Goal: Task Accomplishment & Management: Complete application form

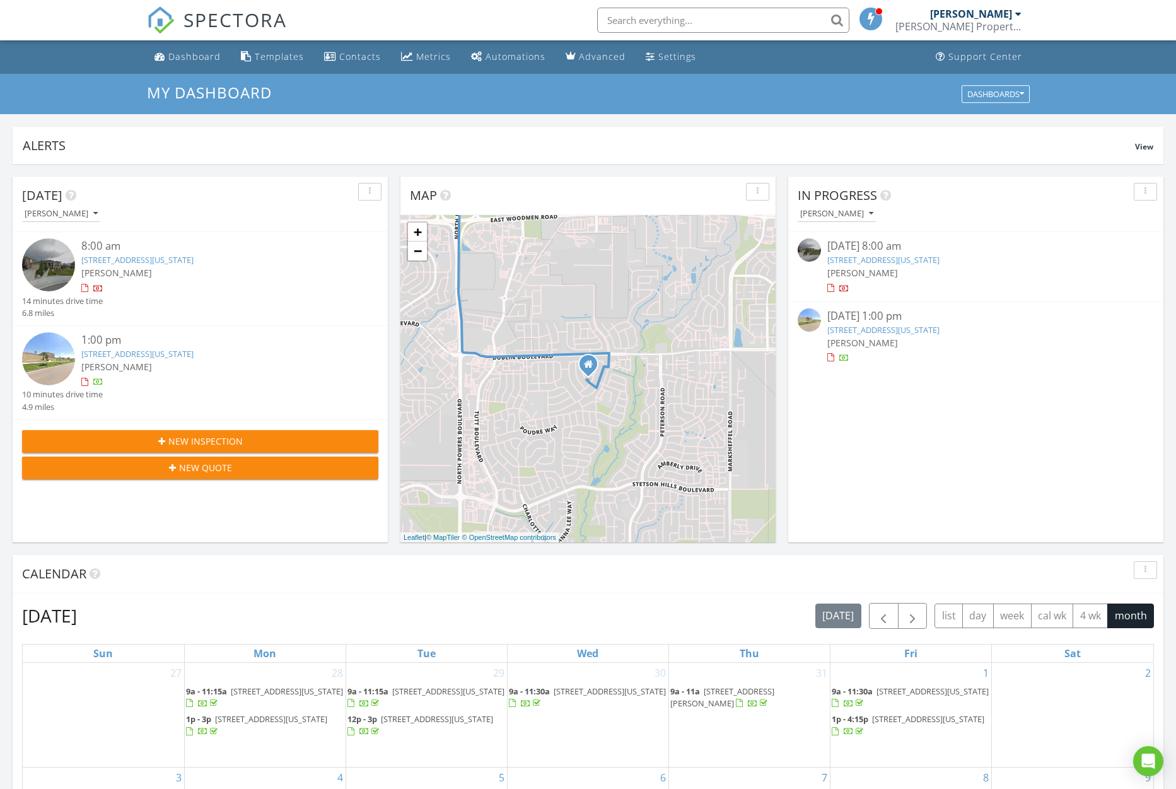
scroll to position [2, 0]
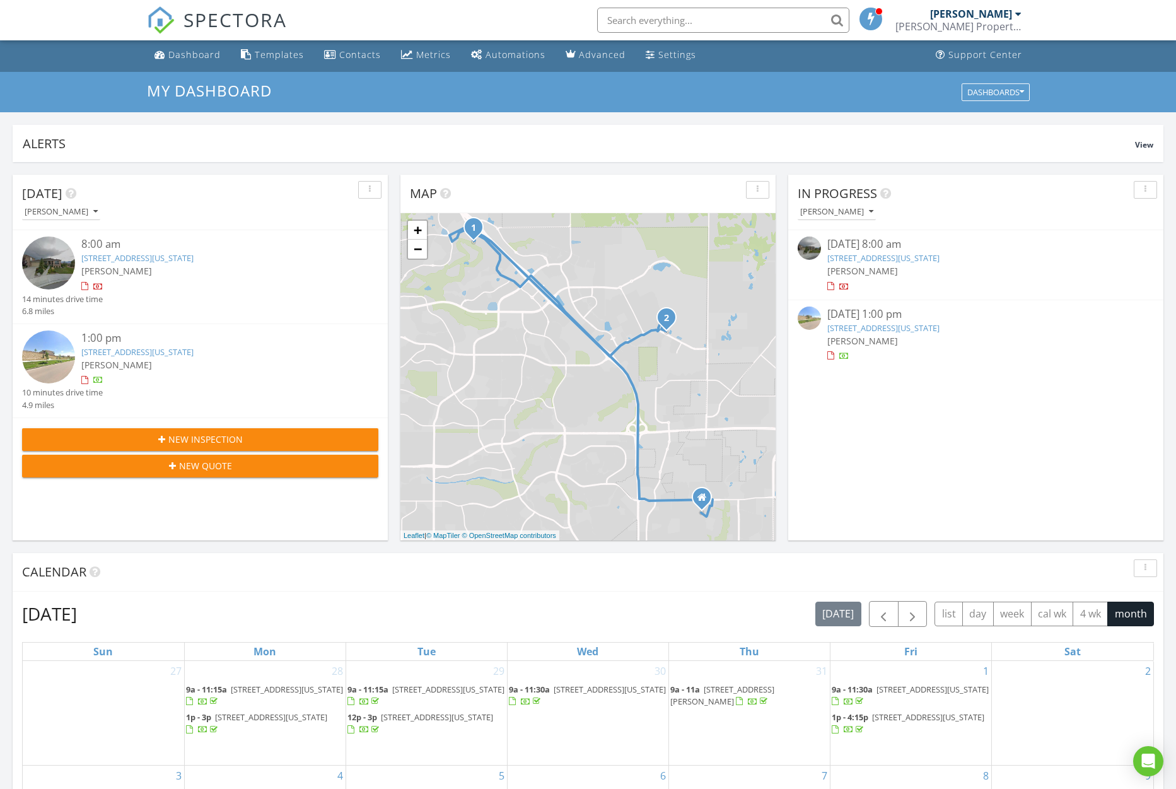
click at [180, 262] on link "10214 Pine Glade Dr, Colorado Springs, CO 80920" at bounding box center [137, 257] width 112 height 11
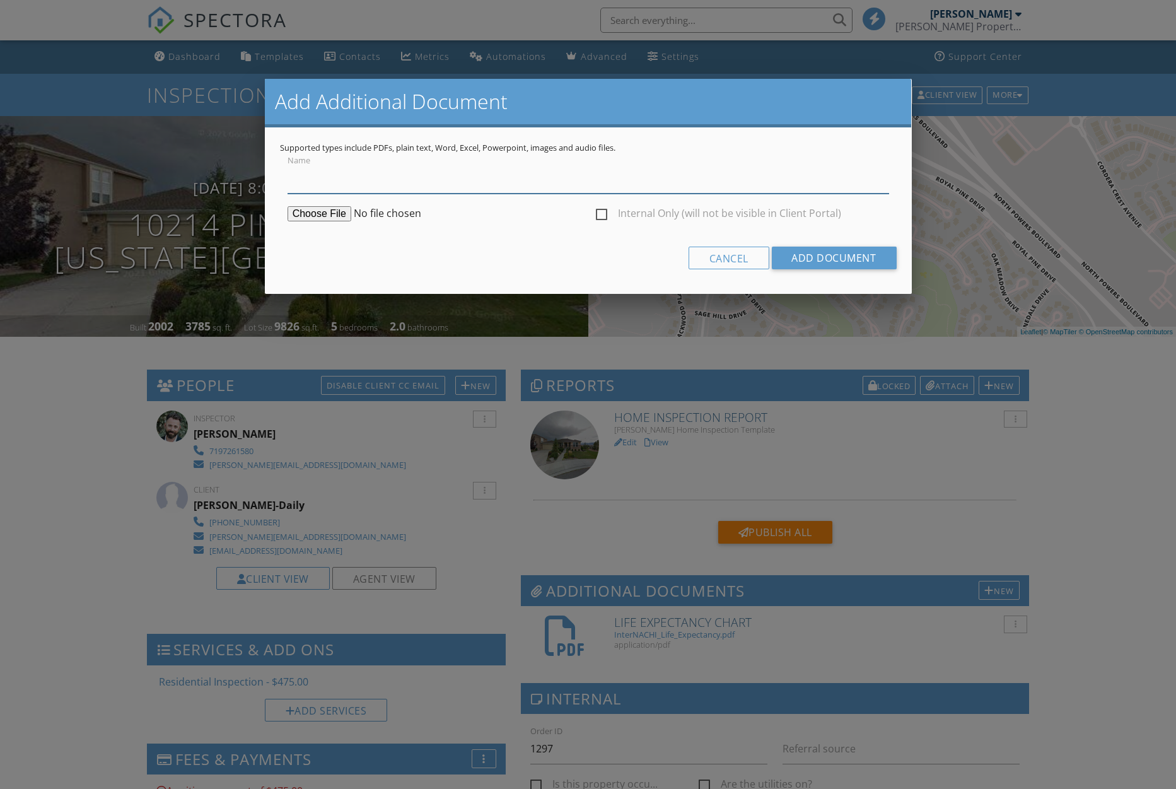
click at [330, 191] on input "Name" at bounding box center [589, 178] width 602 height 31
type input "Permit Search"
click at [317, 220] on input "file" at bounding box center [384, 213] width 193 height 15
type input "C:\fakepath\Screenshot 2025-08-27 at 15-46-28 Permit Search - Pikes Peak Region…"
click at [853, 262] on input "Add Document" at bounding box center [833, 258] width 125 height 23
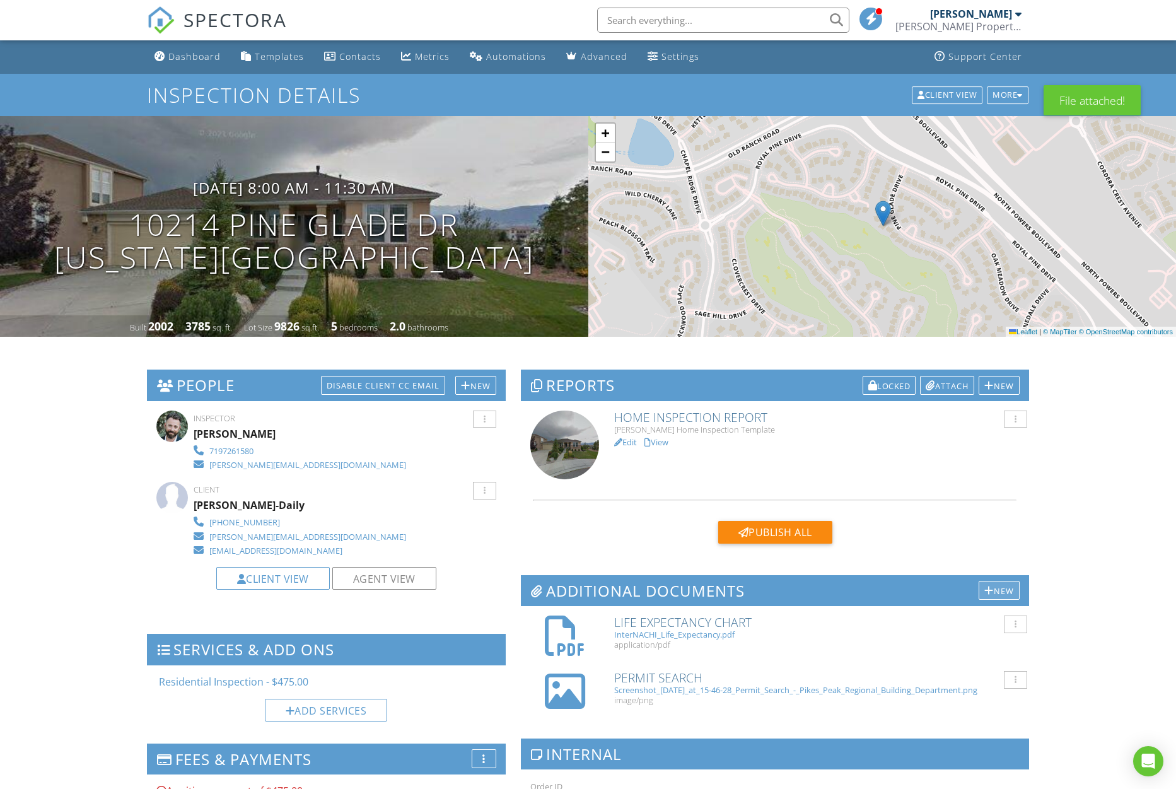
click at [990, 590] on div at bounding box center [989, 590] width 9 height 10
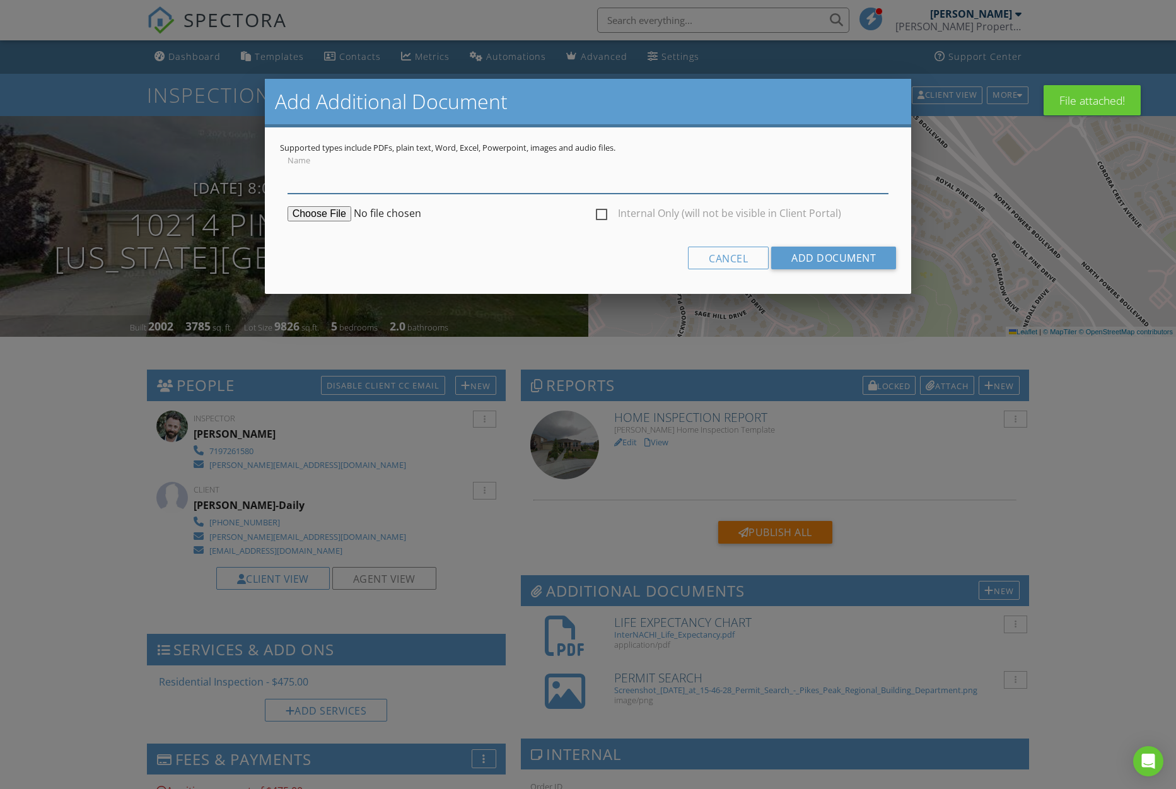
click at [349, 188] on input "Name" at bounding box center [589, 178] width 602 height 31
type input "County Assessment"
click at [330, 215] on input "file" at bounding box center [384, 213] width 193 height 15
type input "C:\fakepath\CO ElPaso Print Page.pdf"
click at [827, 260] on input "Add Document" at bounding box center [833, 258] width 125 height 23
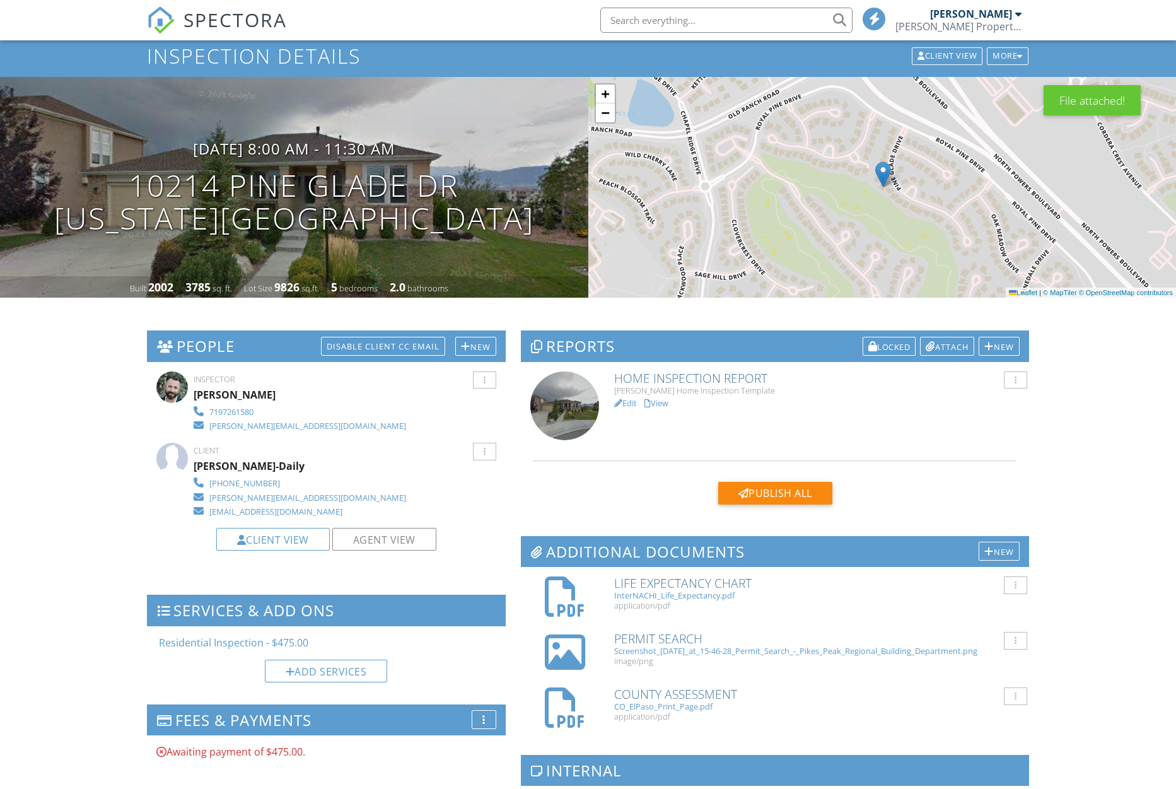
scroll to position [39, 0]
click at [628, 404] on link "Edit" at bounding box center [625, 402] width 23 height 11
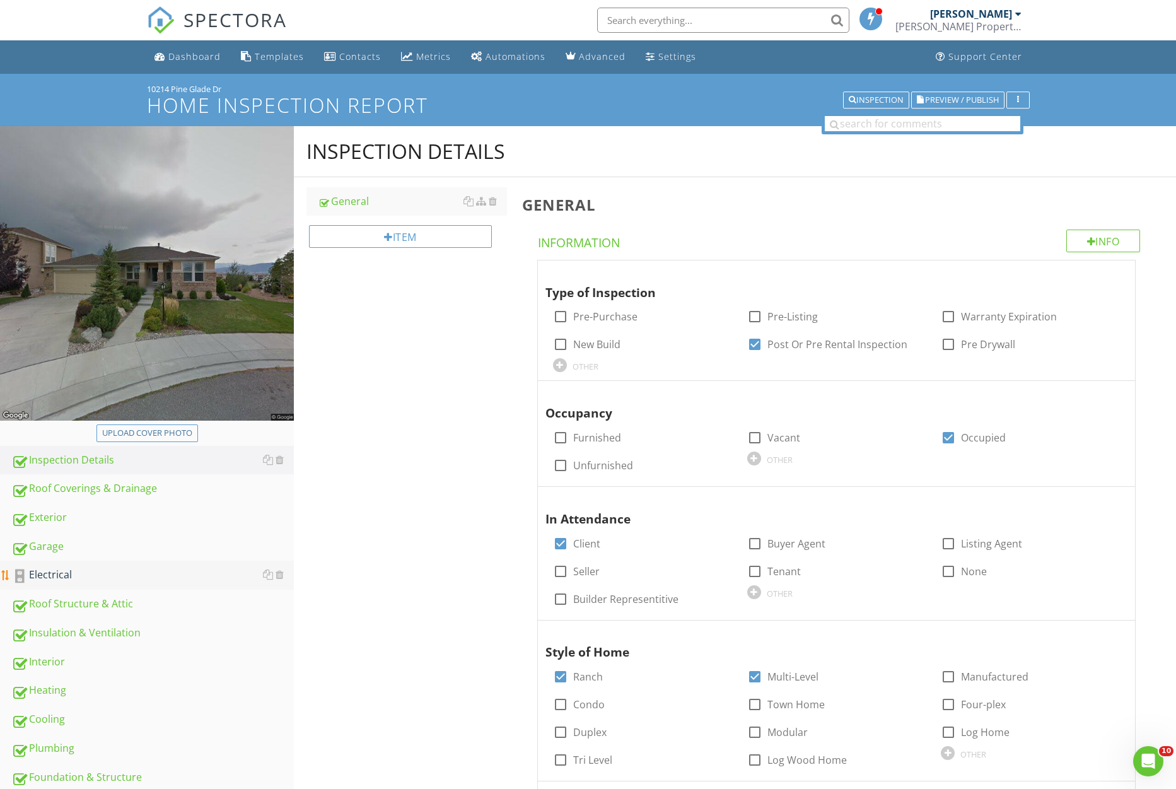
click at [86, 571] on div "Electrical" at bounding box center [152, 575] width 283 height 16
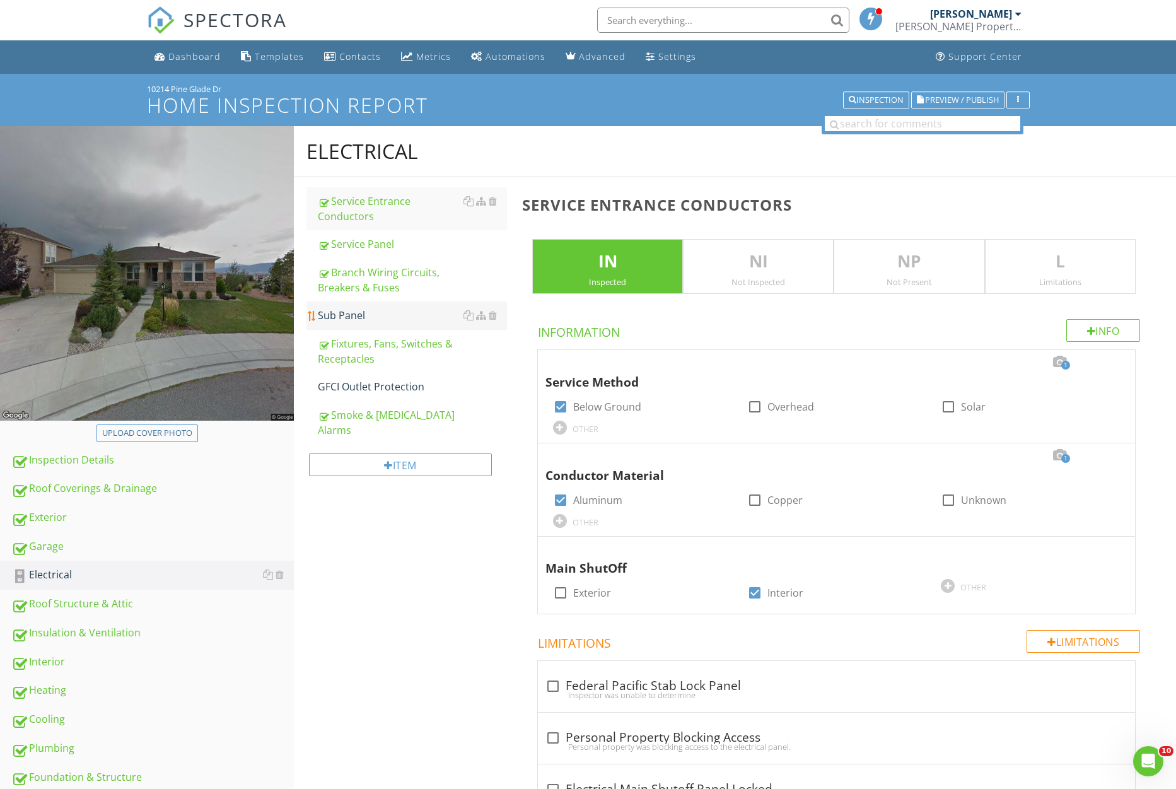
click at [395, 310] on div "Sub Panel" at bounding box center [412, 315] width 189 height 15
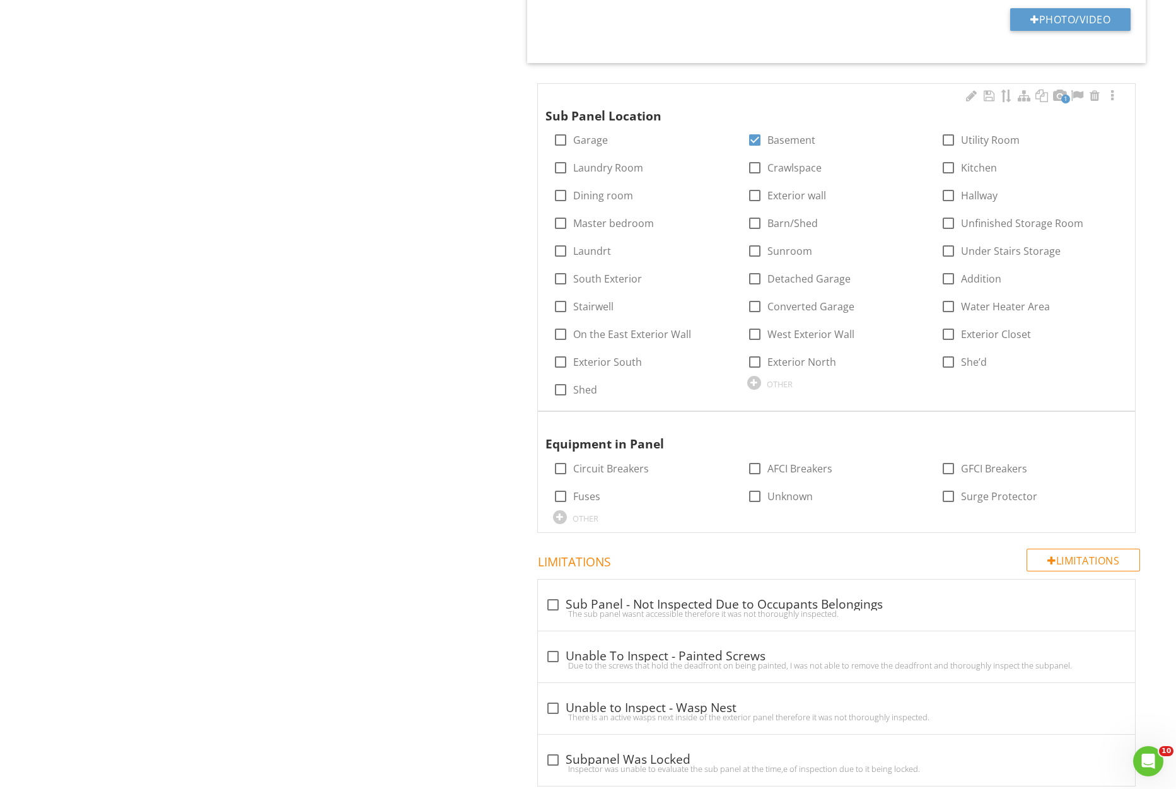
scroll to position [1289, 0]
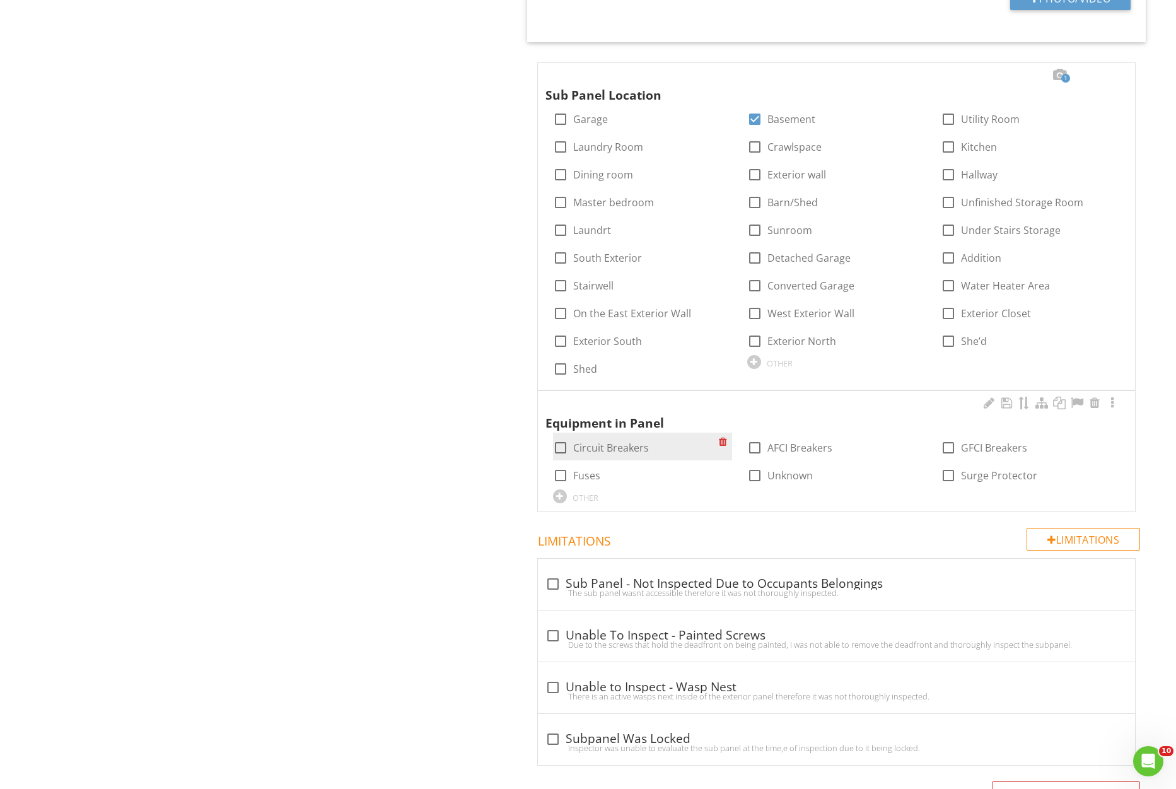
click at [564, 448] on div at bounding box center [560, 447] width 21 height 21
checkbox input "true"
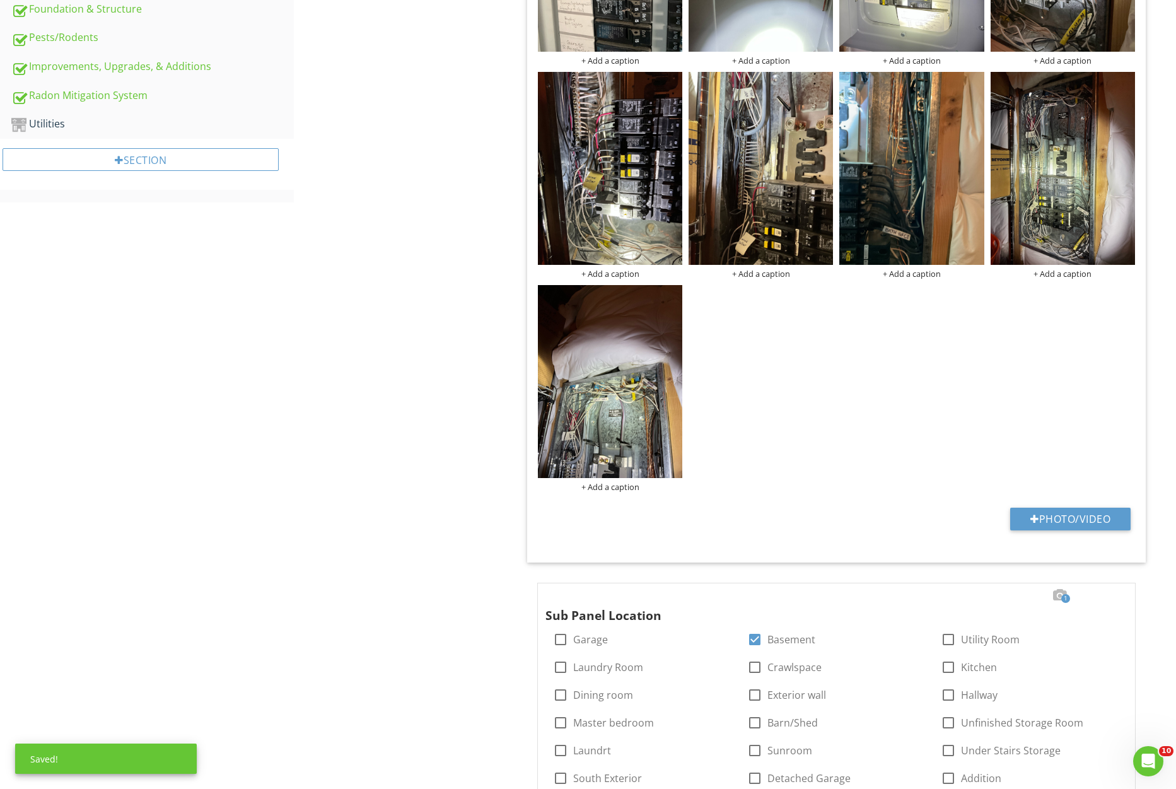
scroll to position [747, 0]
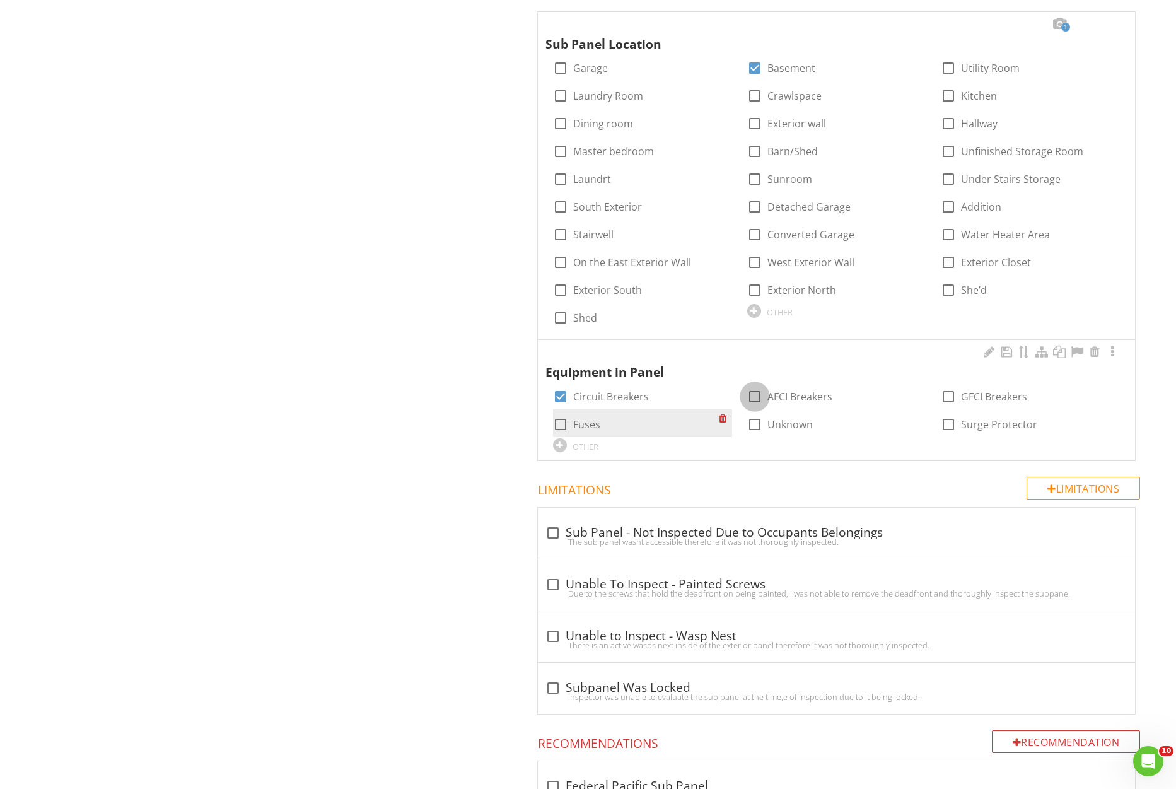
drag, startPoint x: 753, startPoint y: 401, endPoint x: 725, endPoint y: 424, distance: 36.3
click at [753, 401] on div at bounding box center [754, 396] width 21 height 21
checkbox input "true"
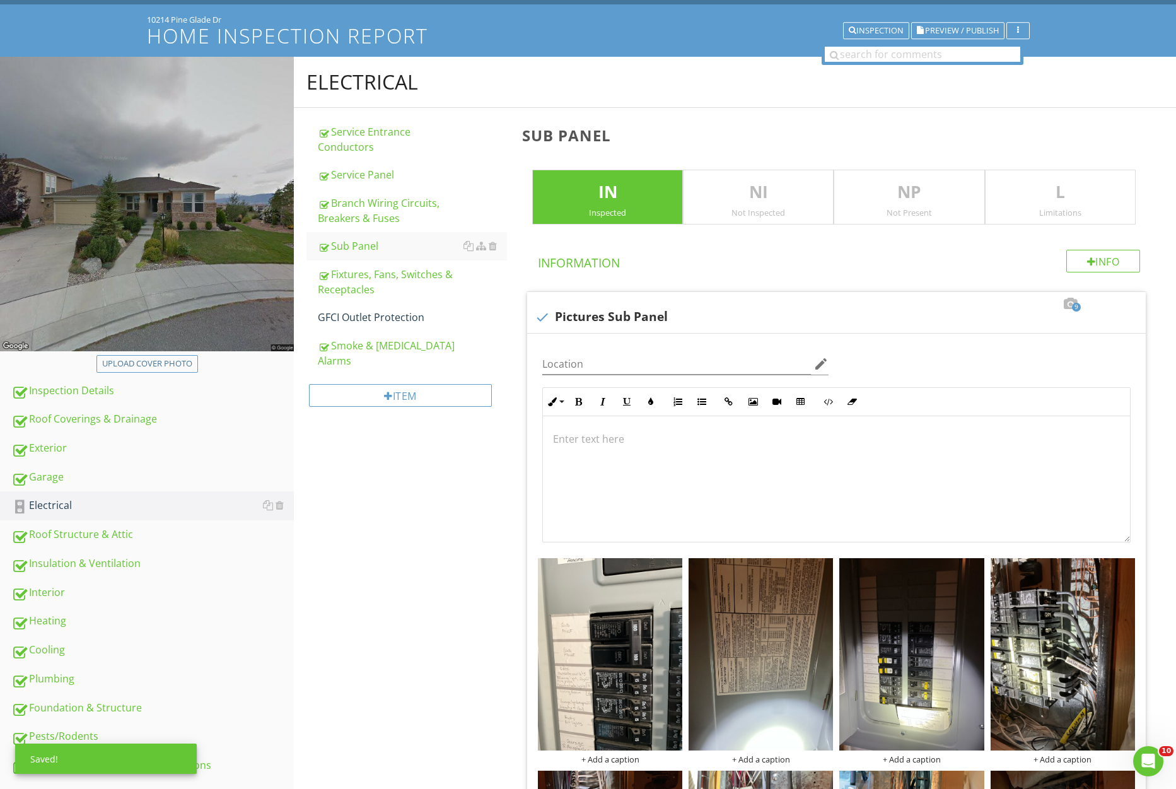
drag, startPoint x: 389, startPoint y: 328, endPoint x: 453, endPoint y: 512, distance: 195.1
click at [389, 328] on link "GFCI Outlet Protection" at bounding box center [412, 317] width 189 height 28
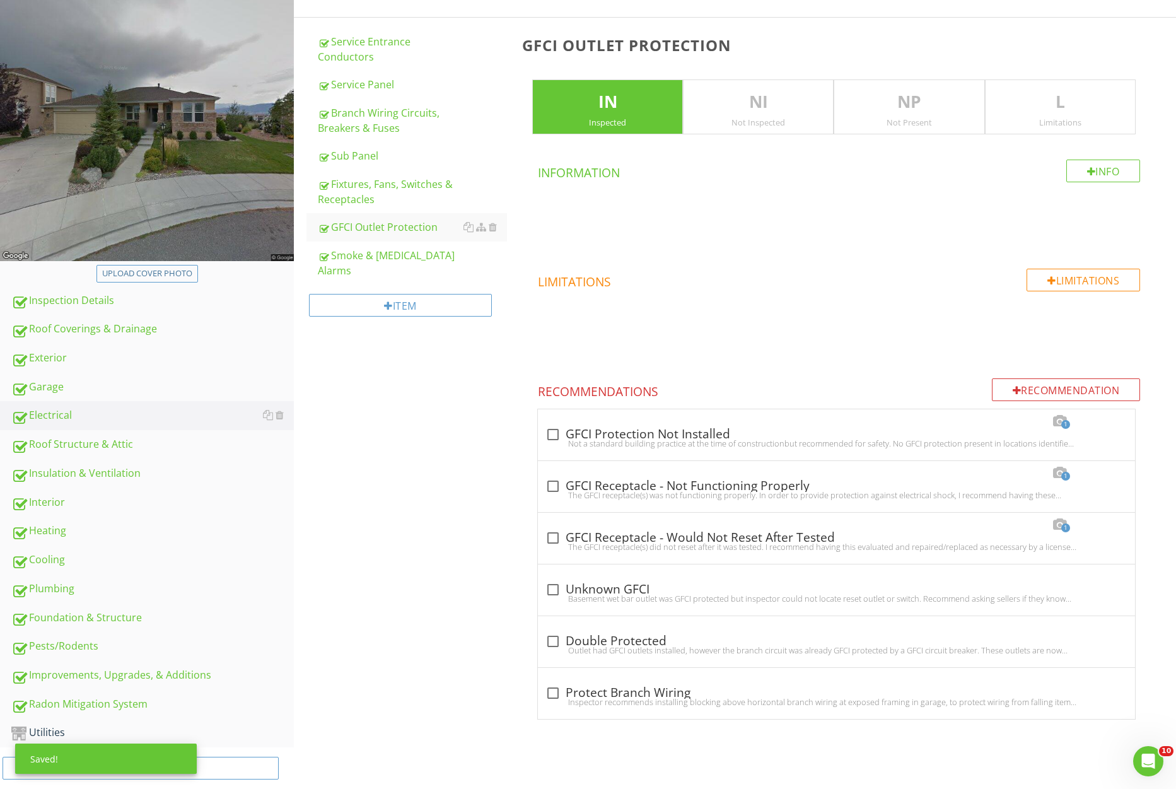
scroll to position [187, 0]
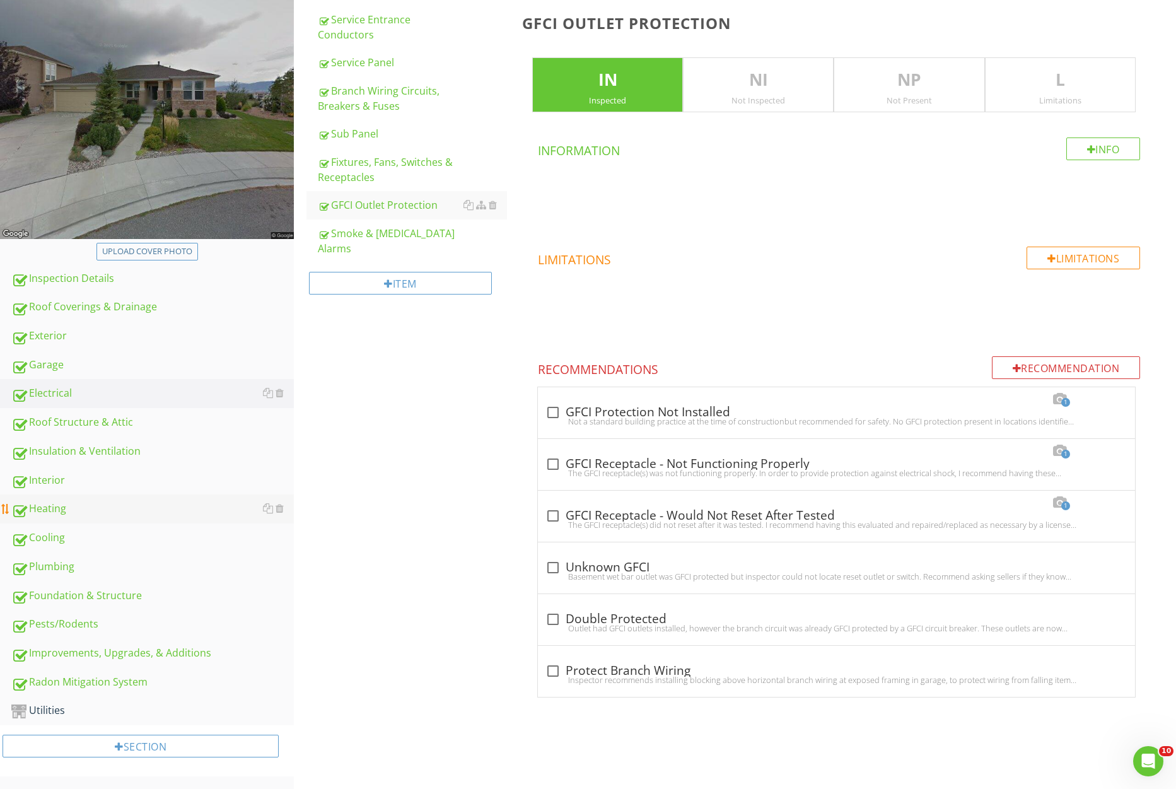
click at [74, 507] on div "Heating" at bounding box center [152, 509] width 283 height 16
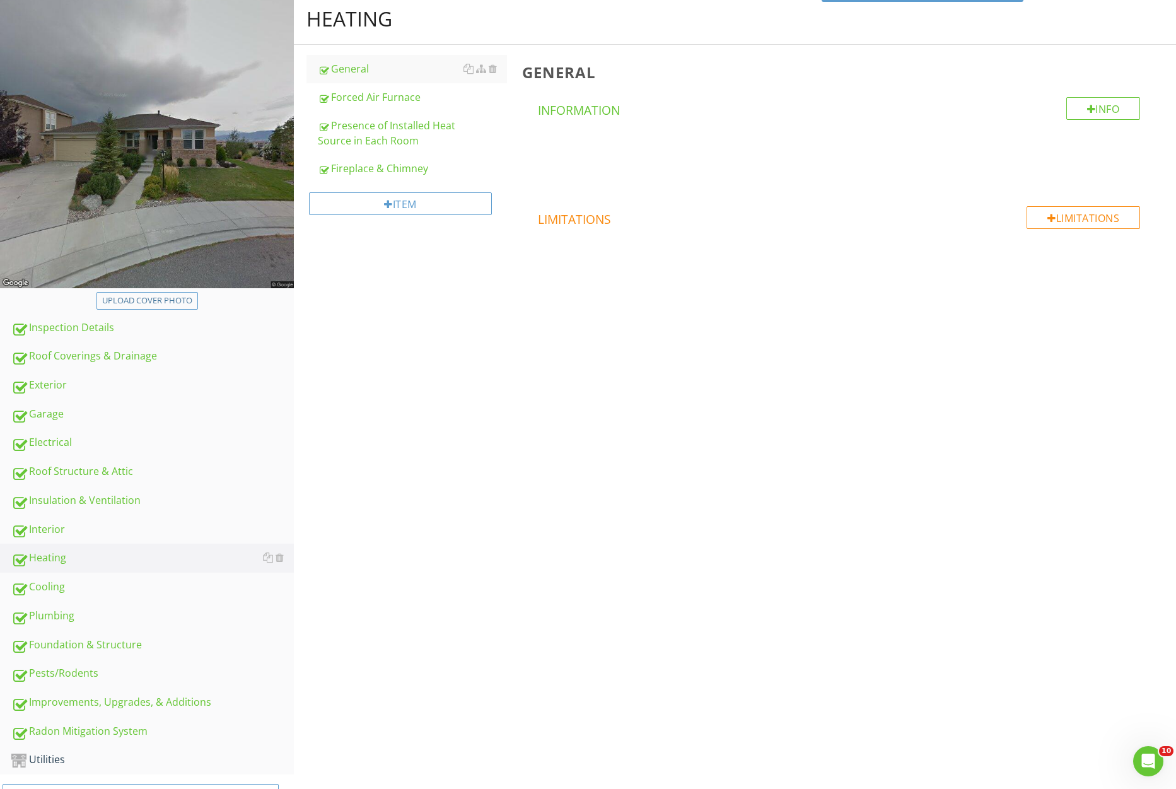
scroll to position [122, 0]
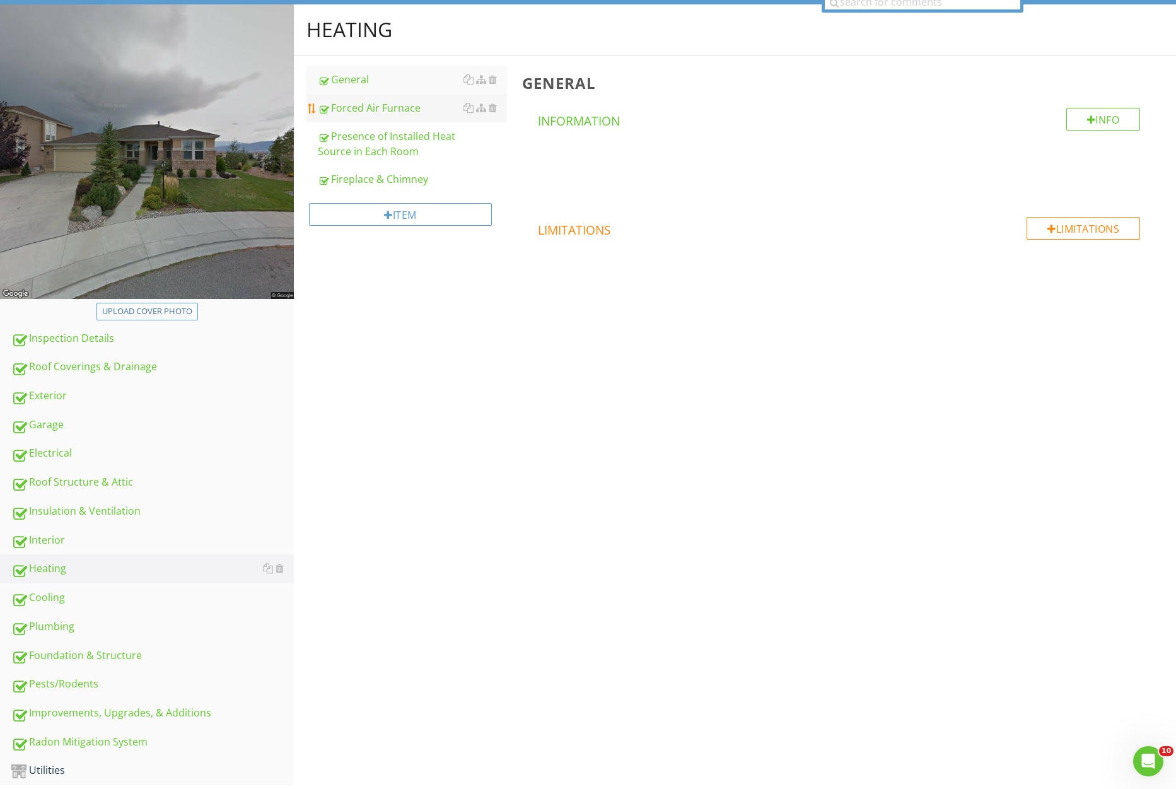
click at [368, 105] on div "Forced Air Furnace" at bounding box center [412, 107] width 189 height 15
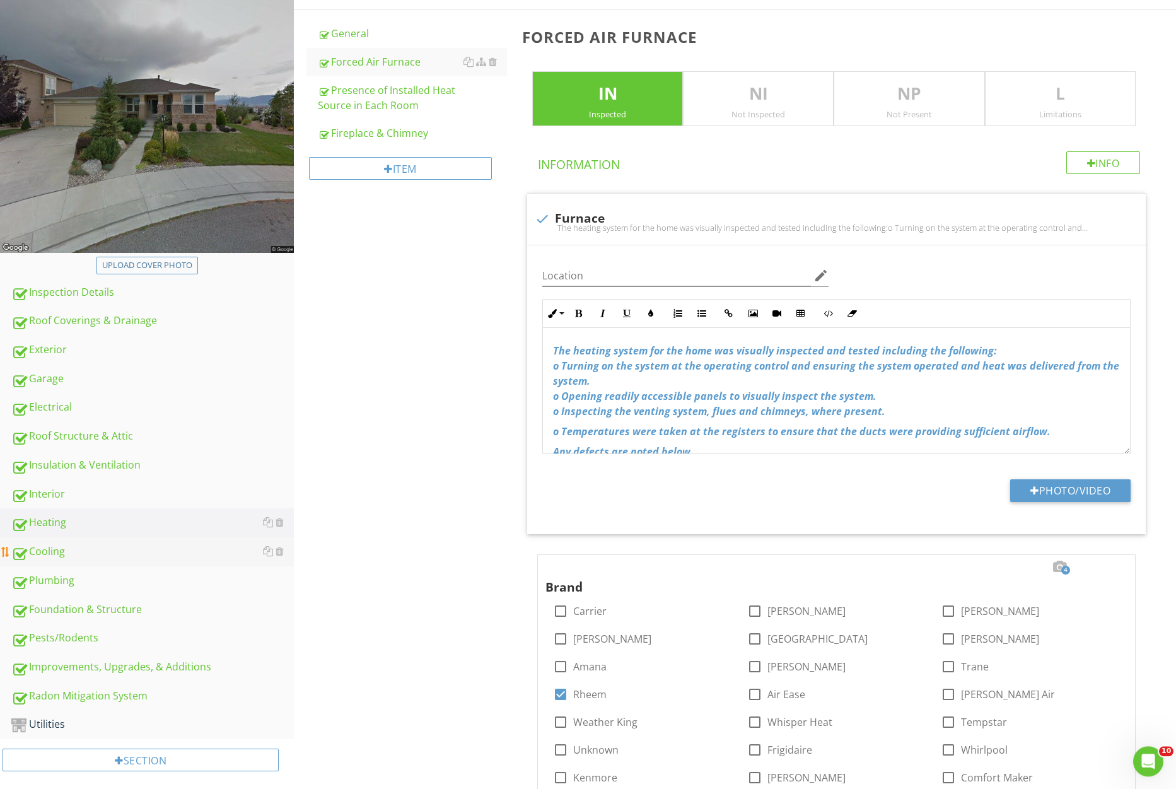
scroll to position [180, 0]
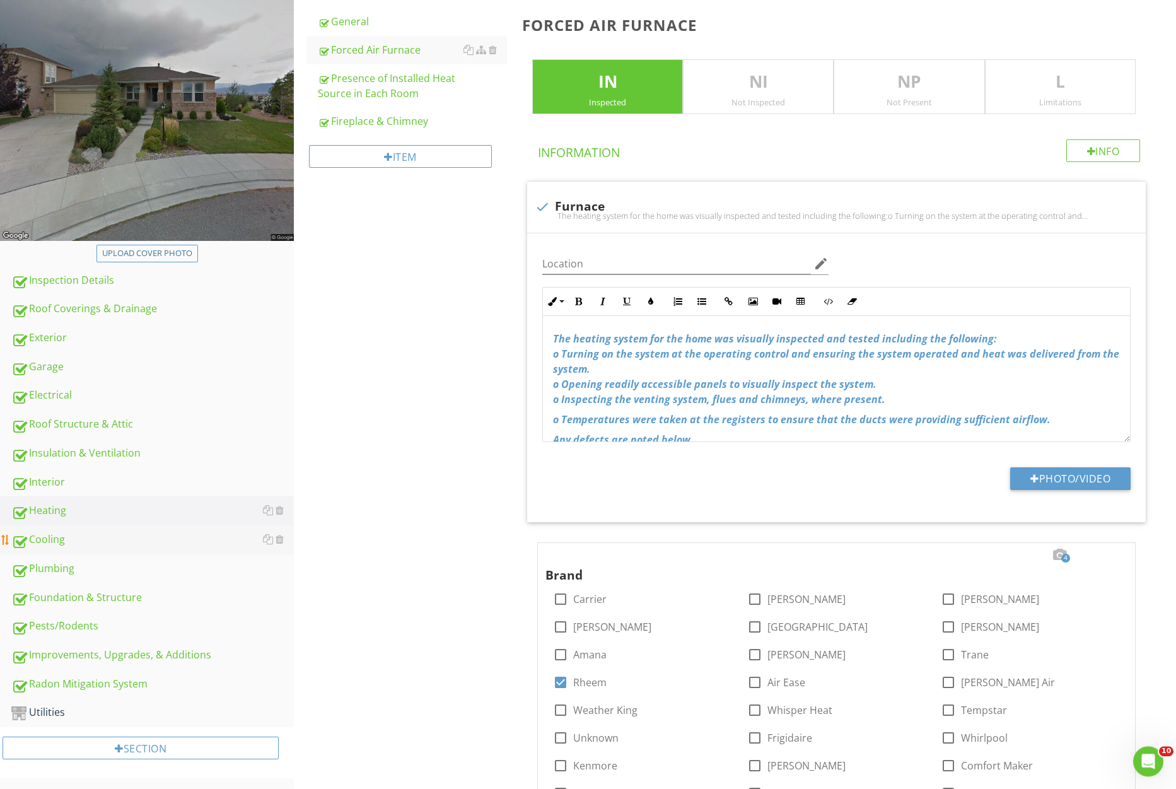
click at [96, 548] on div "Cooling" at bounding box center [152, 540] width 283 height 16
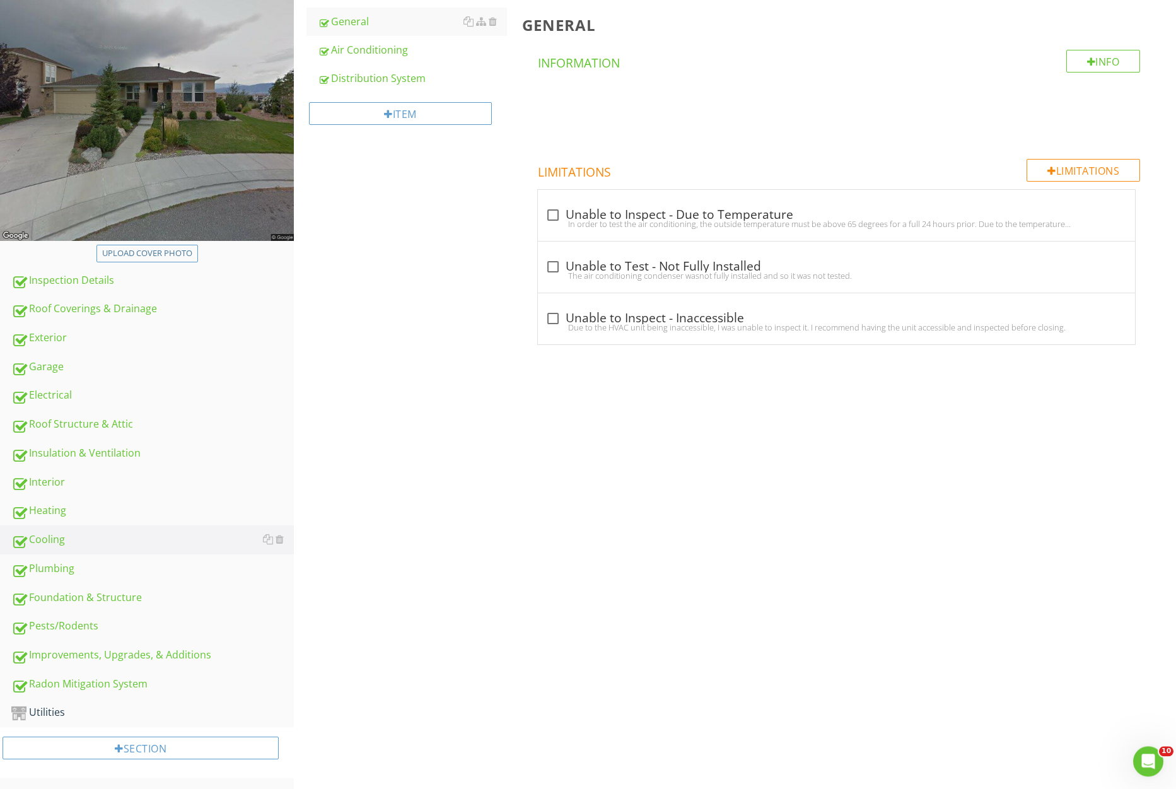
drag, startPoint x: 394, startPoint y: 42, endPoint x: 466, endPoint y: 242, distance: 212.3
click at [394, 42] on link "Air Conditioning" at bounding box center [412, 50] width 189 height 28
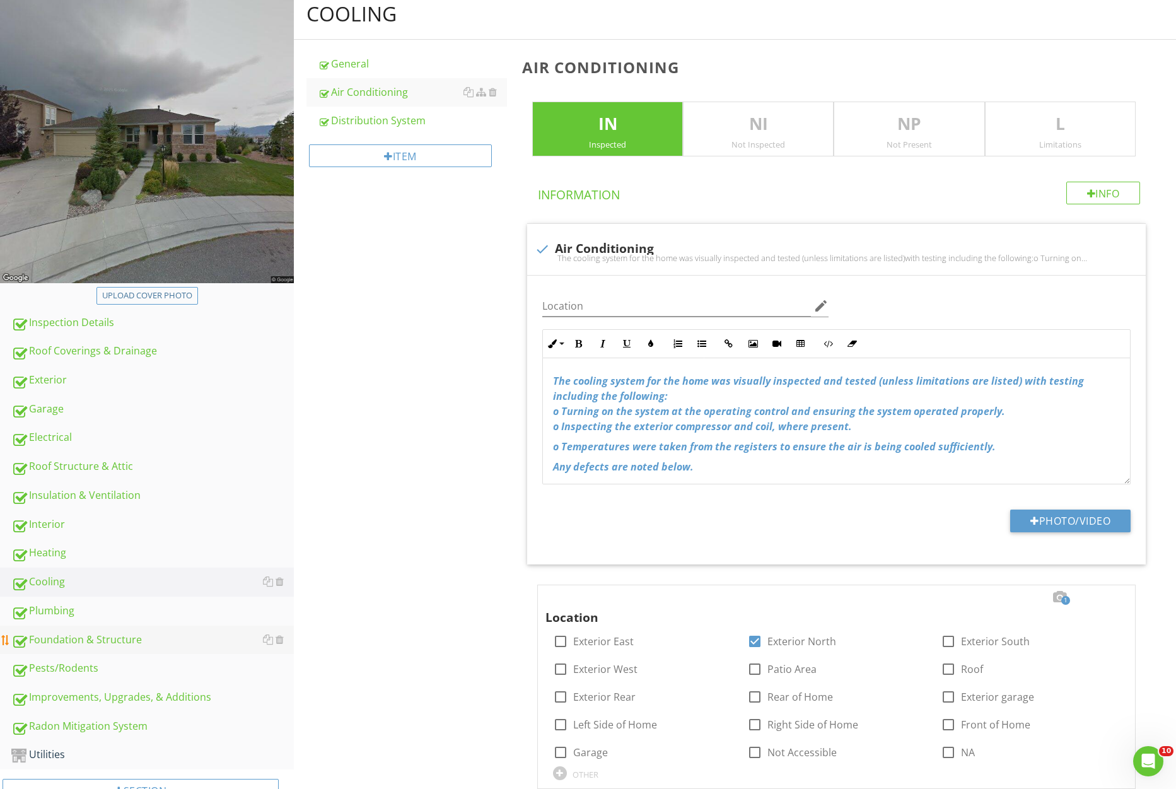
scroll to position [138, 0]
click at [72, 610] on div "Plumbing" at bounding box center [152, 610] width 283 height 16
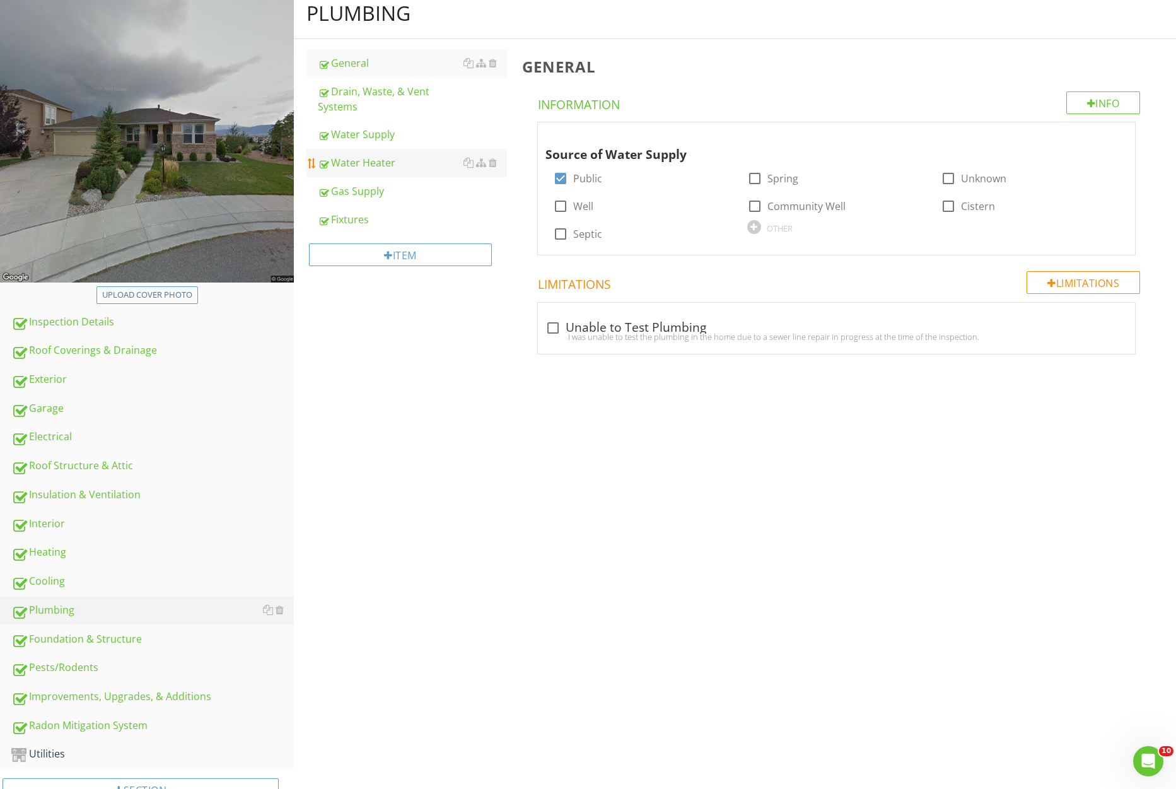
click at [382, 167] on div "Water Heater" at bounding box center [412, 162] width 189 height 15
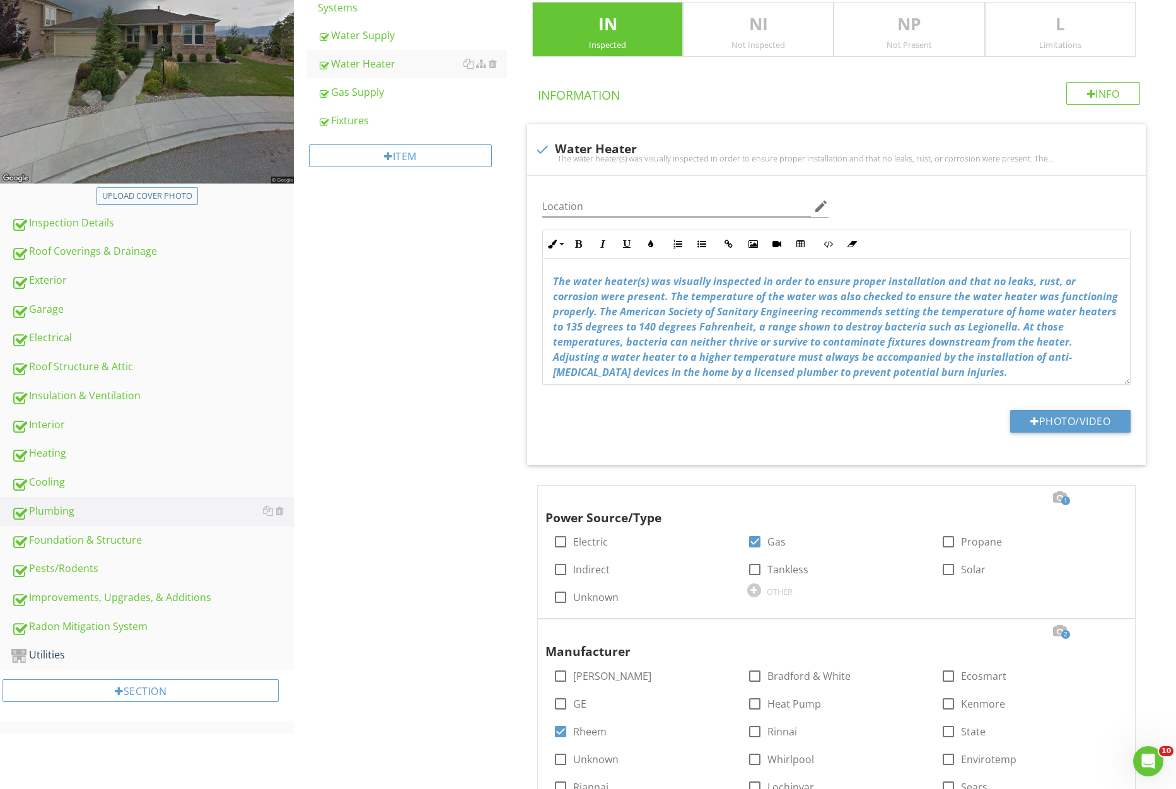
scroll to position [296, 0]
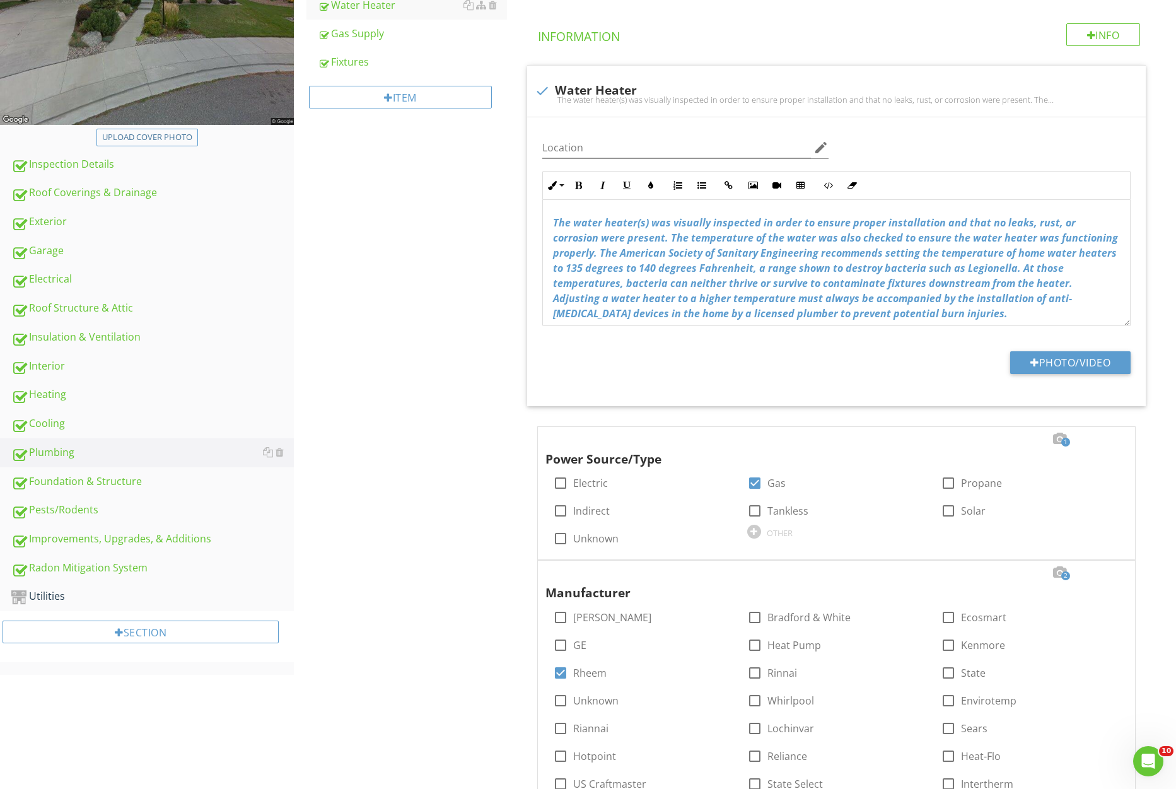
click at [113, 605] on div "Utilities" at bounding box center [152, 597] width 283 height 16
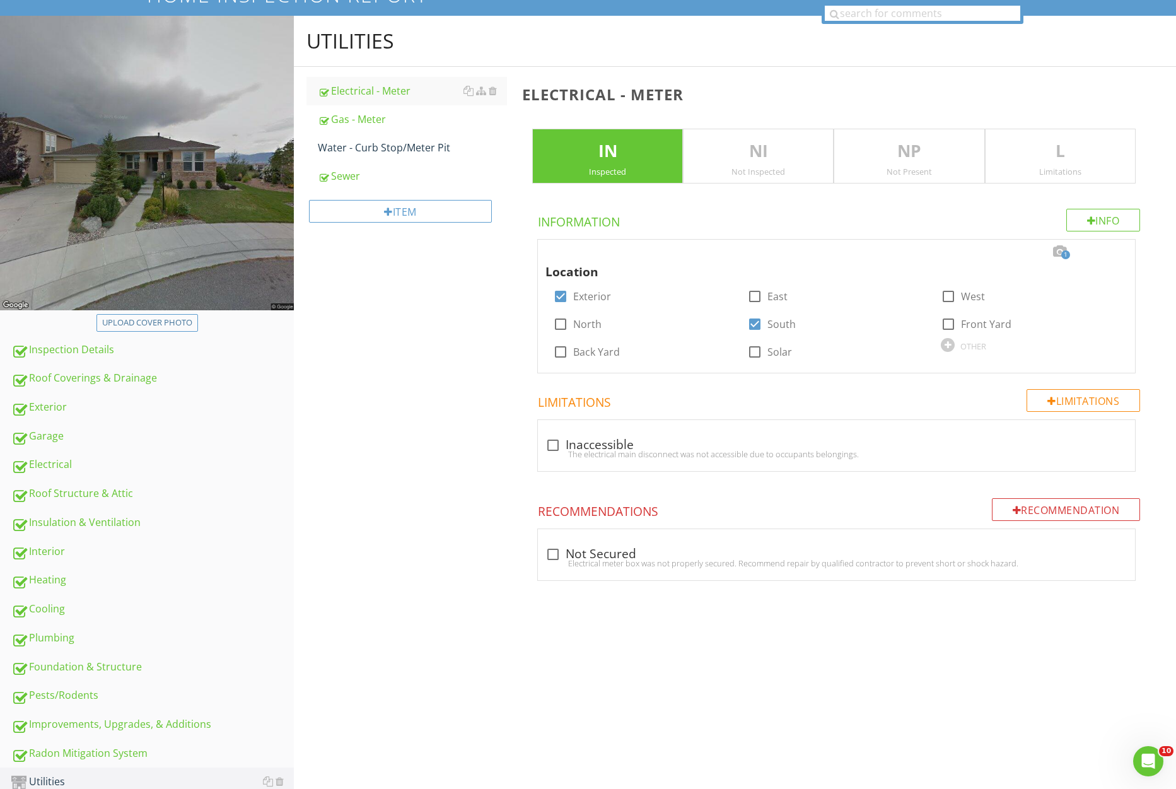
scroll to position [100, 0]
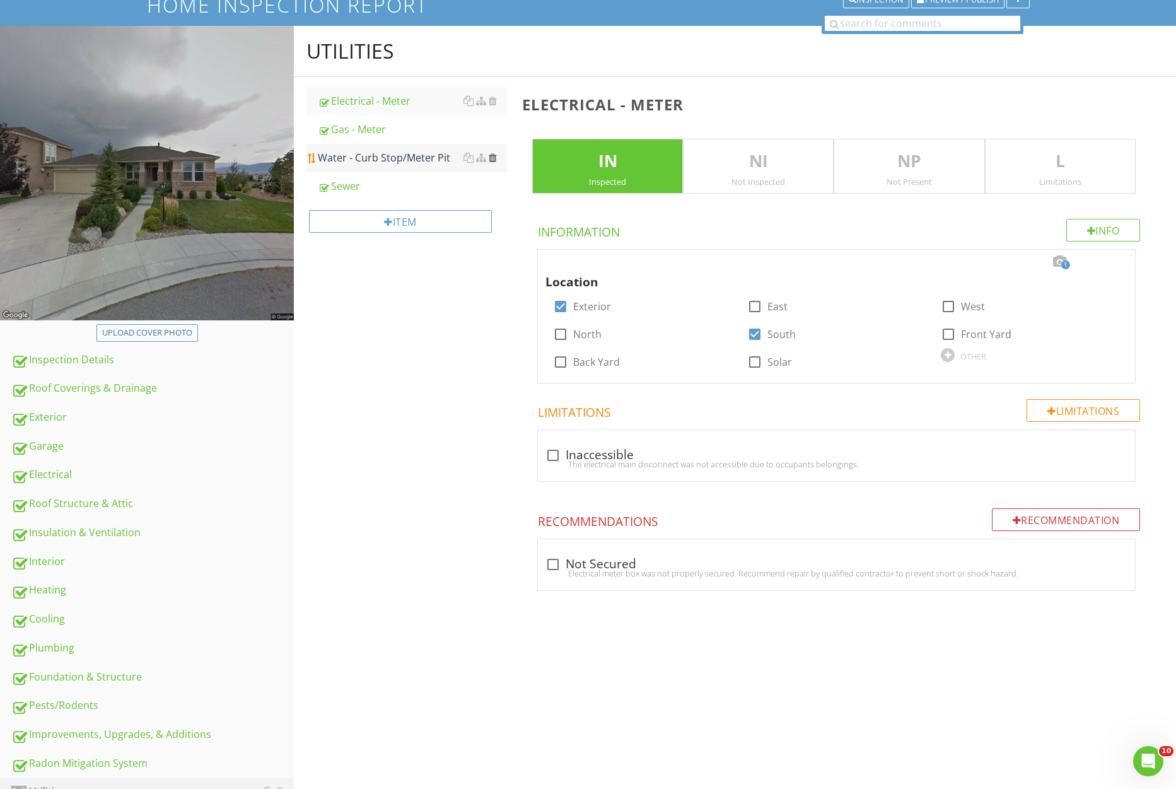
click at [495, 158] on div at bounding box center [493, 158] width 8 height 10
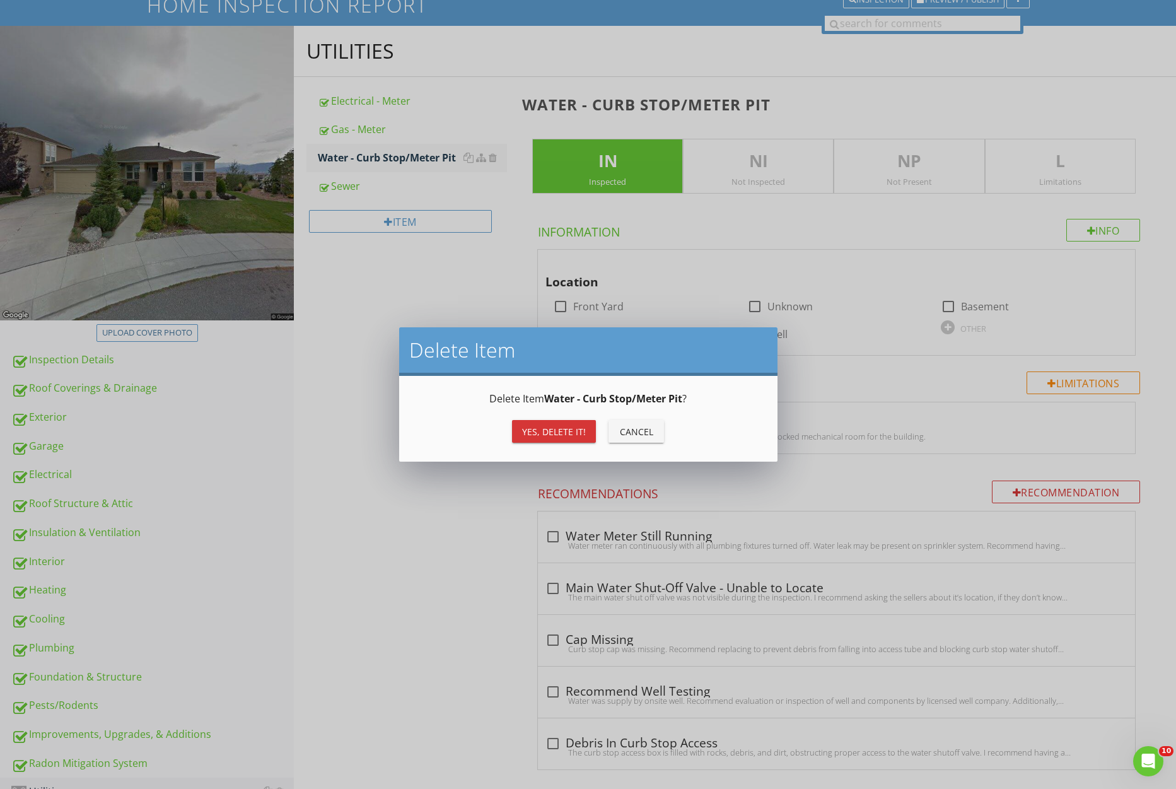
click at [560, 431] on div "Yes, Delete it!" at bounding box center [554, 431] width 64 height 13
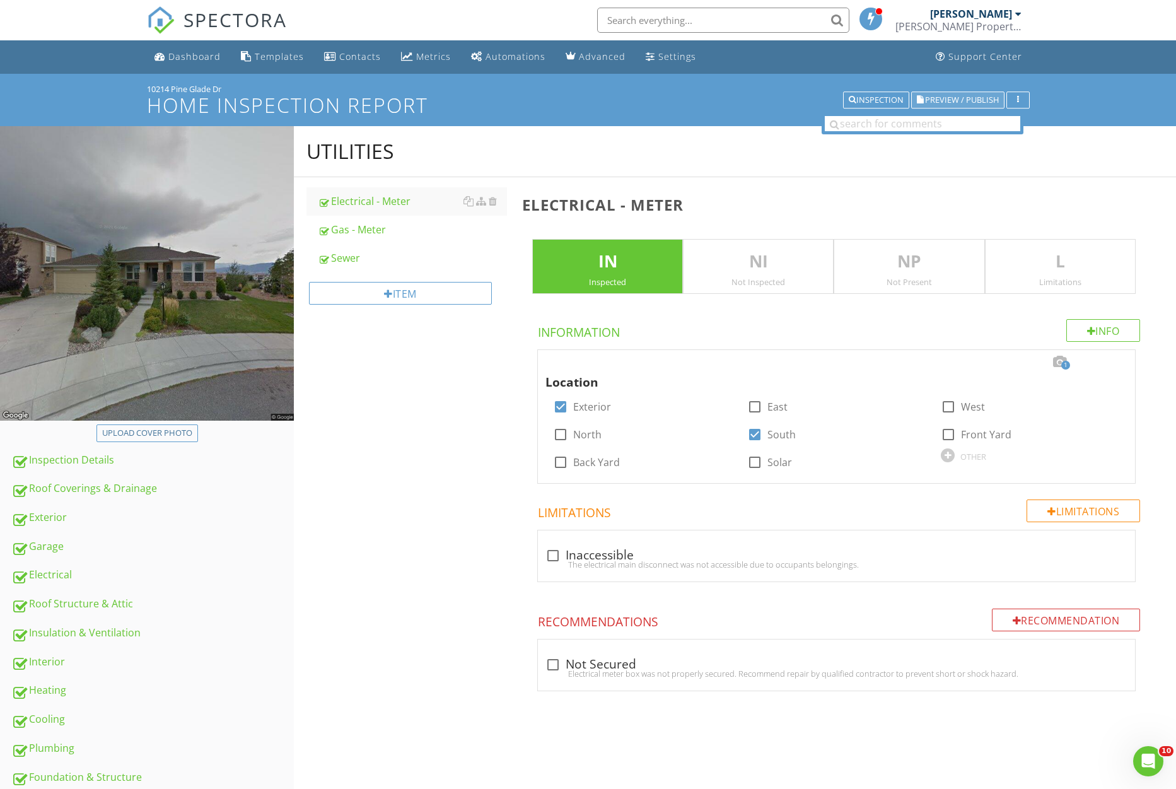
click at [970, 104] on span "Preview / Publish" at bounding box center [962, 100] width 74 height 8
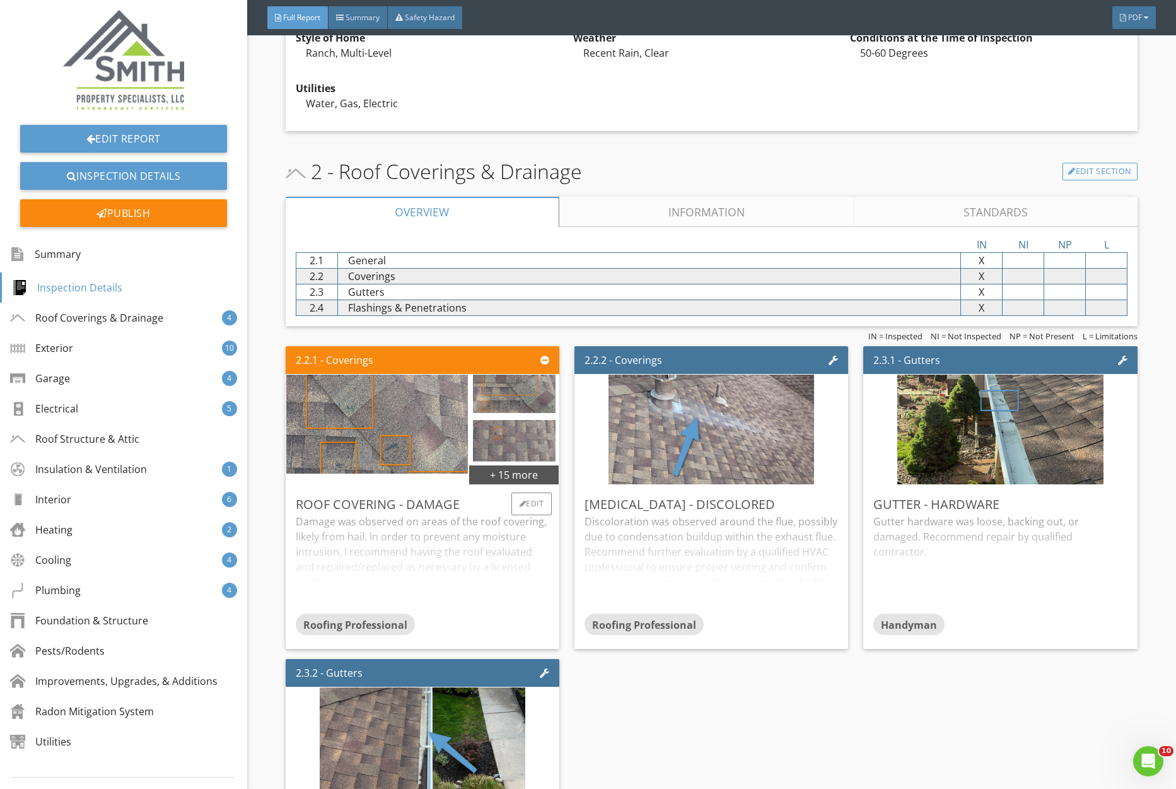
scroll to position [708, 0]
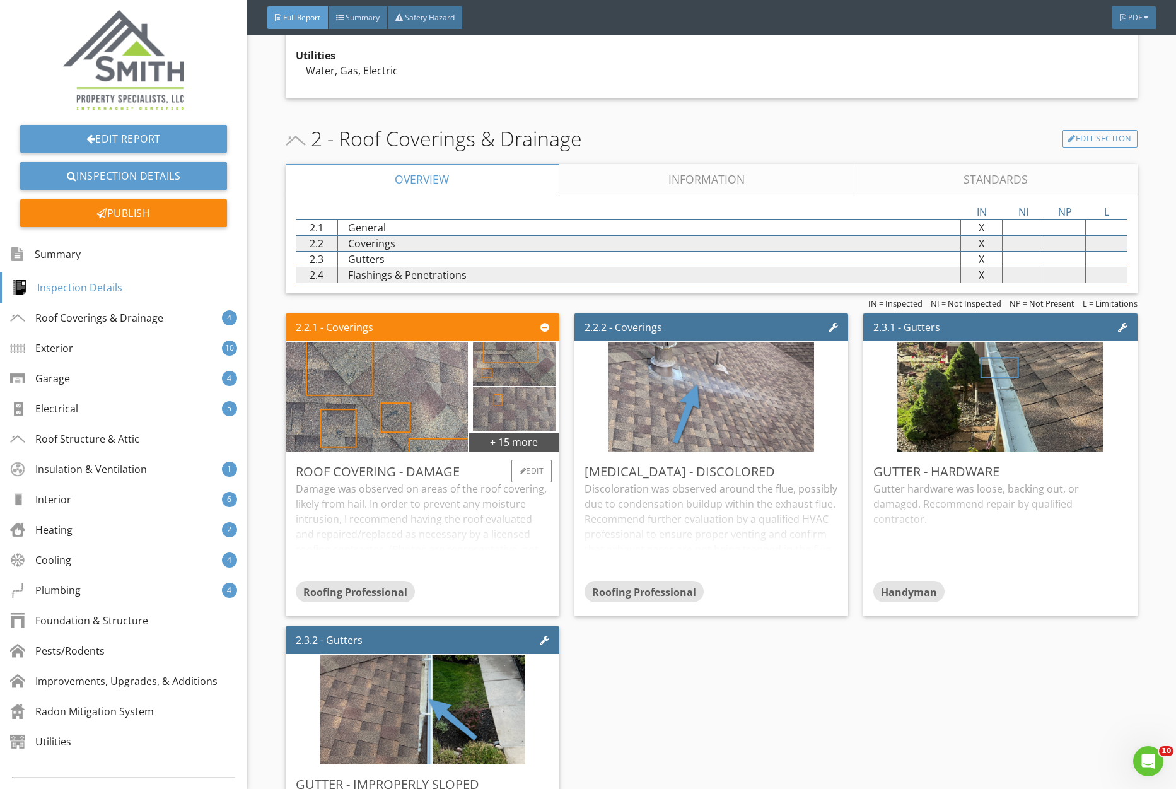
click at [485, 527] on div "Damage was observed on areas of the roof covering, likely from hail. In order t…" at bounding box center [423, 531] width 254 height 100
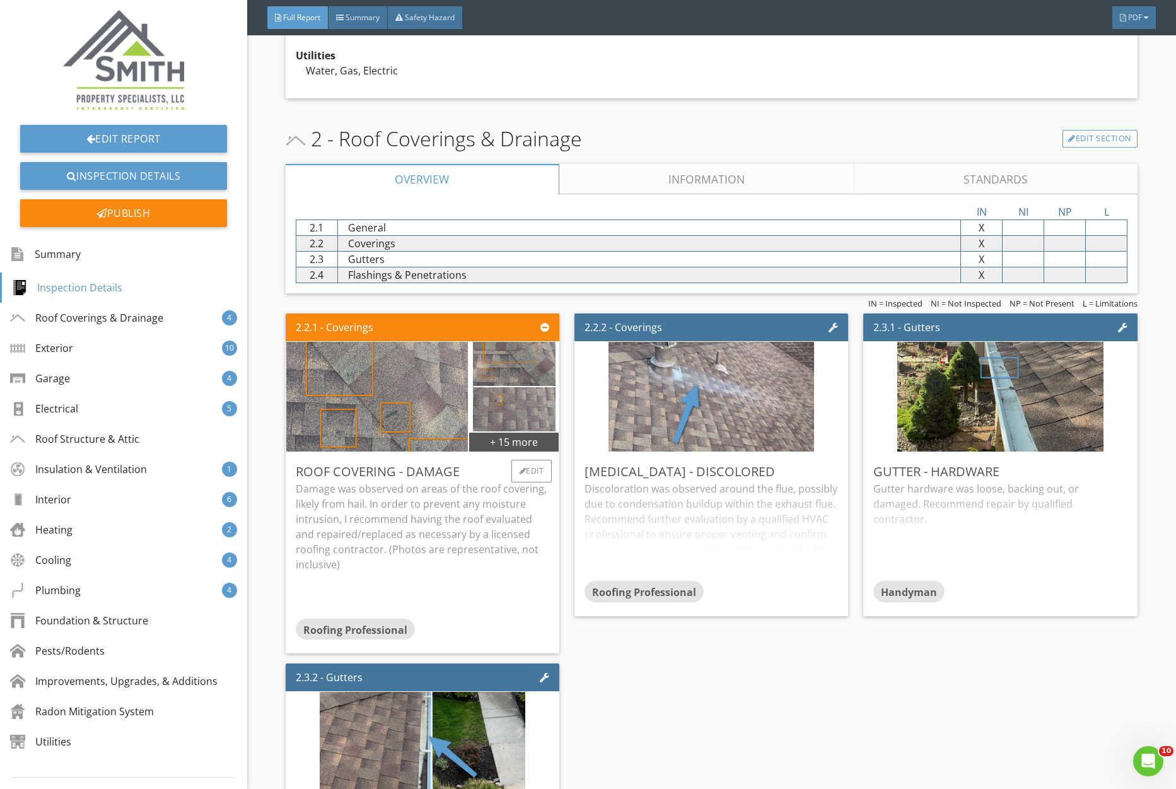
click at [485, 527] on p "Damage was observed on areas of the roof covering, likely from hail. In order t…" at bounding box center [423, 526] width 254 height 91
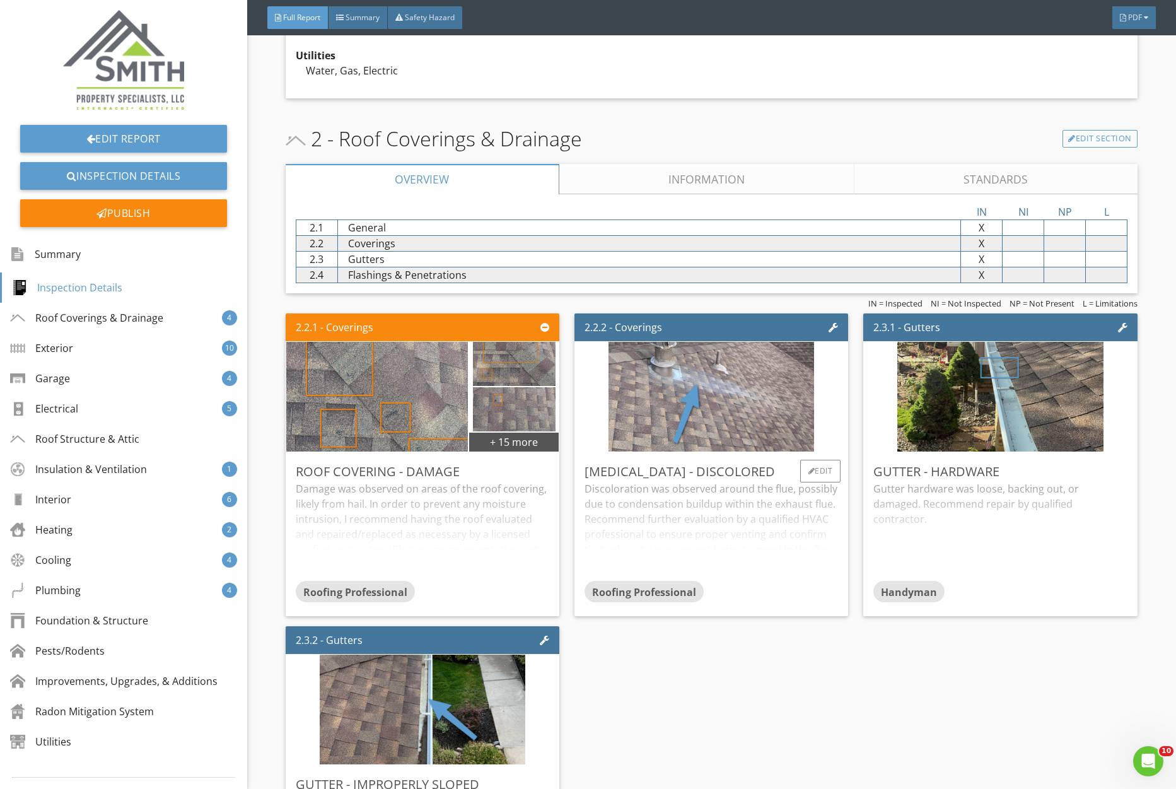
scroll to position [706, 0]
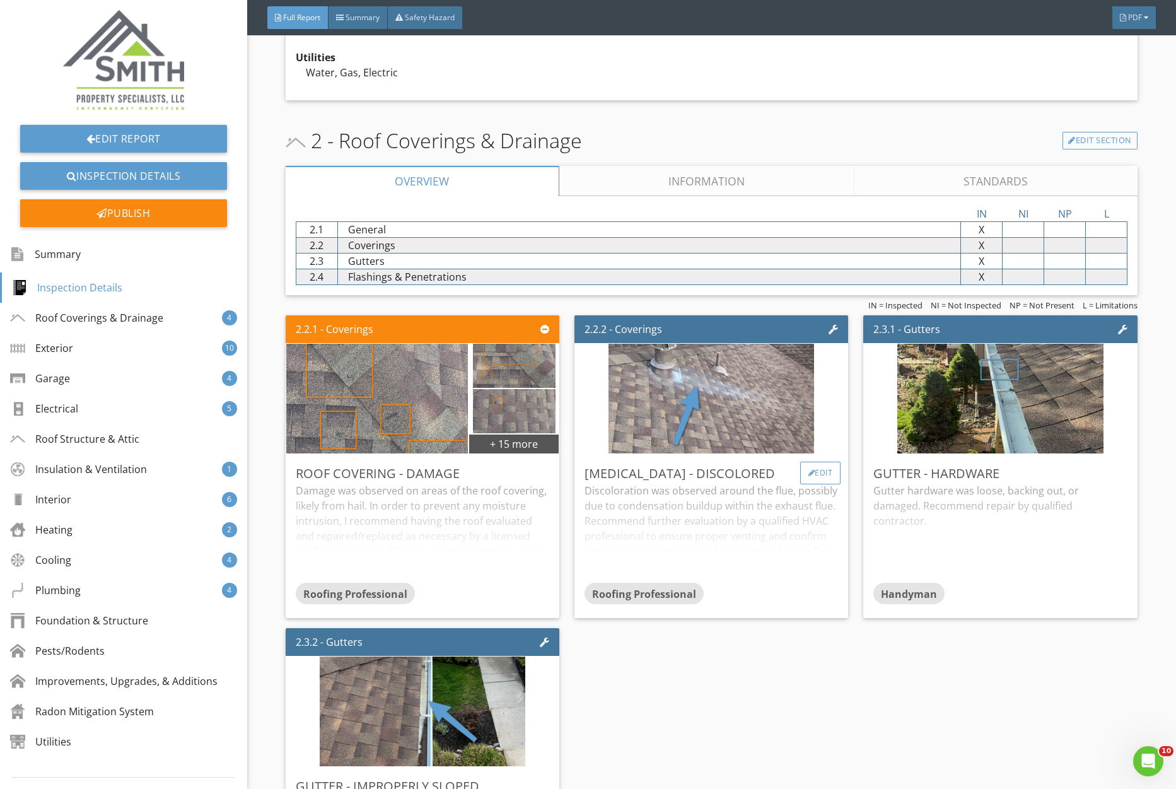
click at [821, 469] on div "Edit" at bounding box center [820, 473] width 41 height 23
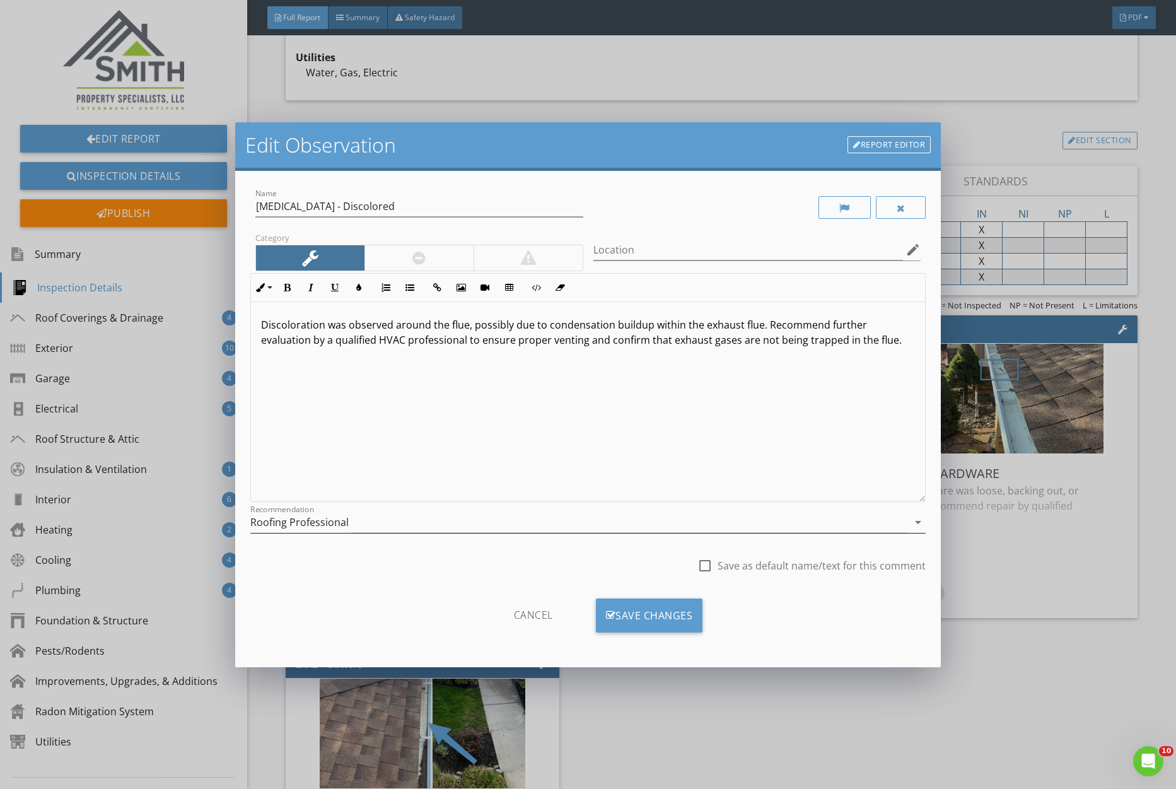
click at [334, 522] on div "Roofing Professional" at bounding box center [299, 522] width 98 height 11
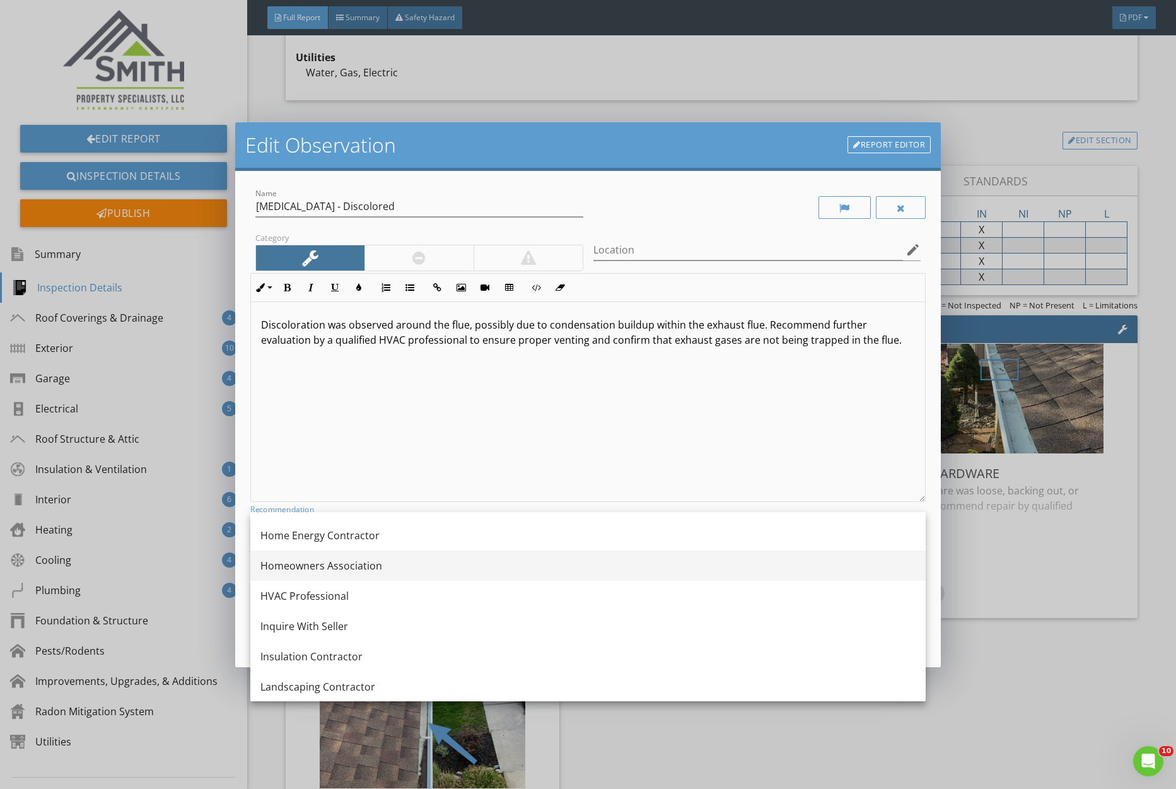
scroll to position [915, 0]
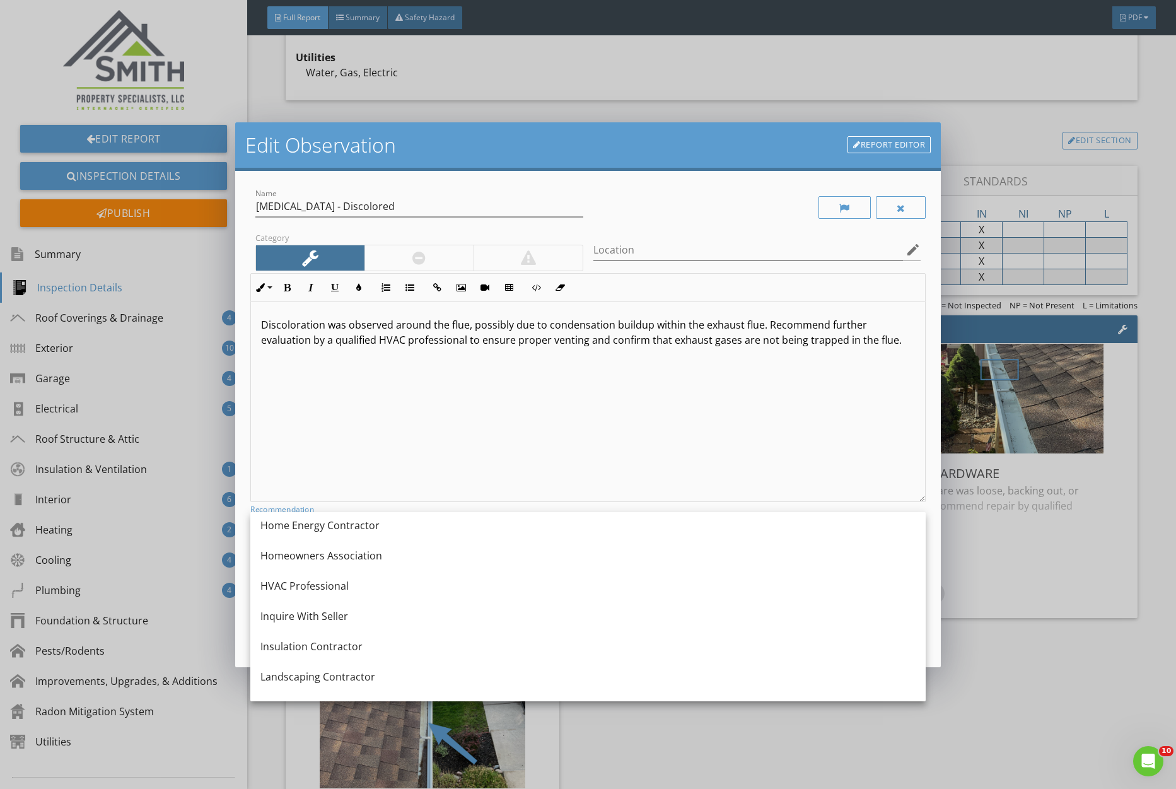
click at [360, 589] on div "HVAC Professional" at bounding box center [588, 585] width 655 height 15
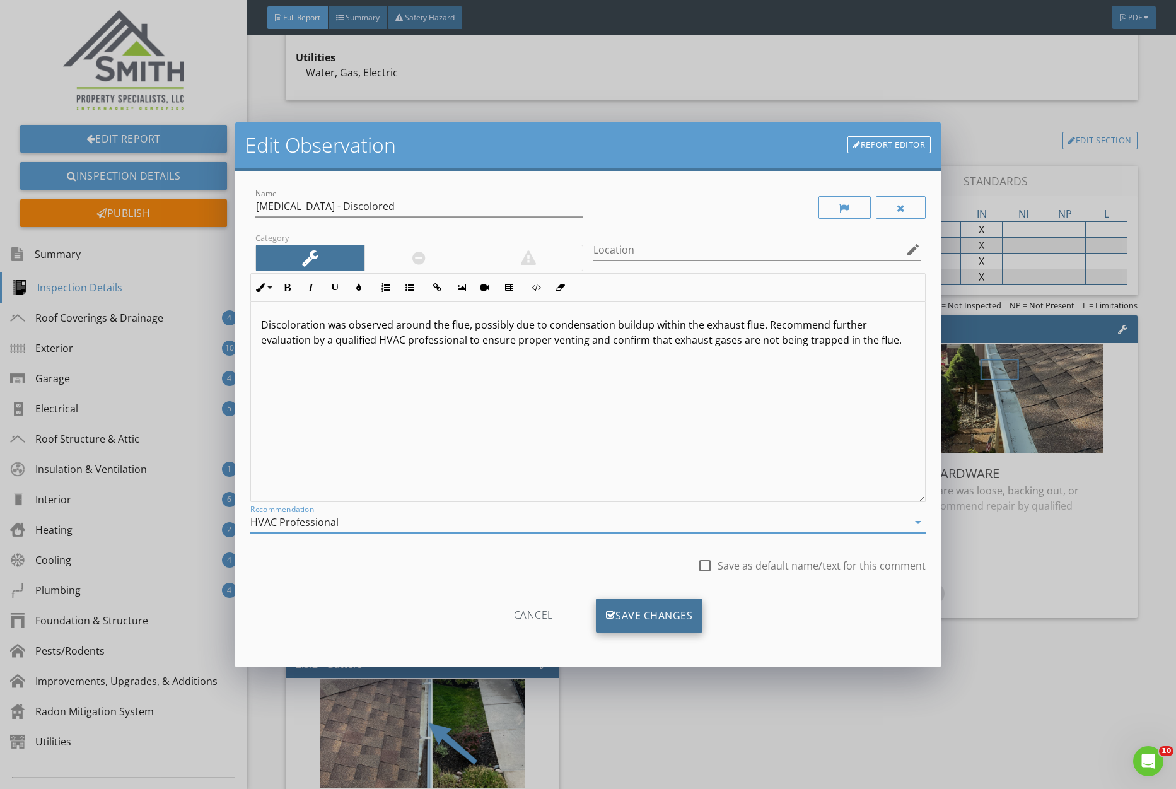
click at [654, 623] on div "Save Changes" at bounding box center [649, 616] width 107 height 34
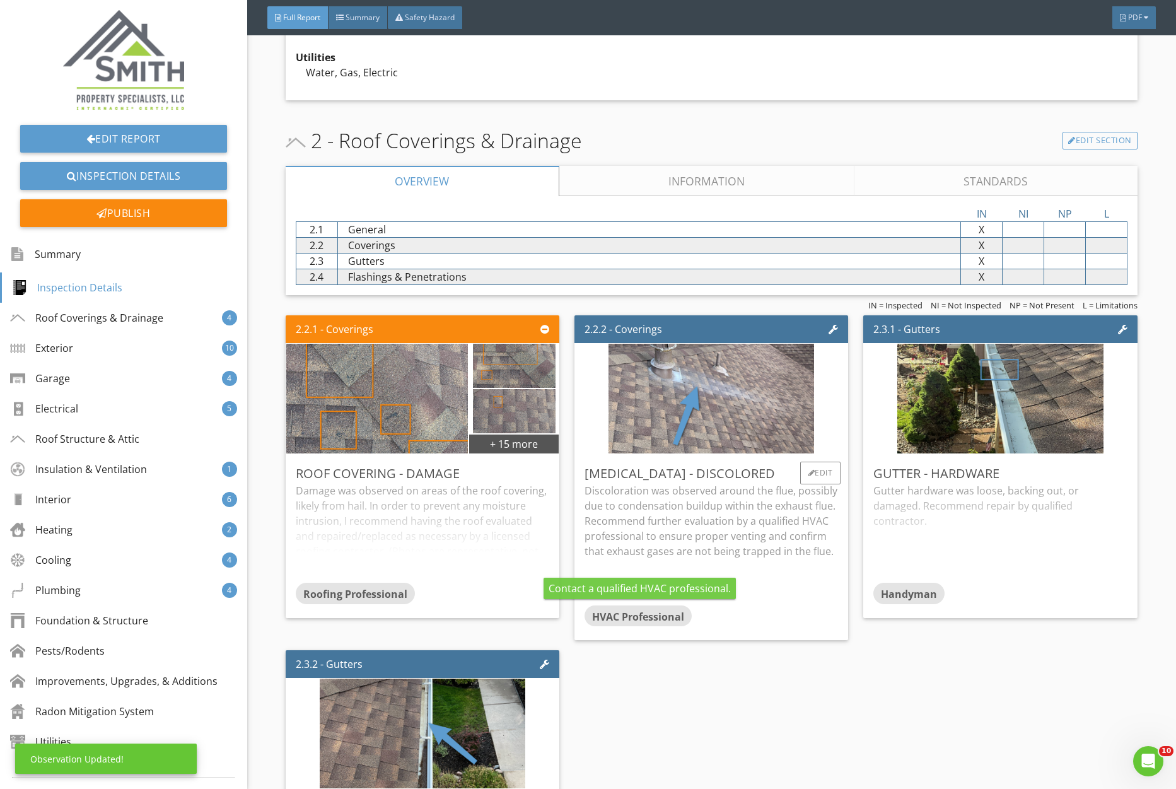
click at [787, 548] on p "Discoloration was observed around the flue, possibly due to condensation buildu…" at bounding box center [712, 521] width 254 height 76
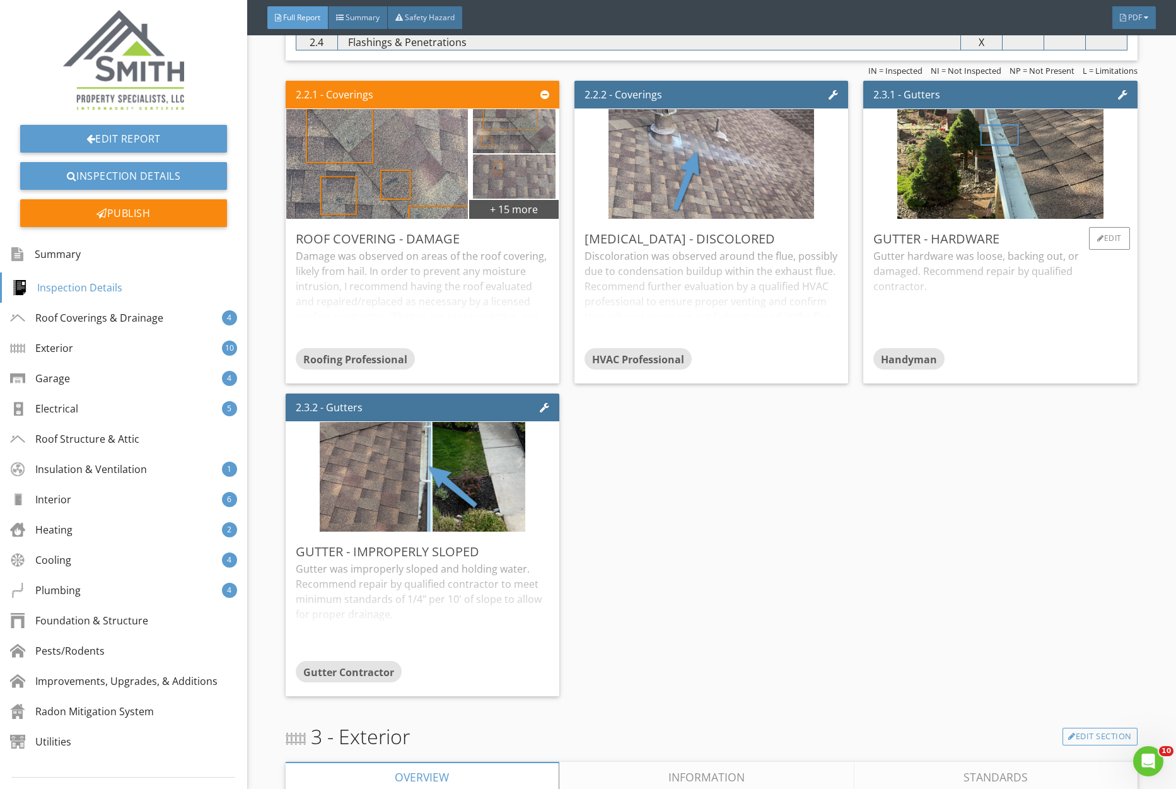
scroll to position [1007, 0]
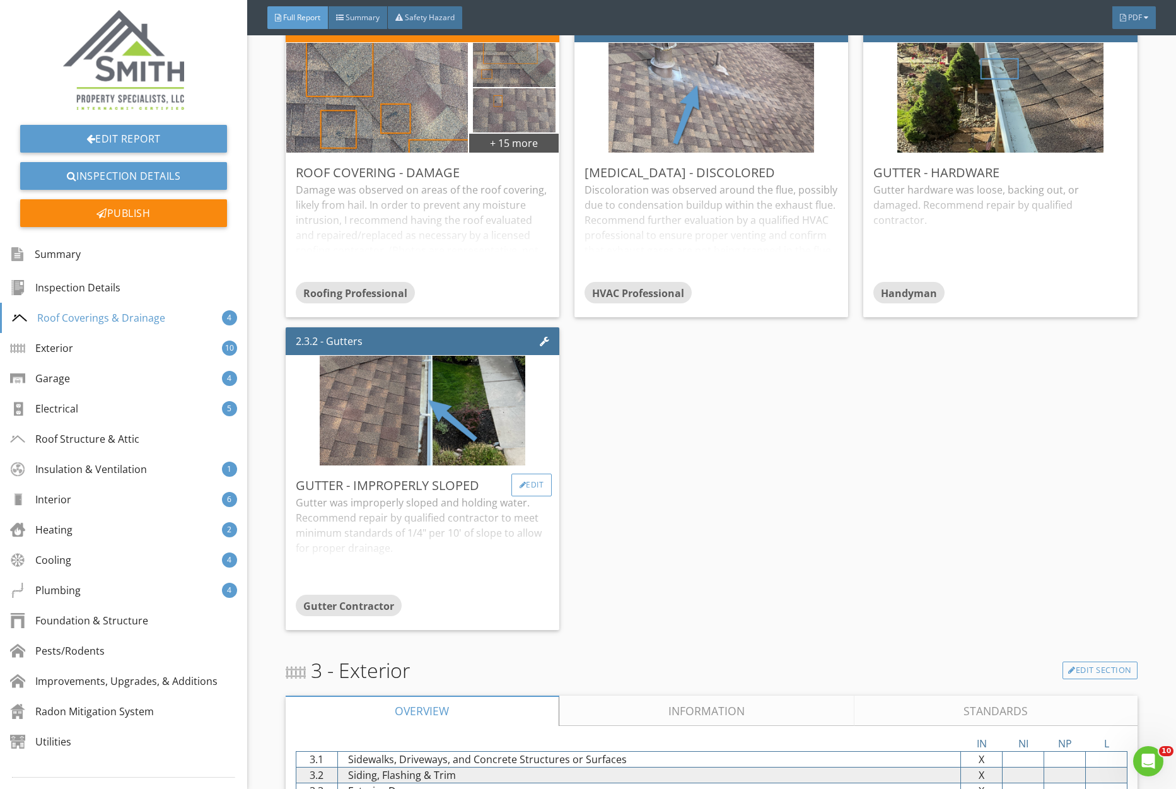
click at [532, 477] on div "Edit" at bounding box center [532, 485] width 41 height 23
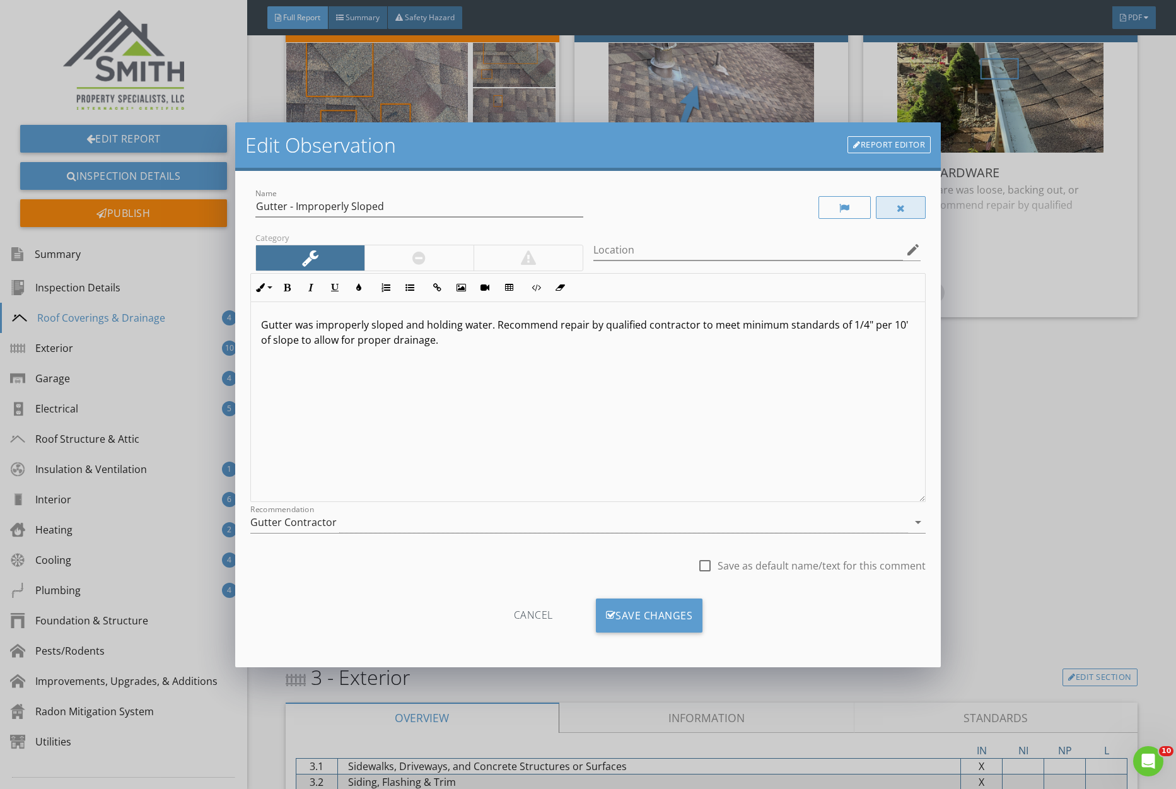
click at [911, 212] on div at bounding box center [901, 207] width 50 height 23
click at [681, 614] on div "Save Changes" at bounding box center [649, 616] width 107 height 34
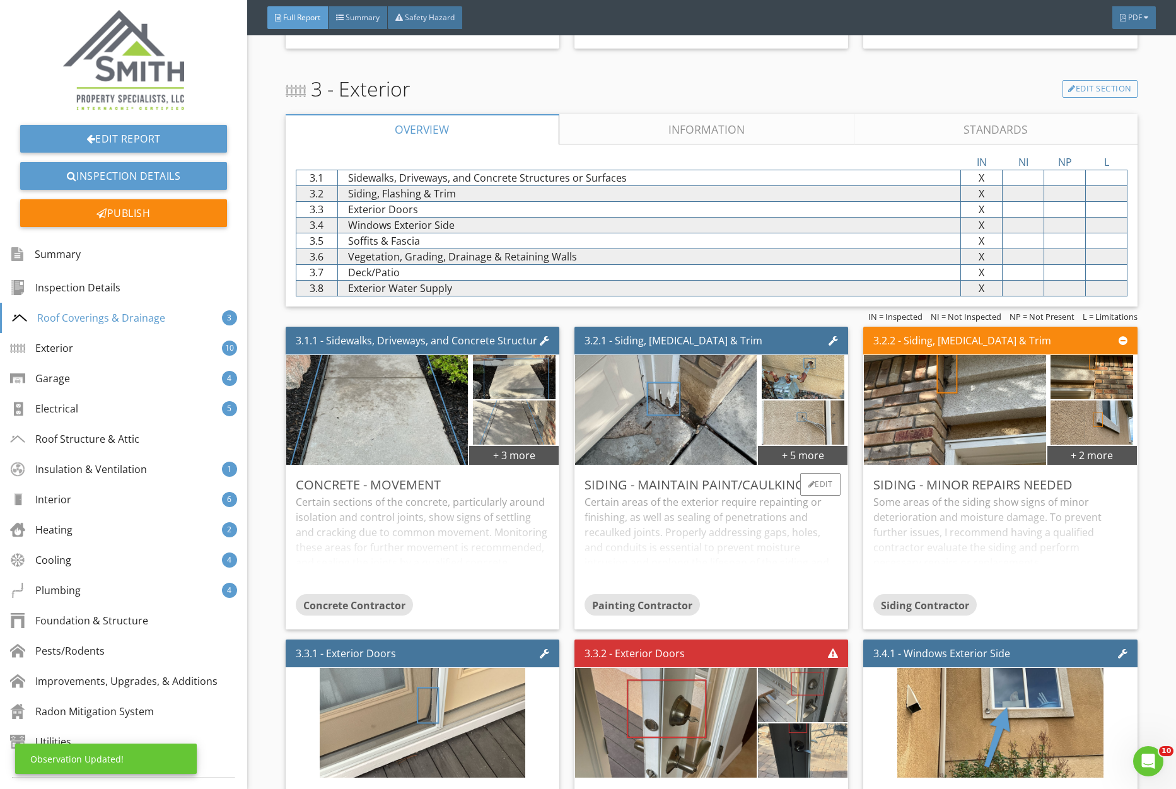
scroll to position [1308, 0]
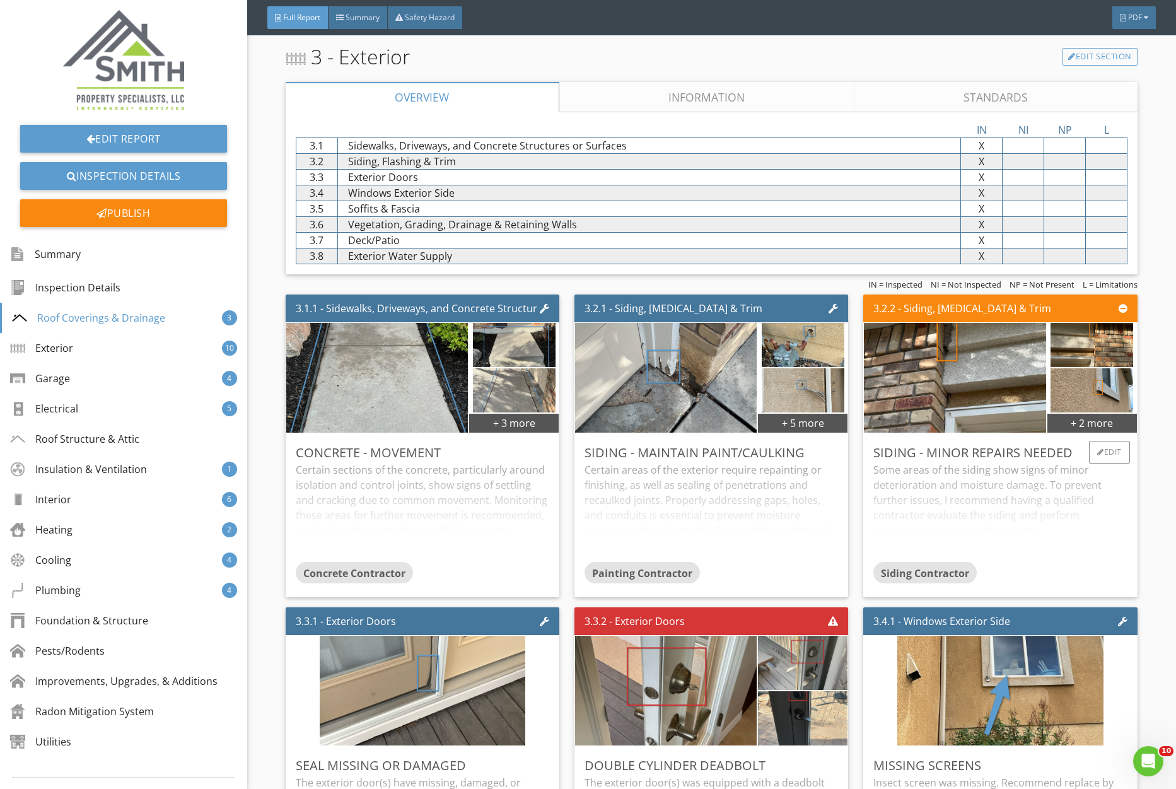
click at [963, 513] on div "Some areas of the siding show signs of minor deterioration and moisture damage.…" at bounding box center [1001, 512] width 254 height 100
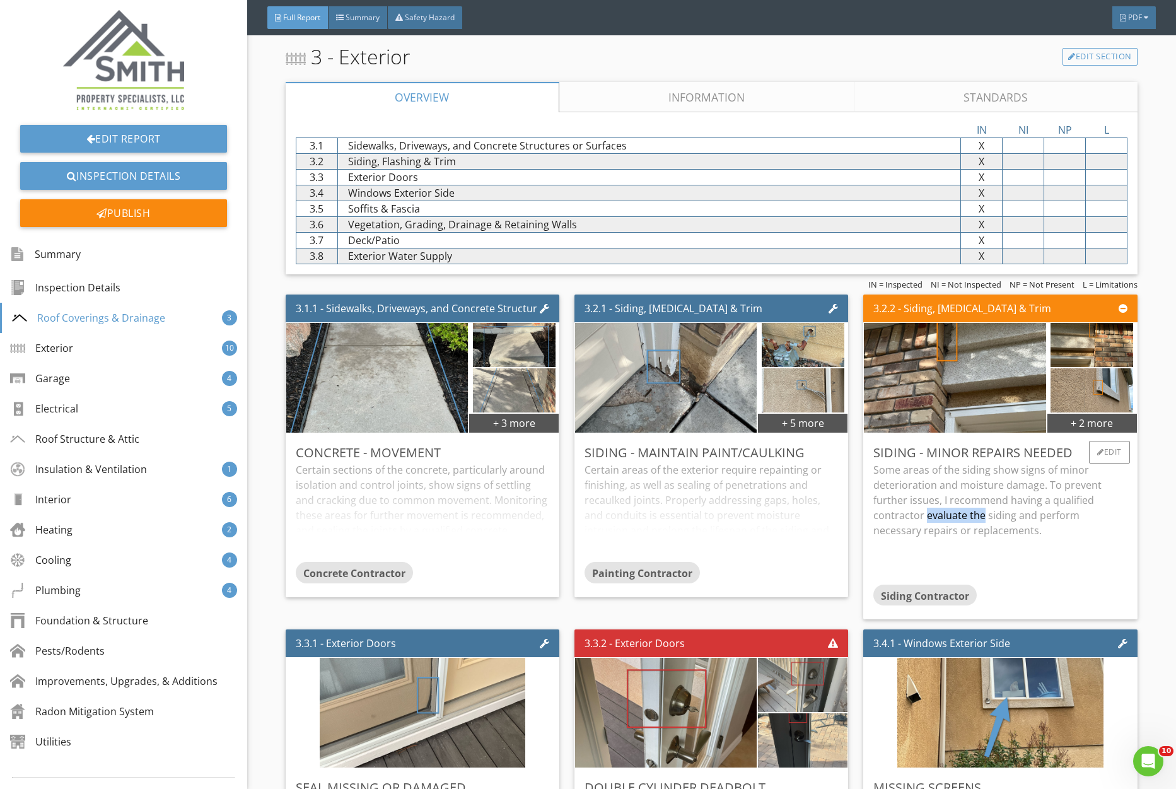
click at [963, 513] on p "Some areas of the siding show signs of minor deterioration and moisture damage.…" at bounding box center [1001, 500] width 254 height 76
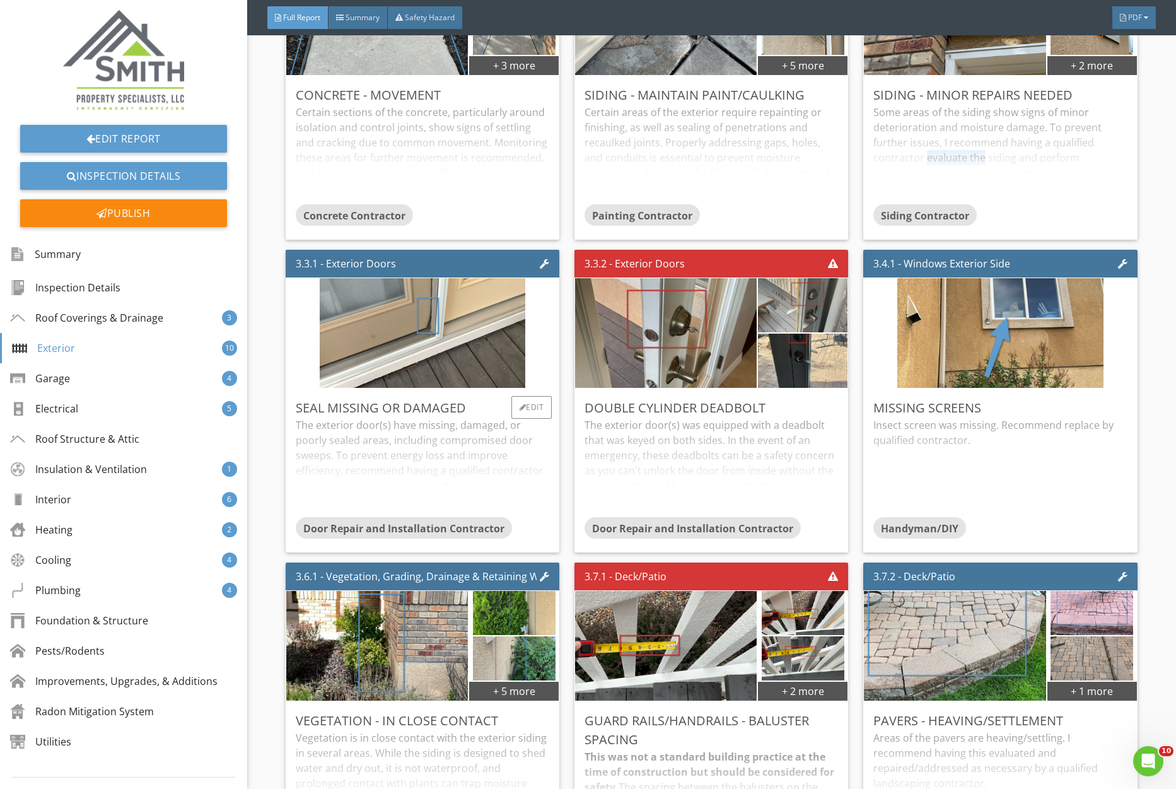
scroll to position [1666, 0]
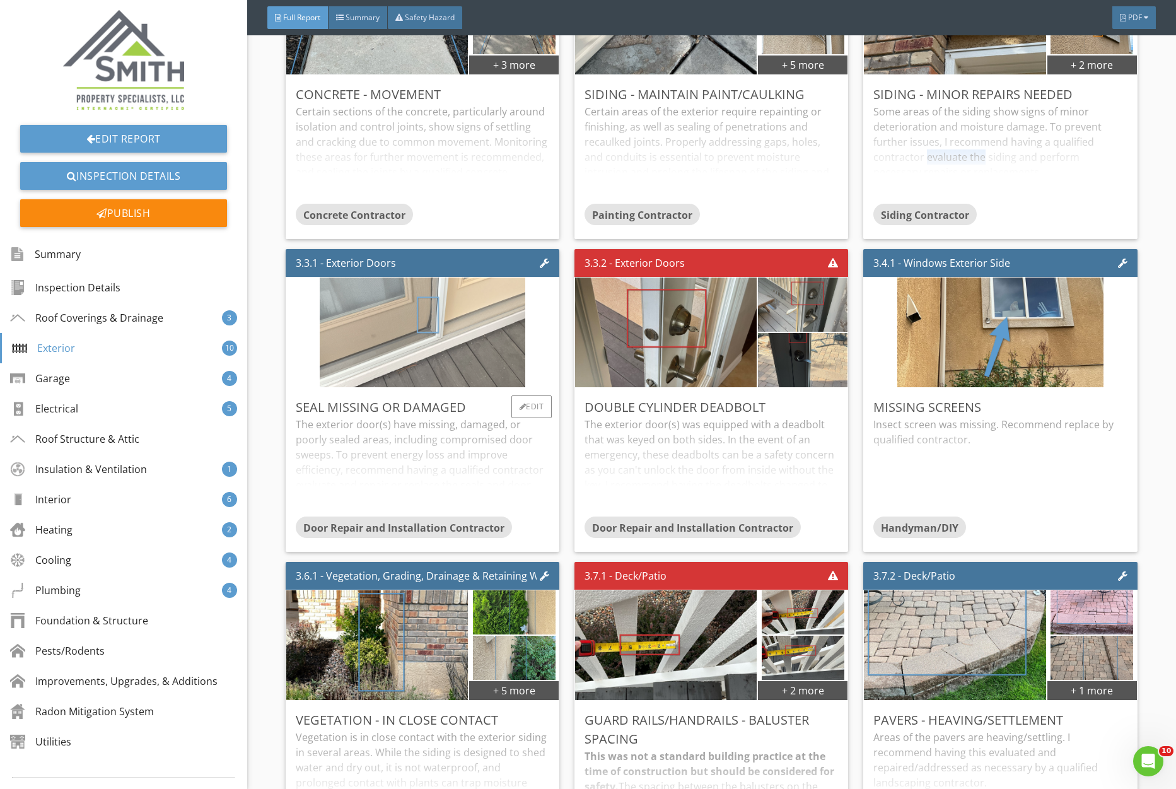
click at [443, 344] on img at bounding box center [423, 333] width 206 height 274
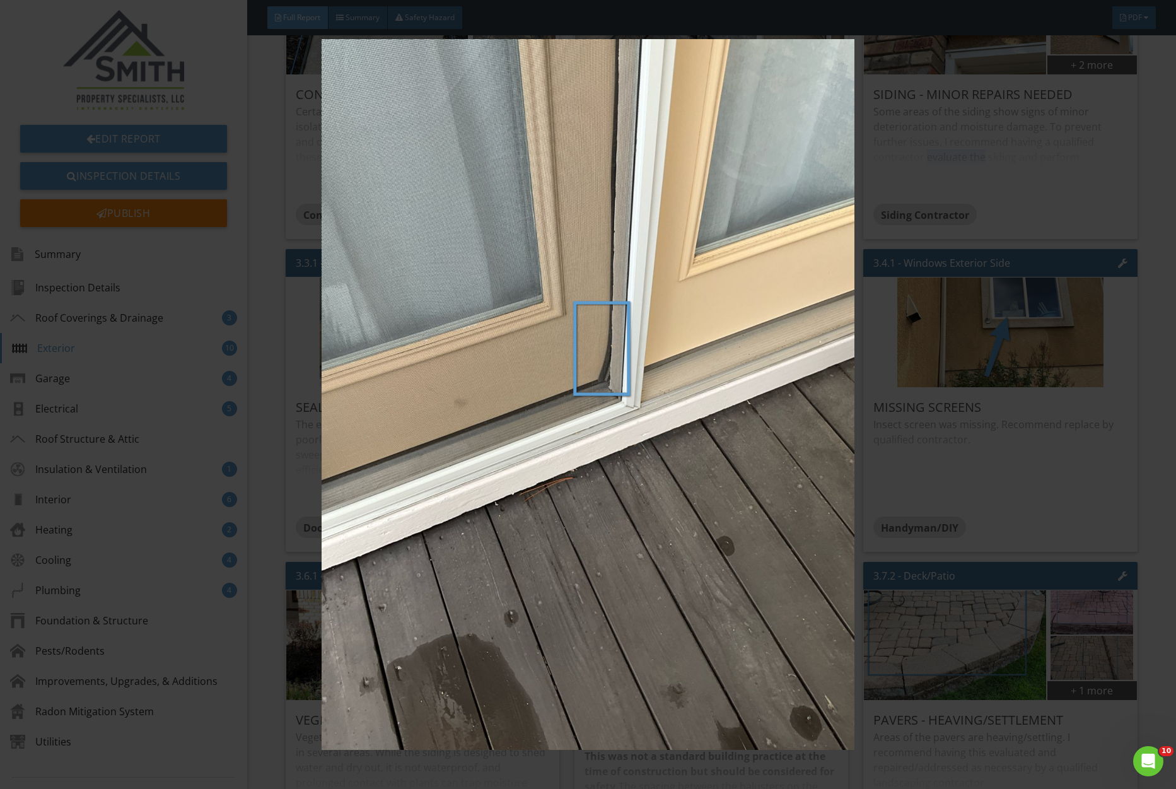
click at [443, 344] on img at bounding box center [588, 395] width 1079 height 712
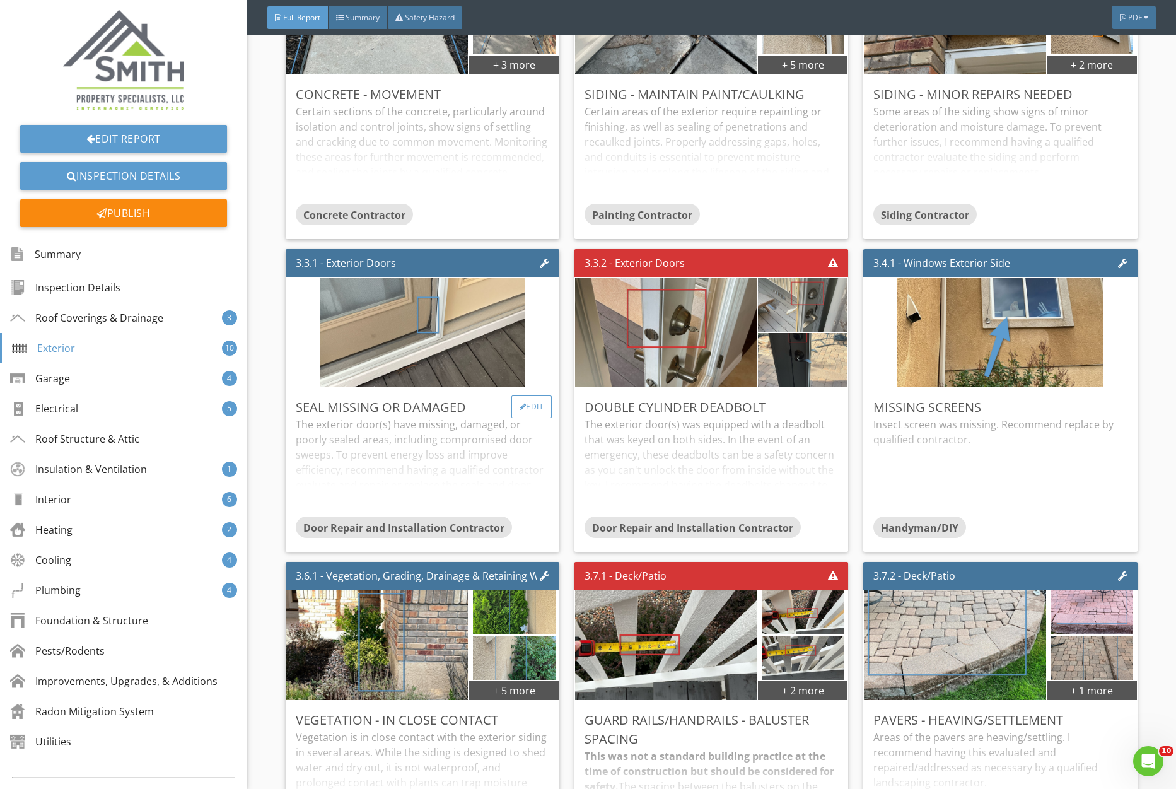
click at [533, 409] on div "Edit" at bounding box center [532, 406] width 41 height 23
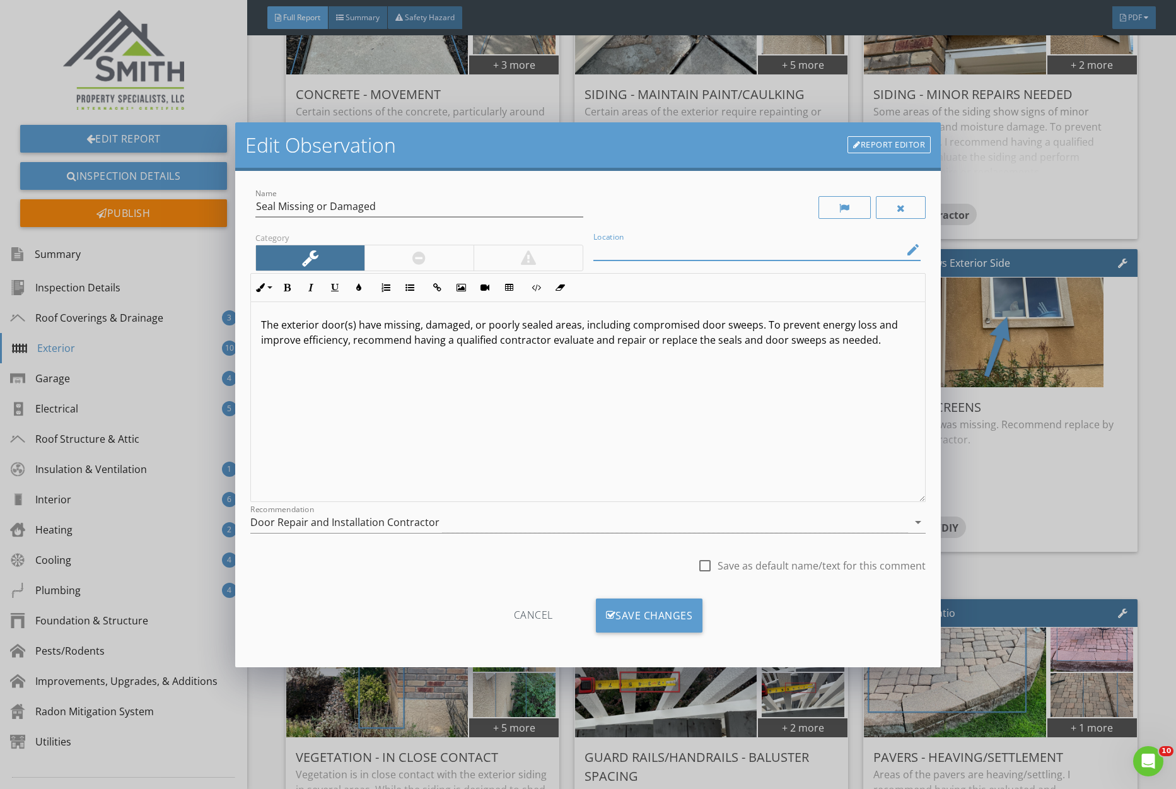
click at [631, 254] on input "Location" at bounding box center [749, 250] width 310 height 21
type input "Master Bedroom Exterior Door"
click at [652, 630] on div "Save Changes" at bounding box center [649, 616] width 107 height 34
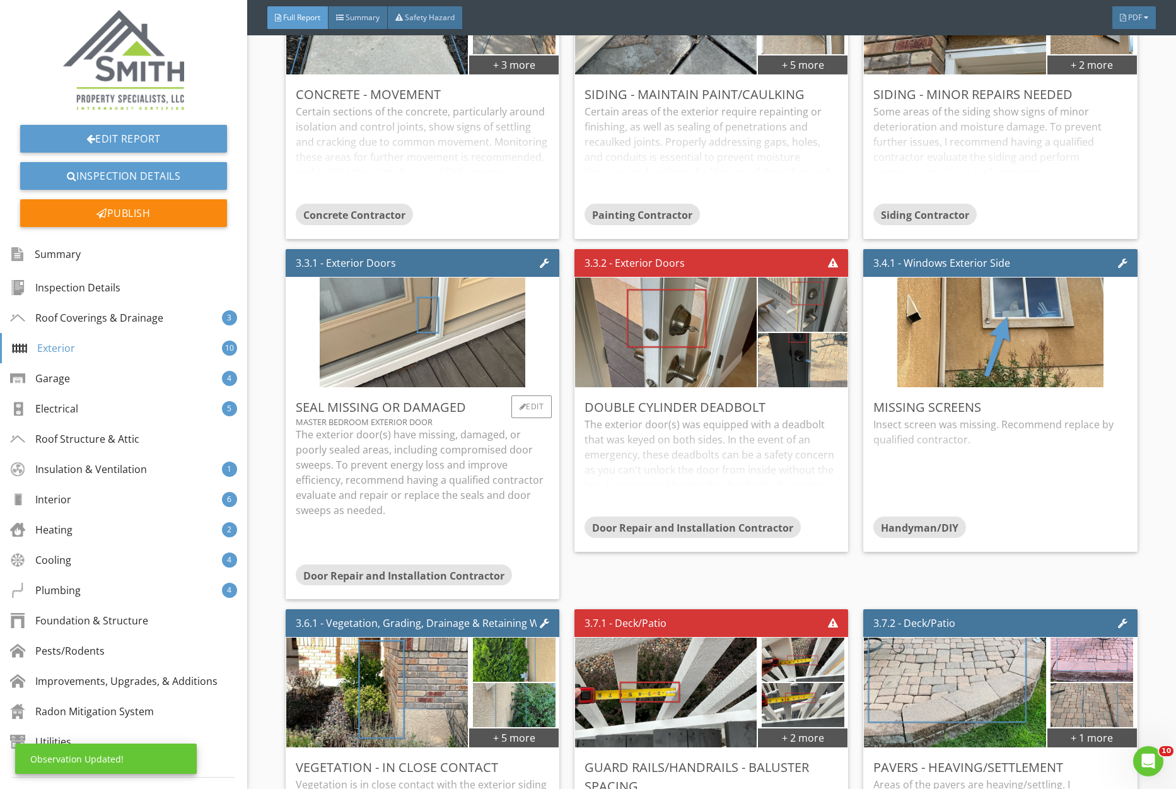
click at [457, 467] on p "The exterior door(s) have missing, damaged, or poorly sealed areas, including c…" at bounding box center [423, 472] width 254 height 91
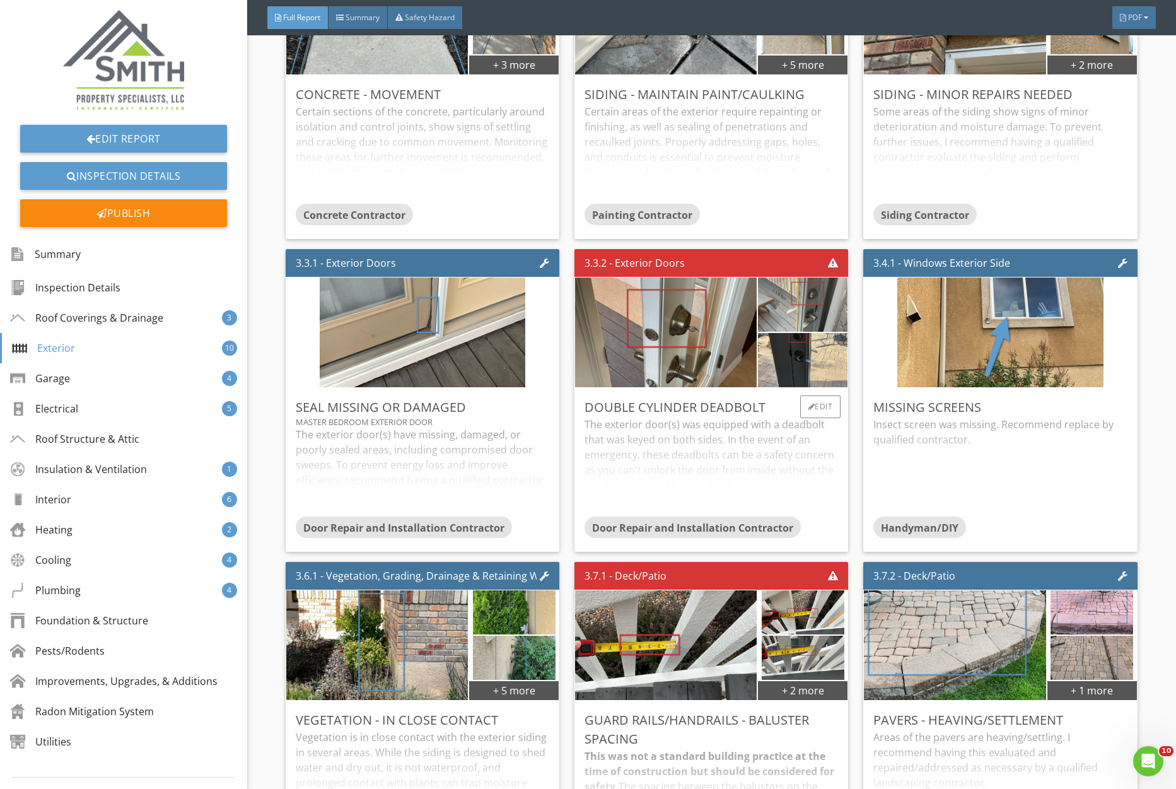
click at [785, 460] on div "The exterior door(s) was equipped with a deadbolt that was keyed on both sides.…" at bounding box center [712, 467] width 254 height 100
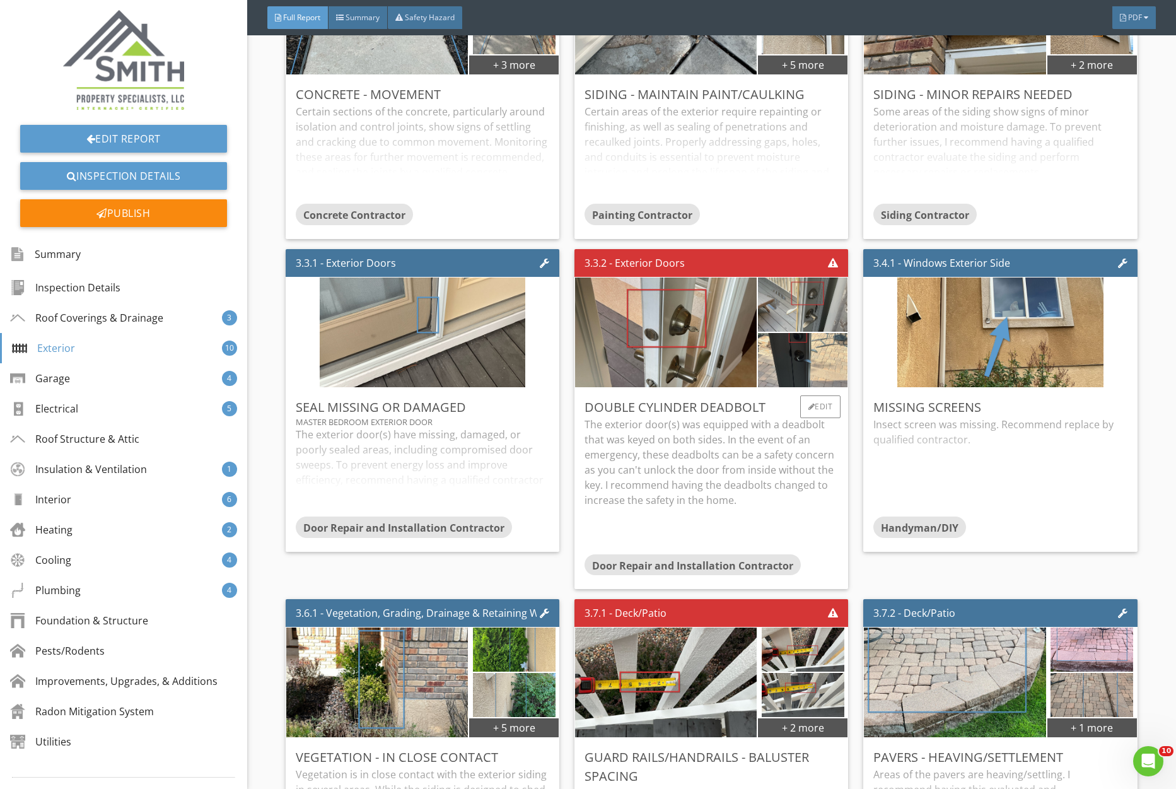
click at [785, 460] on p "The exterior door(s) was equipped with a deadbolt that was keyed on both sides.…" at bounding box center [712, 462] width 254 height 91
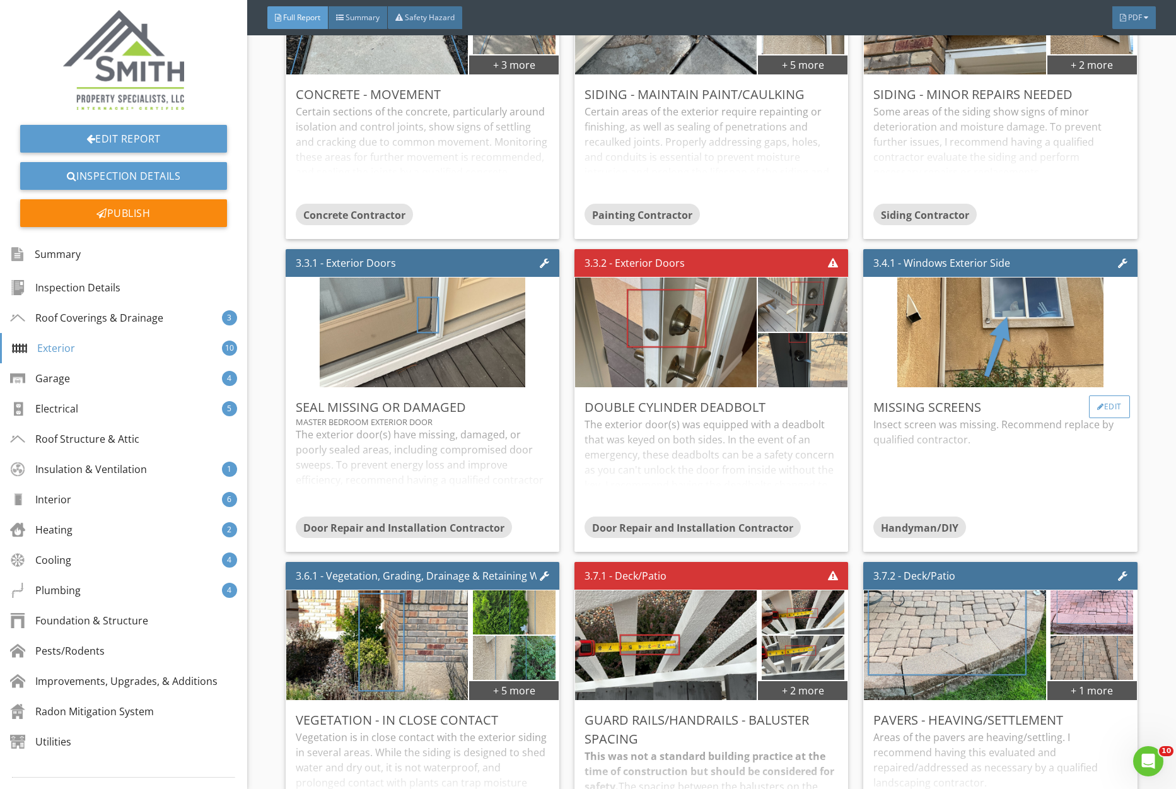
click at [1098, 407] on div at bounding box center [1101, 407] width 7 height 8
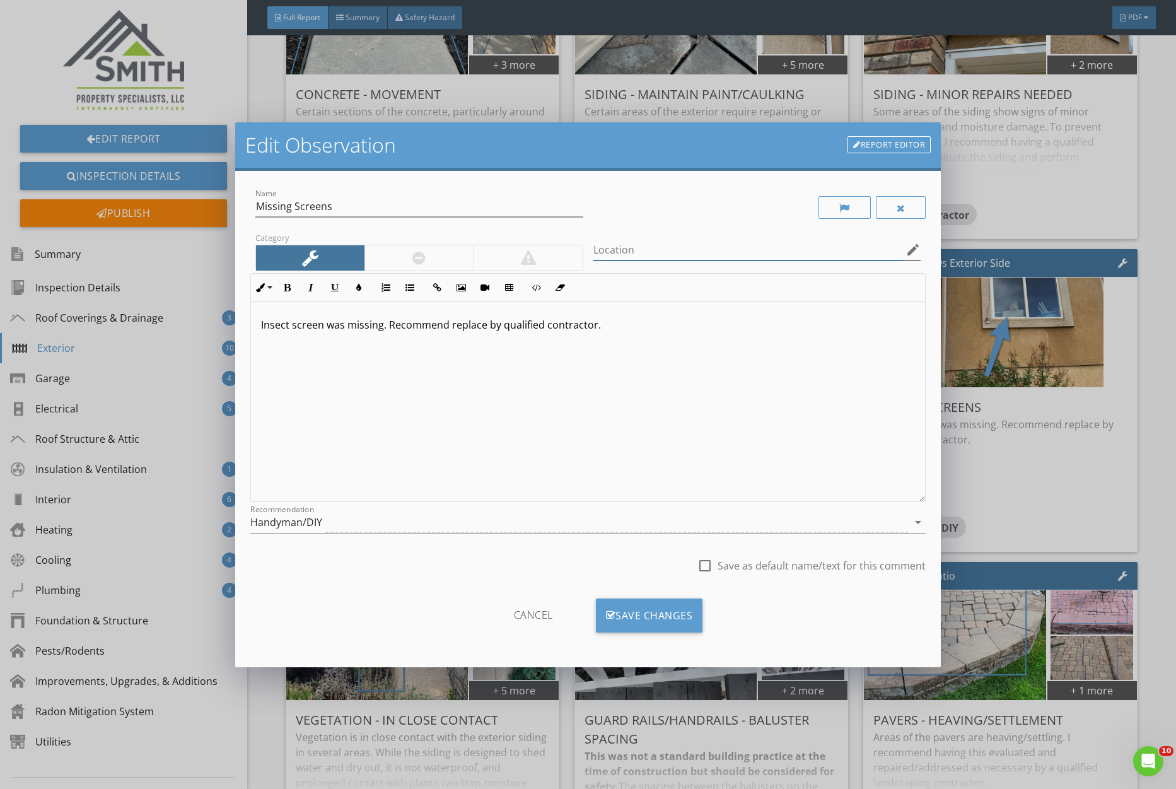
click at [693, 259] on input "Location" at bounding box center [749, 250] width 310 height 21
type input "Garage Window"
click at [655, 623] on div "Save Changes" at bounding box center [649, 616] width 107 height 34
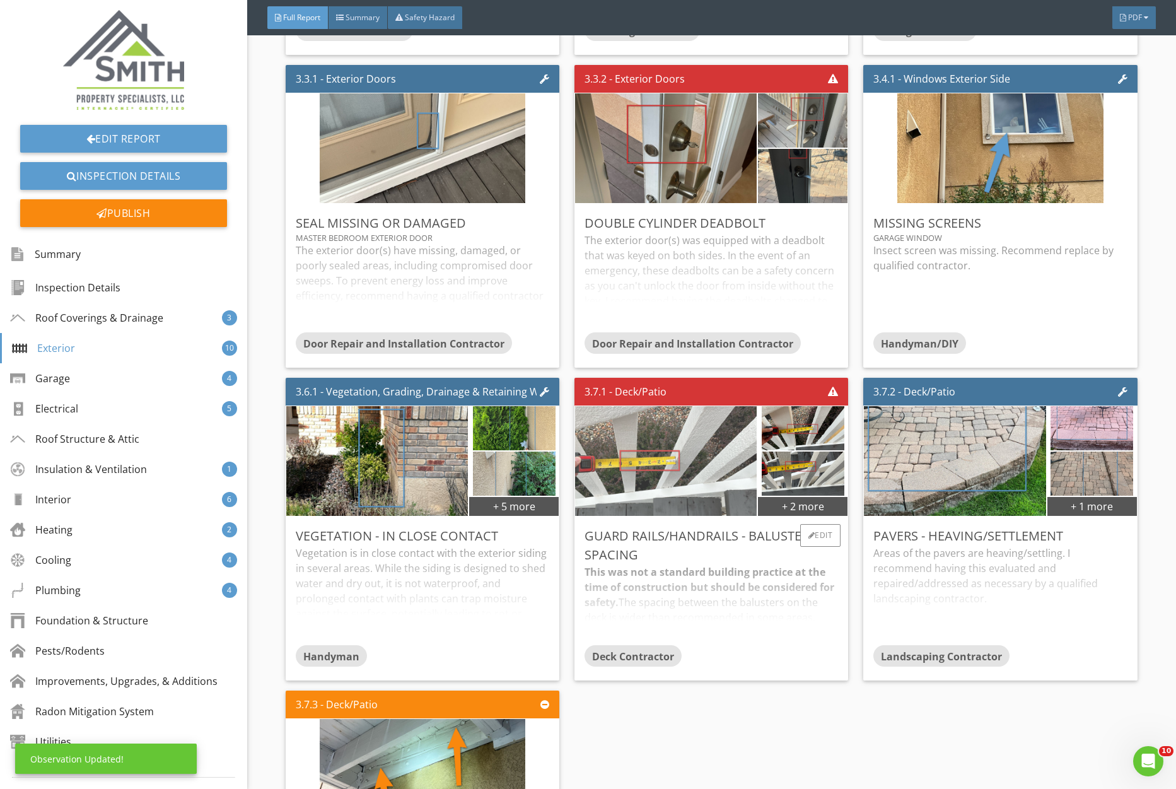
scroll to position [2001, 0]
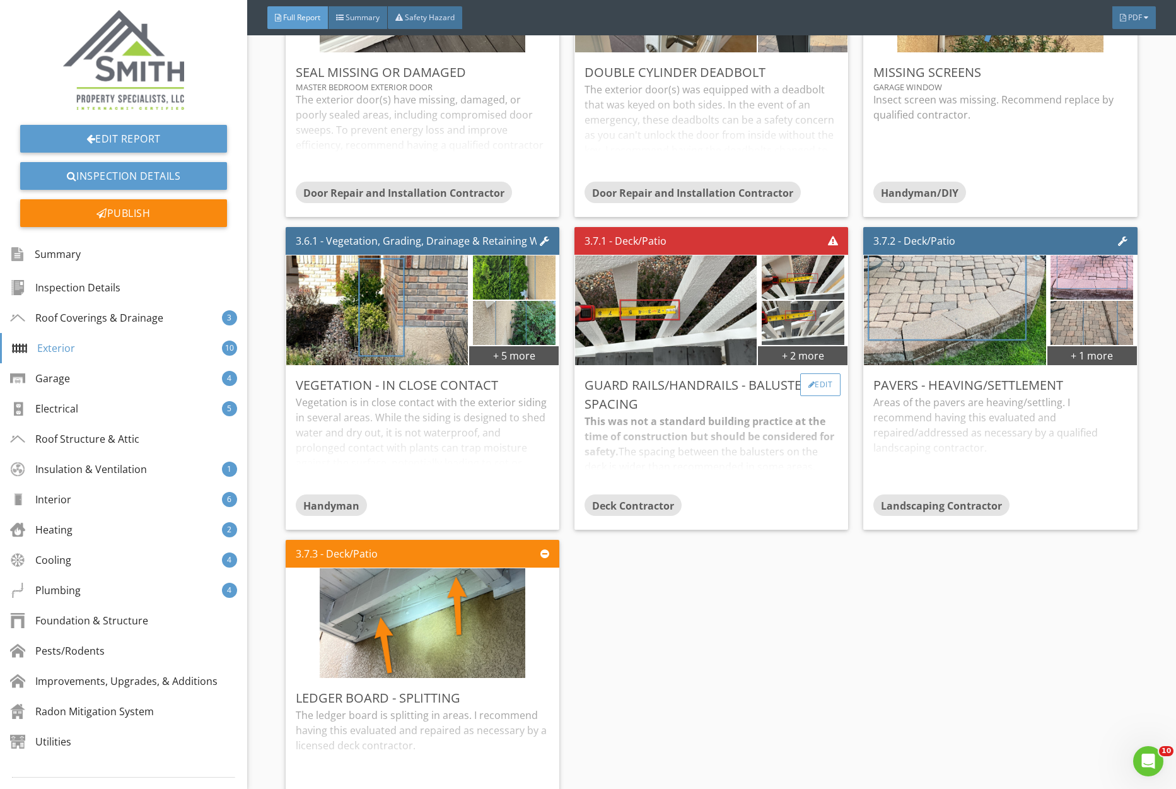
click at [834, 380] on div "Edit" at bounding box center [820, 384] width 41 height 23
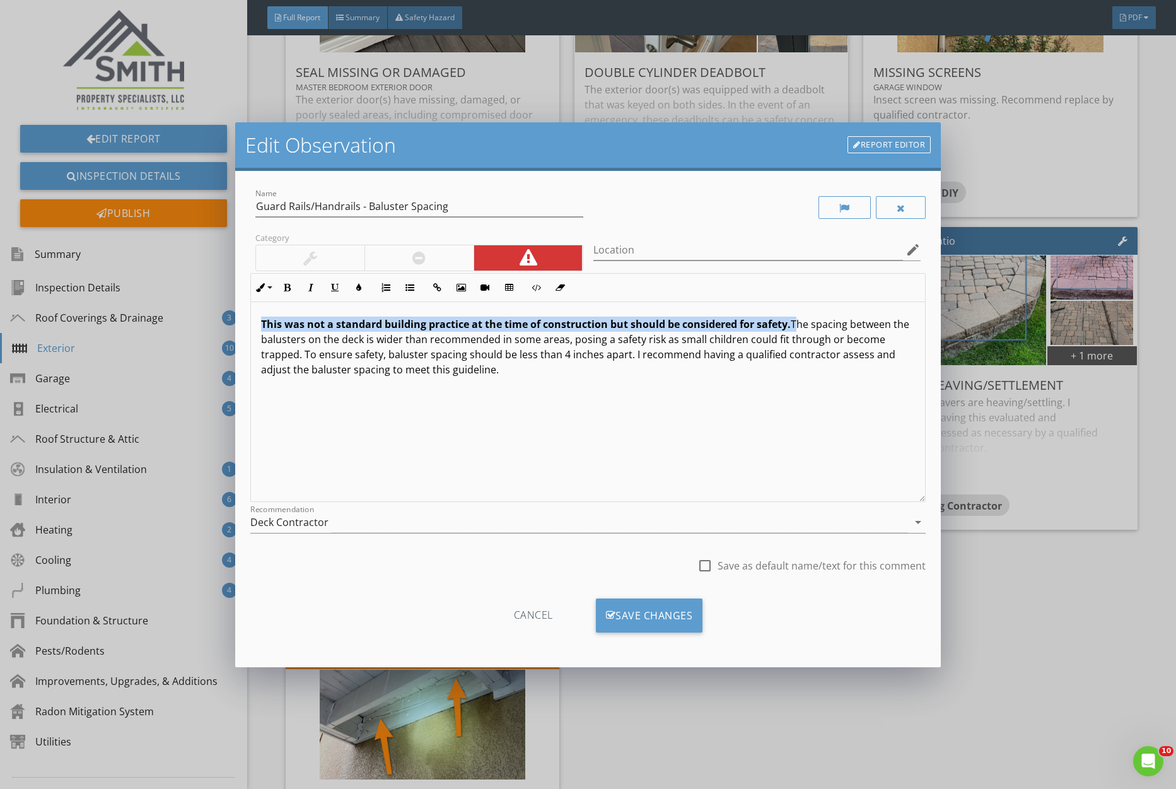
scroll to position [0, 0]
drag, startPoint x: 794, startPoint y: 326, endPoint x: 233, endPoint y: 301, distance: 560.7
click at [251, 302] on div "This was not a standard building practice at the time of construction but shoul…" at bounding box center [588, 402] width 674 height 200
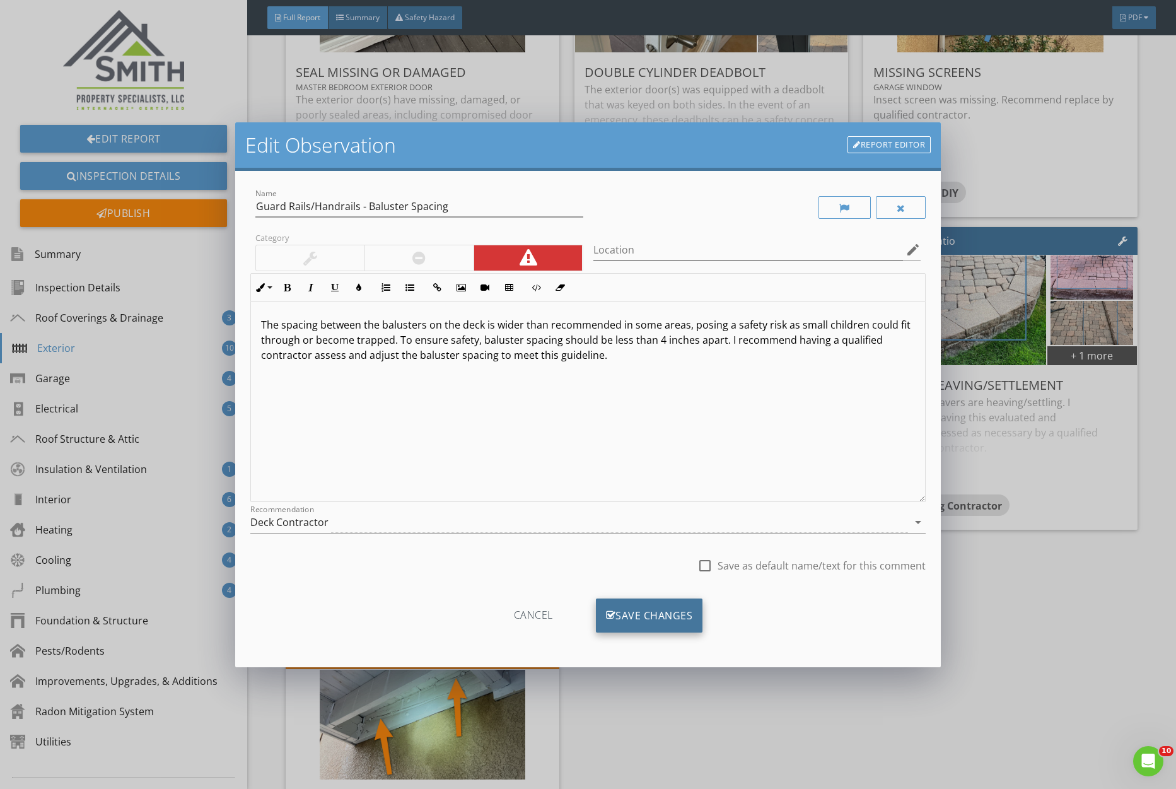
click at [682, 622] on div "Save Changes" at bounding box center [649, 616] width 107 height 34
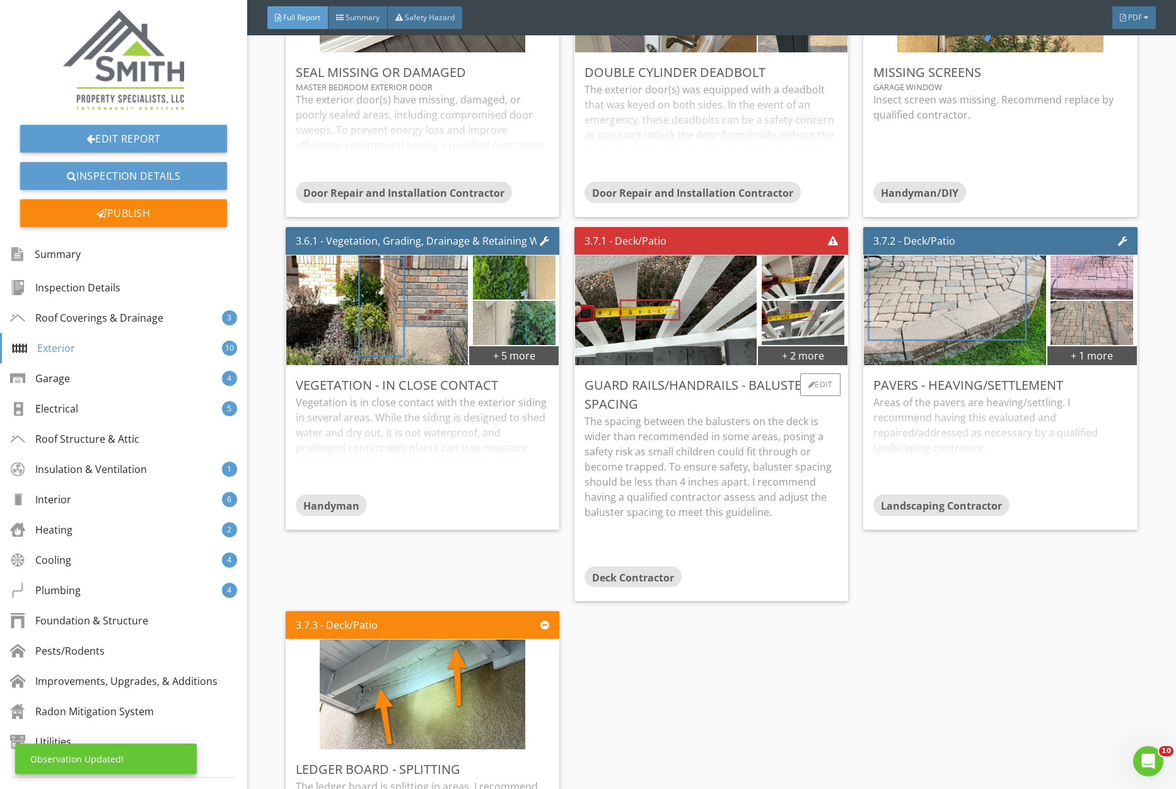
drag, startPoint x: 732, startPoint y: 455, endPoint x: 739, endPoint y: 463, distance: 11.2
click at [732, 455] on p "The spacing between the balusters on the deck is wider than recommended in some…" at bounding box center [712, 467] width 254 height 106
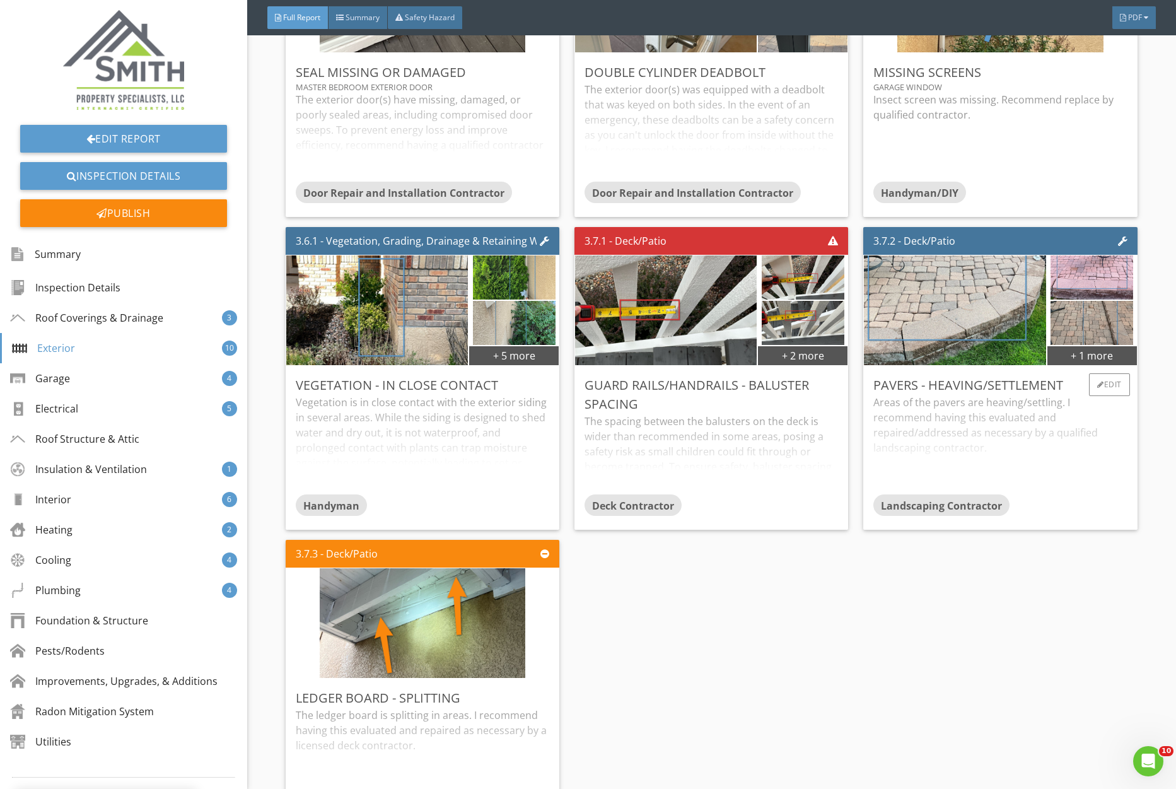
click at [1029, 431] on div "Areas of the pavers are heaving/settling. I recommend having this evaluated and…" at bounding box center [1001, 445] width 254 height 100
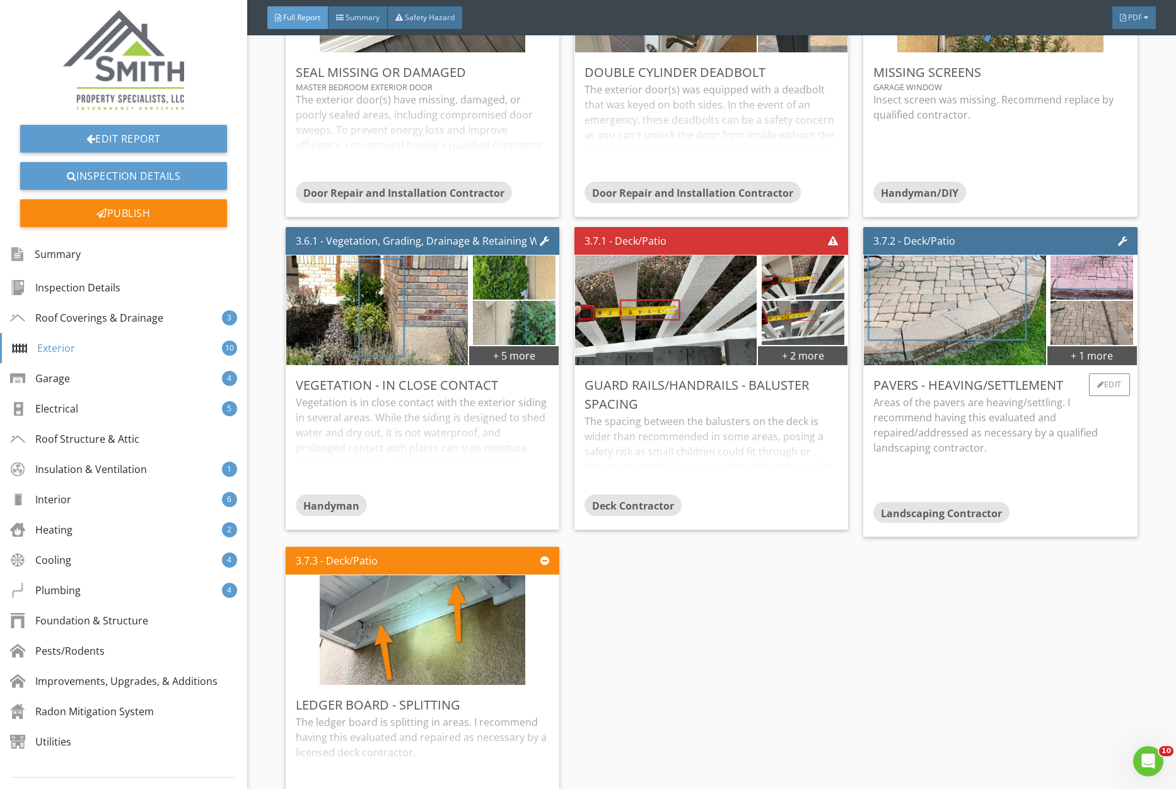
click at [1029, 431] on p "Areas of the pavers are heaving/settling. I recommend having this evaluated and…" at bounding box center [1001, 425] width 254 height 61
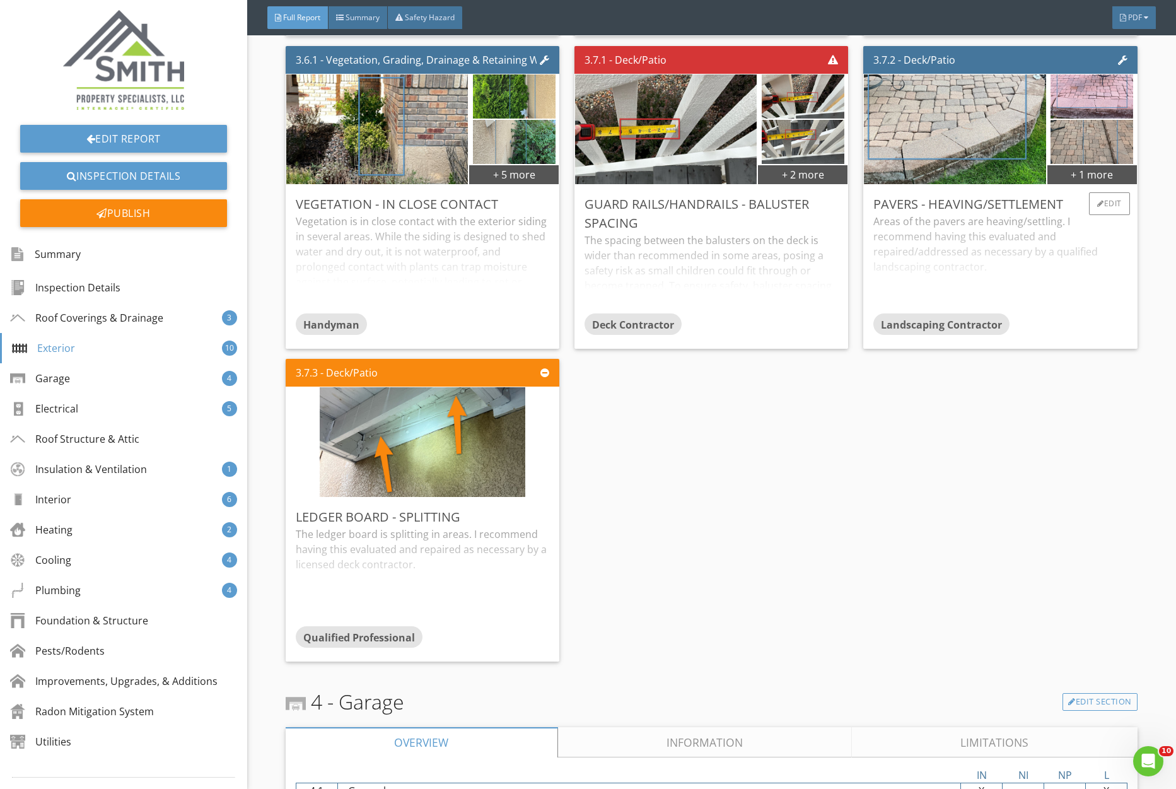
scroll to position [2235, 0]
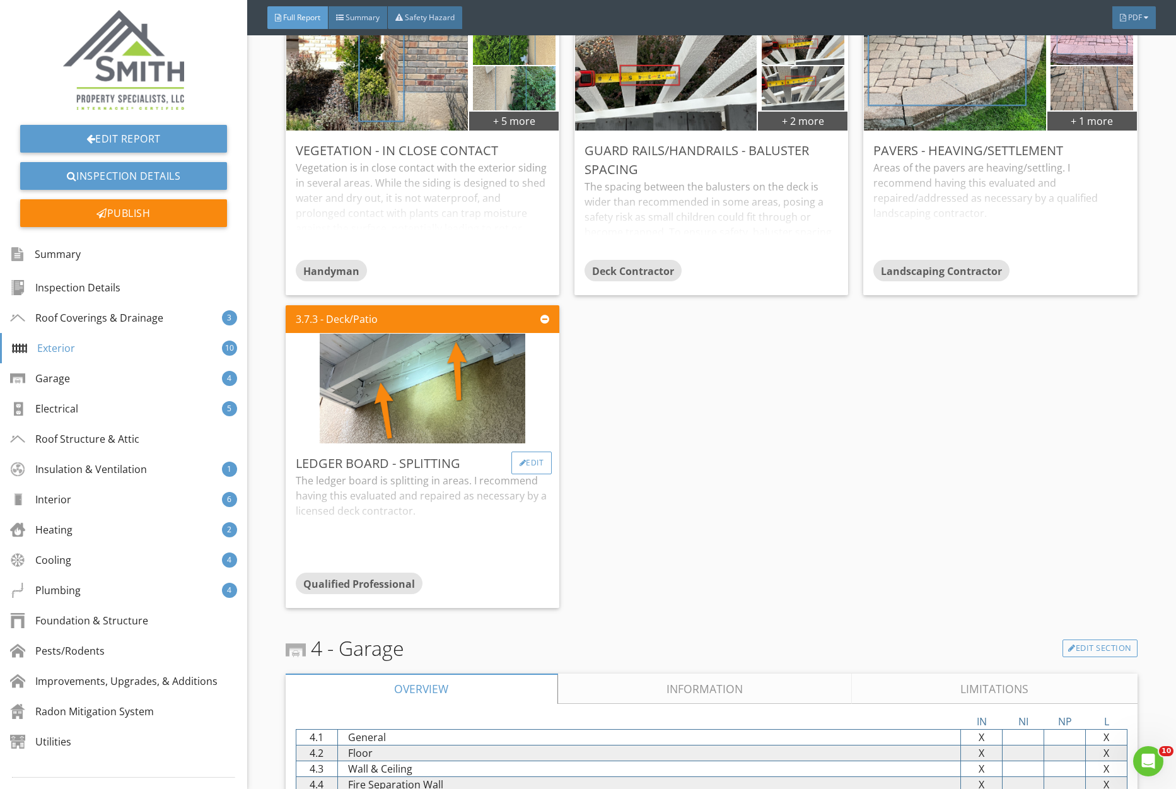
click at [513, 458] on div "Edit" at bounding box center [532, 463] width 41 height 23
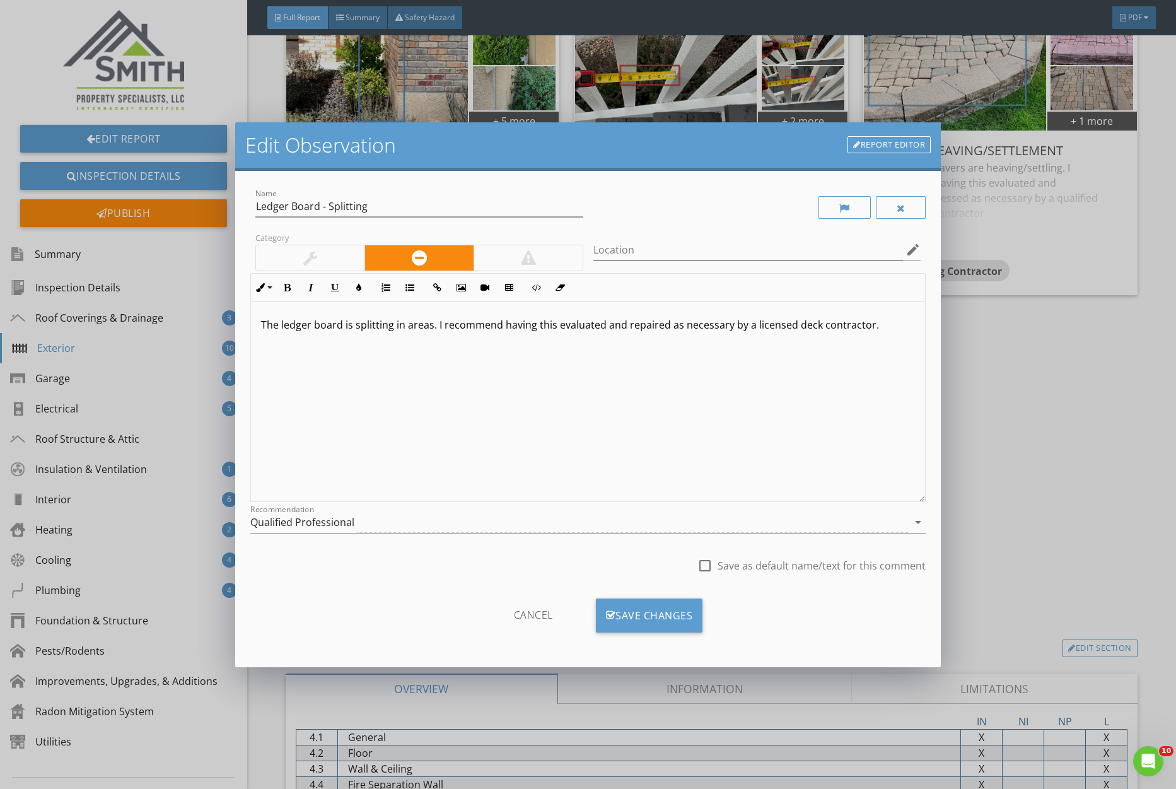
drag, startPoint x: 389, startPoint y: 529, endPoint x: 413, endPoint y: 580, distance: 55.9
click at [389, 529] on div "Qualified Professional" at bounding box center [579, 522] width 658 height 21
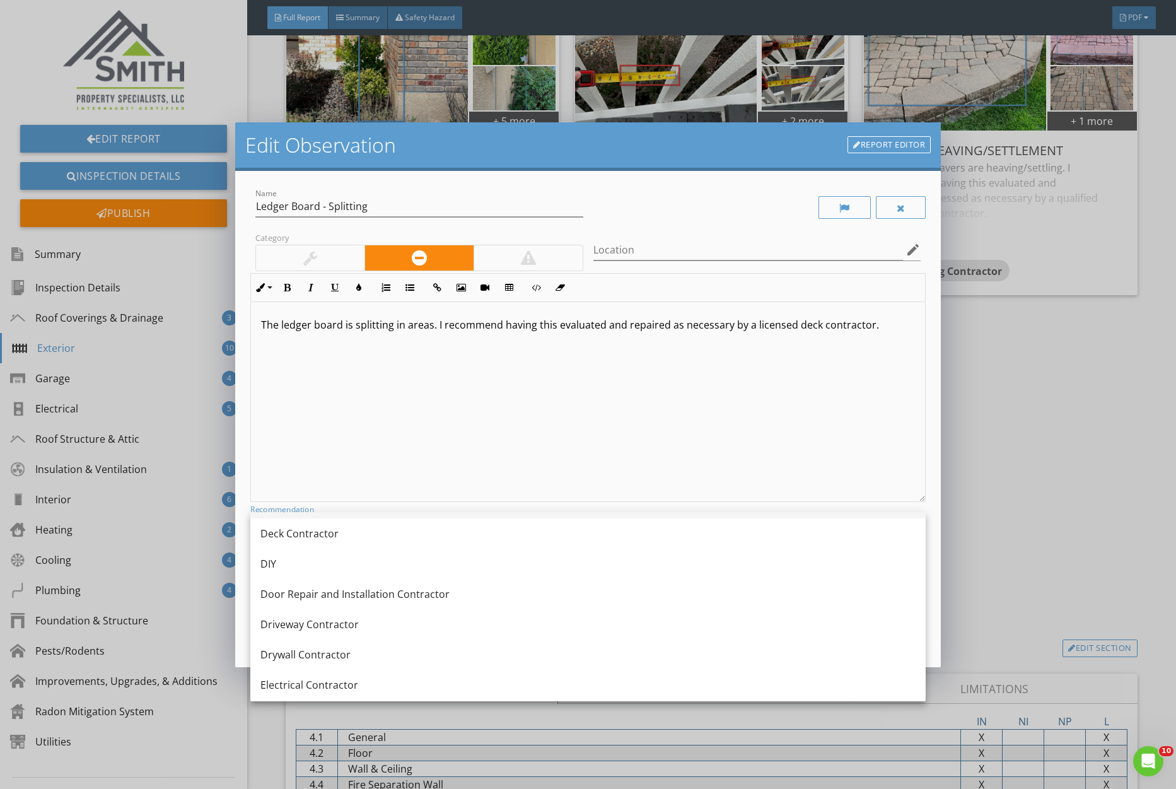
scroll to position [310, 0]
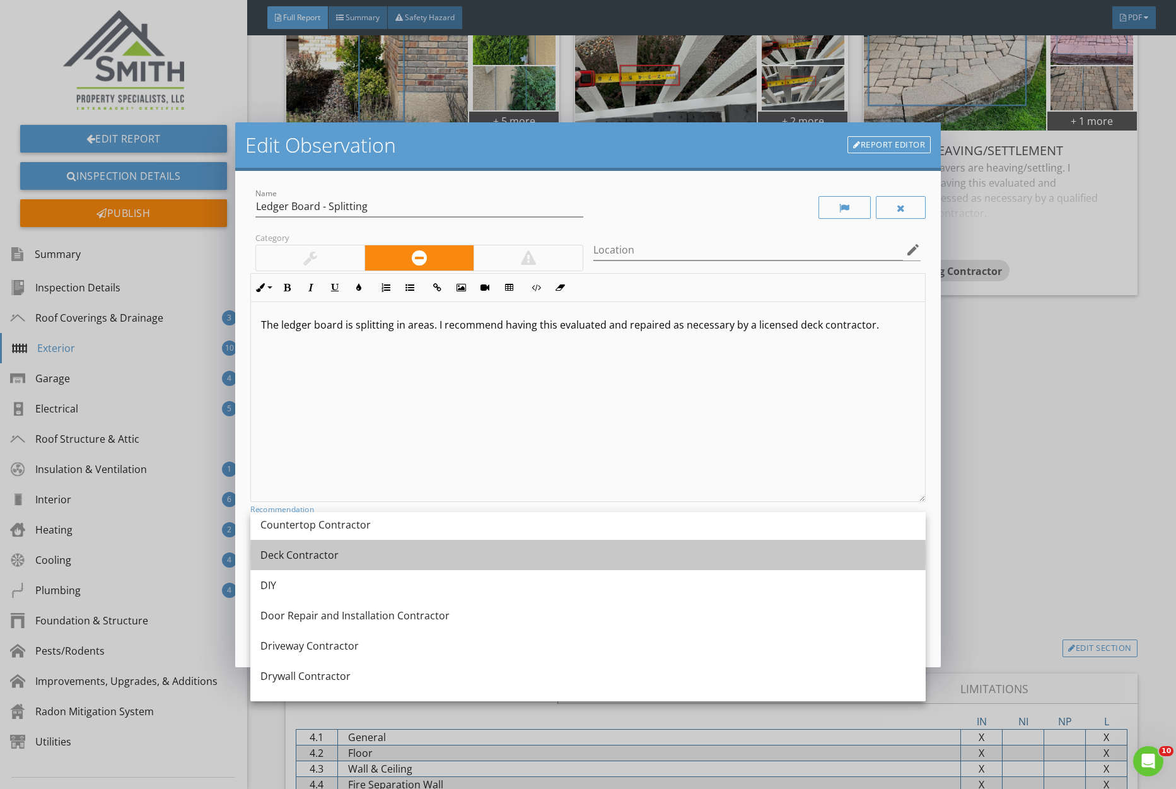
drag, startPoint x: 399, startPoint y: 560, endPoint x: 426, endPoint y: 568, distance: 28.3
click at [399, 560] on div "Deck Contractor" at bounding box center [588, 555] width 655 height 15
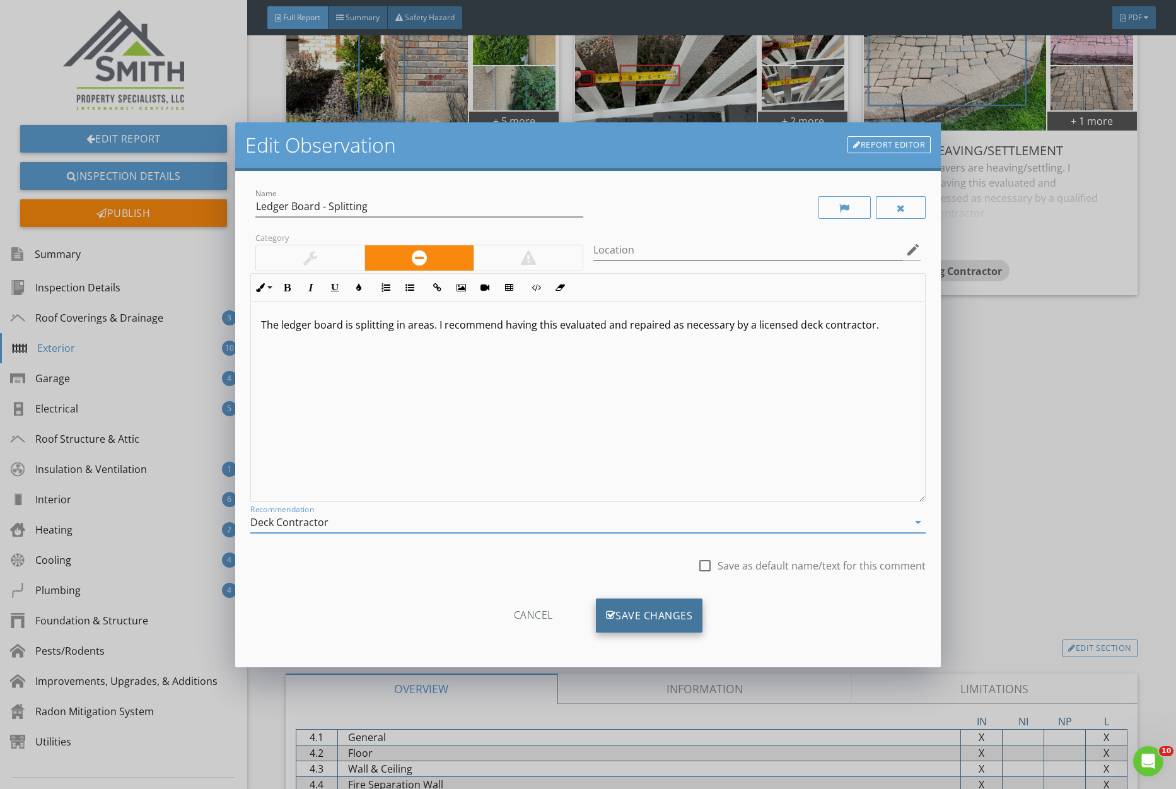
click at [632, 611] on div "Save Changes" at bounding box center [649, 616] width 107 height 34
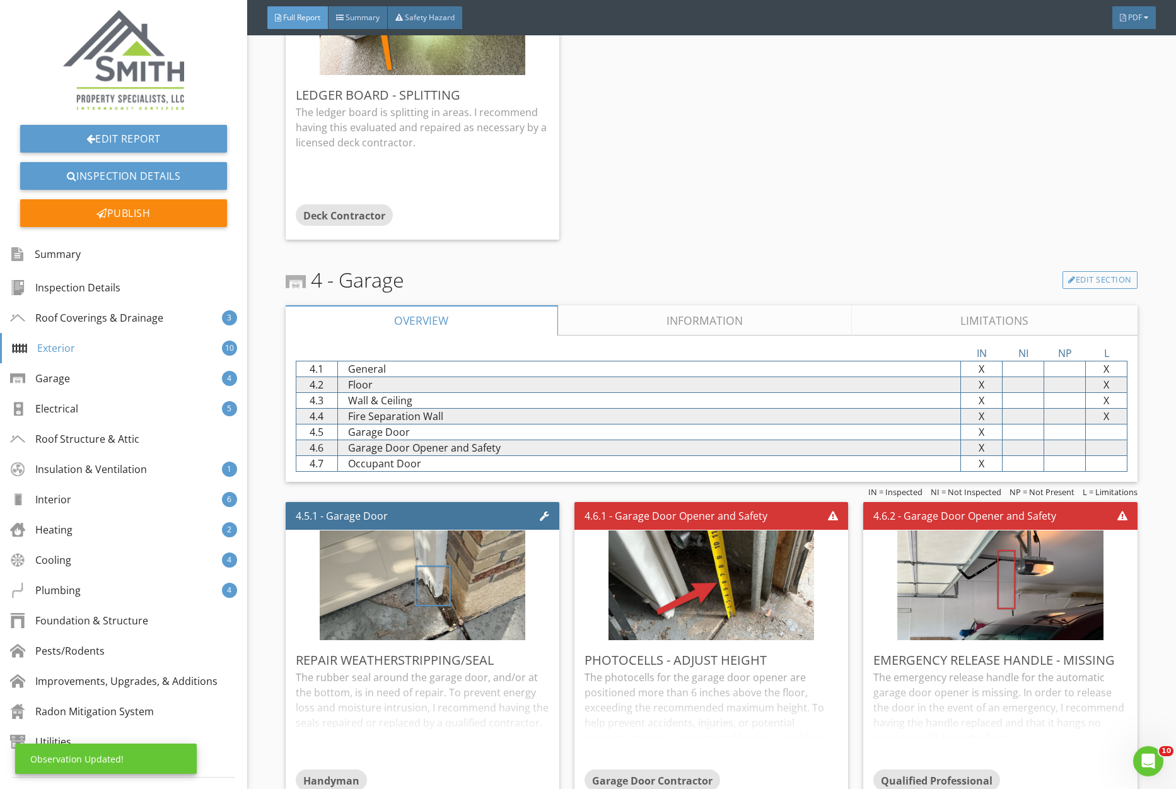
scroll to position [2734, 0]
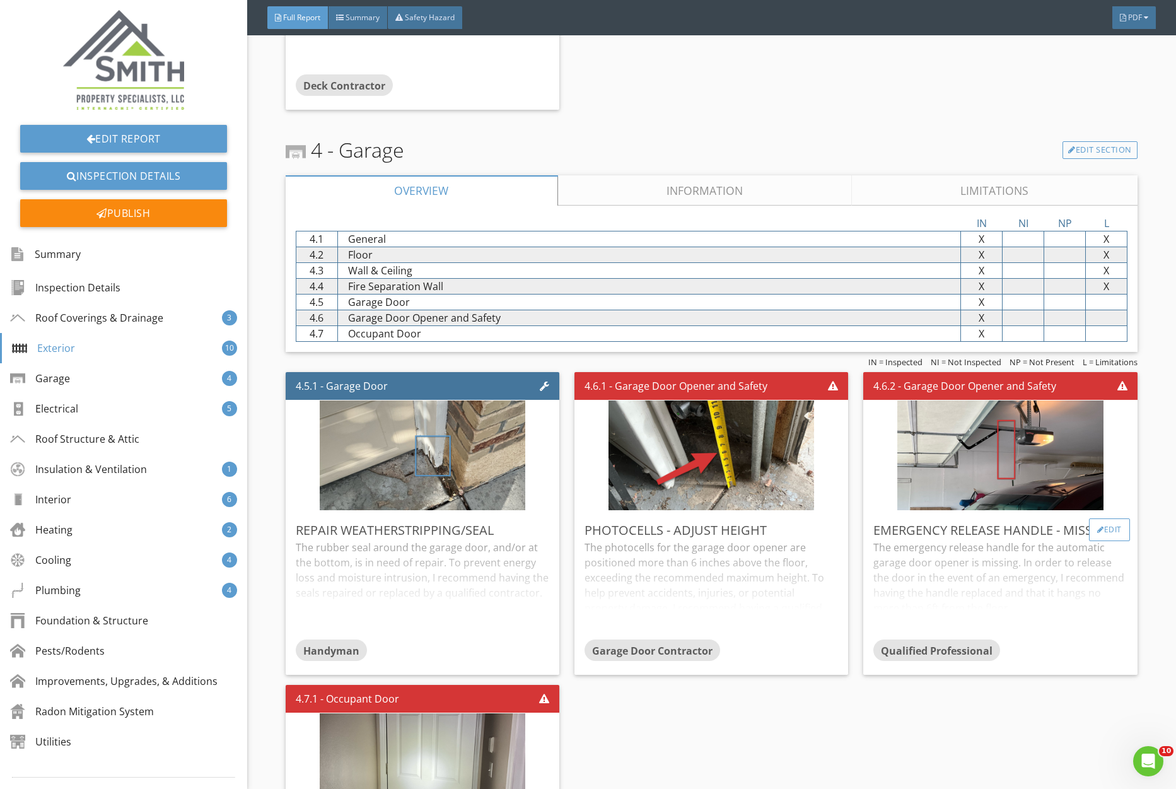
click at [1112, 529] on div "Edit" at bounding box center [1109, 529] width 41 height 23
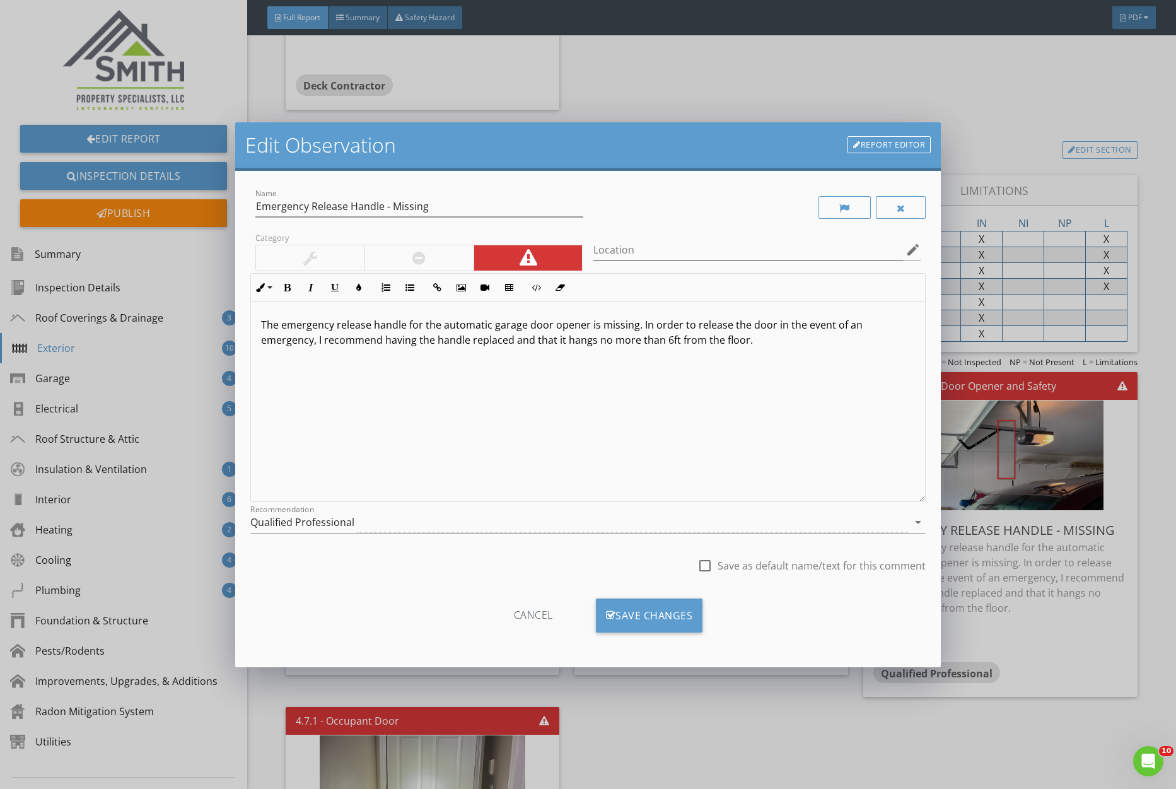
click at [361, 508] on div "Recommendation Qualified Professional arrow_drop_down" at bounding box center [588, 525] width 676 height 41
click at [362, 517] on div "Qualified Professional" at bounding box center [579, 522] width 658 height 21
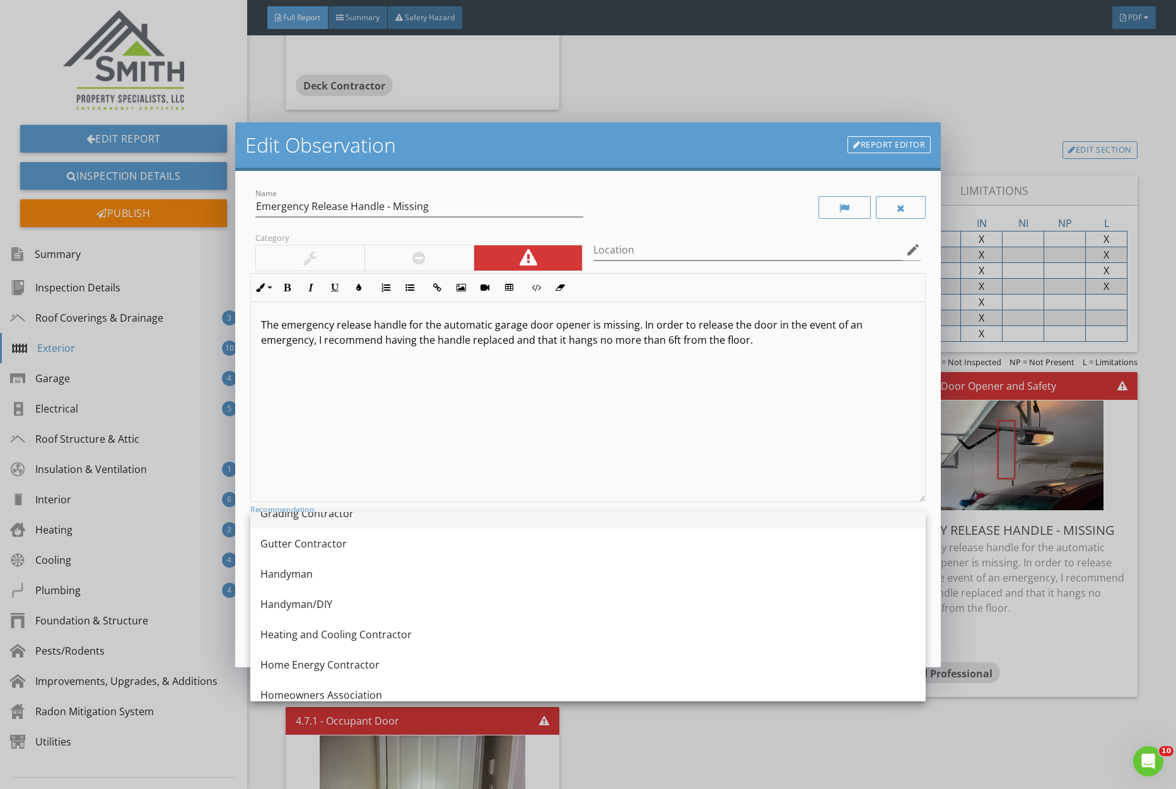
scroll to position [853, 0]
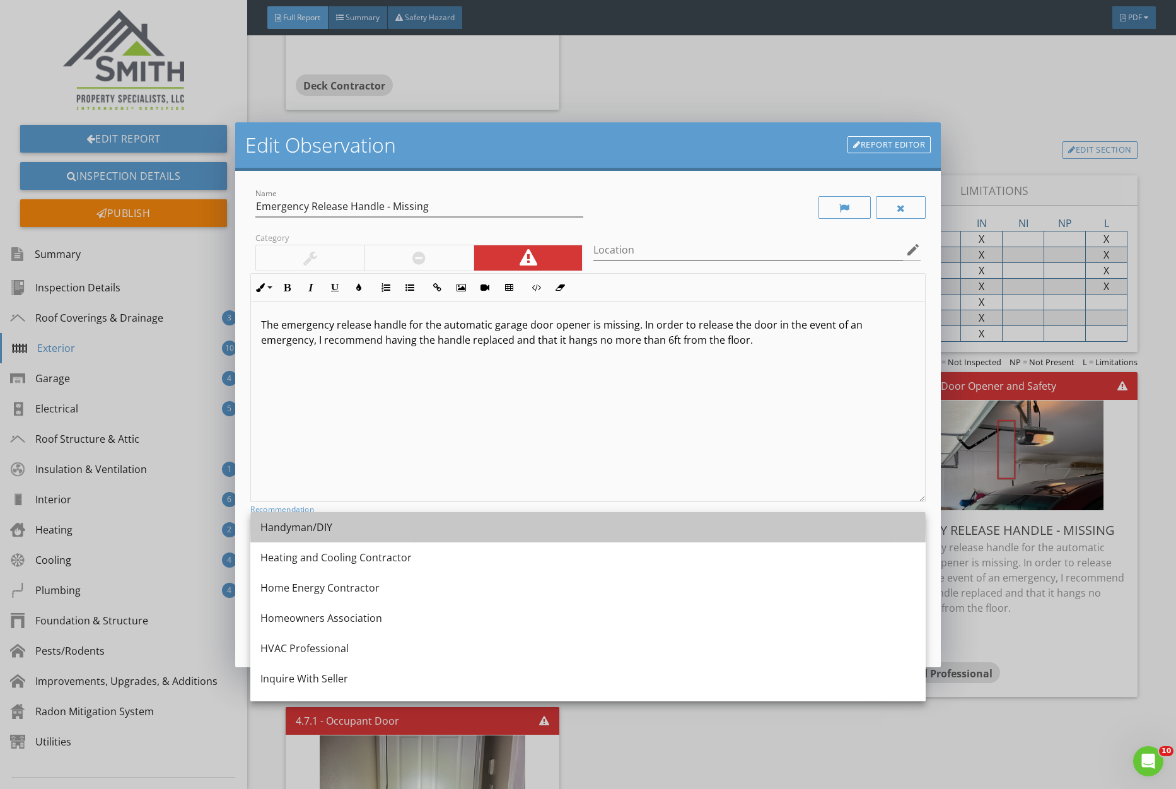
click at [348, 526] on div "Handyman/DIY" at bounding box center [588, 527] width 655 height 15
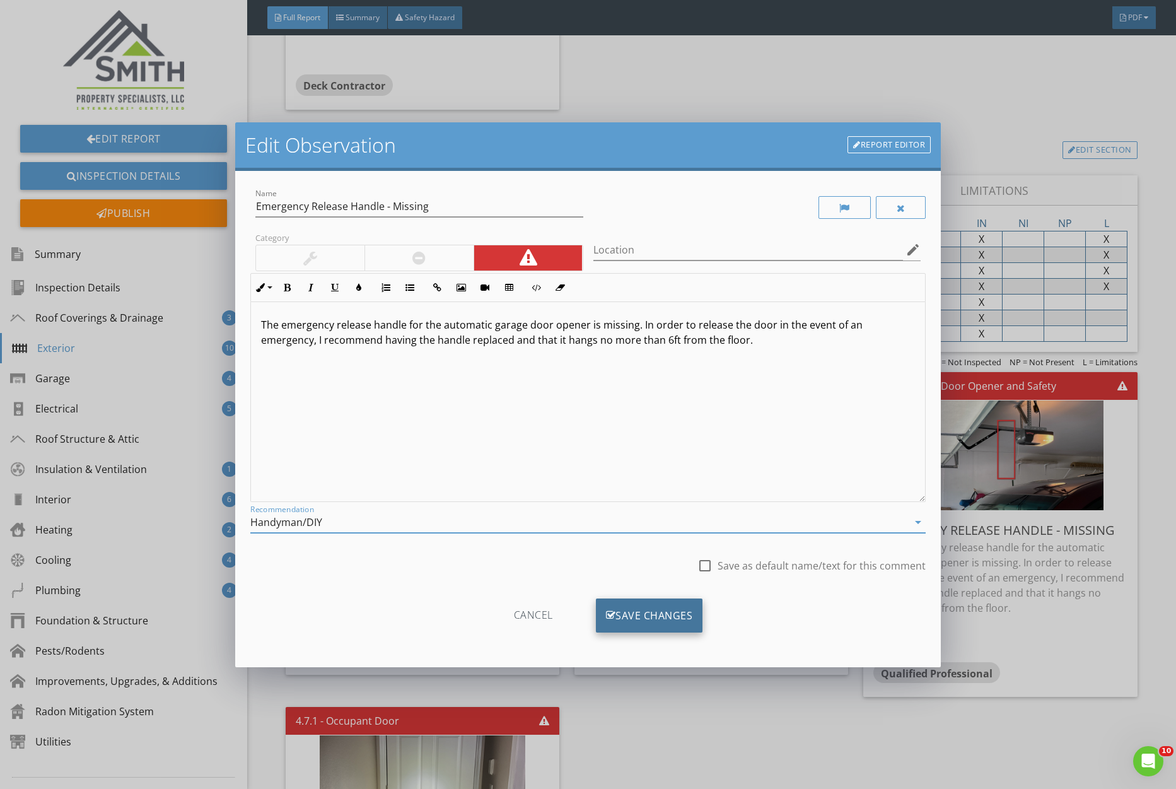
click at [631, 609] on div "Save Changes" at bounding box center [649, 616] width 107 height 34
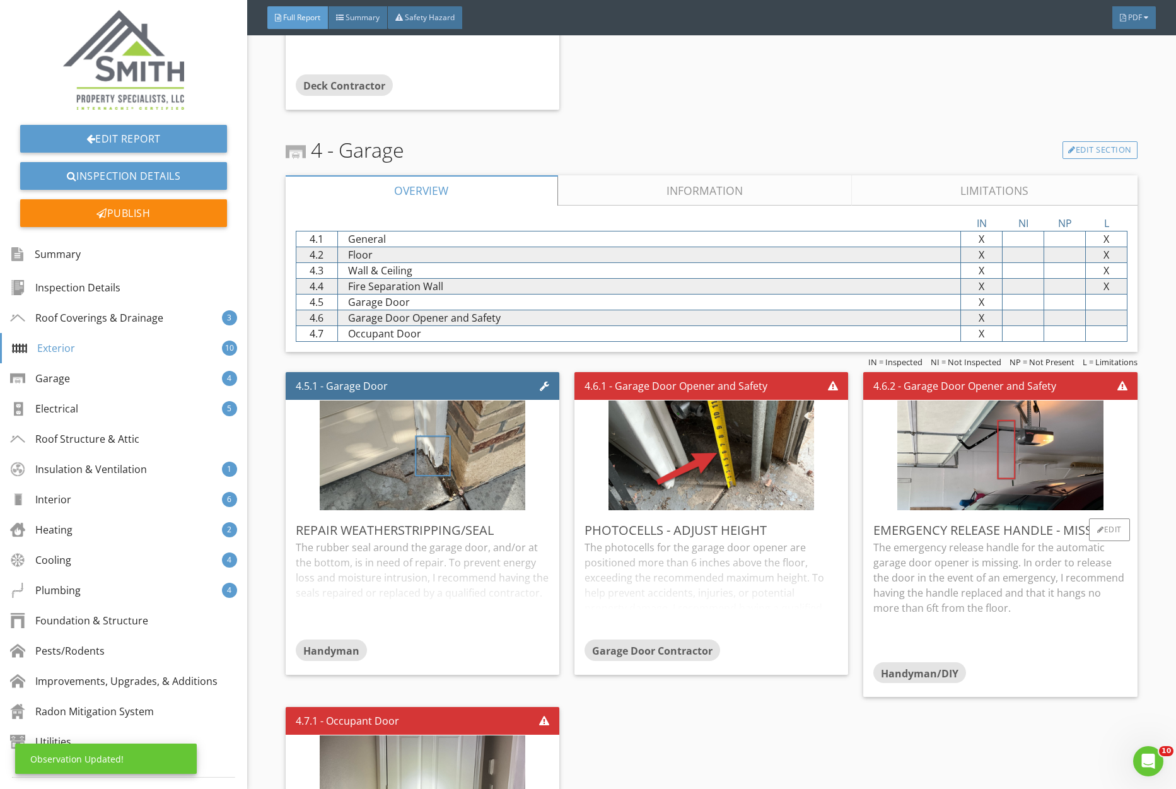
click at [1004, 605] on p "The emergency release handle for the automatic garage door opener is missing. I…" at bounding box center [1001, 578] width 254 height 76
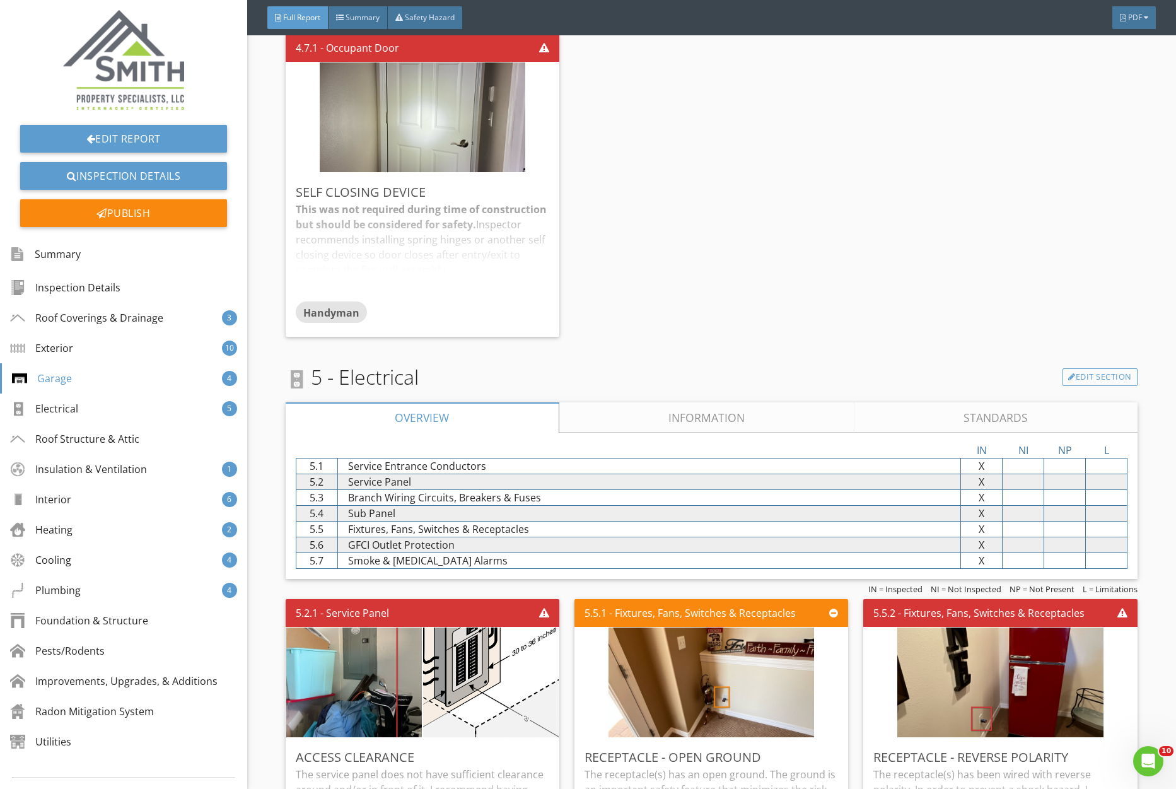
scroll to position [3641, 0]
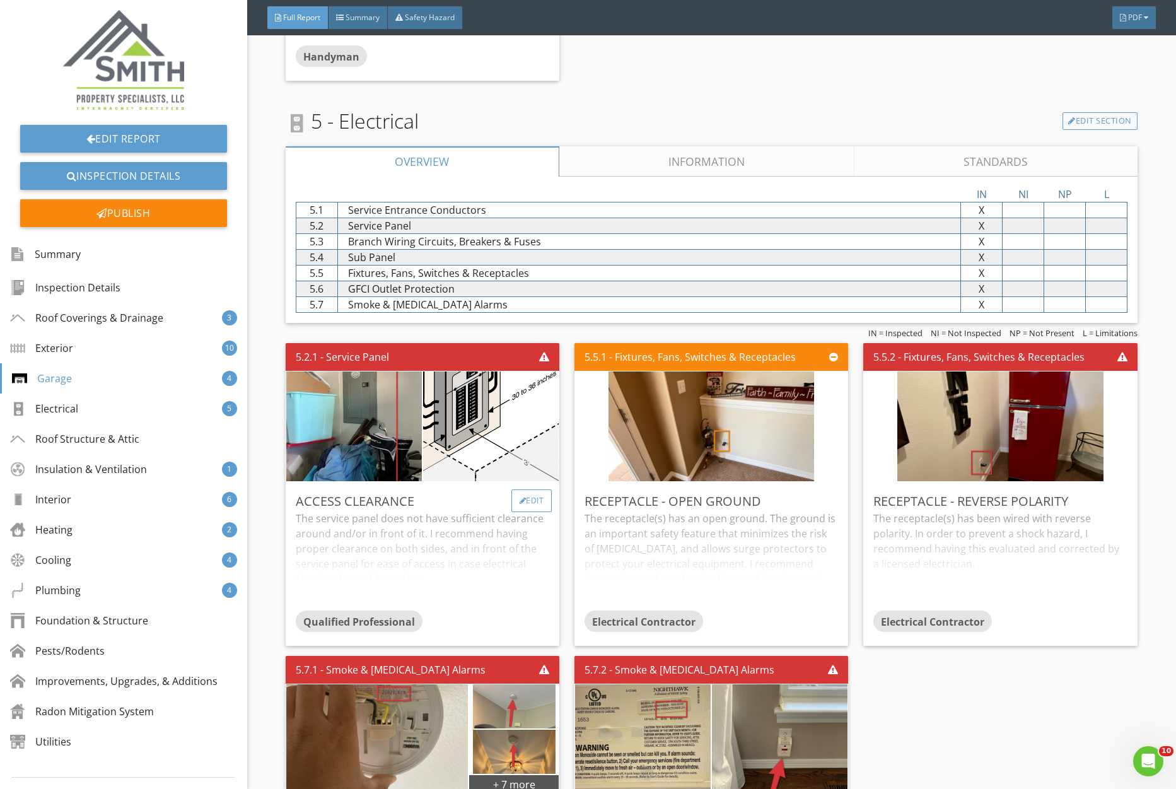
click at [527, 509] on div "Edit" at bounding box center [532, 500] width 41 height 23
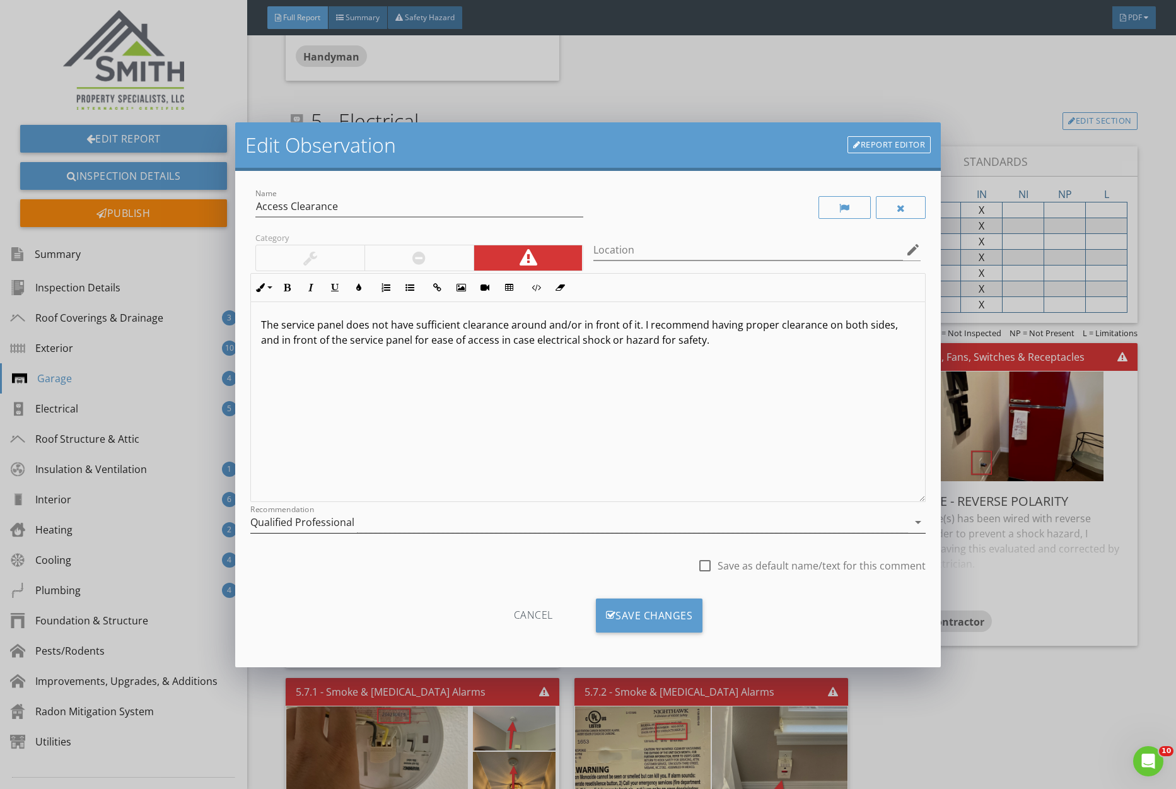
click at [367, 519] on div "Qualified Professional" at bounding box center [579, 522] width 658 height 21
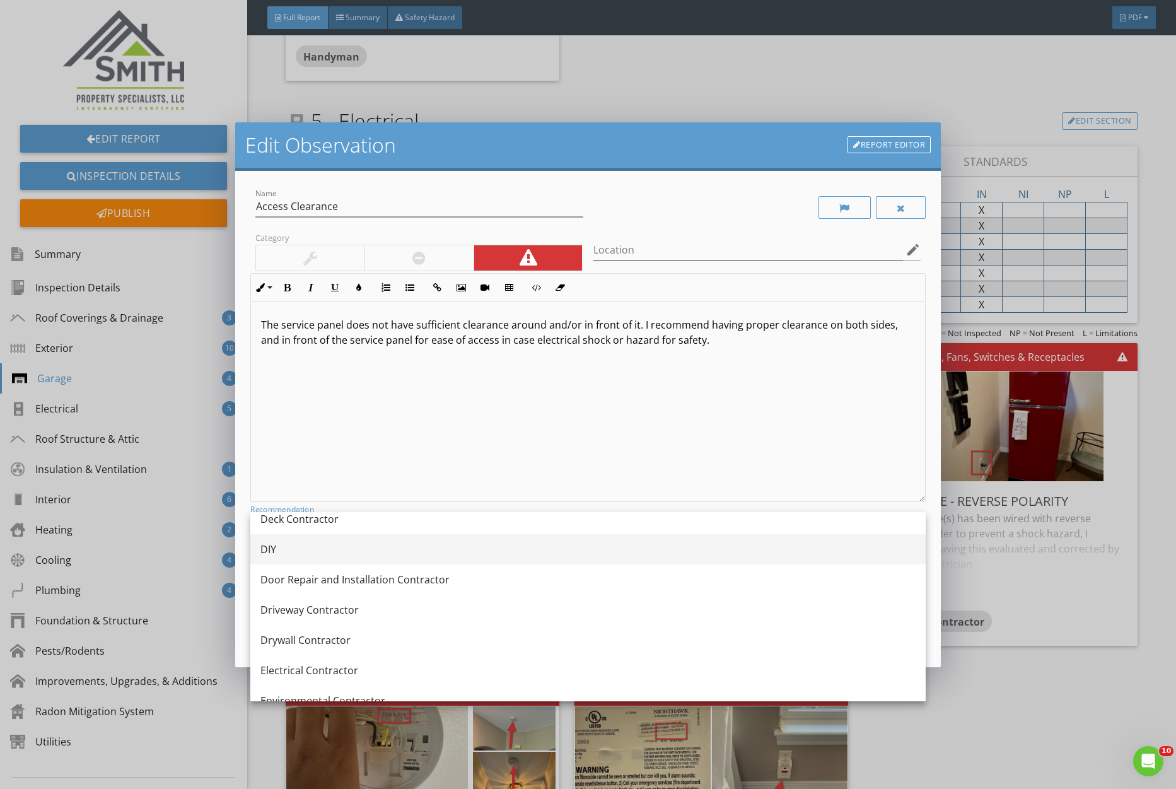
scroll to position [346, 0]
click at [370, 556] on div "DIY" at bounding box center [588, 549] width 655 height 15
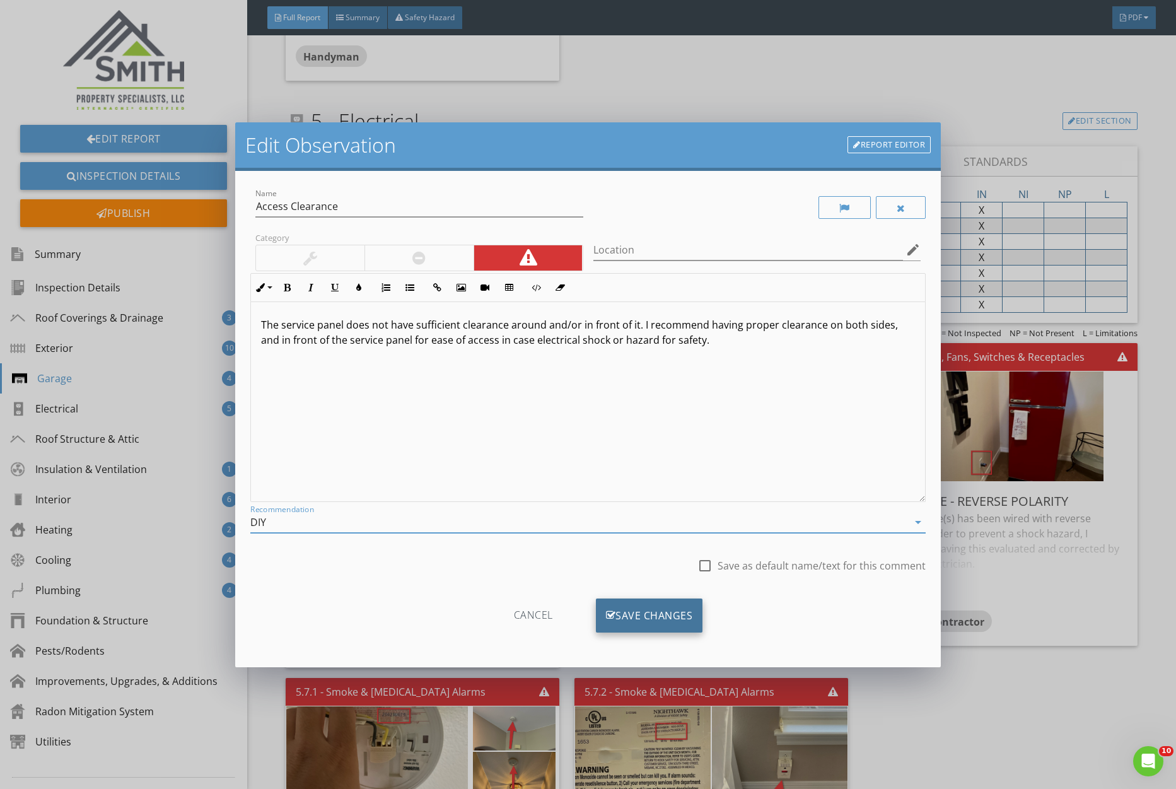
click at [651, 606] on div "Save Changes" at bounding box center [649, 616] width 107 height 34
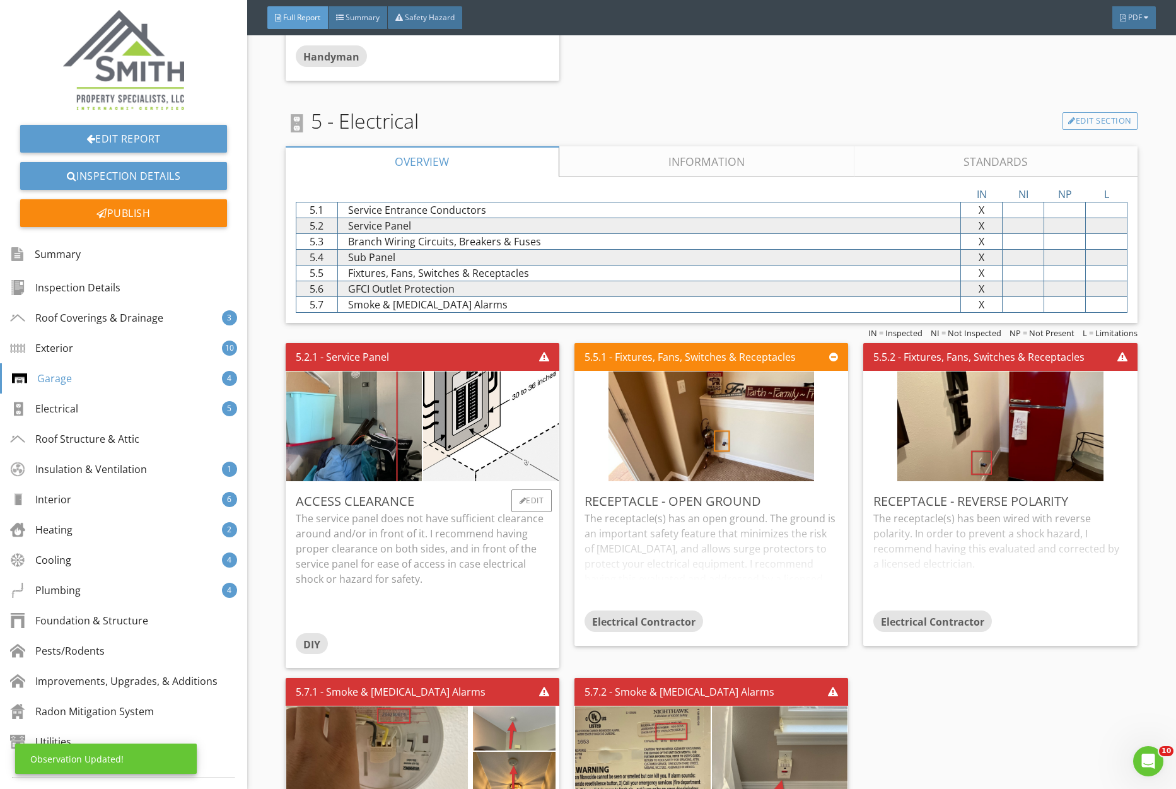
click at [509, 561] on p "The service panel does not have sufficient clearance around and/or in front of …" at bounding box center [423, 549] width 254 height 76
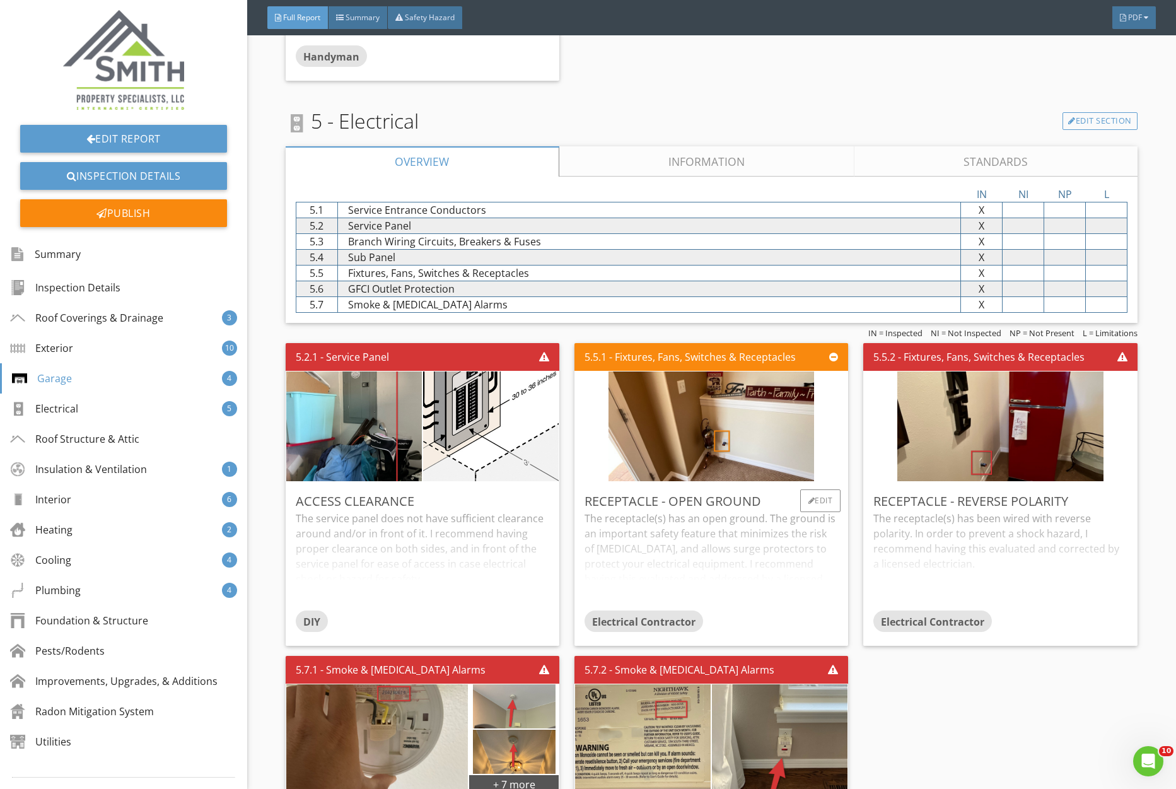
click at [751, 483] on div "Receptacle - Open Ground The receptacle(s) has an open ground. The ground is an…" at bounding box center [712, 564] width 274 height 164
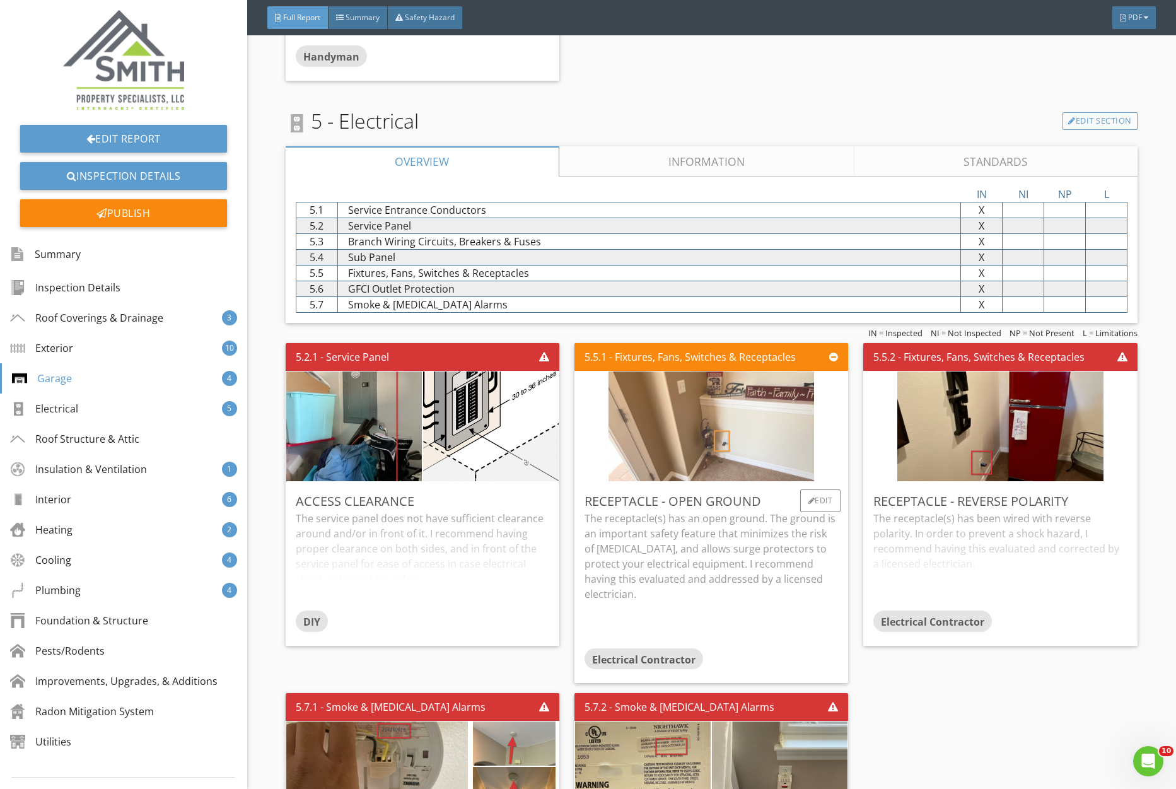
click at [741, 462] on img at bounding box center [712, 427] width 206 height 274
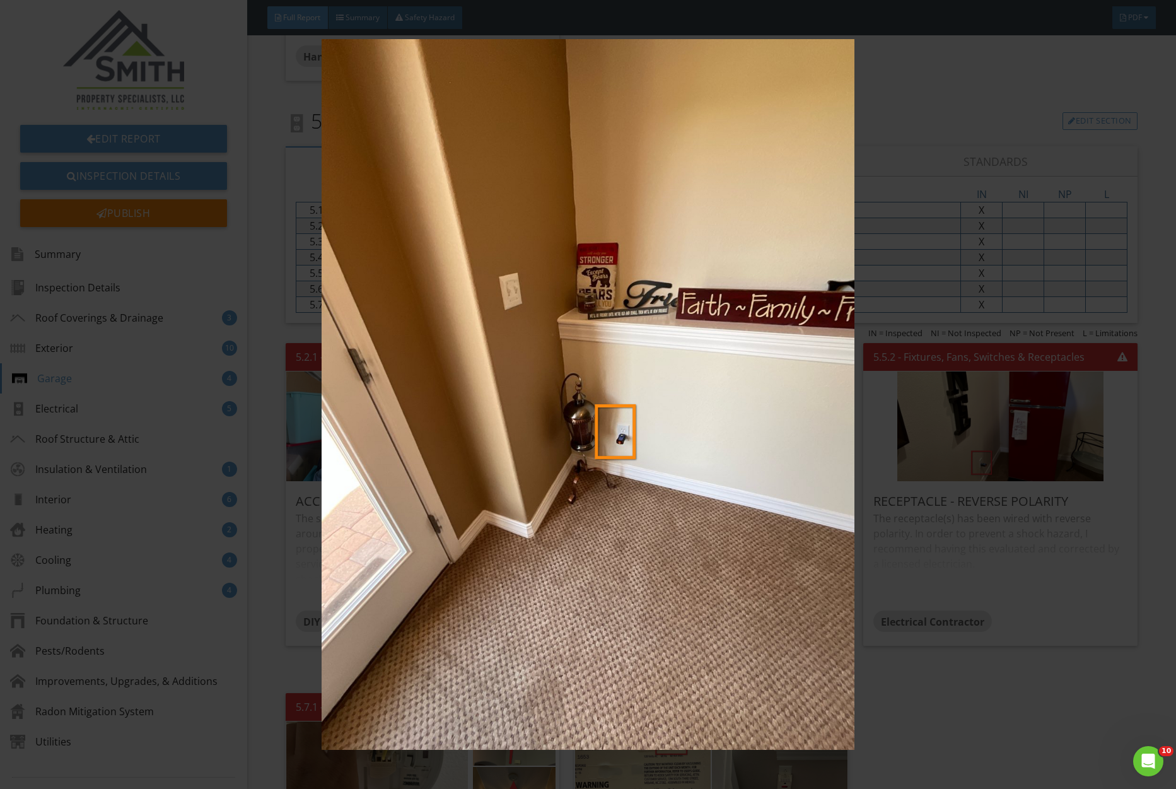
click at [739, 467] on img at bounding box center [588, 395] width 1079 height 712
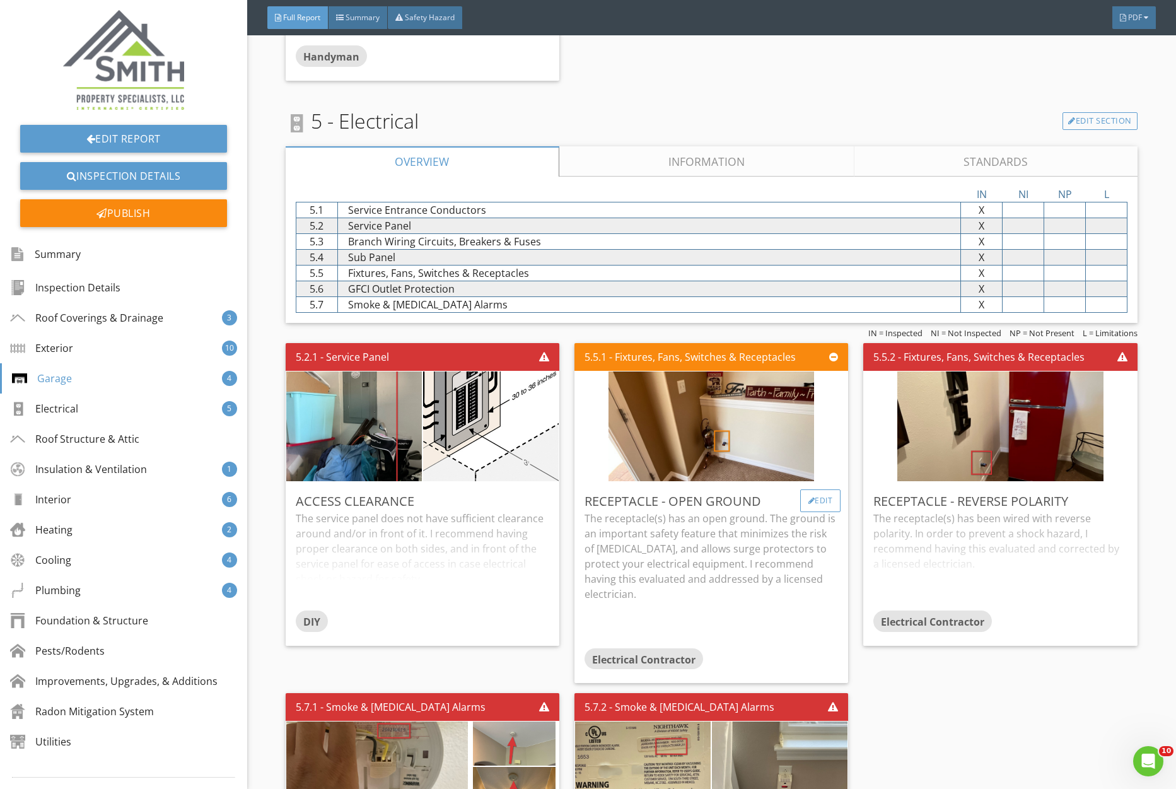
click at [820, 499] on div "Edit" at bounding box center [820, 500] width 41 height 23
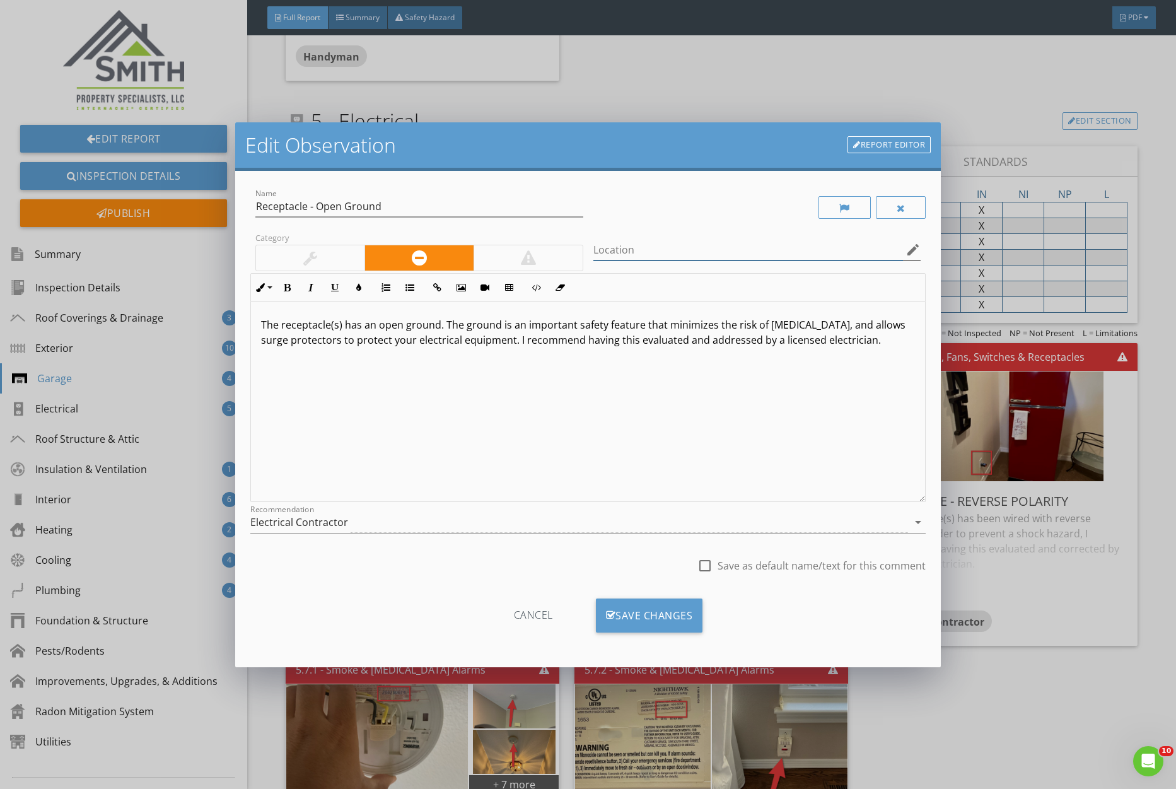
click at [688, 257] on input "Location" at bounding box center [749, 250] width 310 height 21
drag, startPoint x: 664, startPoint y: 248, endPoint x: 436, endPoint y: 243, distance: 227.8
click at [594, 243] on input "Basement" at bounding box center [749, 250] width 310 height 21
type input "Basement"
click at [673, 611] on div "Save Changes" at bounding box center [649, 616] width 107 height 34
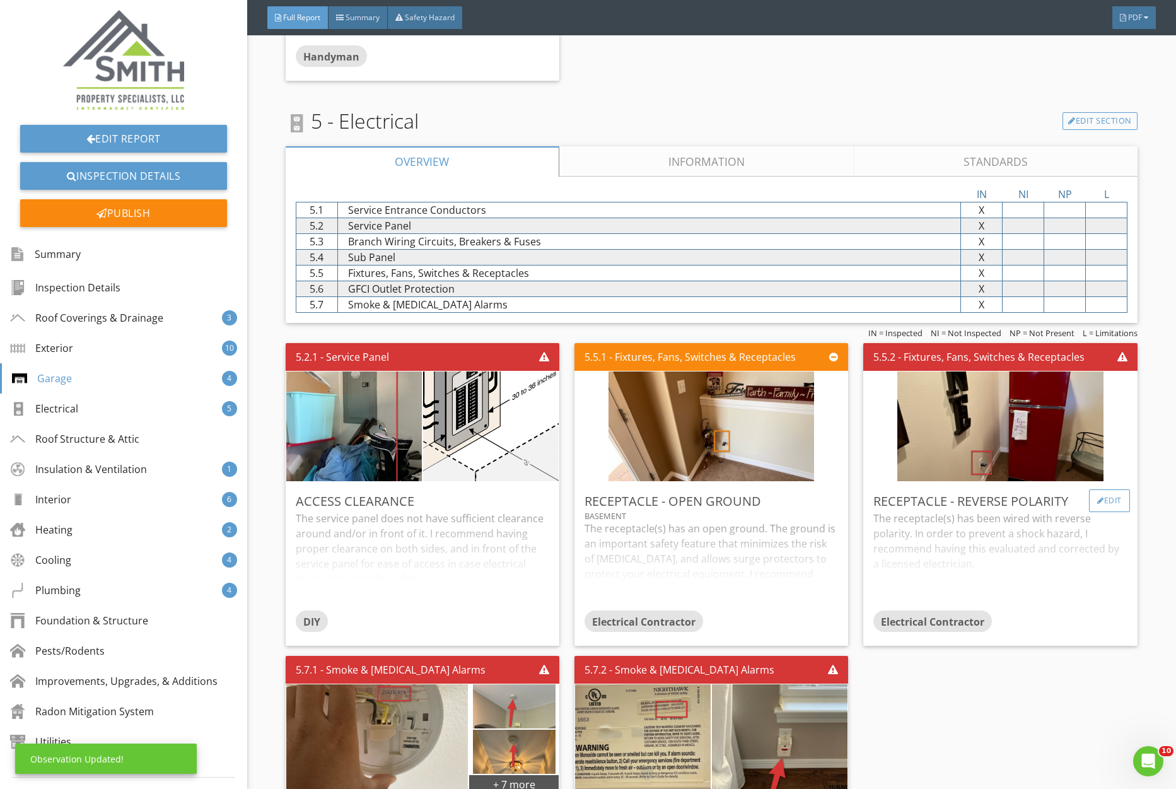
click at [1120, 499] on div "Edit" at bounding box center [1109, 500] width 41 height 23
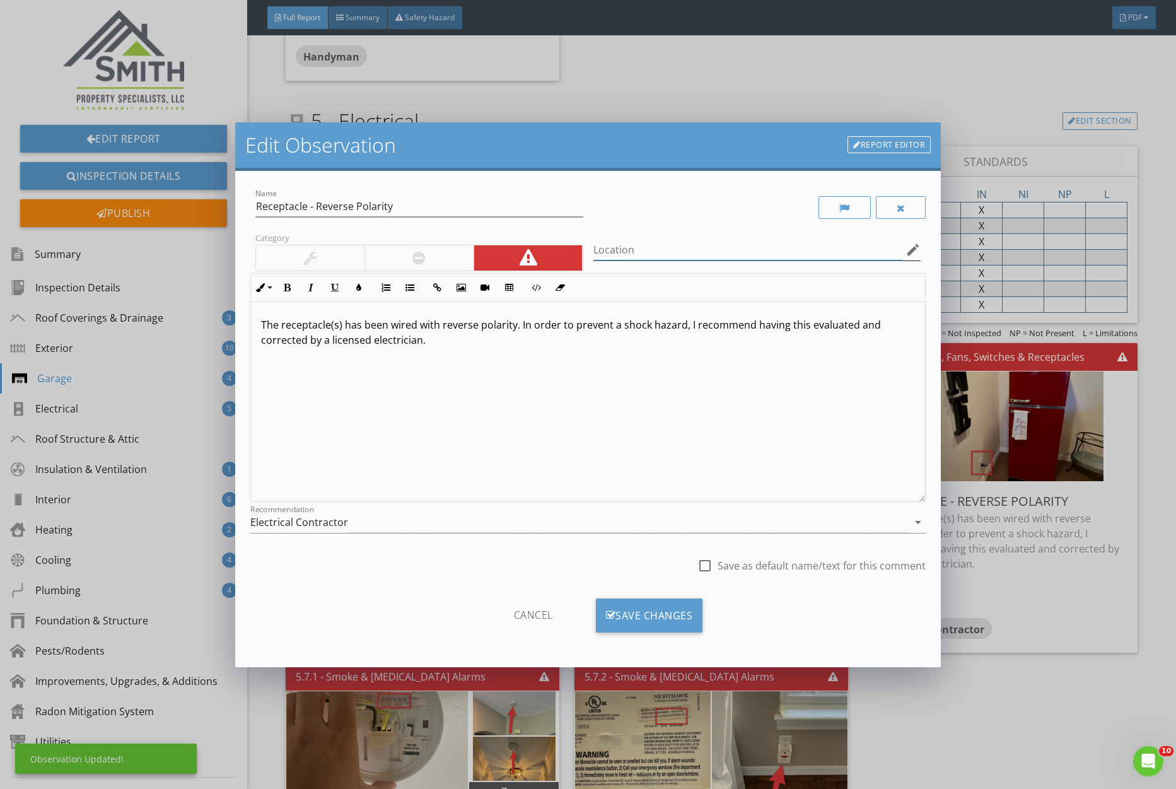
click at [655, 257] on input "Location" at bounding box center [749, 250] width 310 height 21
paste input "Basement"
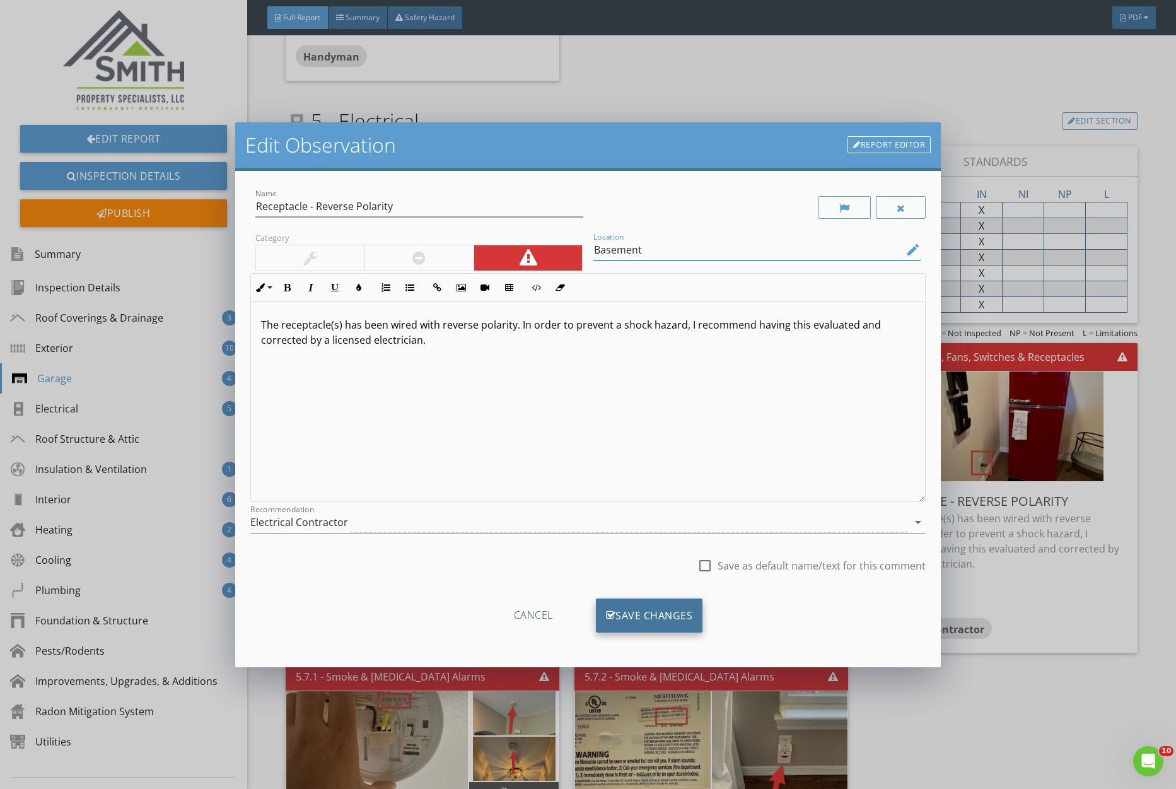
type input "Basement"
click at [679, 612] on div "Save Changes" at bounding box center [649, 616] width 107 height 34
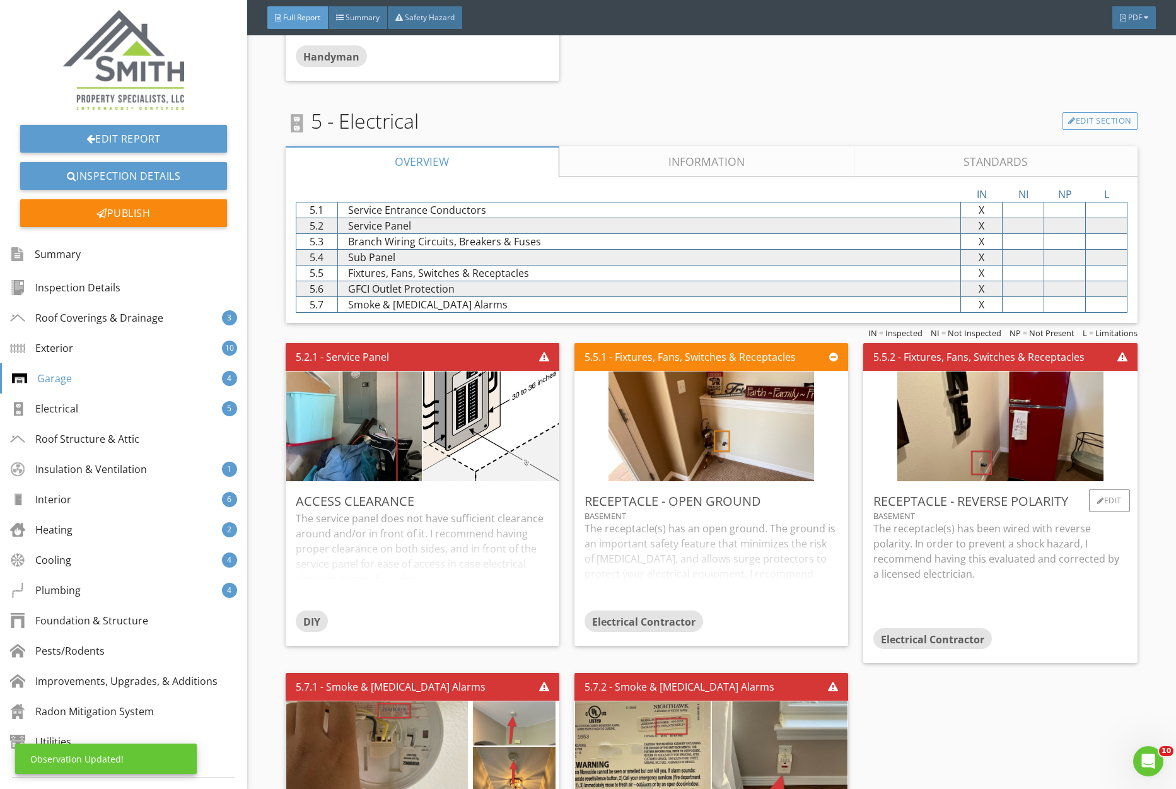
click at [1017, 559] on p "The receptacle(s) has been wired with reverse polarity. In order to prevent a s…" at bounding box center [1001, 551] width 254 height 61
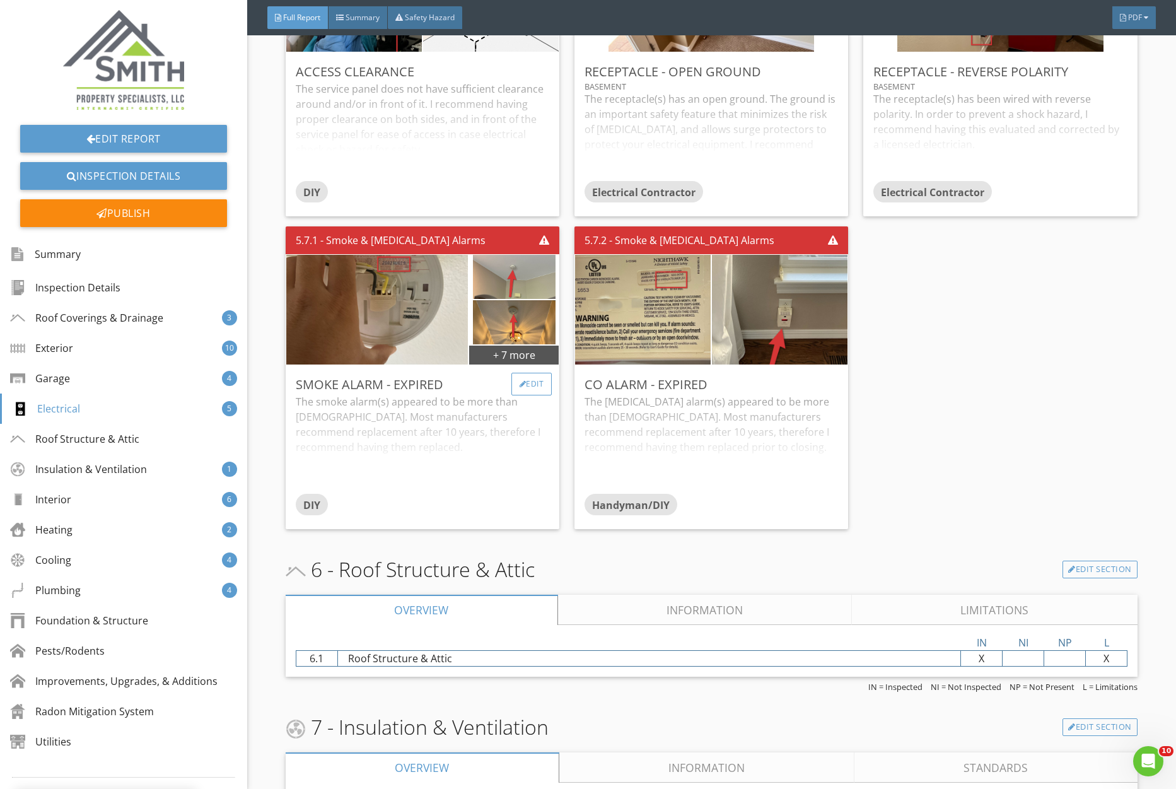
scroll to position [4069, 0]
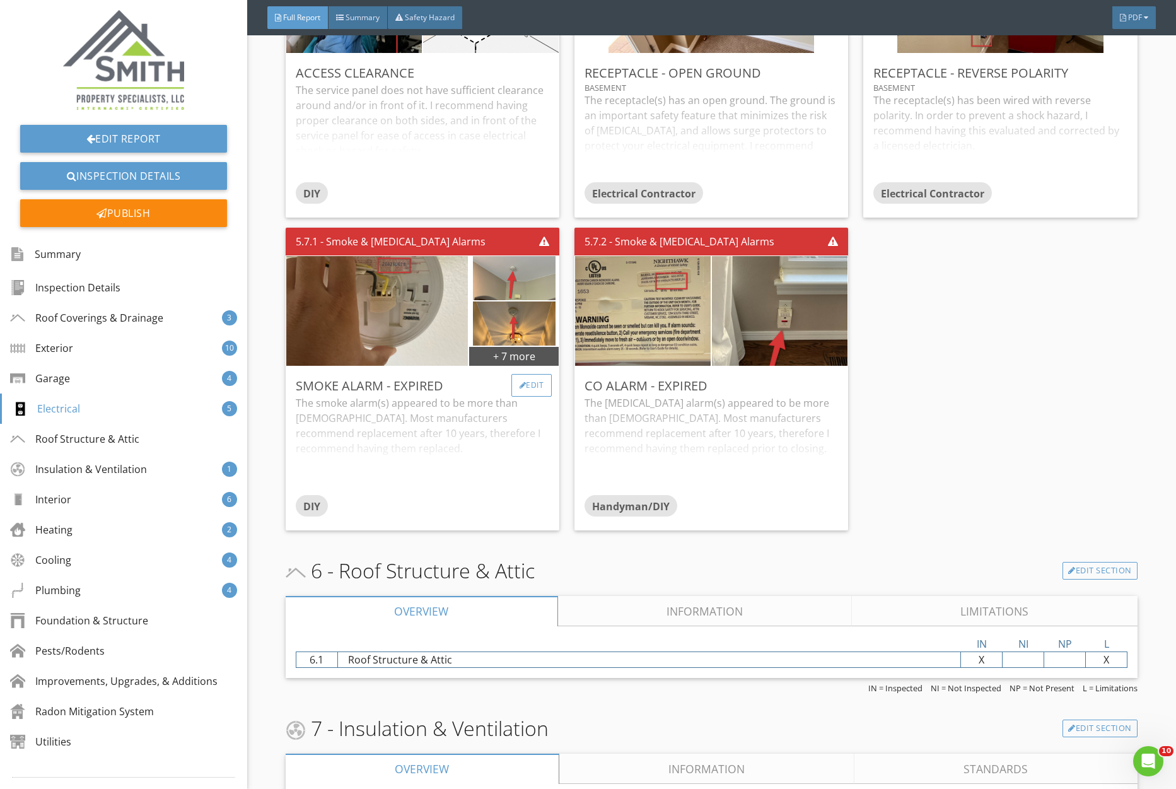
click at [536, 385] on div "Edit" at bounding box center [532, 385] width 41 height 23
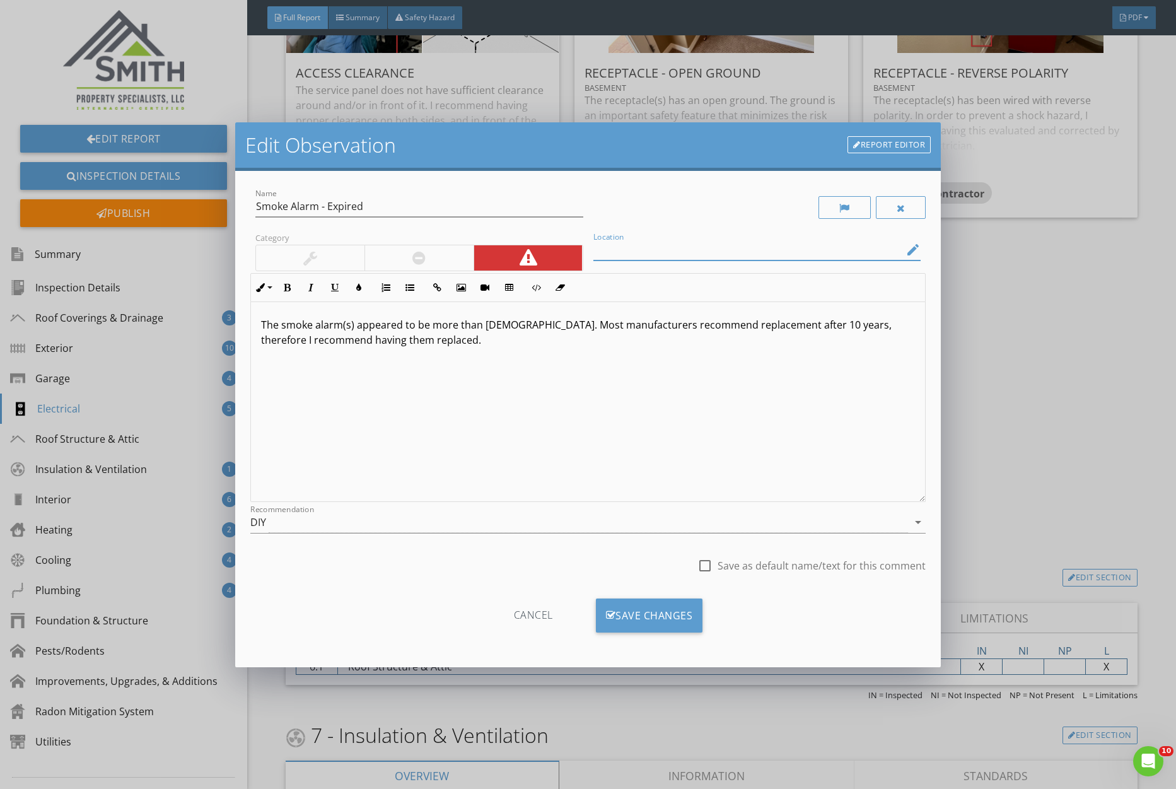
click at [624, 255] on input "Location" at bounding box center [749, 250] width 310 height 21
type input "Throughout Home"
click at [647, 606] on div "Save Changes" at bounding box center [649, 616] width 107 height 34
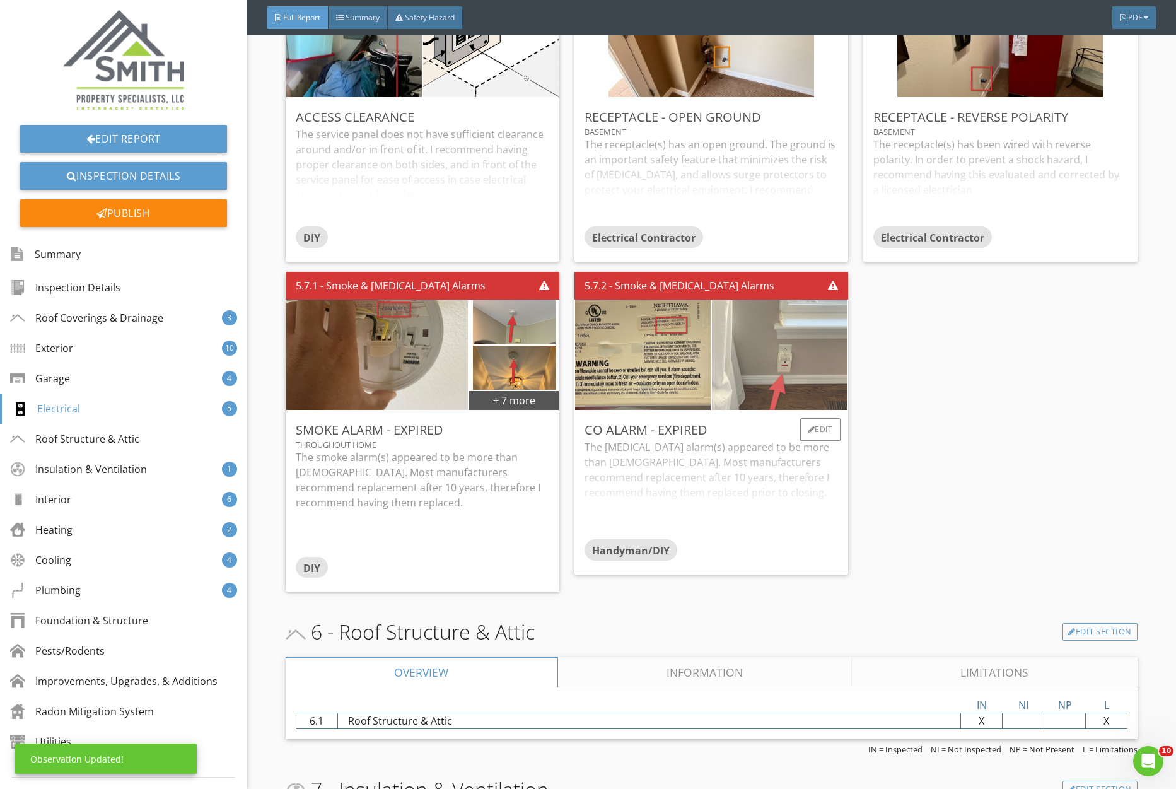
scroll to position [4012, 0]
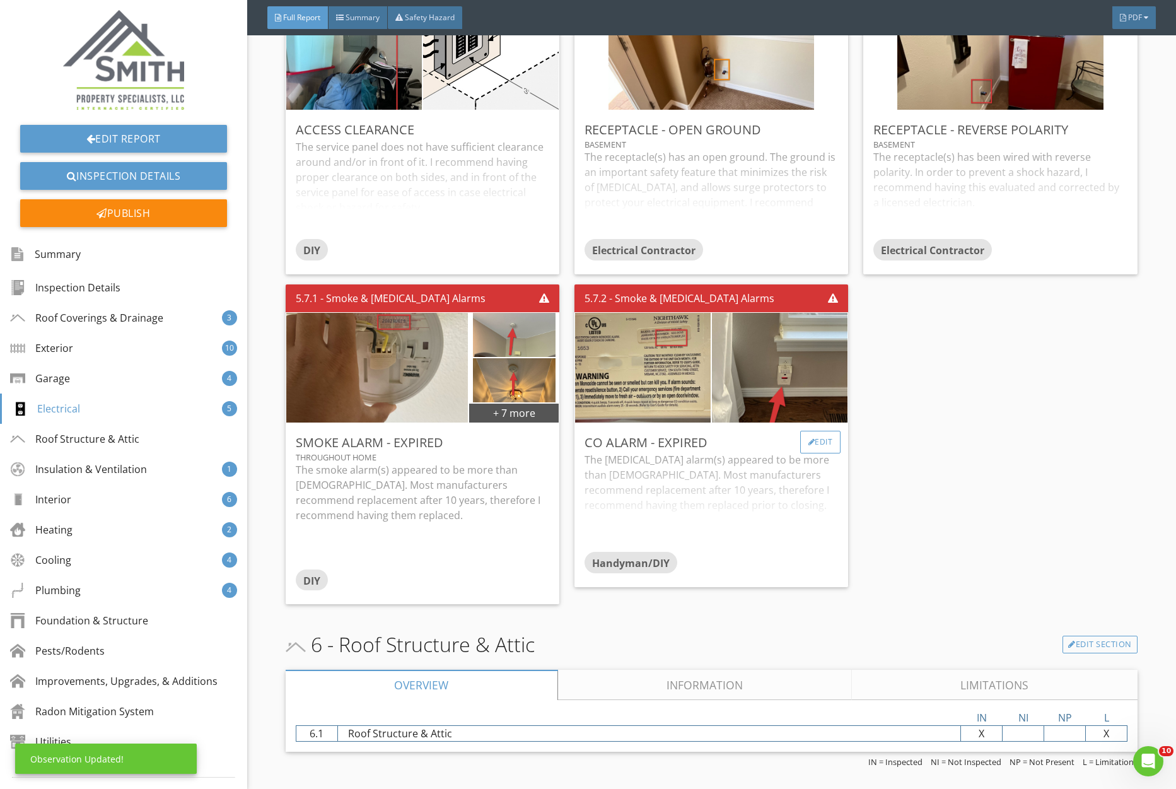
click at [822, 445] on div "Edit" at bounding box center [820, 442] width 41 height 23
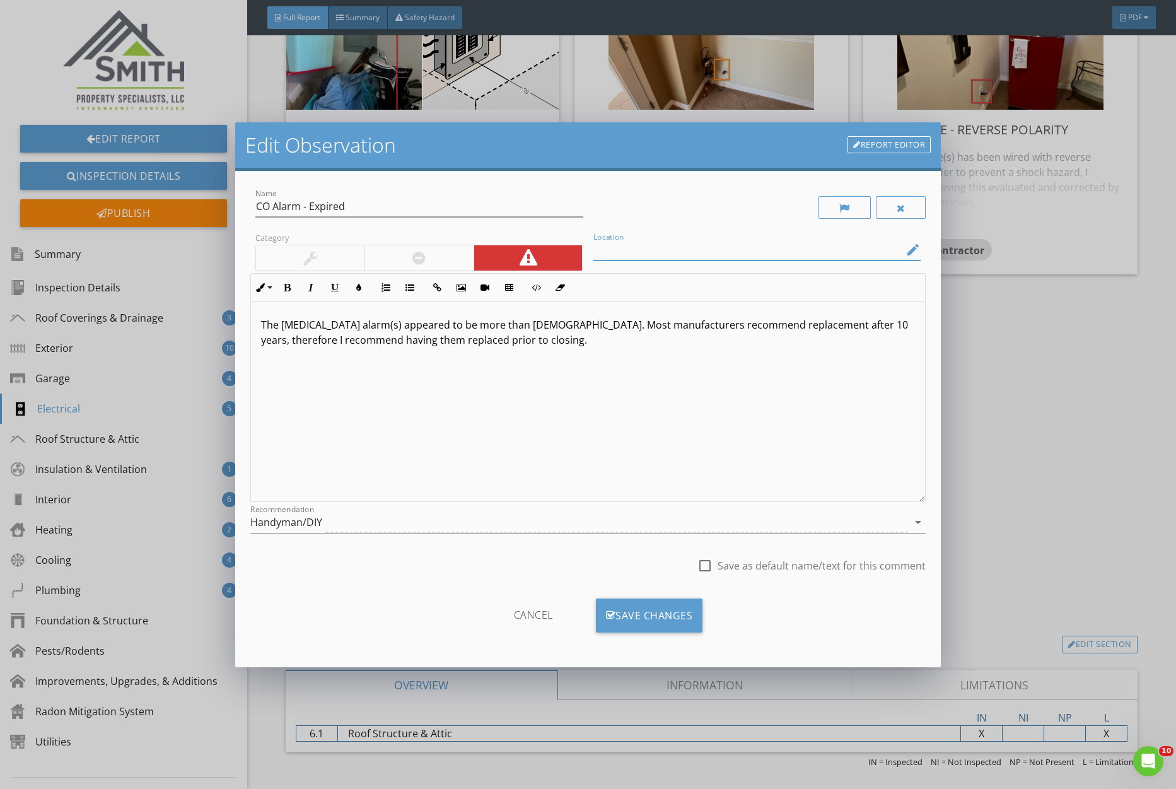
click at [628, 251] on input "Location" at bounding box center [749, 250] width 310 height 21
type input "Near Master Bedroom"
click at [666, 602] on div "Save Changes" at bounding box center [649, 616] width 107 height 34
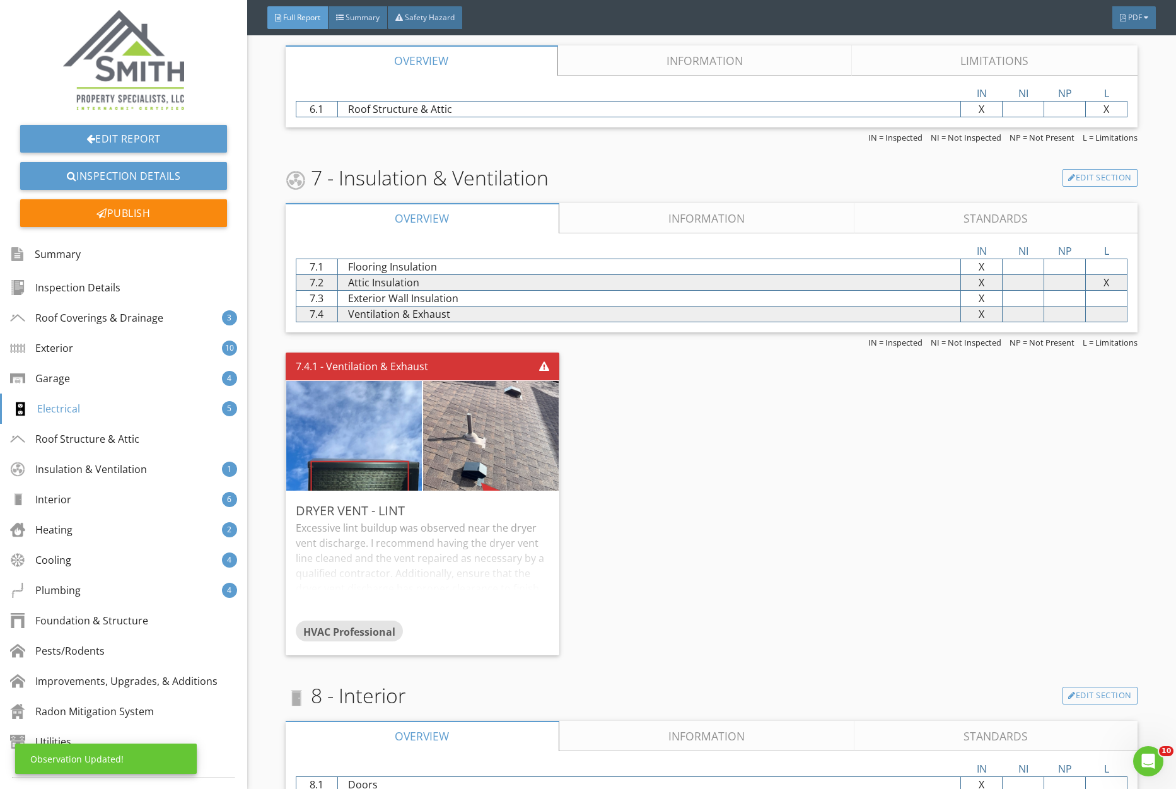
scroll to position [4677, 0]
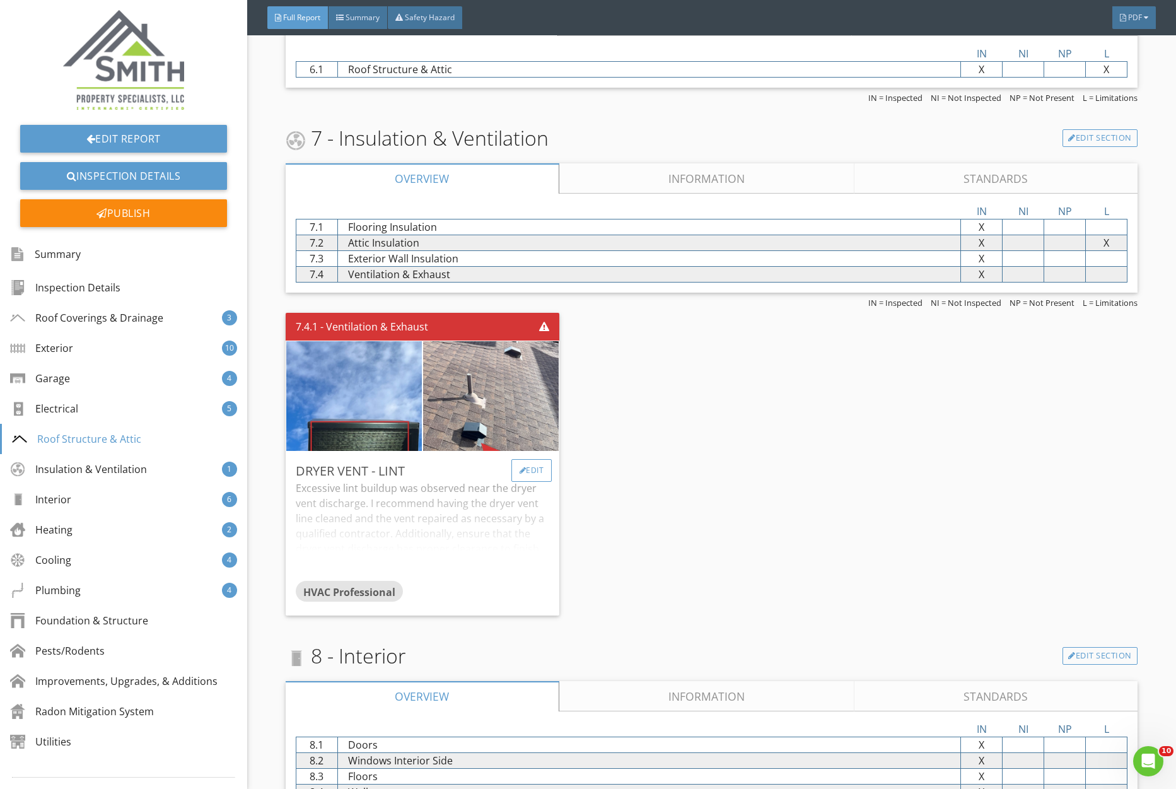
click at [533, 471] on div "Edit" at bounding box center [532, 470] width 41 height 23
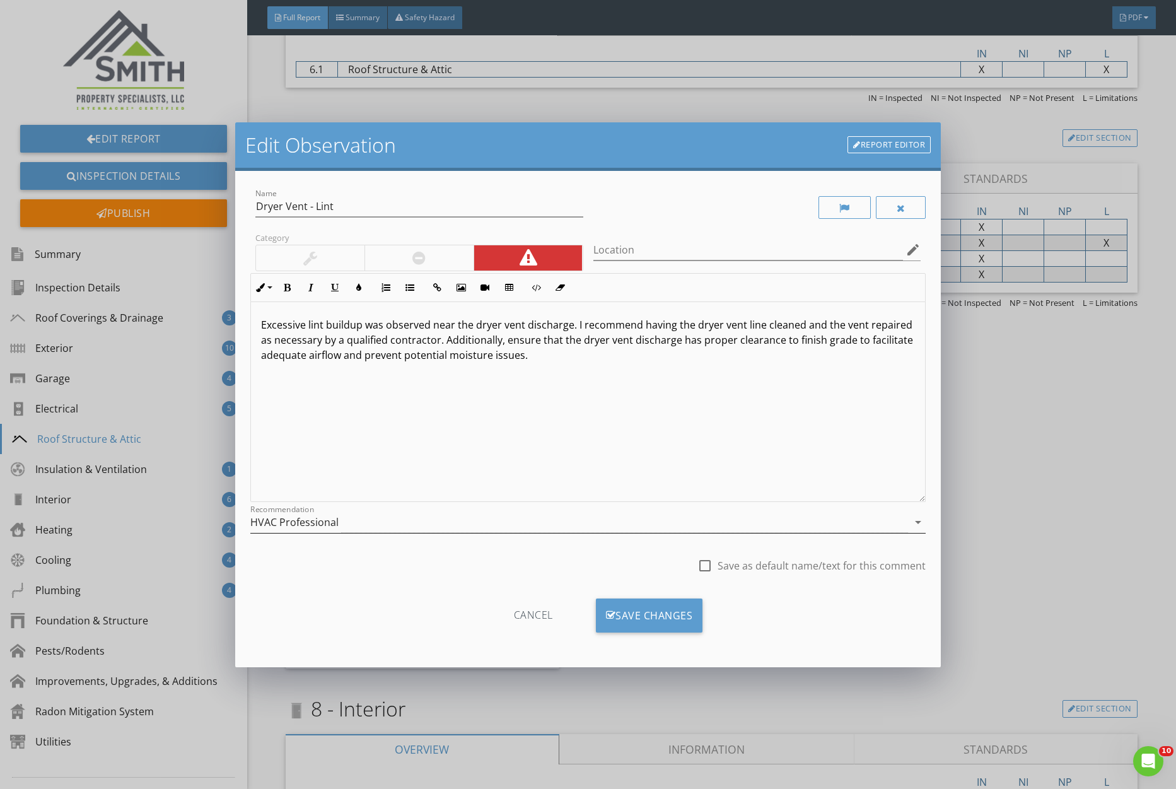
click at [299, 525] on div "HVAC Professional" at bounding box center [294, 522] width 88 height 11
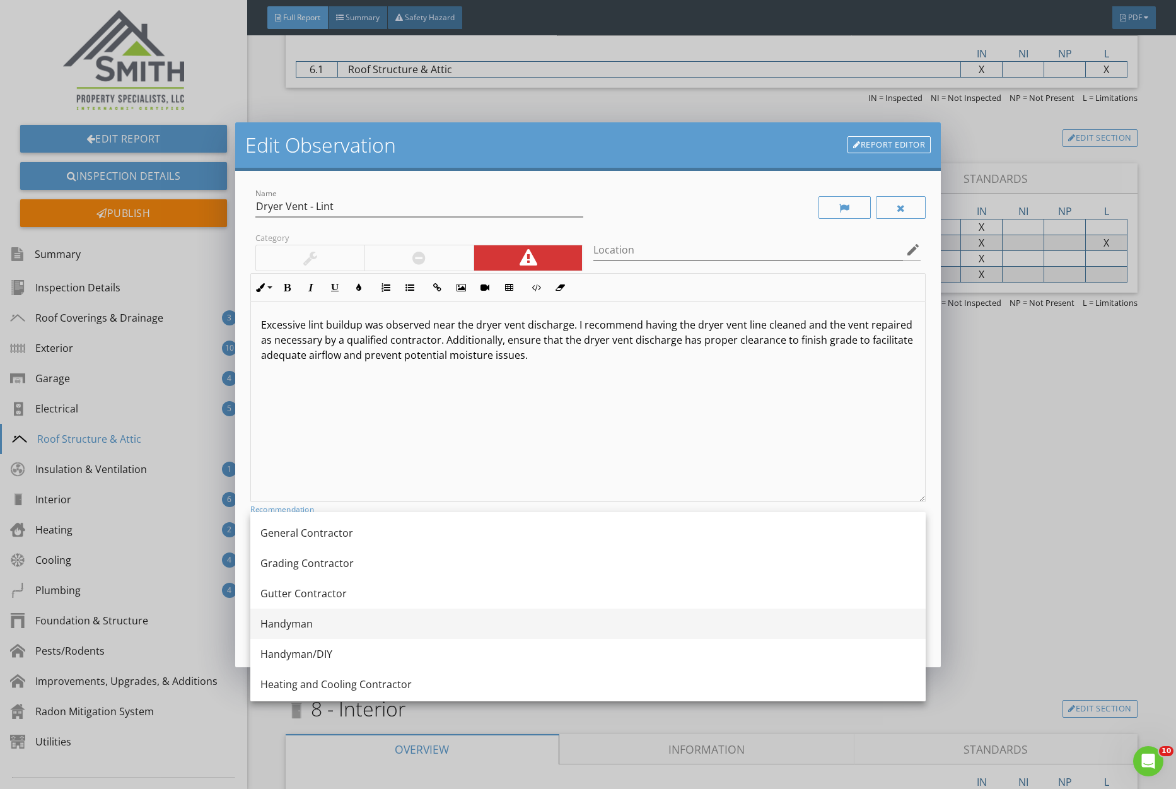
scroll to position [721, 0]
click at [325, 618] on div "Handyman" at bounding box center [588, 629] width 655 height 30
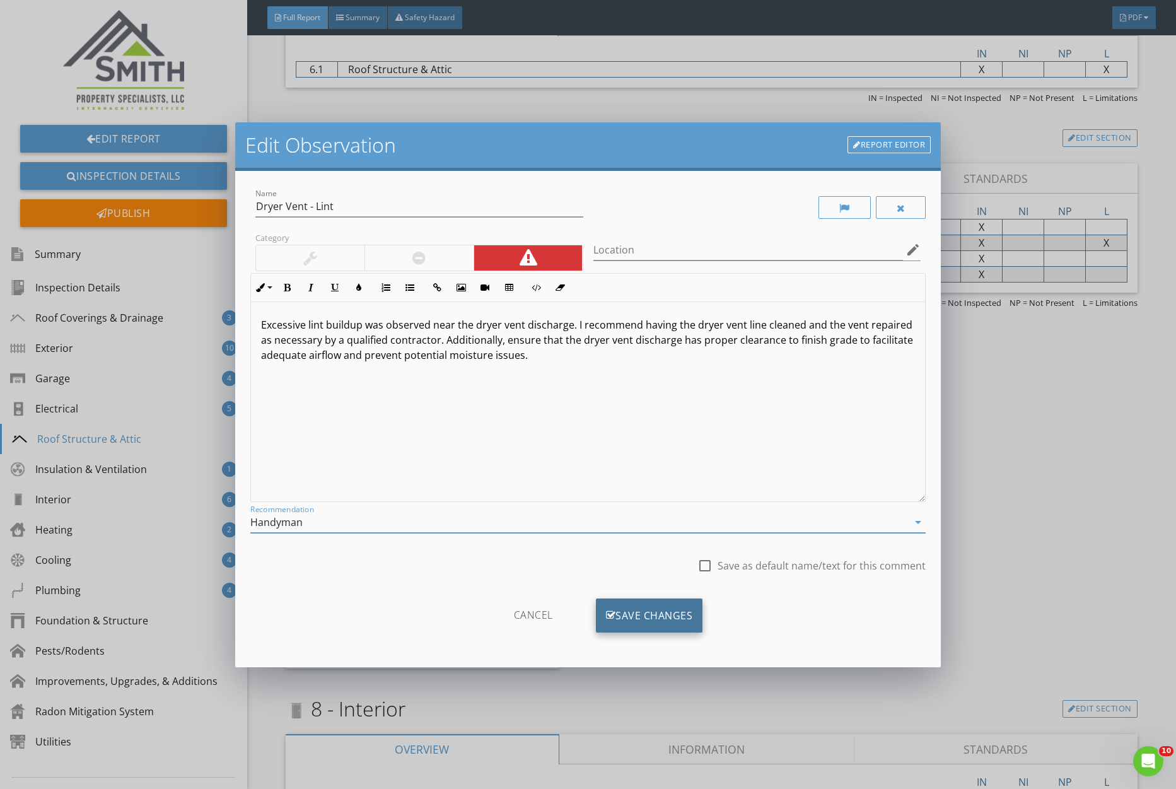
click at [650, 618] on div "Save Changes" at bounding box center [649, 616] width 107 height 34
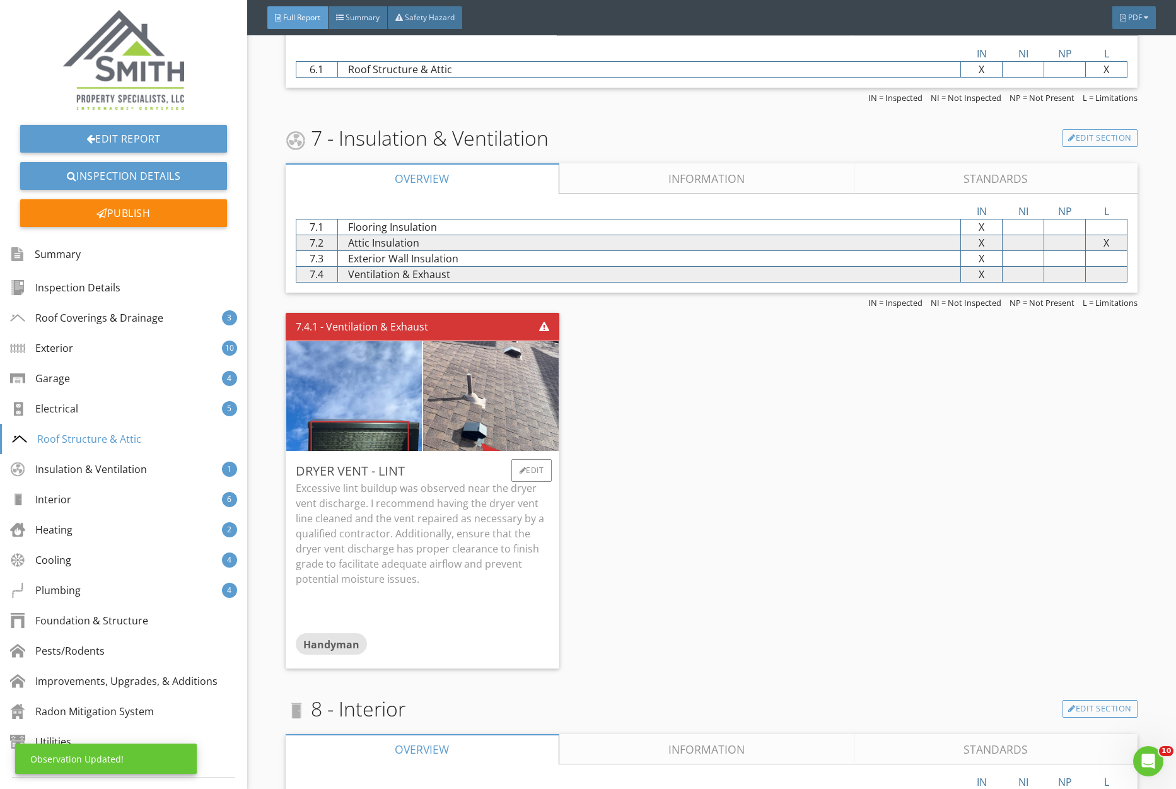
click at [466, 570] on p "Excessive lint buildup was observed near the dryer vent discharge. I recommend …" at bounding box center [423, 534] width 254 height 106
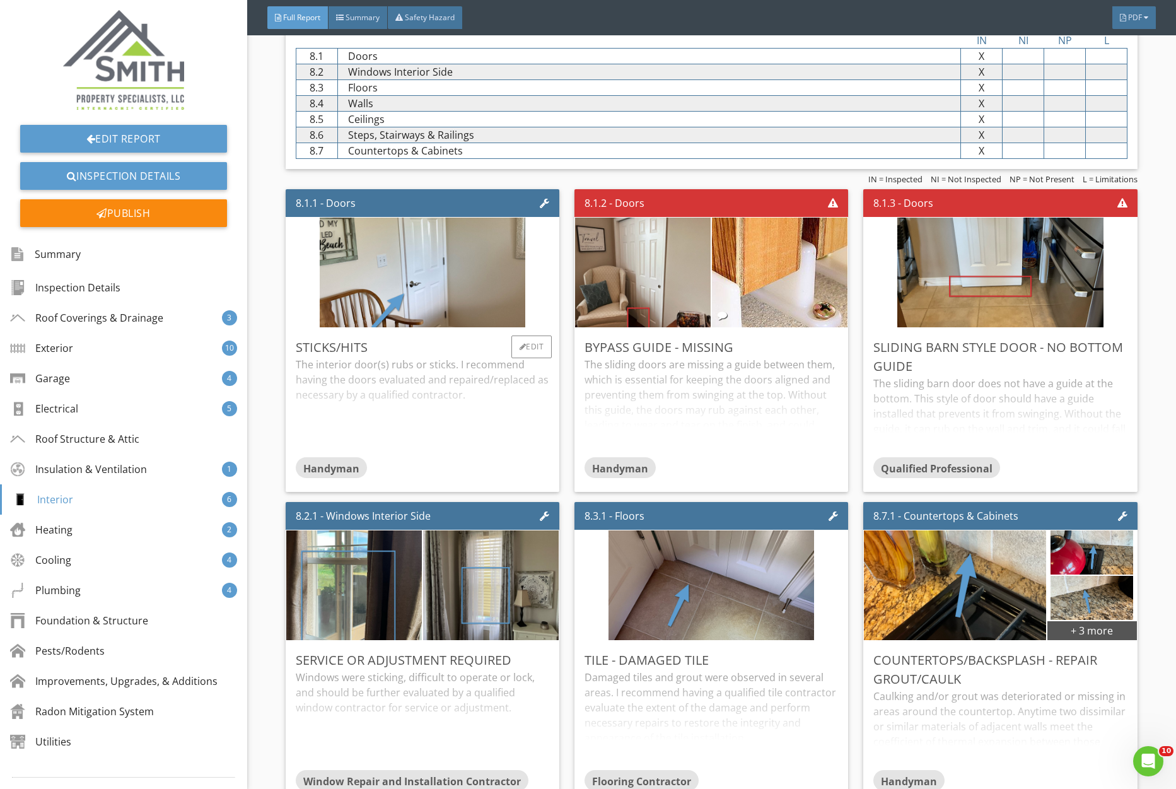
scroll to position [5360, 0]
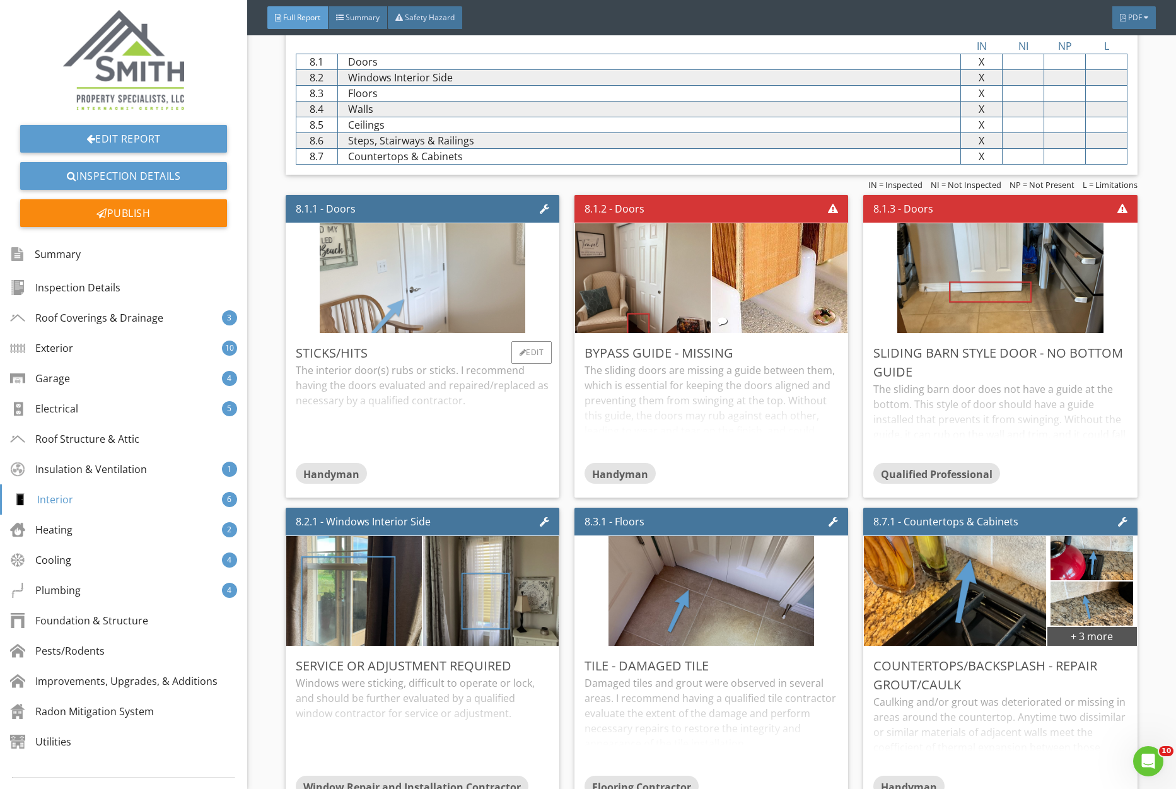
click at [447, 312] on img at bounding box center [423, 278] width 206 height 274
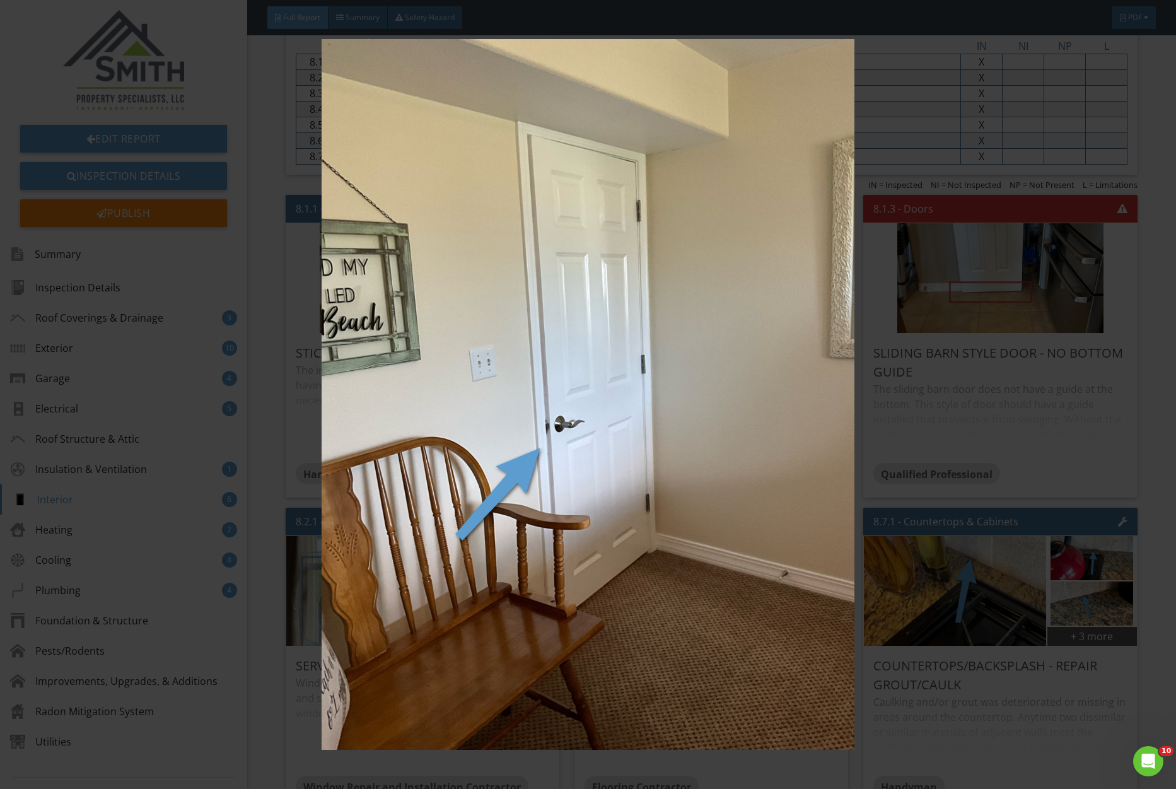
click at [447, 313] on img at bounding box center [588, 395] width 1079 height 712
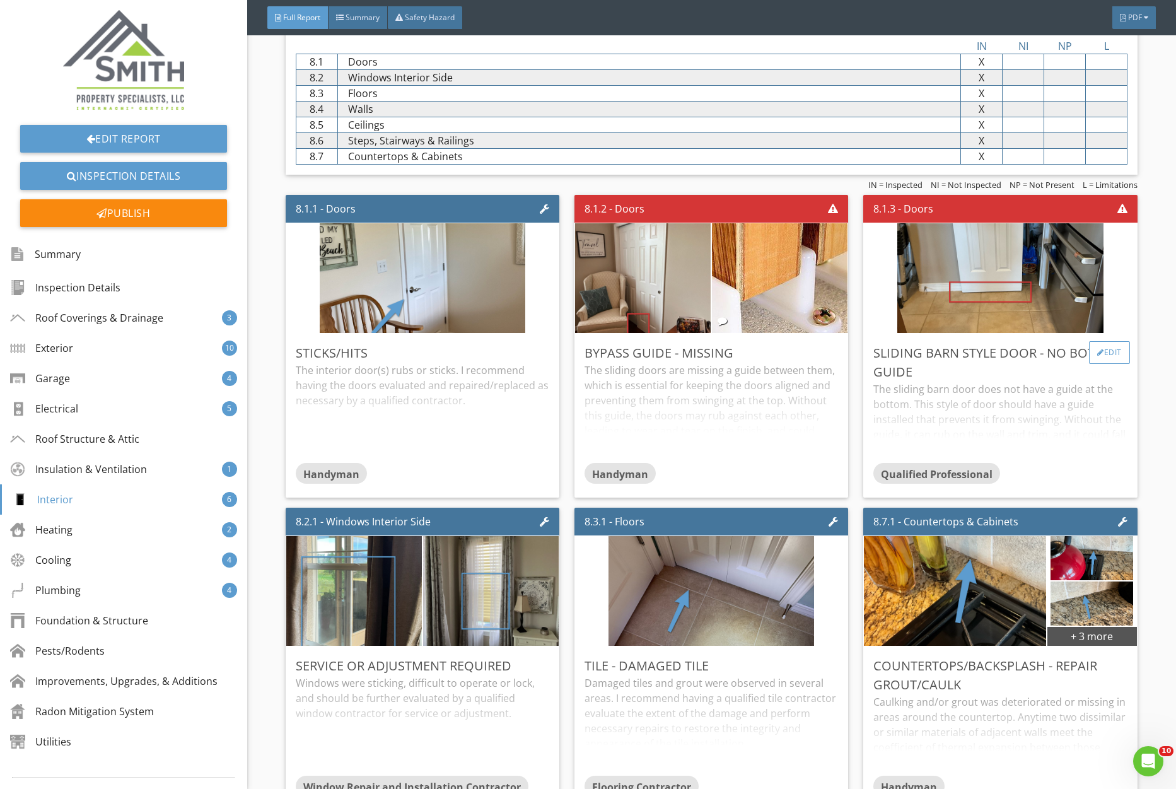
click at [1110, 348] on div "Edit" at bounding box center [1109, 352] width 41 height 23
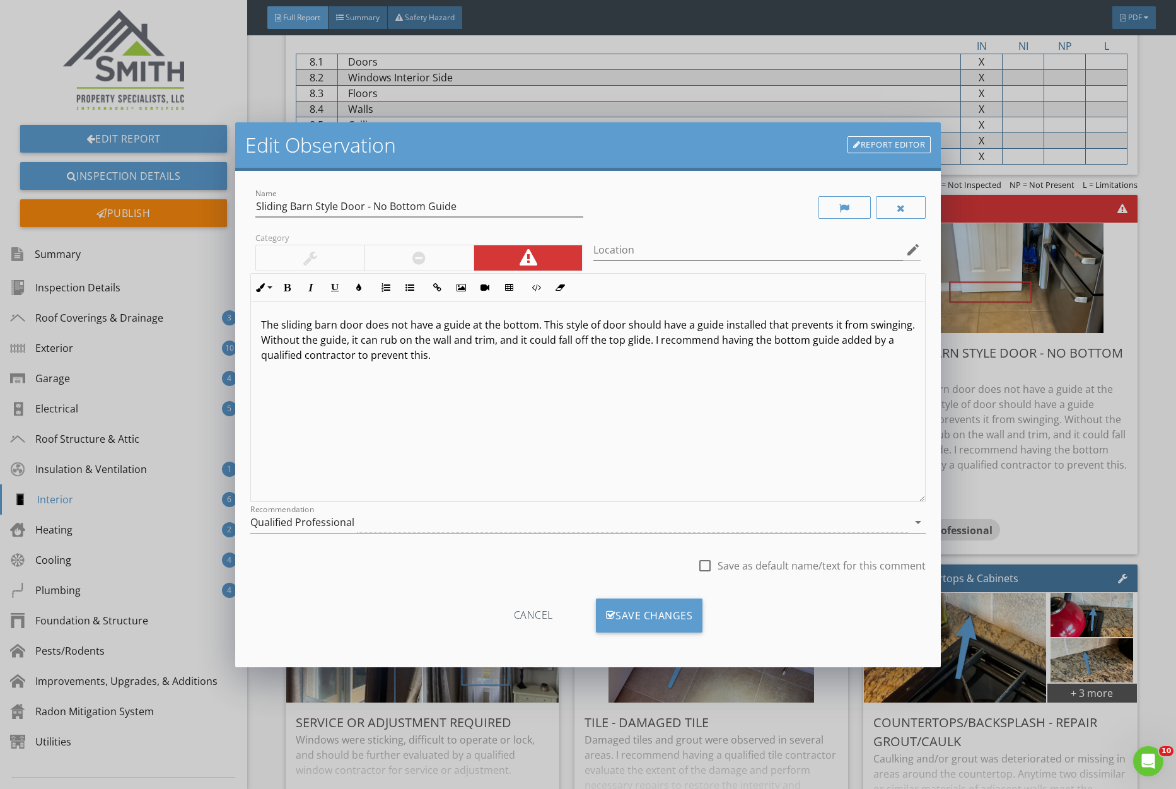
click at [491, 512] on div "Qualified Professional" at bounding box center [579, 522] width 658 height 21
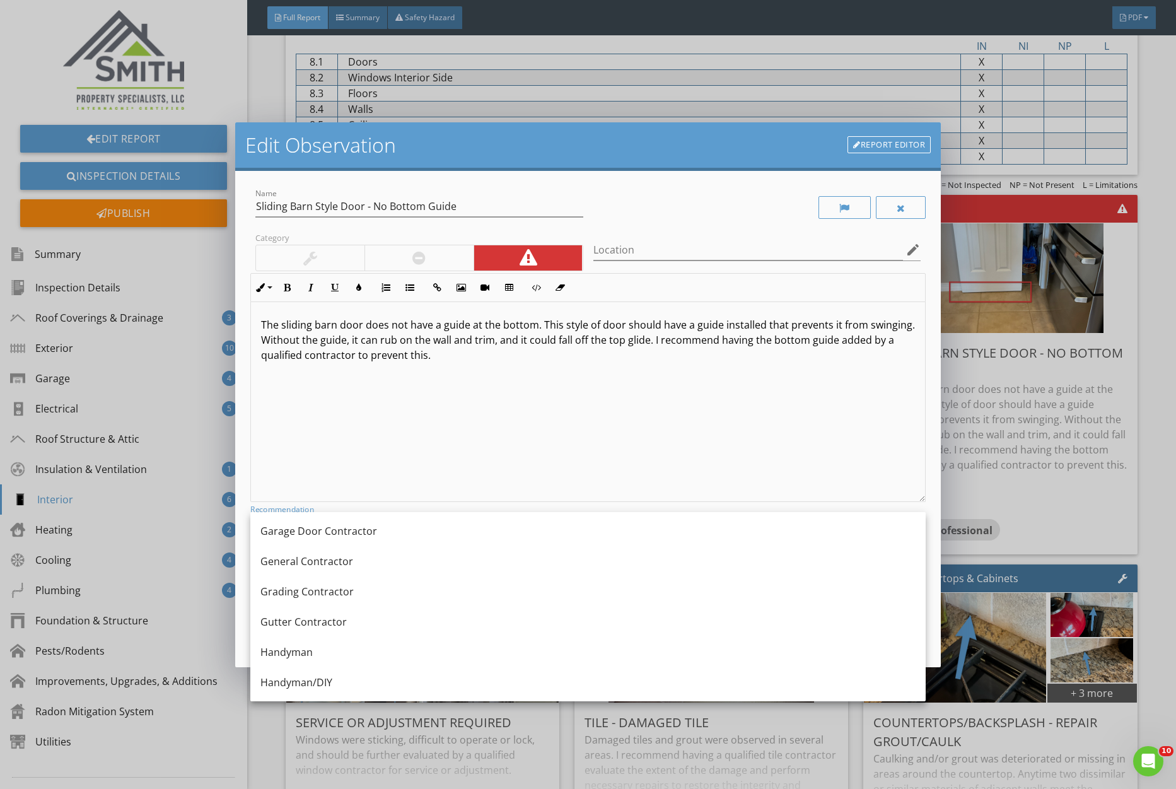
scroll to position [712, 0]
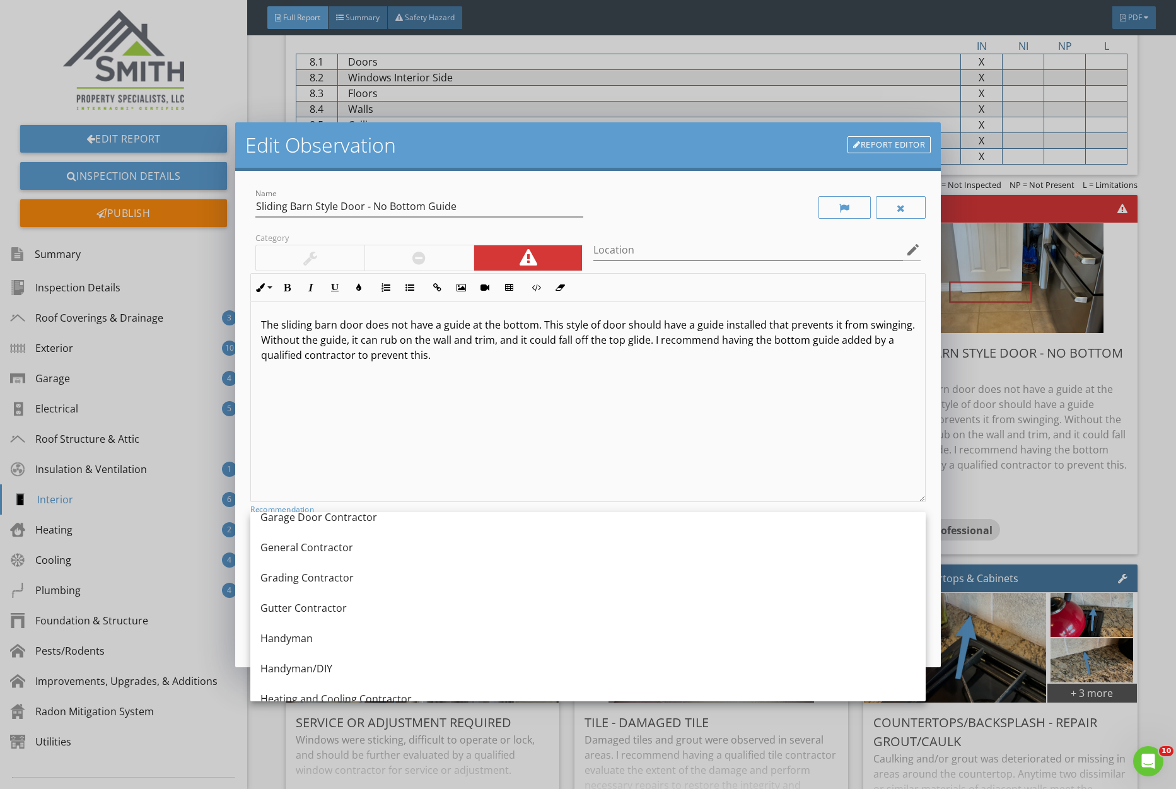
click at [493, 626] on div "Handyman" at bounding box center [588, 638] width 655 height 30
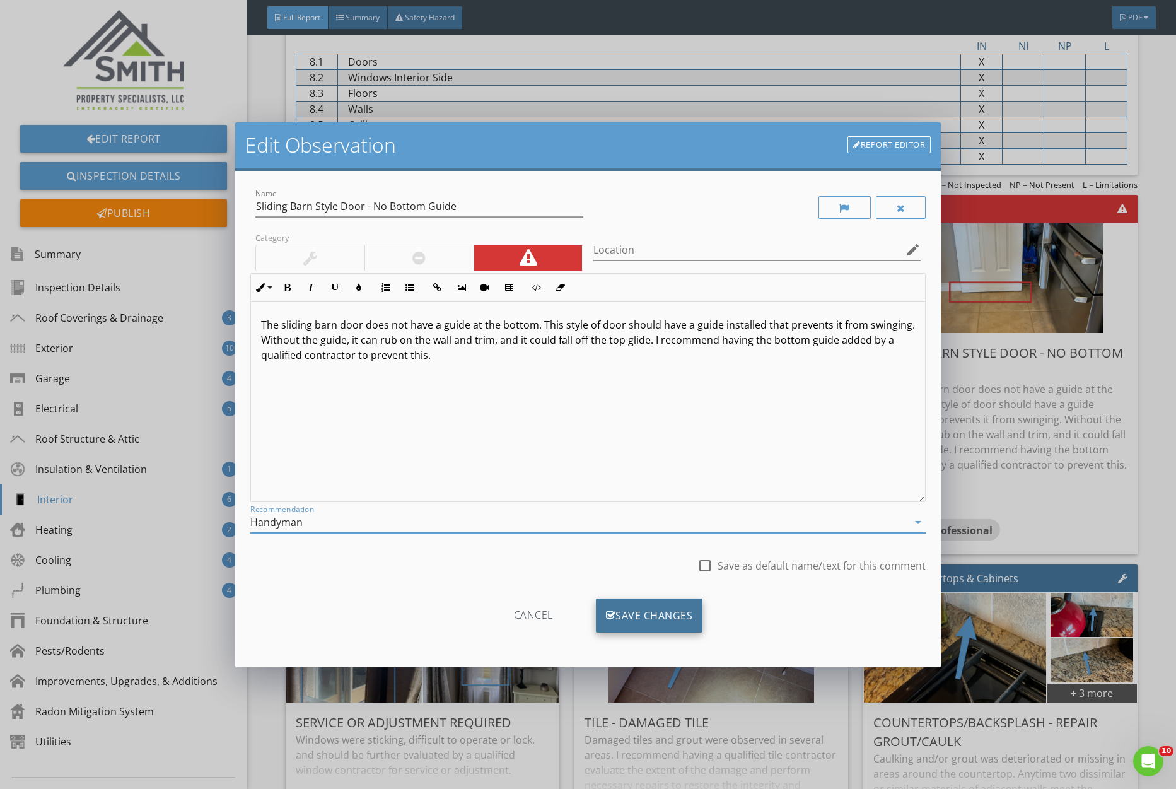
click at [662, 626] on div "Save Changes" at bounding box center [649, 616] width 107 height 34
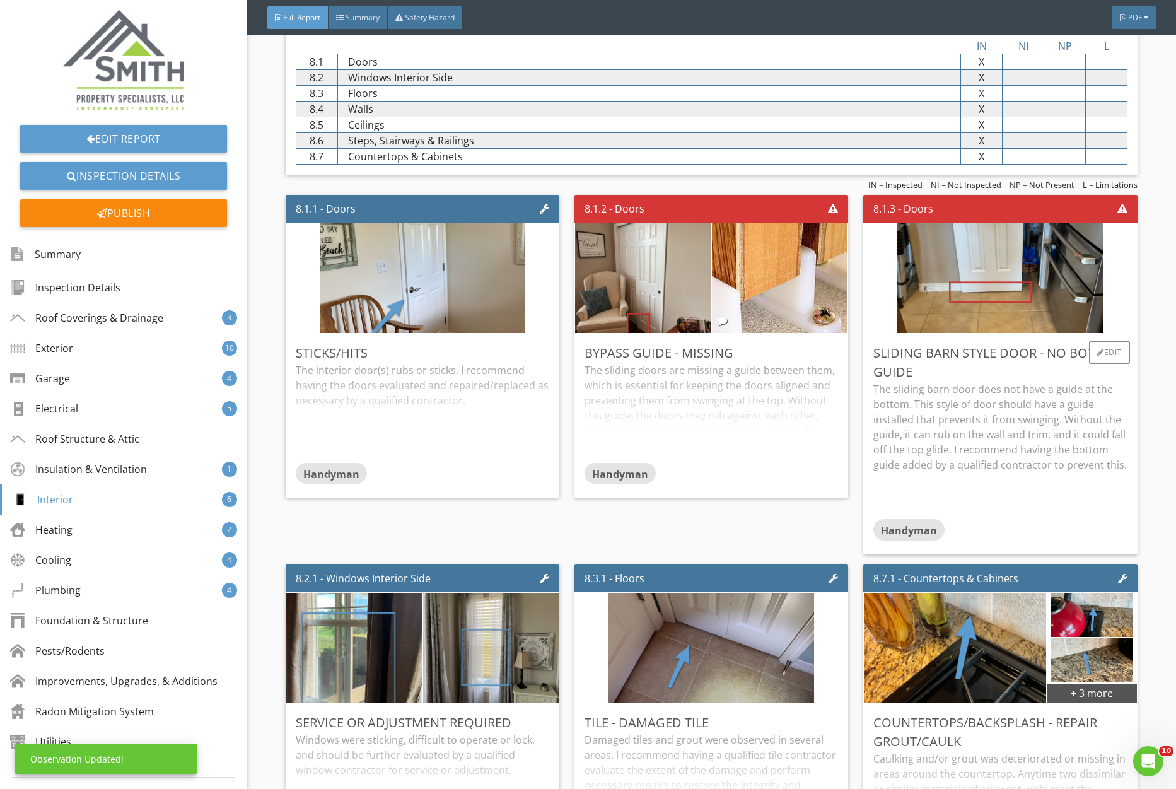
click at [947, 451] on p "The sliding barn door does not have a guide at the bottom. This style of door s…" at bounding box center [1001, 427] width 254 height 91
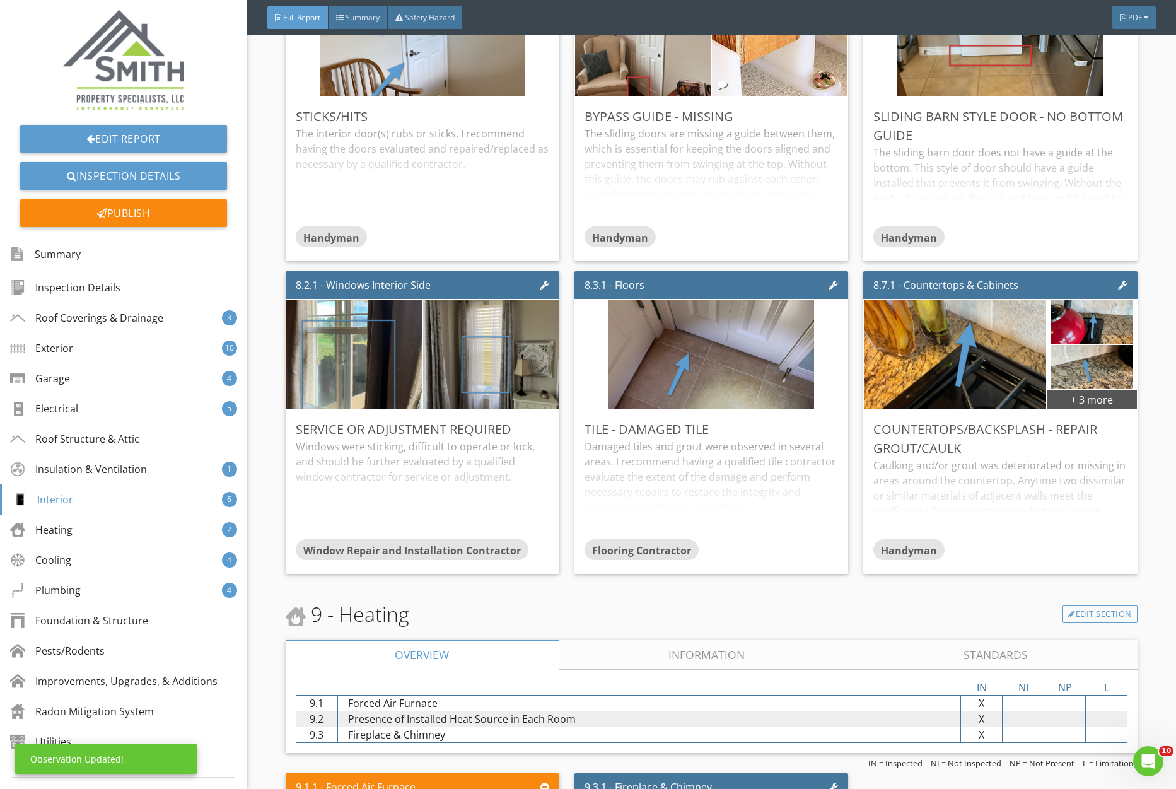
scroll to position [5649, 0]
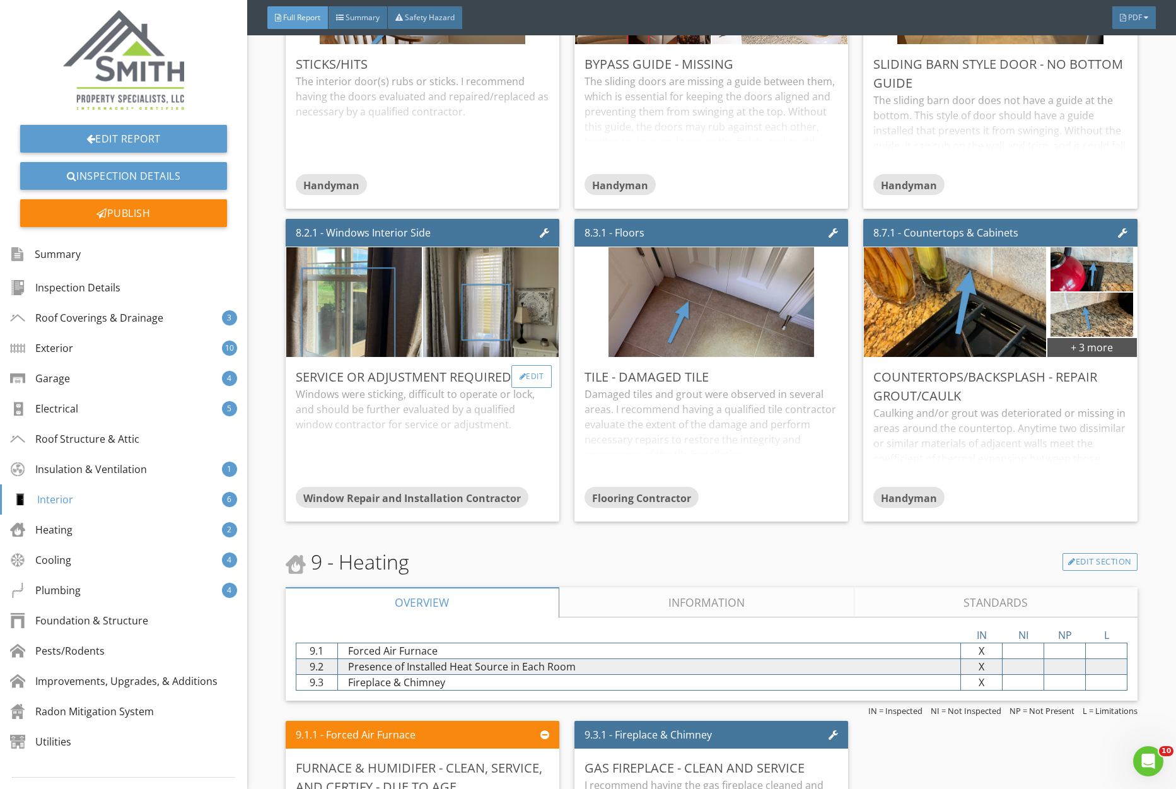
click at [541, 377] on div "Edit" at bounding box center [532, 376] width 41 height 23
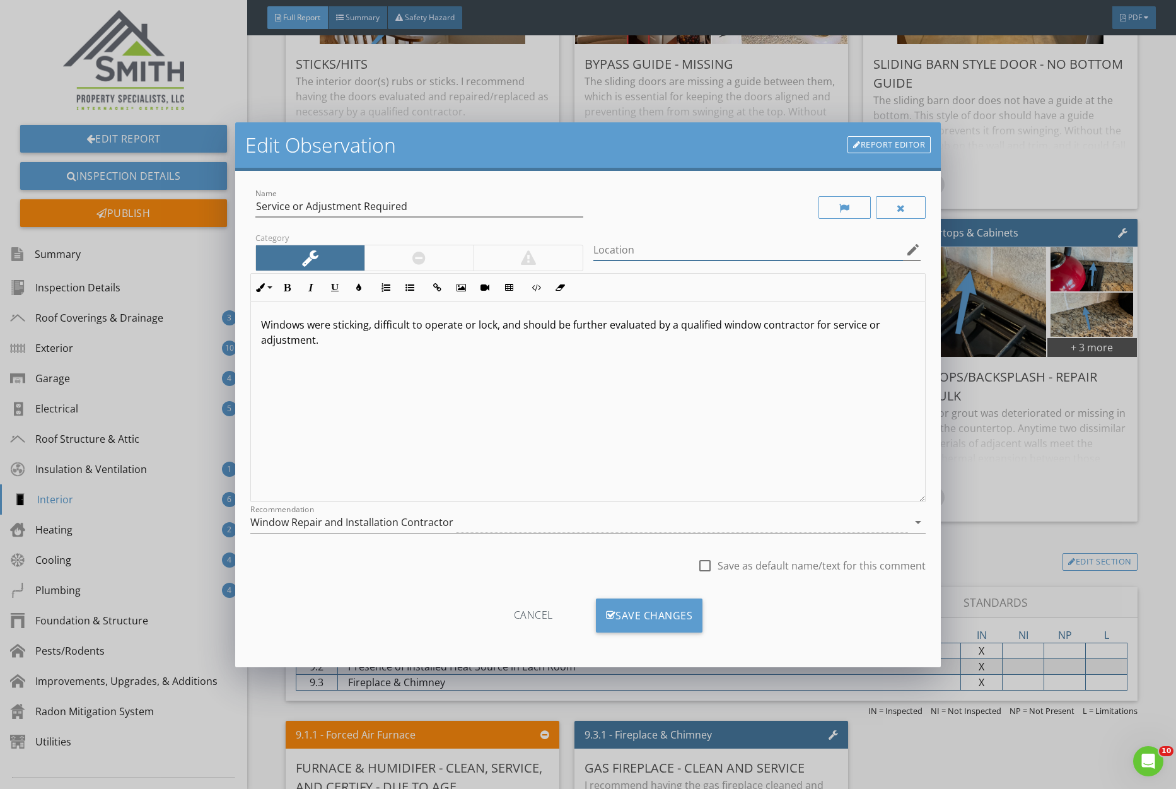
click at [633, 243] on input "Location" at bounding box center [749, 250] width 310 height 21
click at [725, 251] on input "Living Room and Master BEdroom" at bounding box center [749, 250] width 310 height 21
type input "Living Room and Master Bedroom"
click at [693, 608] on div "Save Changes" at bounding box center [649, 616] width 107 height 34
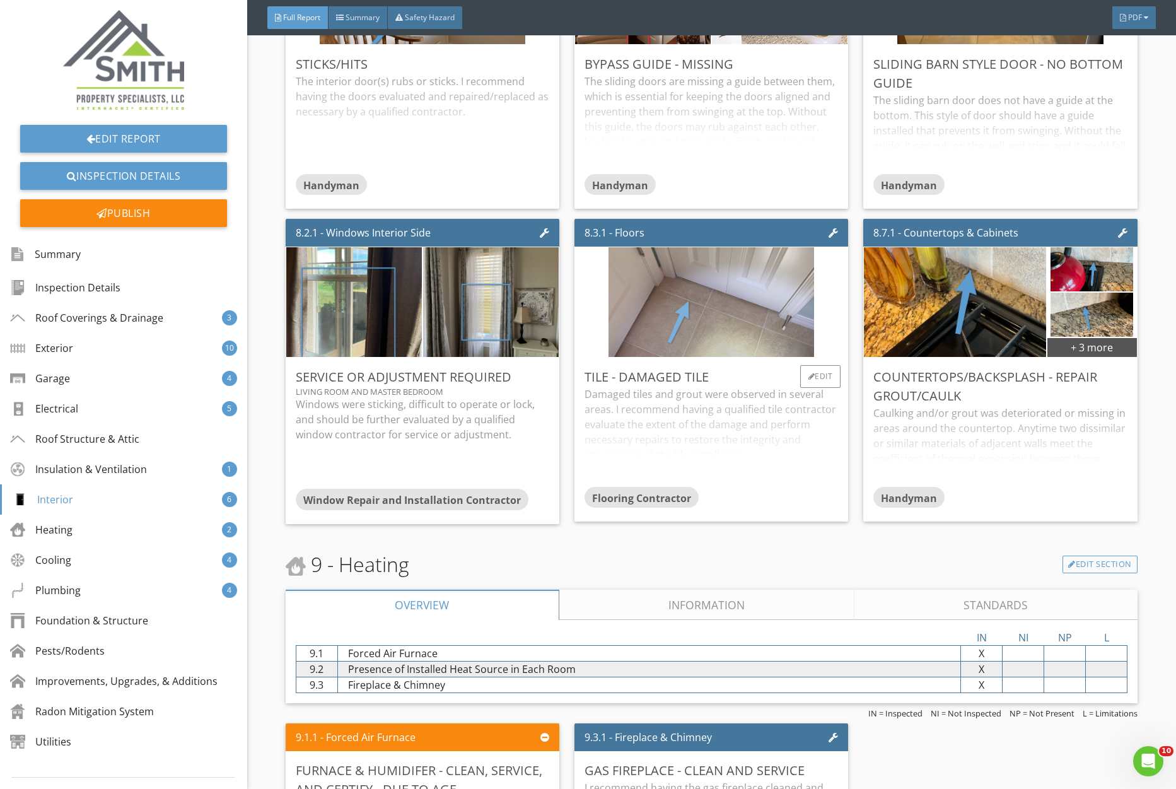
click at [753, 321] on img at bounding box center [712, 302] width 206 height 274
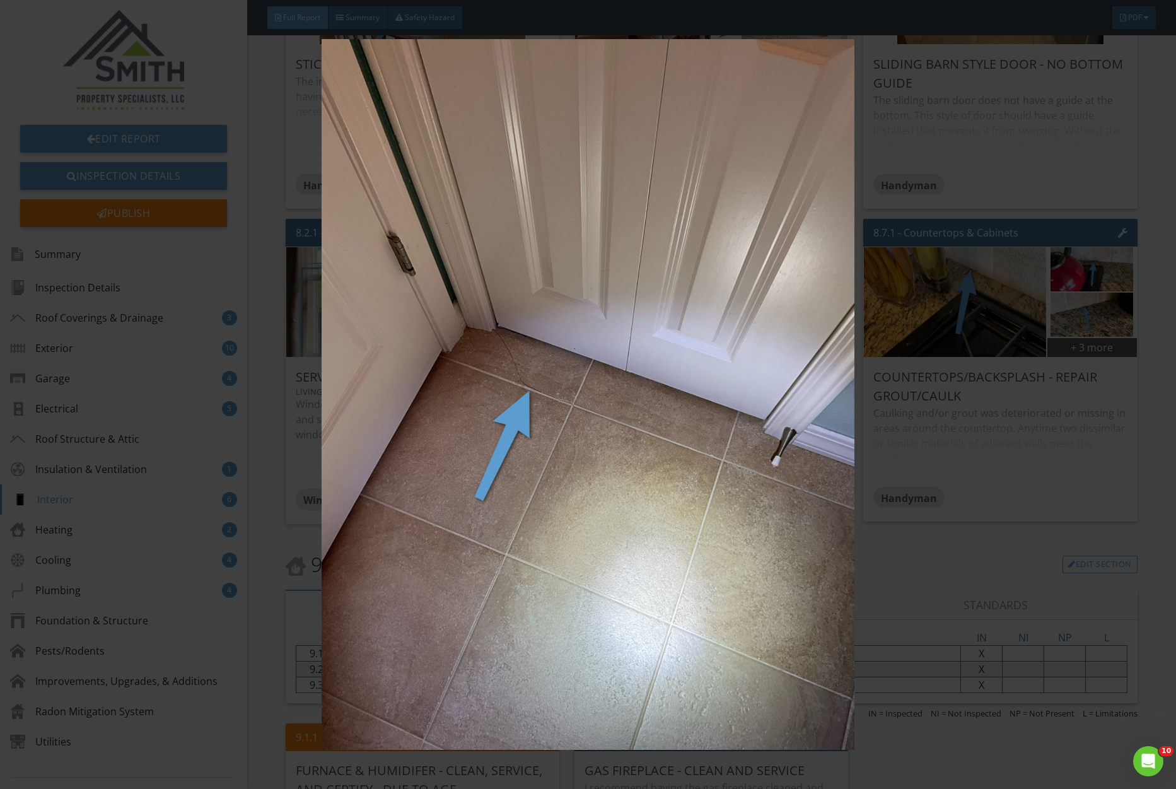
click at [959, 409] on img at bounding box center [588, 395] width 1079 height 712
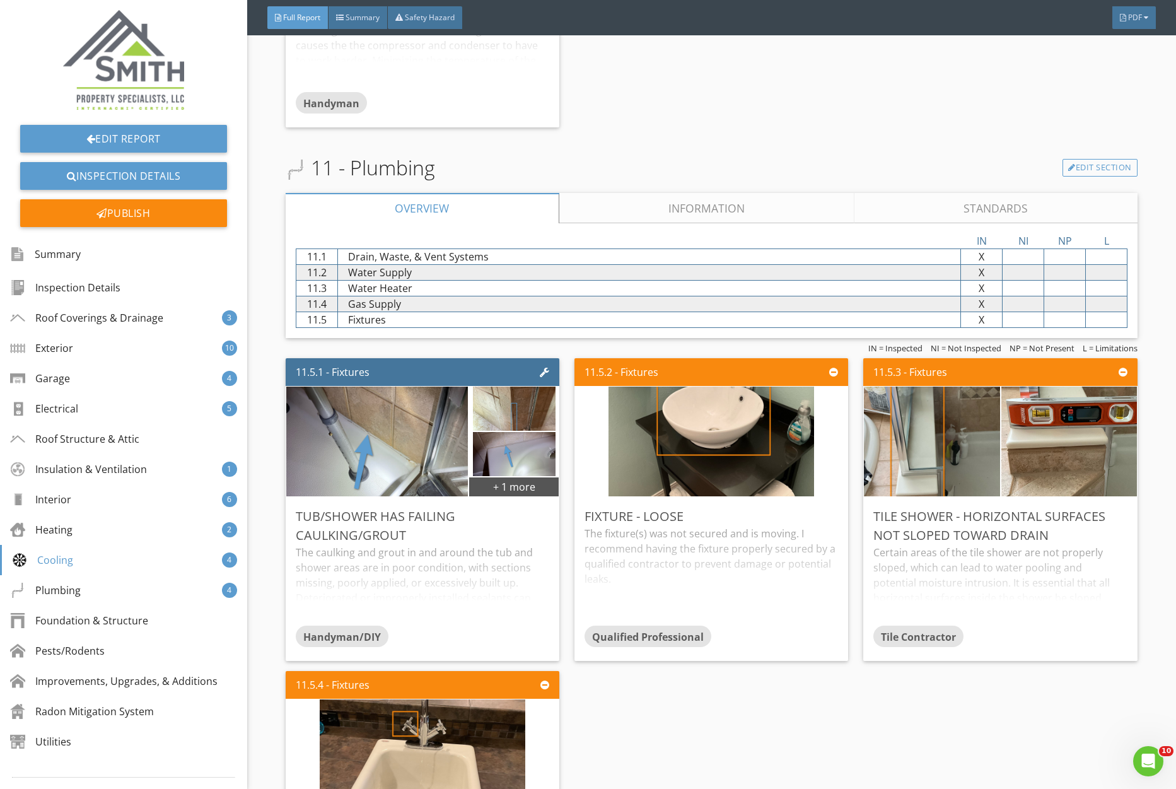
scroll to position [7441, 0]
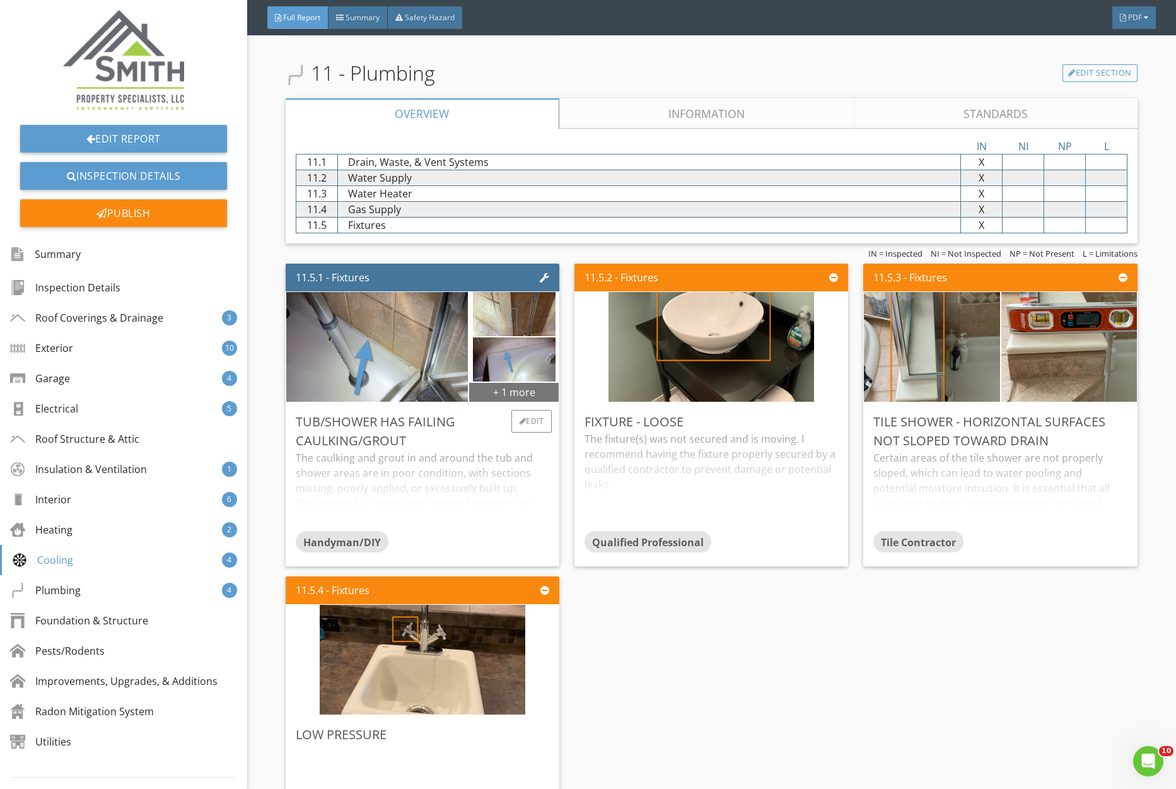
click at [522, 396] on div "+ 1 more" at bounding box center [514, 392] width 90 height 20
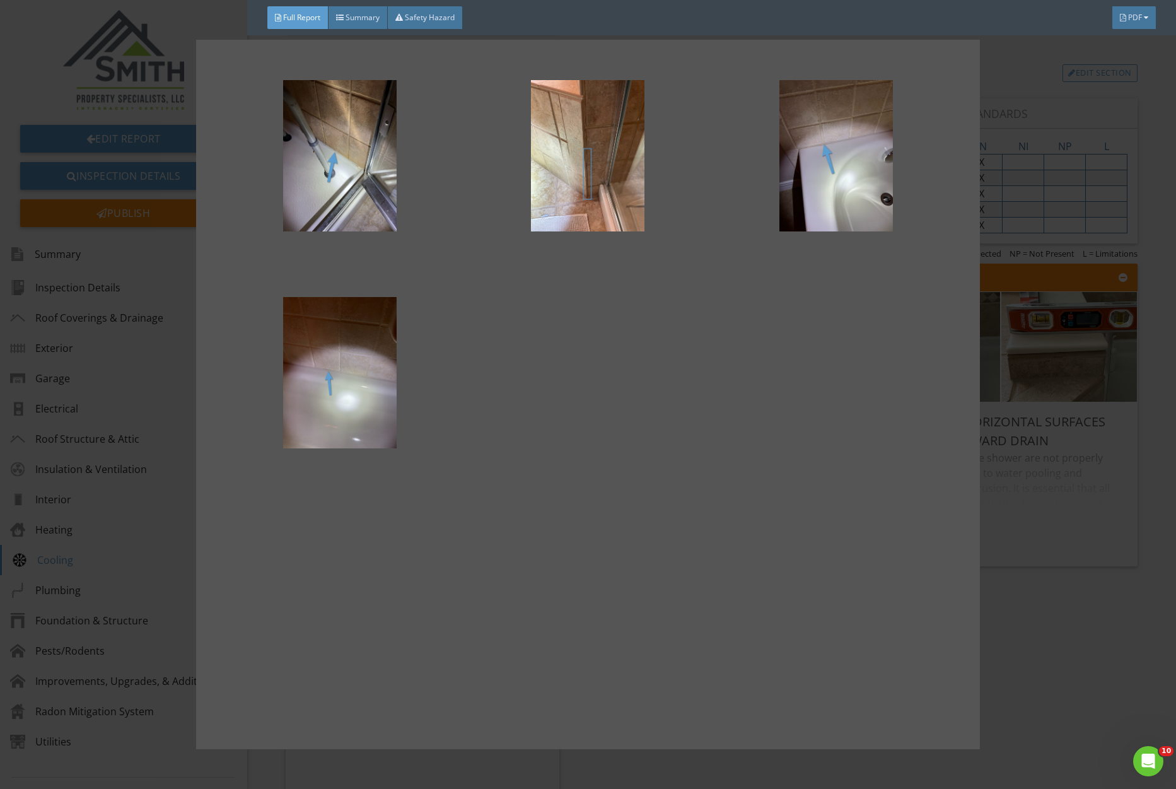
click at [1059, 459] on div at bounding box center [588, 394] width 1176 height 789
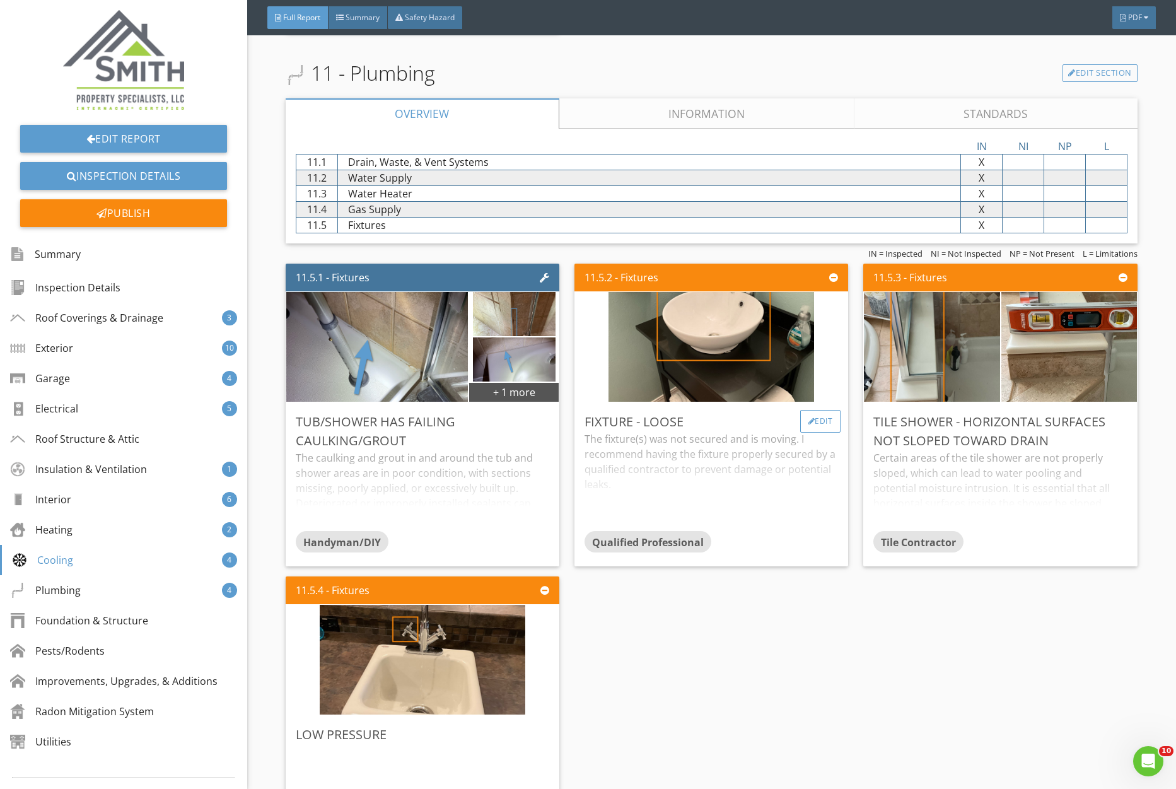
click at [825, 425] on div "Edit" at bounding box center [820, 421] width 41 height 23
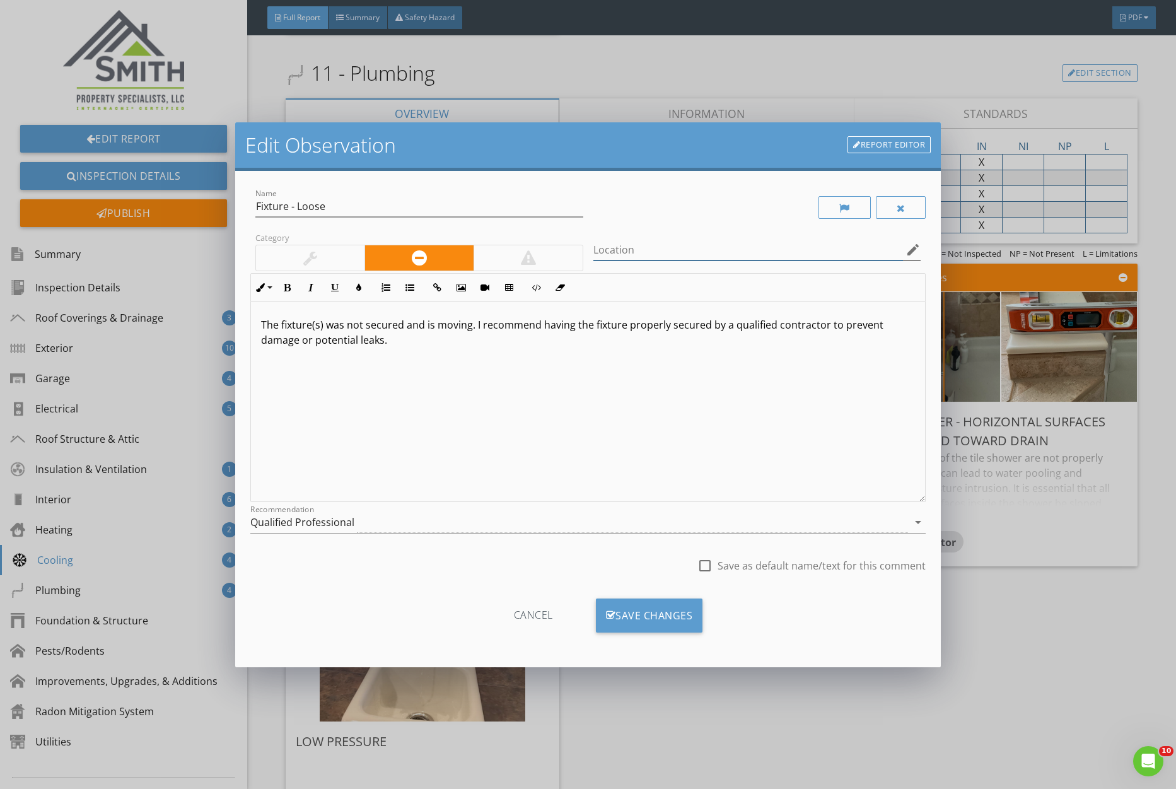
click at [669, 253] on input "Location" at bounding box center [749, 250] width 310 height 21
type input "Common Bath"
click at [662, 620] on div "Save Changes" at bounding box center [649, 616] width 107 height 34
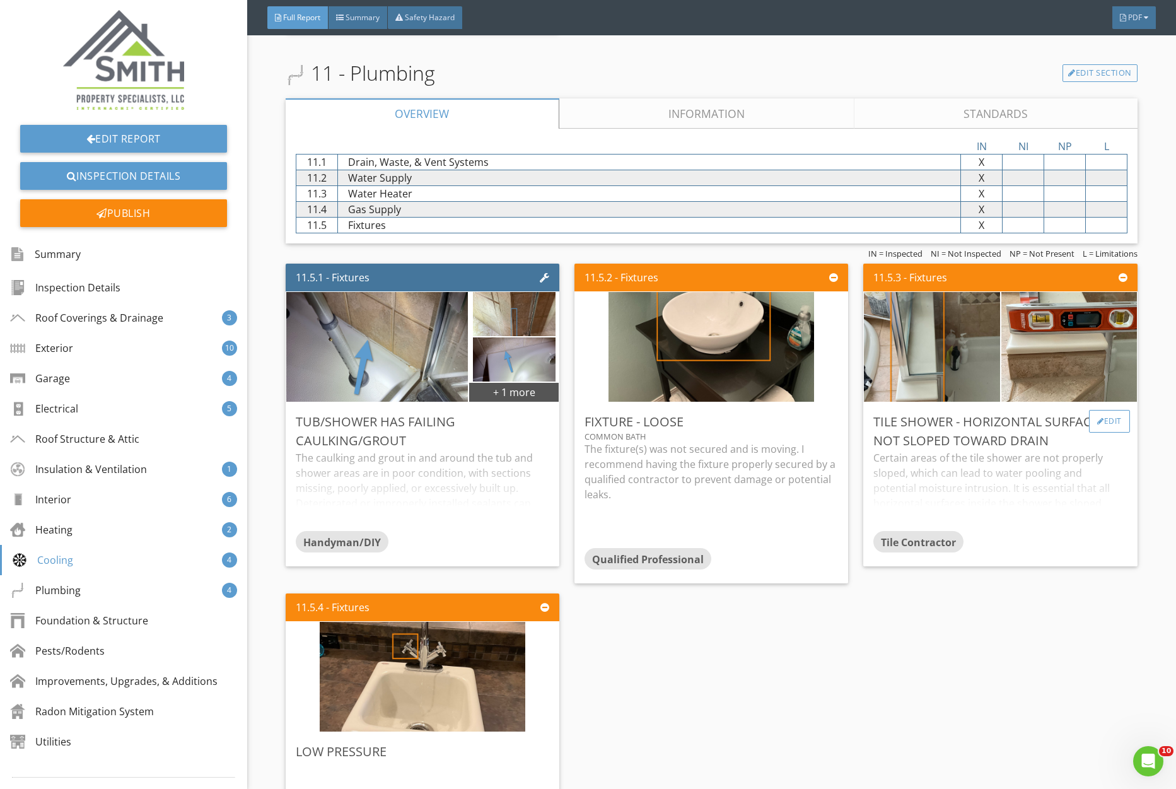
click at [1122, 421] on div "Edit" at bounding box center [1109, 421] width 41 height 23
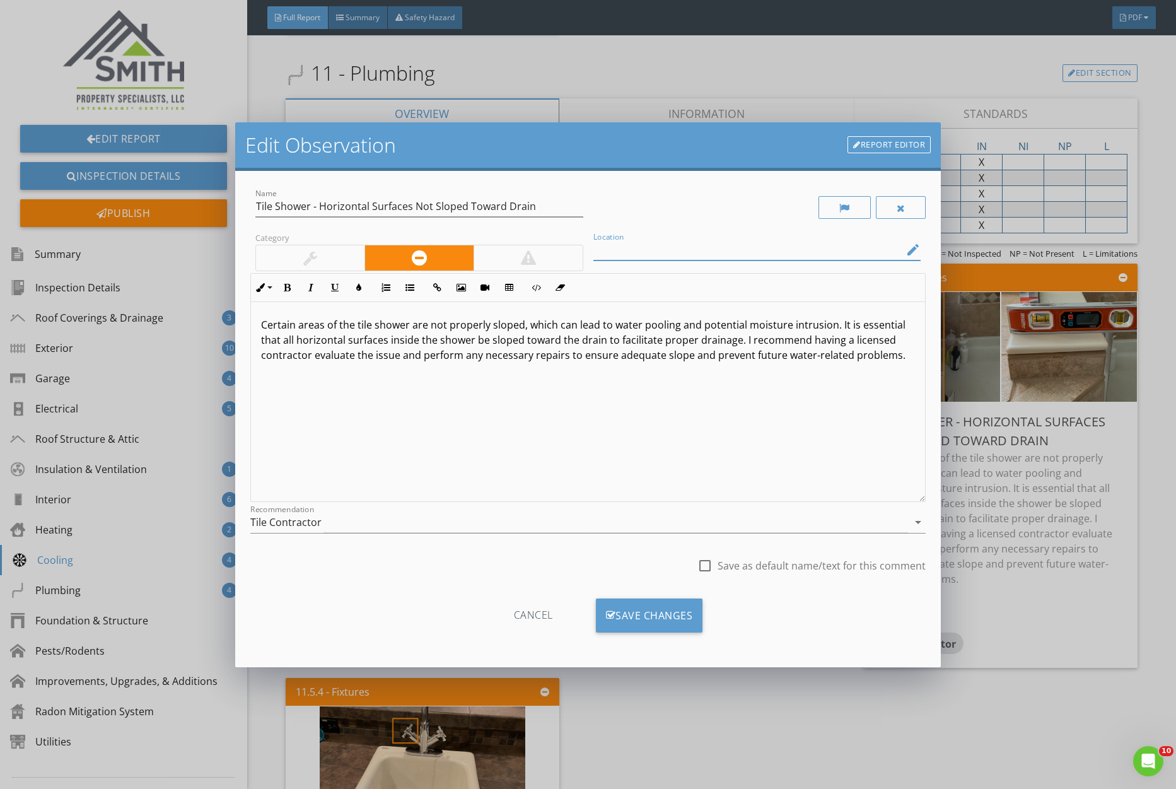
click at [672, 256] on input "Location" at bounding box center [749, 250] width 310 height 21
type input "Master Shower"
click at [664, 614] on div "Save Changes" at bounding box center [649, 616] width 107 height 34
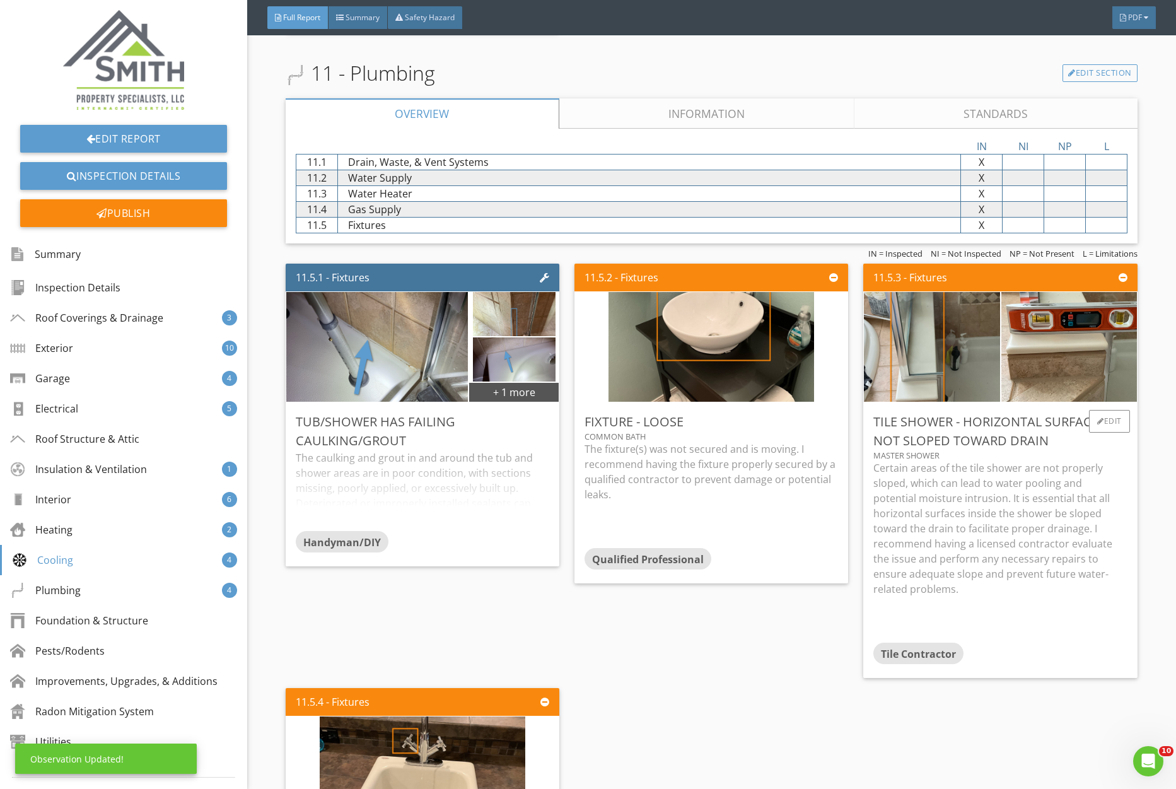
click at [1040, 530] on p "Certain areas of the tile shower are not properly sloped, which can lead to wat…" at bounding box center [1001, 528] width 254 height 136
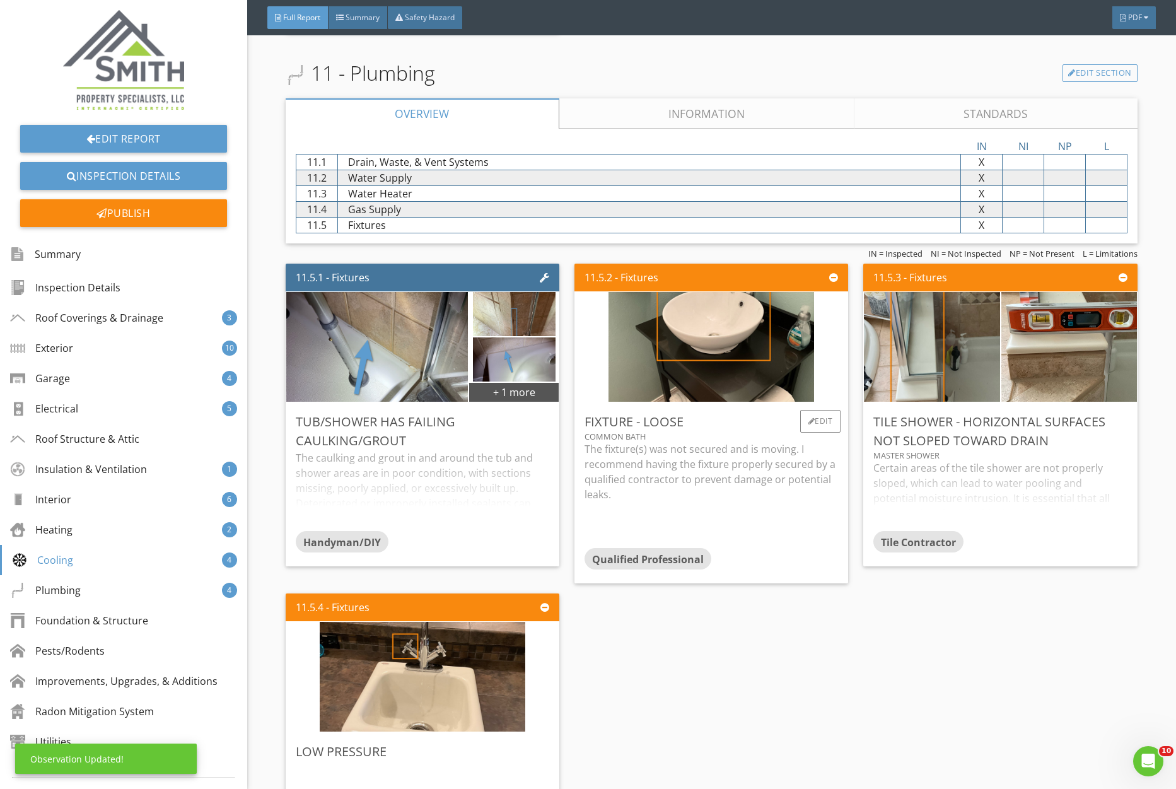
click at [694, 514] on div "The fixture(s) was not secured and is moving. I recommend having the fixture pr…" at bounding box center [712, 495] width 254 height 107
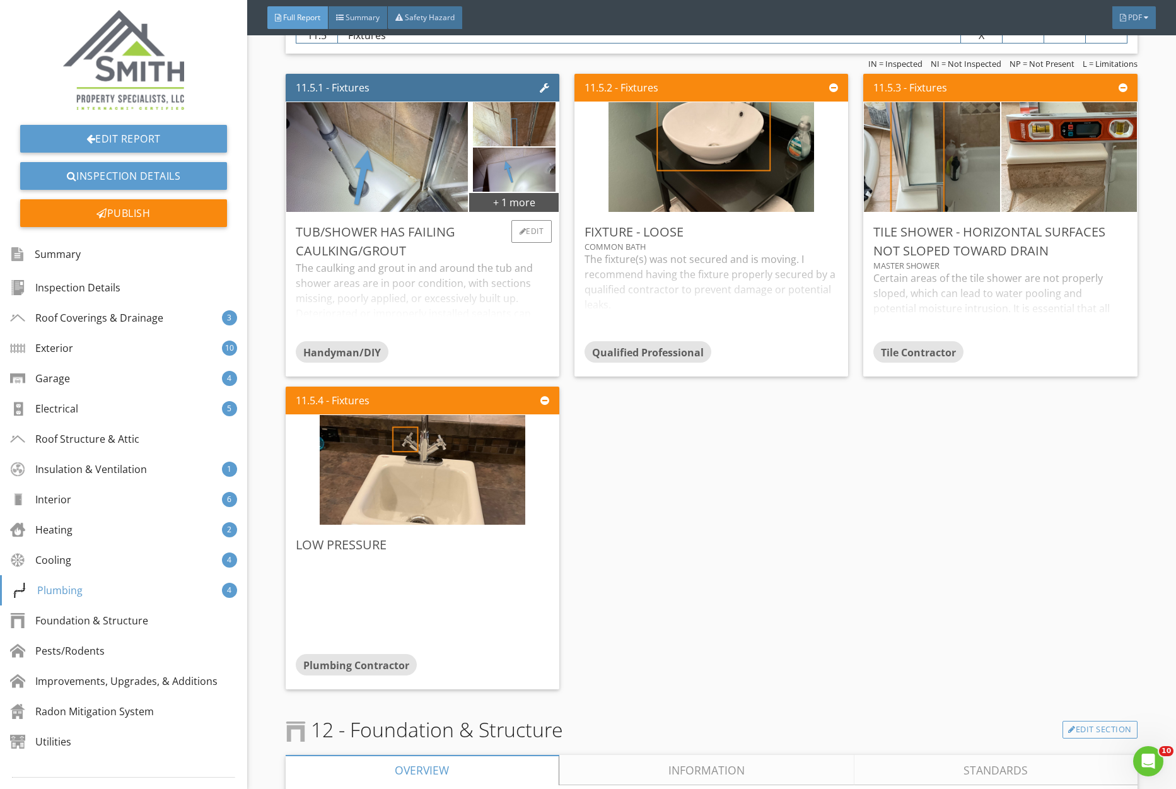
scroll to position [7646, 0]
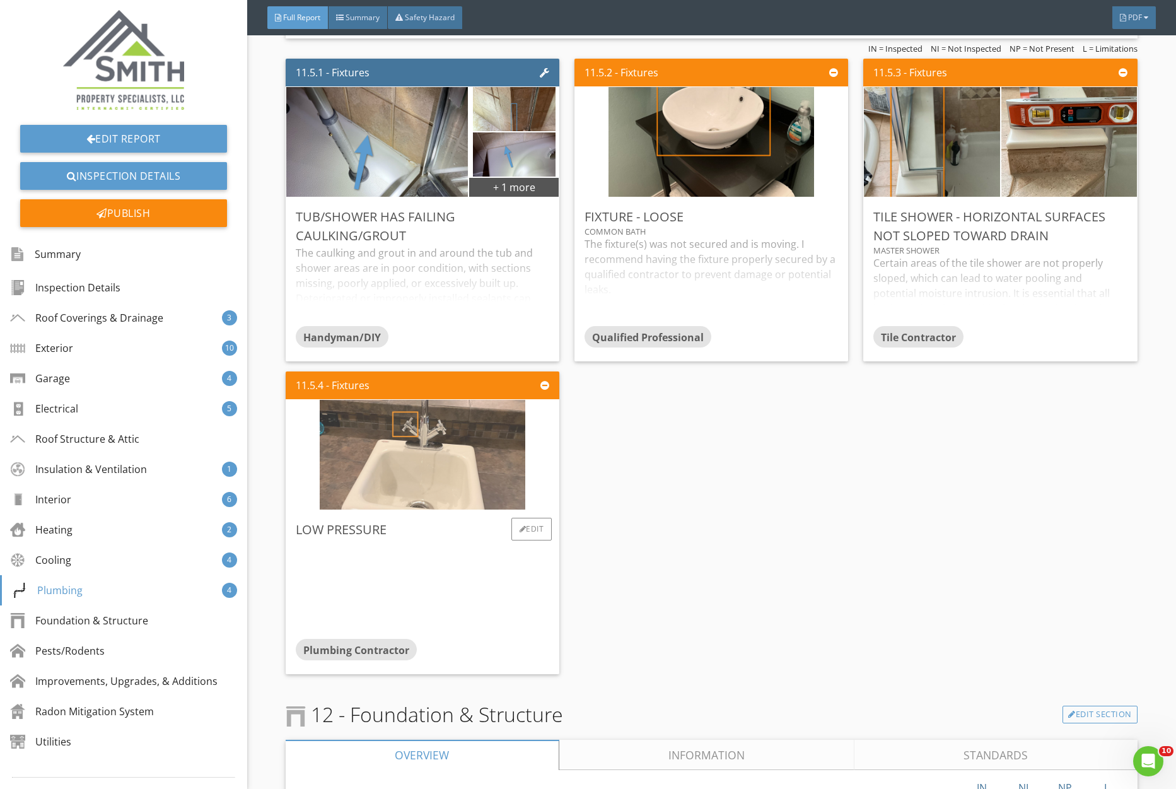
click at [433, 499] on img at bounding box center [423, 454] width 206 height 274
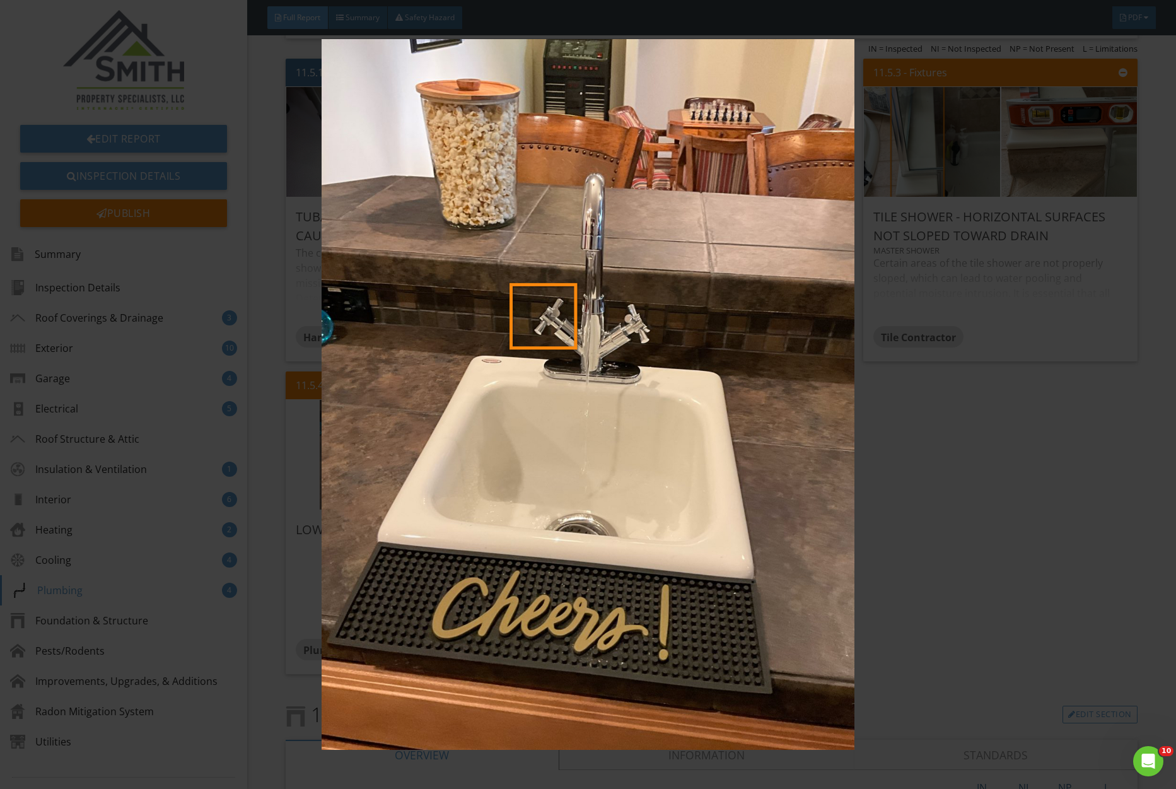
click at [433, 499] on img at bounding box center [588, 395] width 1079 height 712
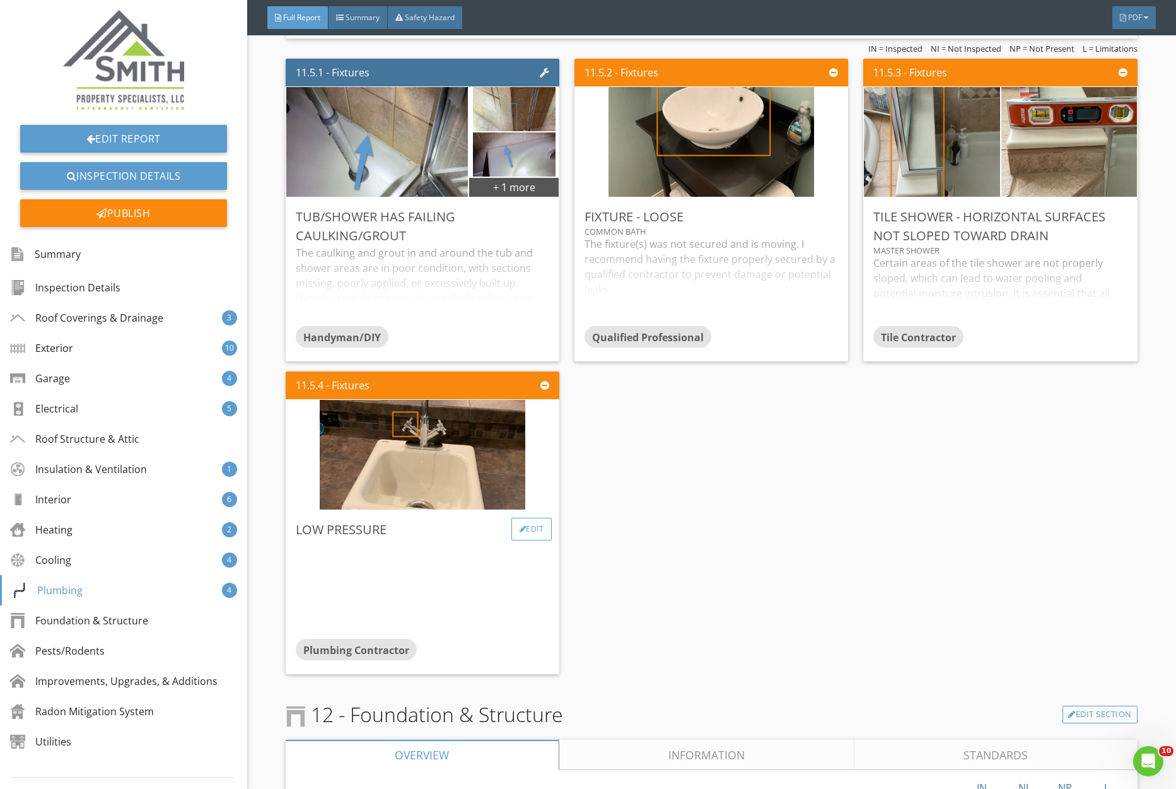
click at [531, 534] on div "Edit" at bounding box center [532, 529] width 41 height 23
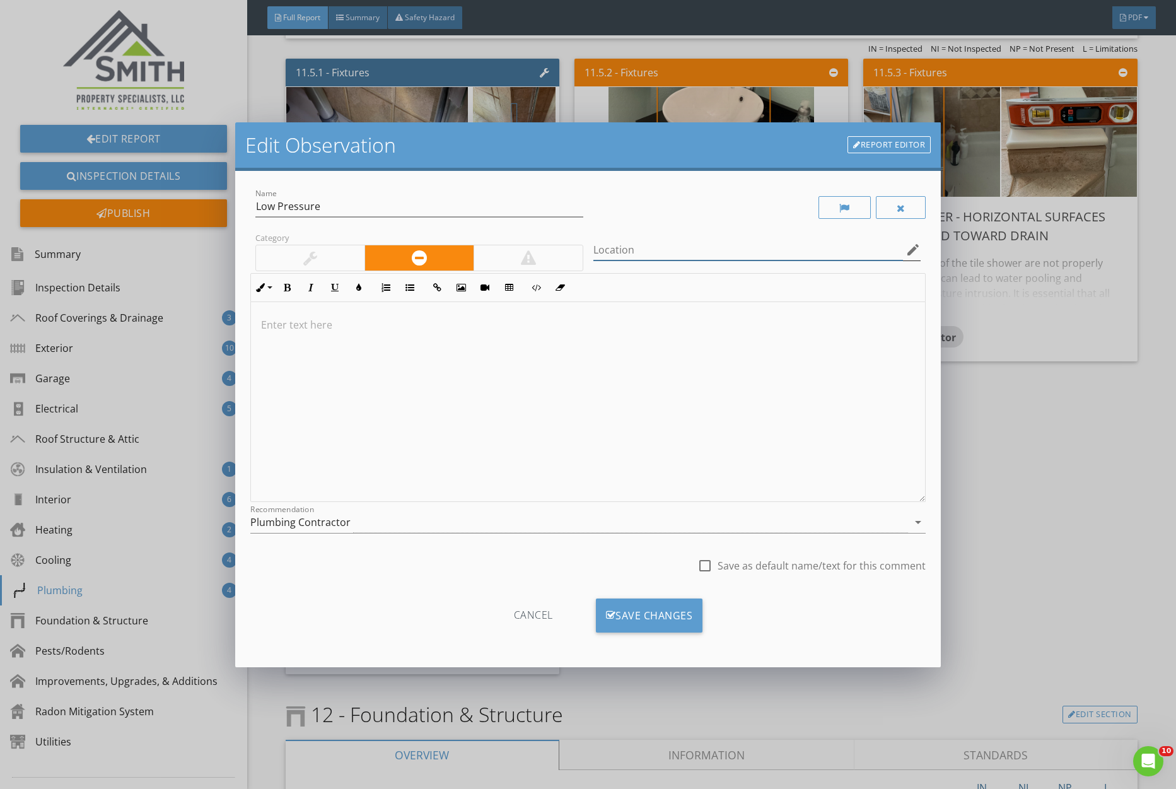
click at [623, 247] on input "Location" at bounding box center [749, 250] width 310 height 21
type input "Basement Wet Bar"
click at [472, 445] on div at bounding box center [588, 402] width 674 height 200
click at [553, 327] on p "The water pressure was low during ipertion. Recommend evalution for repair by q…" at bounding box center [588, 324] width 654 height 15
click at [456, 328] on p "The water pressure was low during inspertion. Recommend evaluation for repair b…" at bounding box center [588, 324] width 654 height 15
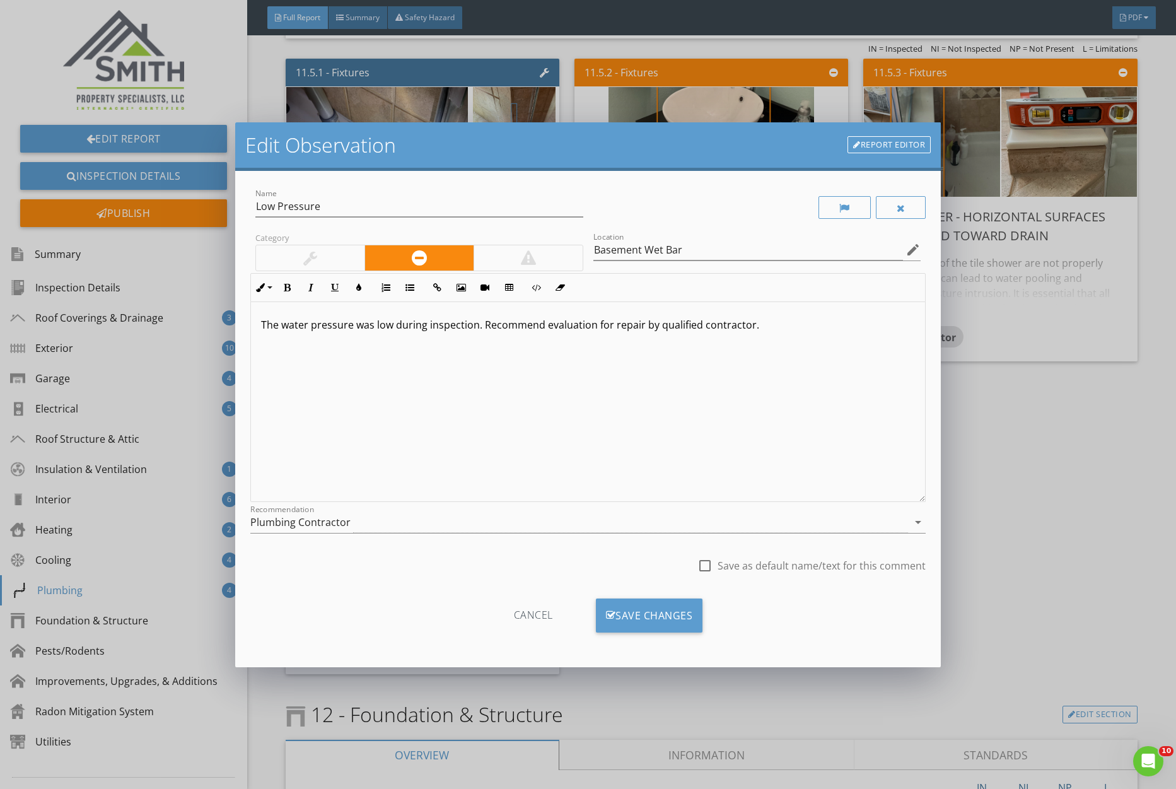
click at [558, 329] on p "The water pressure was low during inspection. Recommend evaluation for repair b…" at bounding box center [588, 324] width 654 height 15
click at [676, 625] on div "Save Changes" at bounding box center [649, 616] width 107 height 34
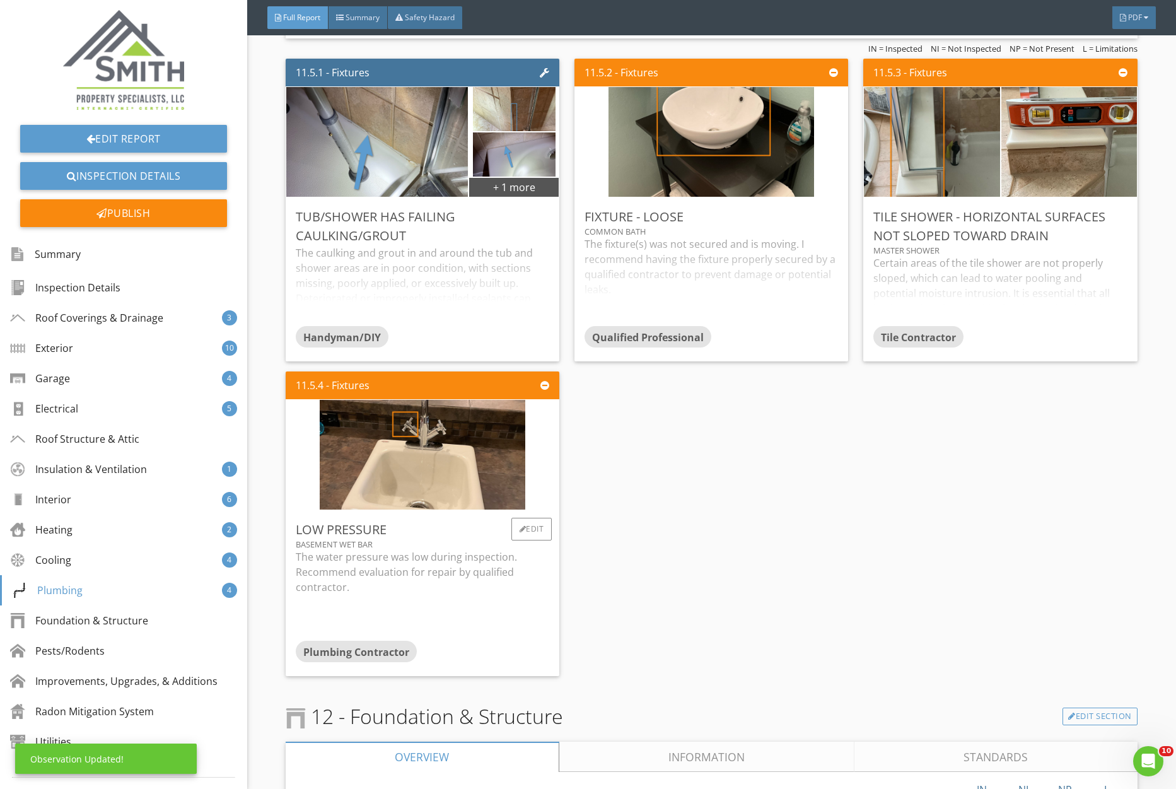
click at [535, 517] on div "Low Pressure Basement Wet Bar The water pressure was low during inspection. Rec…" at bounding box center [423, 593] width 274 height 166
click at [537, 529] on div "Edit" at bounding box center [532, 529] width 41 height 23
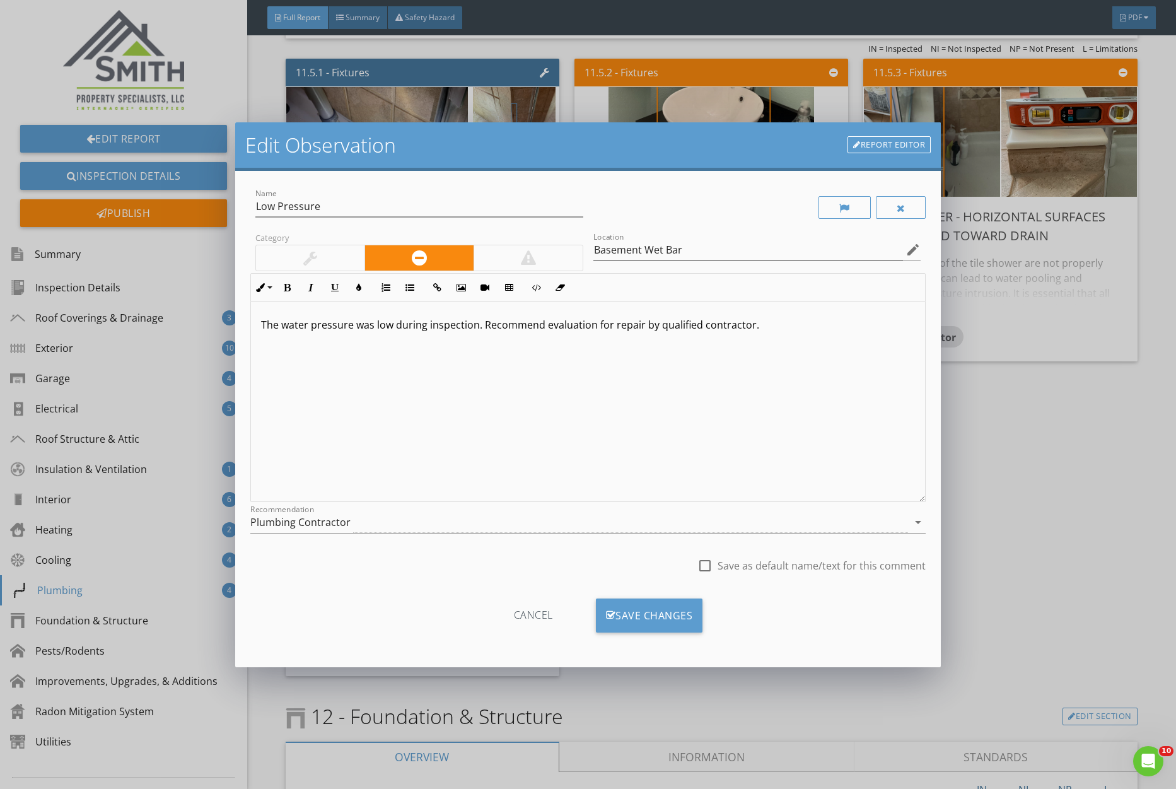
click at [711, 566] on div at bounding box center [704, 565] width 21 height 21
checkbox input "true"
click at [669, 616] on div "Save Changes" at bounding box center [649, 616] width 107 height 34
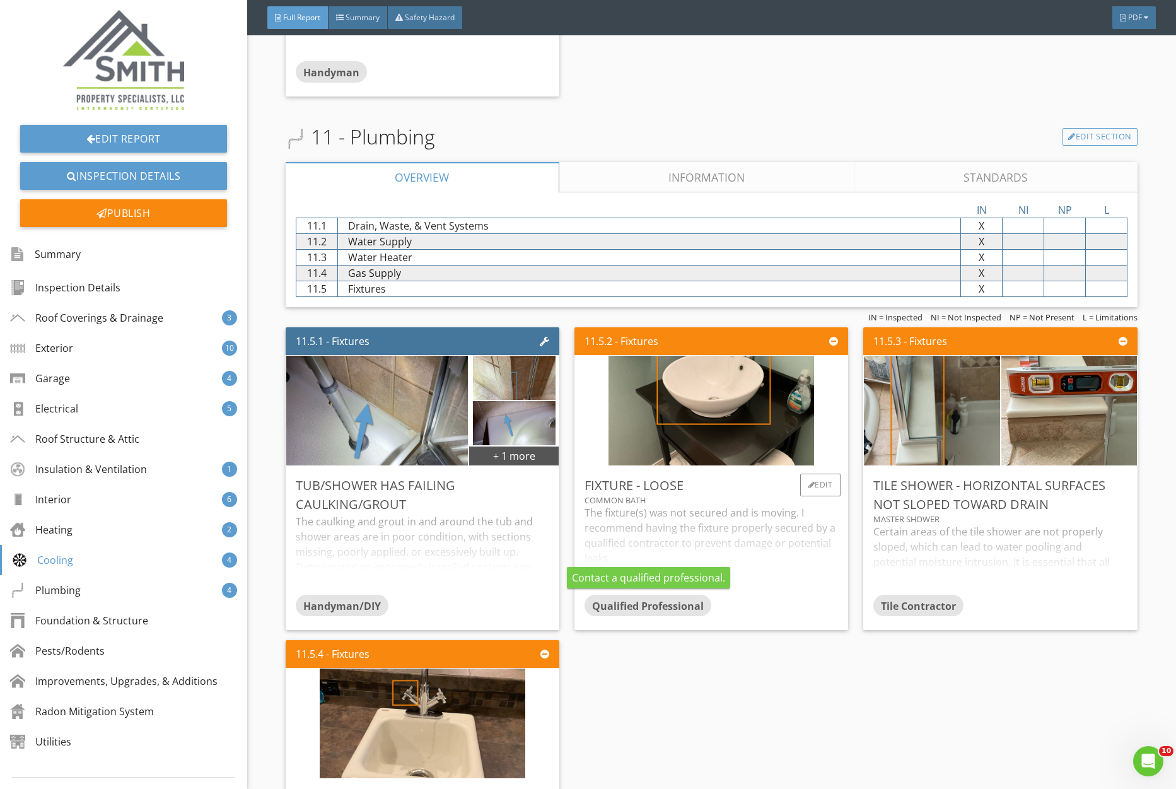
scroll to position [7347, 0]
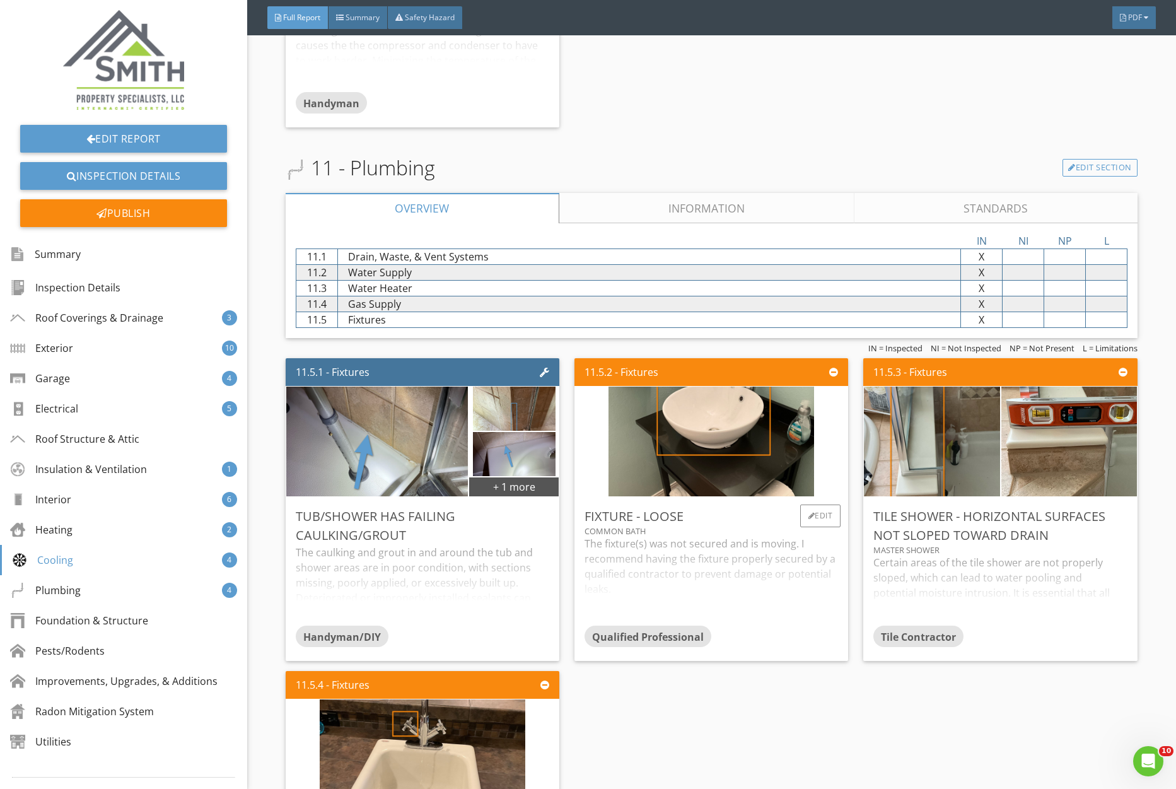
click at [737, 571] on div "The fixture(s) was not secured and is moving. I recommend having the fixture pr…" at bounding box center [712, 581] width 254 height 90
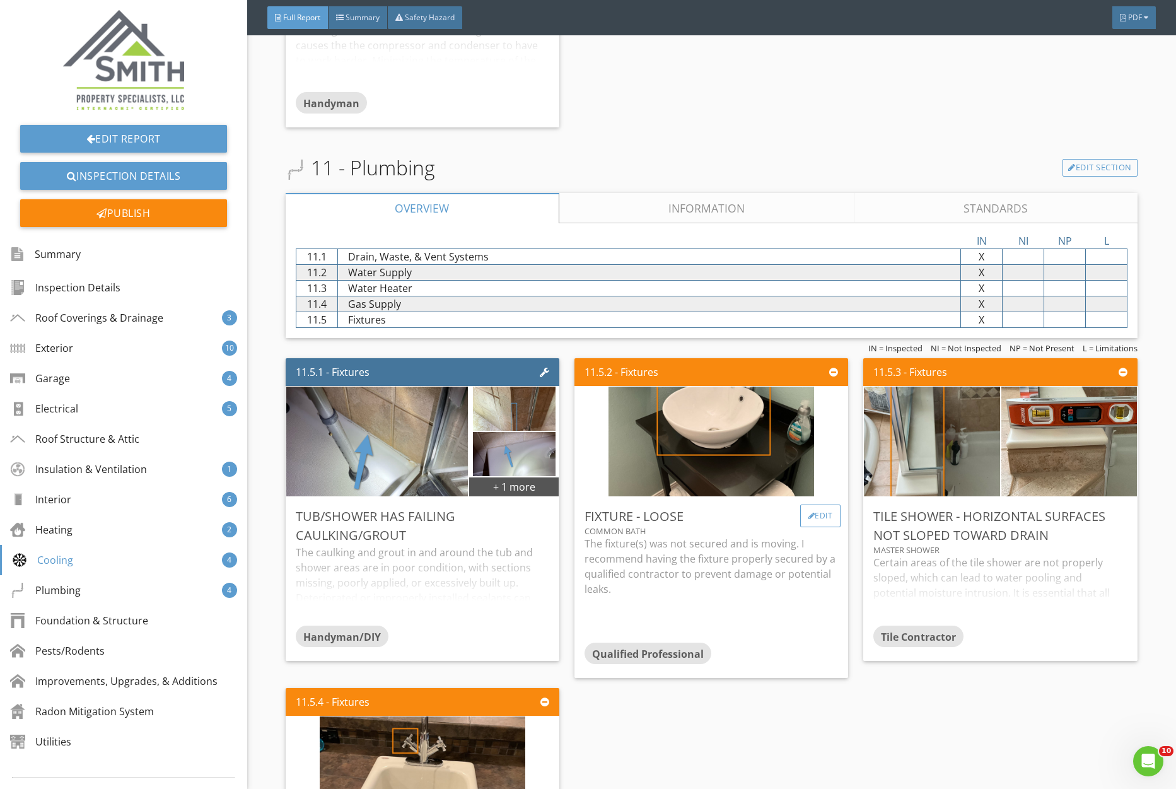
click at [812, 522] on div "Edit" at bounding box center [820, 516] width 41 height 23
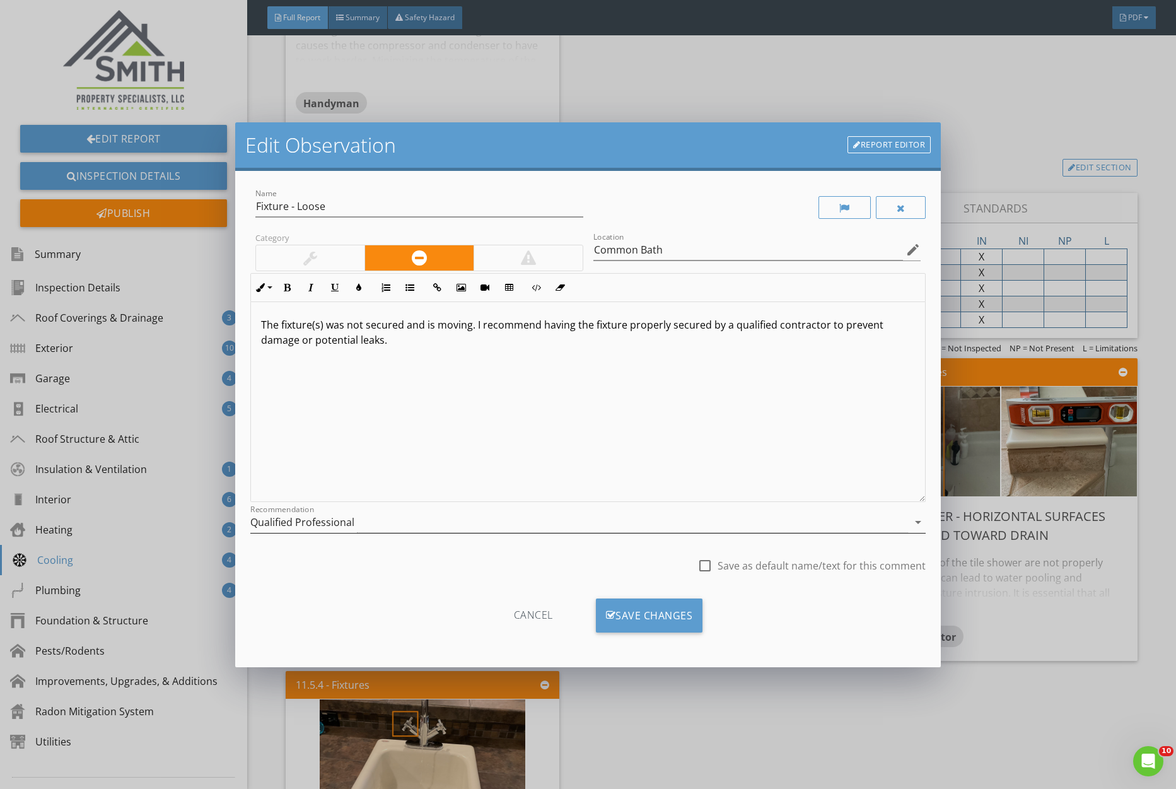
click at [351, 528] on div "Qualified Professional" at bounding box center [302, 522] width 104 height 11
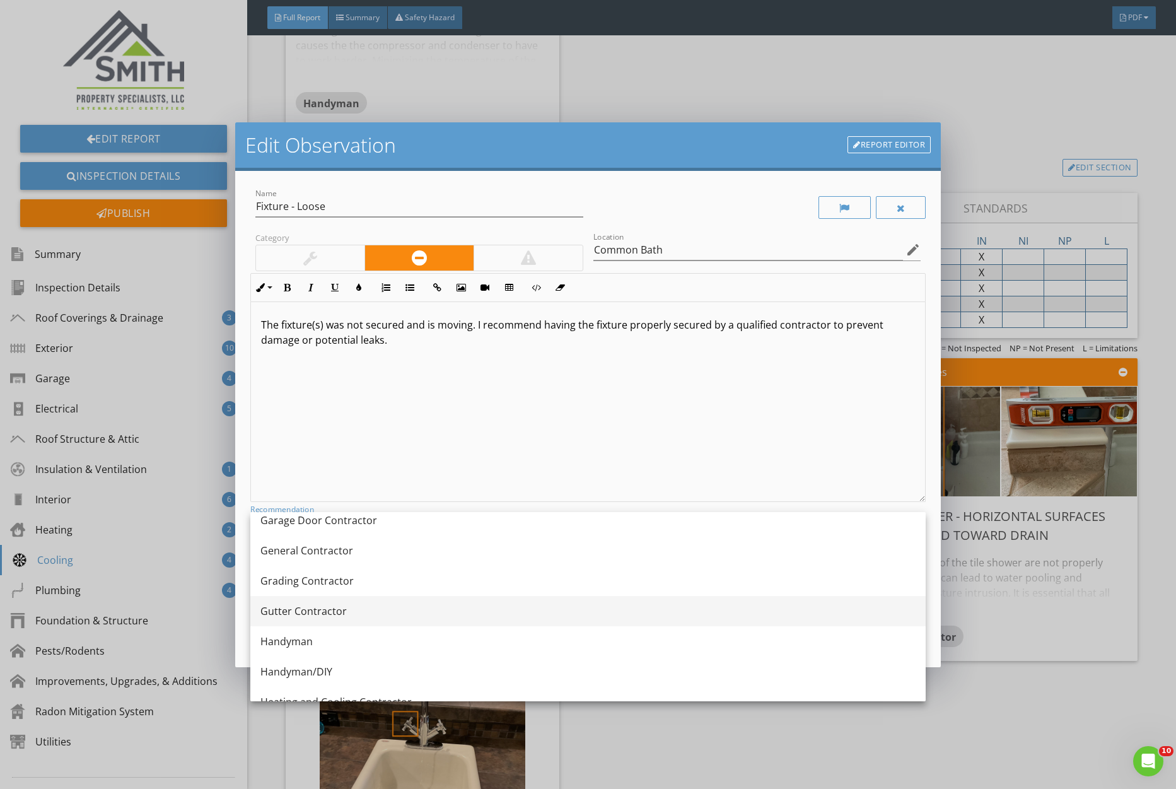
scroll to position [706, 0]
click at [399, 625] on div "Gutter Contractor" at bounding box center [588, 614] width 655 height 30
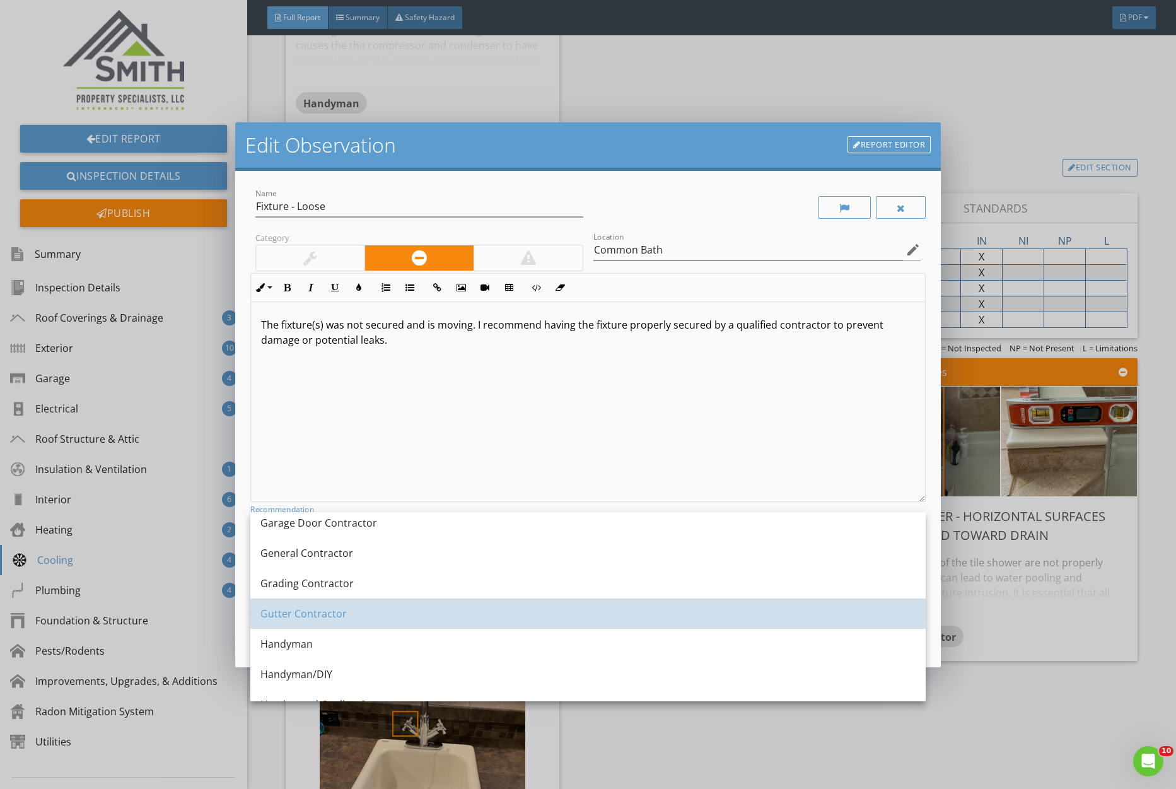
scroll to position [0, 0]
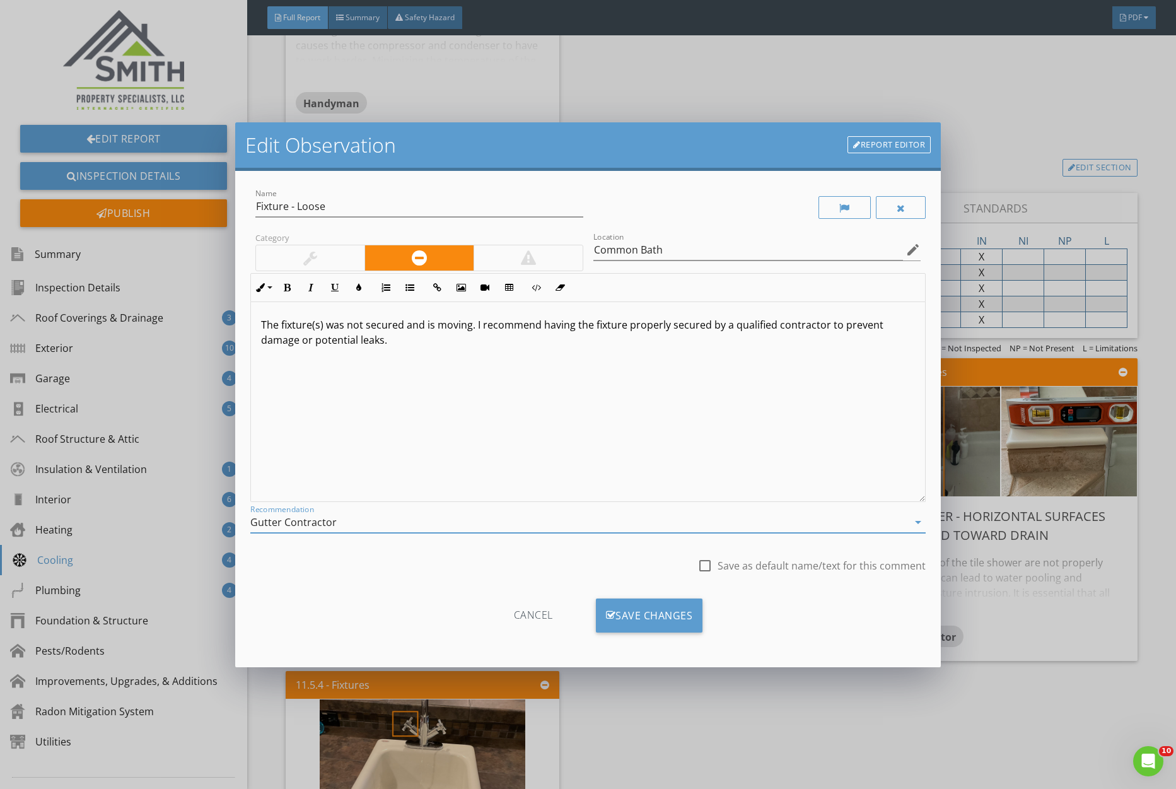
click at [355, 524] on div "Gutter Contractor" at bounding box center [579, 522] width 658 height 21
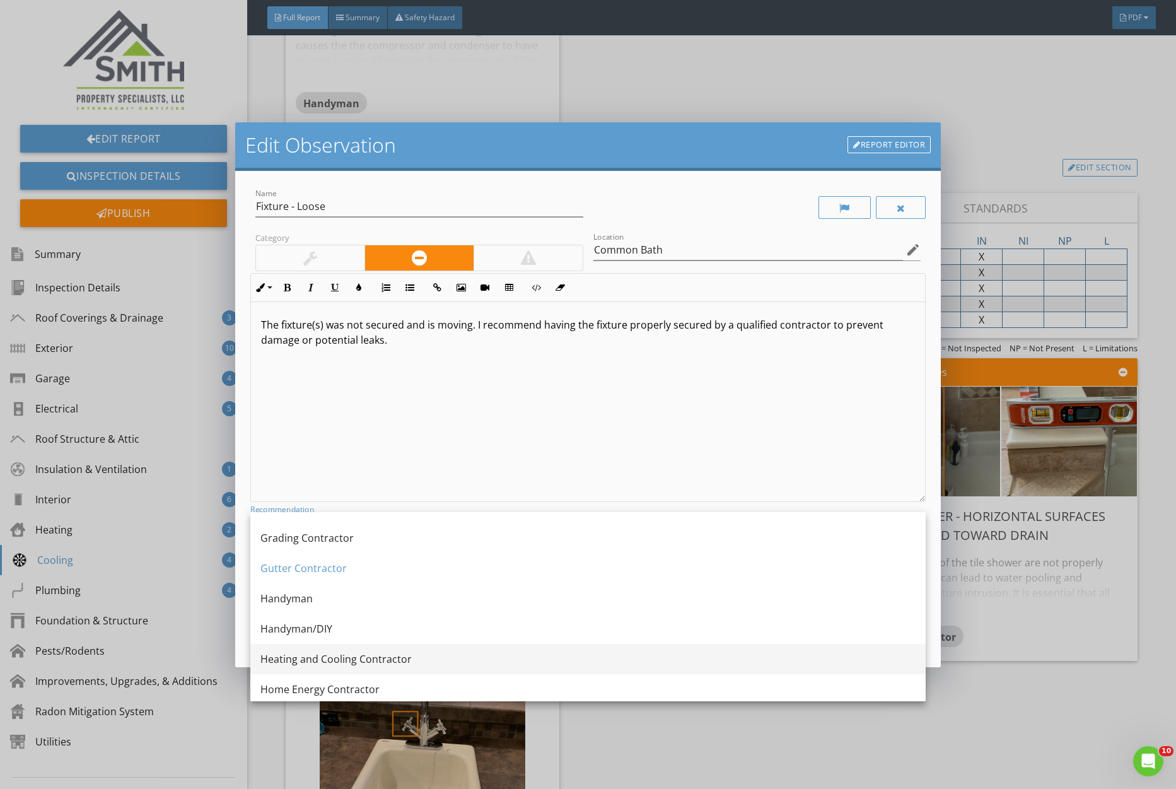
scroll to position [769, 0]
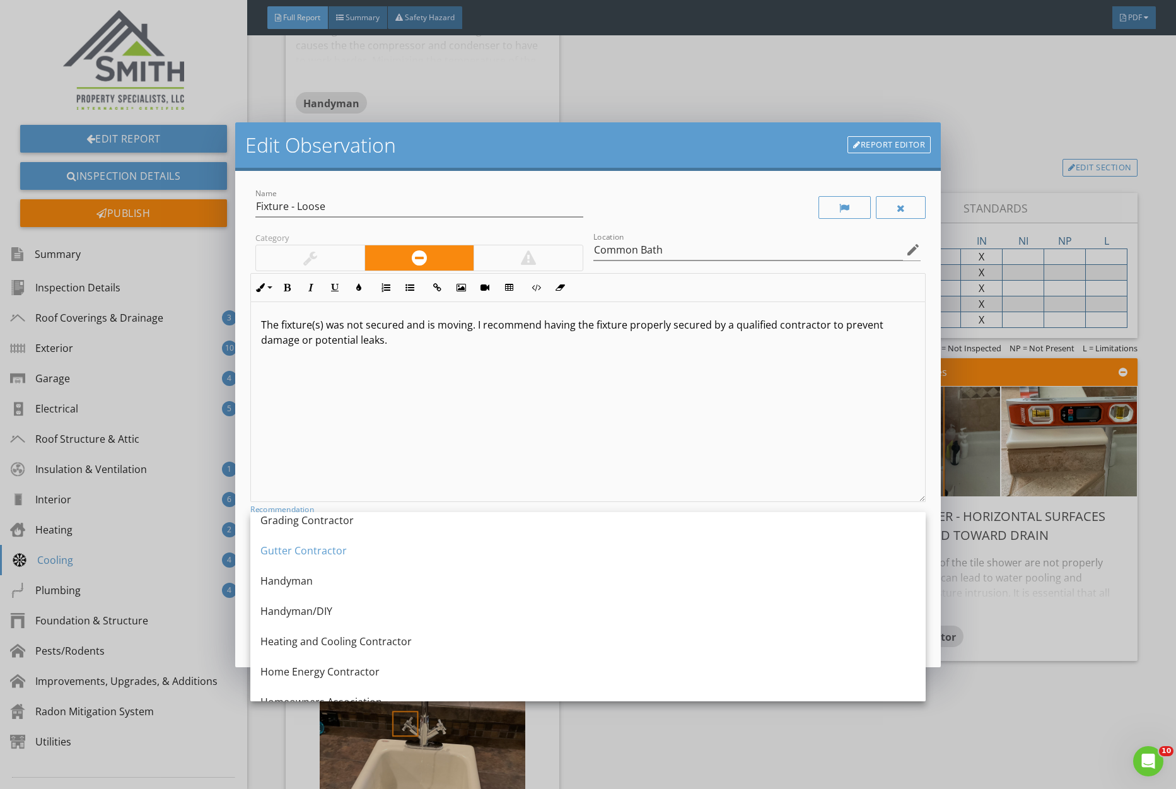
click at [339, 579] on div "Handyman" at bounding box center [588, 580] width 655 height 15
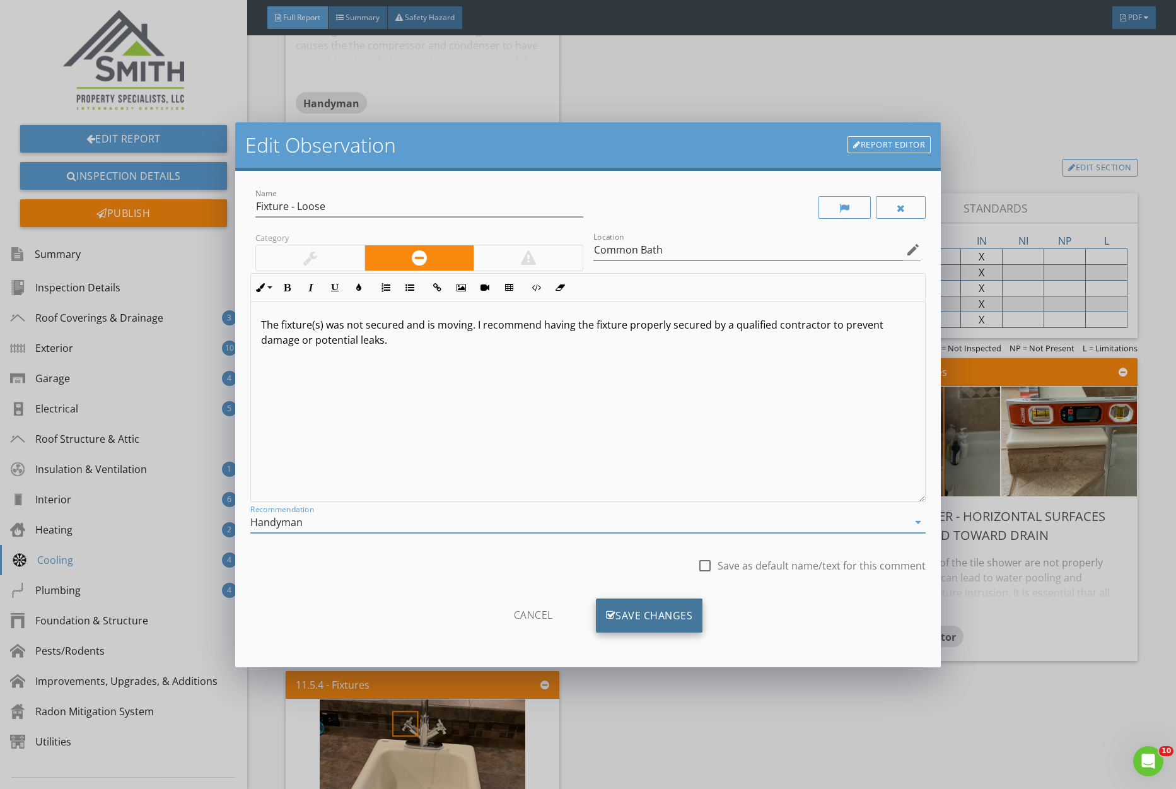
click at [632, 618] on div "Save Changes" at bounding box center [649, 616] width 107 height 34
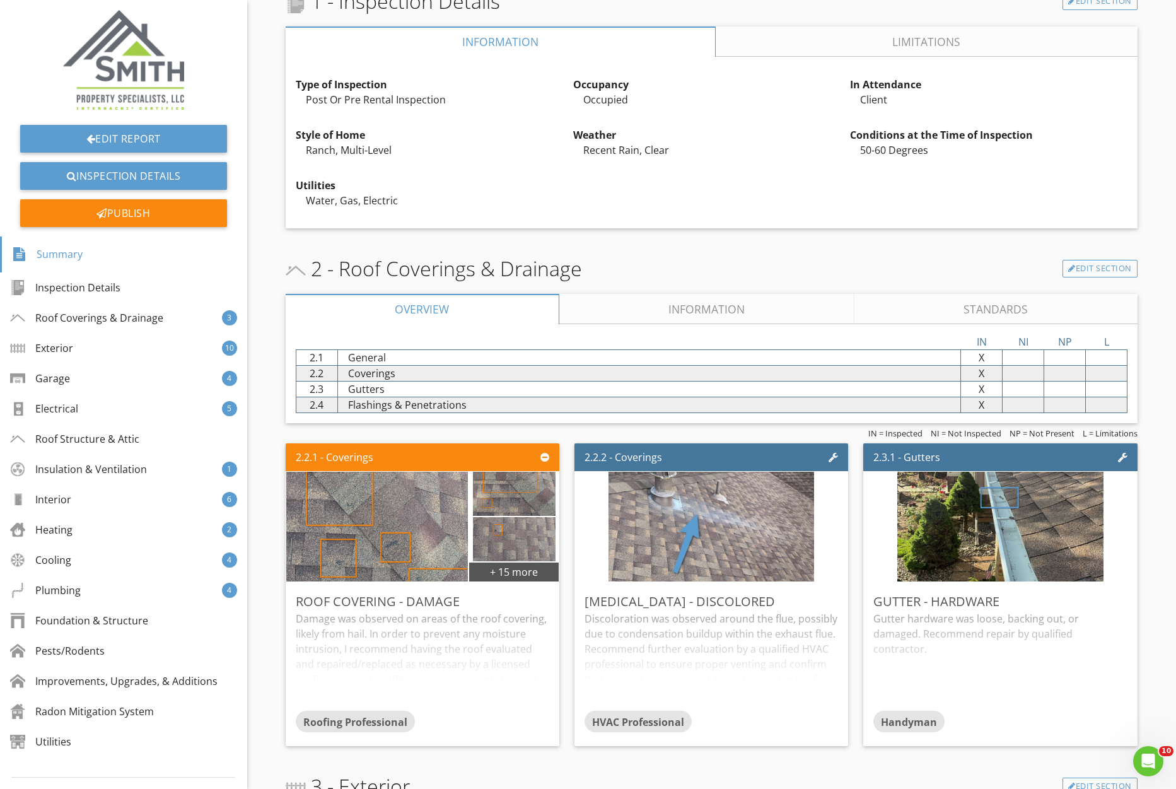
scroll to position [0, 0]
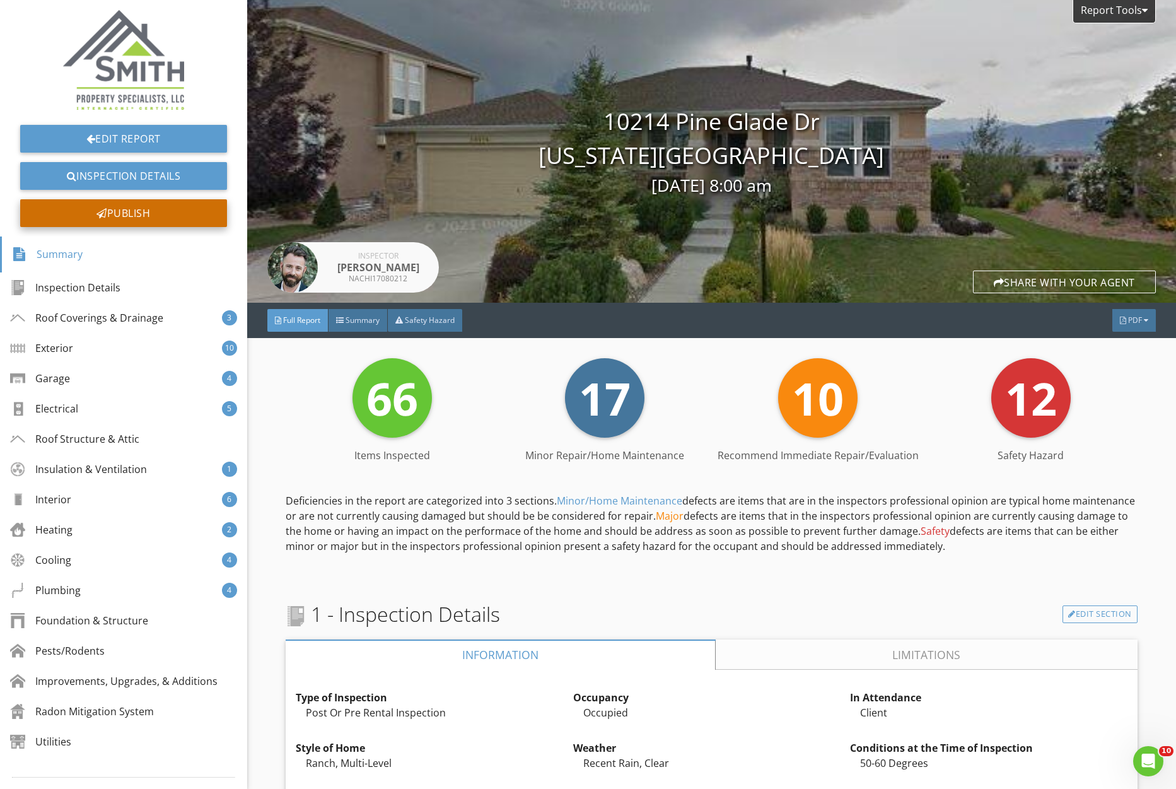
click at [148, 216] on div "Publish" at bounding box center [123, 213] width 207 height 28
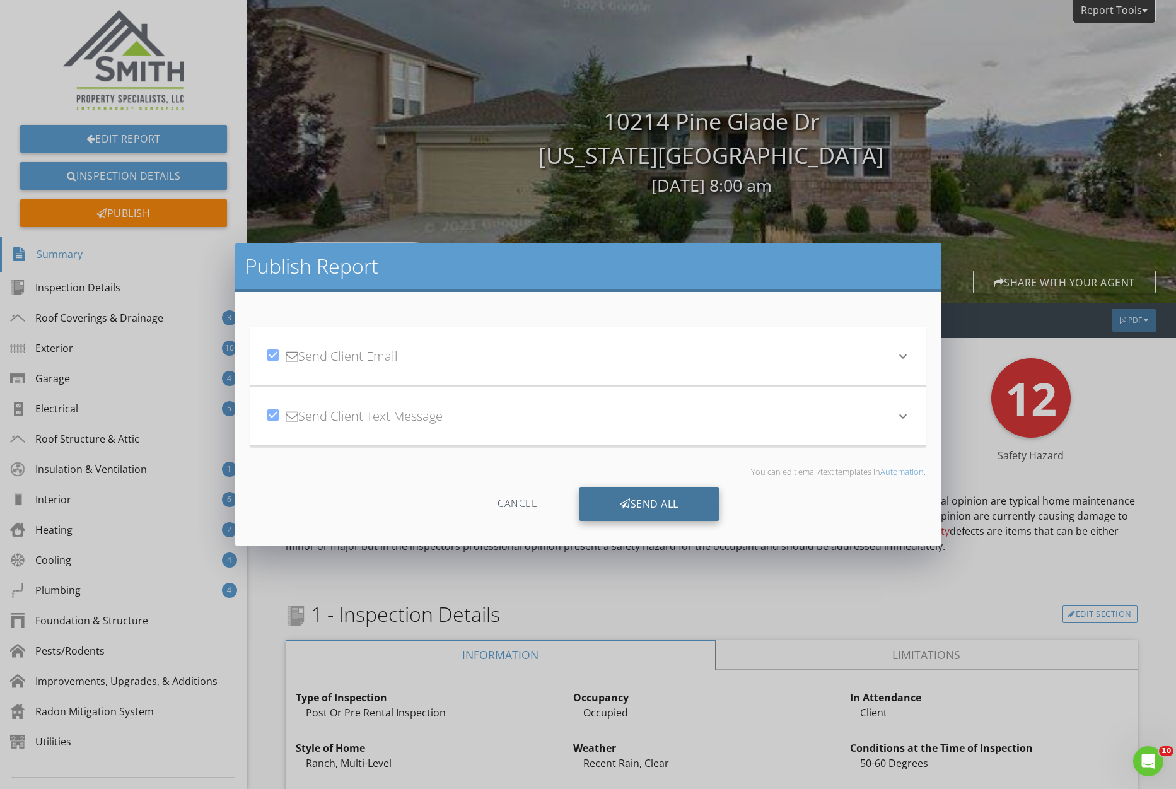
click at [633, 505] on div "Send All" at bounding box center [649, 504] width 139 height 34
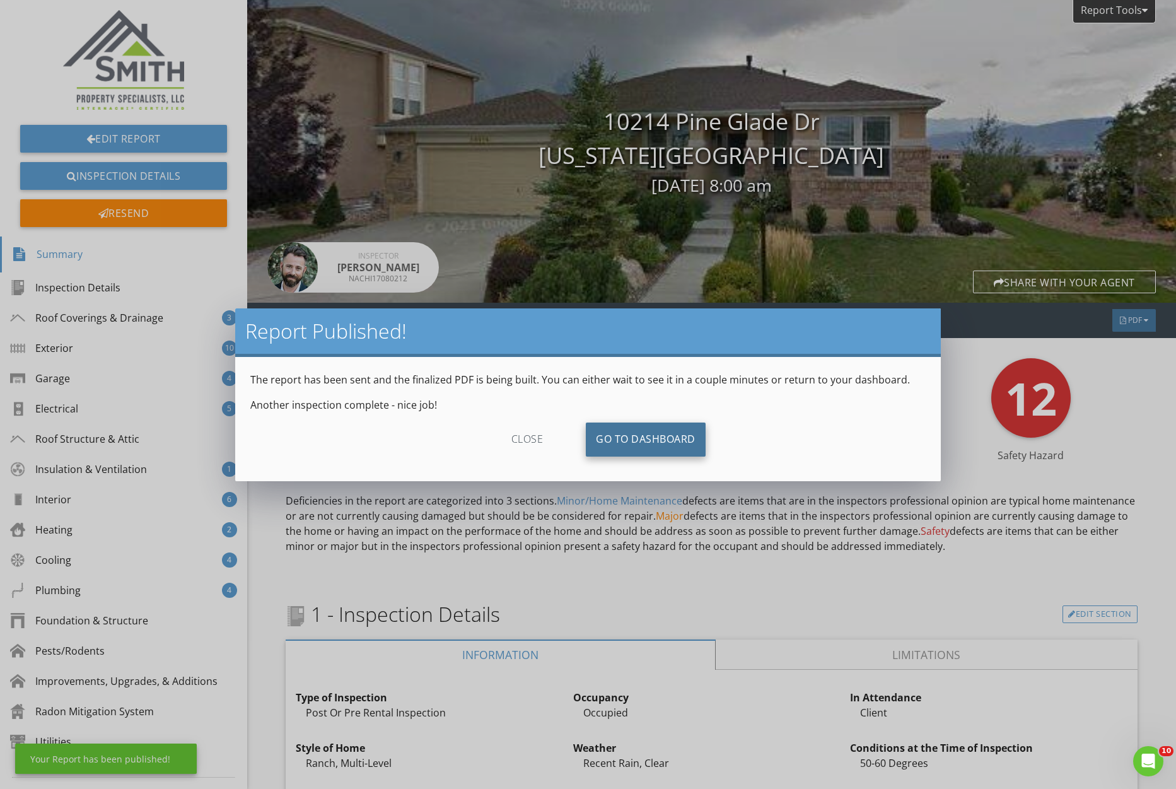
click at [659, 445] on link "Go To Dashboard" at bounding box center [646, 440] width 120 height 34
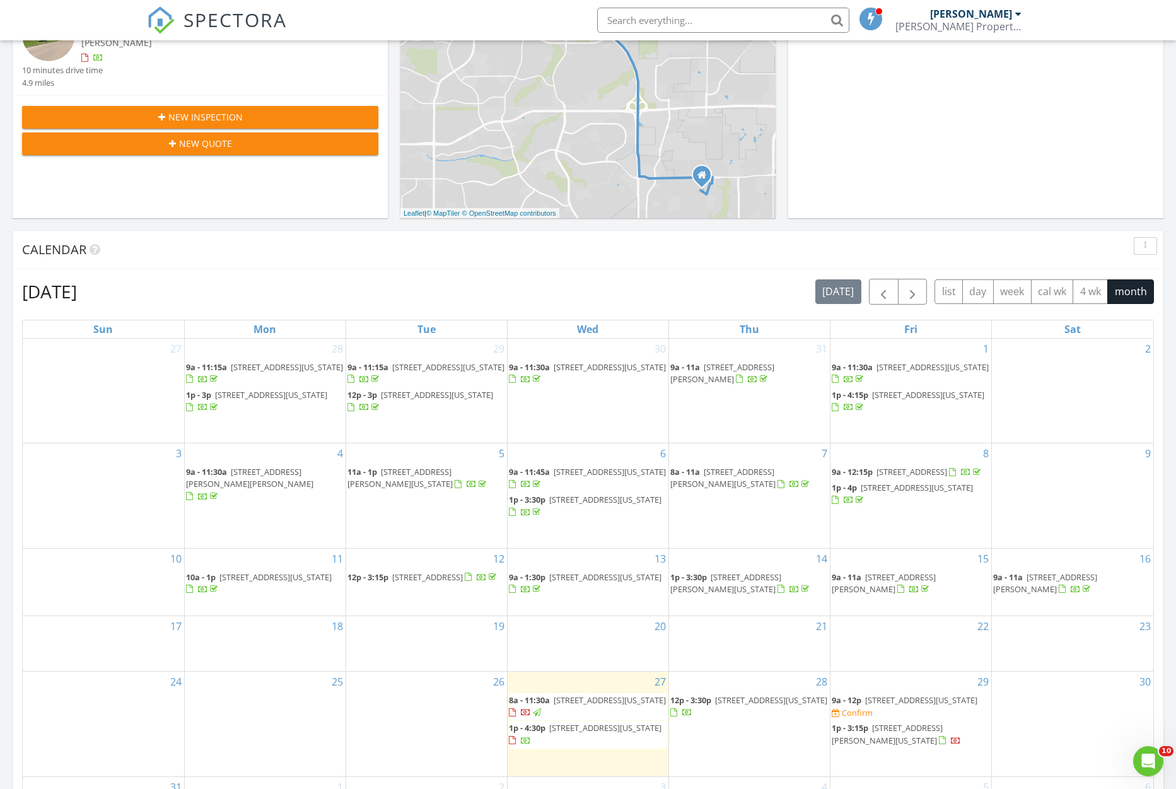
scroll to position [558, 0]
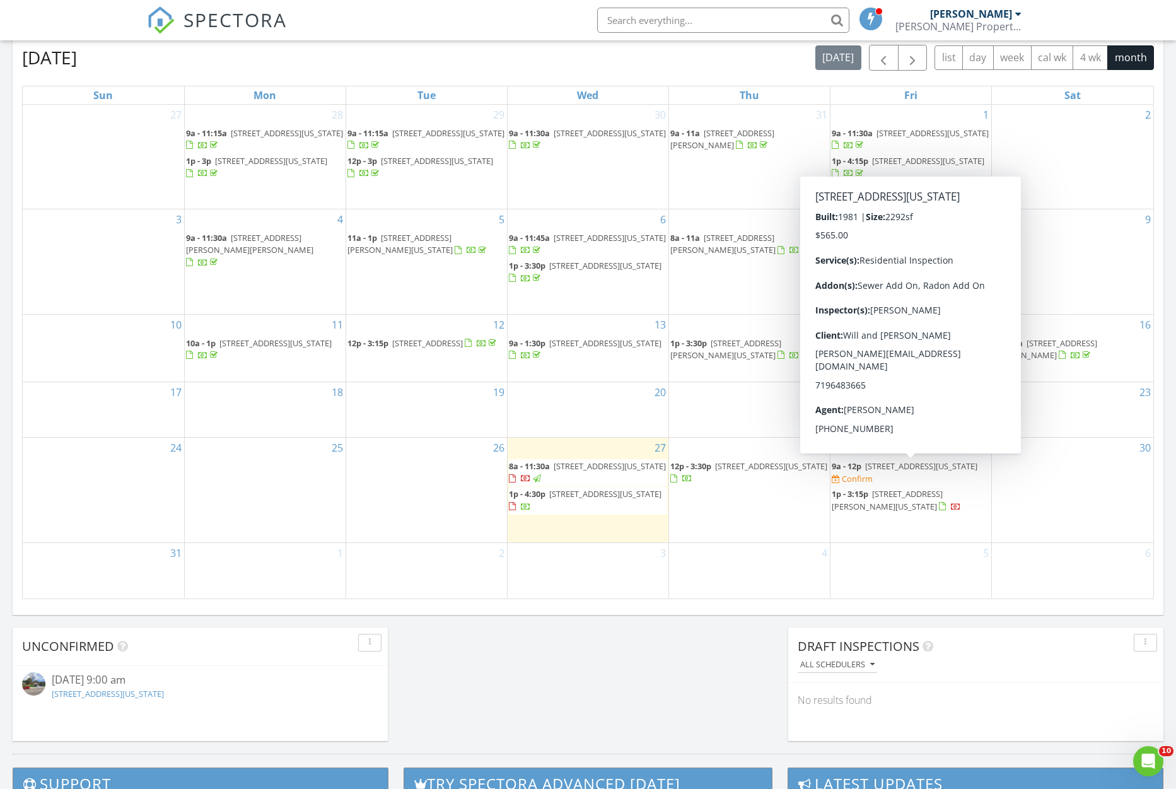
click at [937, 468] on span "2108 Silent Rain Dr, Colorado Springs 80919" at bounding box center [921, 465] width 112 height 11
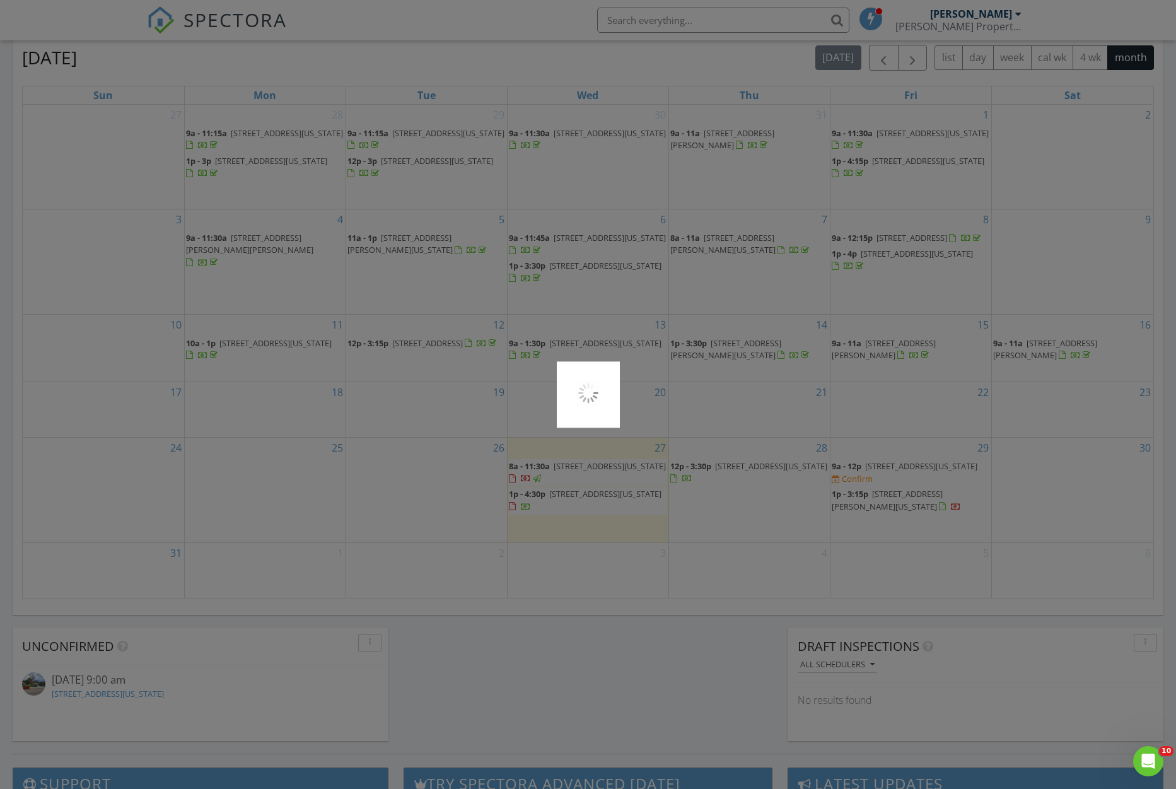
scroll to position [541, 0]
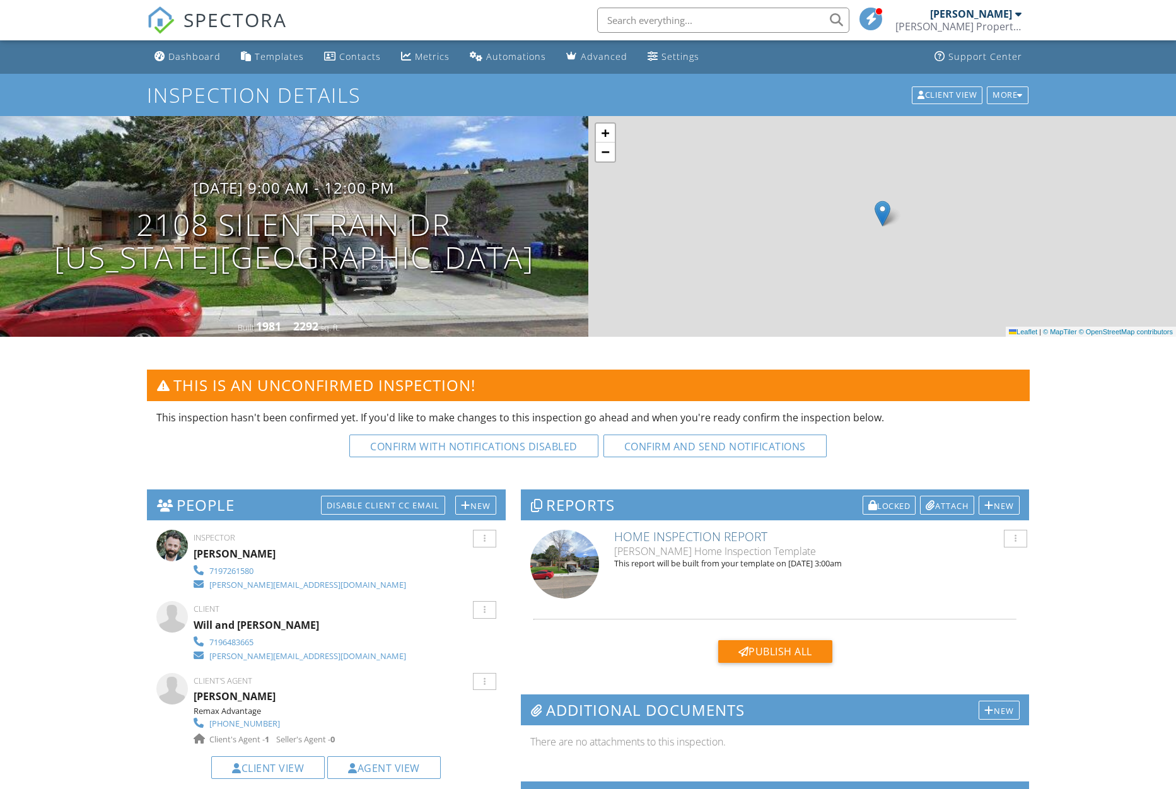
scroll to position [225, 0]
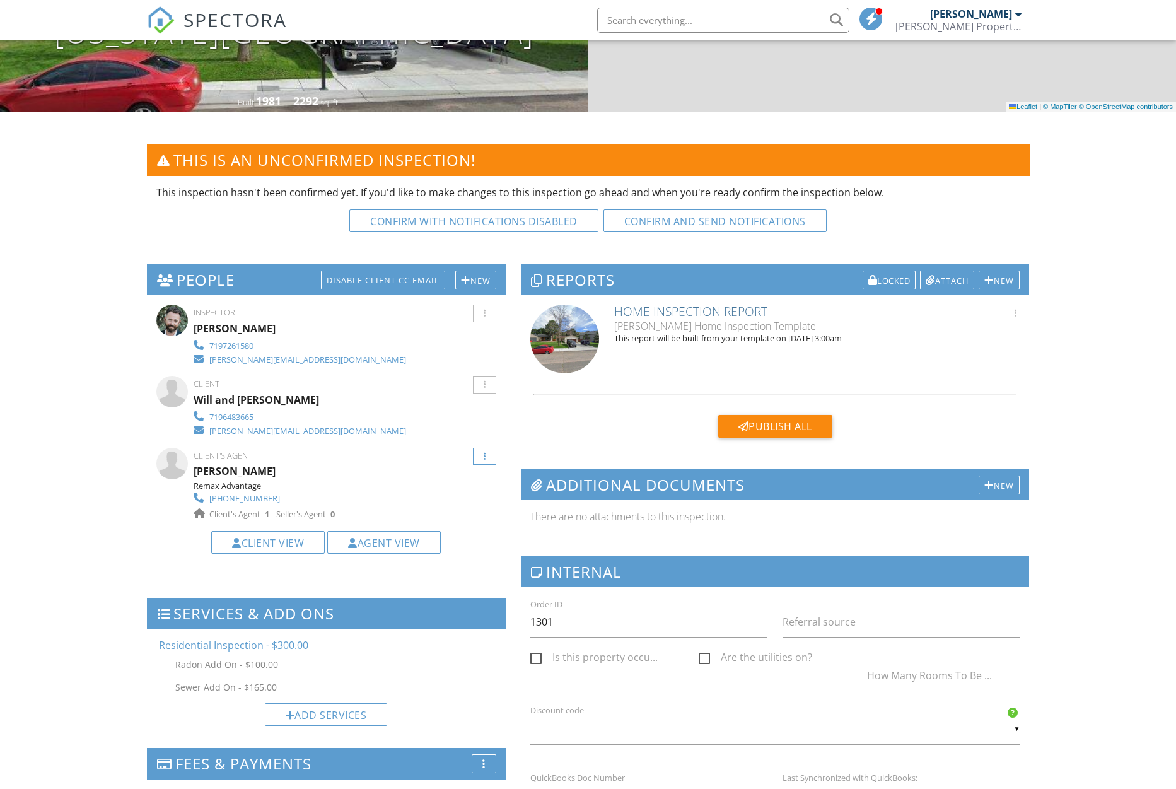
click at [488, 457] on div at bounding box center [484, 457] width 23 height 18
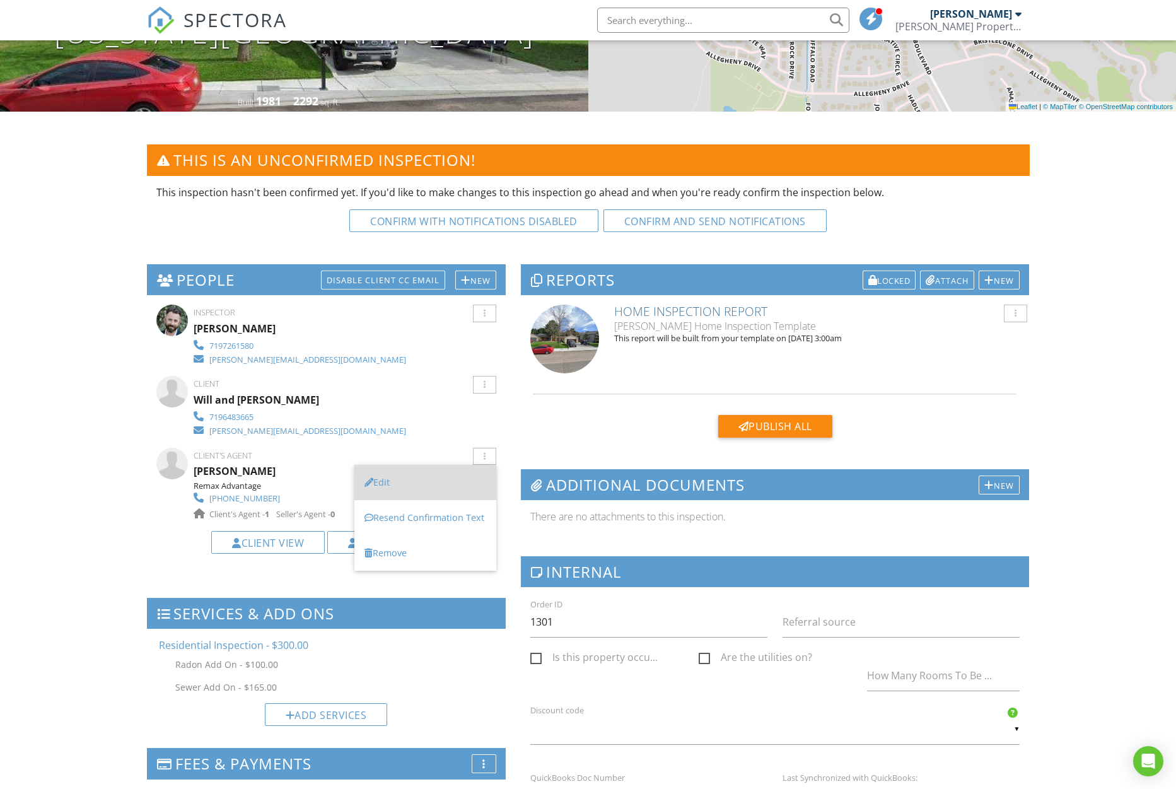
click at [431, 484] on li "Edit" at bounding box center [425, 482] width 142 height 35
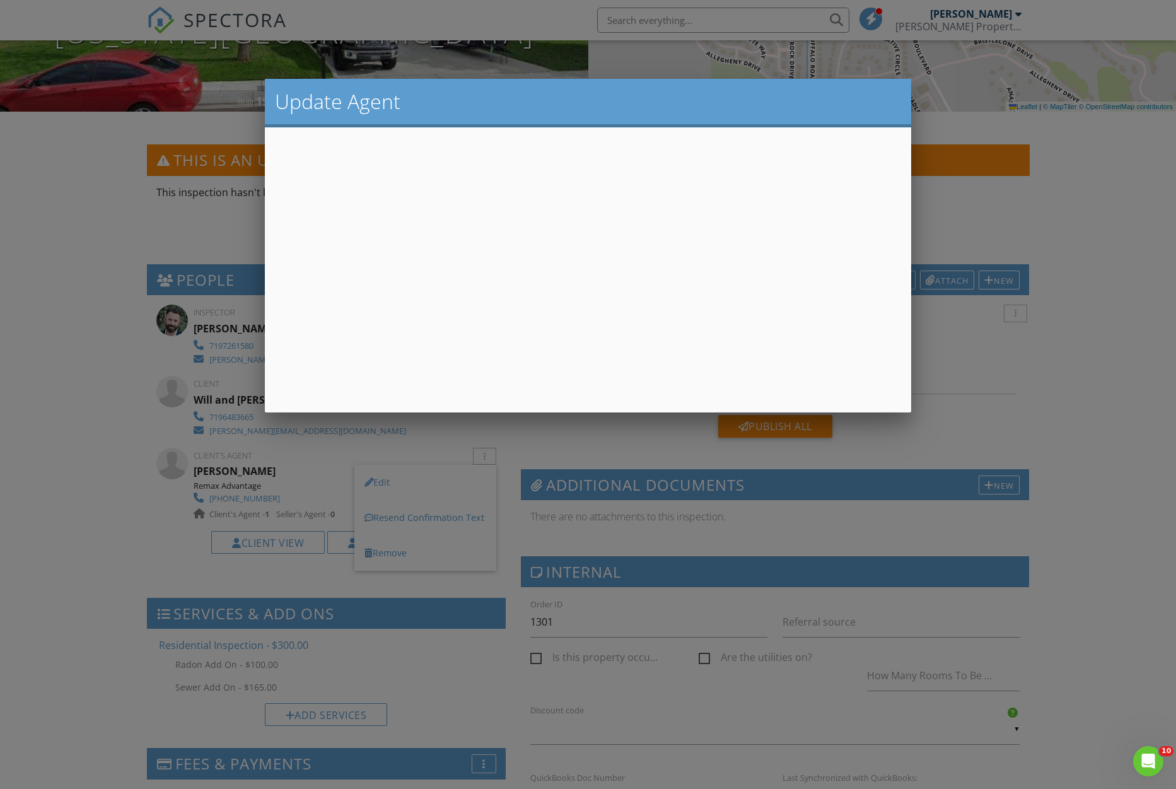
scroll to position [0, 0]
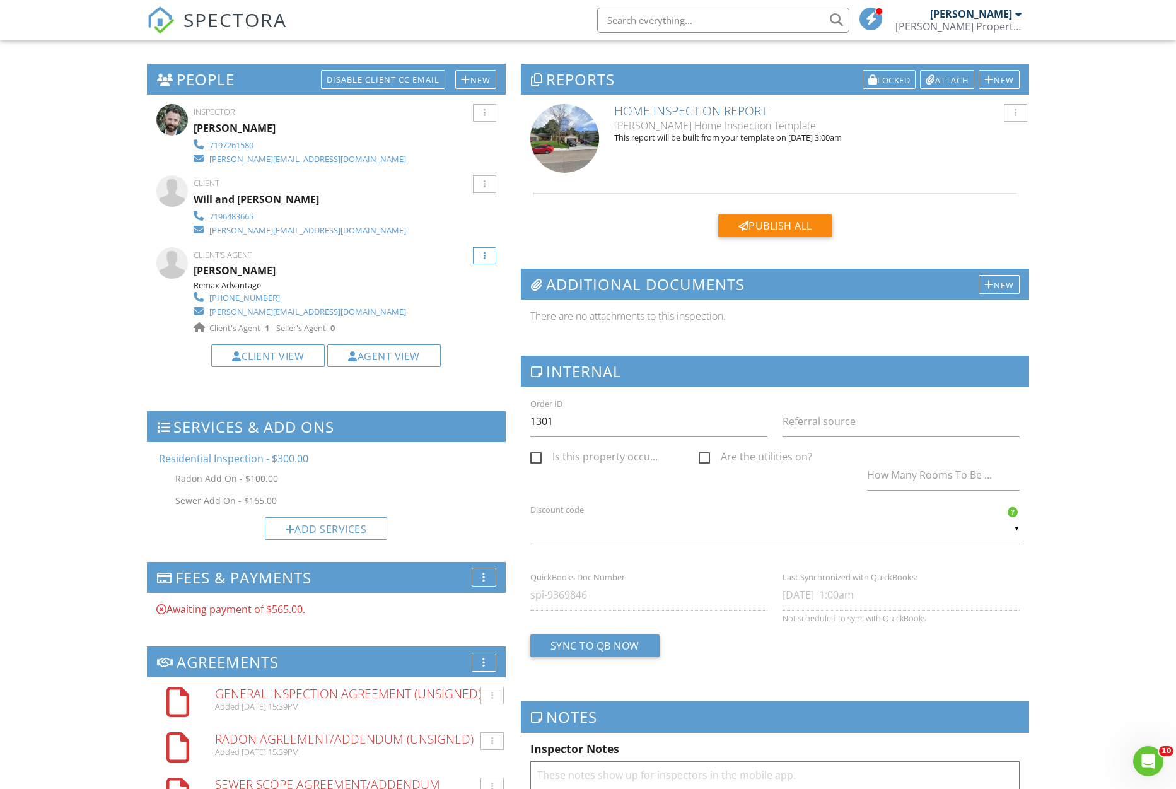
click at [487, 258] on div at bounding box center [484, 256] width 23 height 18
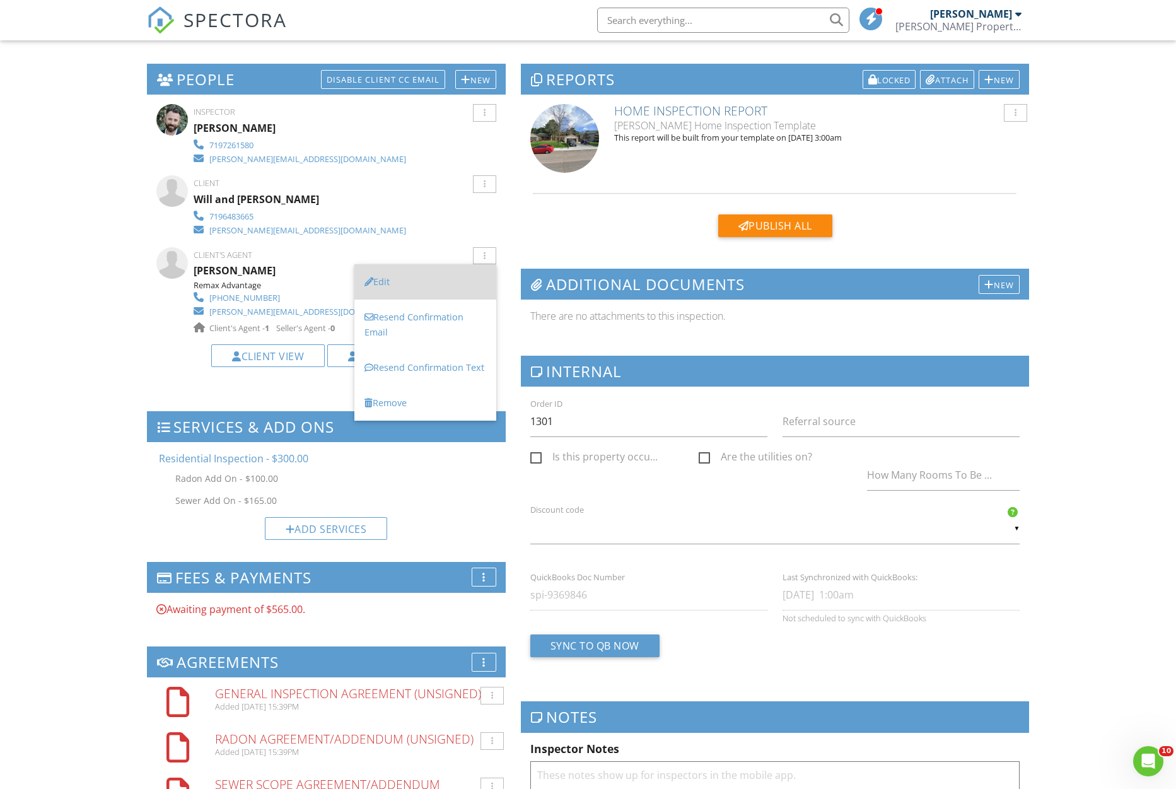
click at [384, 290] on li "Edit" at bounding box center [425, 281] width 142 height 35
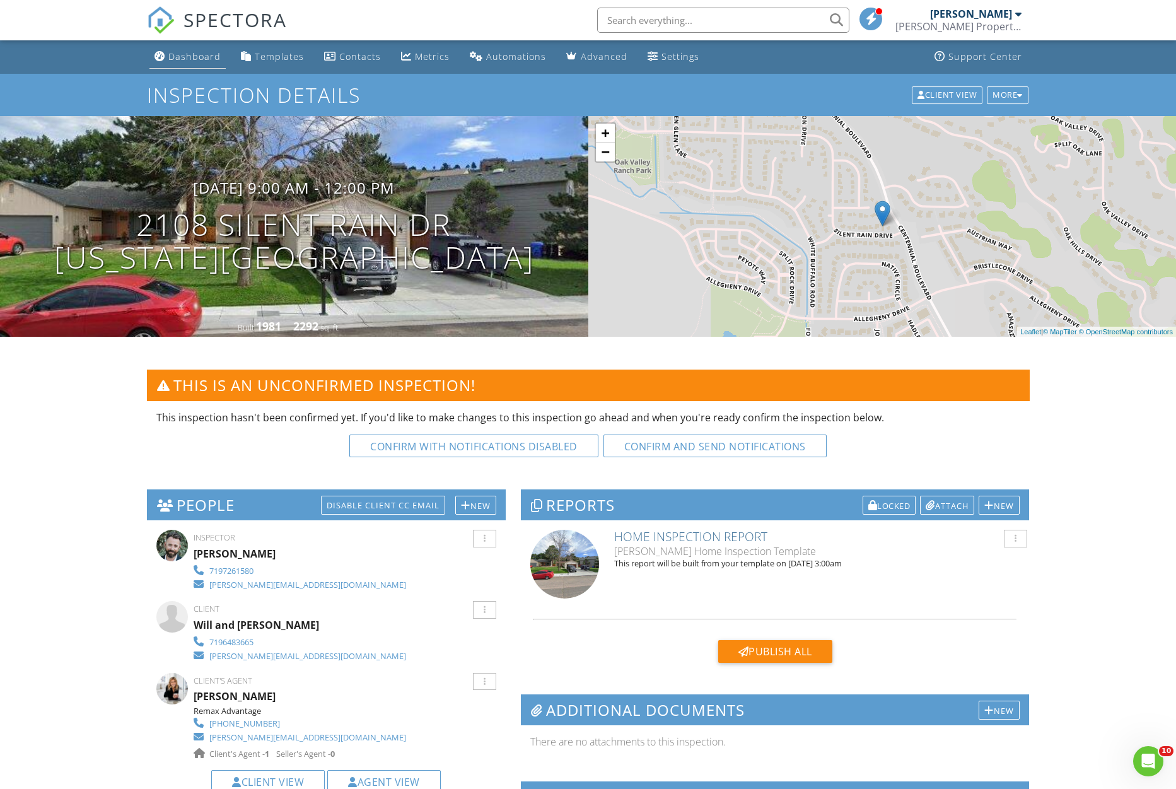
click at [209, 55] on div "Dashboard" at bounding box center [194, 56] width 52 height 12
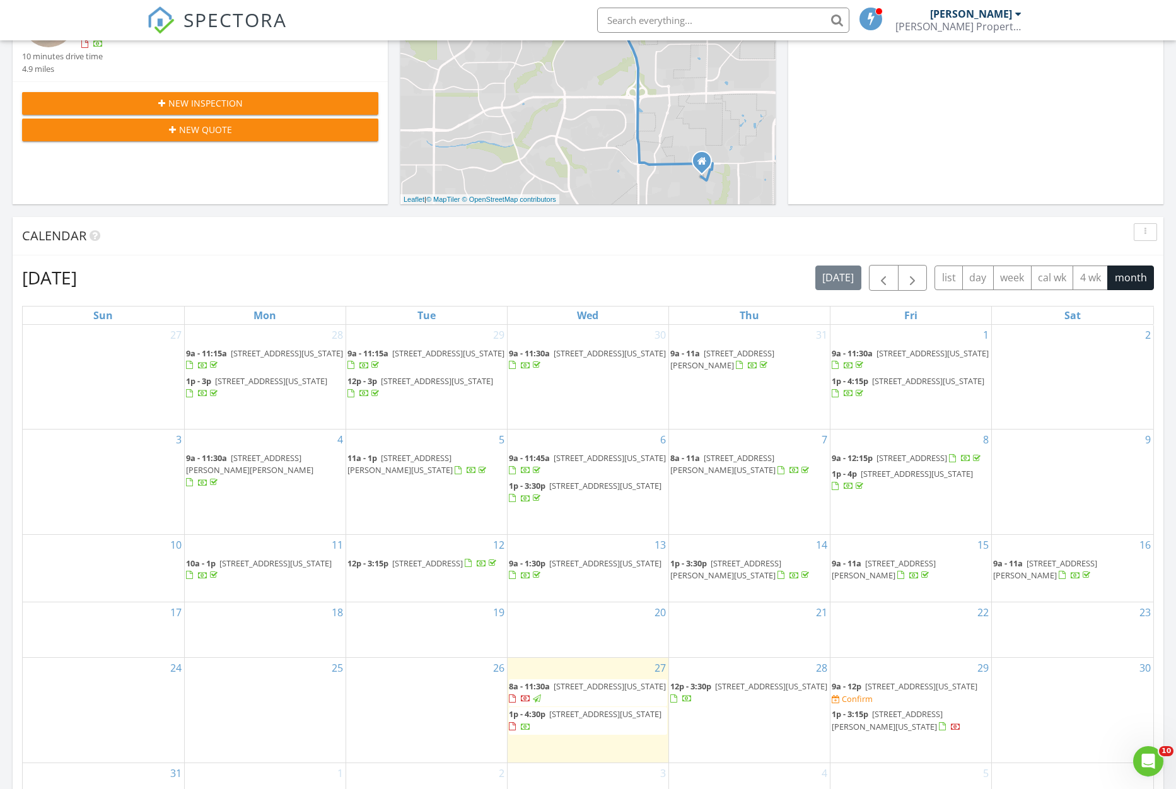
scroll to position [346, 0]
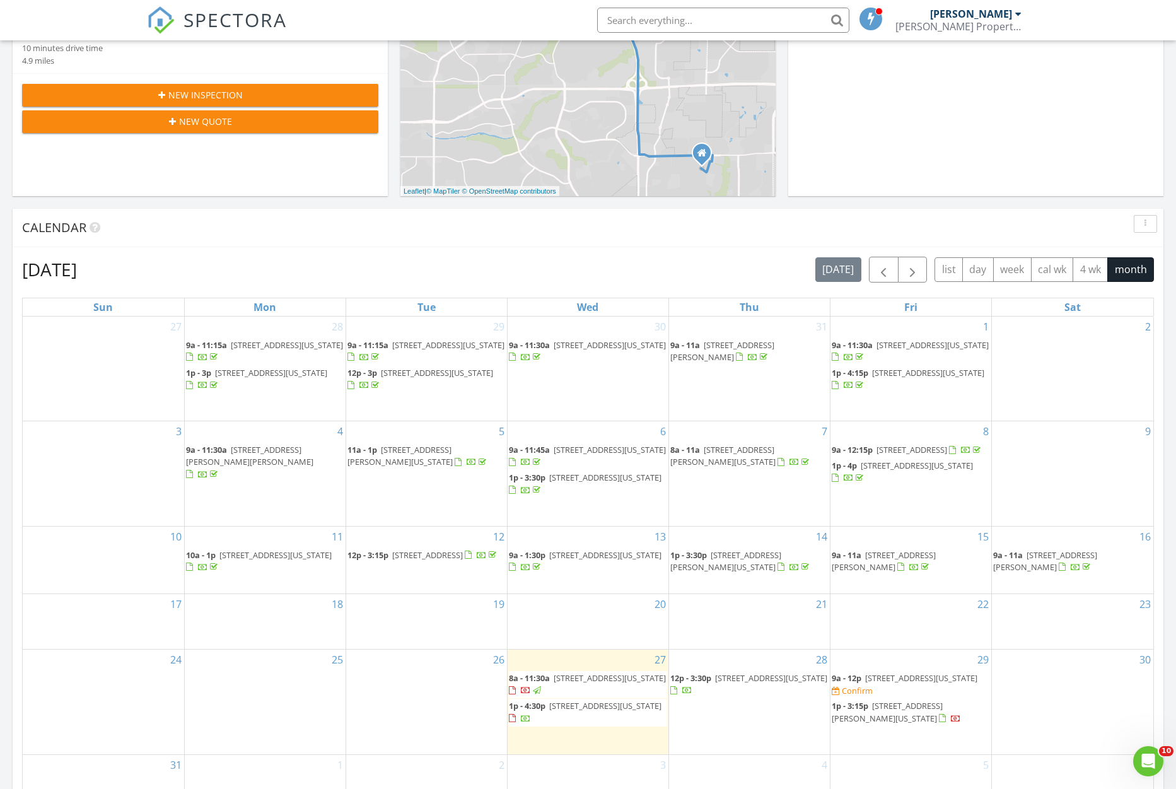
click at [967, 682] on span "2108 Silent Rain Dr, Colorado Springs 80919" at bounding box center [921, 677] width 112 height 11
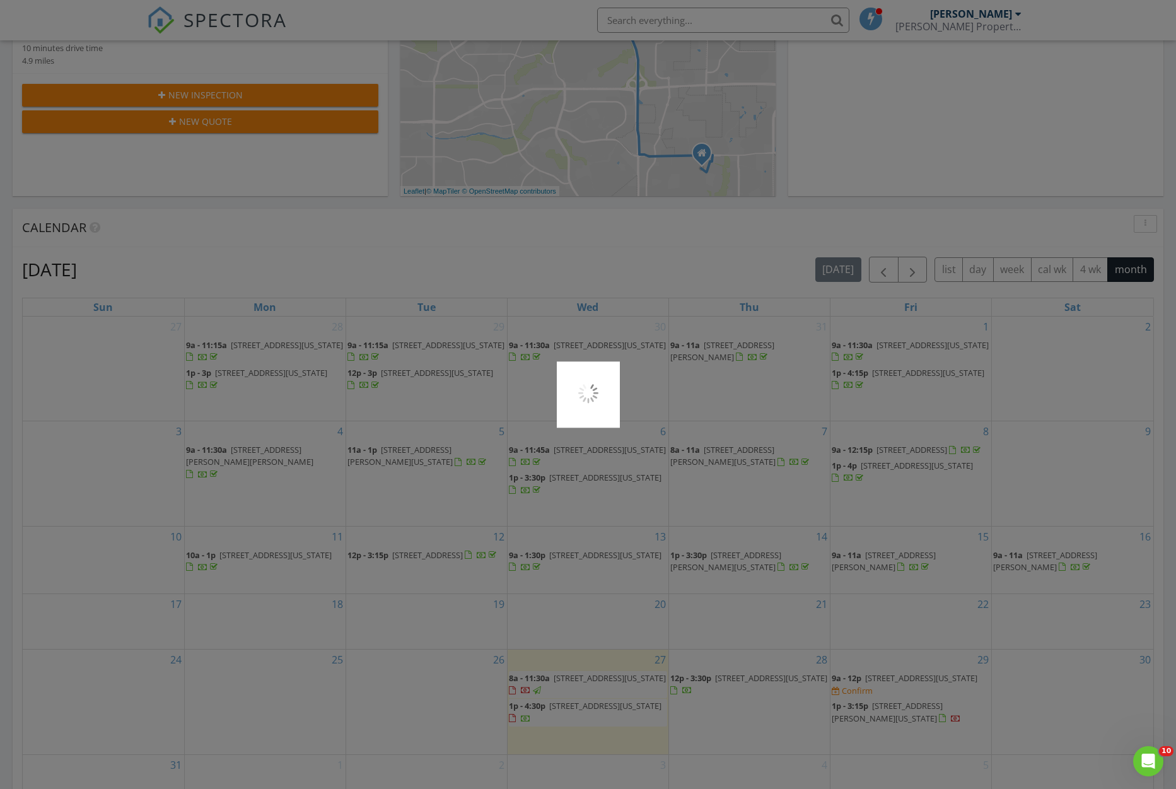
scroll to position [346, 0]
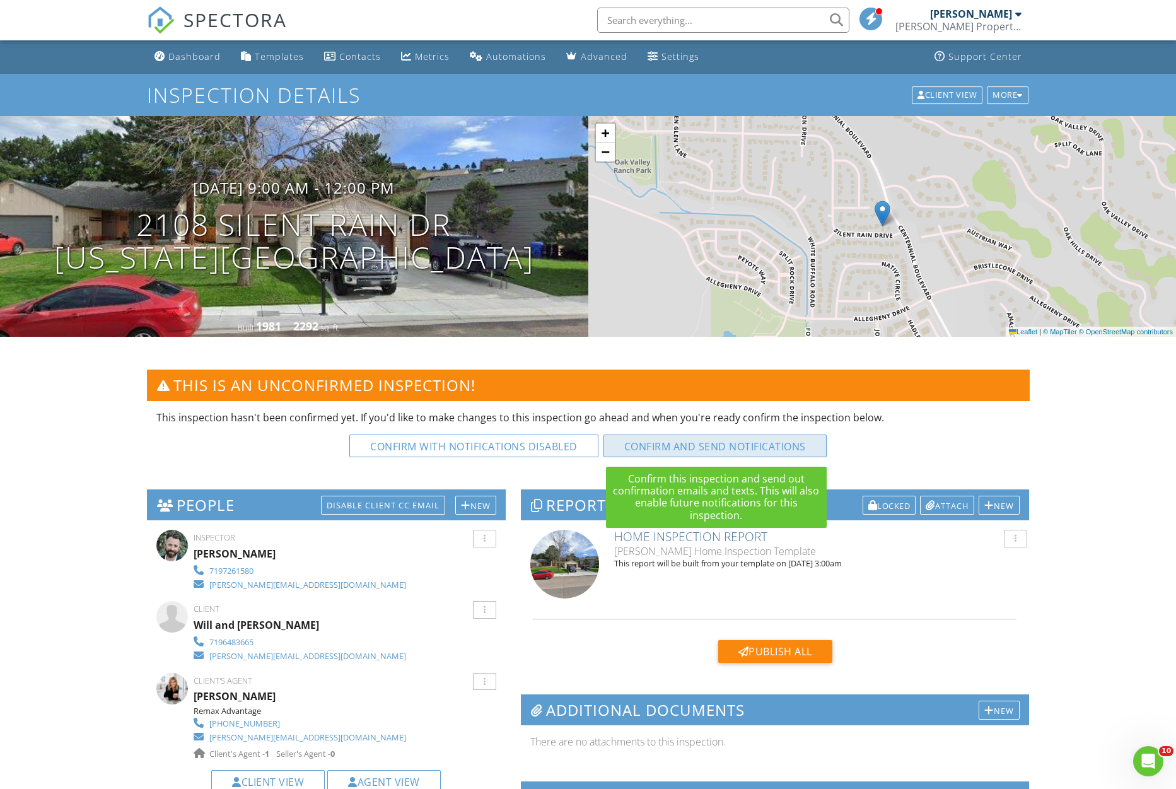
click at [599, 449] on button "Confirm and send notifications" at bounding box center [473, 446] width 249 height 23
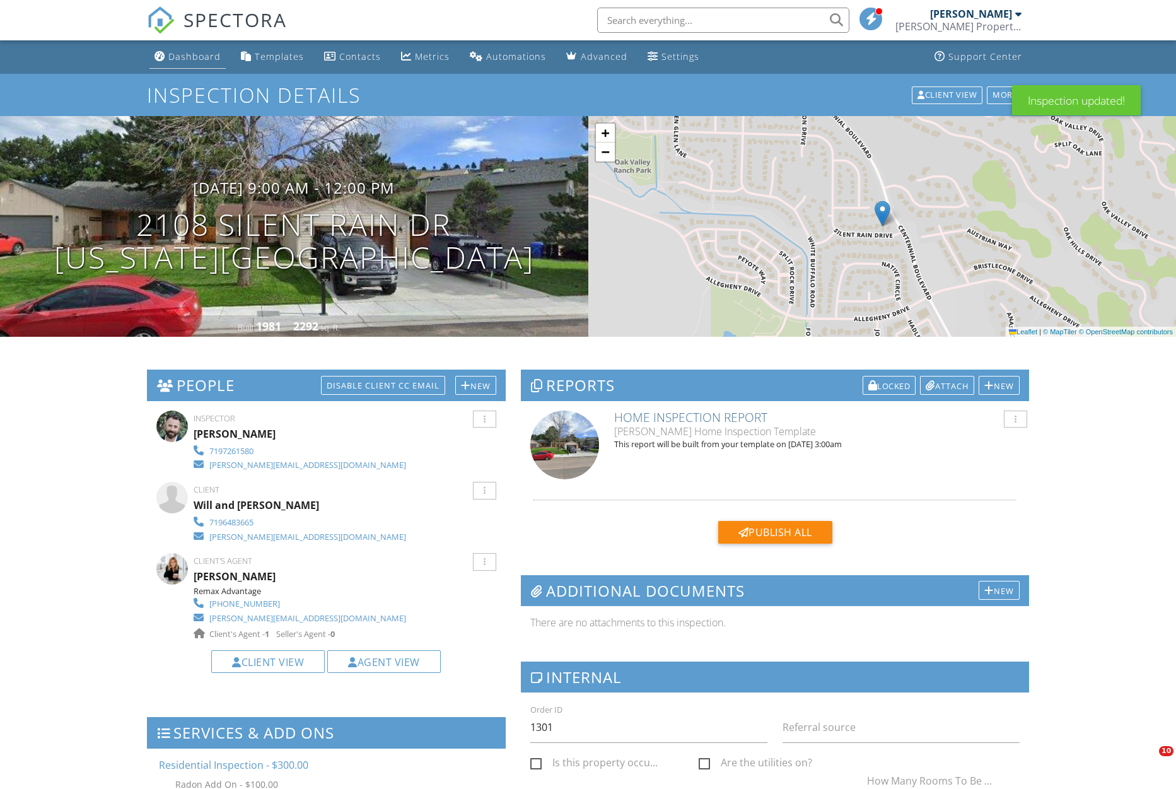
click at [202, 53] on div "Dashboard" at bounding box center [194, 56] width 52 height 12
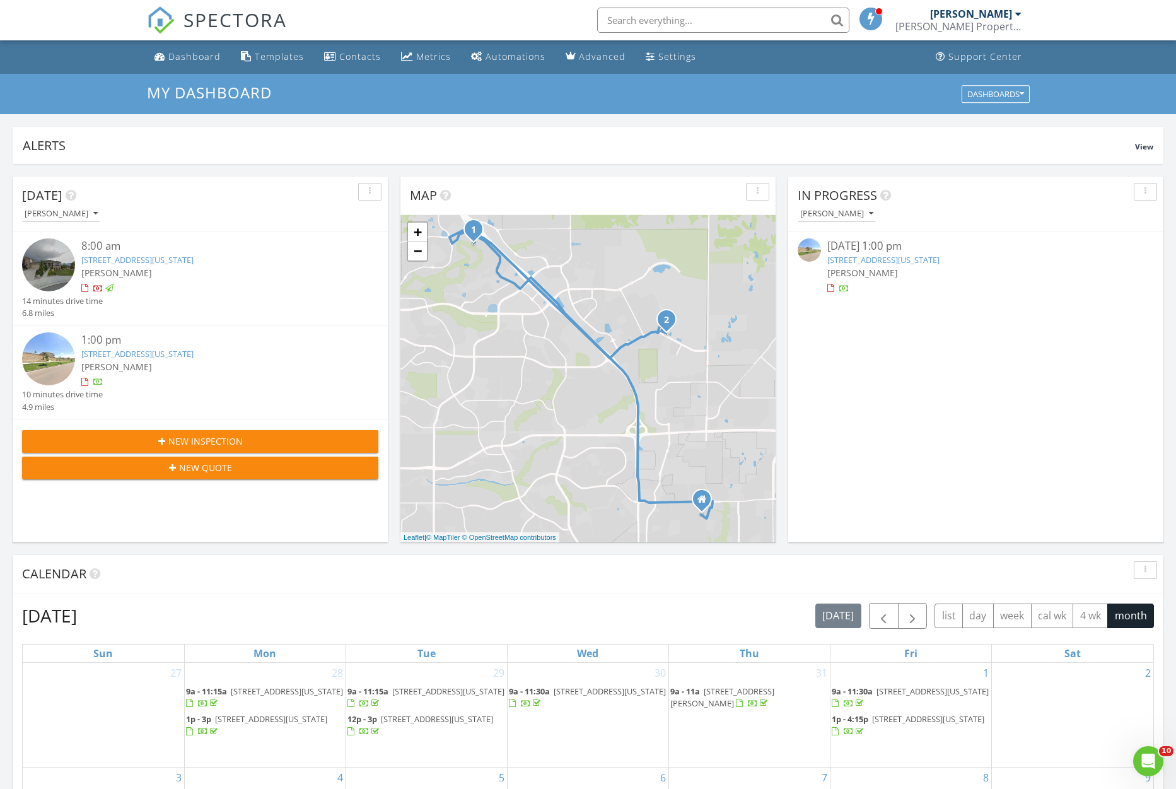
click at [183, 357] on link "[STREET_ADDRESS][US_STATE]" at bounding box center [137, 353] width 112 height 11
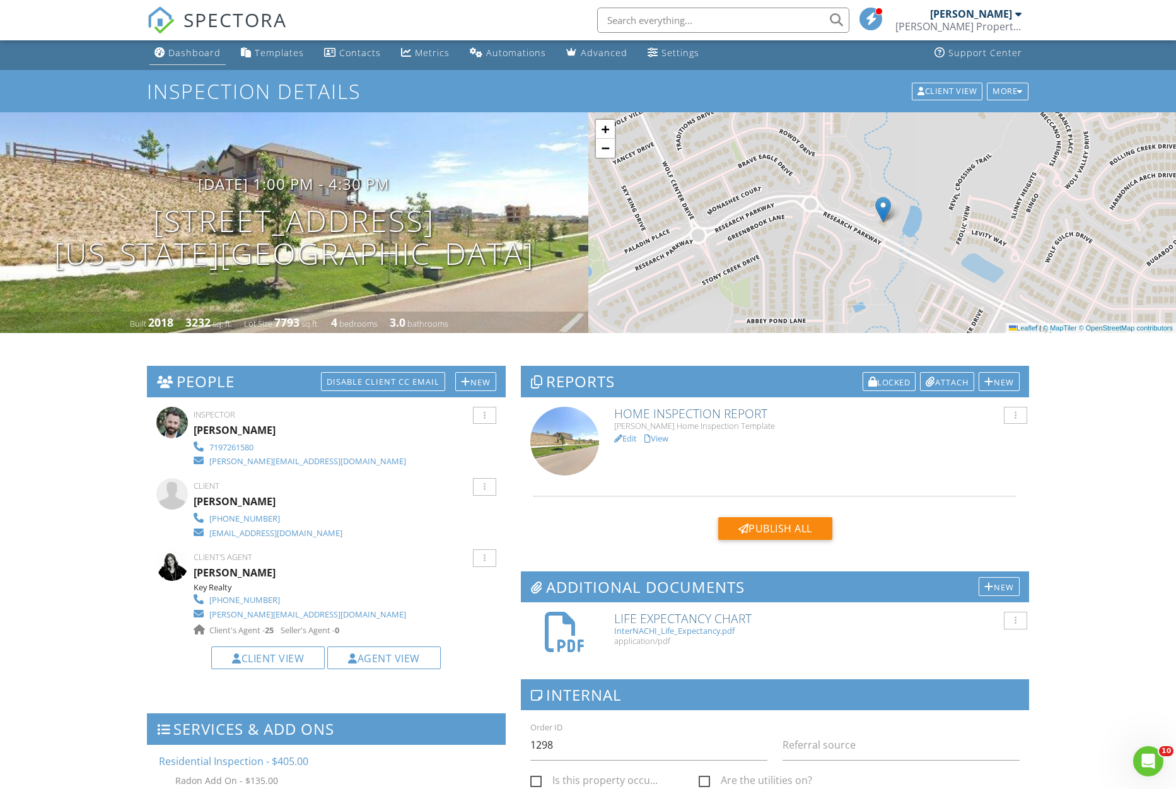
click at [196, 57] on div "Dashboard" at bounding box center [194, 53] width 52 height 12
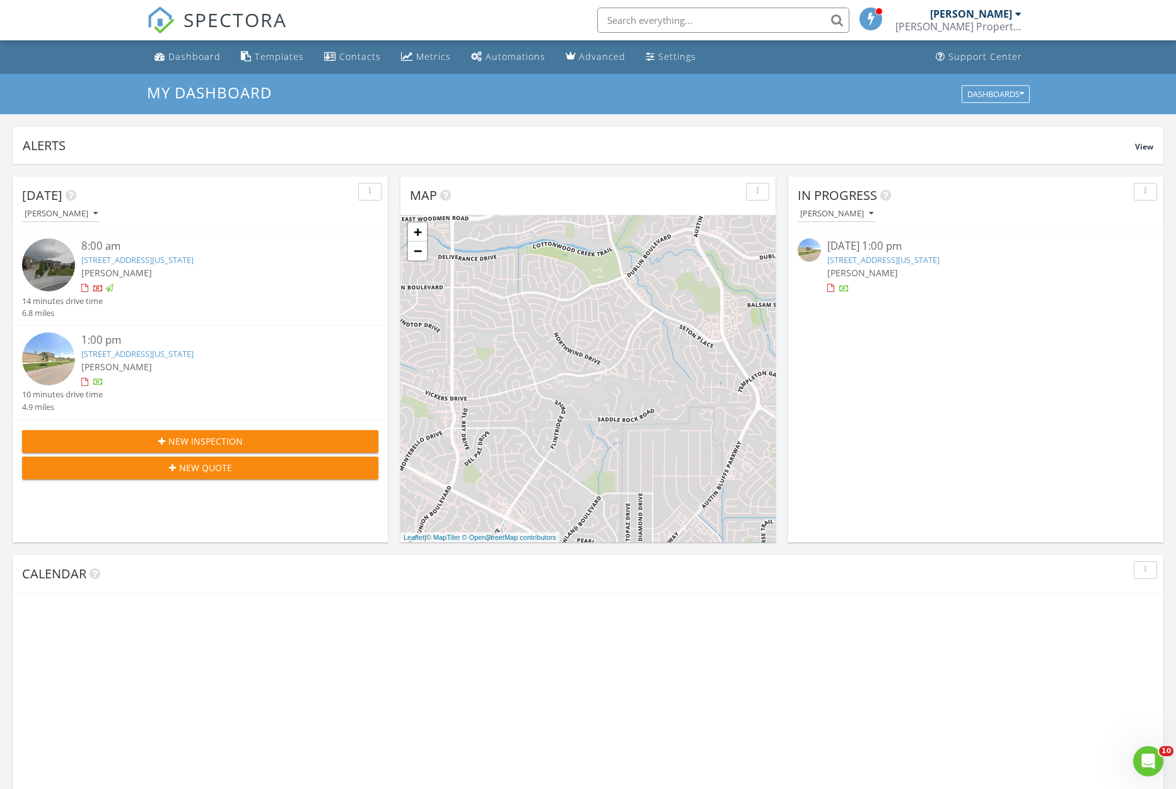
scroll to position [1149, 1177]
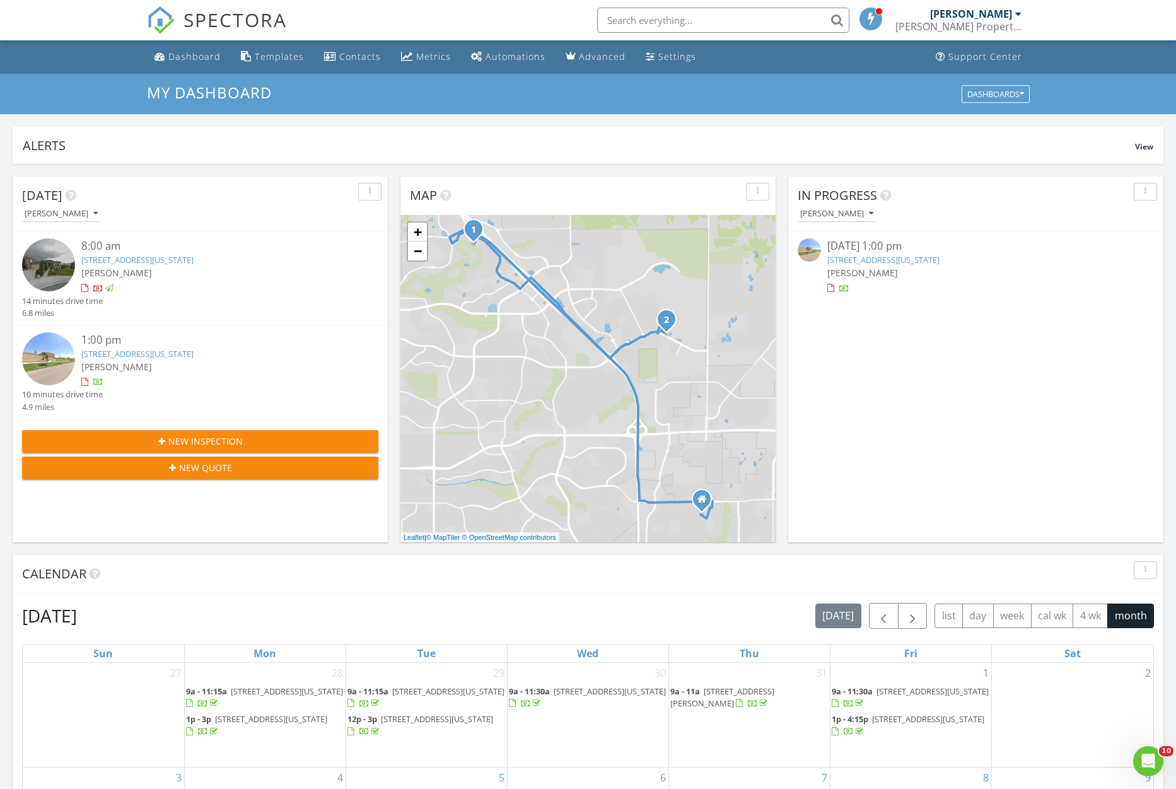
click at [194, 260] on link "10214 Pine Glade Dr, Colorado Springs, CO 80920" at bounding box center [137, 259] width 112 height 11
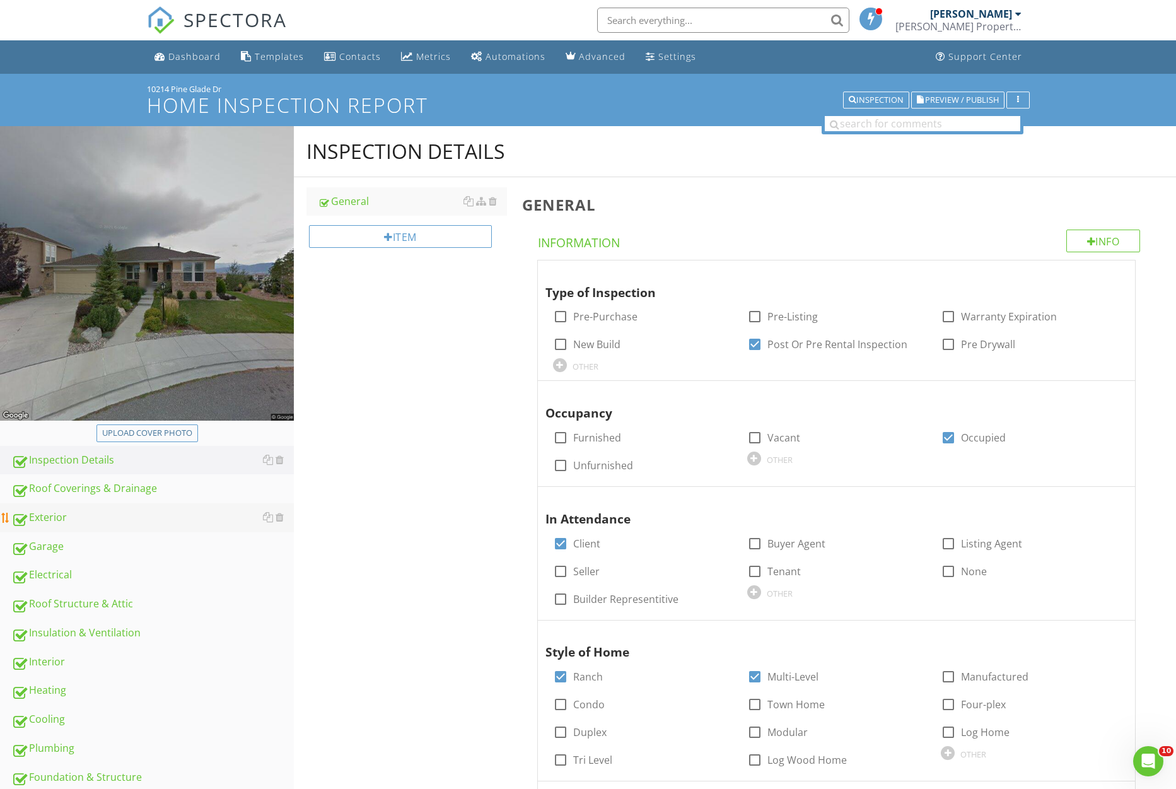
click at [81, 520] on div "Exterior" at bounding box center [152, 518] width 283 height 16
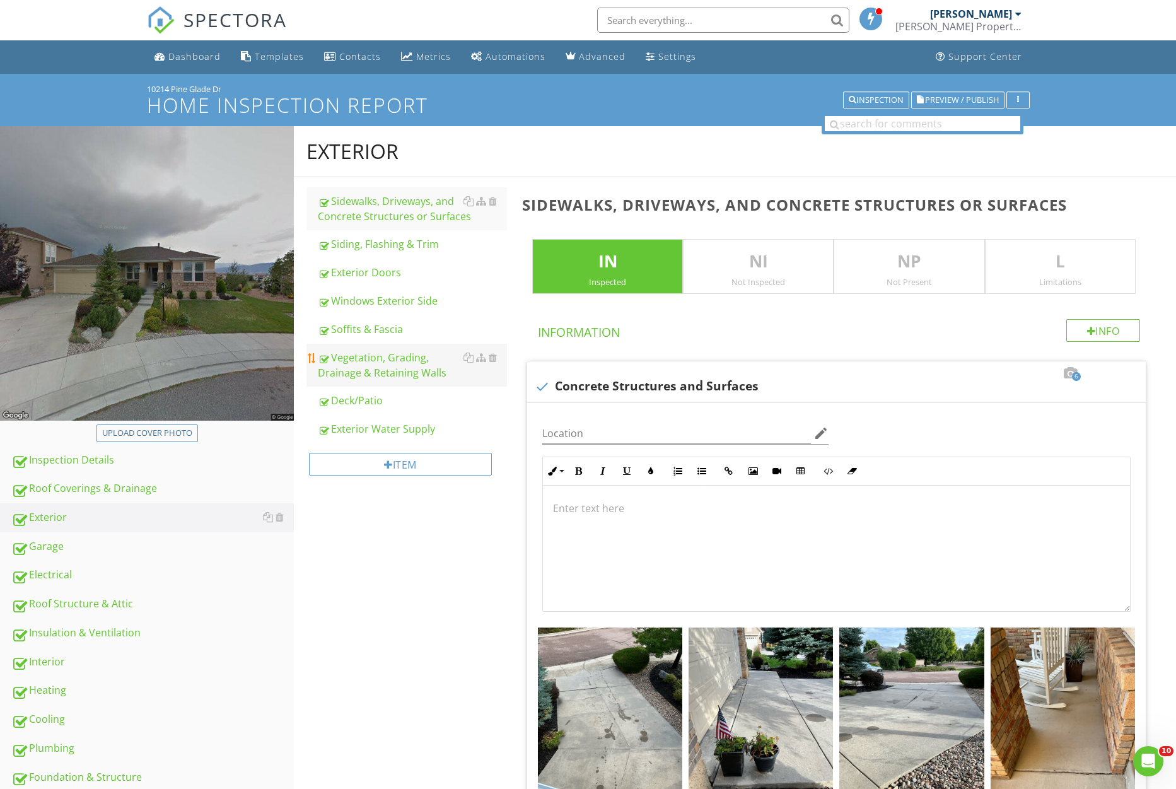
scroll to position [6, 0]
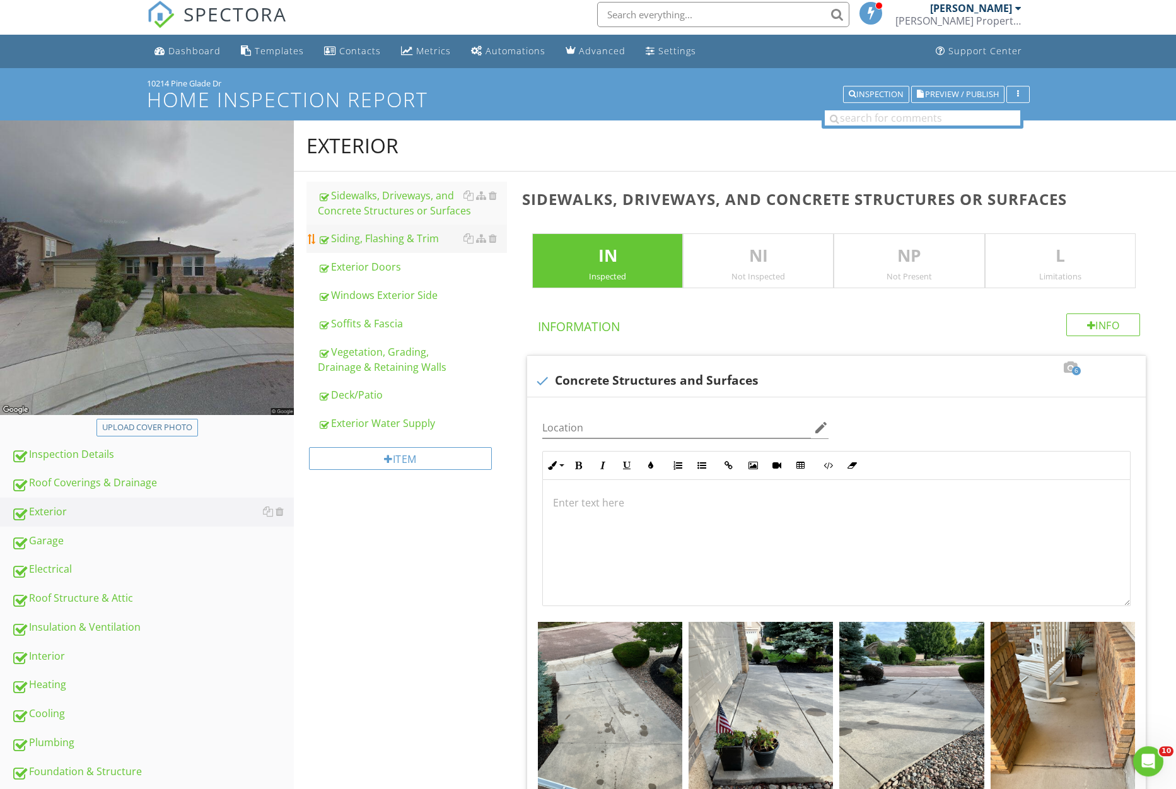
click at [400, 233] on div "Siding, Flashing & Trim" at bounding box center [412, 238] width 189 height 15
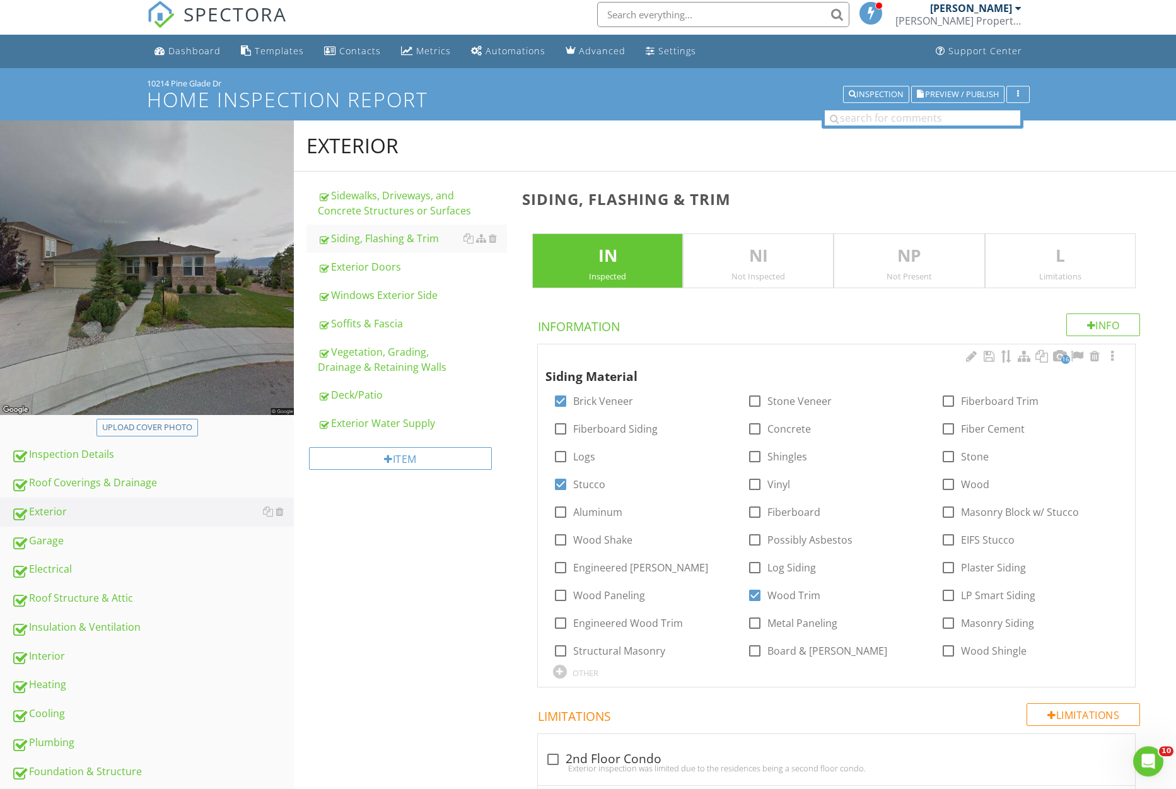
click at [1057, 361] on div at bounding box center [1059, 356] width 15 height 13
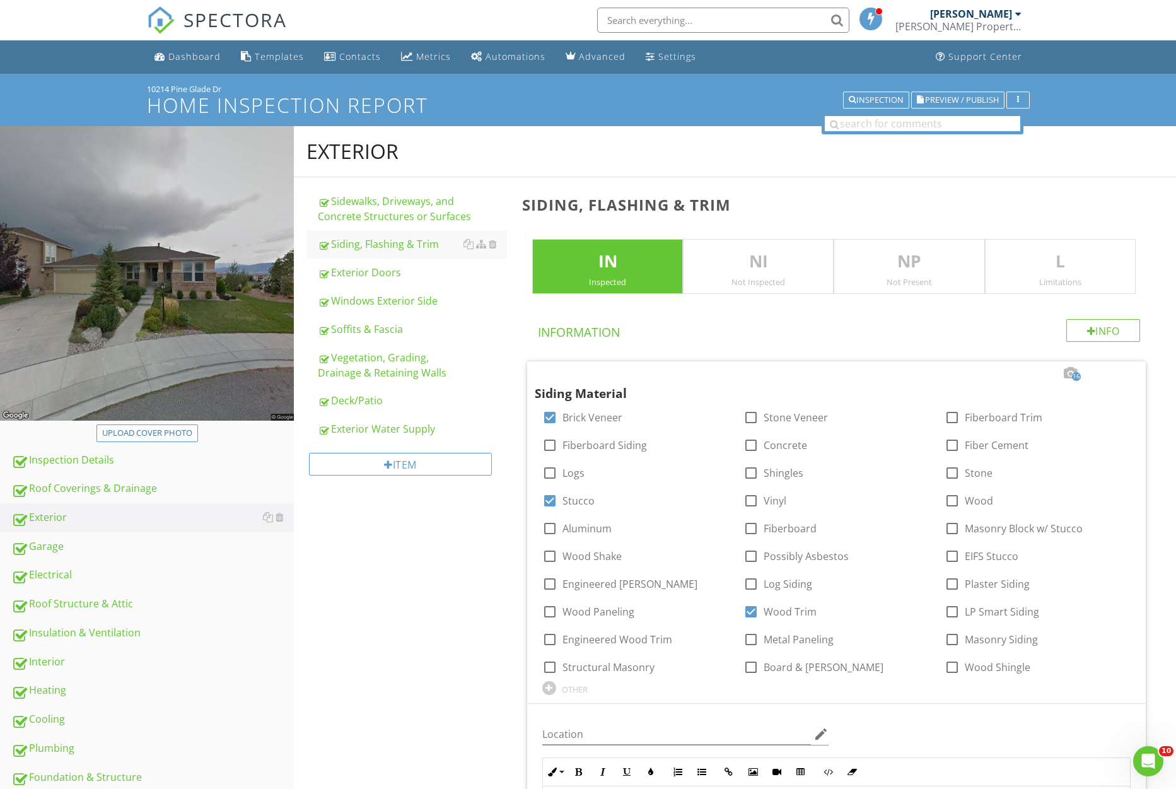
click at [146, 433] on div "Upload cover photo" at bounding box center [147, 433] width 90 height 13
type input "C:\fakepath\photo.jpg"
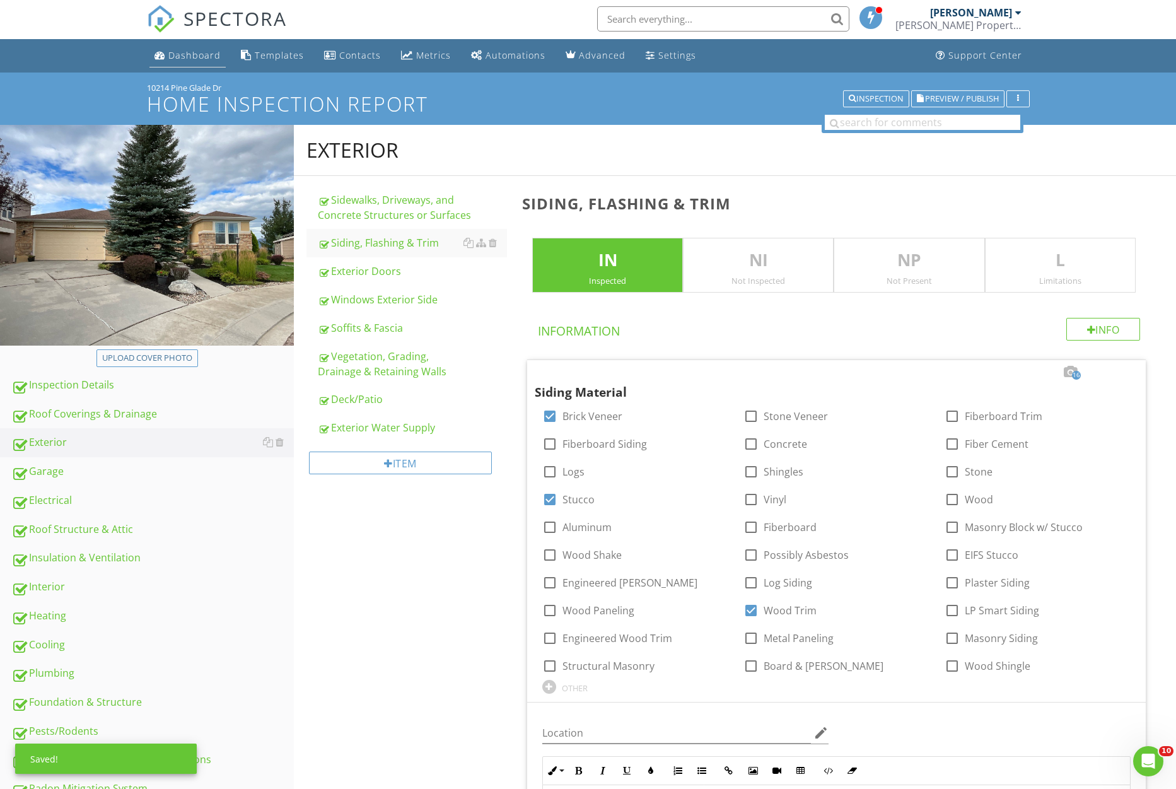
click at [184, 53] on div "Dashboard" at bounding box center [194, 55] width 52 height 12
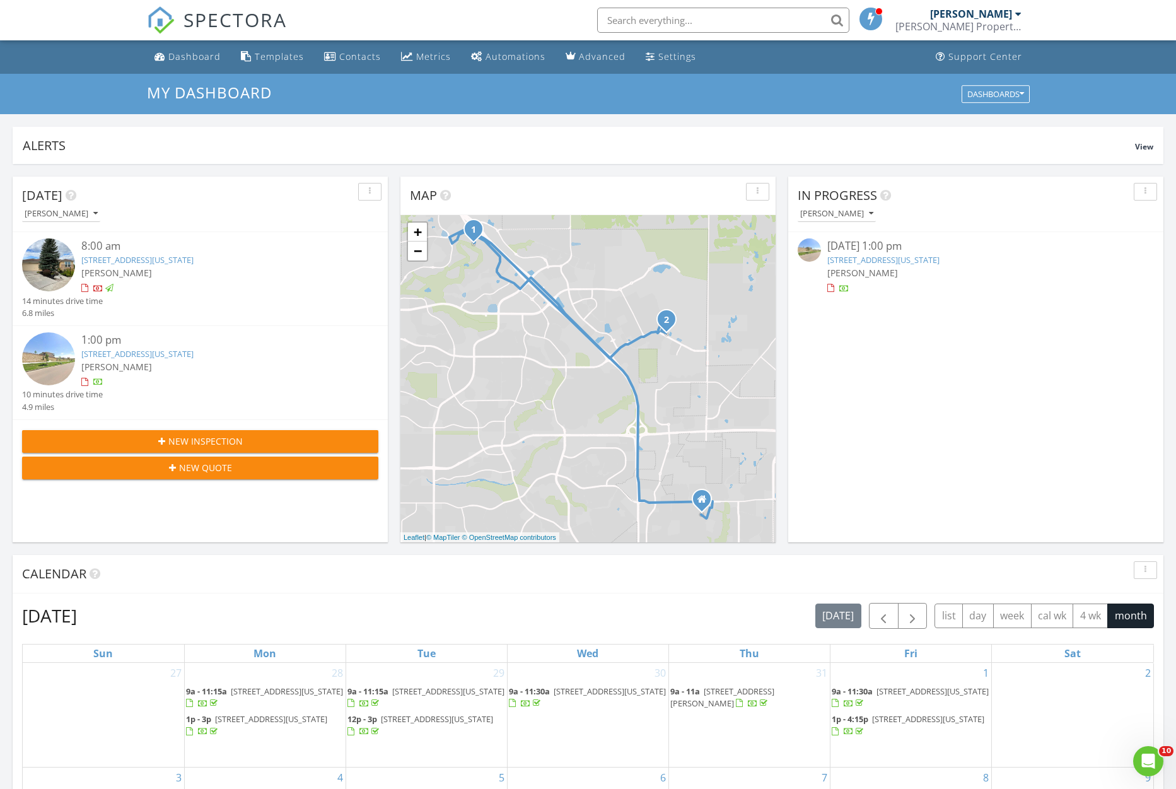
click at [194, 353] on link "[STREET_ADDRESS][US_STATE]" at bounding box center [137, 353] width 112 height 11
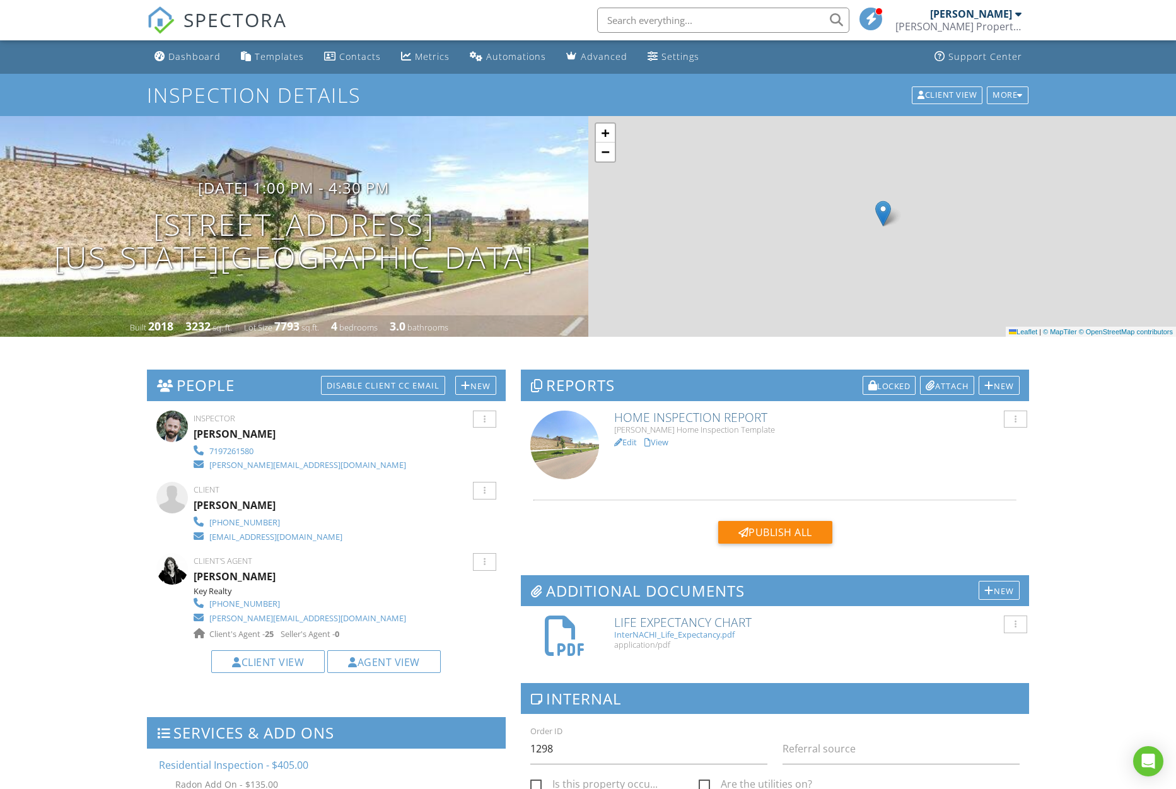
scroll to position [522, 0]
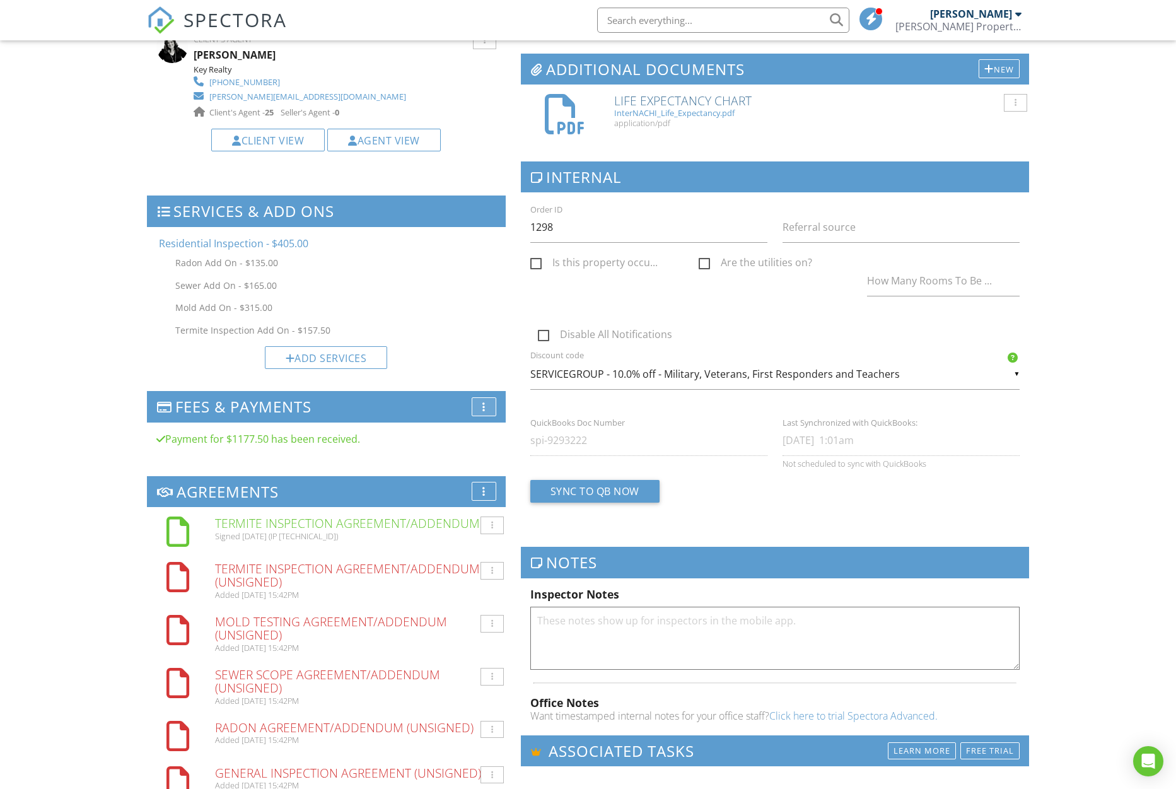
click at [486, 409] on div "More" at bounding box center [484, 406] width 25 height 19
click at [498, 412] on li "Edit Fees & Payments" at bounding box center [543, 414] width 142 height 35
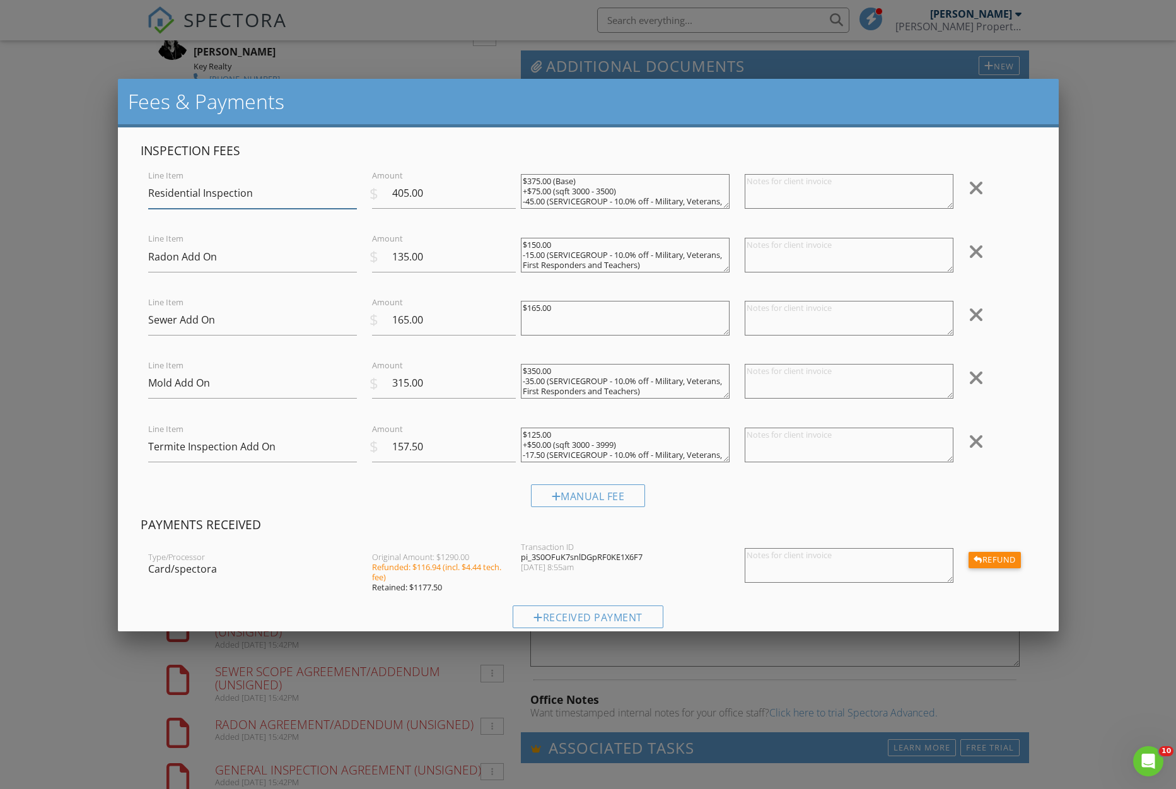
scroll to position [0, 0]
click at [981, 248] on div at bounding box center [976, 252] width 15 height 20
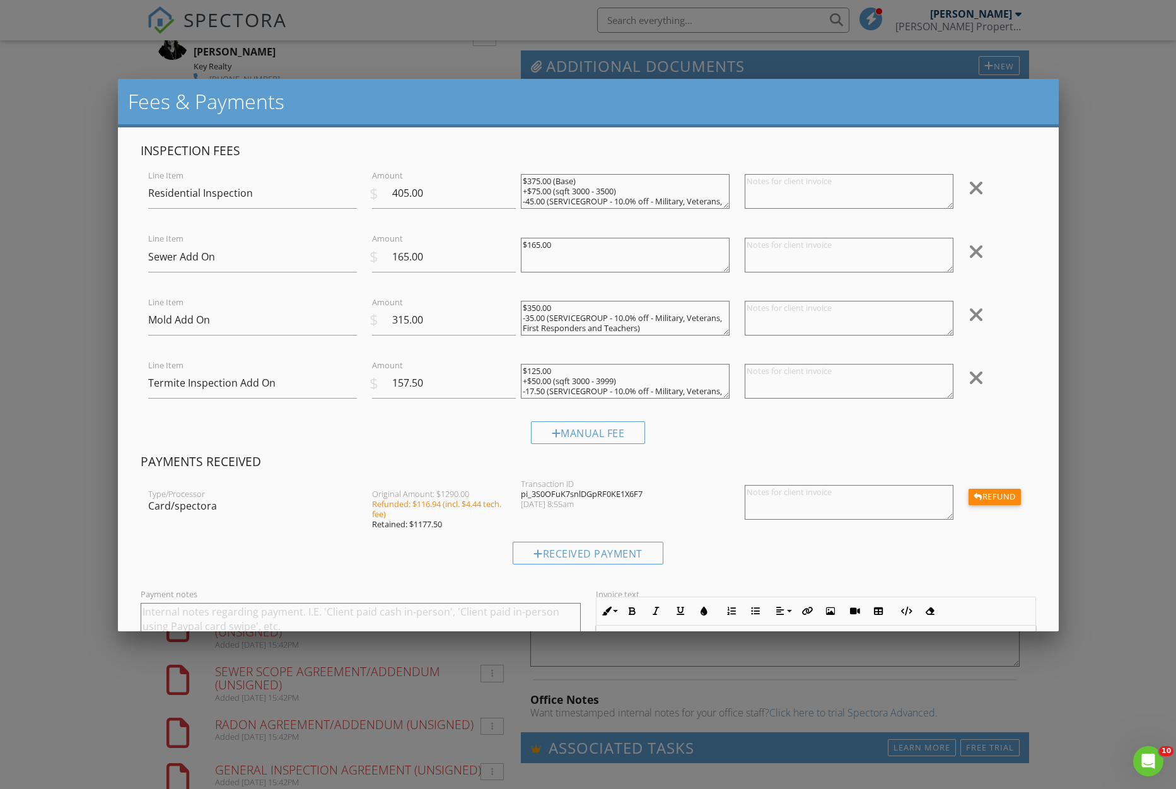
click at [981, 307] on div at bounding box center [976, 315] width 15 height 20
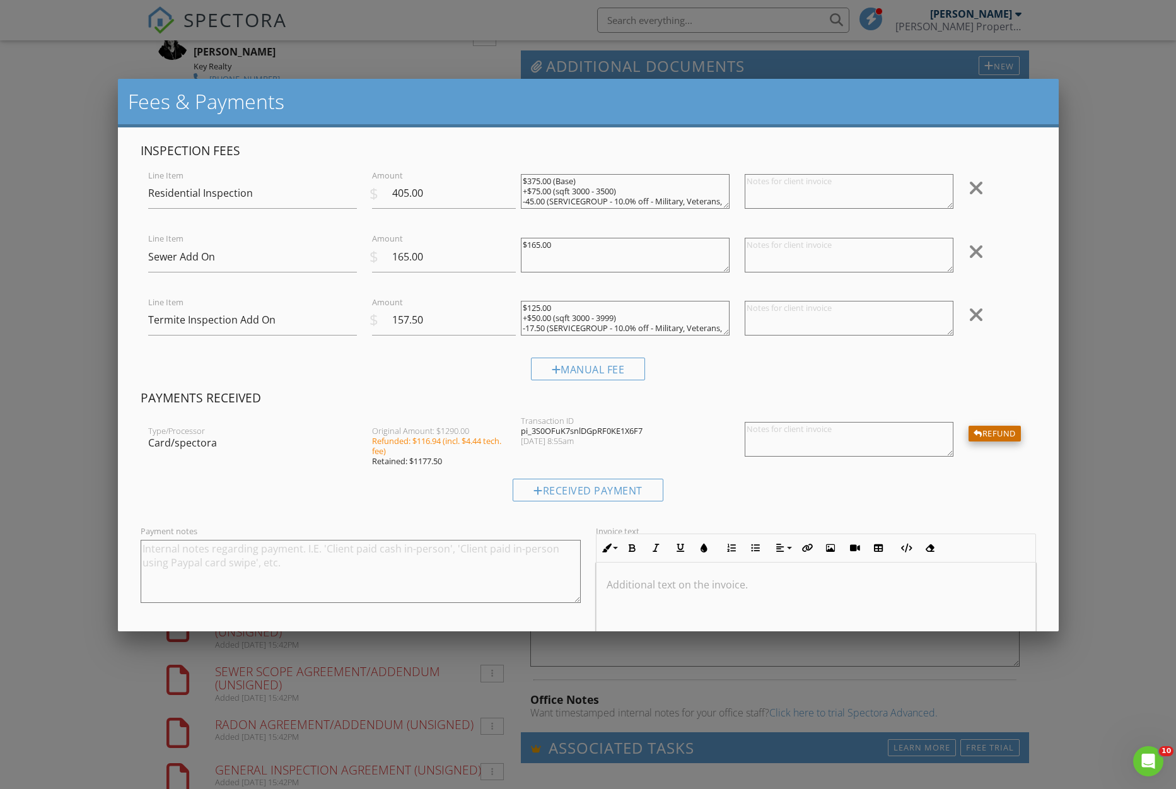
scroll to position [75, 0]
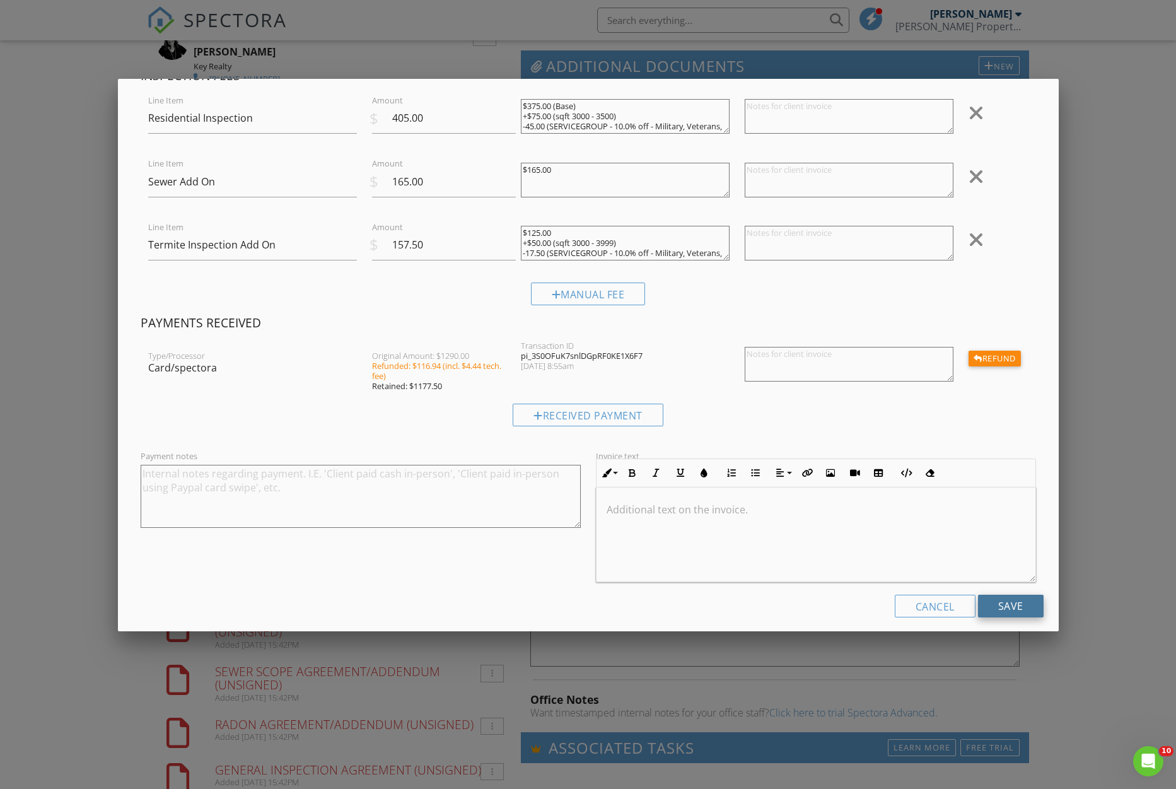
click at [1016, 596] on input "Save" at bounding box center [1011, 606] width 66 height 23
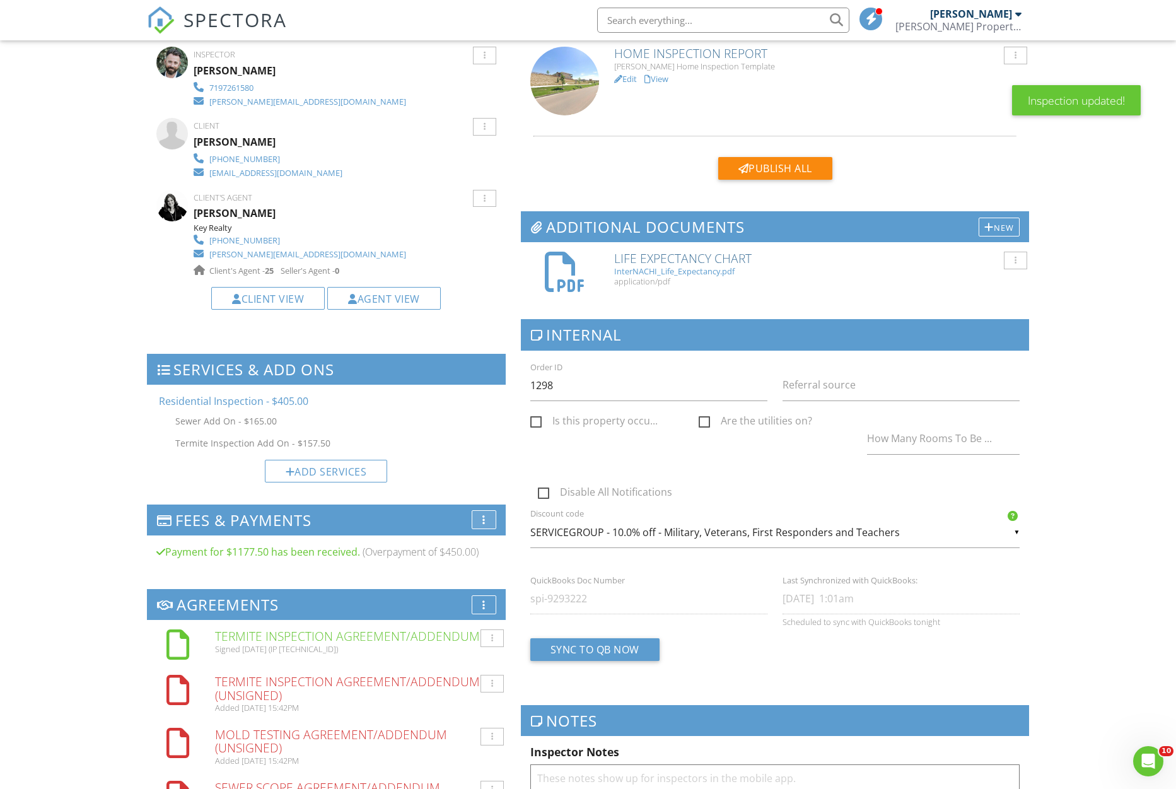
click at [484, 522] on div at bounding box center [484, 520] width 3 height 10
click at [515, 531] on li "Edit Fees & Payments" at bounding box center [543, 527] width 142 height 35
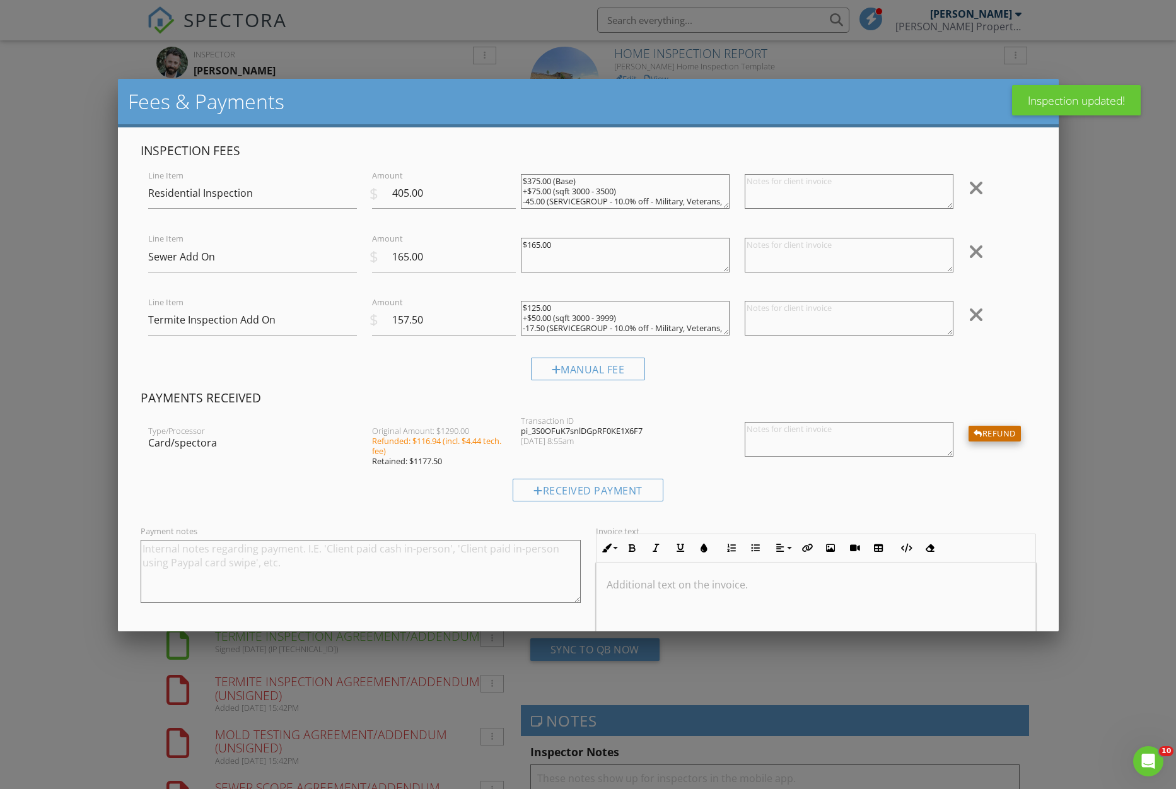
click at [1000, 426] on div "Refund" at bounding box center [995, 434] width 52 height 16
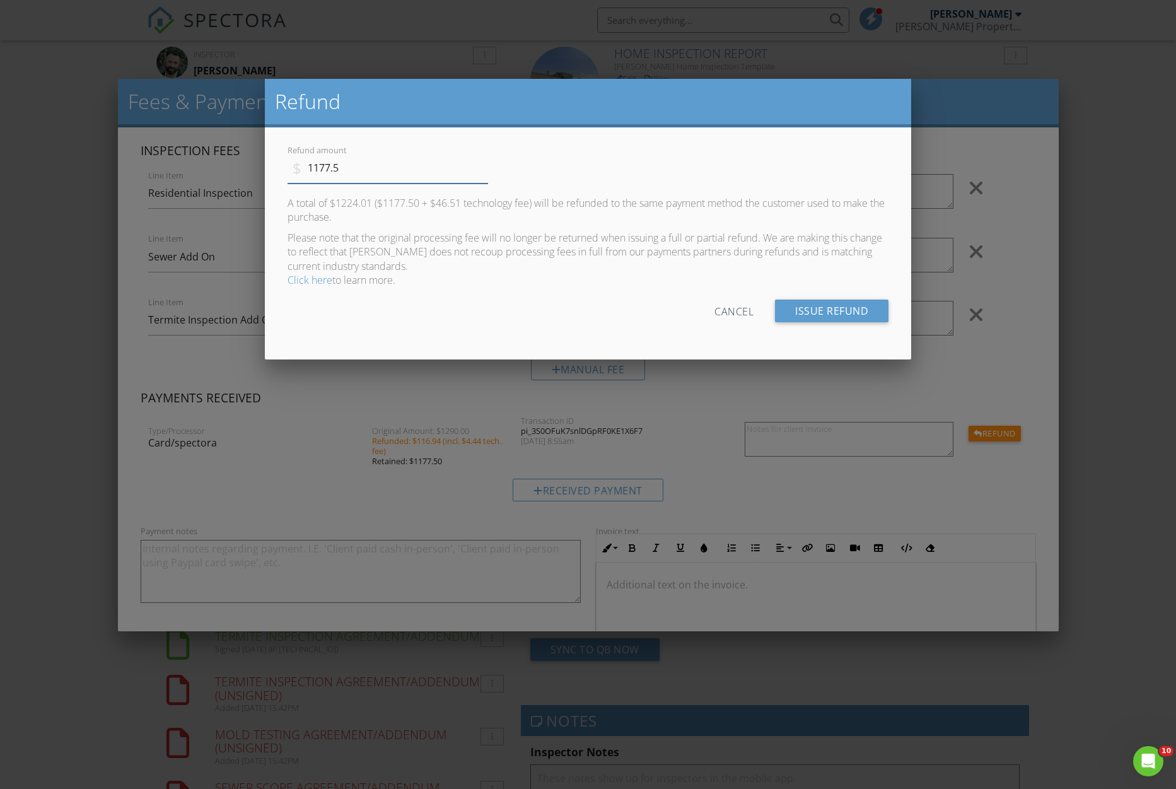
drag, startPoint x: 416, startPoint y: 175, endPoint x: 191, endPoint y: 157, distance: 225.9
click at [288, 157] on input "1177.5" at bounding box center [388, 168] width 201 height 31
type input "450"
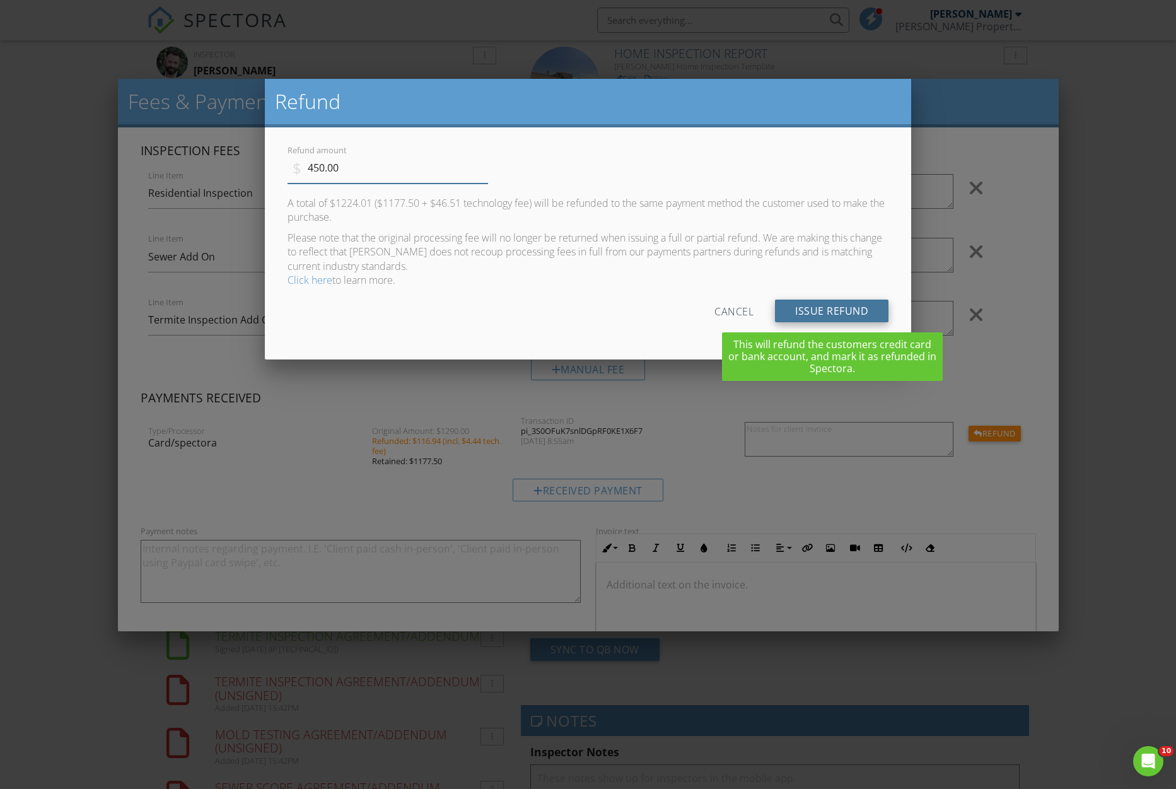
type input "450.00"
click at [827, 313] on input "Issue Refund" at bounding box center [832, 311] width 114 height 23
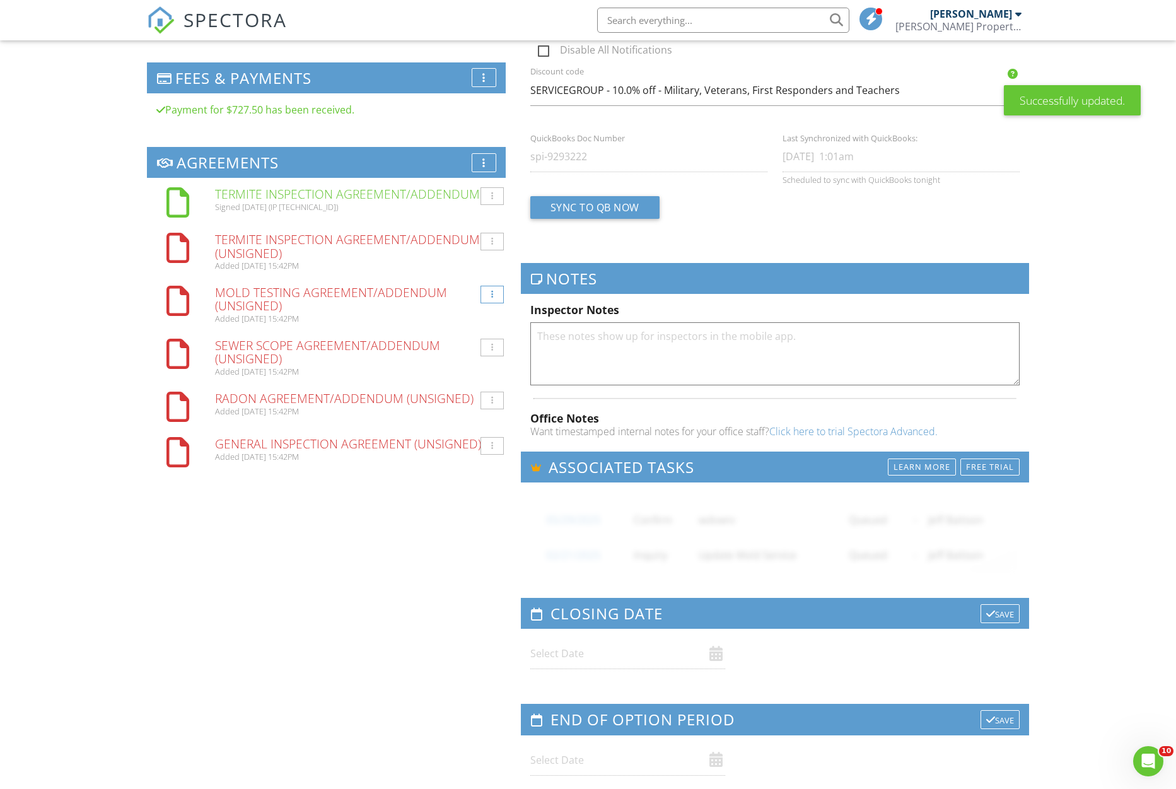
click at [493, 293] on div at bounding box center [492, 295] width 23 height 18
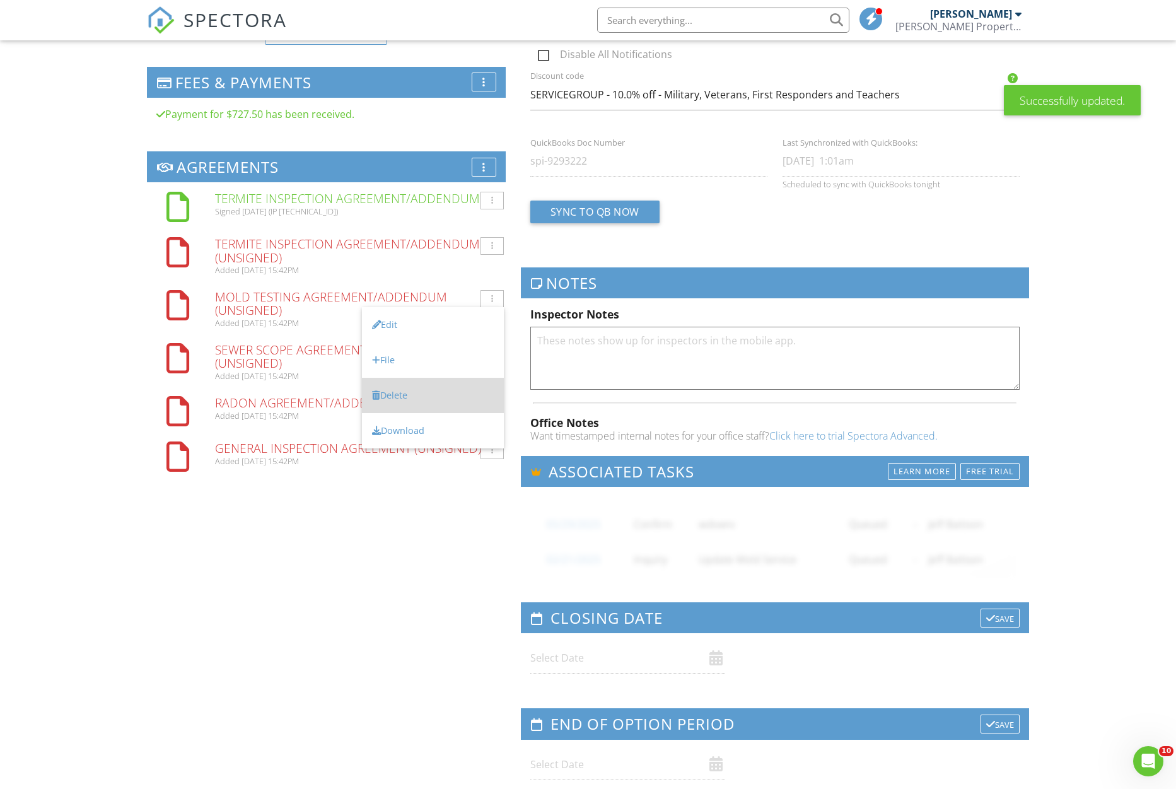
scroll to position [930, 0]
click at [433, 396] on li "Delete" at bounding box center [433, 395] width 142 height 35
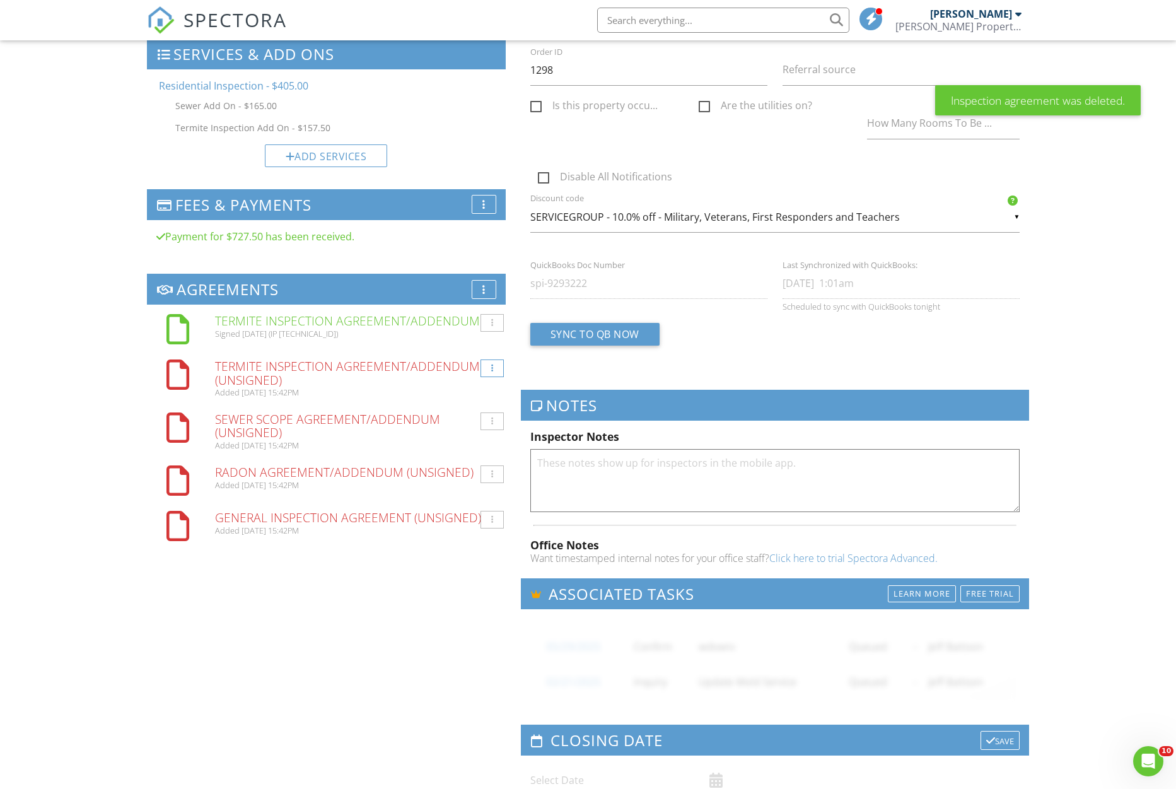
click at [495, 365] on div at bounding box center [492, 369] width 23 height 18
click at [486, 458] on li "Delete" at bounding box center [433, 464] width 142 height 35
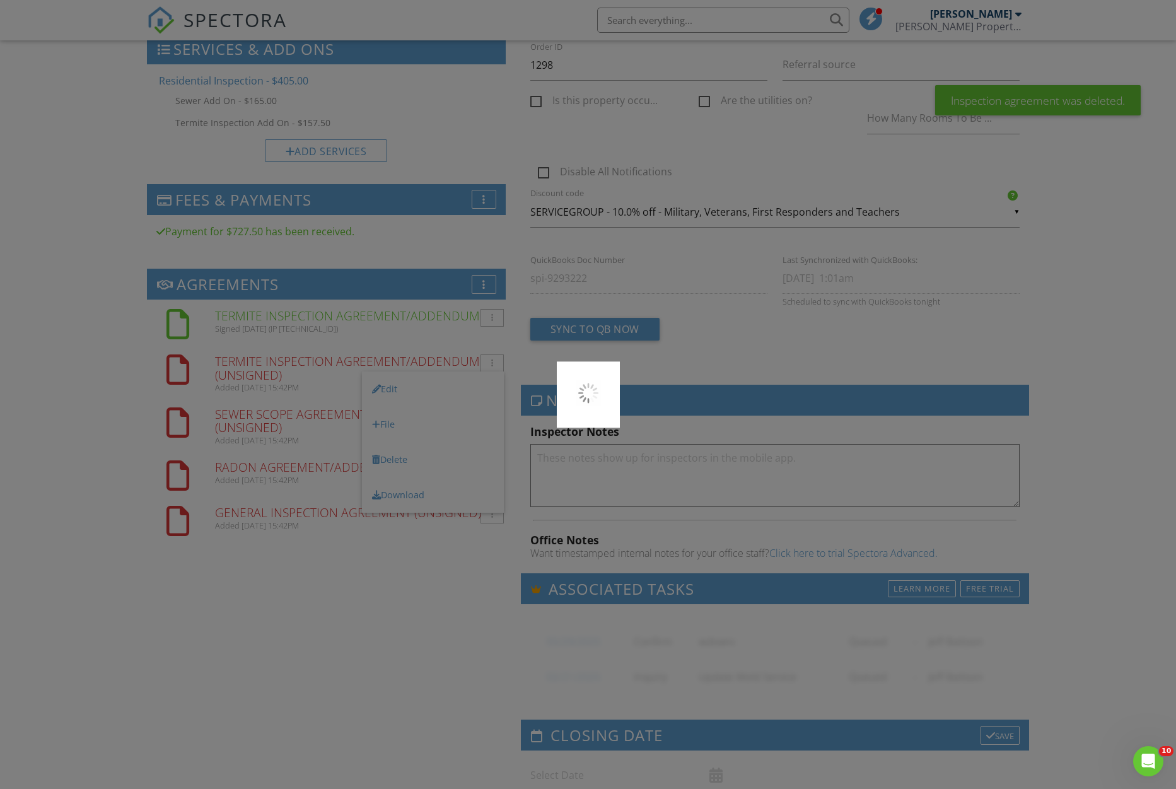
scroll to position [814, 0]
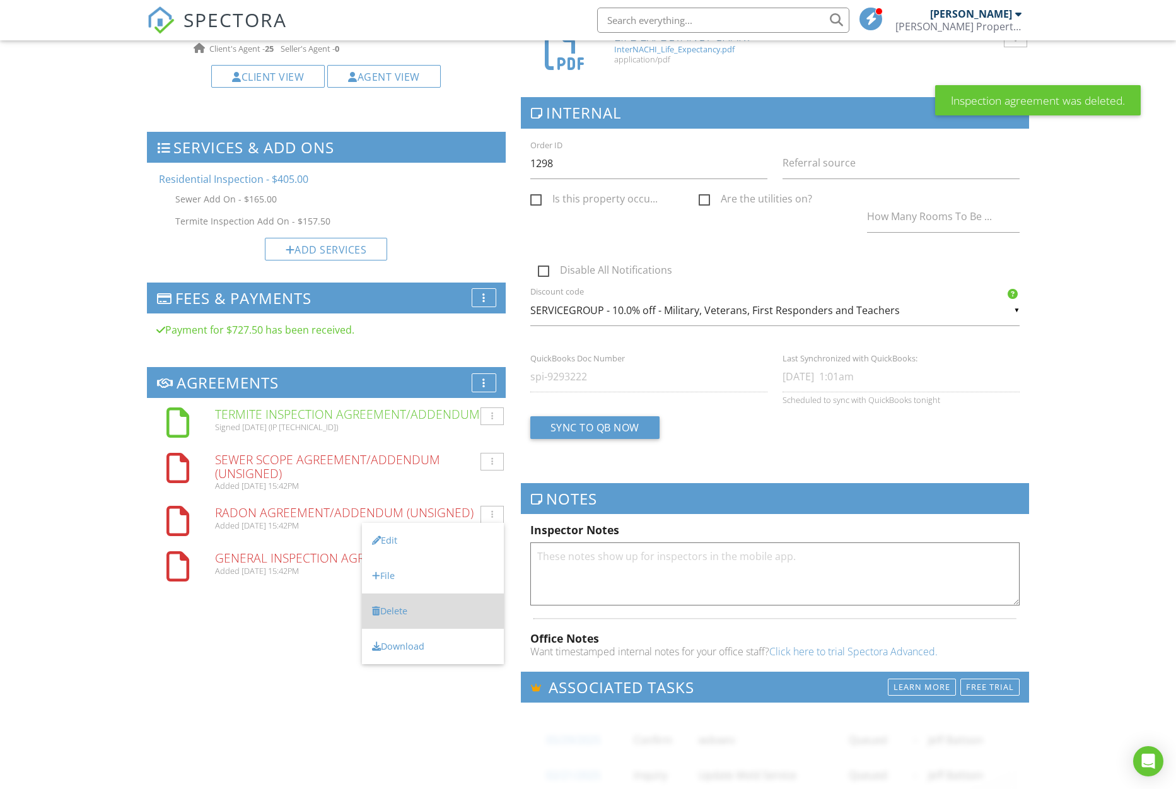
scroll to position [710, 0]
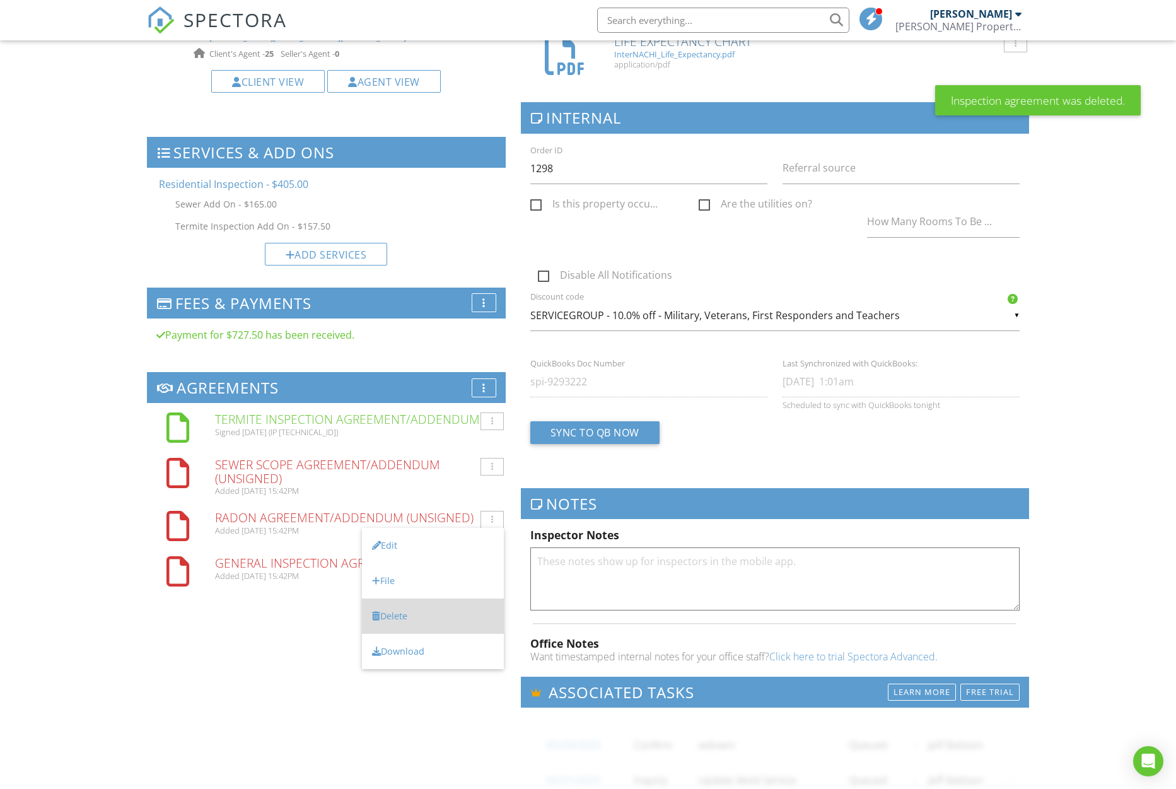
click at [438, 610] on li "Delete" at bounding box center [433, 616] width 142 height 35
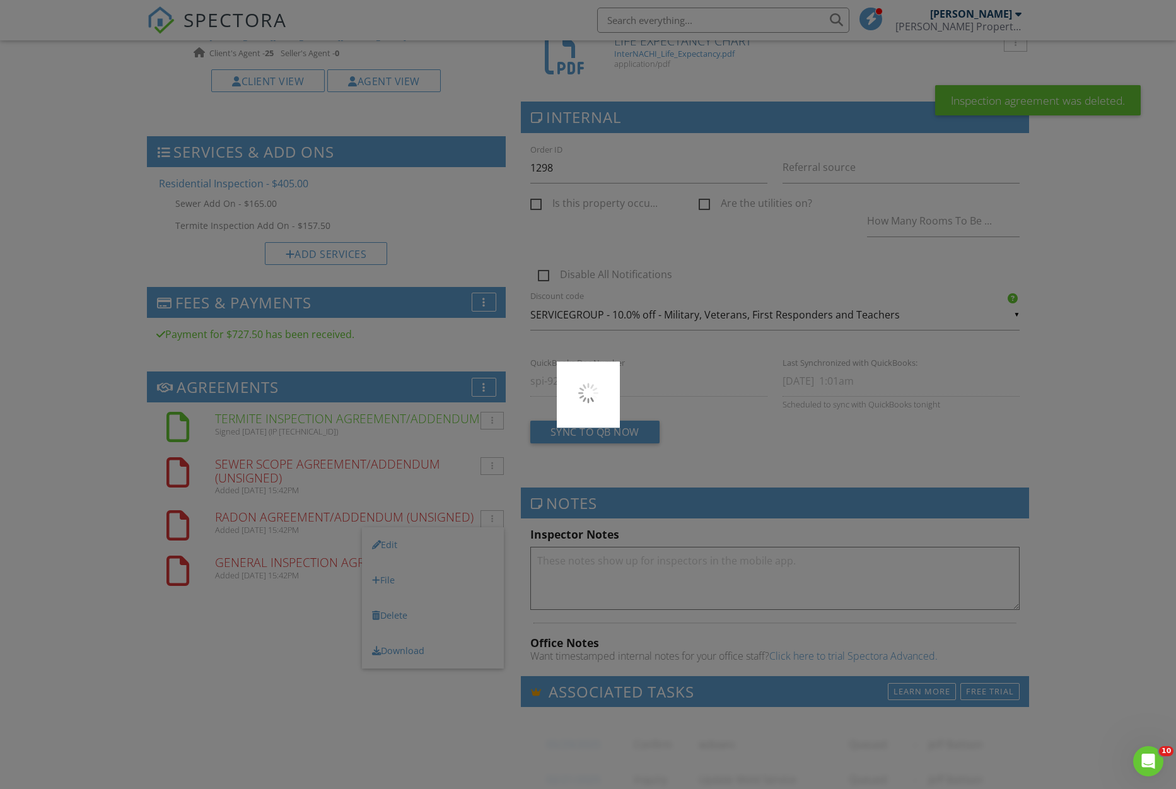
scroll to position [0, 0]
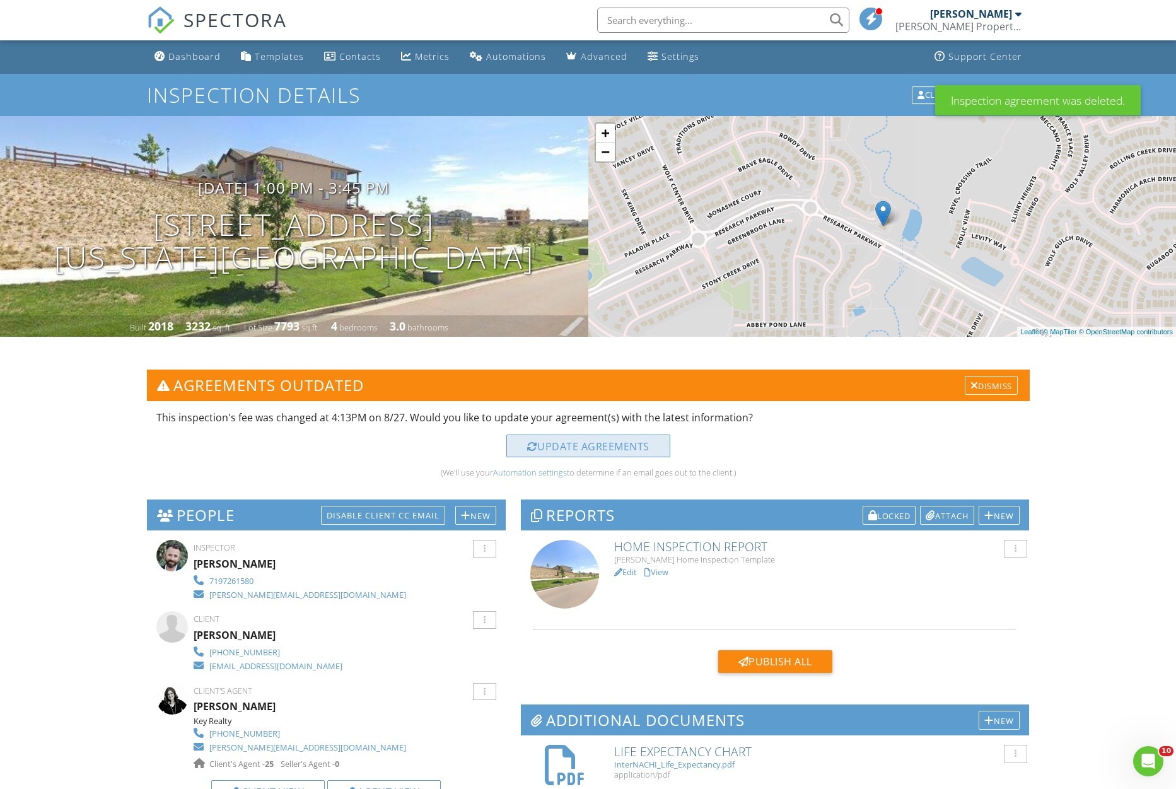
click at [614, 450] on div "Update Agreements" at bounding box center [589, 446] width 164 height 23
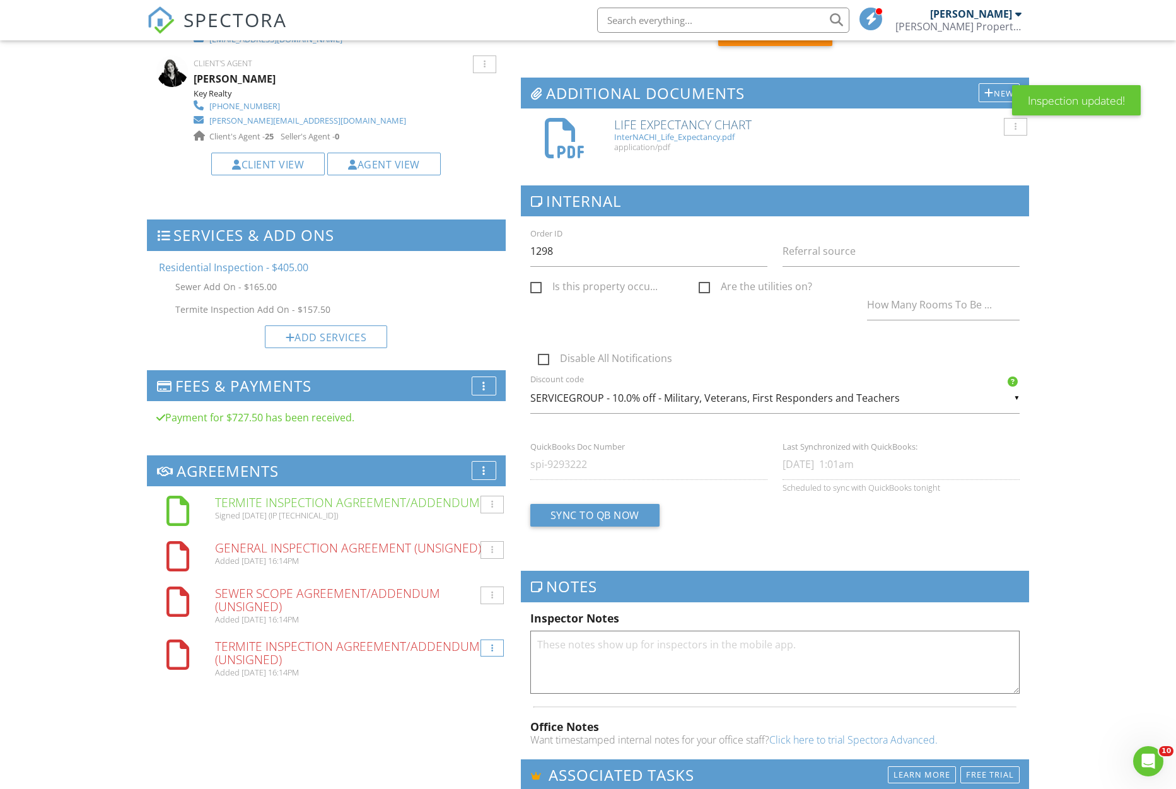
click at [491, 647] on div at bounding box center [492, 649] width 23 height 18
click at [411, 747] on li "Delete" at bounding box center [433, 744] width 142 height 35
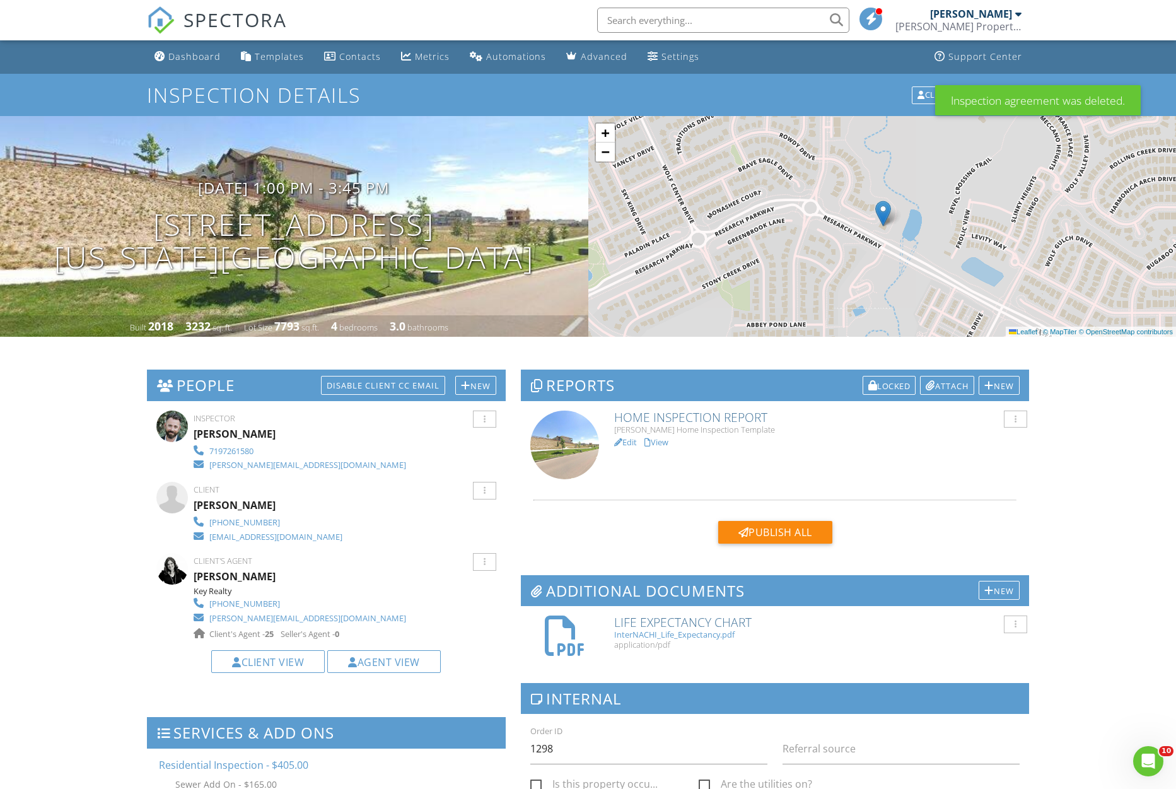
click at [202, 56] on div "Dashboard" at bounding box center [194, 56] width 52 height 12
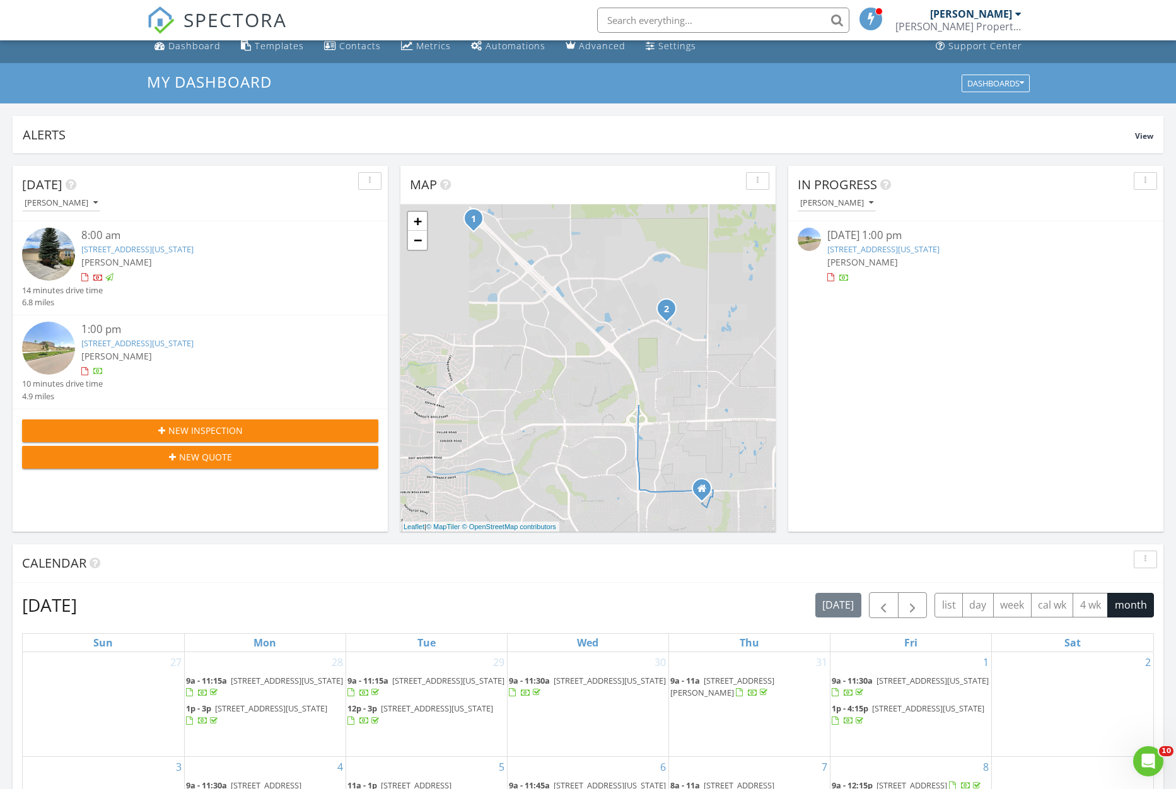
click at [194, 253] on link "10214 Pine Glade Dr, Colorado Springs, CO 80920" at bounding box center [137, 248] width 112 height 11
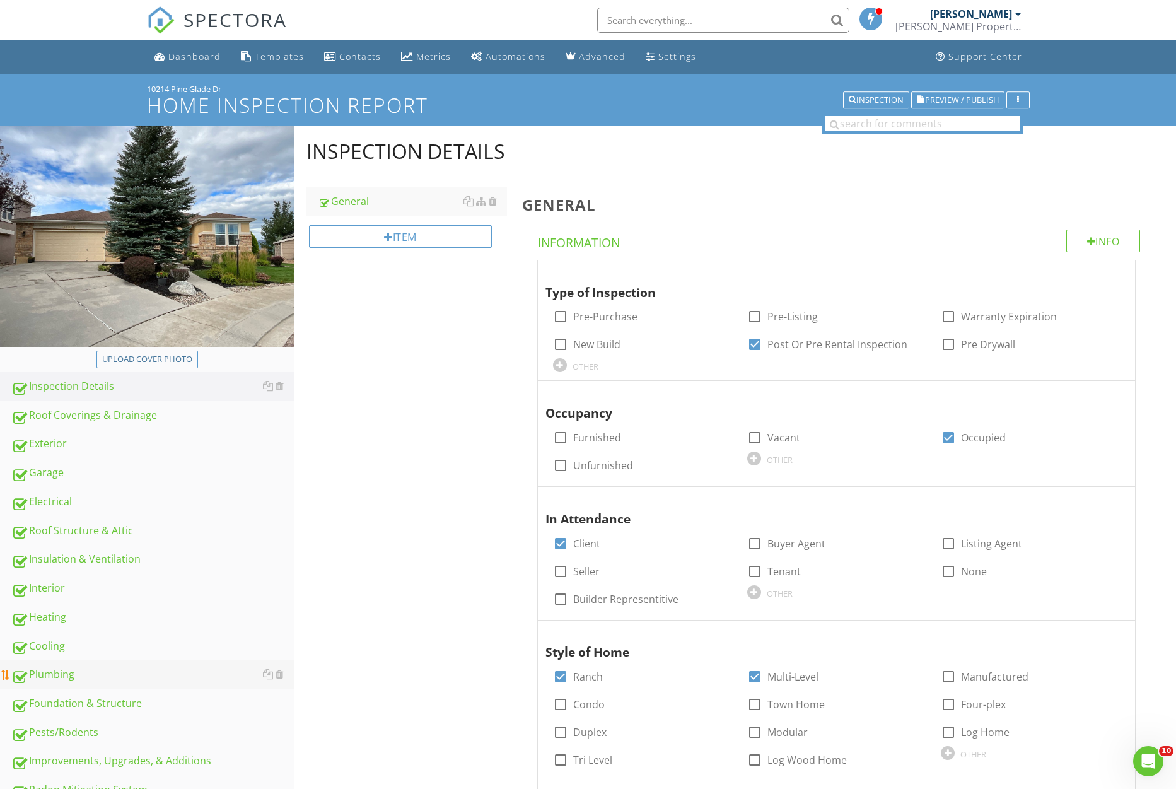
click at [104, 671] on div "Plumbing" at bounding box center [152, 675] width 283 height 16
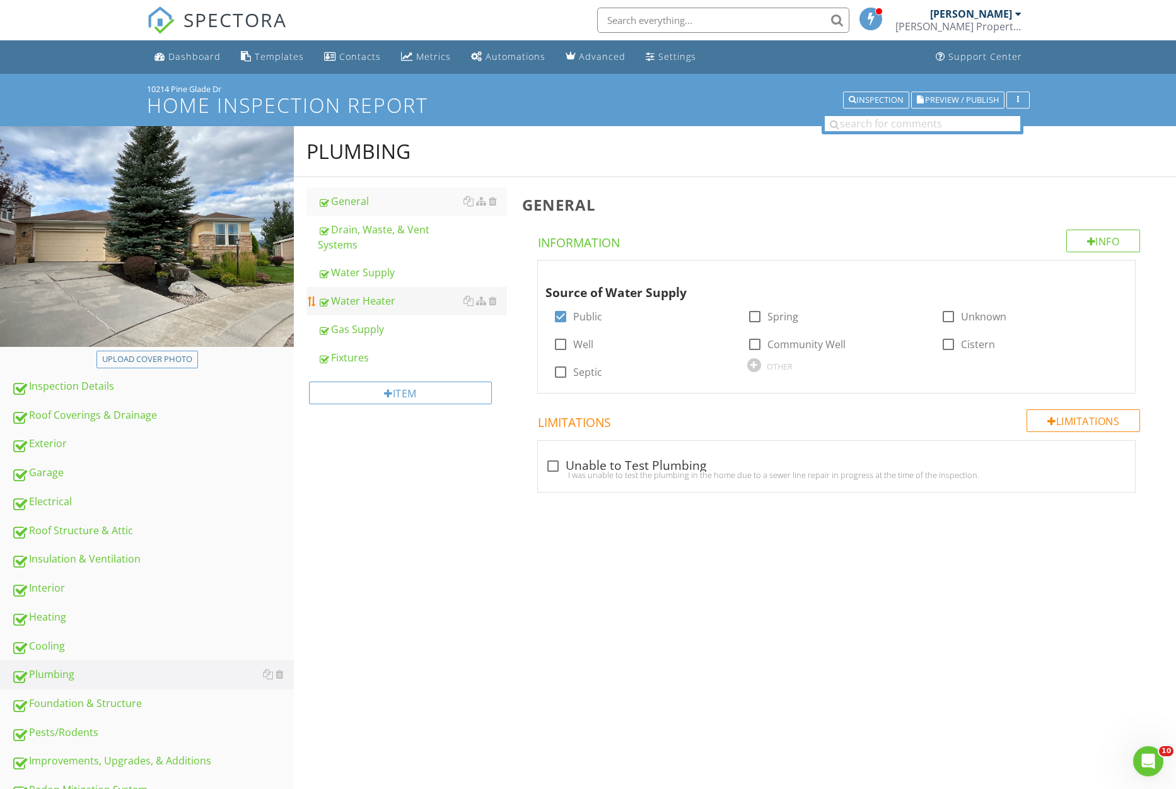
drag, startPoint x: 387, startPoint y: 295, endPoint x: 394, endPoint y: 307, distance: 14.2
click at [387, 295] on div "Water Heater" at bounding box center [412, 300] width 189 height 15
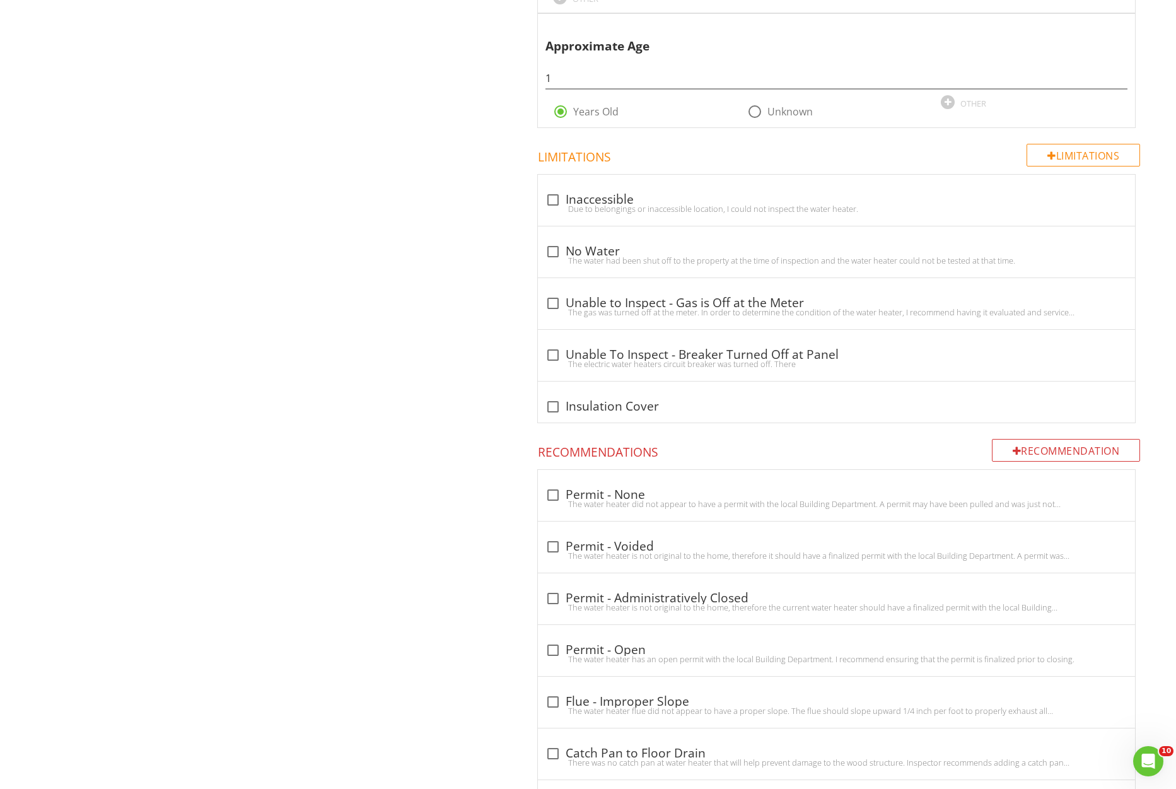
scroll to position [1783, 0]
click at [553, 489] on div at bounding box center [552, 496] width 21 height 21
checkbox input "true"
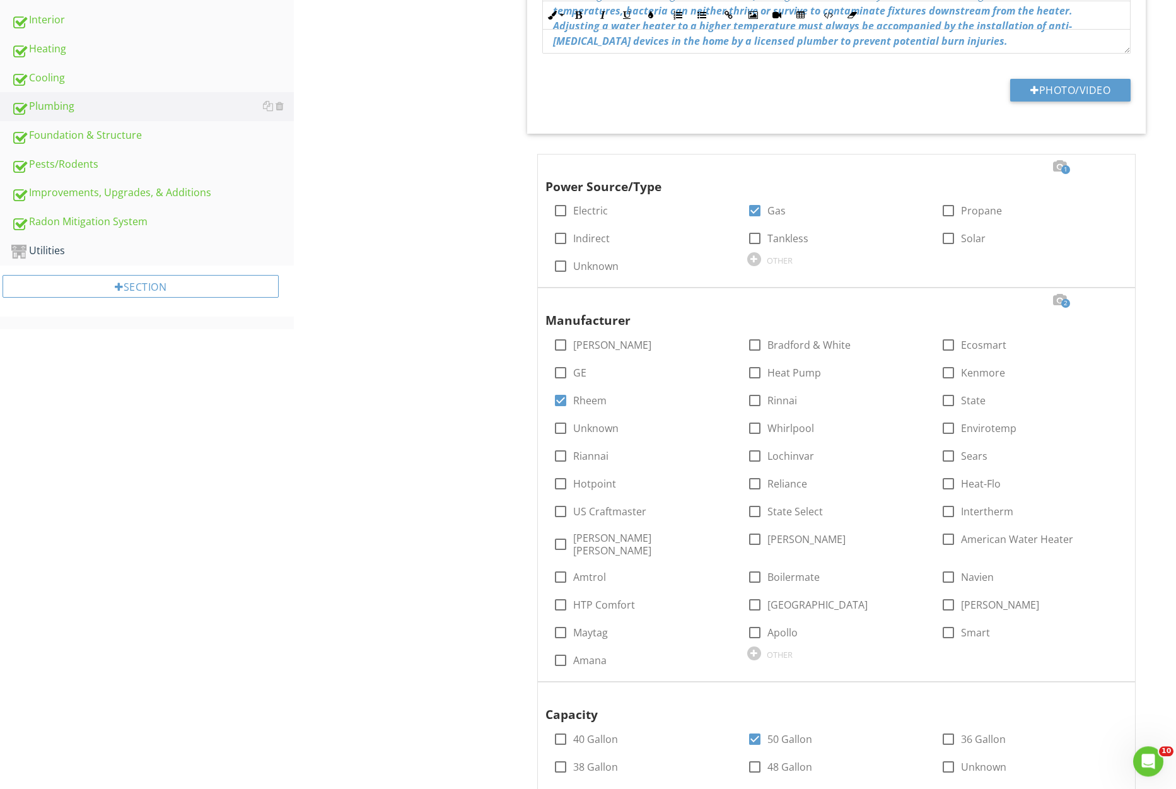
scroll to position [688, 0]
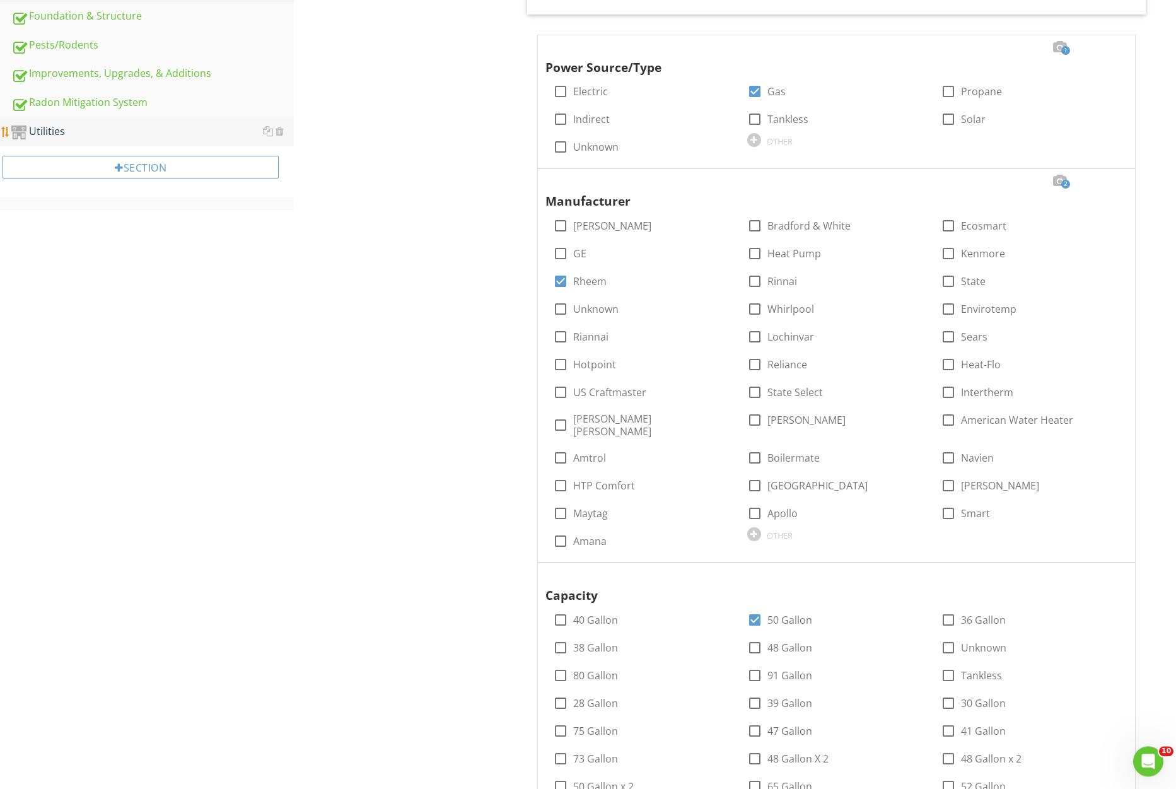
click at [118, 140] on div "Utilities" at bounding box center [152, 132] width 283 height 16
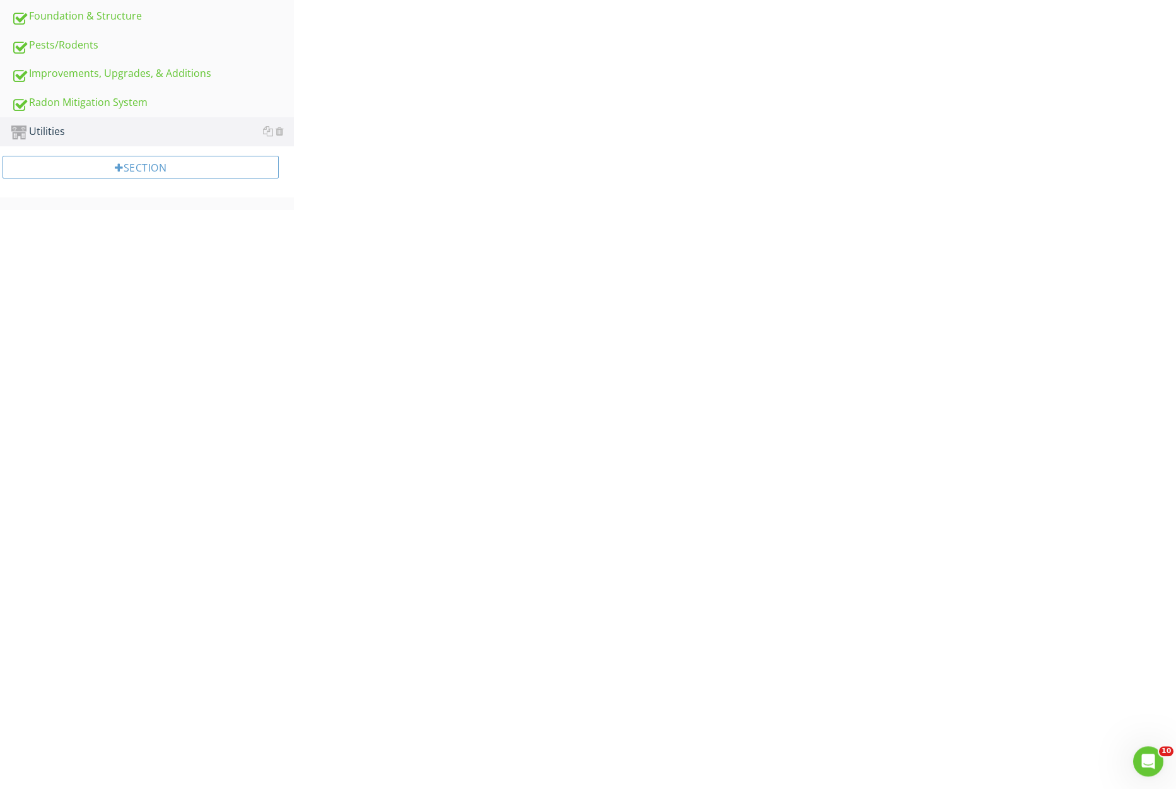
scroll to position [113, 0]
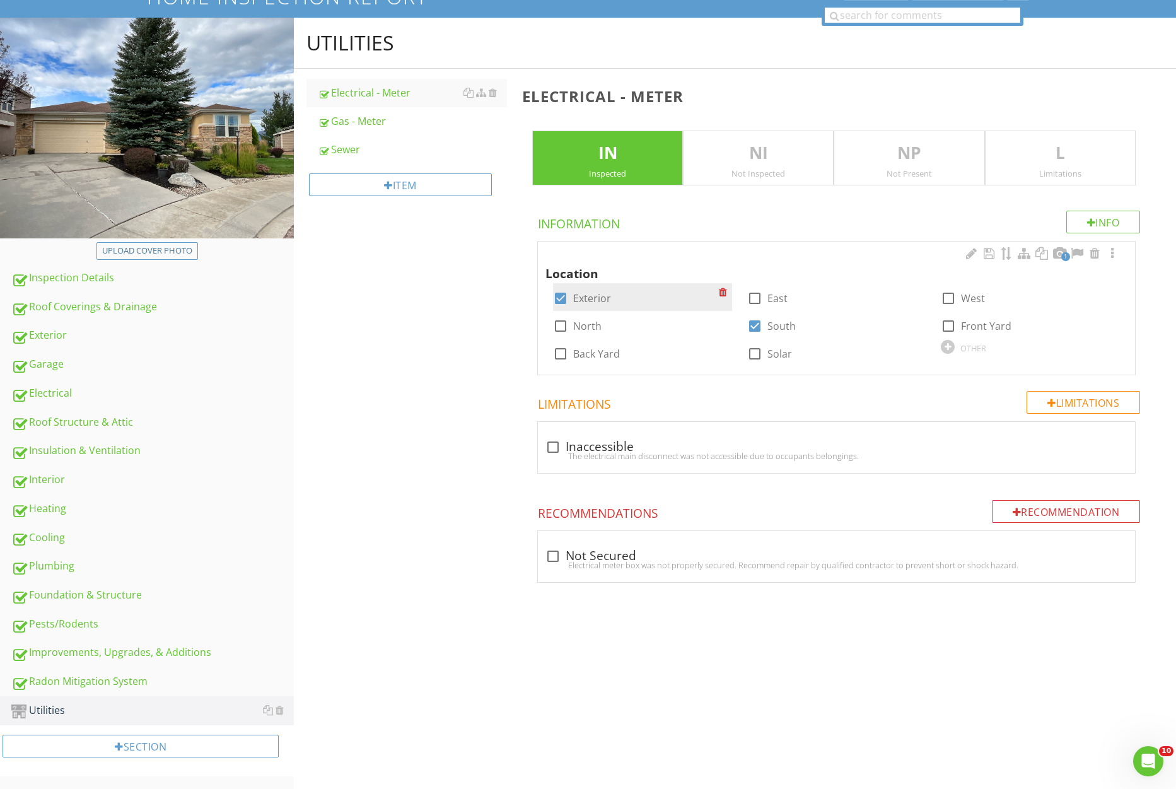
click at [564, 294] on div at bounding box center [560, 298] width 21 height 21
checkbox input "true"
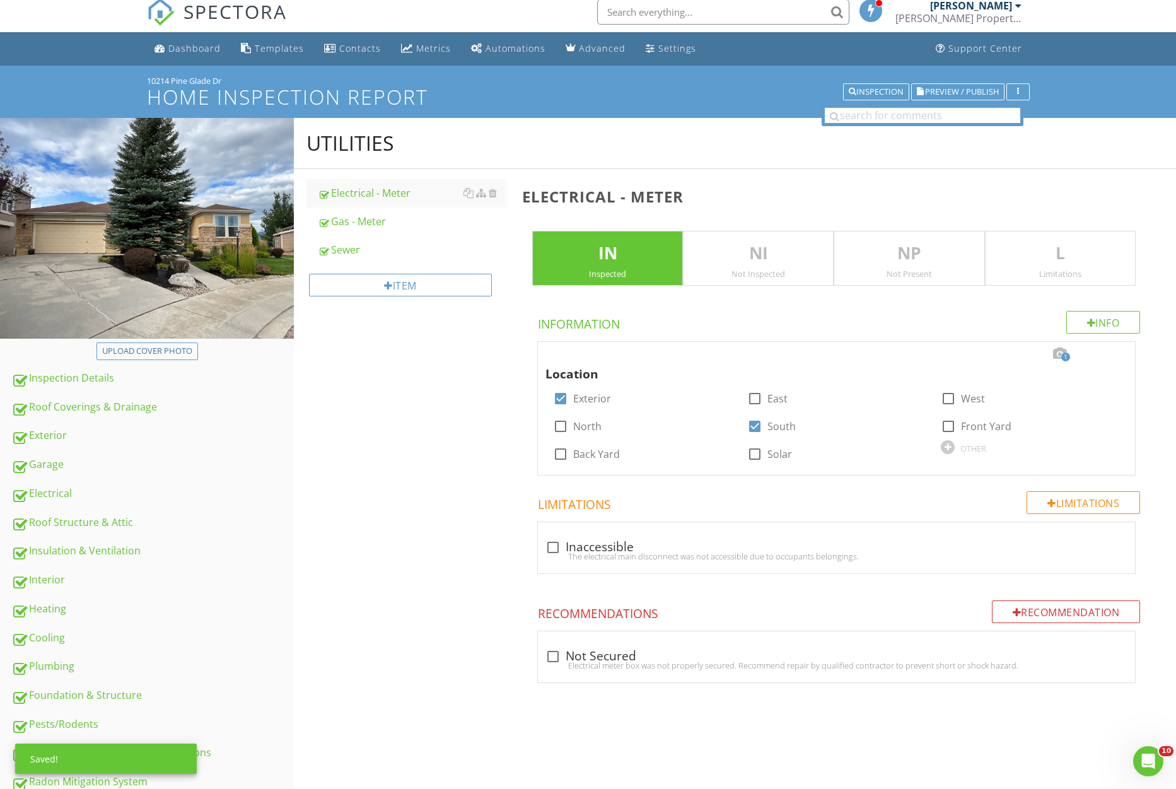
scroll to position [0, 0]
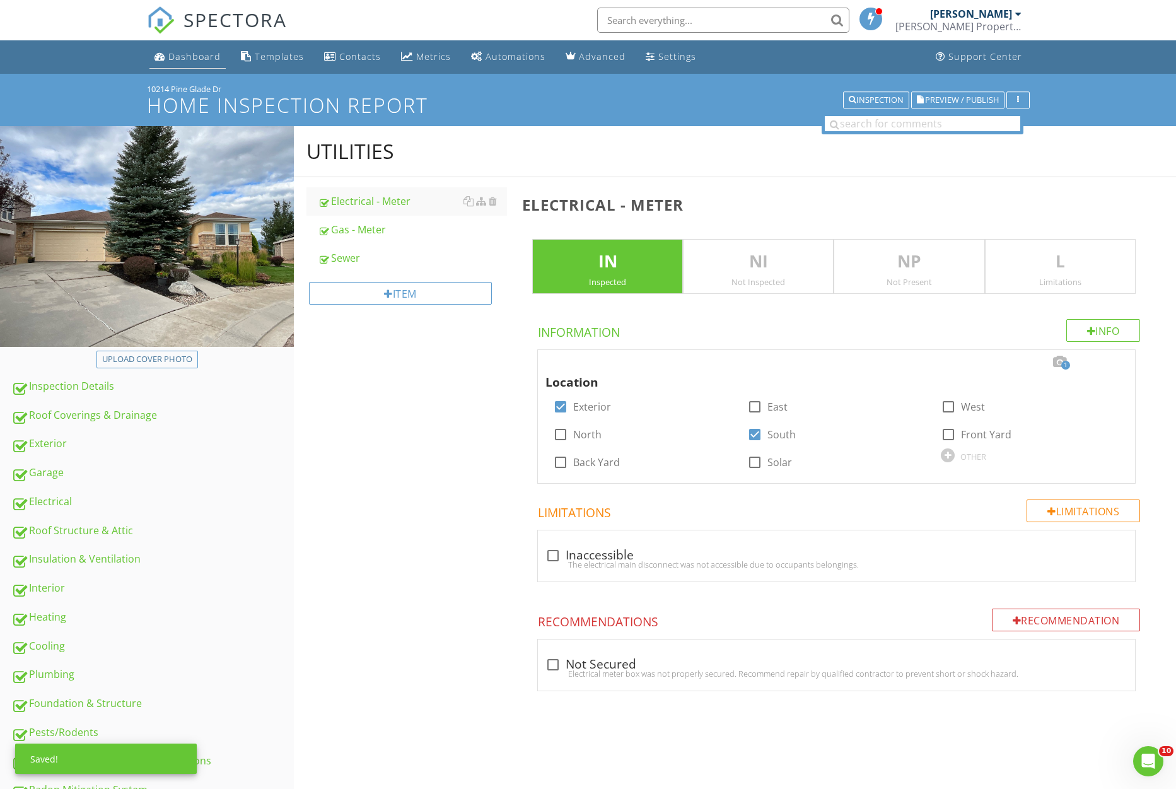
click at [185, 57] on div "Dashboard" at bounding box center [194, 56] width 52 height 12
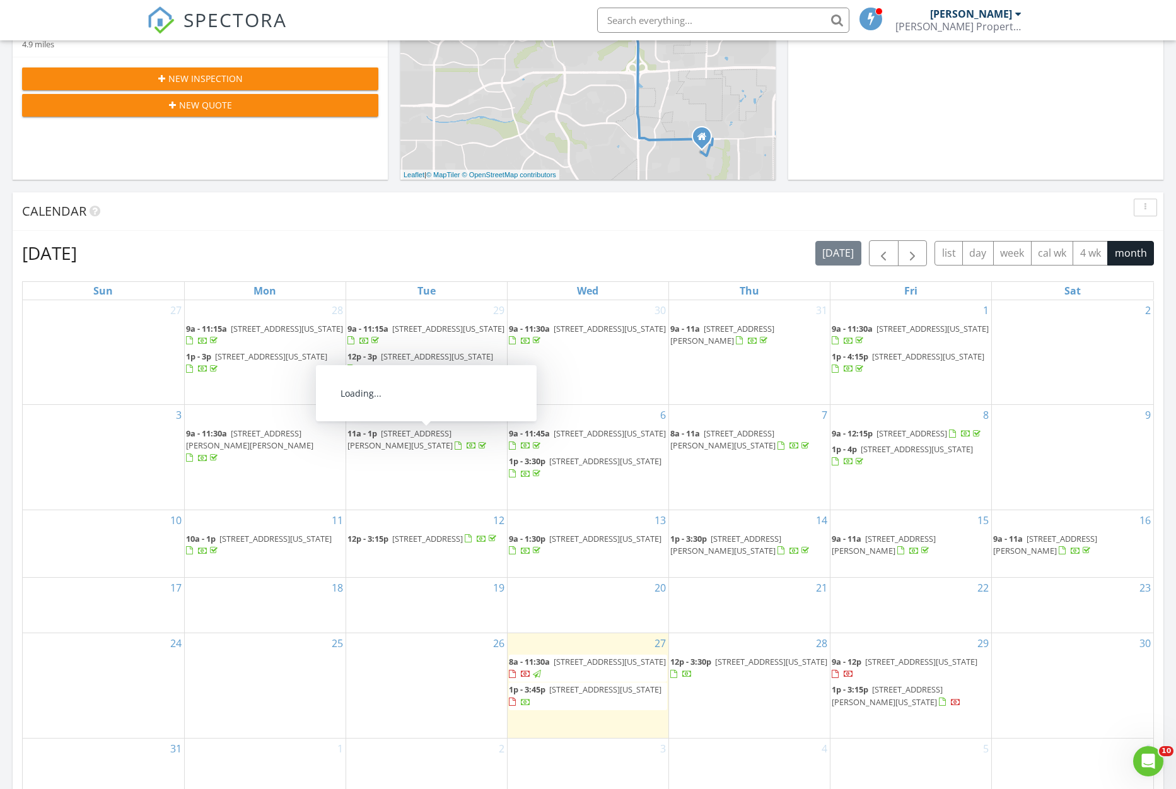
scroll to position [161, 0]
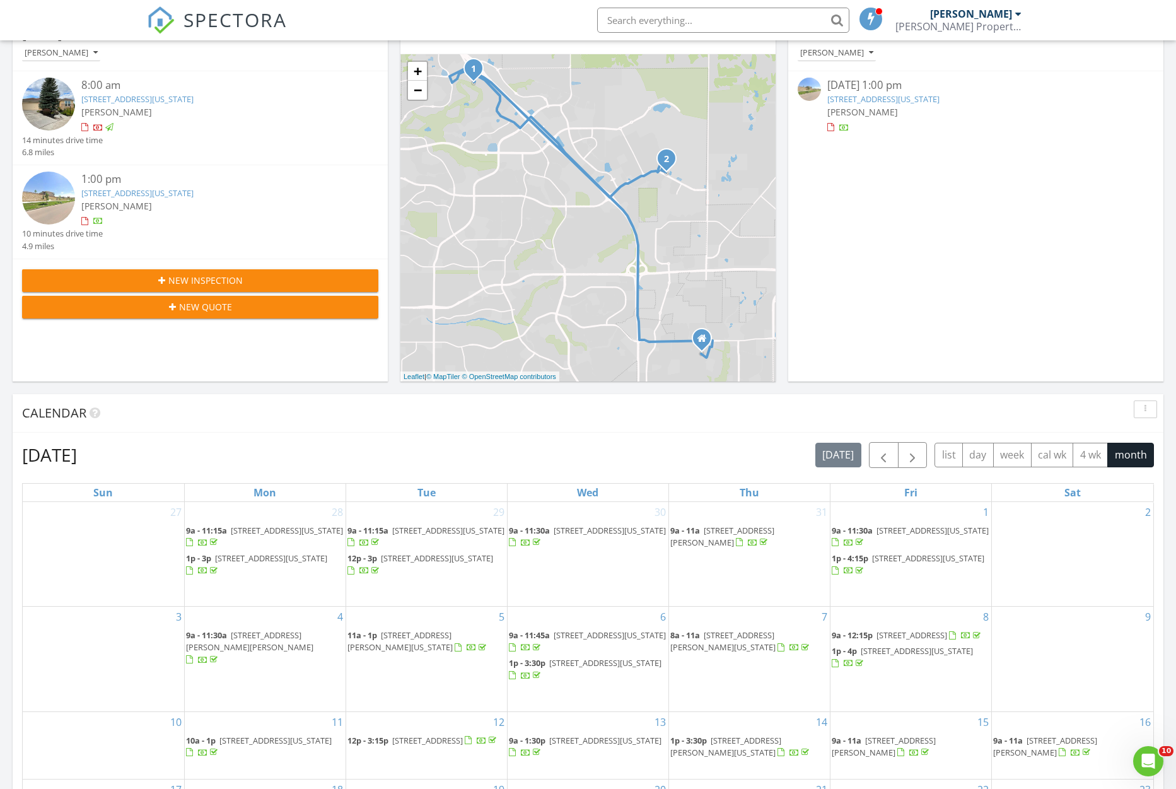
click at [167, 199] on link "6369 Rowdy Dr, Colorado Springs, CO 80924" at bounding box center [137, 192] width 112 height 11
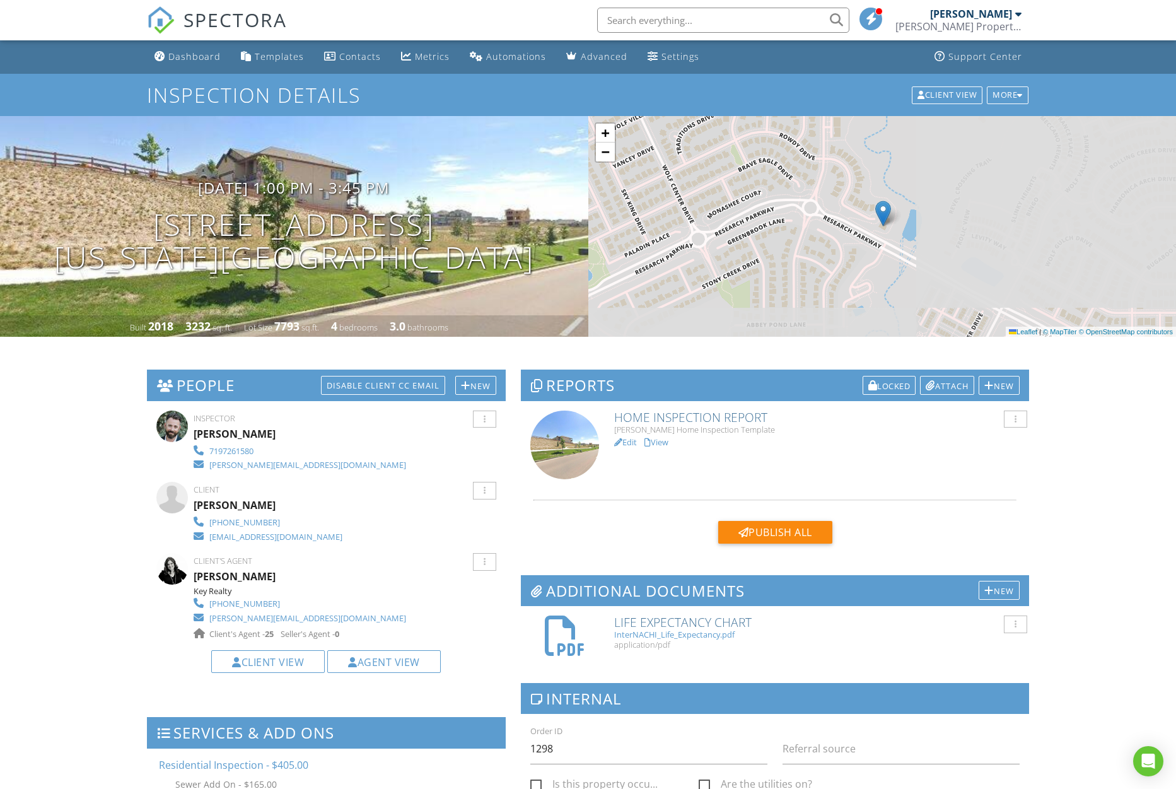
scroll to position [85, 0]
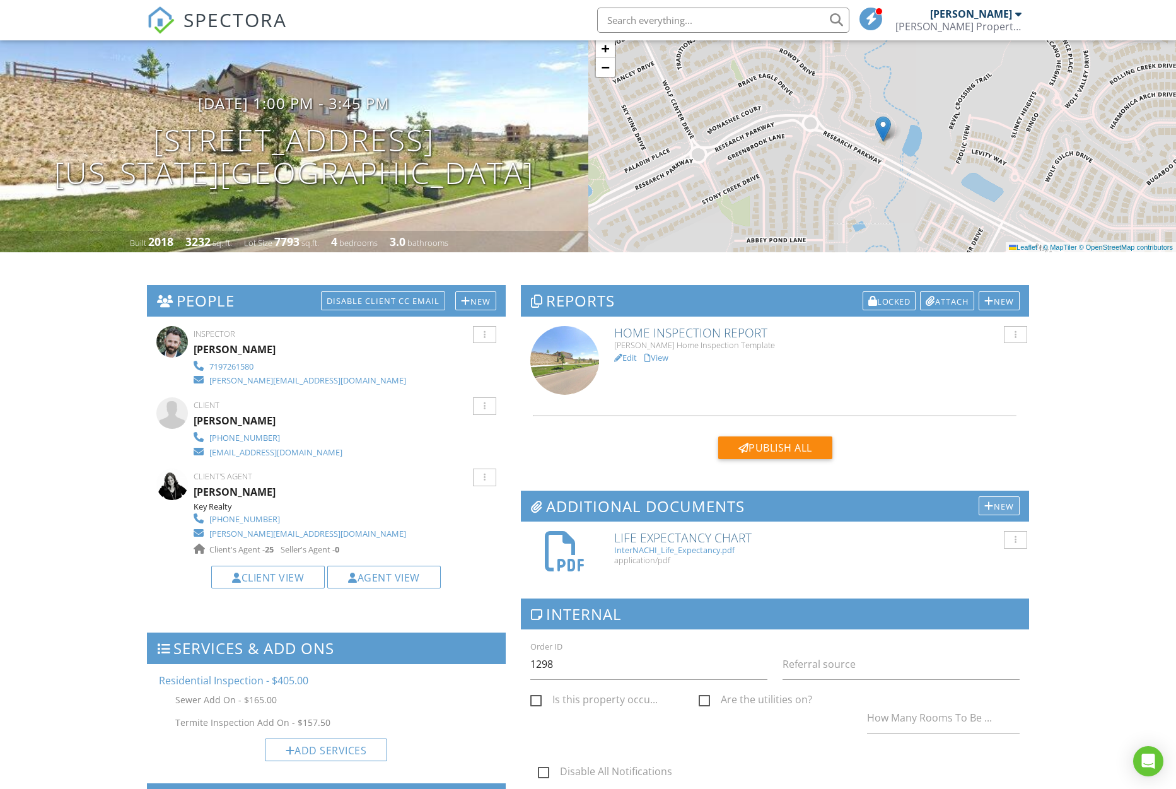
click at [985, 509] on div at bounding box center [989, 506] width 9 height 10
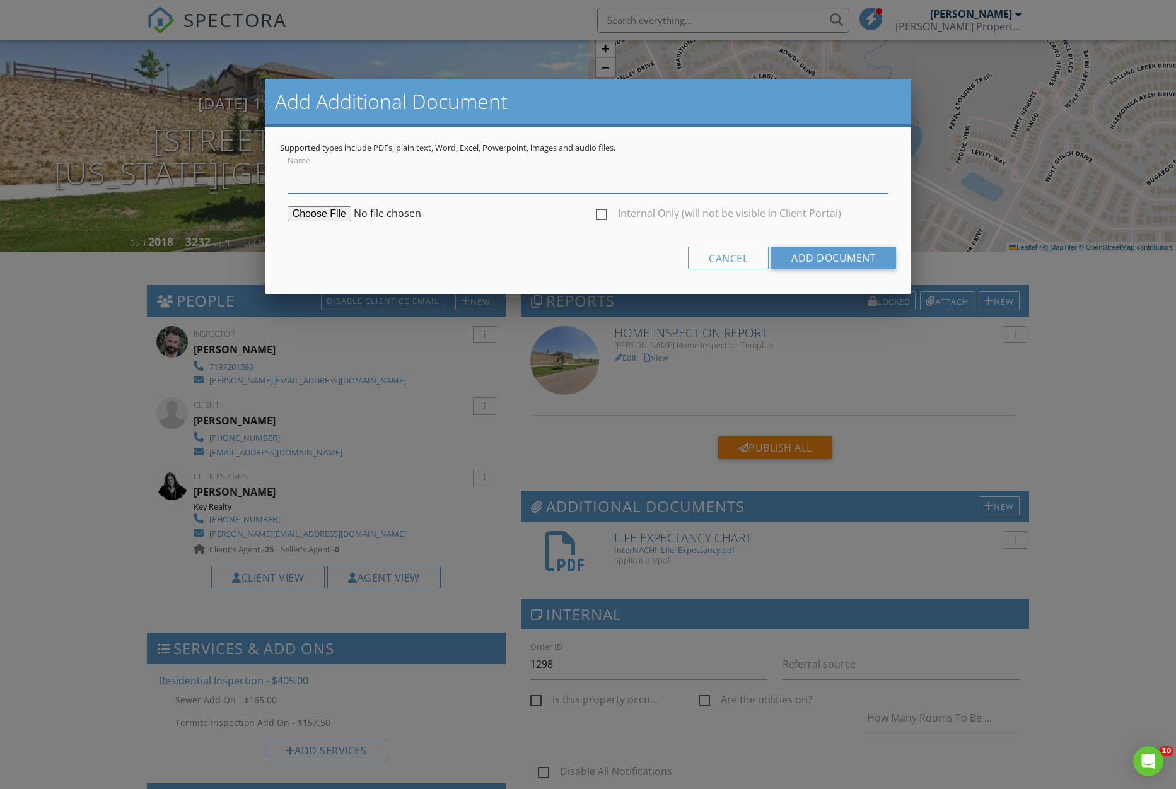
click at [332, 190] on input "Name" at bounding box center [589, 178] width 602 height 31
click at [331, 185] on input "Name" at bounding box center [589, 178] width 602 height 31
type input "Permit Search"
click at [313, 214] on input "file" at bounding box center [384, 213] width 193 height 15
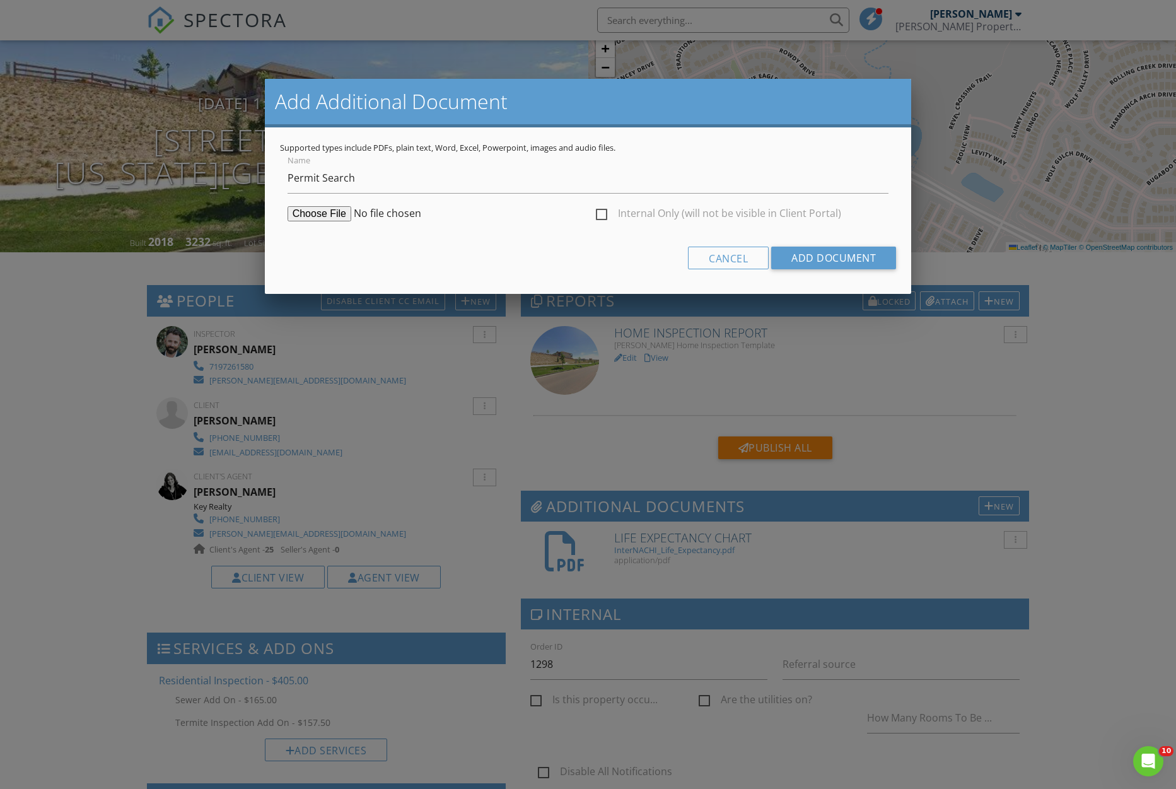
type input "C:\fakepath\Screenshot 2025-08-27 at 16-17-54 Permit Search - Pikes Peak Region…"
click at [809, 255] on input "Add Document" at bounding box center [833, 258] width 125 height 23
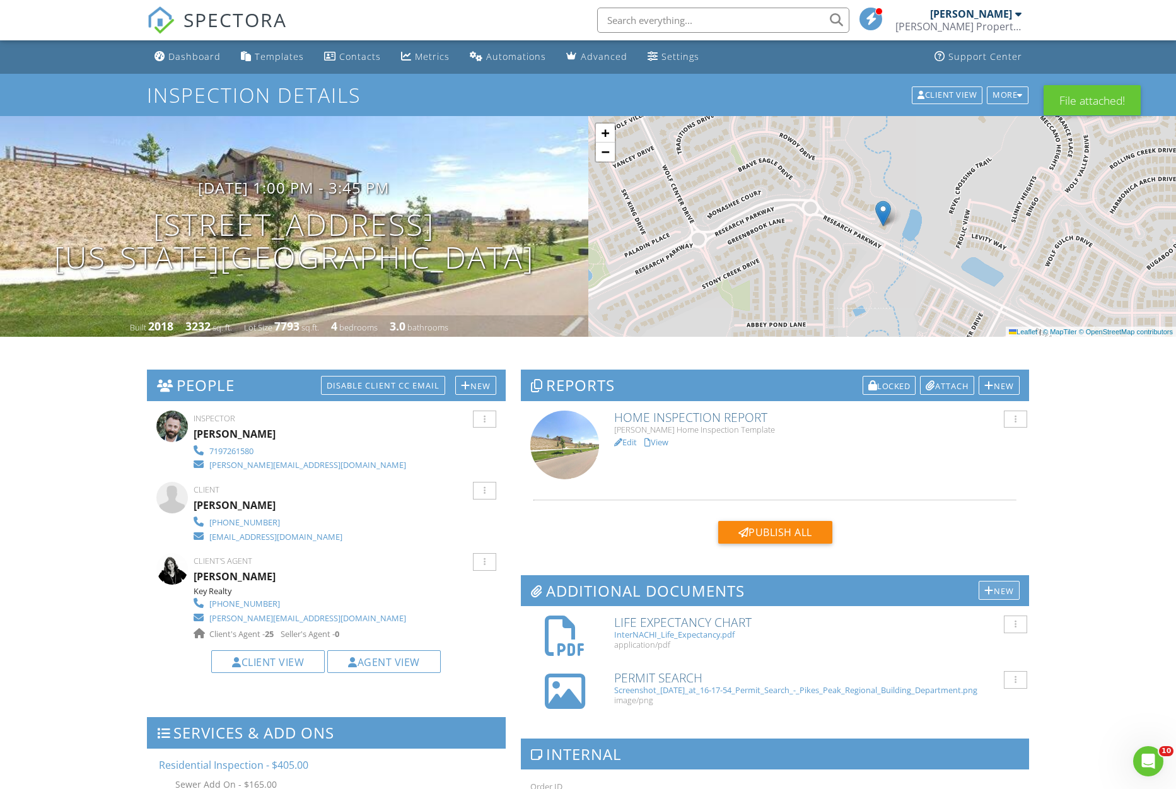
click at [989, 588] on div at bounding box center [989, 590] width 9 height 10
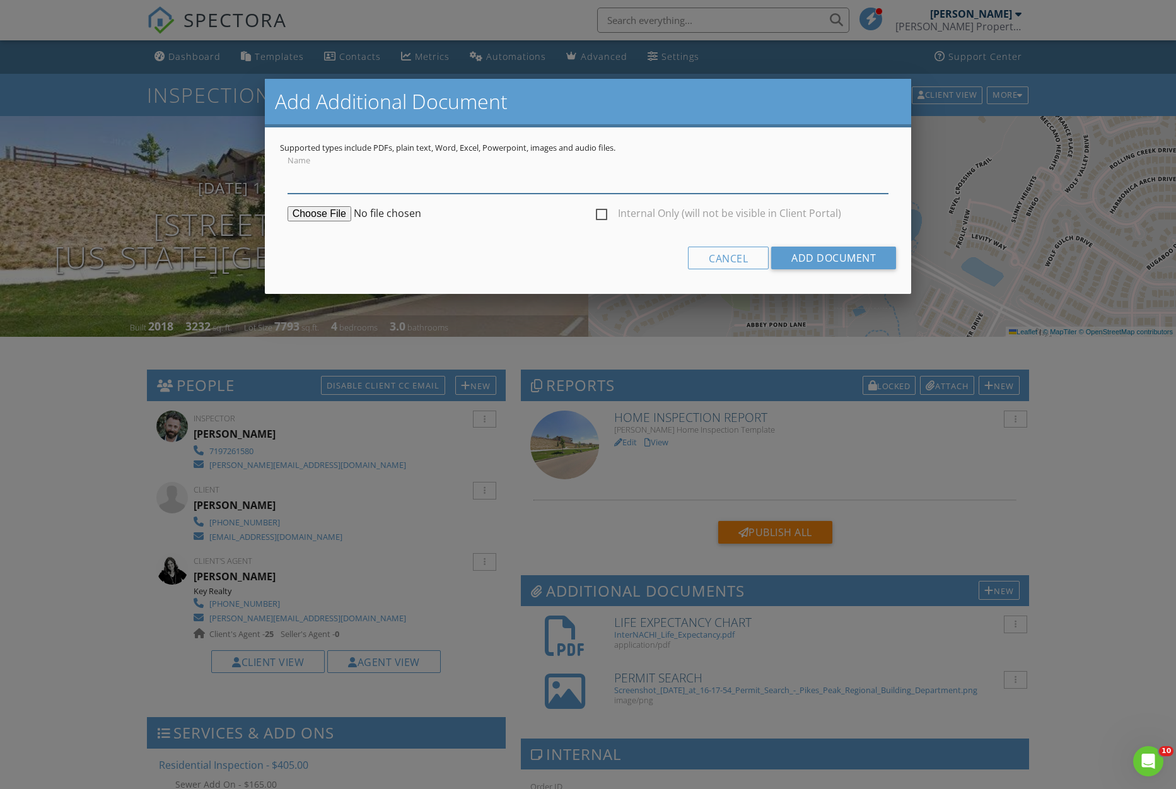
click at [363, 184] on input "Name" at bounding box center [589, 178] width 602 height 31
click at [334, 184] on input "Name" at bounding box center [589, 178] width 602 height 31
type input "County Assessment"
click at [321, 218] on input "file" at bounding box center [384, 213] width 193 height 15
type input "C:\fakepath\CO ElPaso Print Page.pdf"
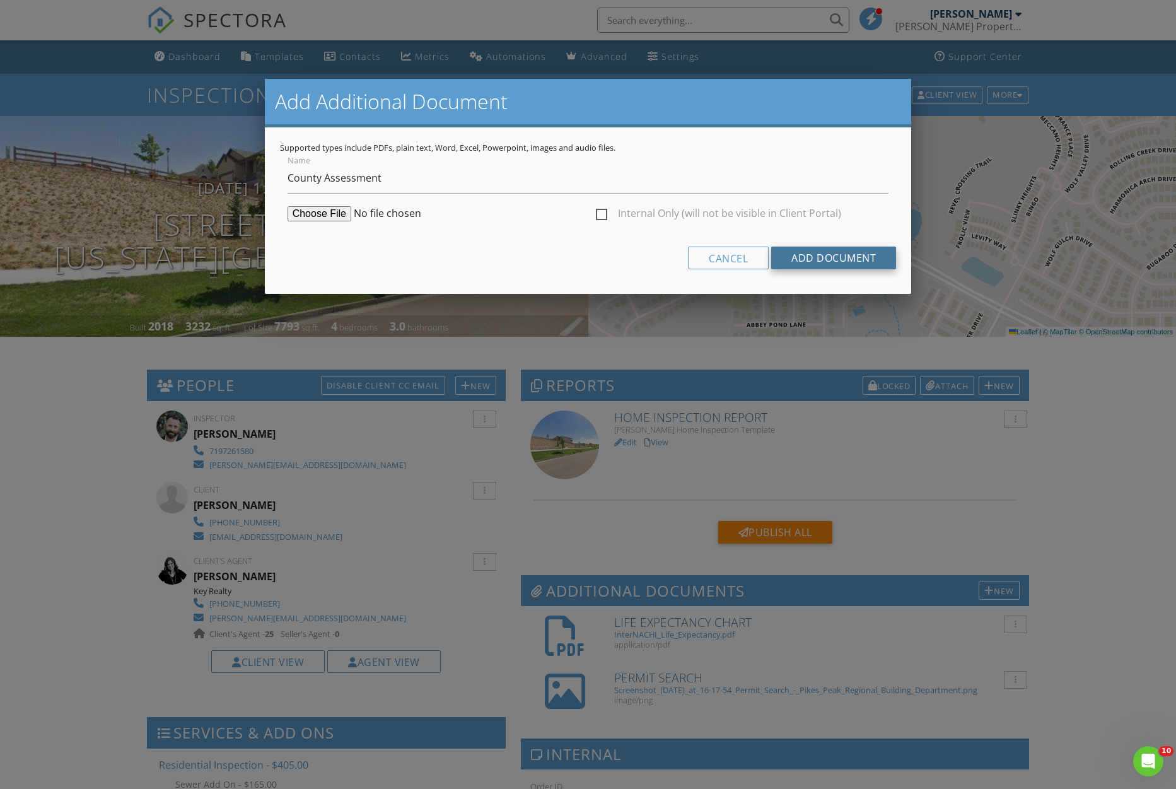
click at [821, 263] on input "Add Document" at bounding box center [833, 258] width 125 height 23
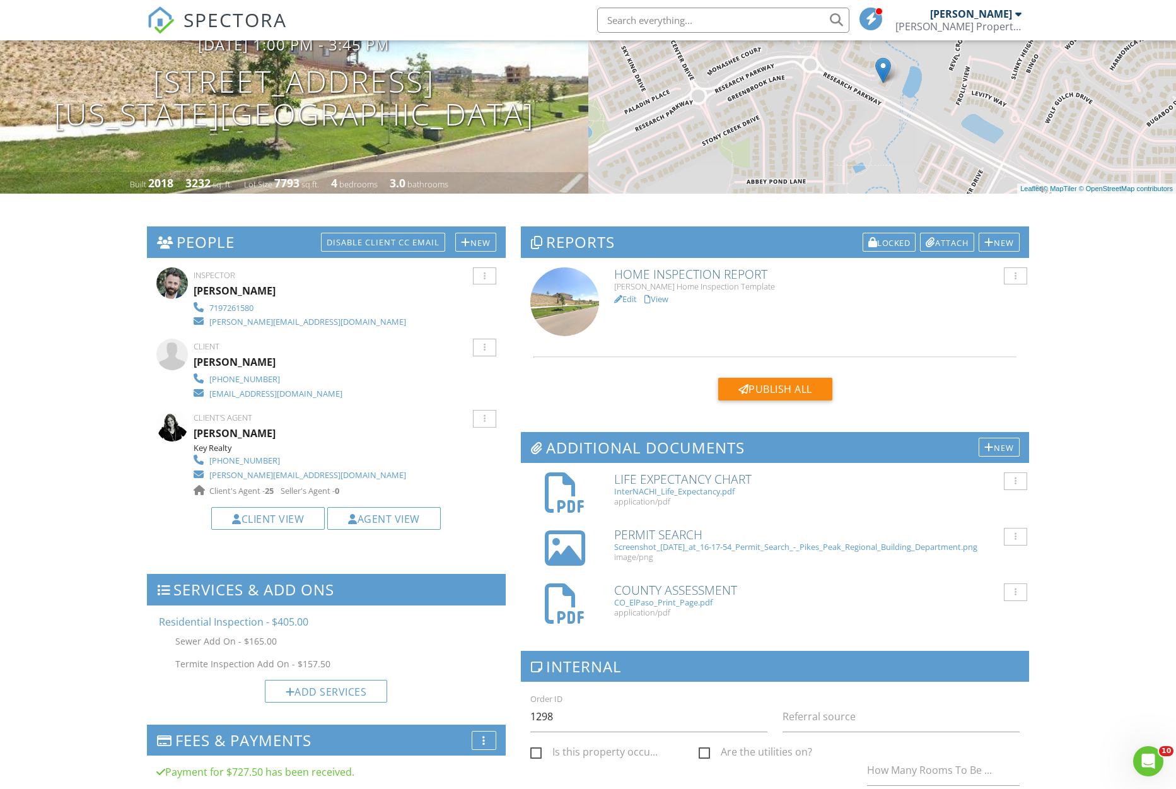
scroll to position [153, 0]
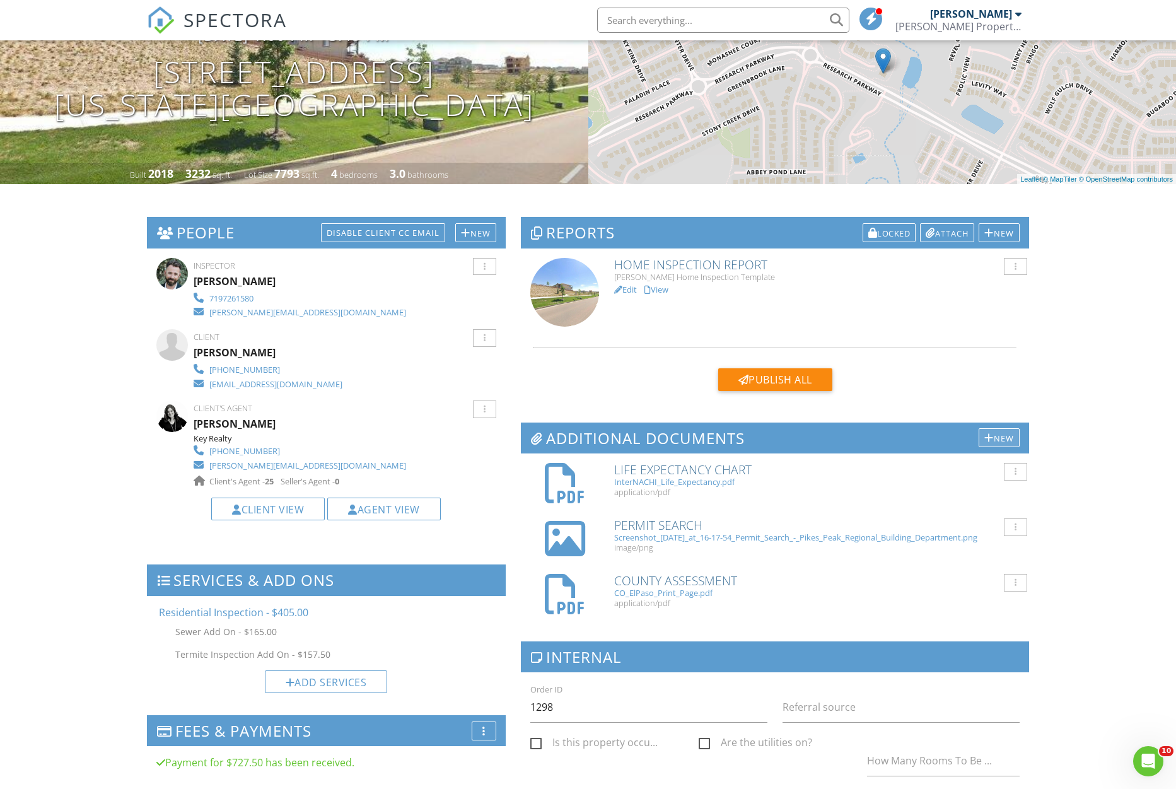
click at [990, 440] on div at bounding box center [989, 438] width 9 height 10
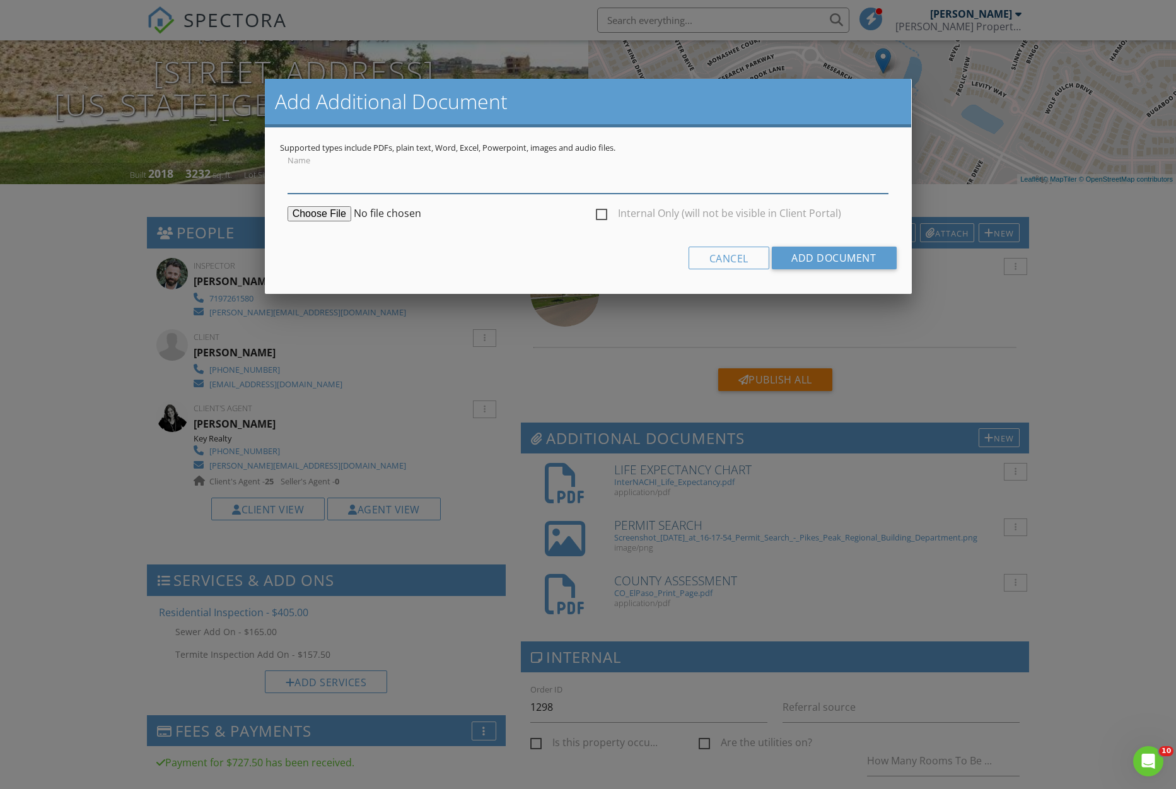
click at [334, 184] on input "Name" at bounding box center [589, 178] width 602 height 31
type input "Termite Report"
click at [321, 214] on input "file" at bounding box center [384, 213] width 193 height 15
type input "C:\fakepath\Rowdy_NPMA-33 .pdf"
click at [860, 261] on input "Add Document" at bounding box center [833, 258] width 125 height 23
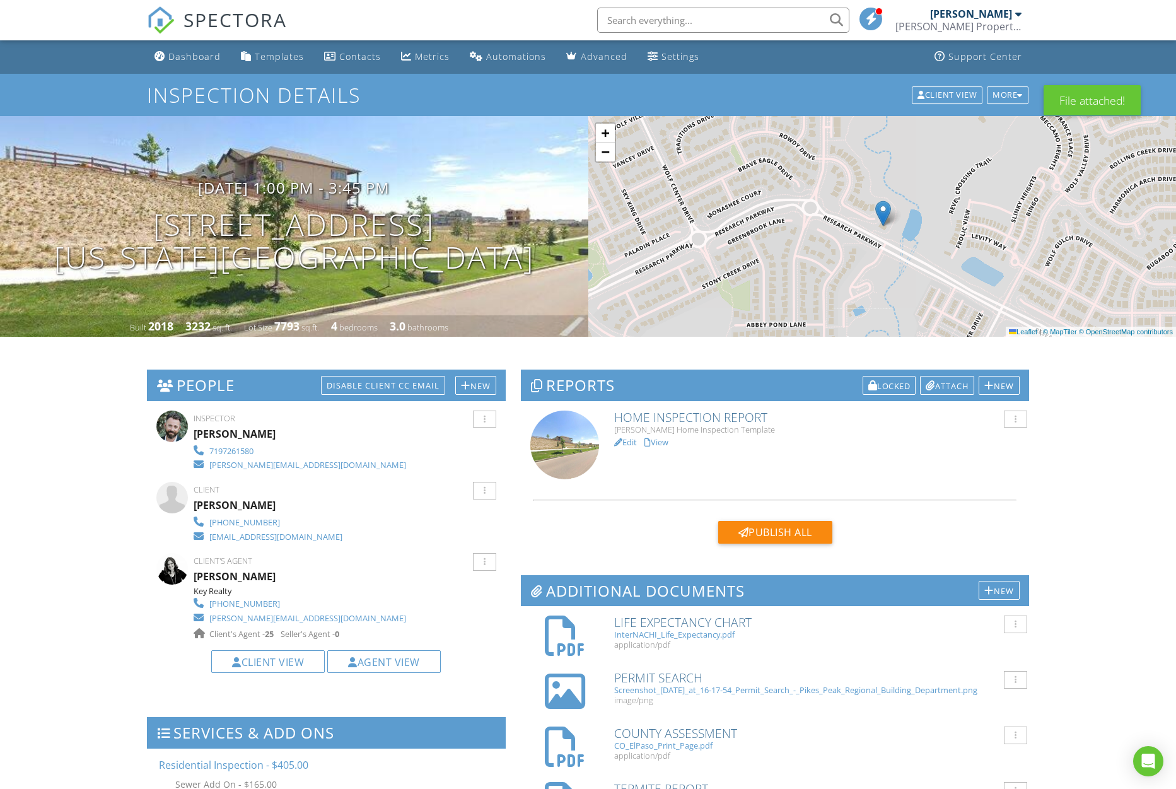
click at [633, 444] on link "Edit" at bounding box center [625, 441] width 23 height 11
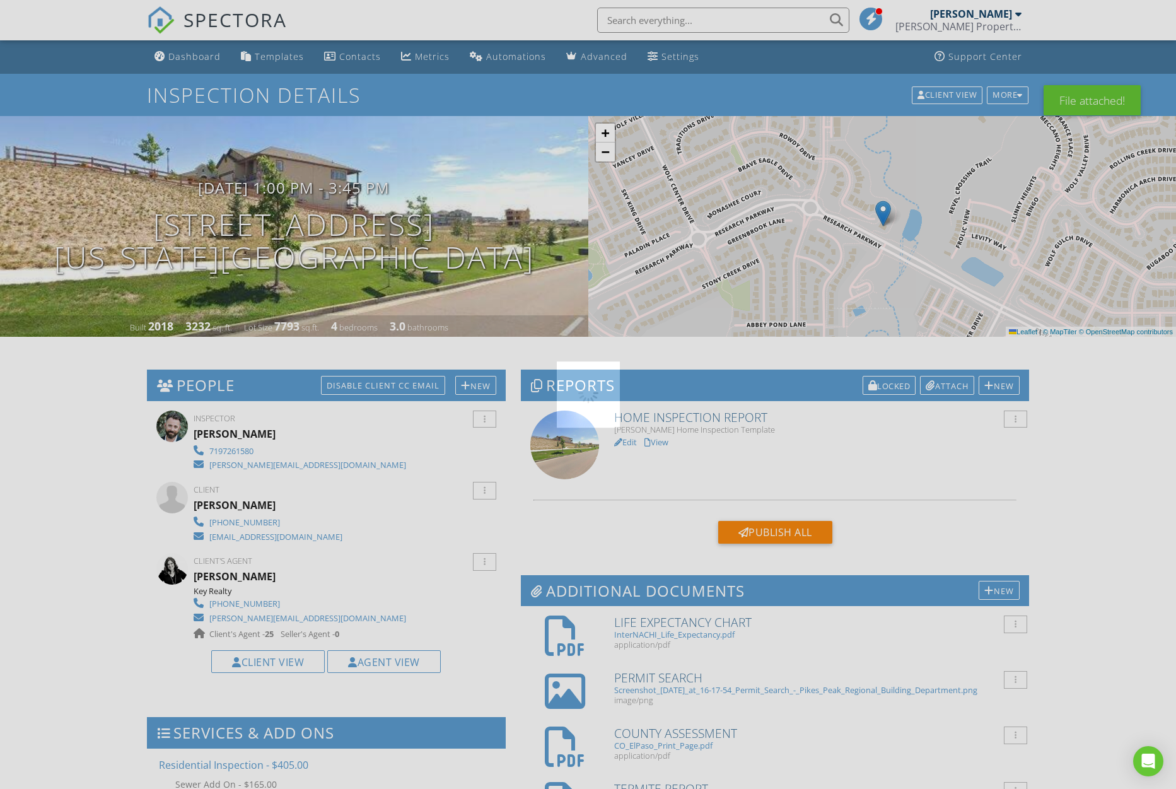
scroll to position [2, 0]
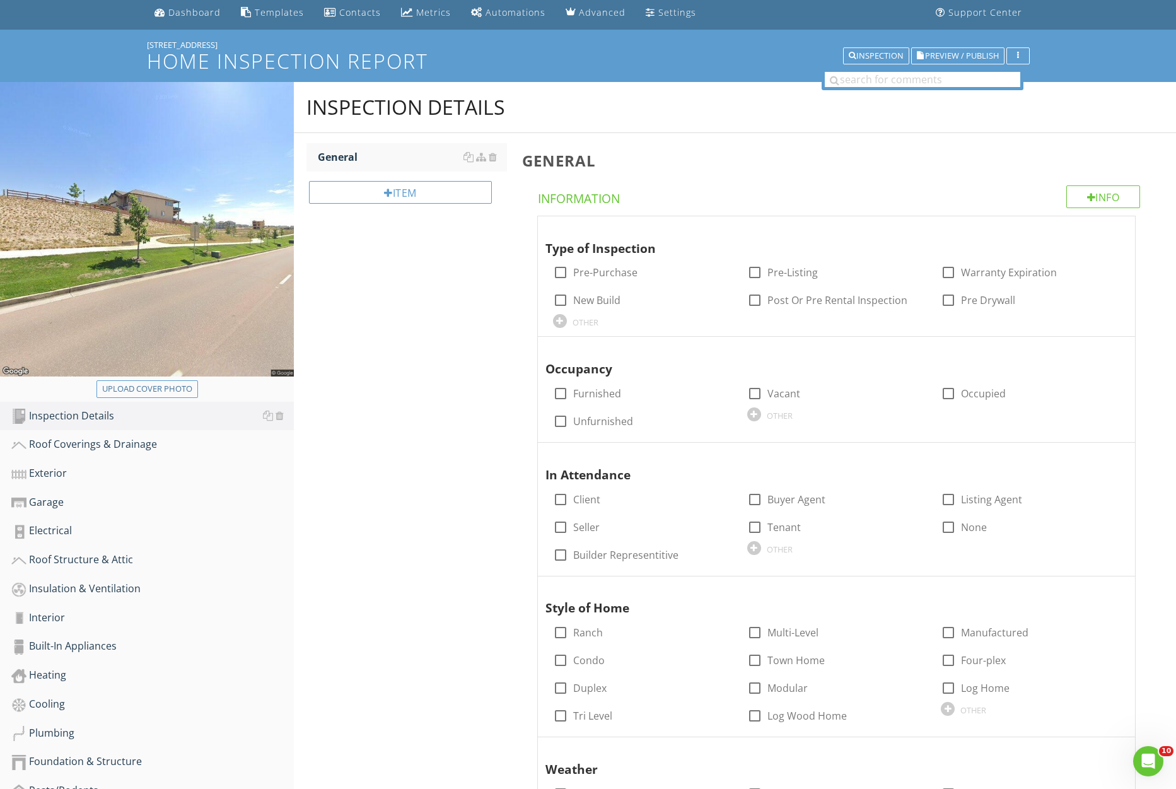
scroll to position [75, 0]
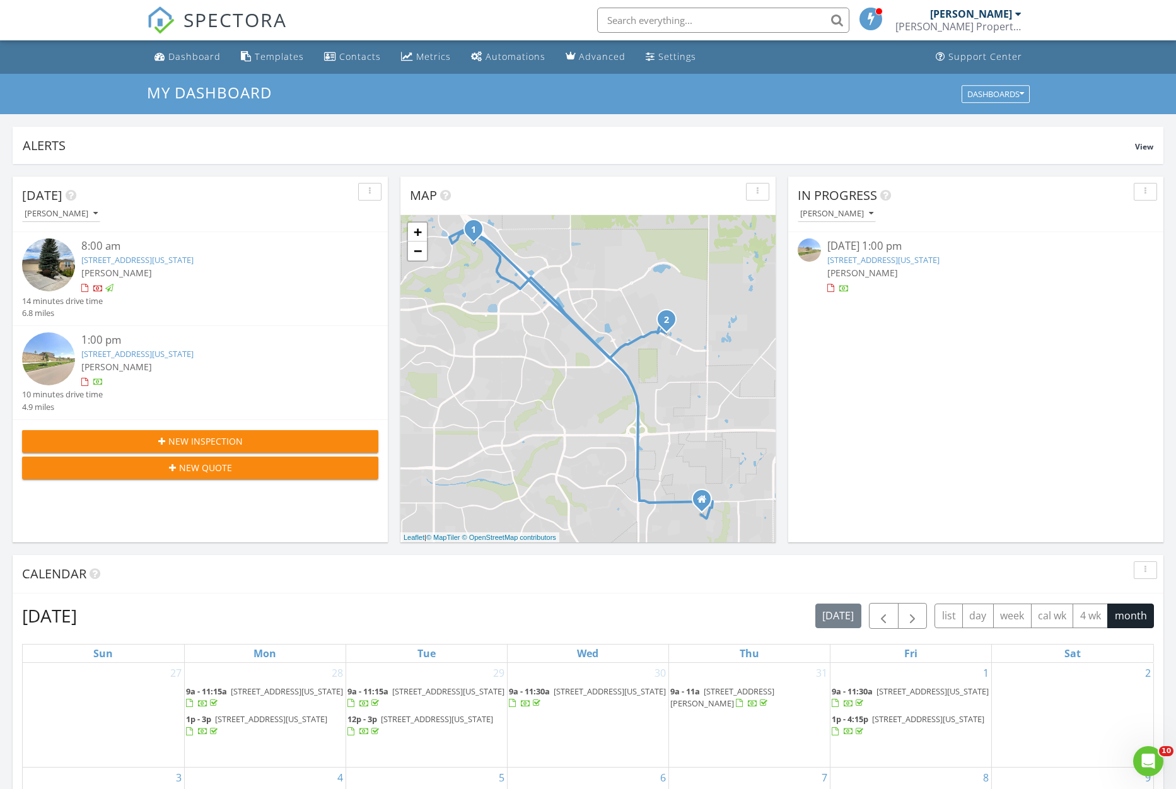
click at [194, 359] on link "[STREET_ADDRESS][US_STATE]" at bounding box center [137, 353] width 112 height 11
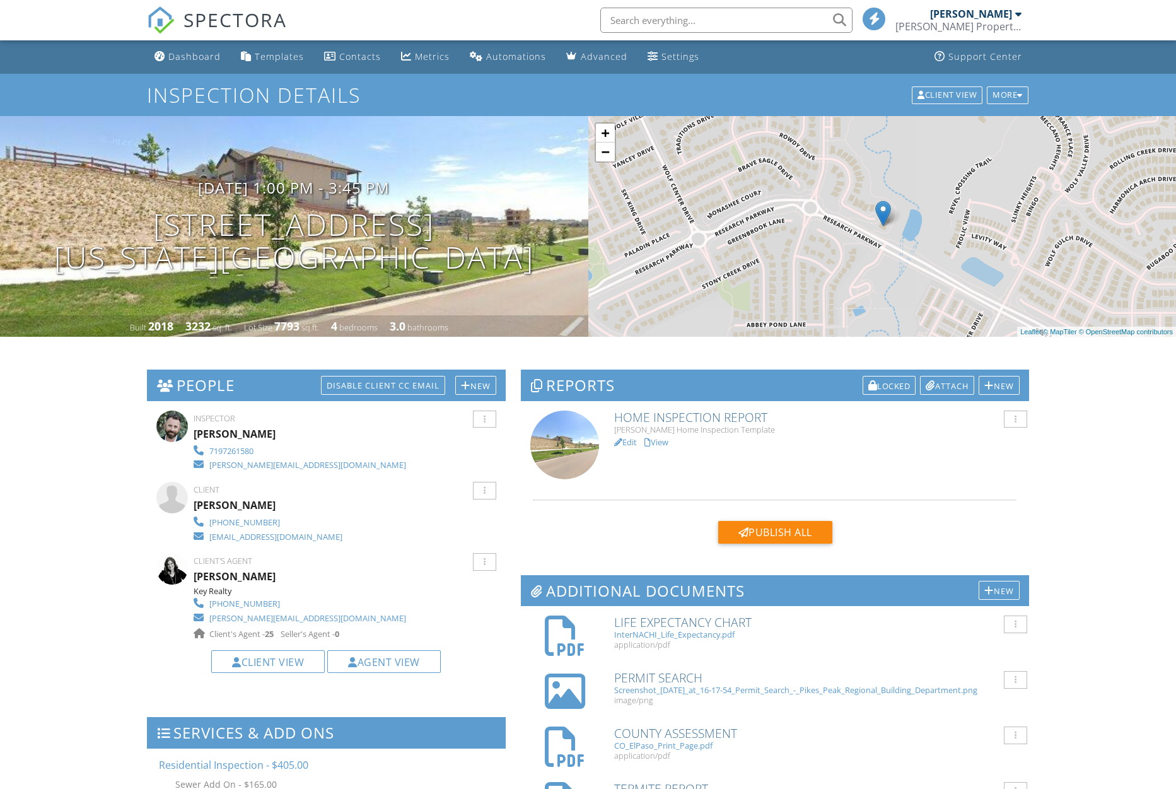
click at [630, 442] on link "Edit" at bounding box center [625, 441] width 23 height 11
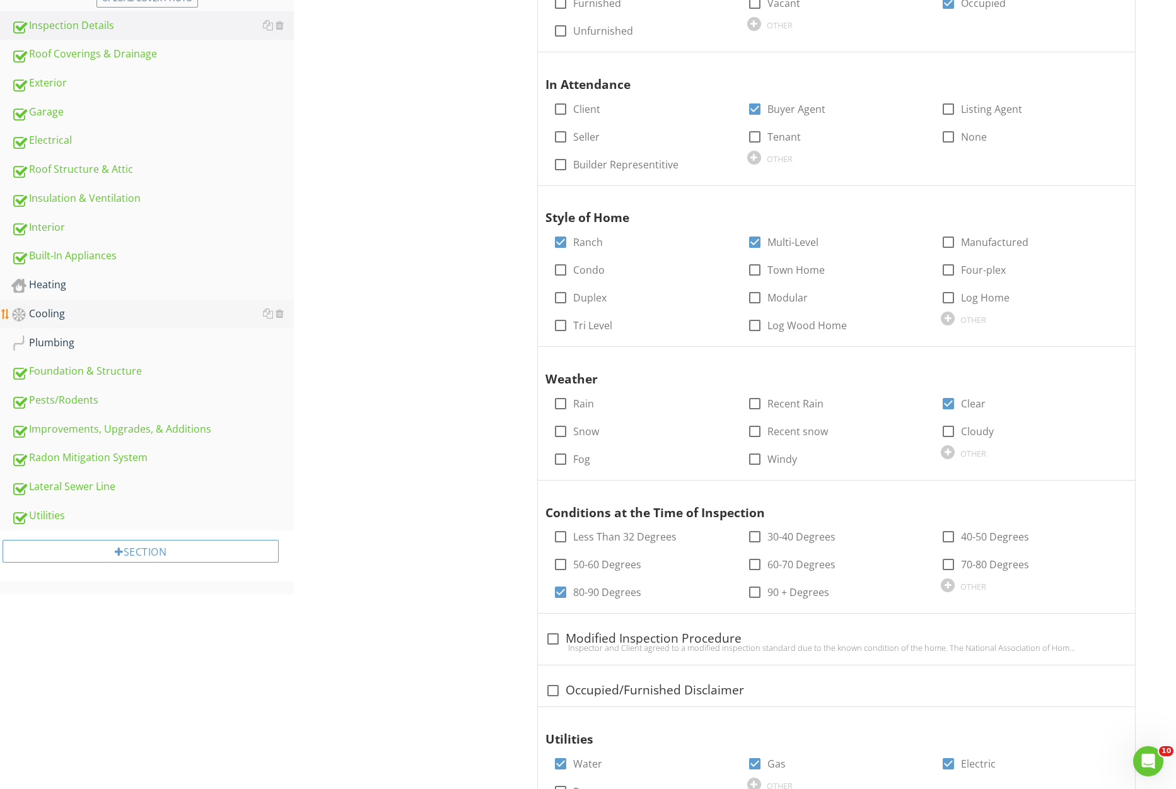
scroll to position [417, 0]
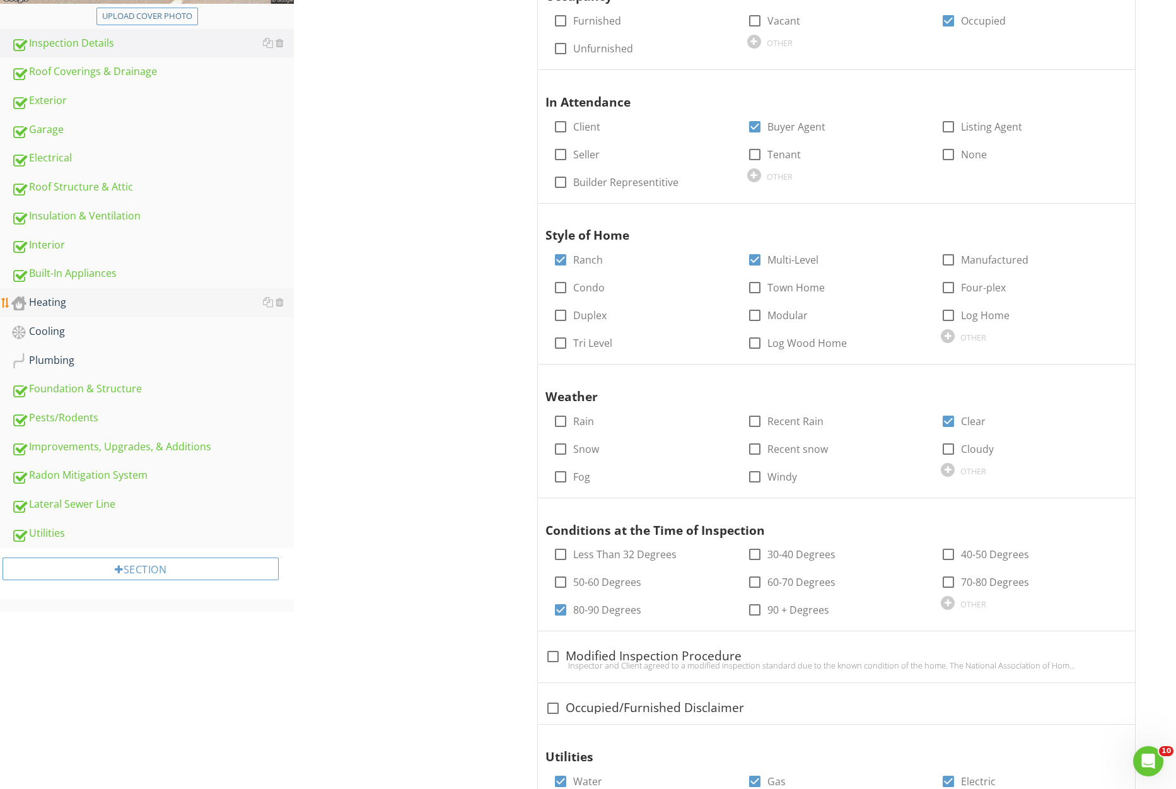
click at [119, 309] on div "Heating" at bounding box center [152, 303] width 283 height 16
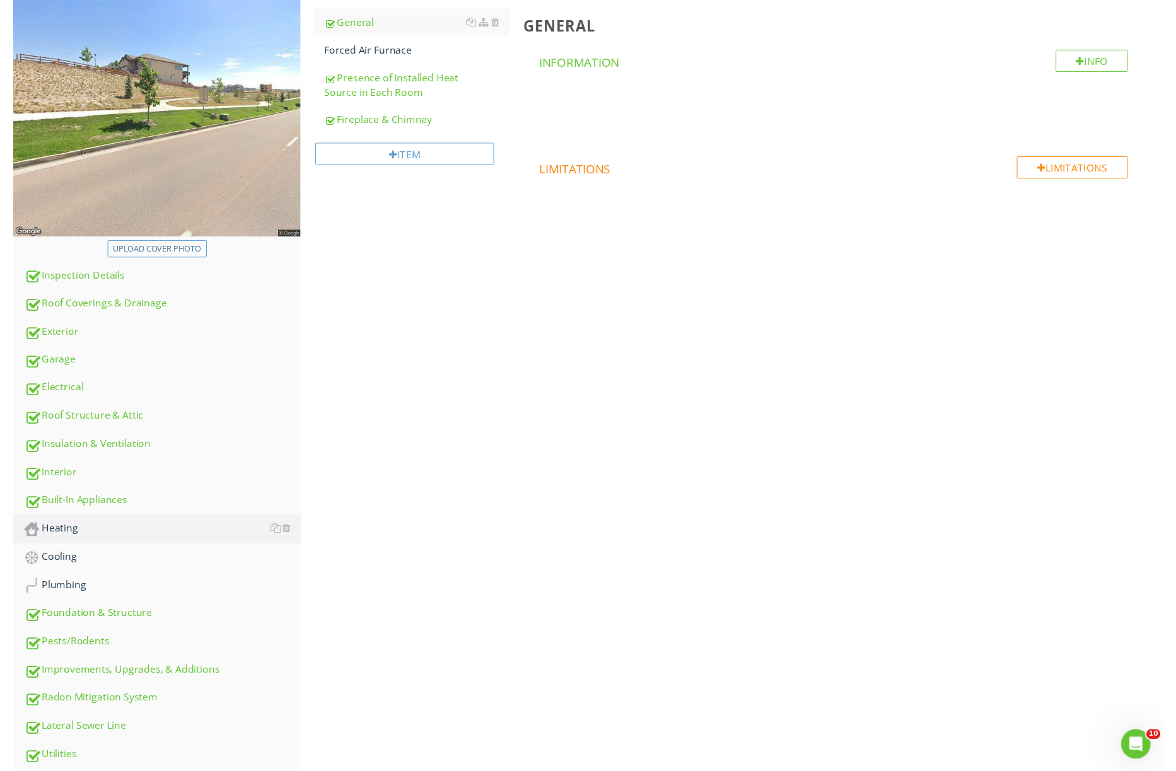
scroll to position [178, 0]
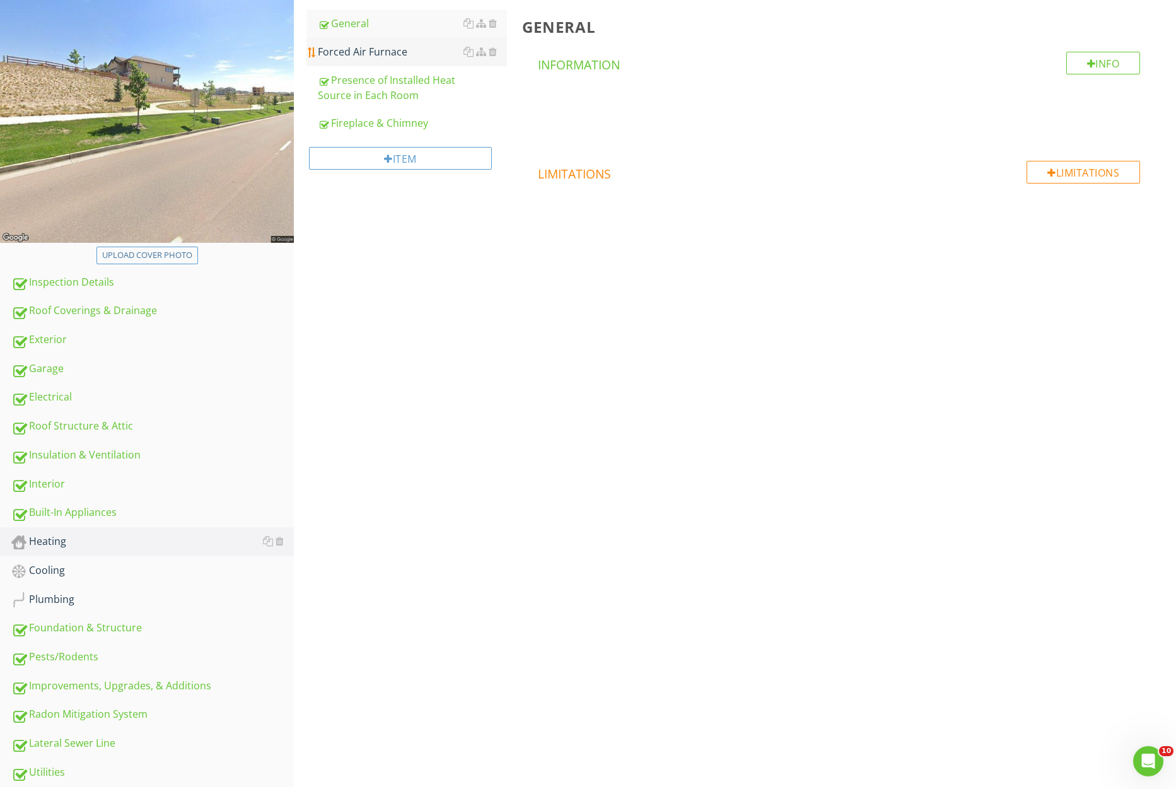
click at [384, 61] on link "Forced Air Furnace" at bounding box center [412, 52] width 189 height 28
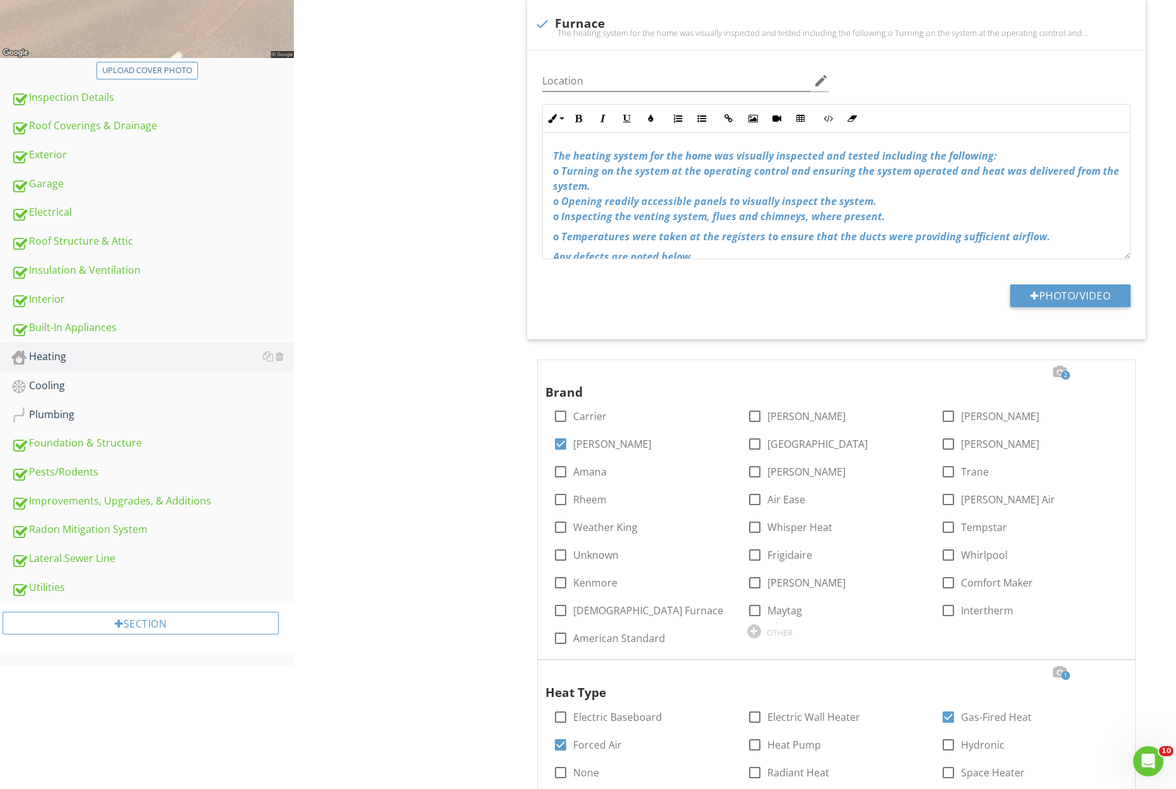
scroll to position [647, 0]
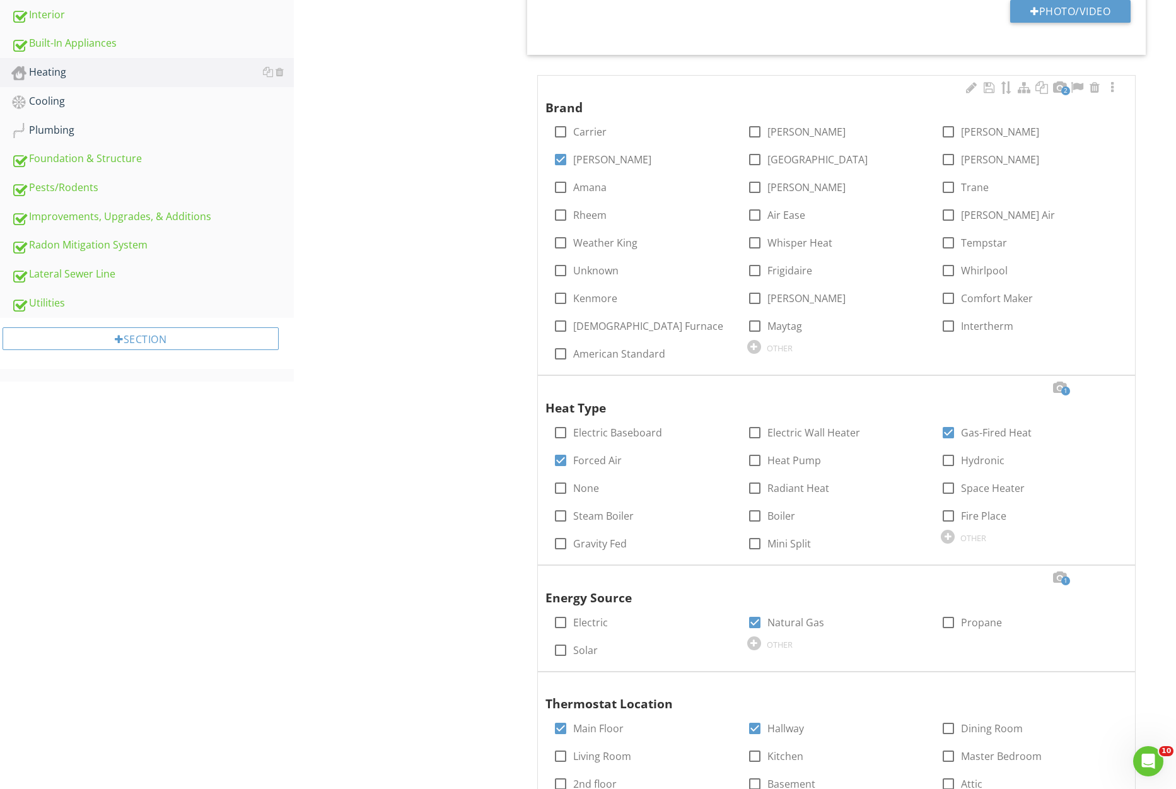
click at [1062, 91] on span "2" at bounding box center [1066, 90] width 9 height 9
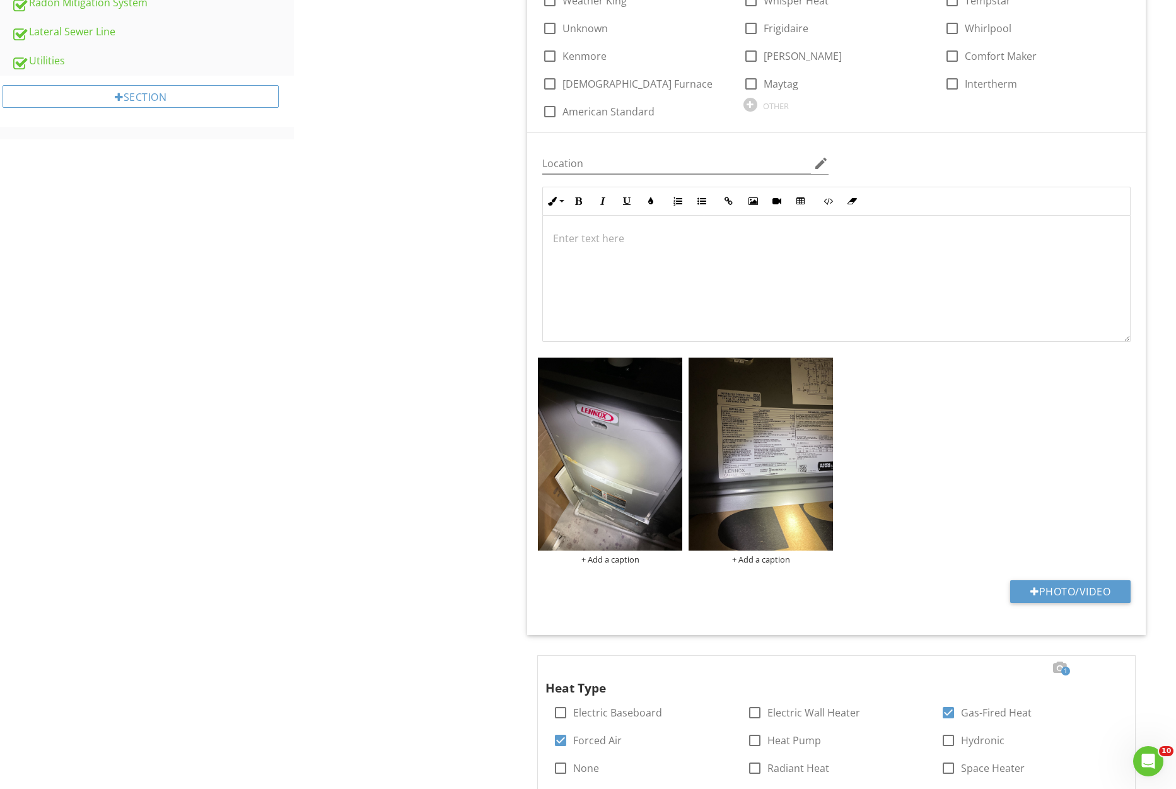
scroll to position [905, 0]
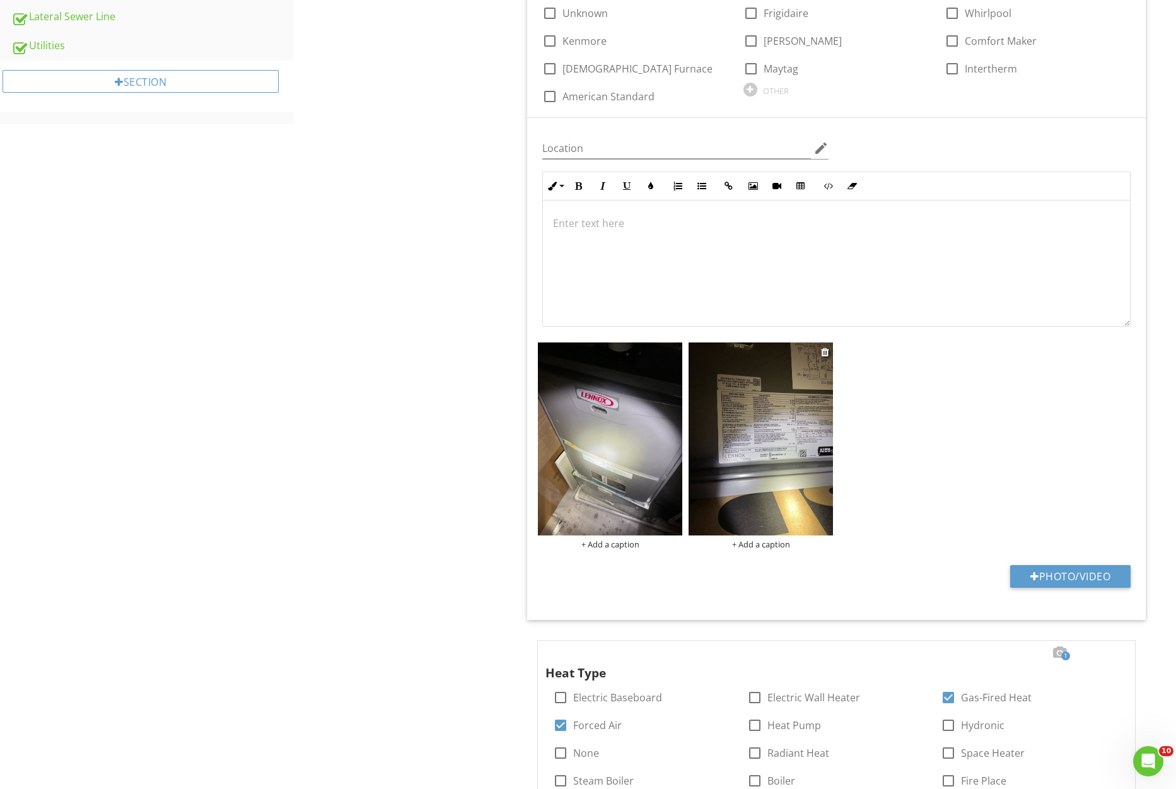
click at [793, 429] on img at bounding box center [761, 439] width 144 height 193
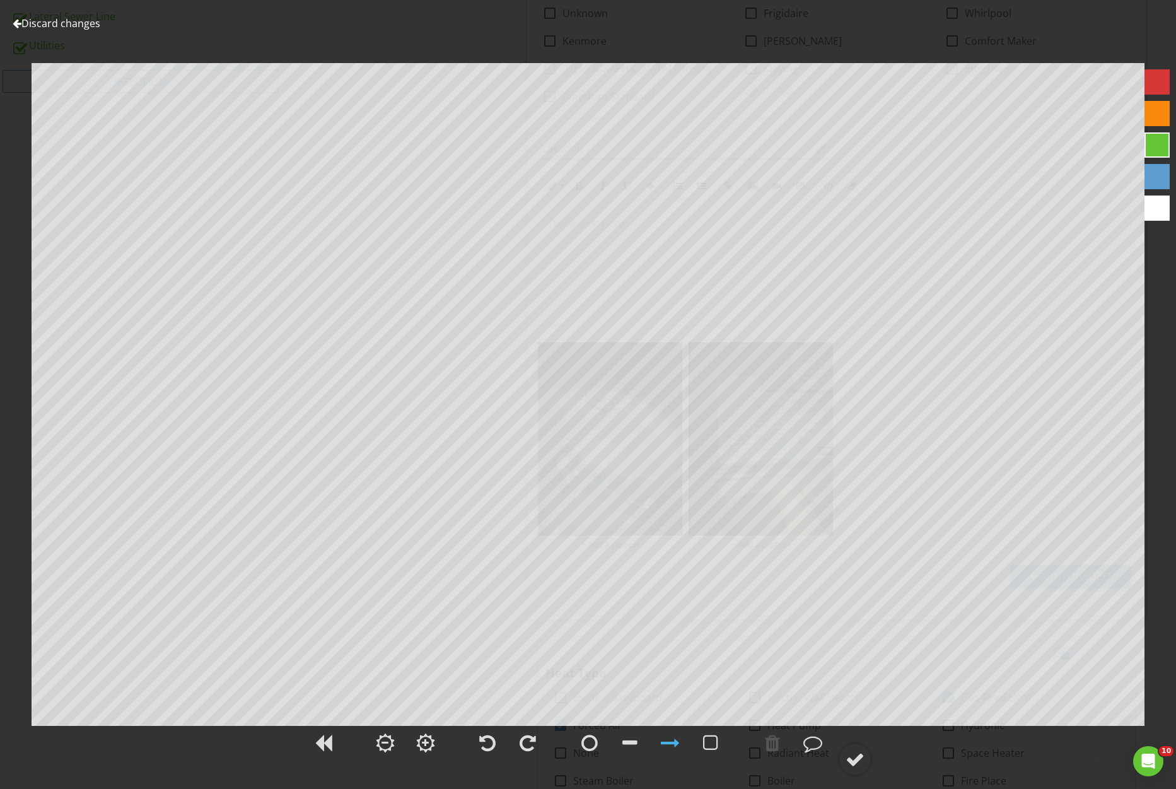
click at [85, 27] on link "Discard changes" at bounding box center [57, 23] width 88 height 14
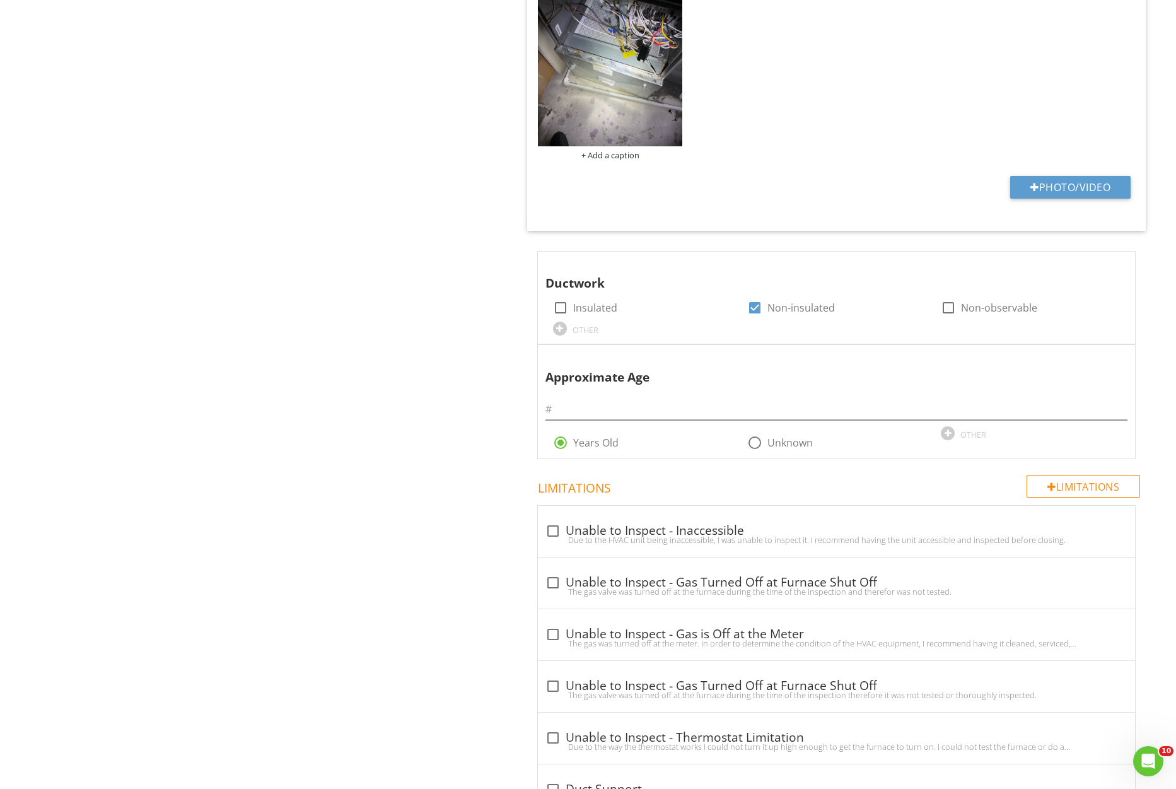
scroll to position [2358, 0]
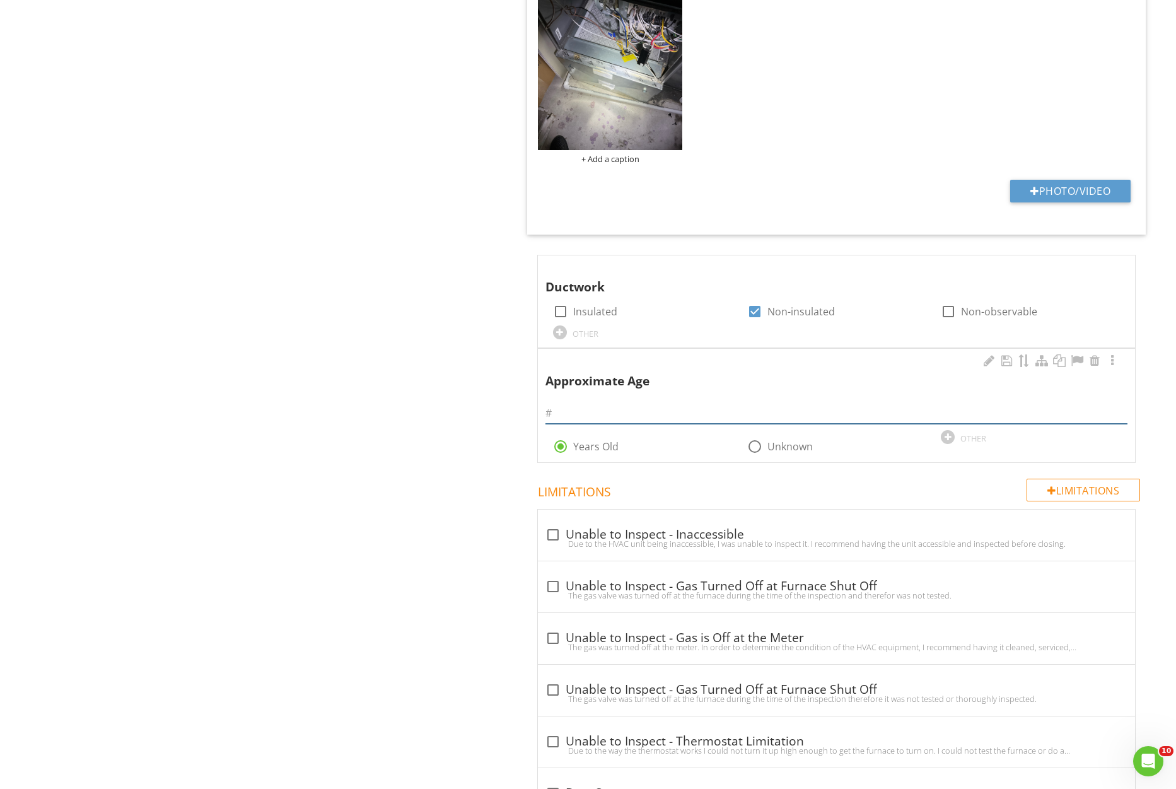
click at [610, 412] on input "text" at bounding box center [837, 413] width 582 height 21
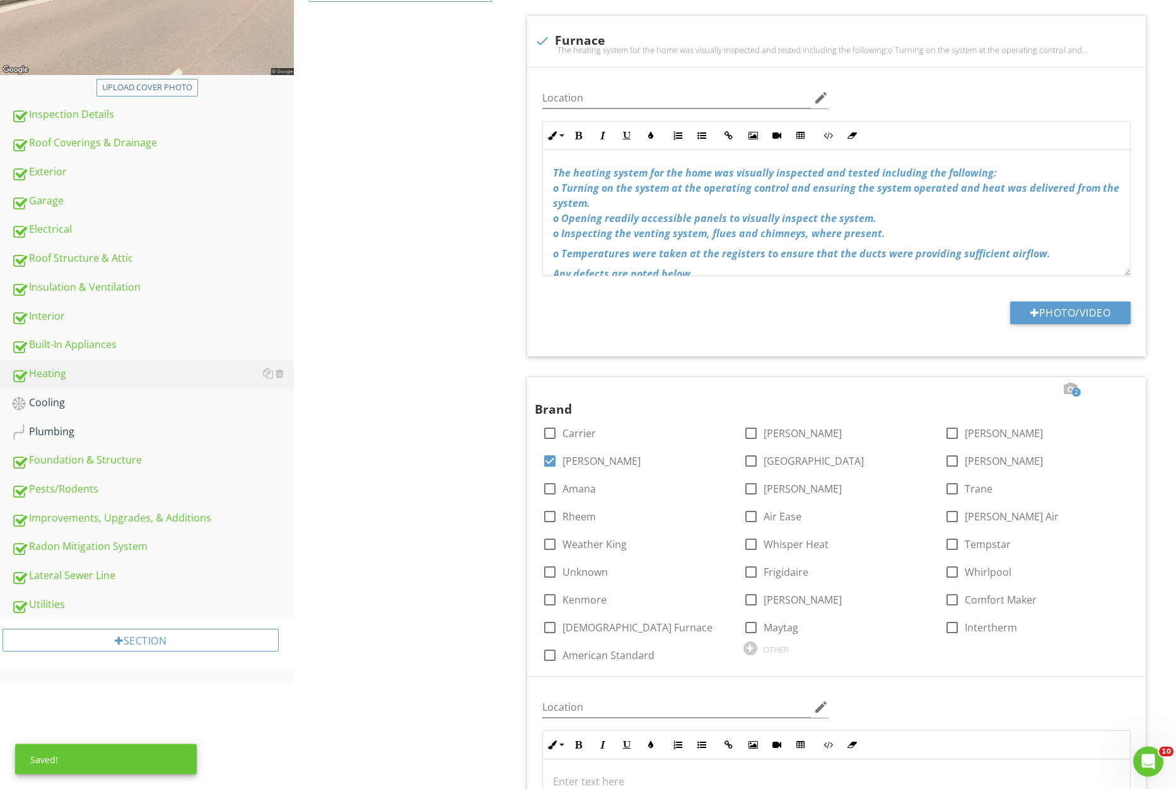
scroll to position [502, 0]
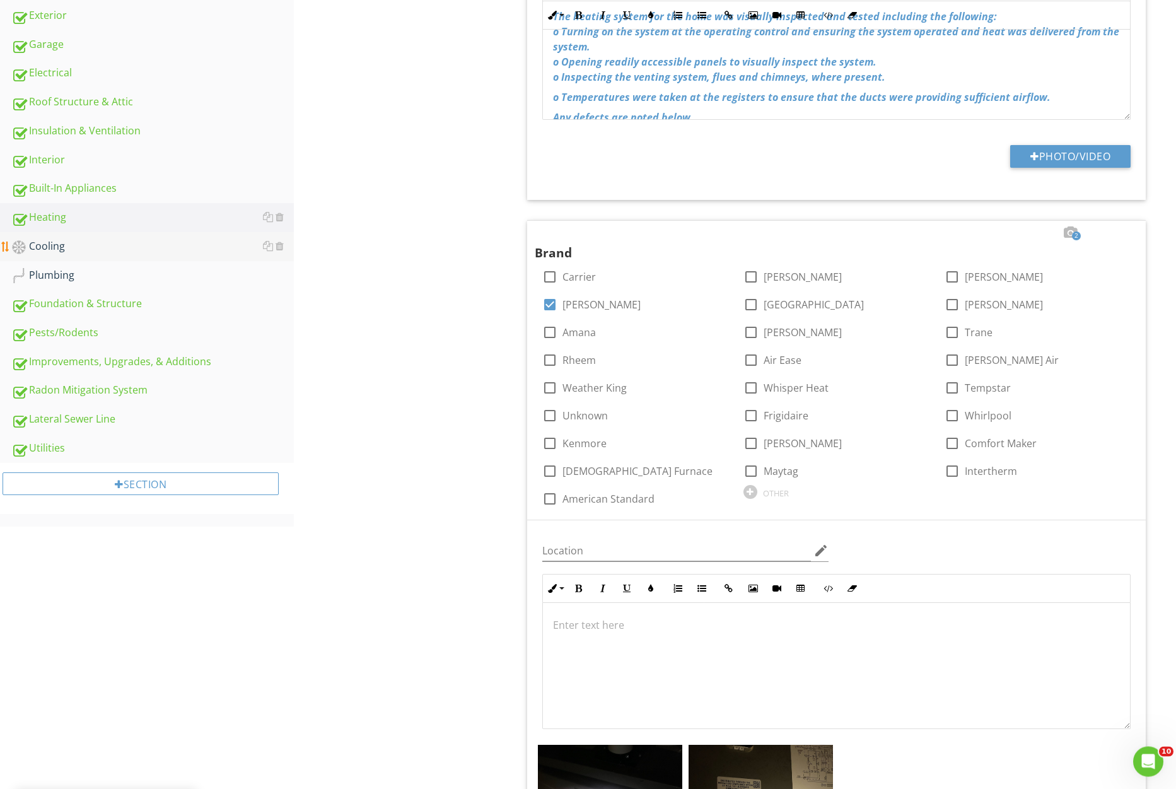
type input "9"
click at [91, 252] on div "Cooling" at bounding box center [152, 246] width 283 height 16
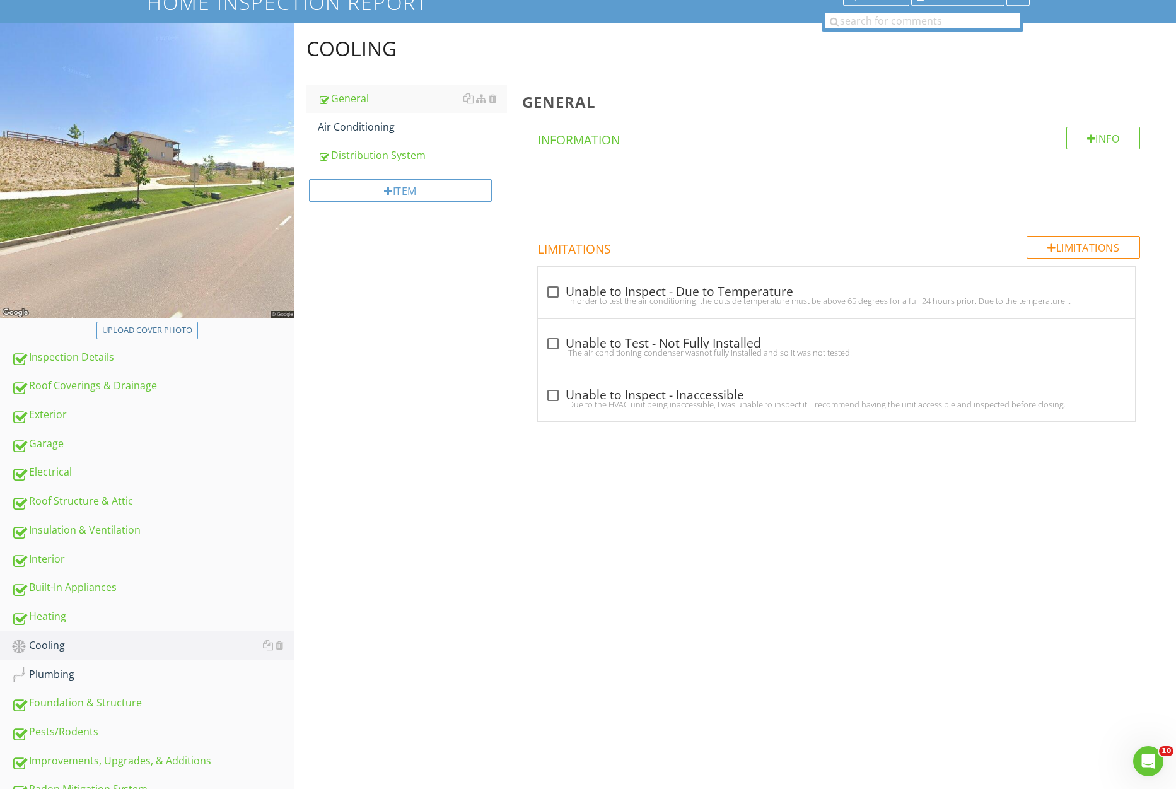
scroll to position [71, 0]
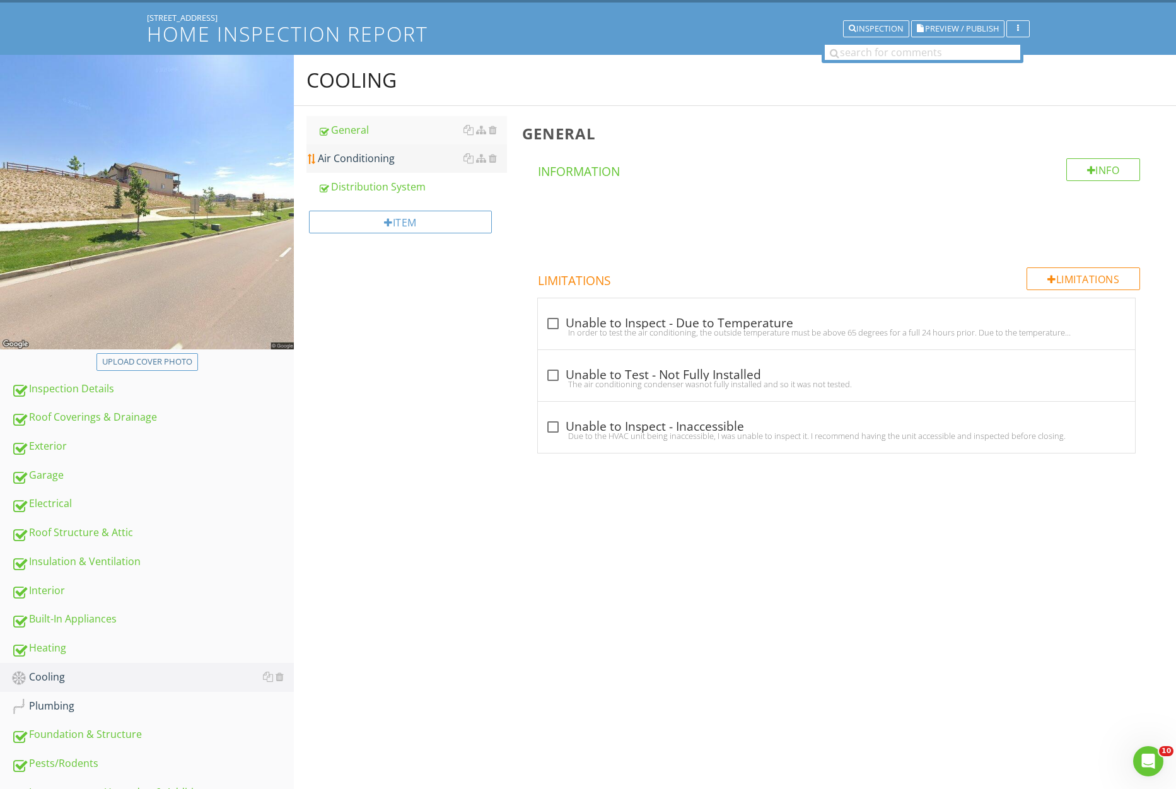
click at [407, 169] on link "Air Conditioning" at bounding box center [412, 158] width 189 height 28
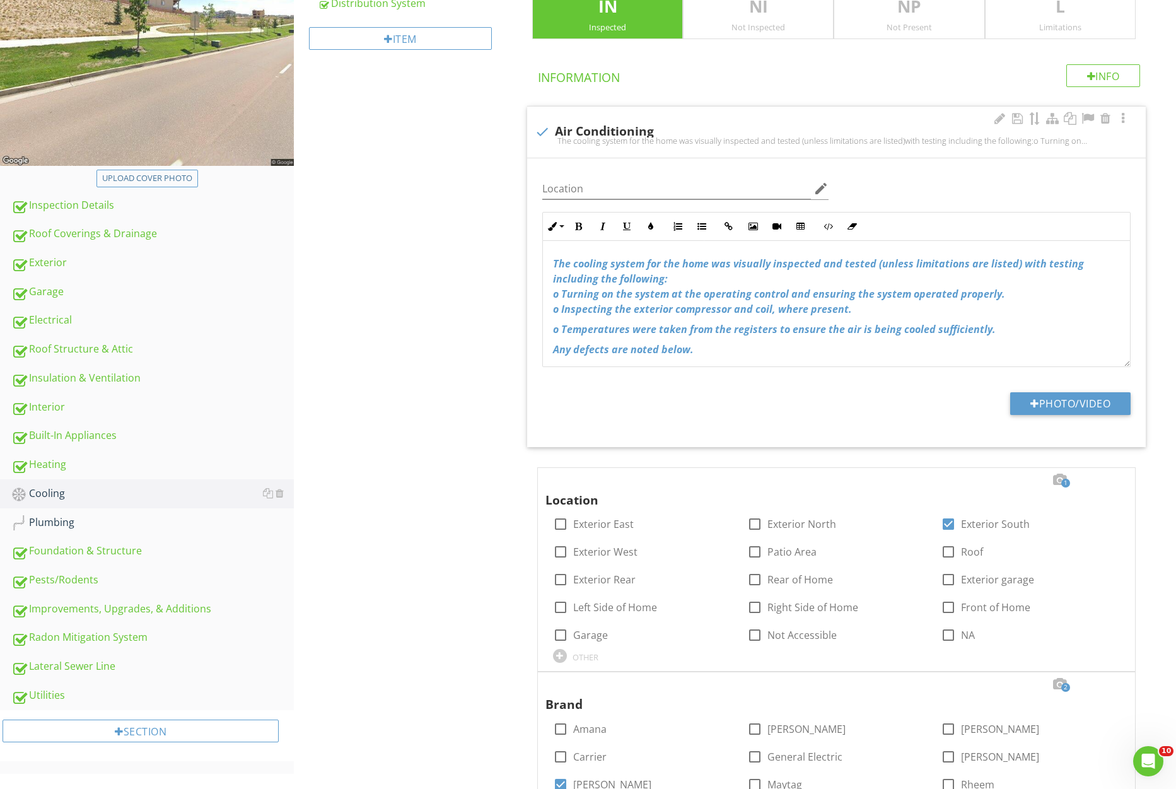
scroll to position [478, 0]
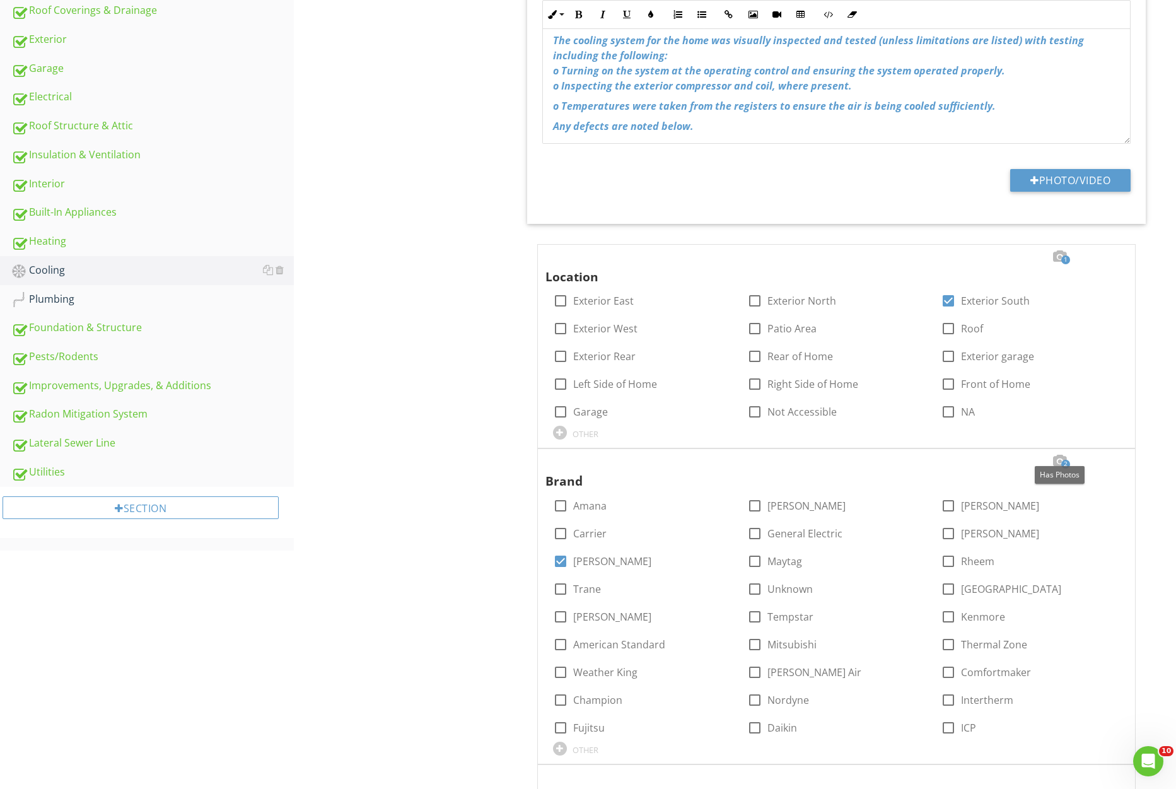
click at [1058, 462] on div at bounding box center [1059, 461] width 15 height 13
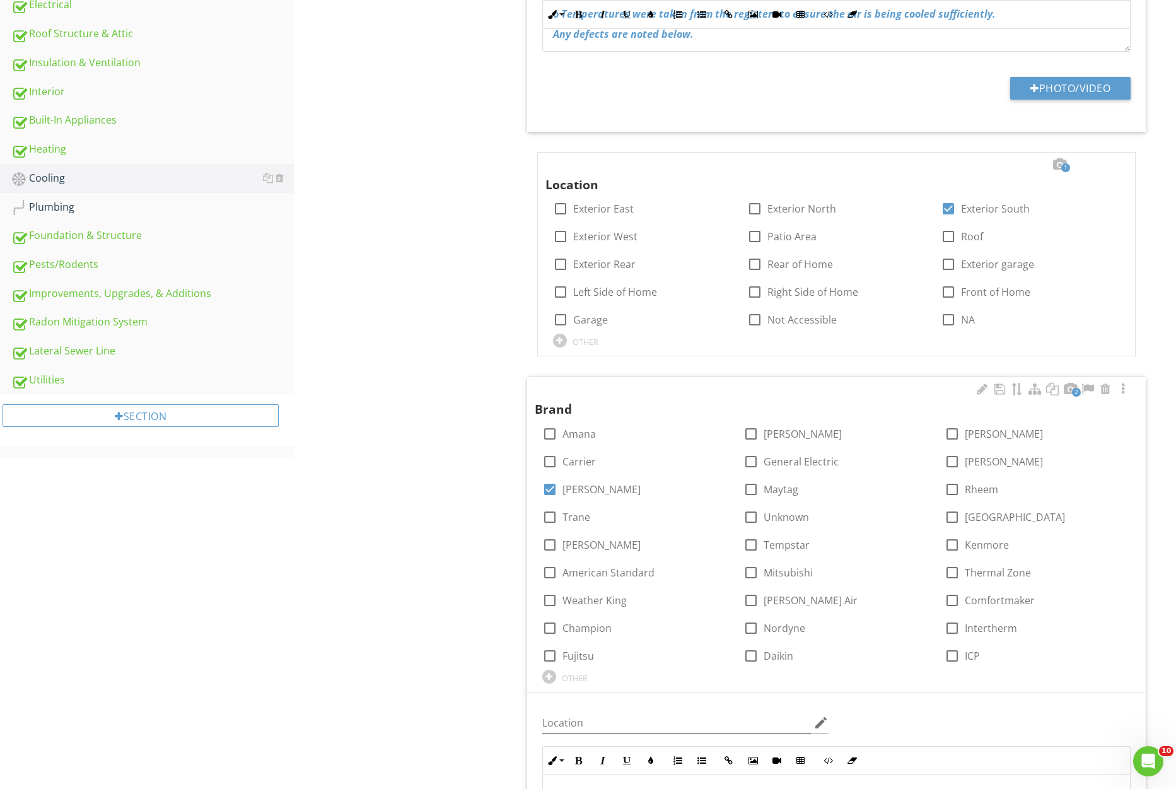
scroll to position [863, 0]
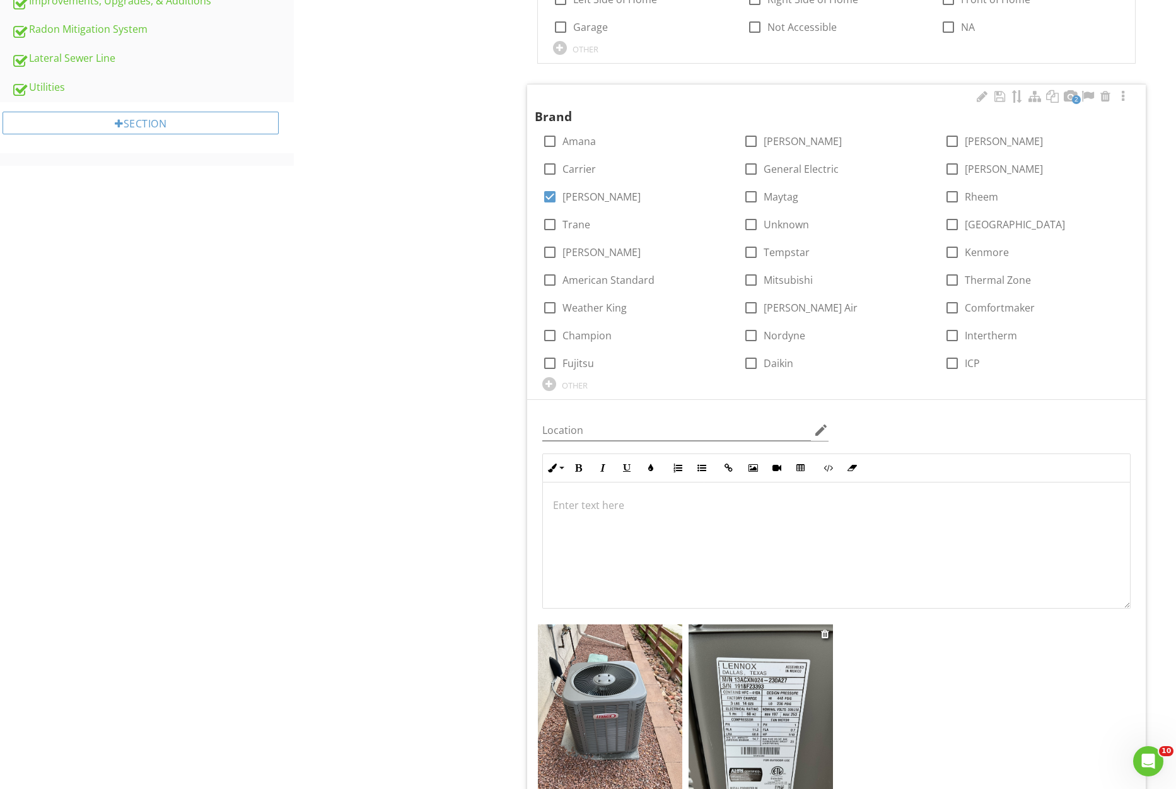
click at [783, 684] on img at bounding box center [761, 720] width 144 height 193
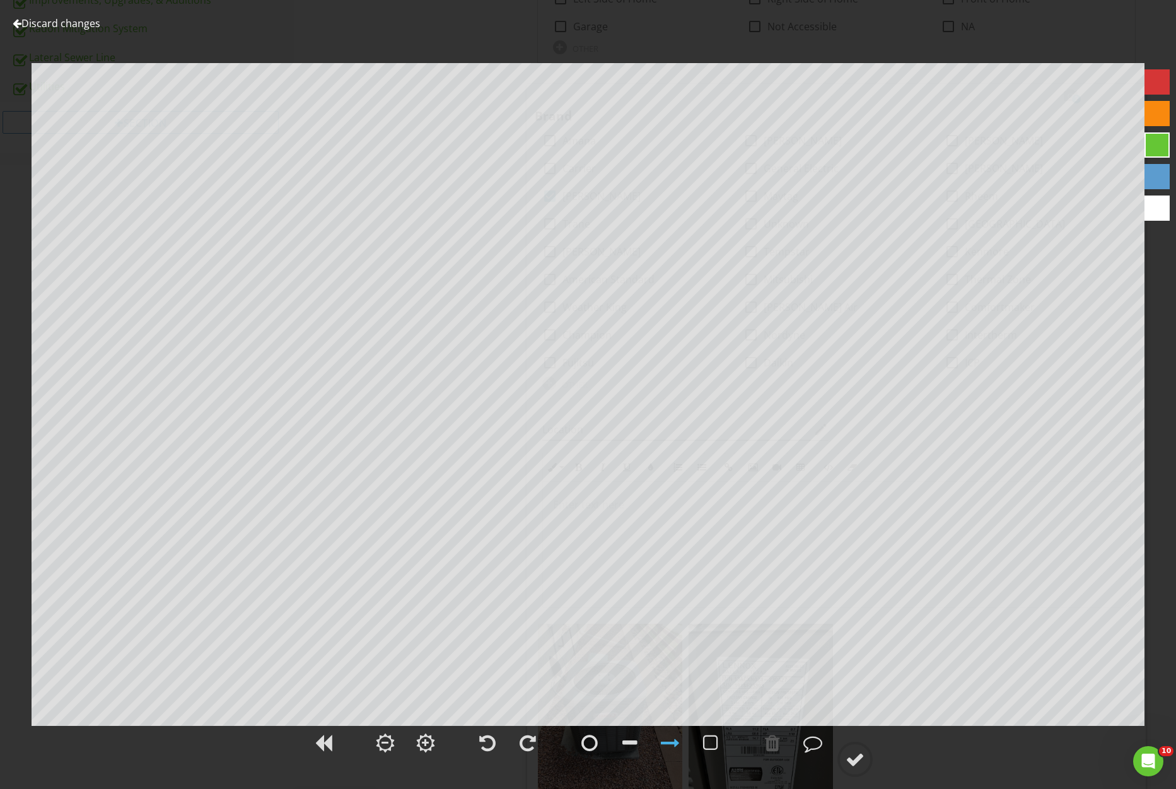
scroll to position [860, 0]
click at [78, 25] on link "Discard changes" at bounding box center [57, 23] width 88 height 14
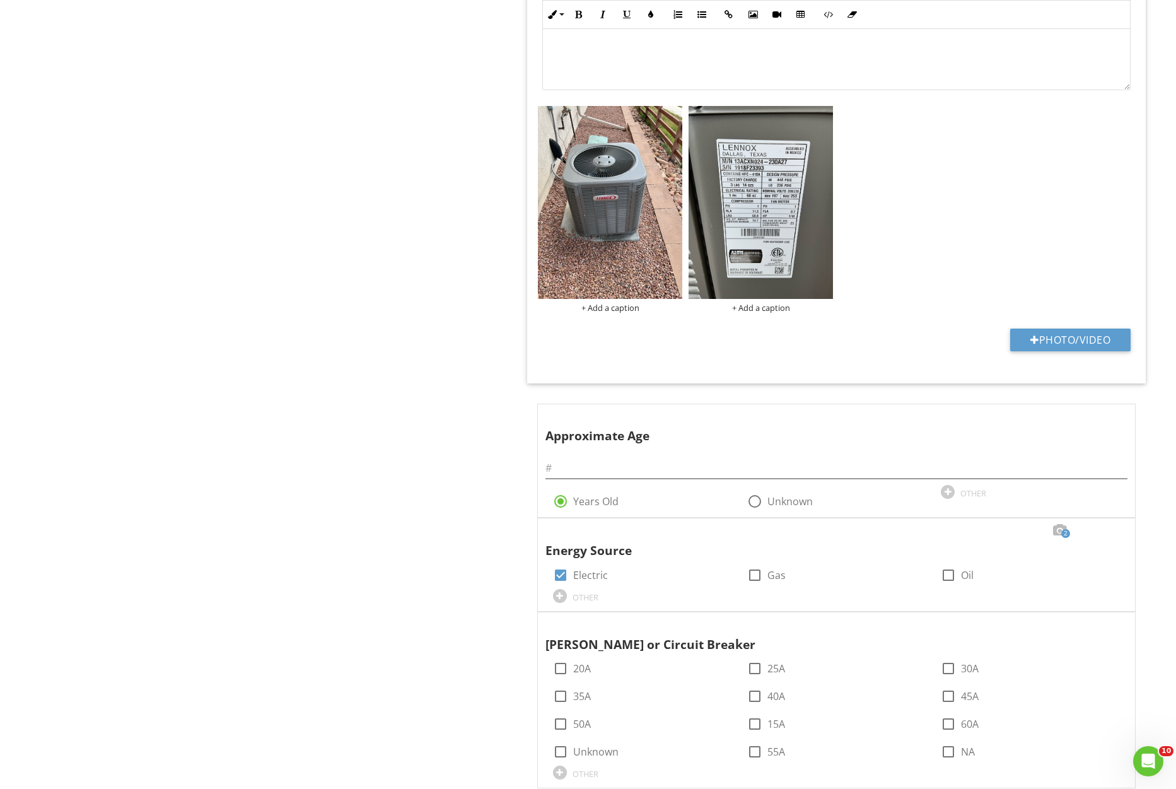
scroll to position [1468, 0]
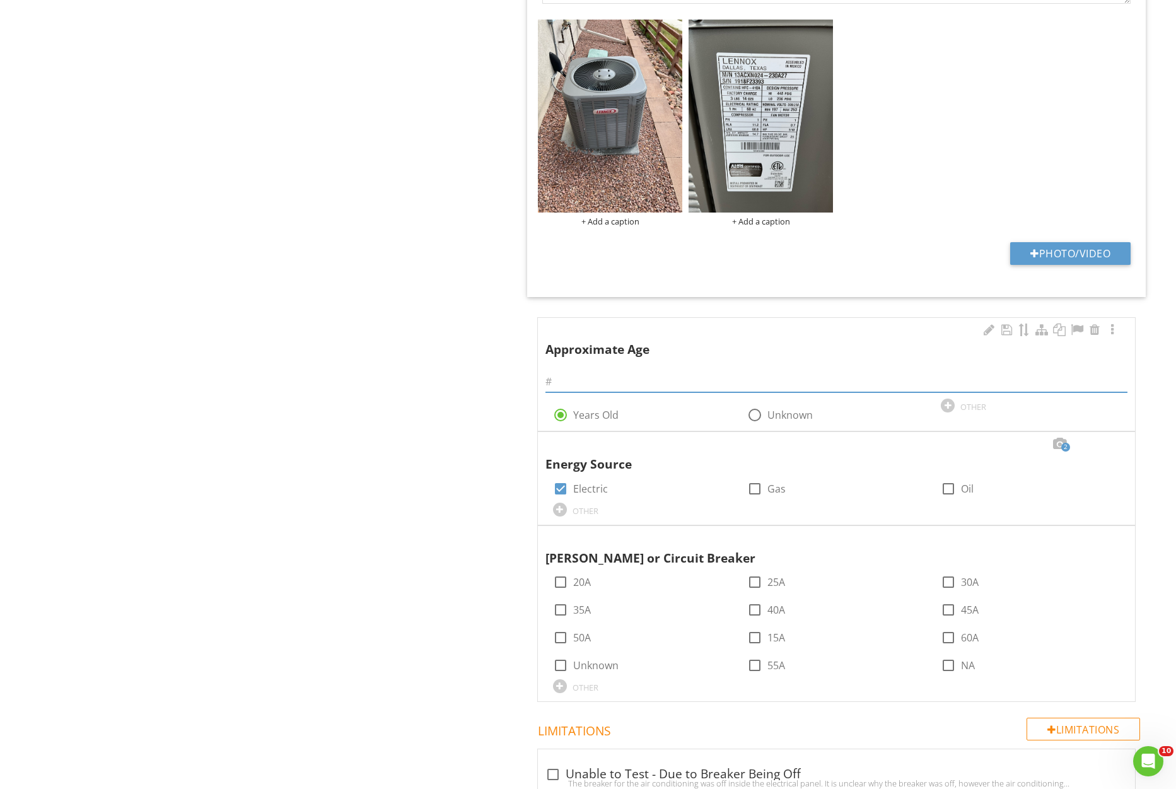
click at [597, 385] on input "text" at bounding box center [837, 382] width 582 height 21
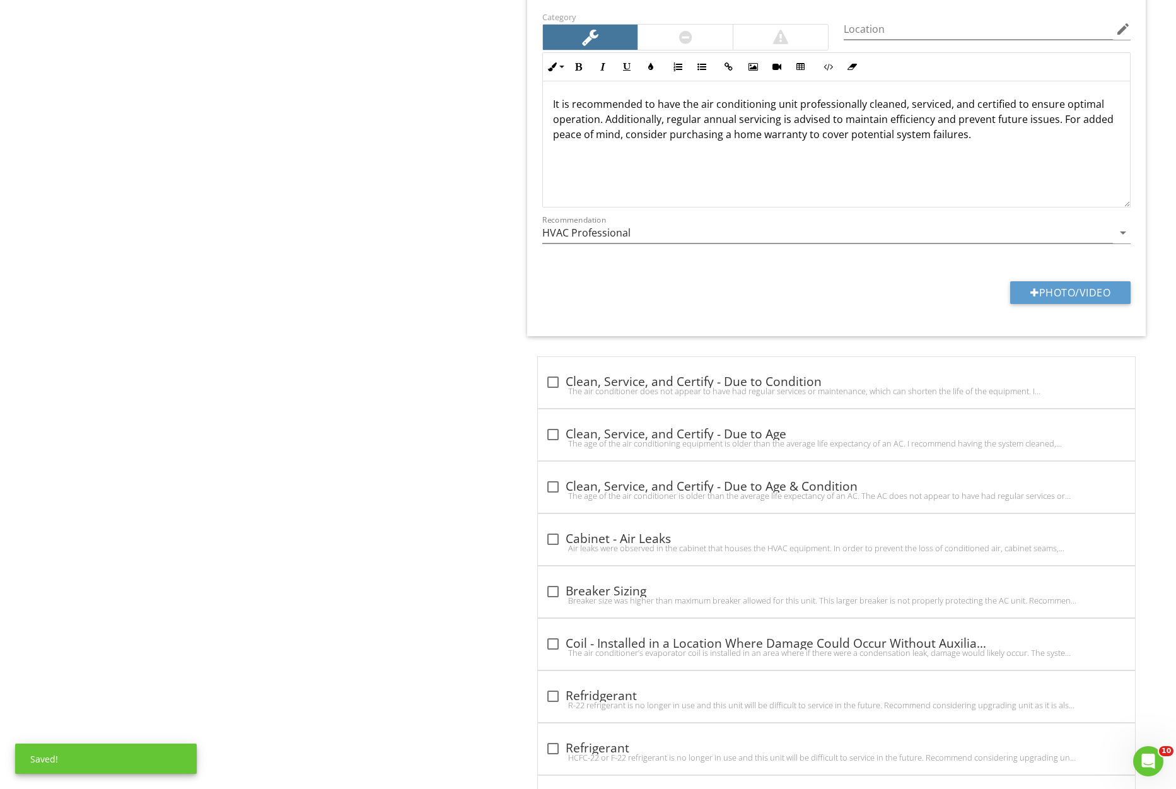
scroll to position [2603, 0]
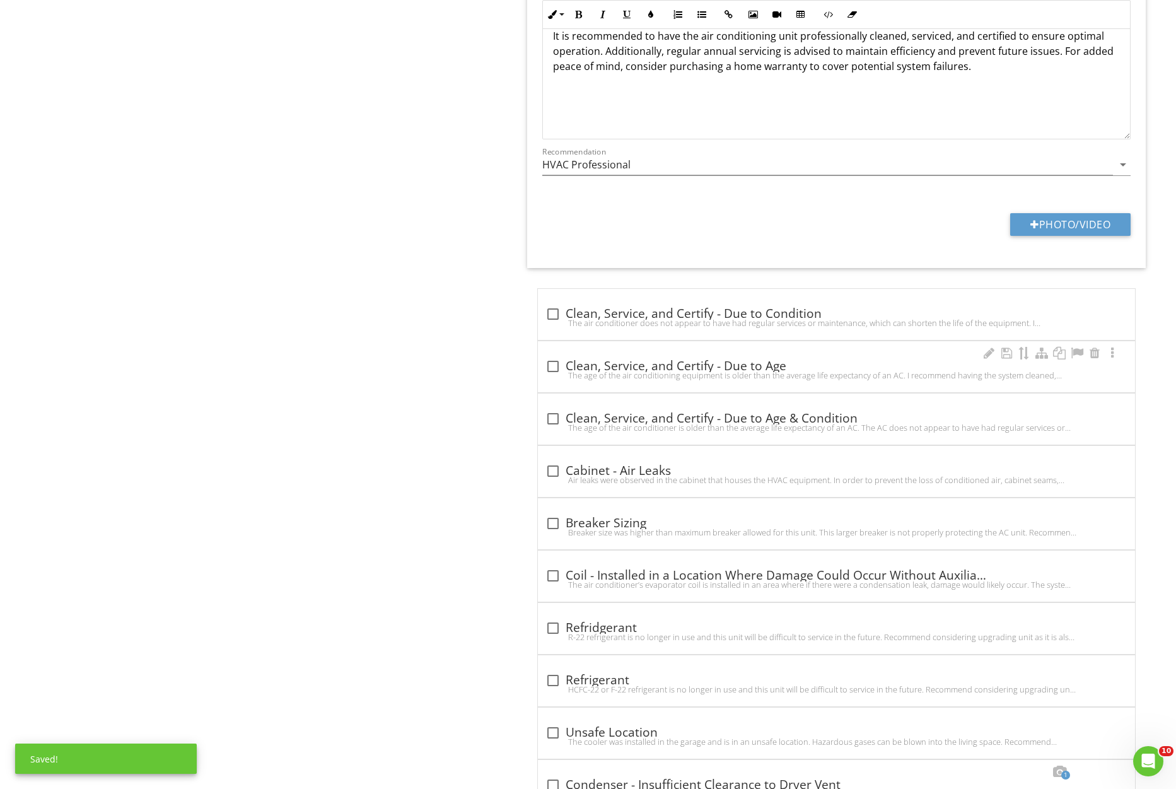
type input "7"
drag, startPoint x: 552, startPoint y: 360, endPoint x: 532, endPoint y: 366, distance: 21.0
click at [552, 360] on div at bounding box center [552, 366] width 21 height 21
checkbox input "true"
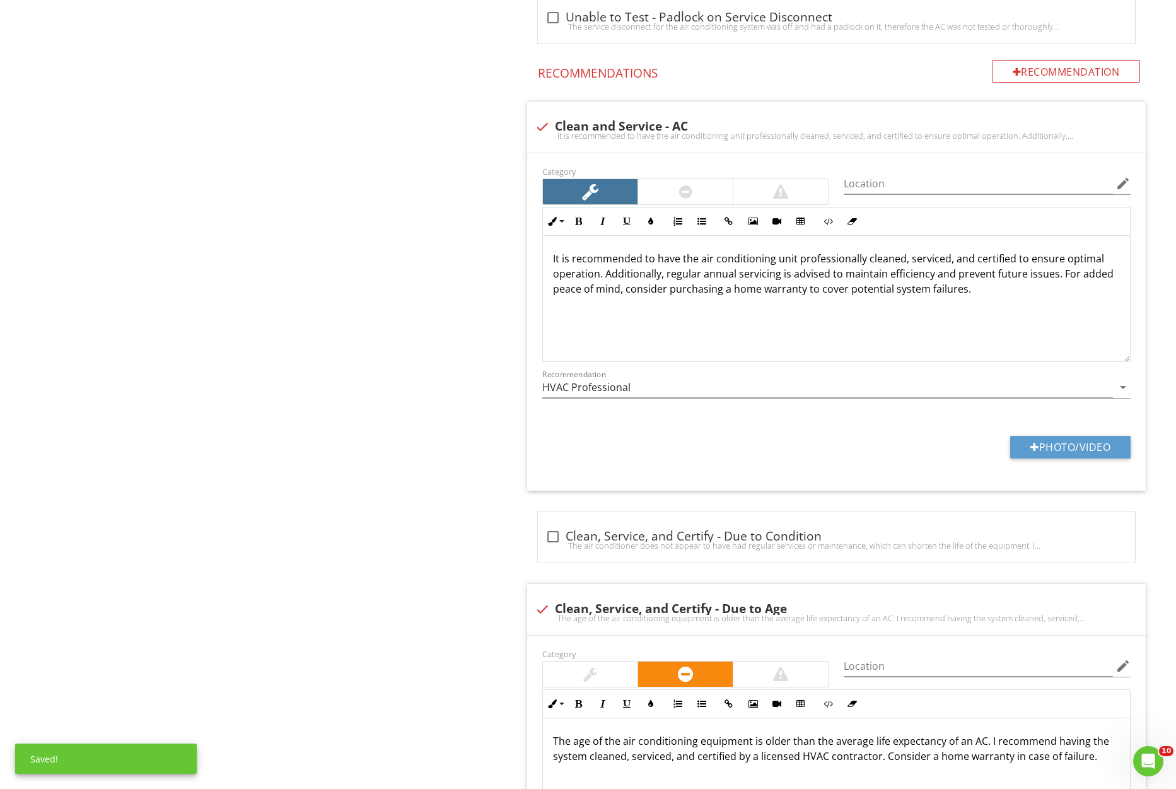
click at [547, 132] on div "It is recommended to have the air conditioning unit professionally cleaned, ser…" at bounding box center [837, 136] width 604 height 10
checkbox input "true"
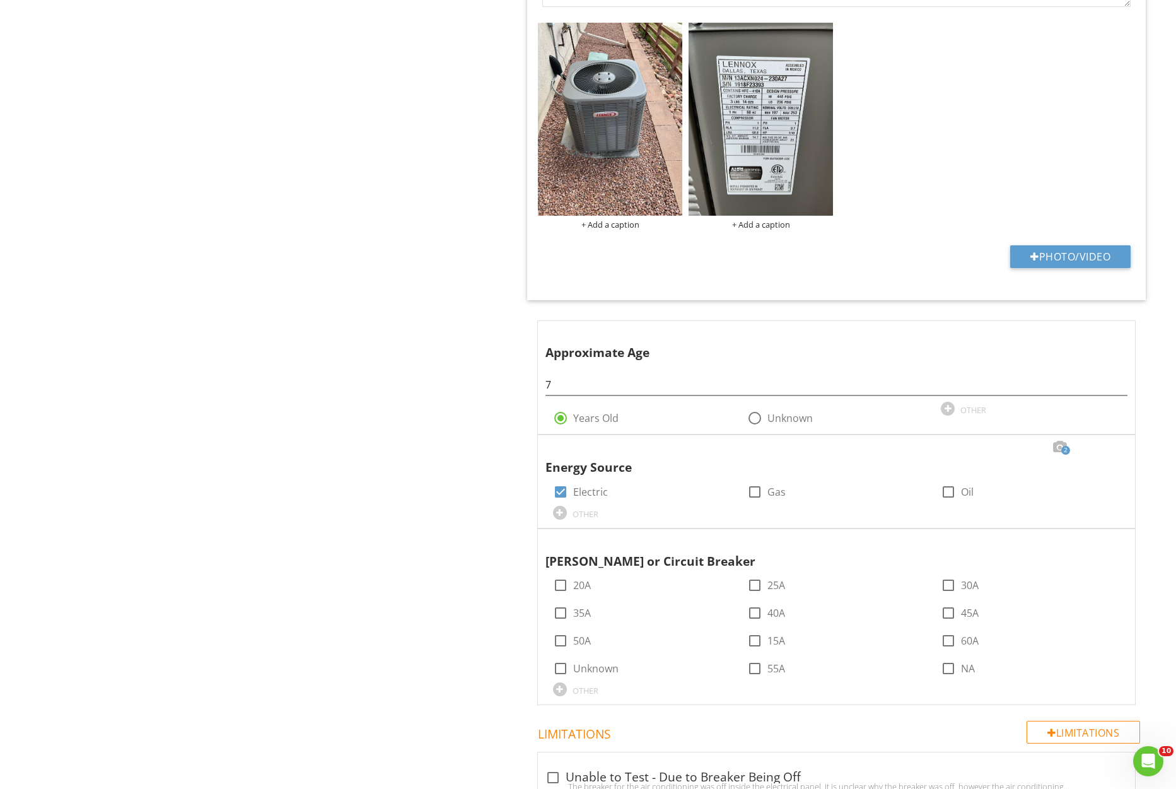
scroll to position [1447, 0]
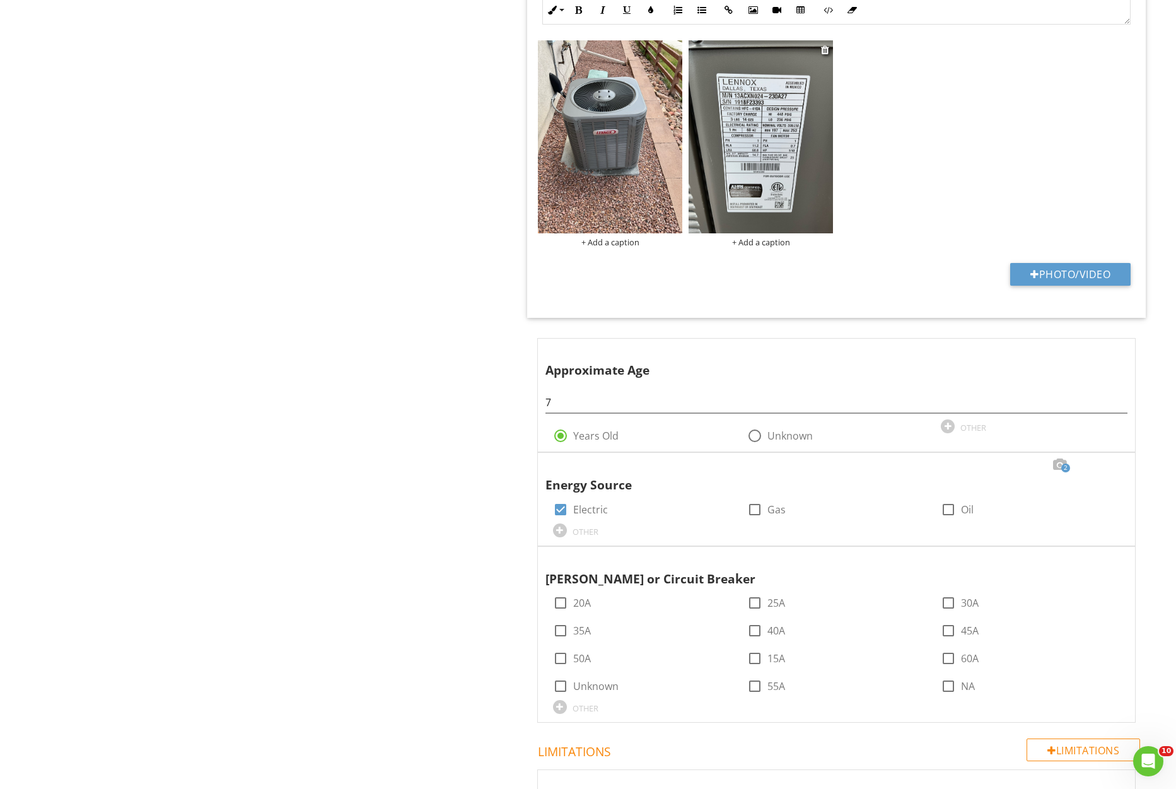
click at [751, 151] on img at bounding box center [761, 136] width 144 height 193
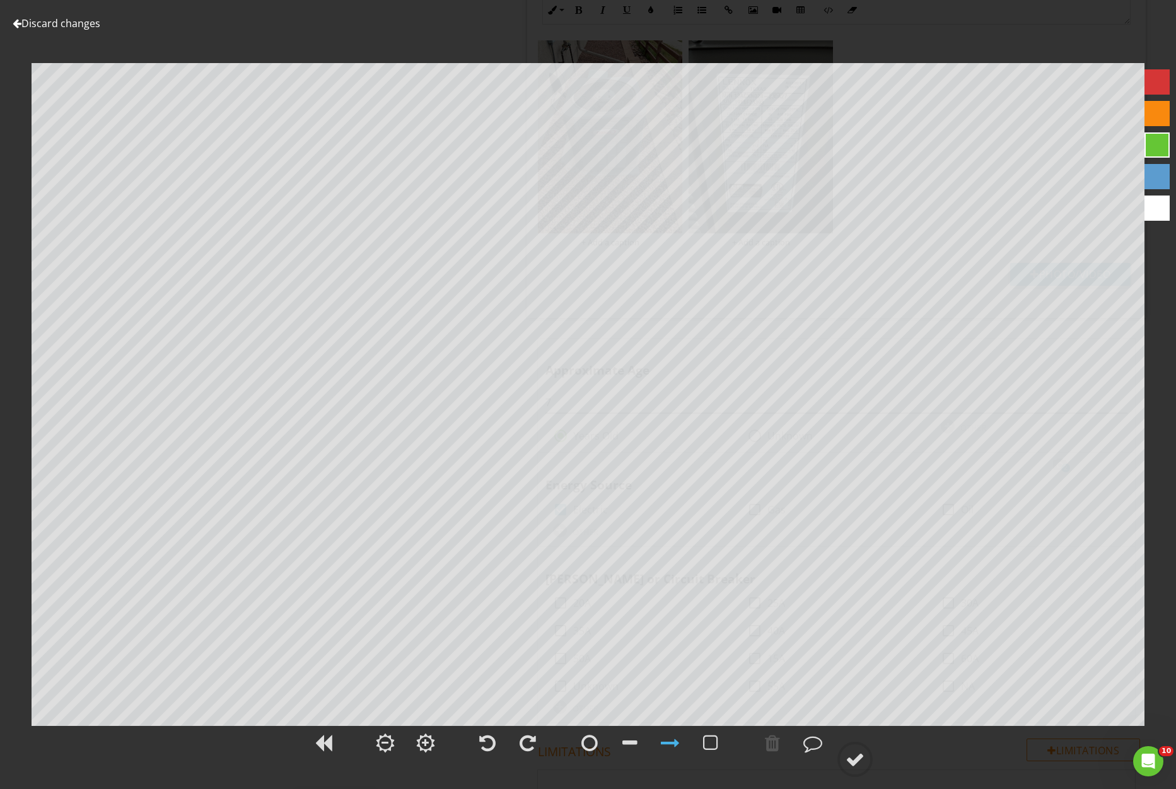
click at [73, 21] on link "Discard changes" at bounding box center [57, 23] width 88 height 14
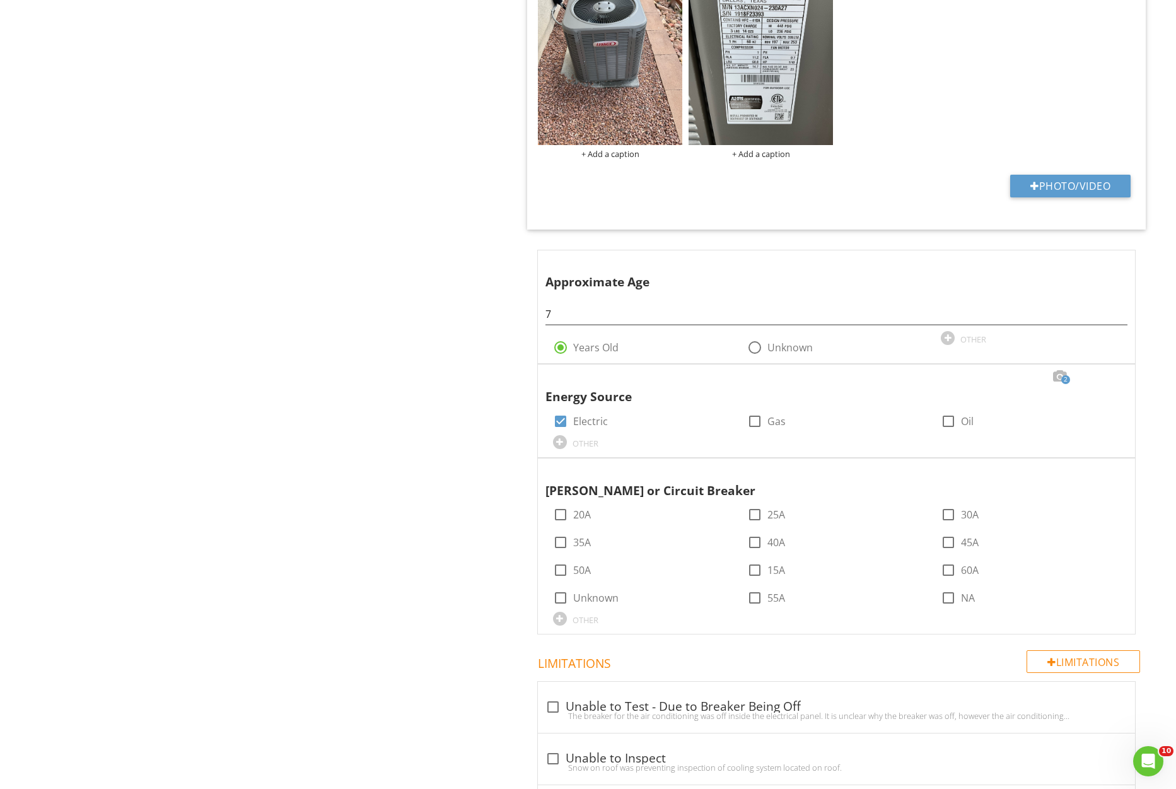
scroll to position [1666, 0]
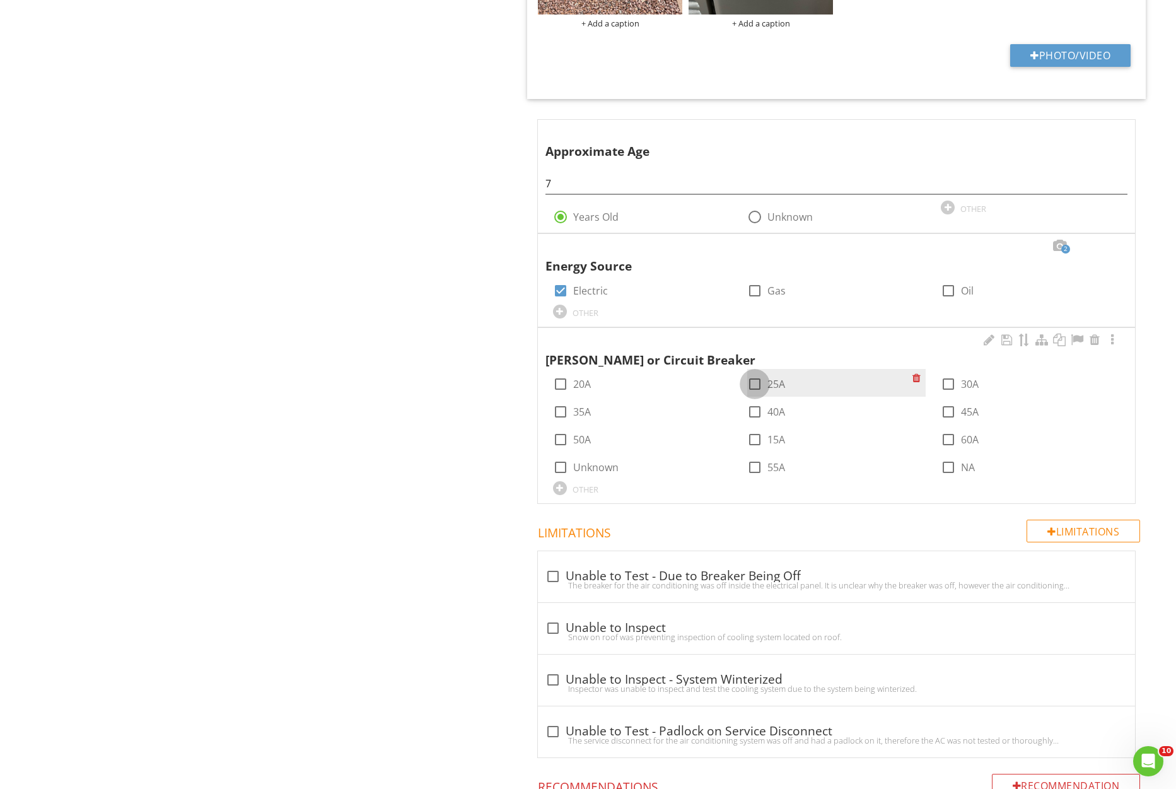
click at [753, 387] on div at bounding box center [754, 383] width 21 height 21
checkbox input "true"
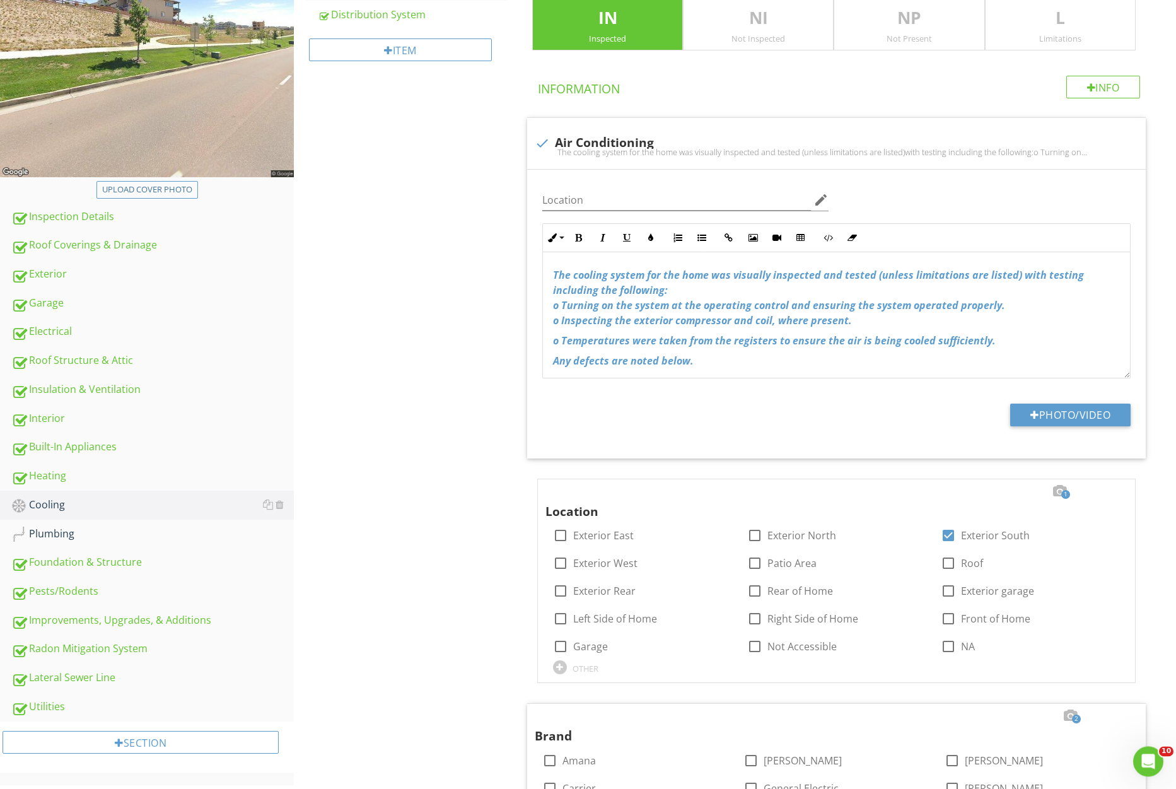
scroll to position [461, 0]
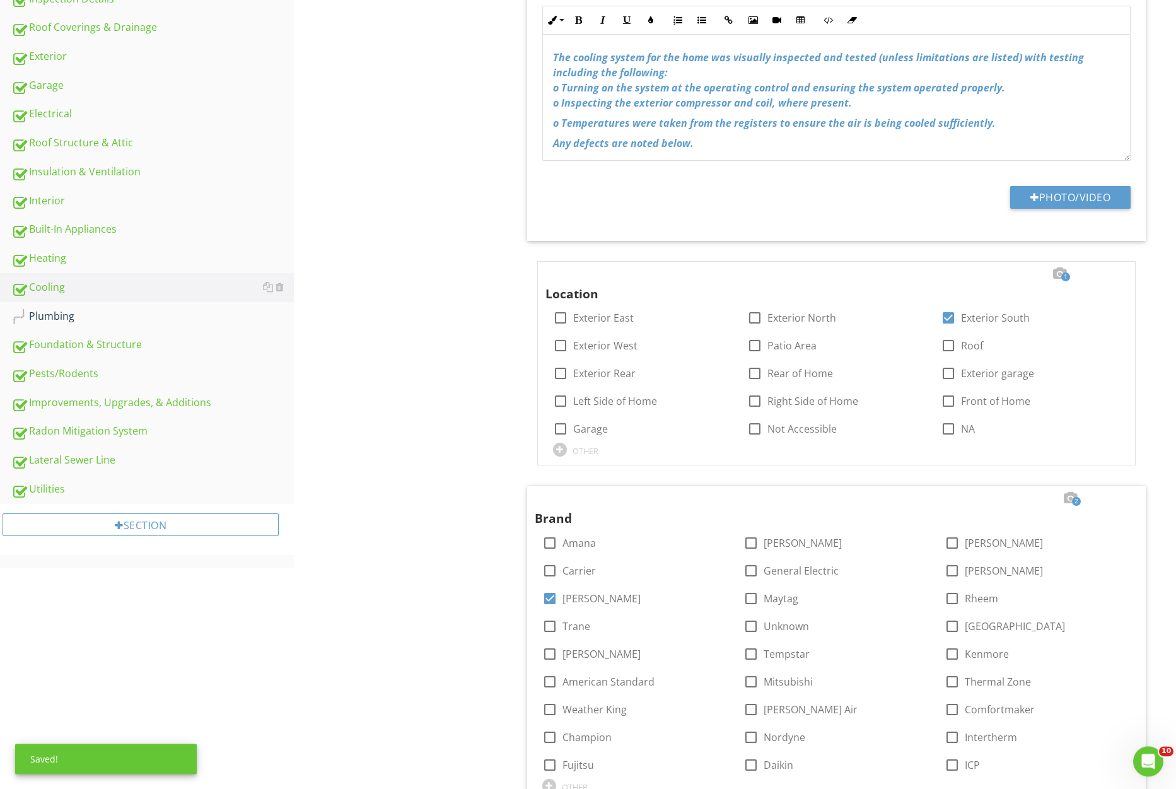
drag, startPoint x: 168, startPoint y: 320, endPoint x: 435, endPoint y: 333, distance: 267.1
click at [168, 320] on div "Plumbing" at bounding box center [152, 316] width 283 height 16
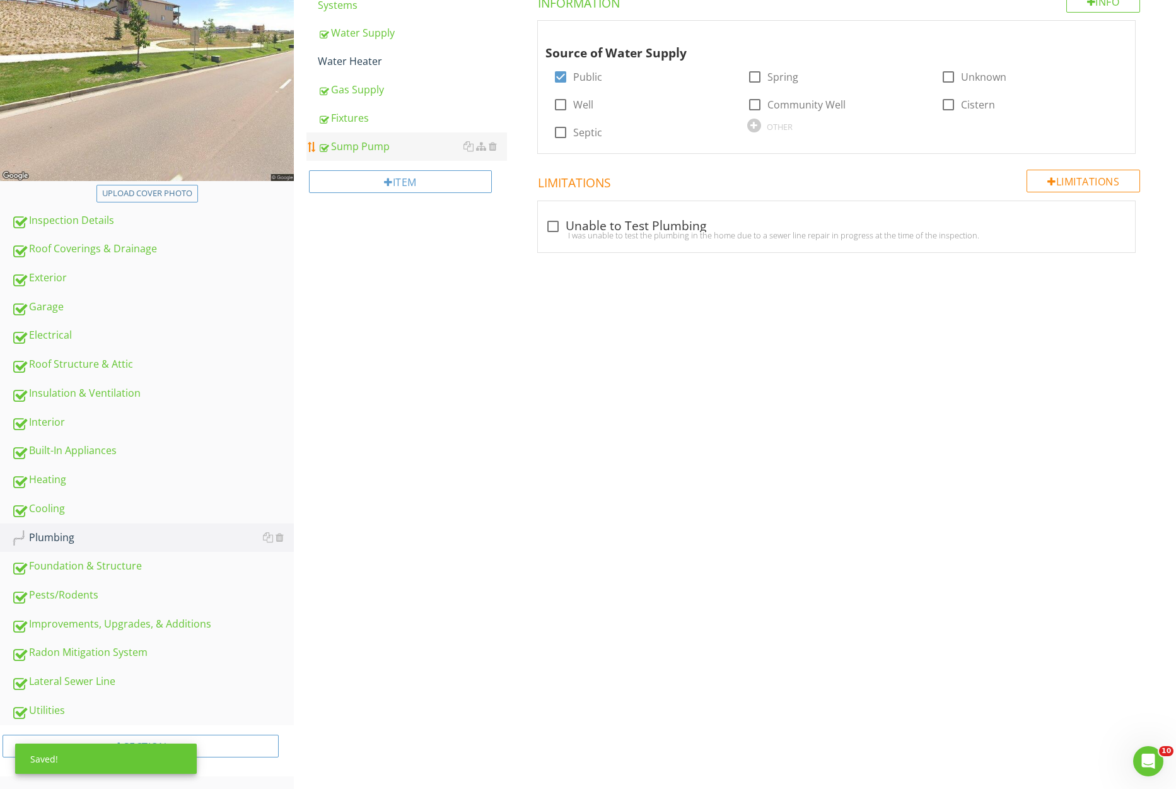
scroll to position [233, 0]
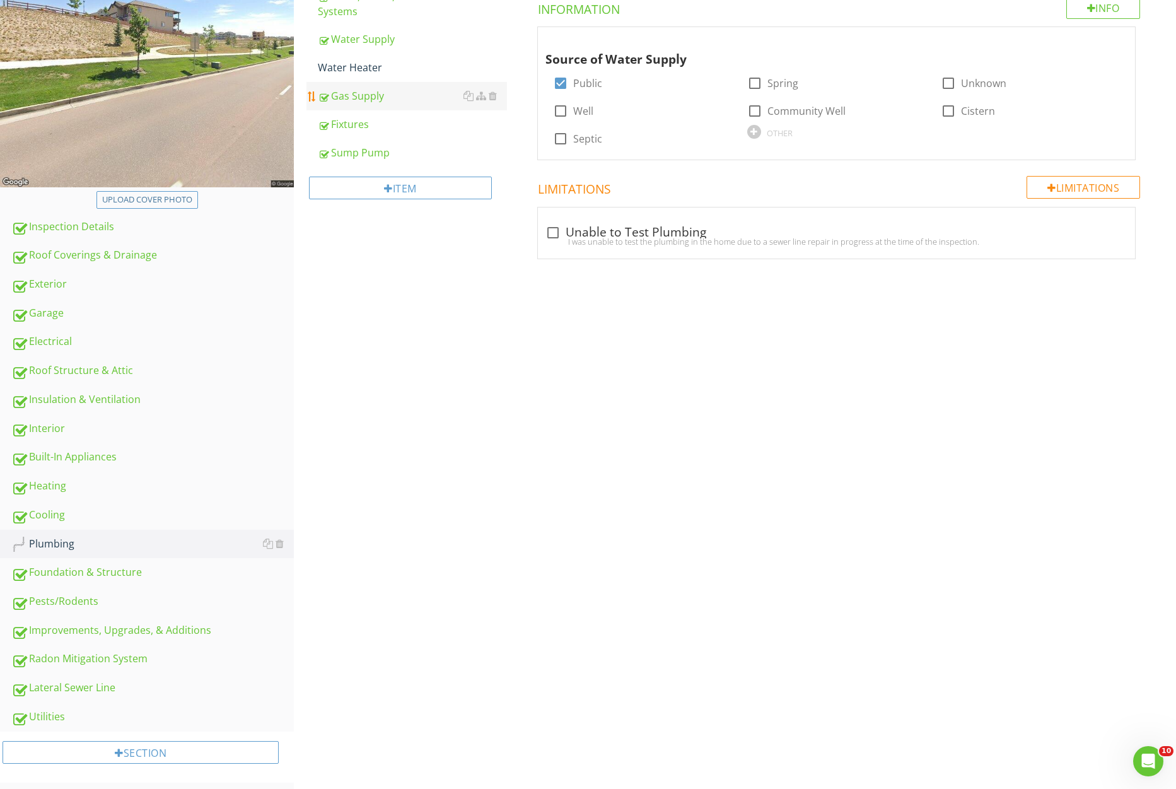
click at [361, 74] on div "Water Heater" at bounding box center [412, 67] width 189 height 15
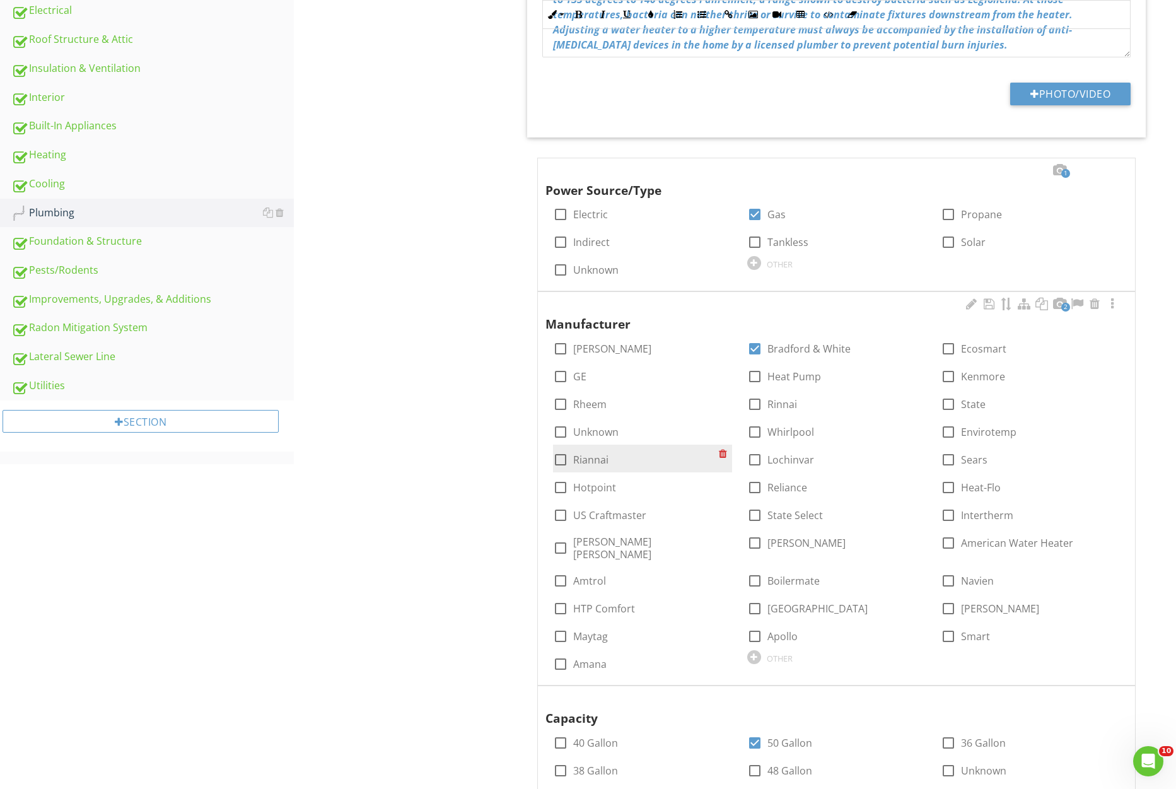
scroll to position [785, 0]
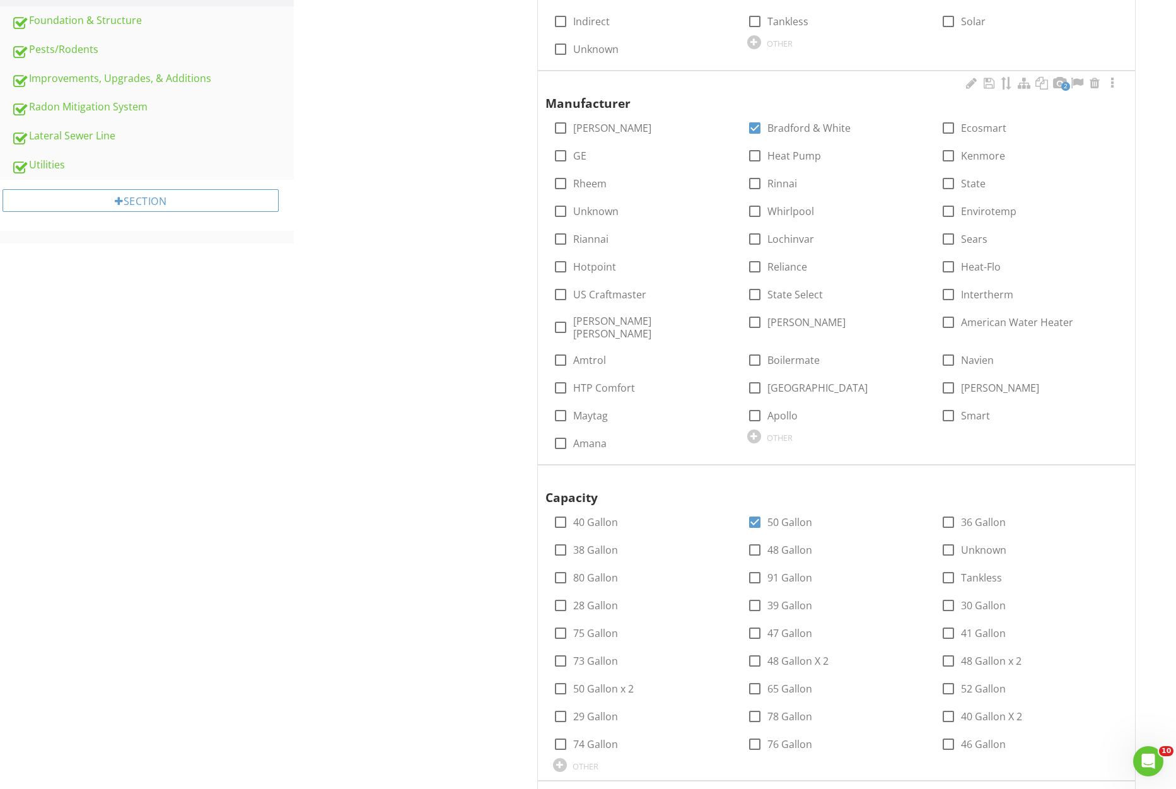
click at [1064, 84] on span "2" at bounding box center [1066, 86] width 9 height 9
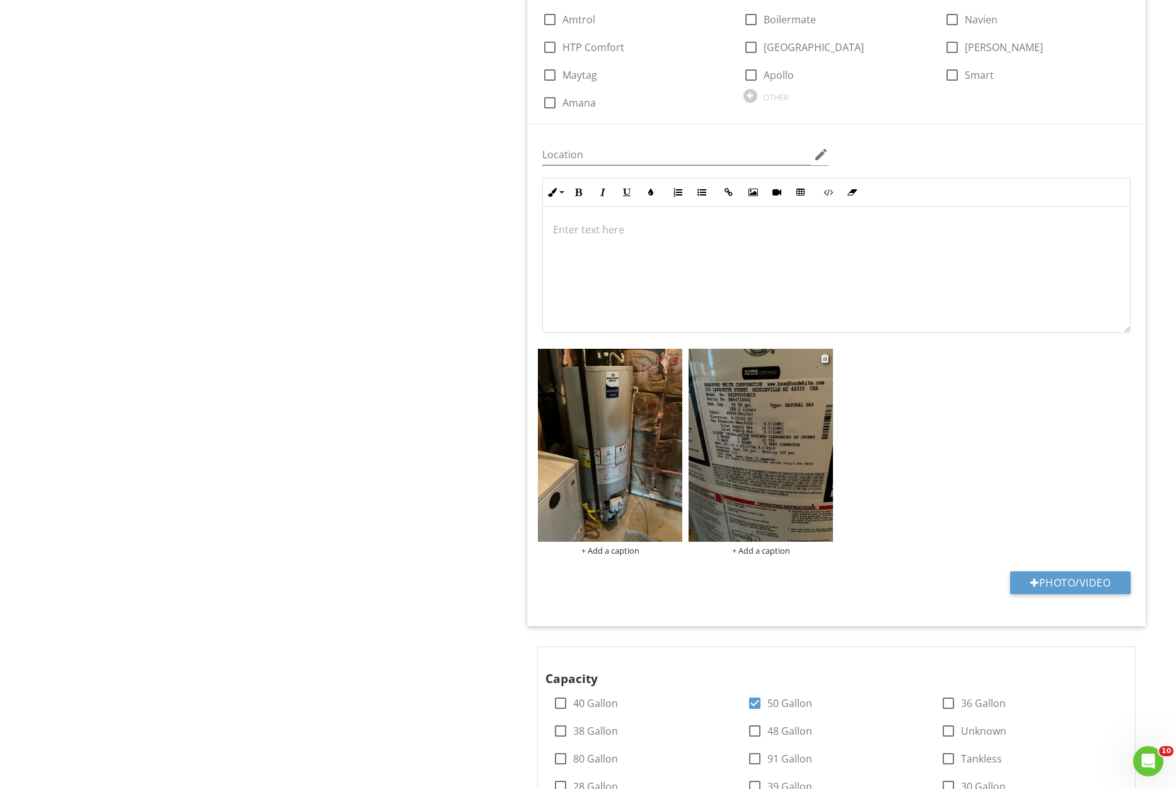
click at [778, 437] on img at bounding box center [761, 445] width 144 height 193
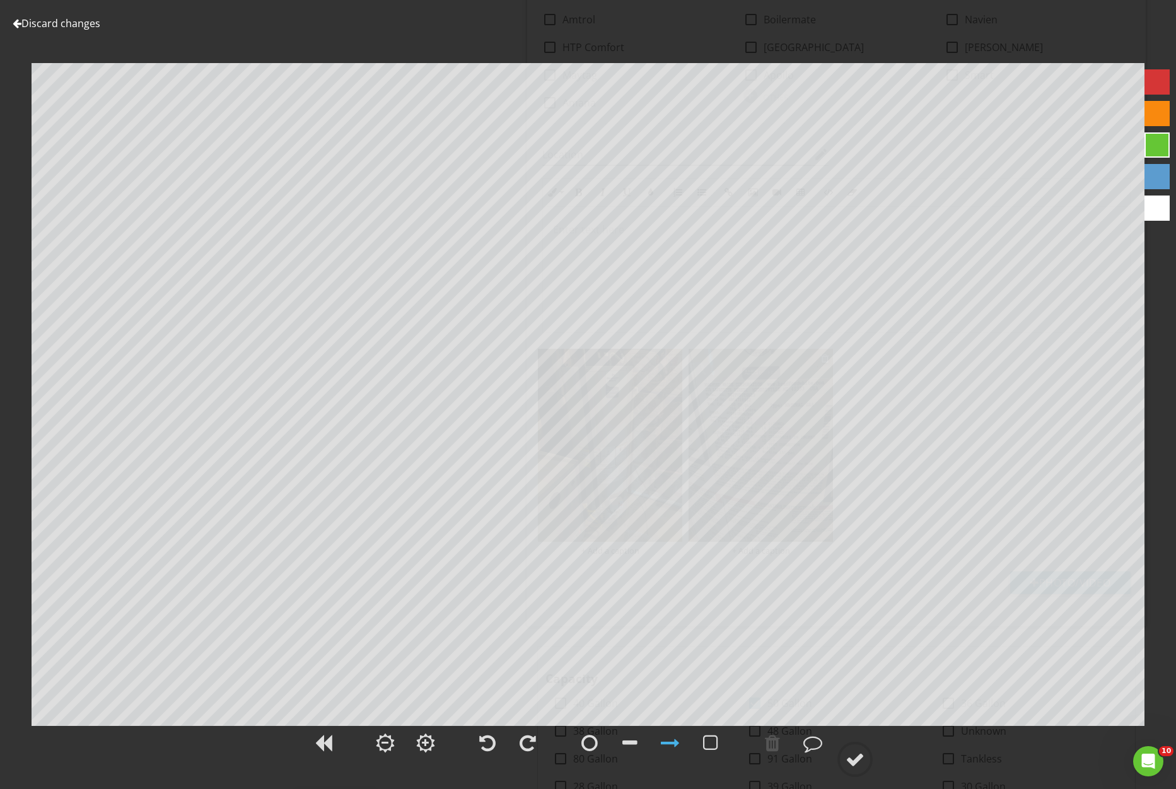
scroll to position [1134, 0]
click at [83, 29] on link "Discard changes" at bounding box center [57, 23] width 88 height 14
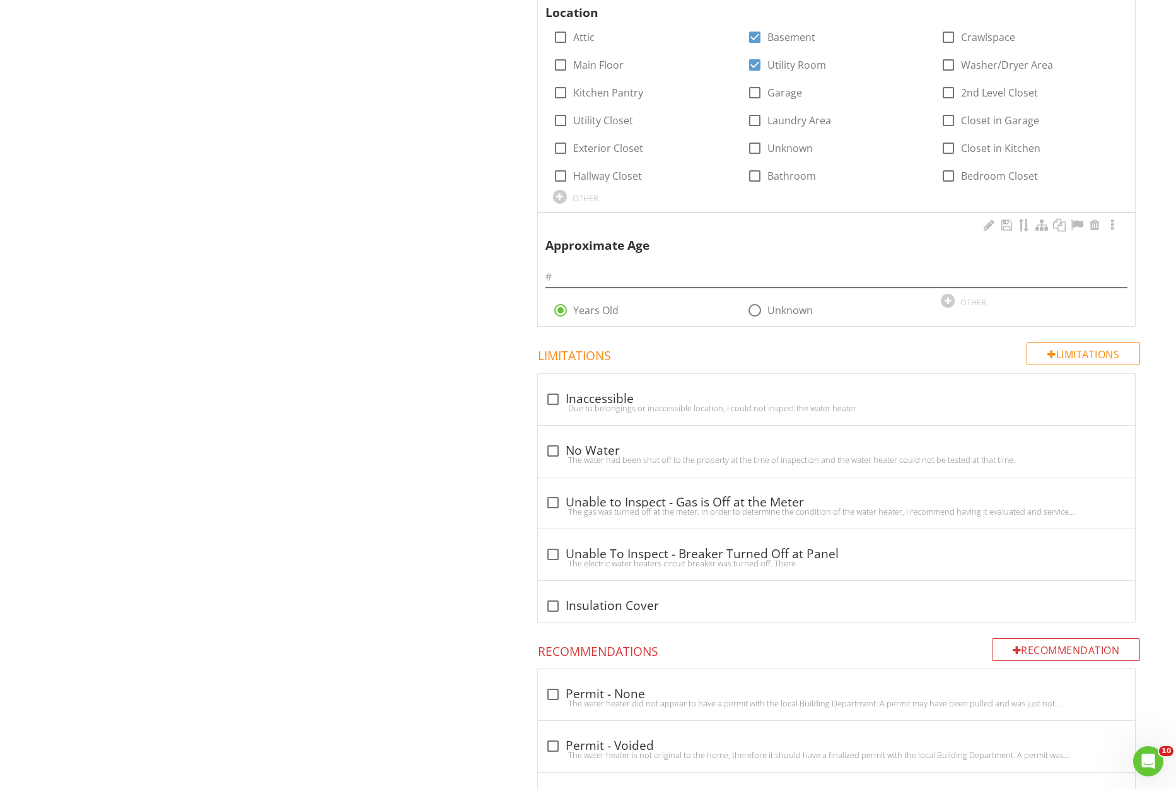
scroll to position [2119, 0]
click at [572, 285] on input "text" at bounding box center [837, 276] width 582 height 21
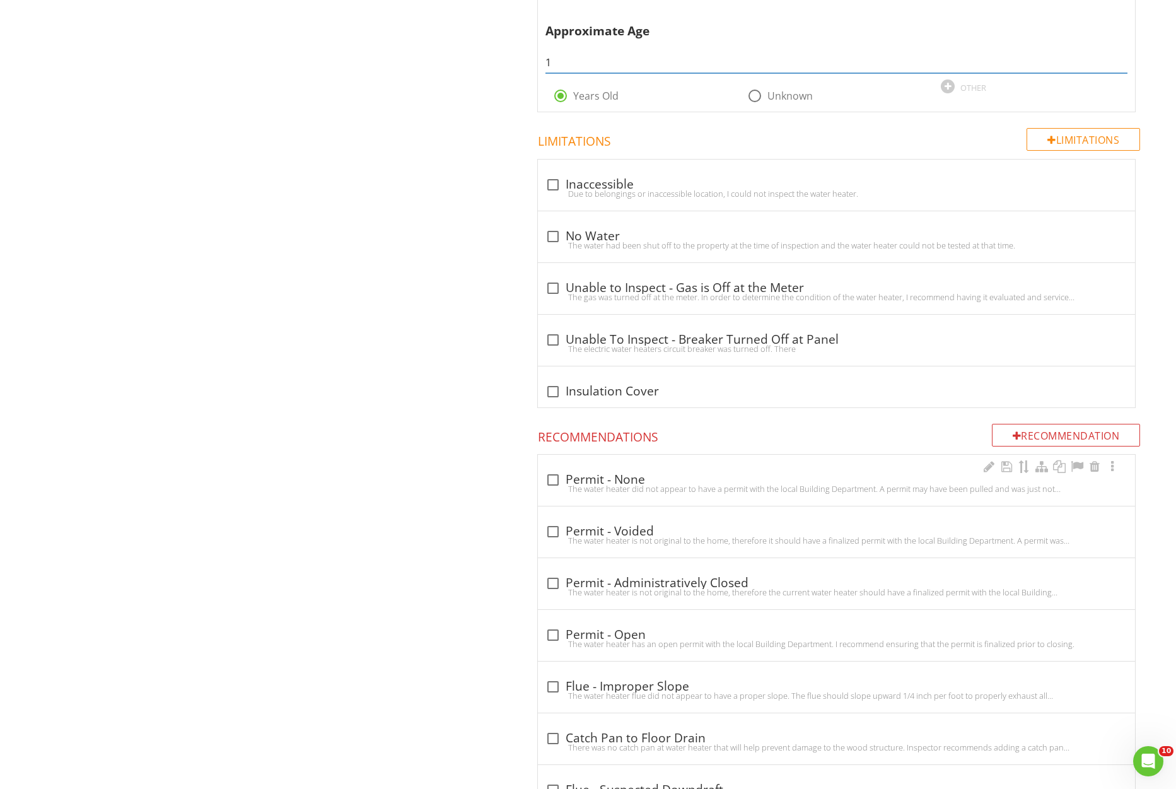
scroll to position [2335, 0]
type input "1"
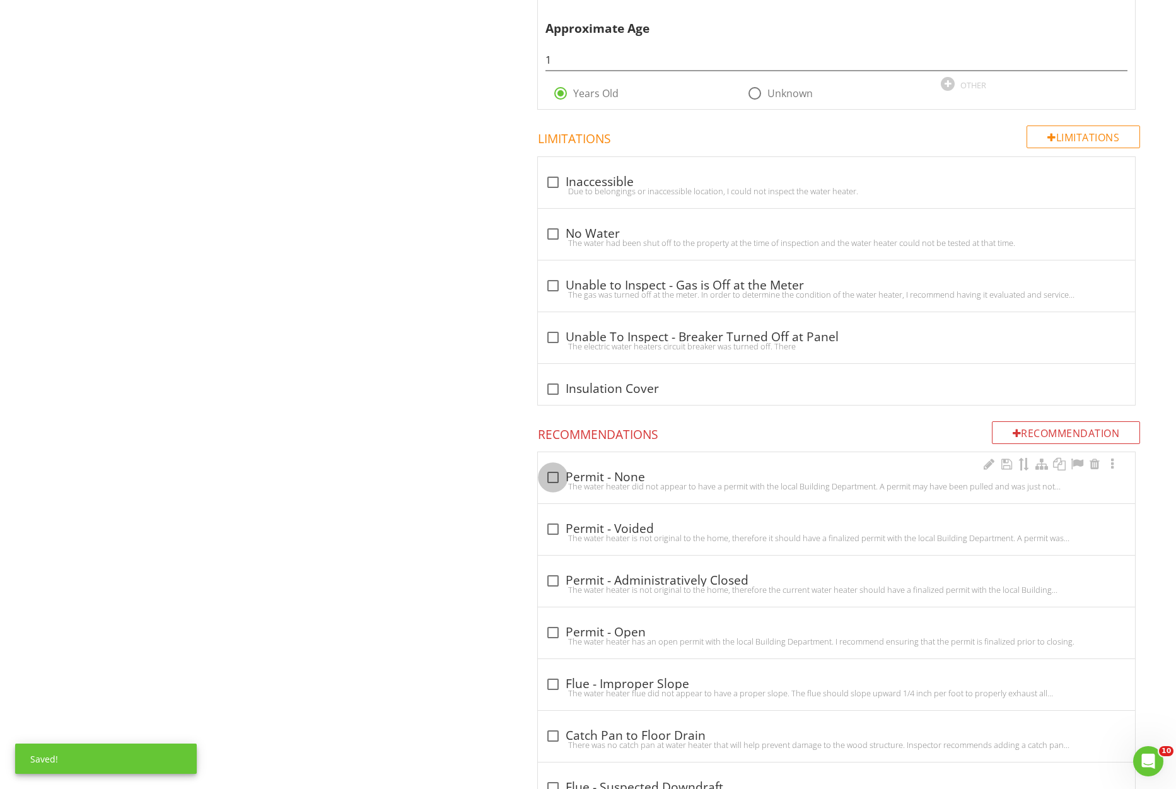
click at [552, 476] on div at bounding box center [552, 477] width 21 height 21
checkbox input "true"
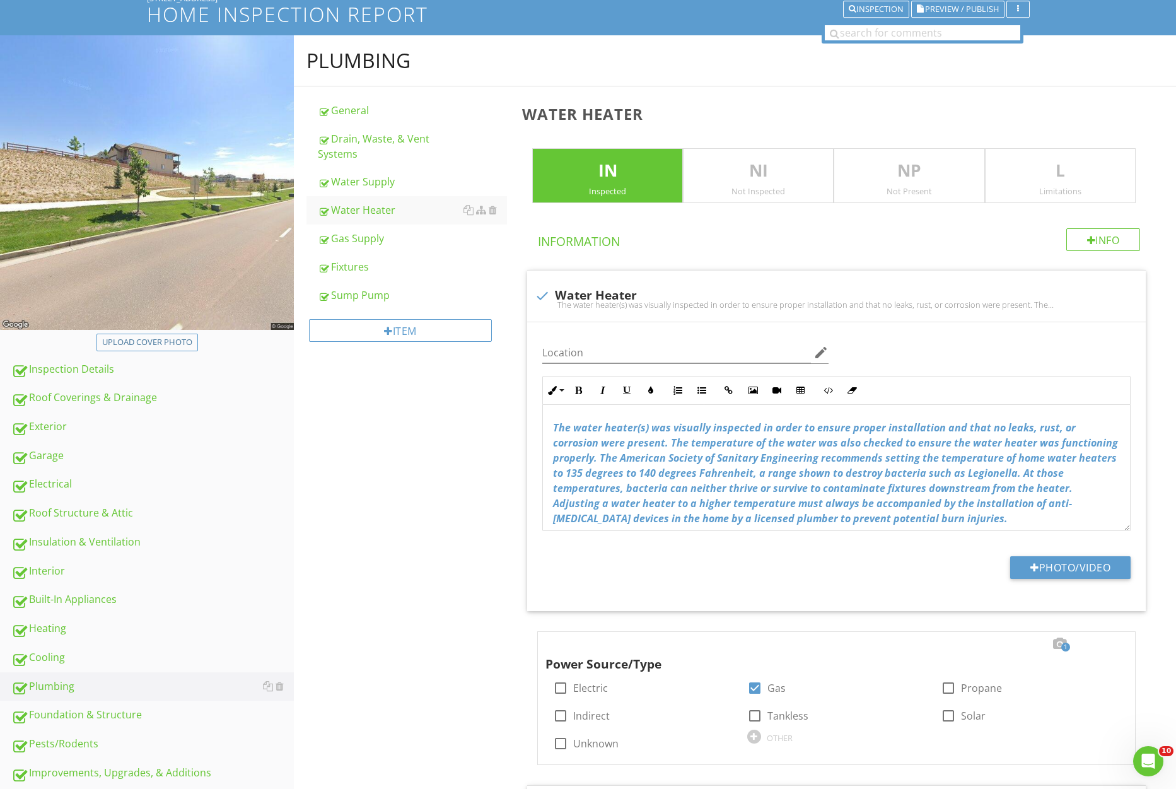
scroll to position [0, 0]
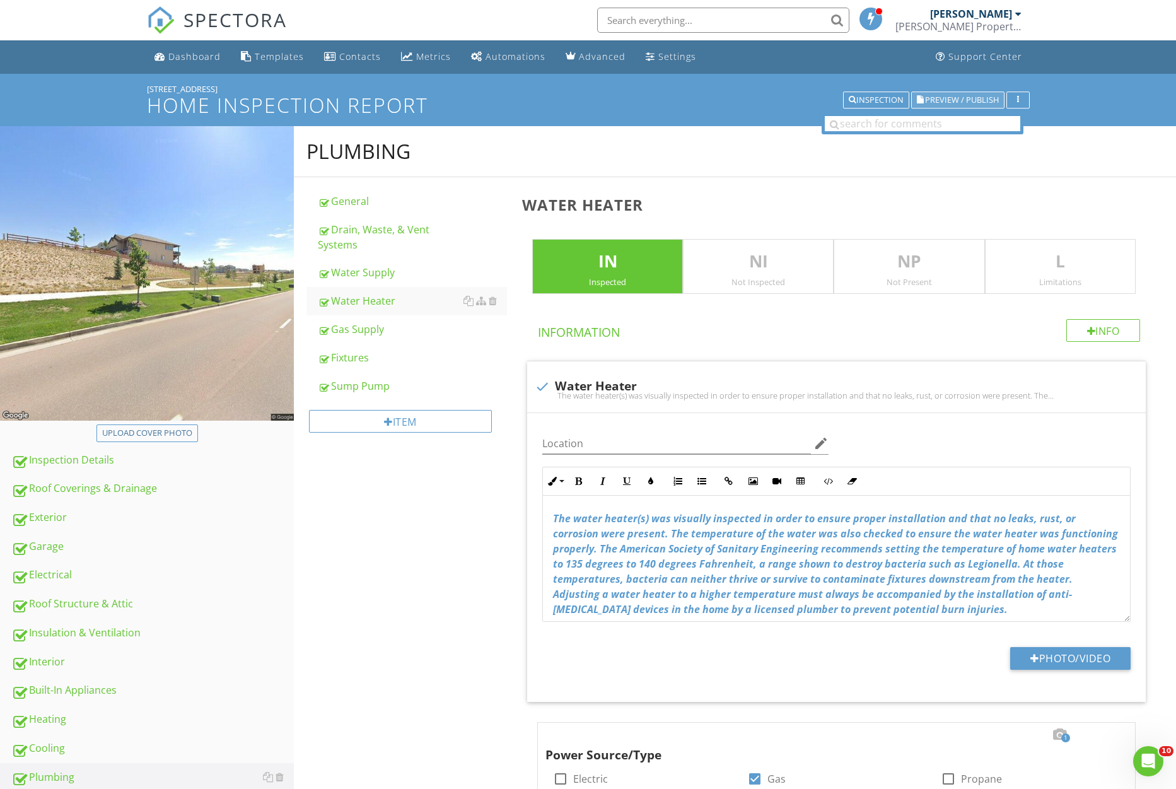
click at [945, 103] on span "Preview / Publish" at bounding box center [962, 100] width 74 height 8
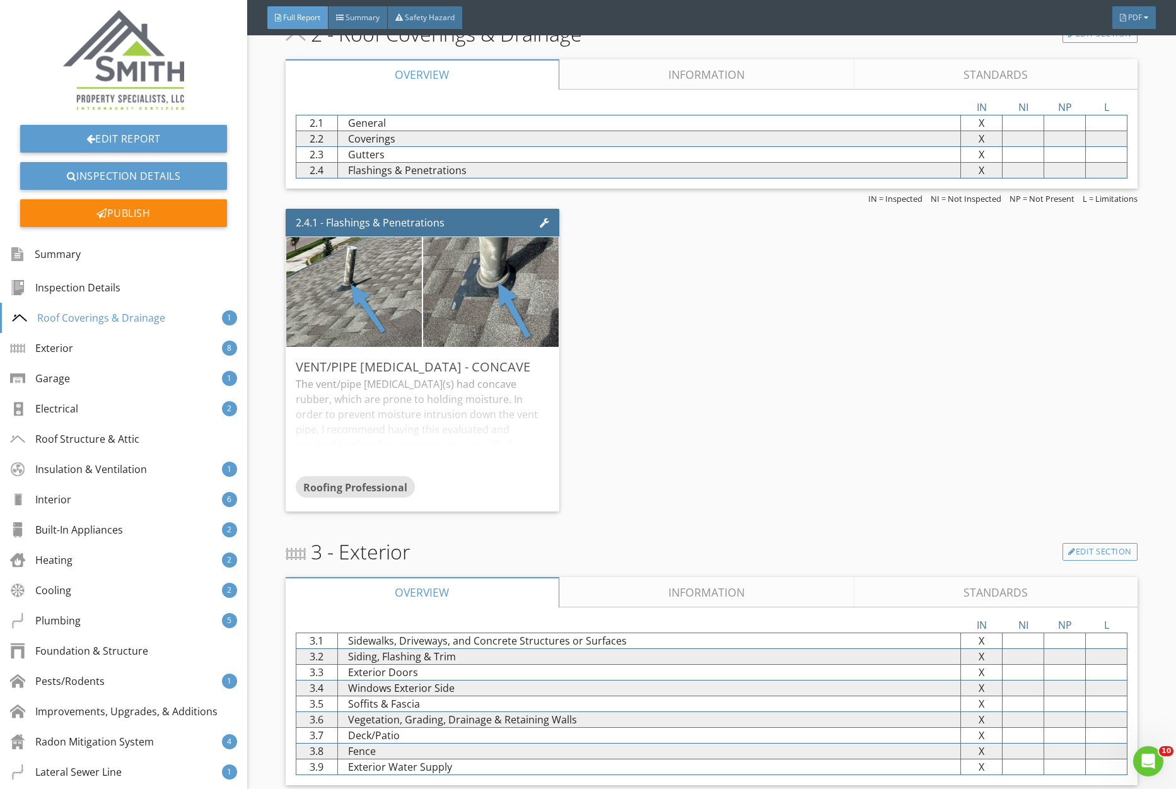
scroll to position [880, 0]
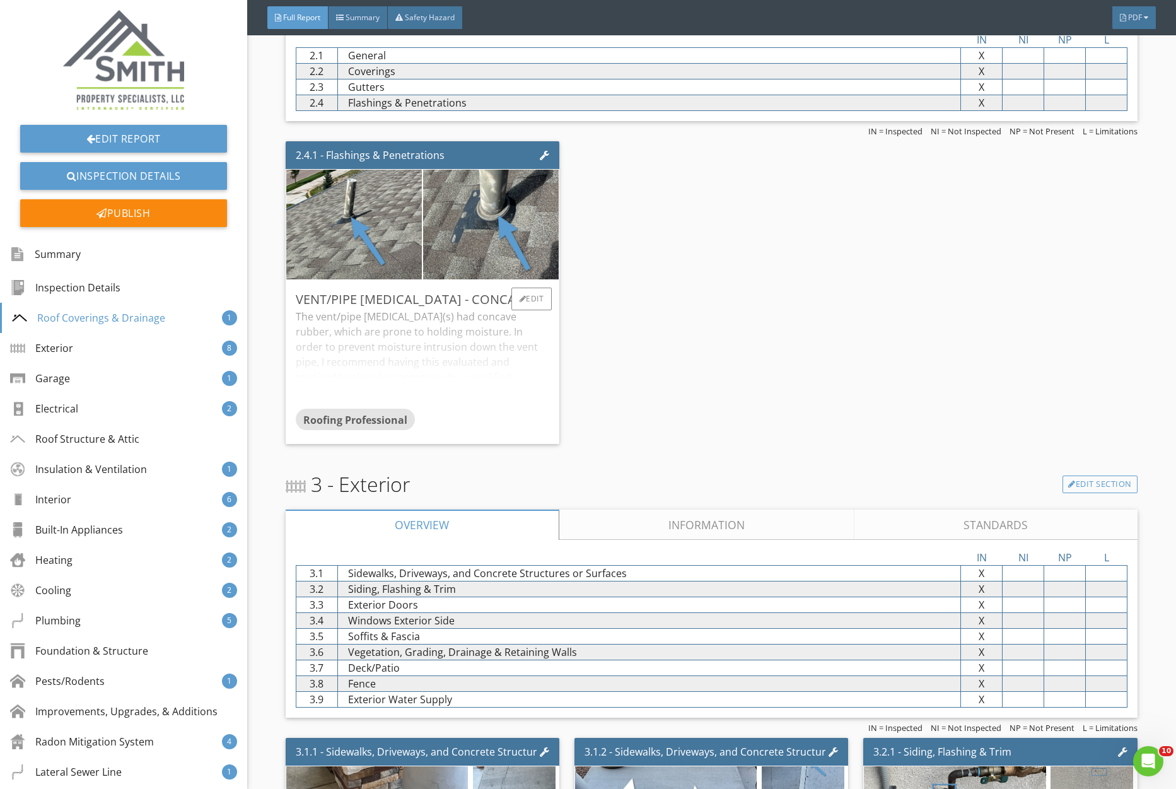
click at [468, 345] on div "The vent/pipe flashing(s) had concave rubber, which are prone to holding moistu…" at bounding box center [423, 359] width 254 height 100
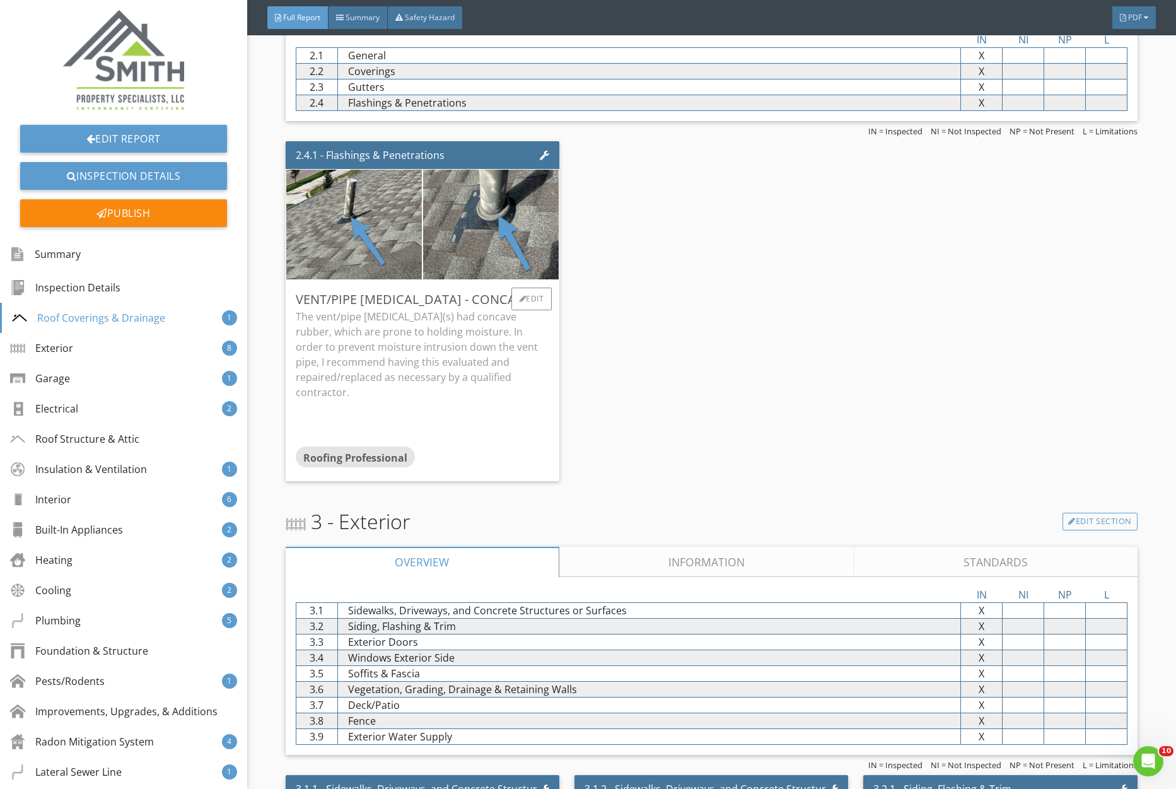
click at [468, 345] on p "The vent/pipe flashing(s) had concave rubber, which are prone to holding moistu…" at bounding box center [423, 354] width 254 height 91
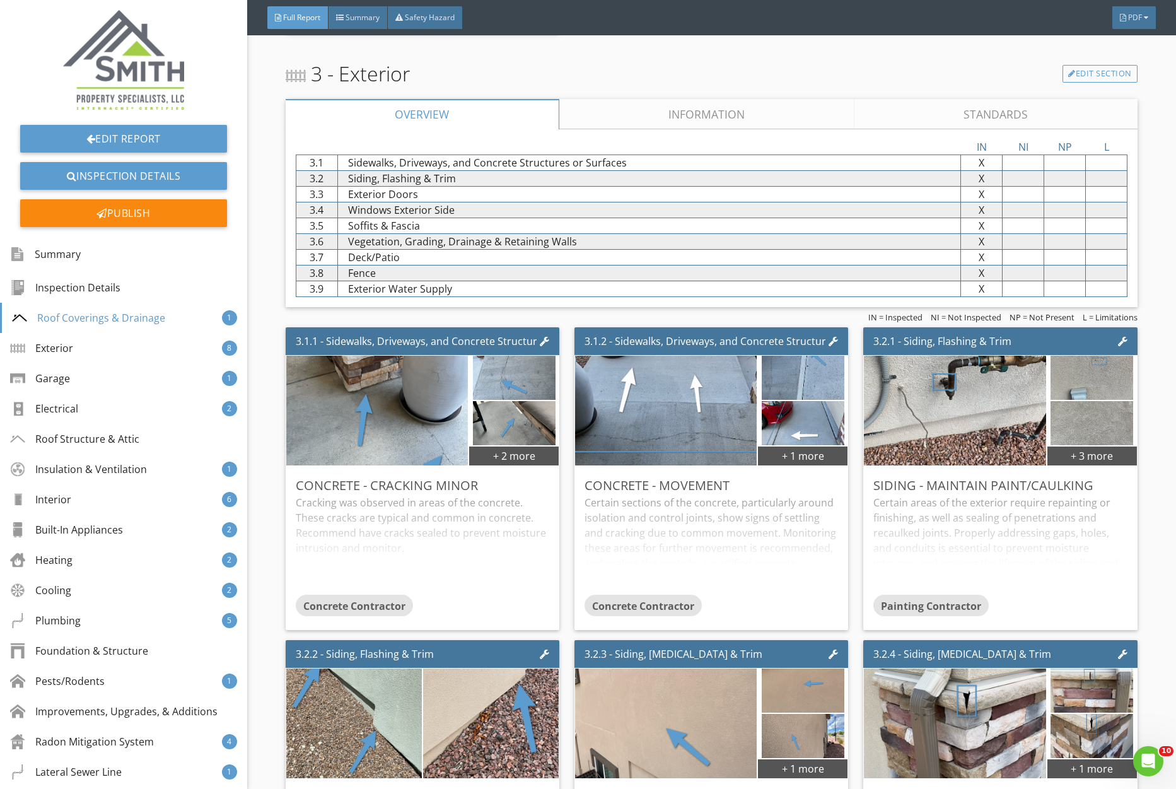
scroll to position [1349, 0]
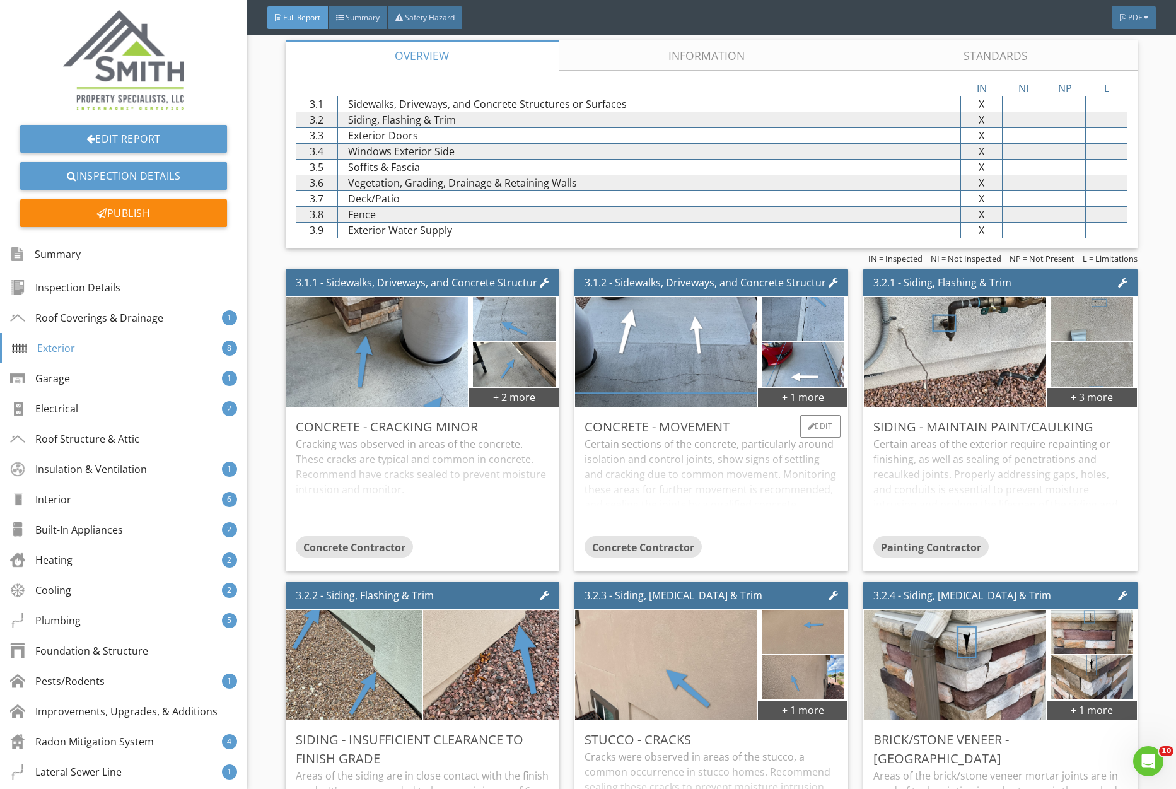
click at [676, 467] on div "Certain sections of the concrete, particularly around isolation and control joi…" at bounding box center [712, 486] width 254 height 100
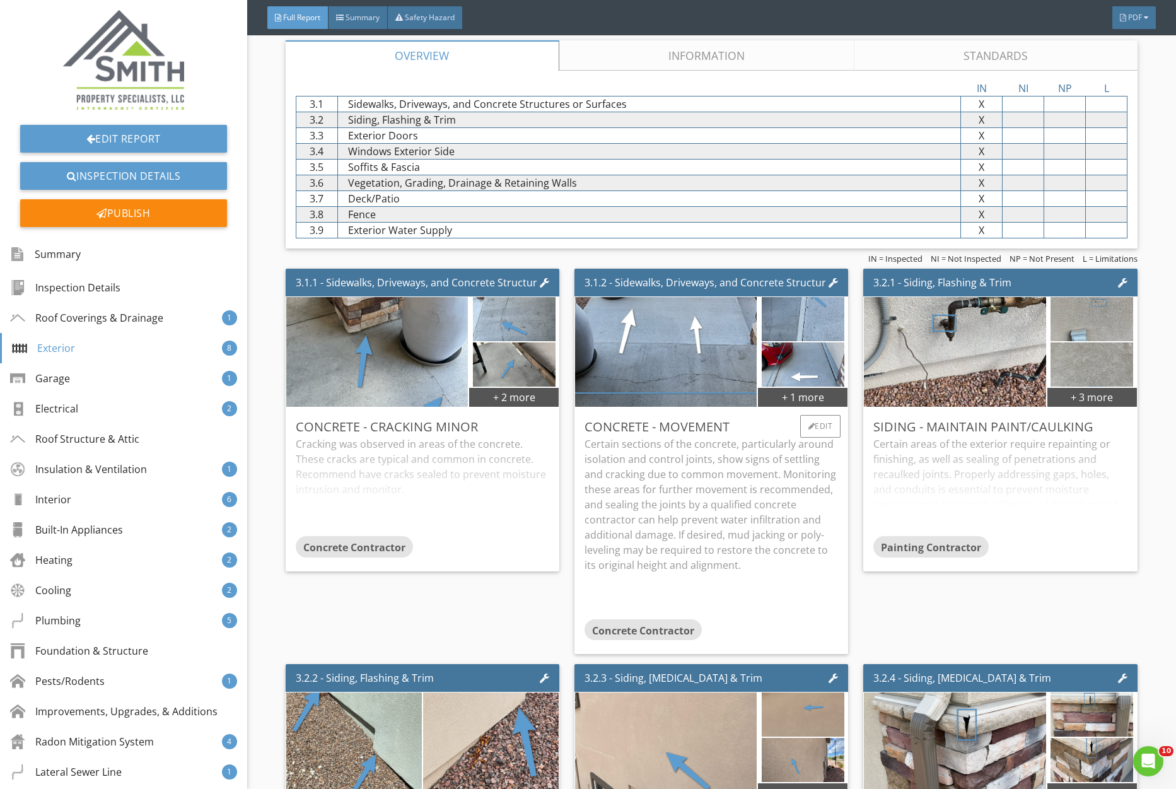
click at [676, 467] on p "Certain sections of the concrete, particularly around isolation and control joi…" at bounding box center [712, 504] width 254 height 136
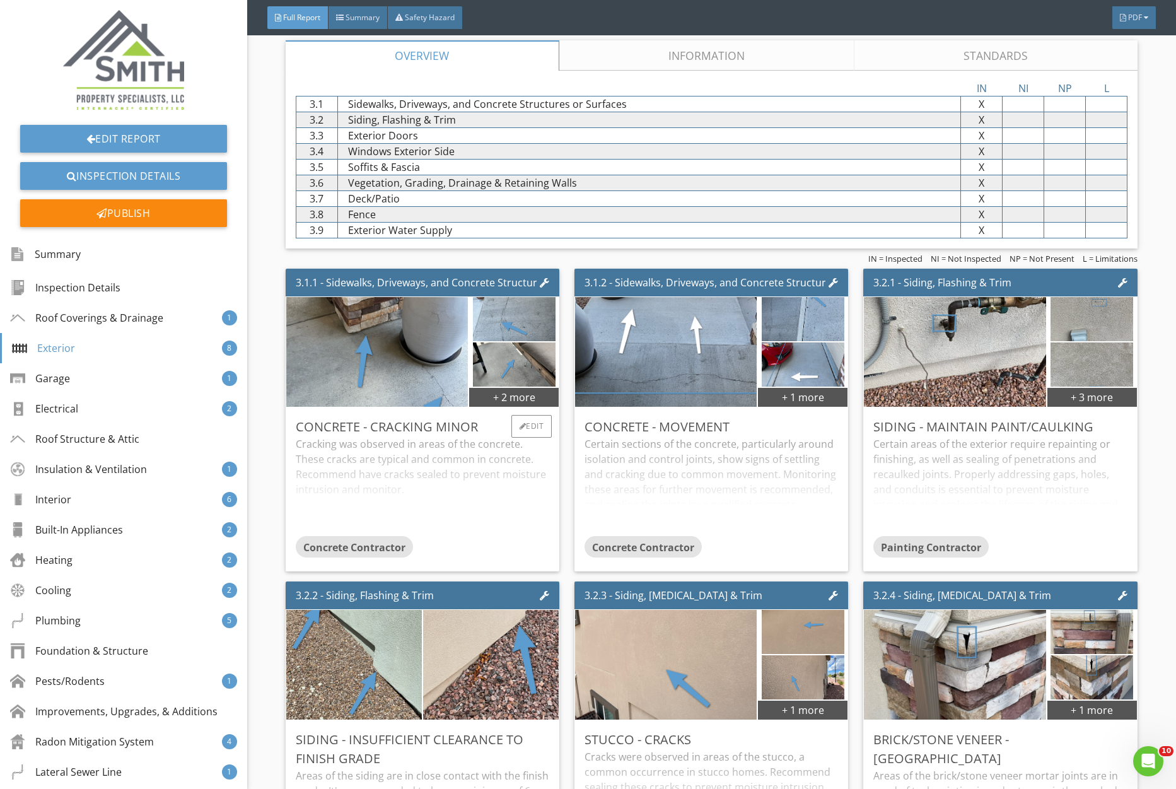
click at [469, 470] on div "Cracking was observed in areas of the concrete. These cracks are typical and co…" at bounding box center [423, 486] width 254 height 100
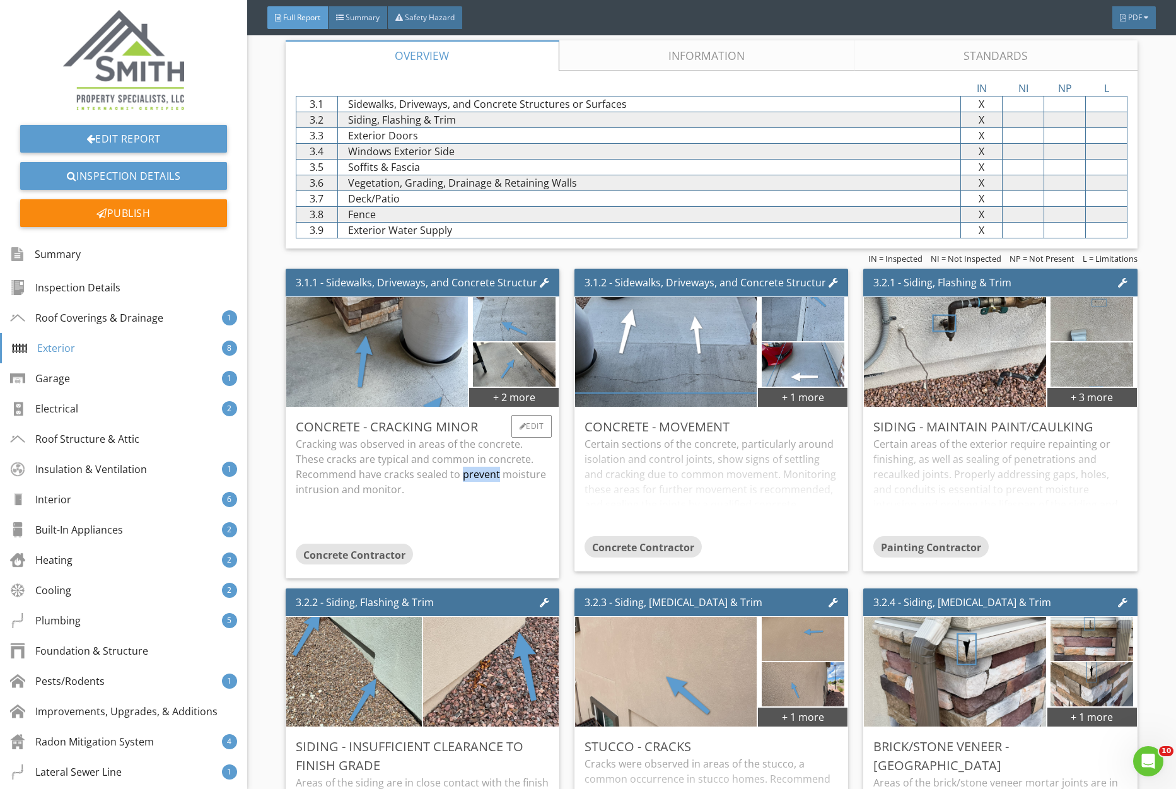
click at [469, 470] on p "Cracking was observed in areas of the concrete. These cracks are typical and co…" at bounding box center [423, 466] width 254 height 61
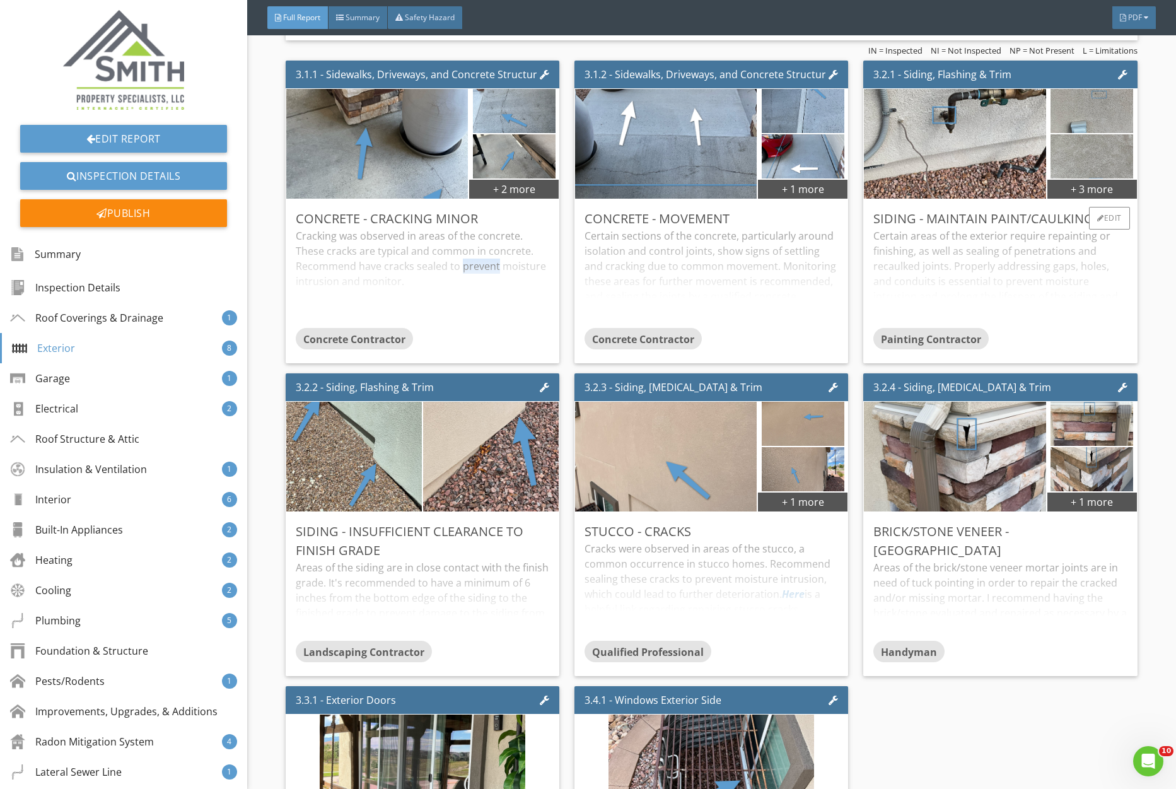
scroll to position [1629, 0]
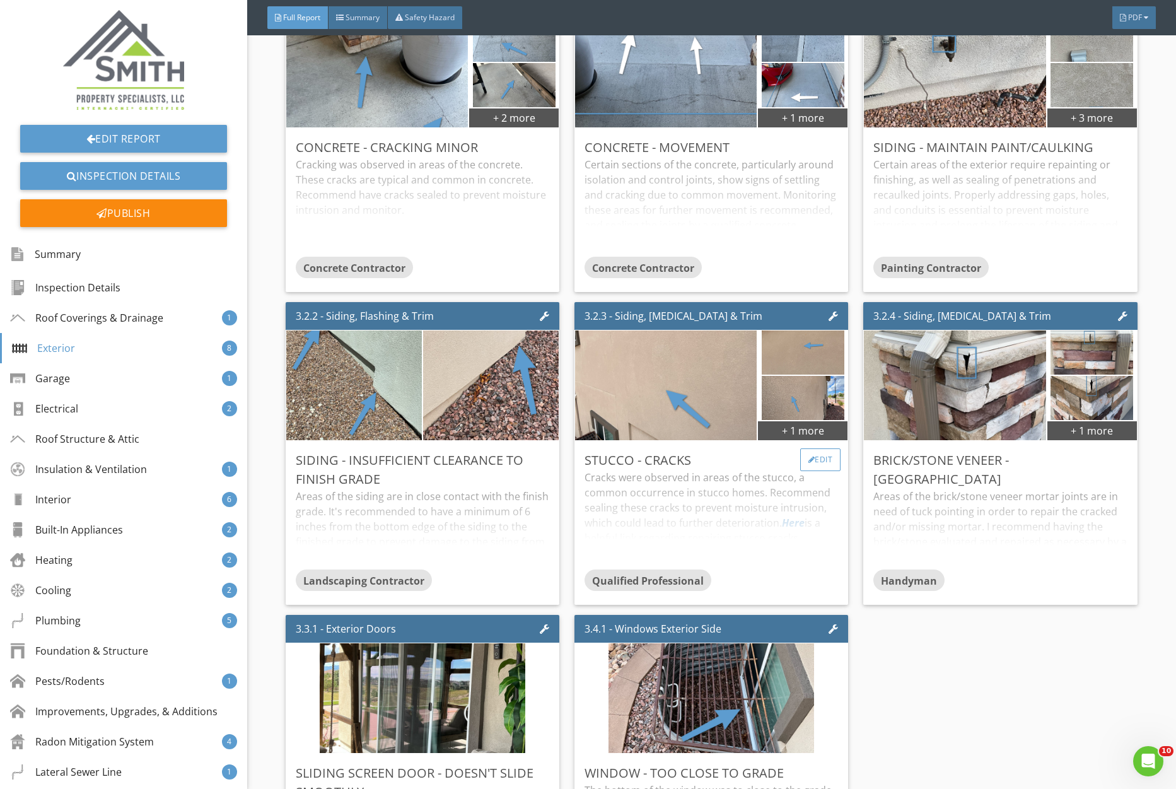
click at [828, 461] on div "Edit" at bounding box center [820, 459] width 41 height 23
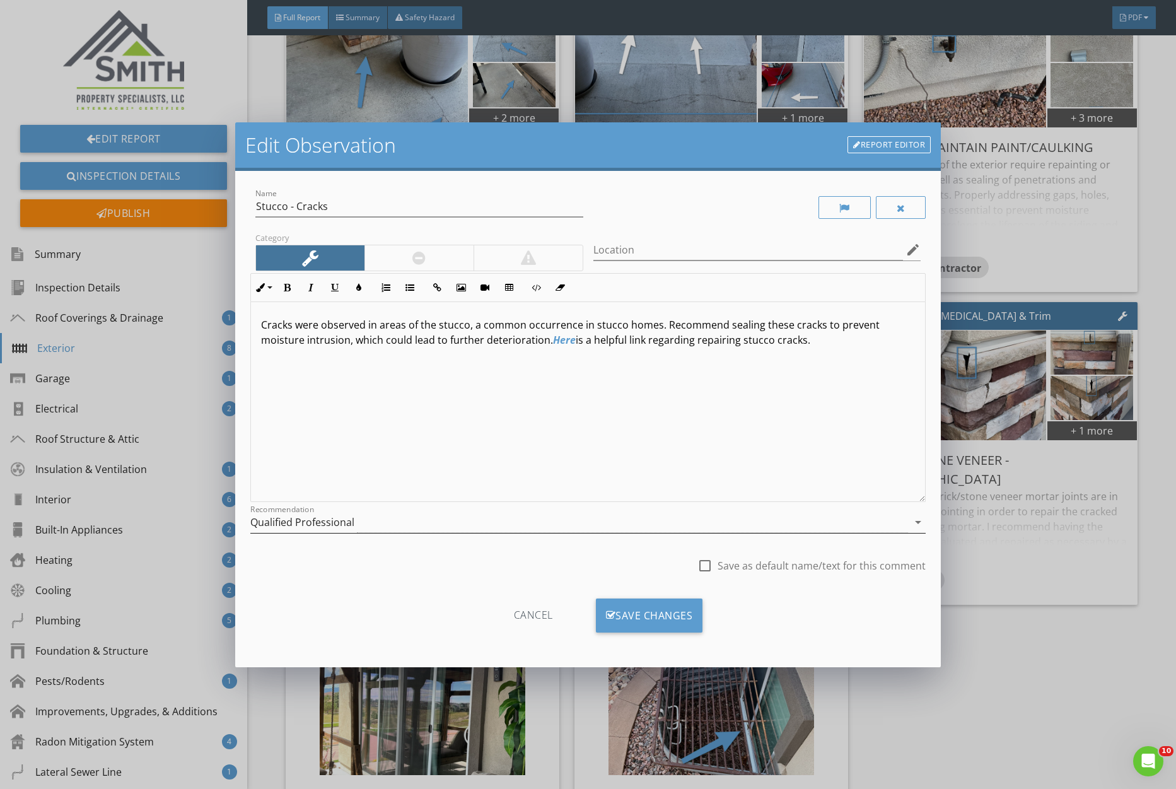
click at [353, 522] on div "Qualified Professional" at bounding box center [302, 522] width 104 height 11
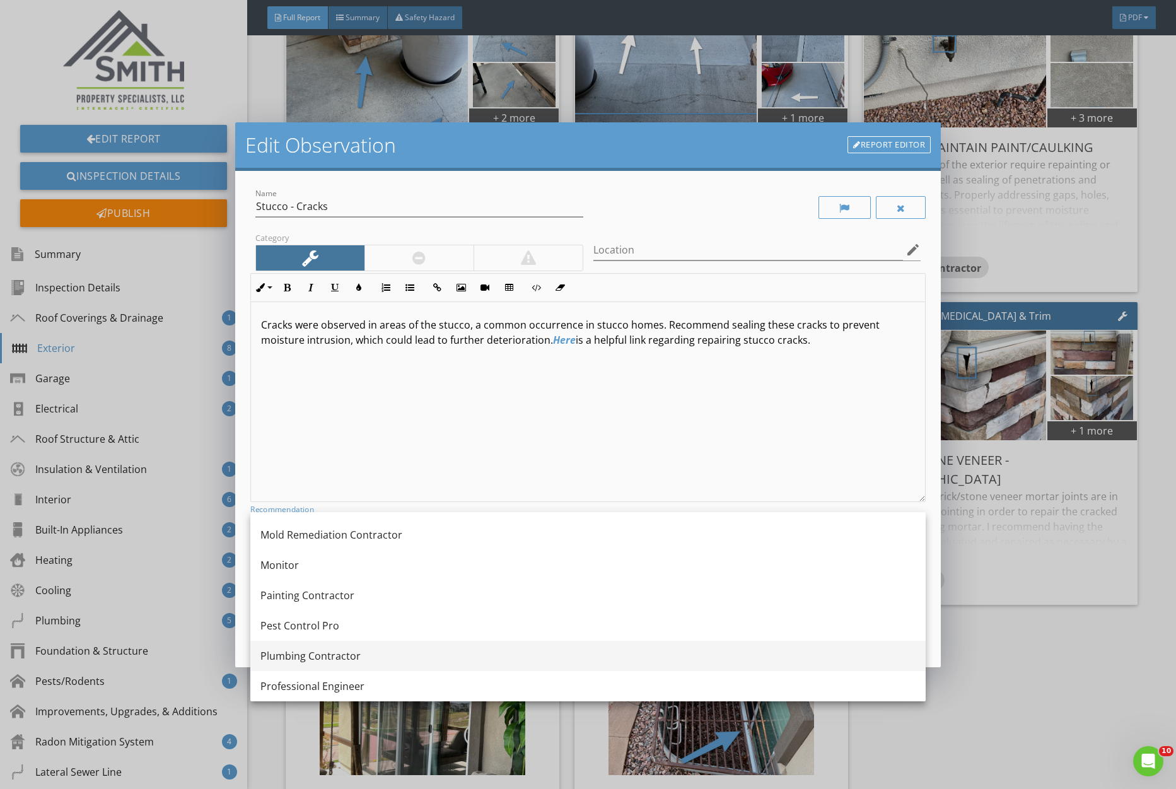
scroll to position [1275, 0]
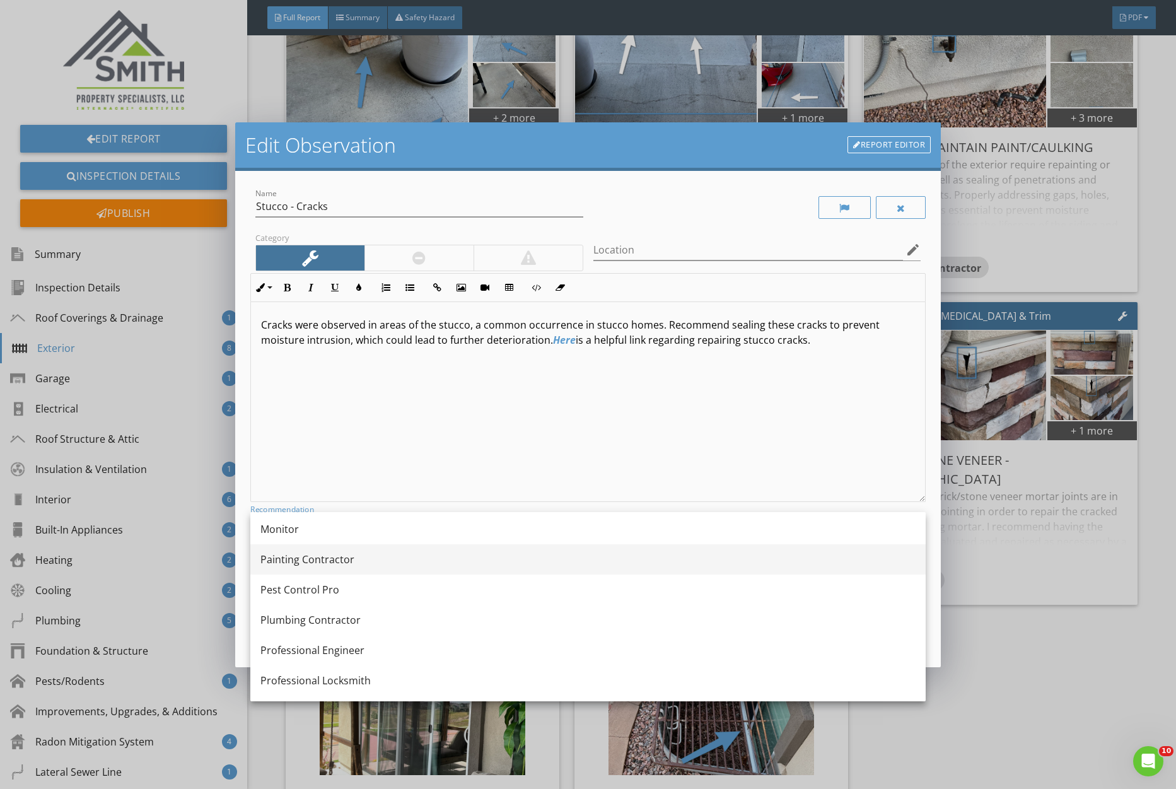
click at [345, 555] on div "Painting Contractor" at bounding box center [588, 559] width 655 height 15
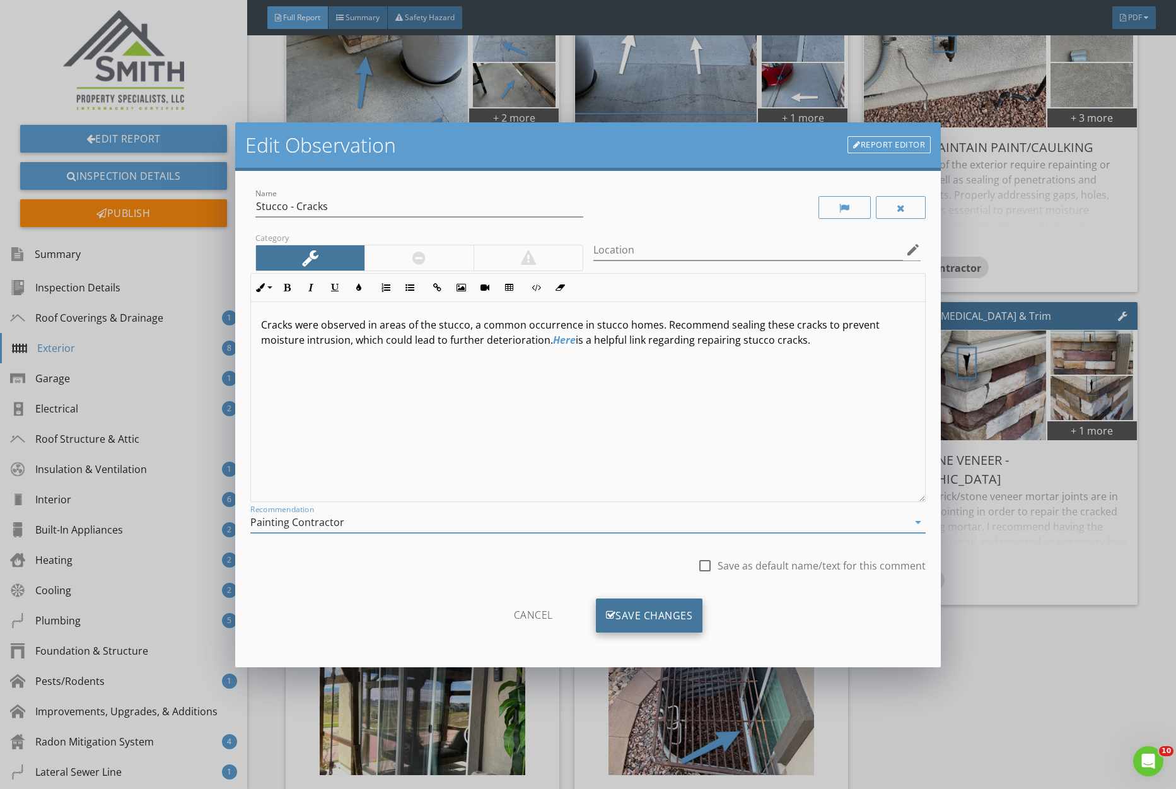
click at [682, 617] on div "Save Changes" at bounding box center [649, 616] width 107 height 34
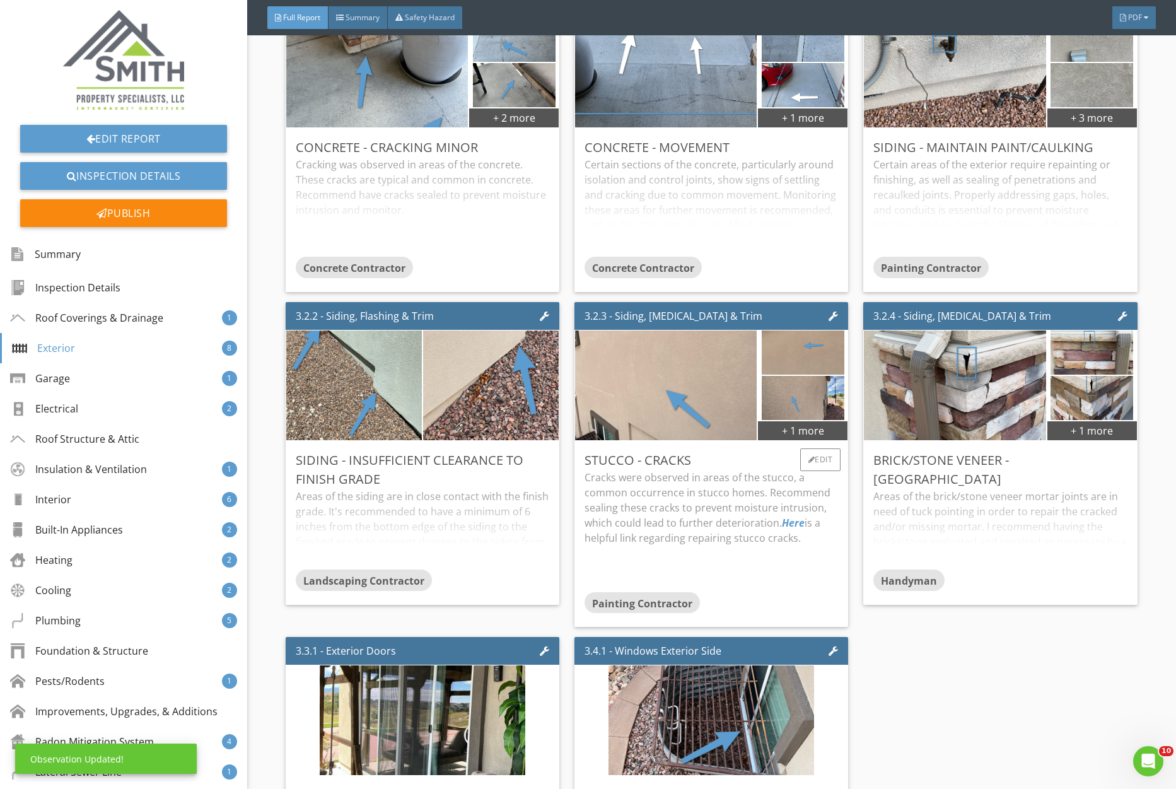
click at [696, 519] on p "Cracks were observed in areas of the stucco, a common occurrence in stucco home…" at bounding box center [712, 508] width 254 height 76
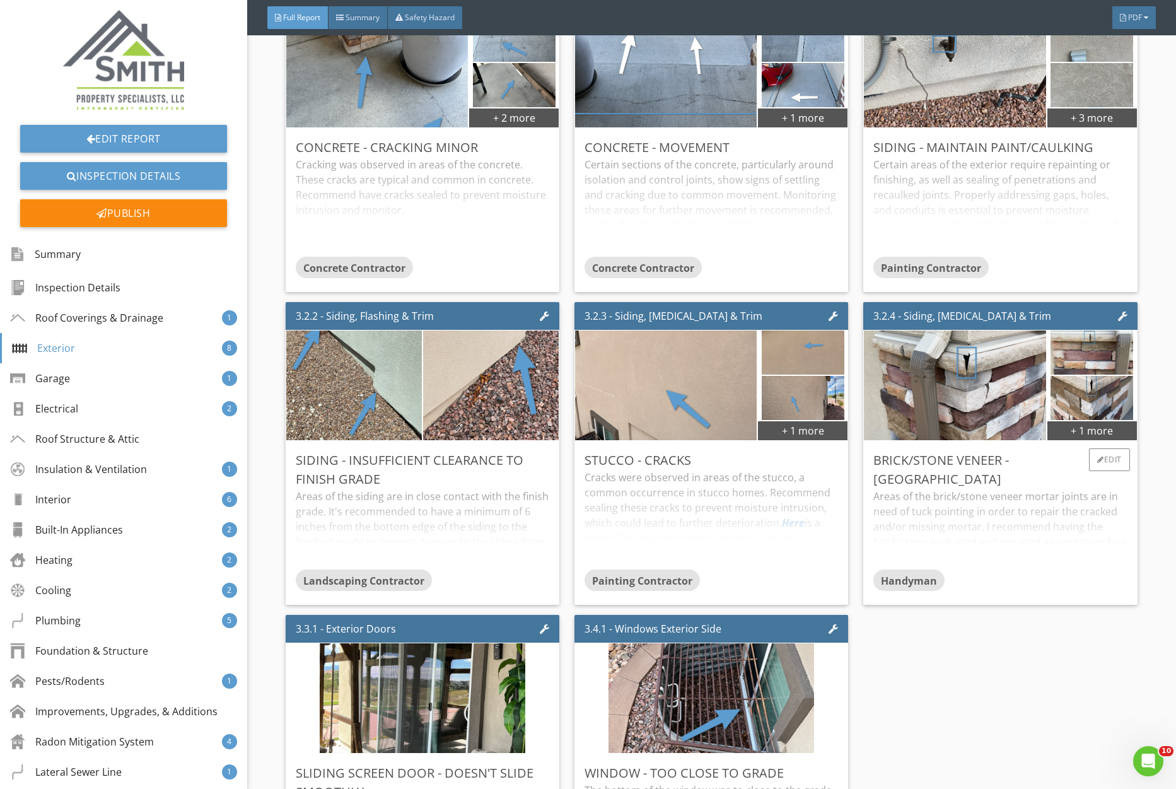
click at [1011, 508] on div "Areas of the brick/stone veneer mortar joints are in need of tuck pointing in o…" at bounding box center [1001, 529] width 254 height 81
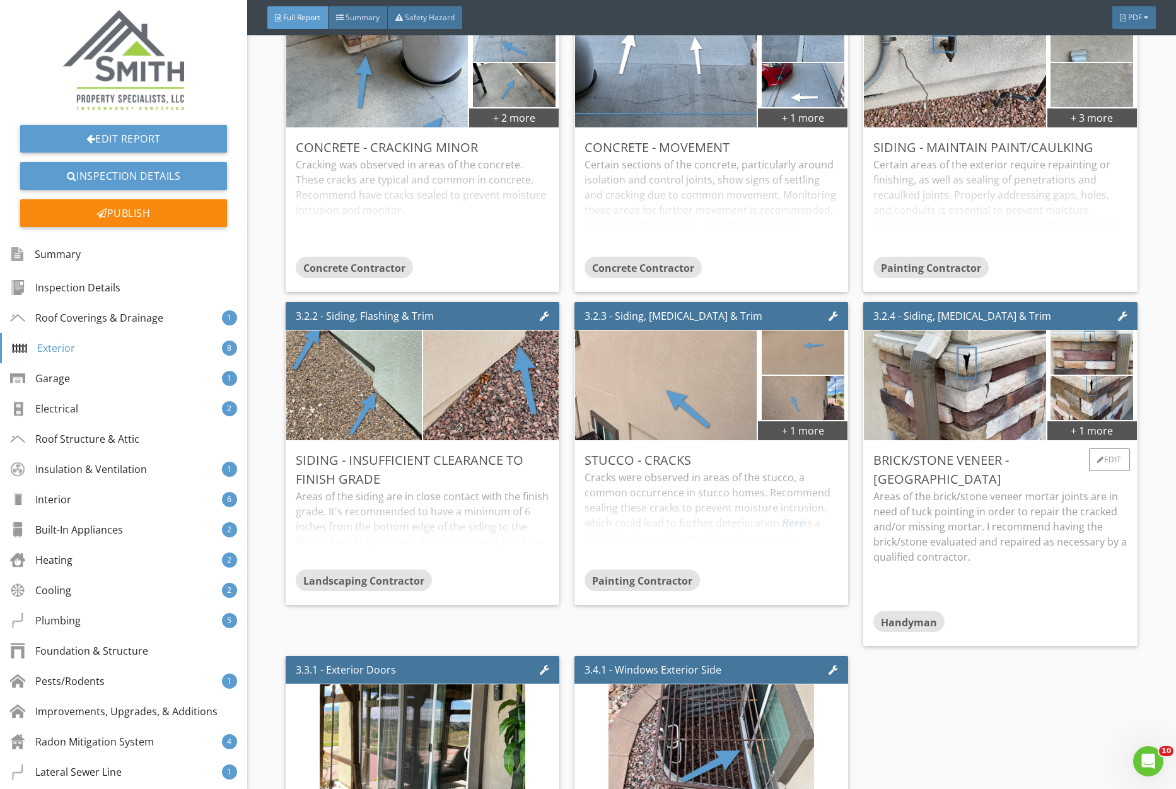
click at [1012, 508] on p "Areas of the brick/stone veneer mortar joints are in need of tuck pointing in o…" at bounding box center [1001, 527] width 254 height 76
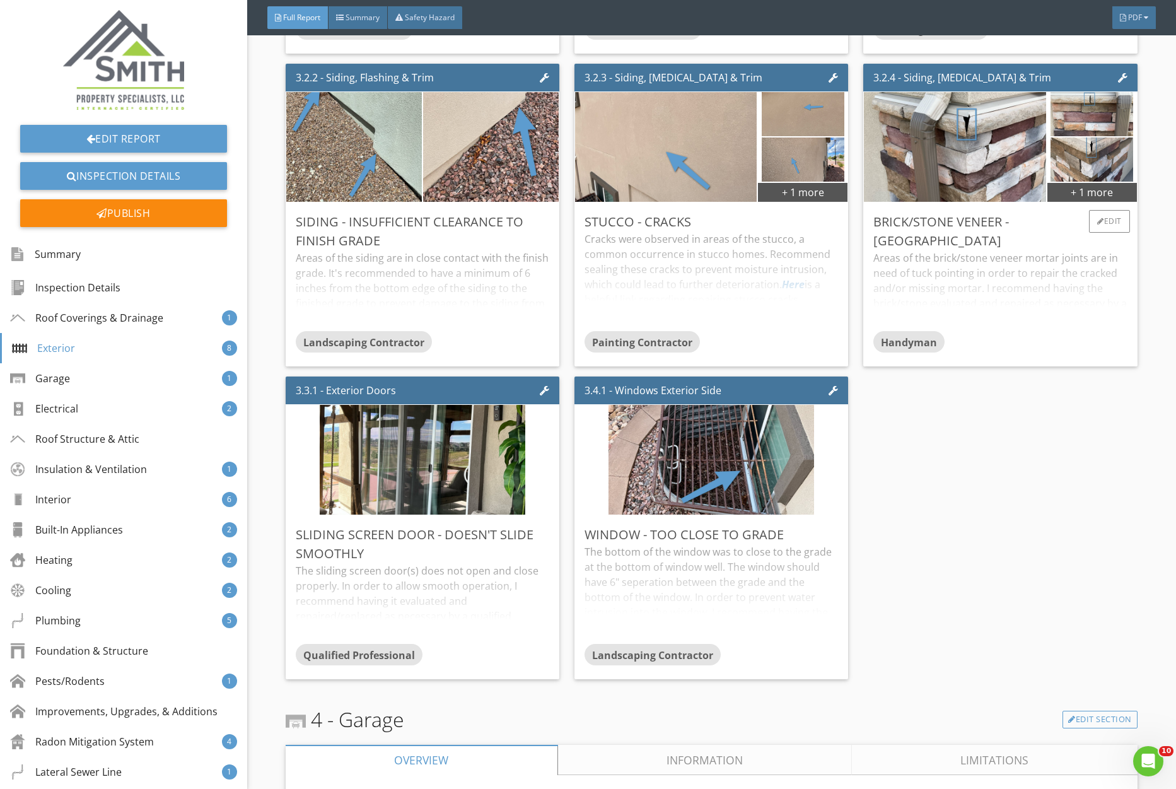
scroll to position [1954, 0]
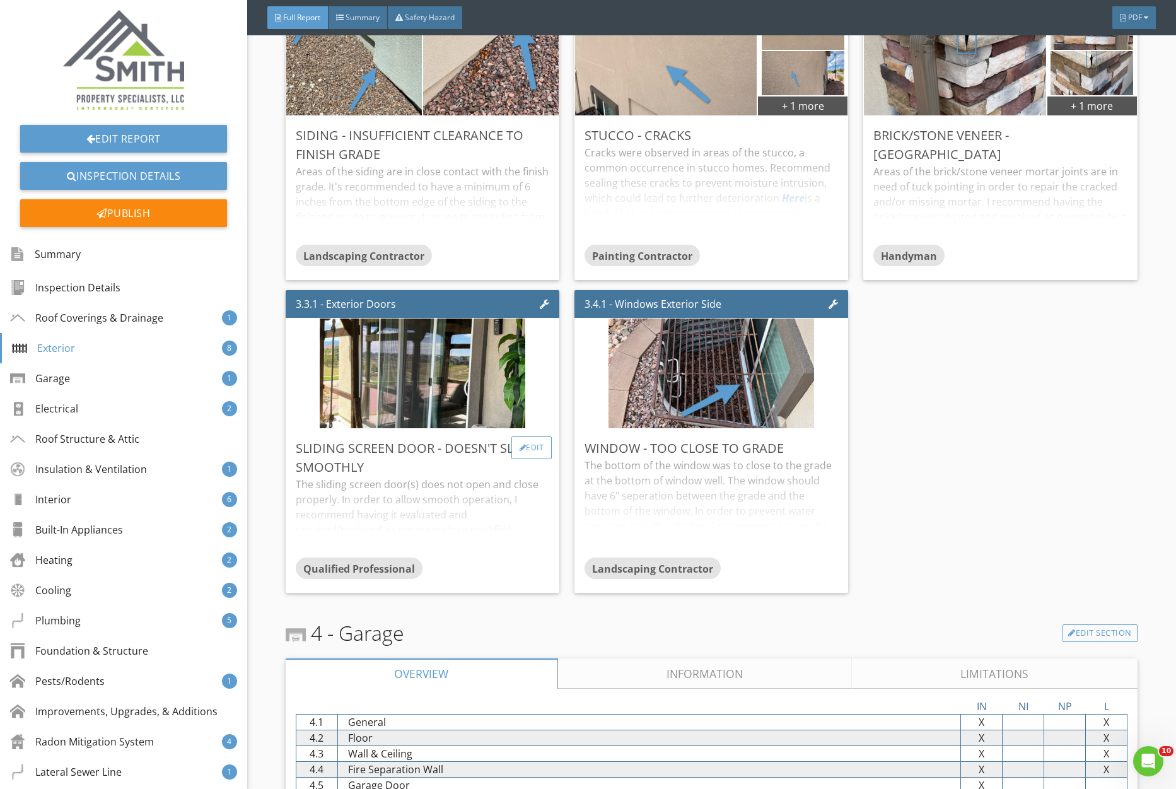
click at [525, 447] on div "Edit" at bounding box center [532, 447] width 41 height 23
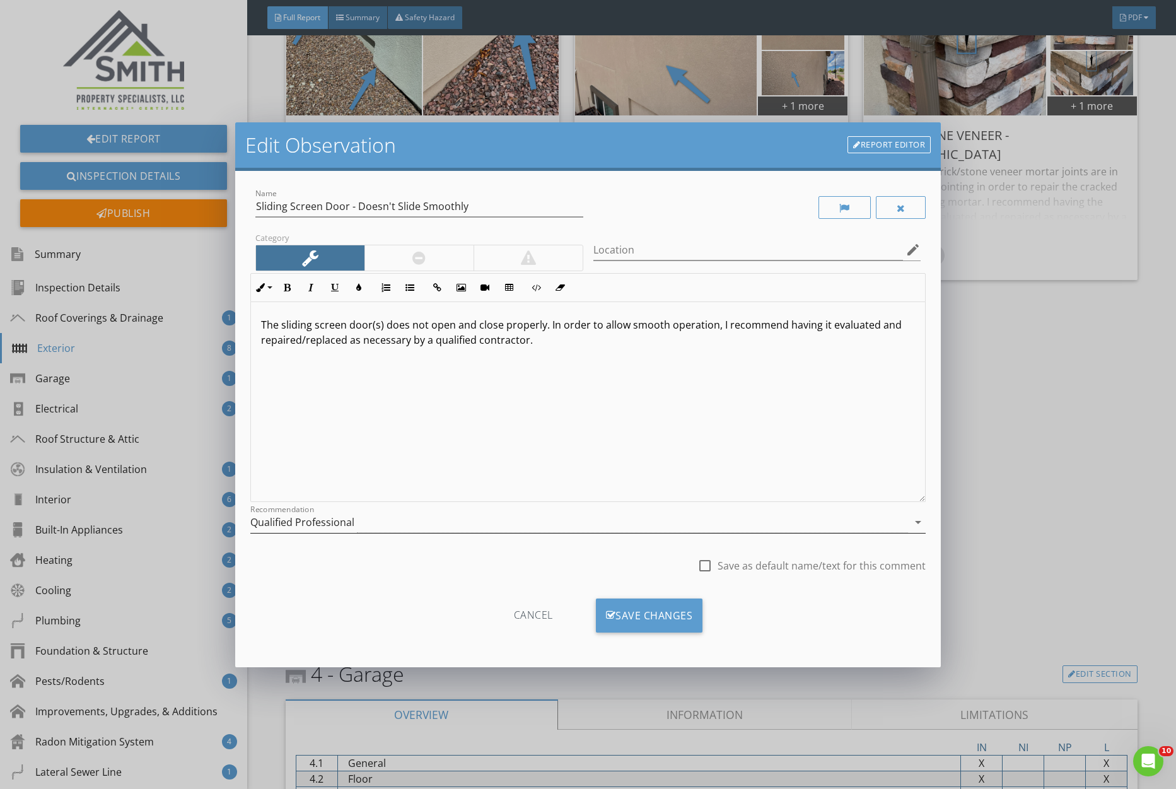
click at [380, 526] on div "Qualified Professional" at bounding box center [579, 522] width 658 height 21
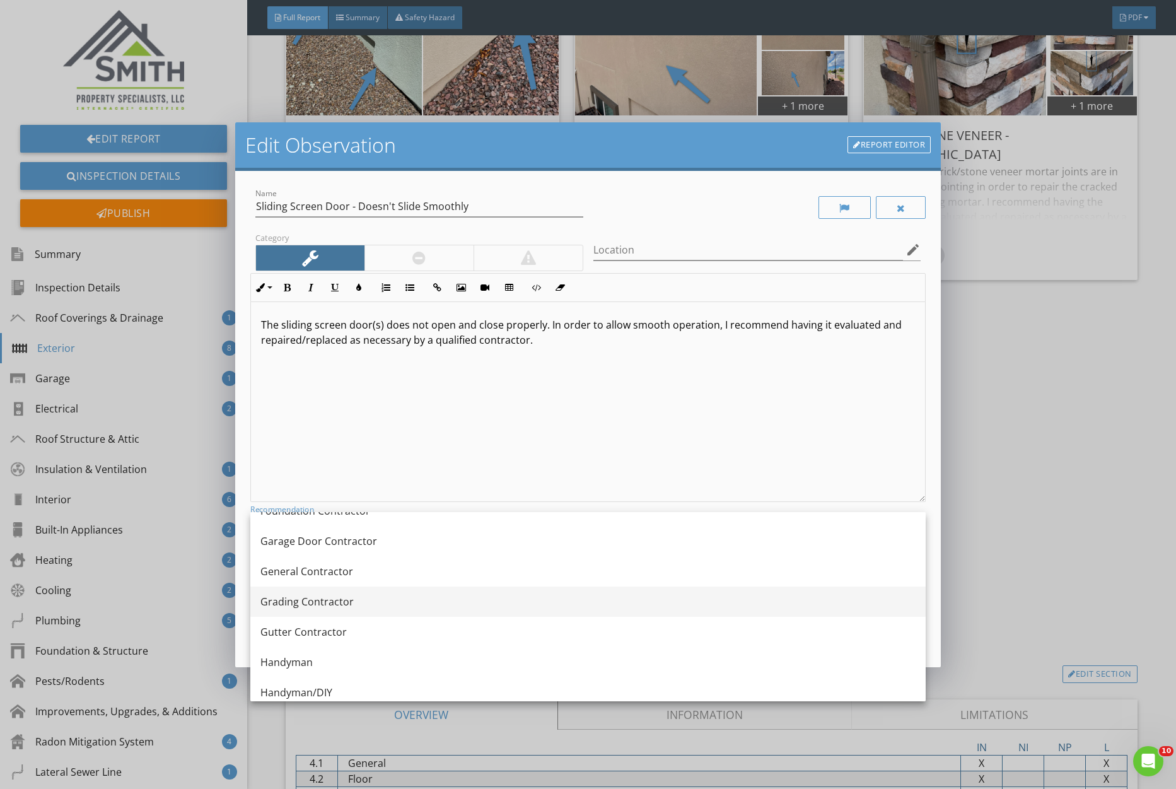
scroll to position [717, 0]
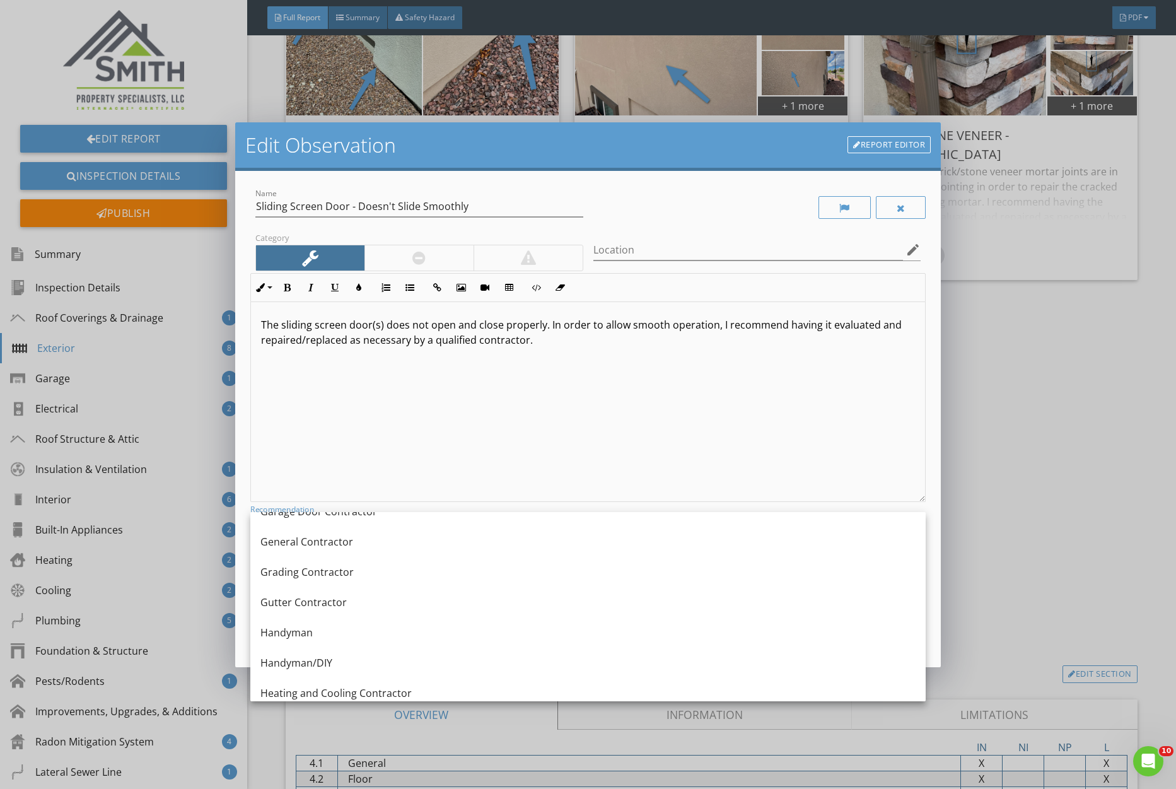
click at [429, 658] on div "Handyman/DIY" at bounding box center [588, 662] width 655 height 15
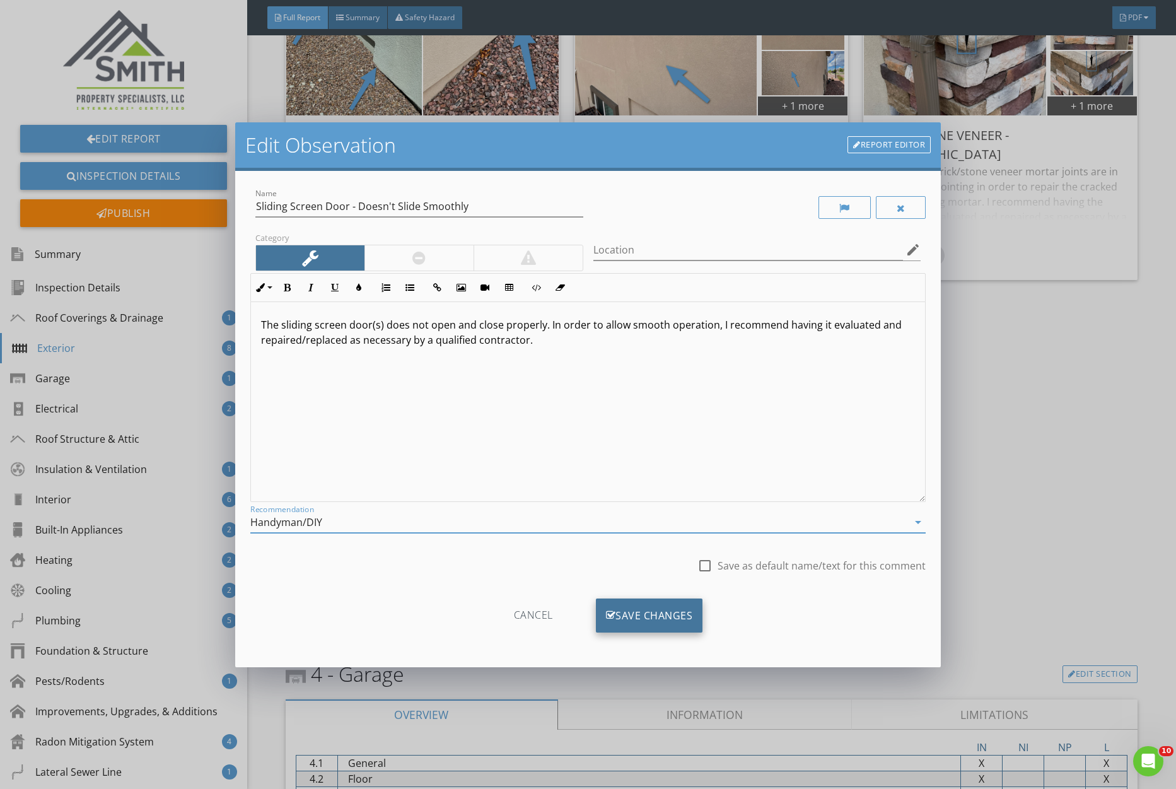
click at [638, 610] on div "Save Changes" at bounding box center [649, 616] width 107 height 34
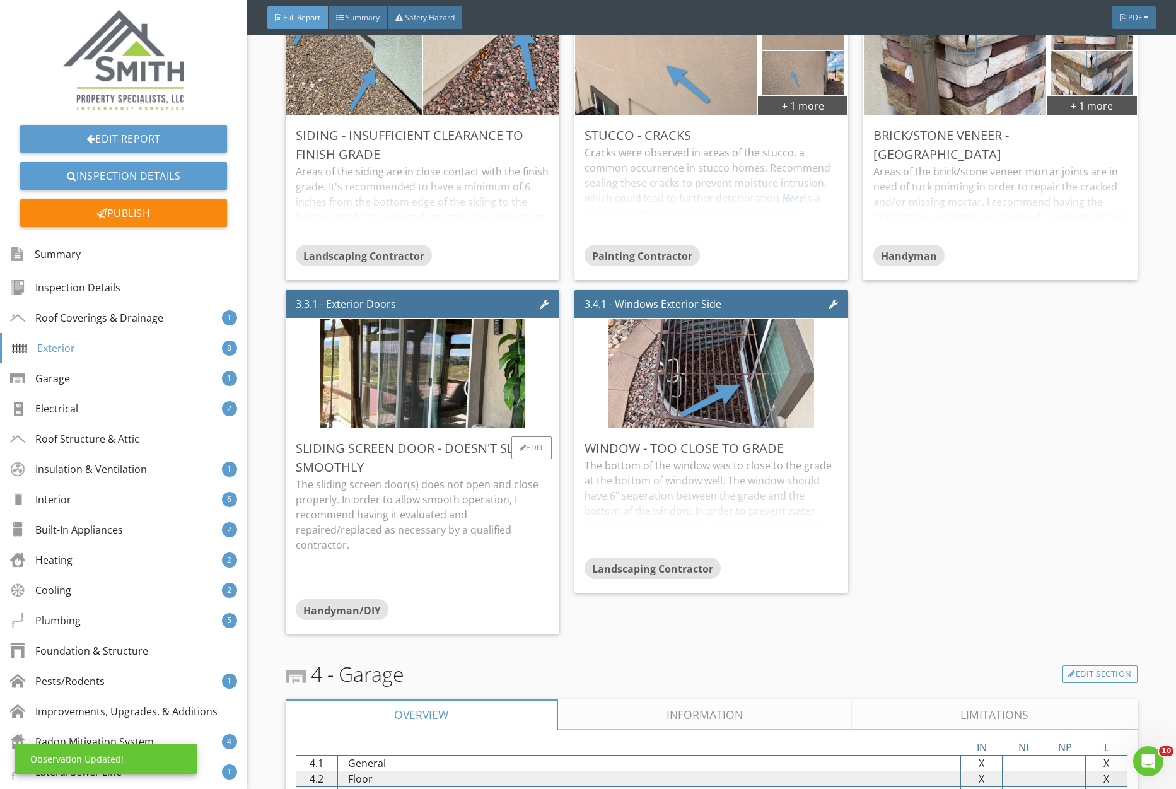
click at [443, 501] on p "The sliding screen door(s) does not open and close properly. In order to allow …" at bounding box center [423, 515] width 254 height 76
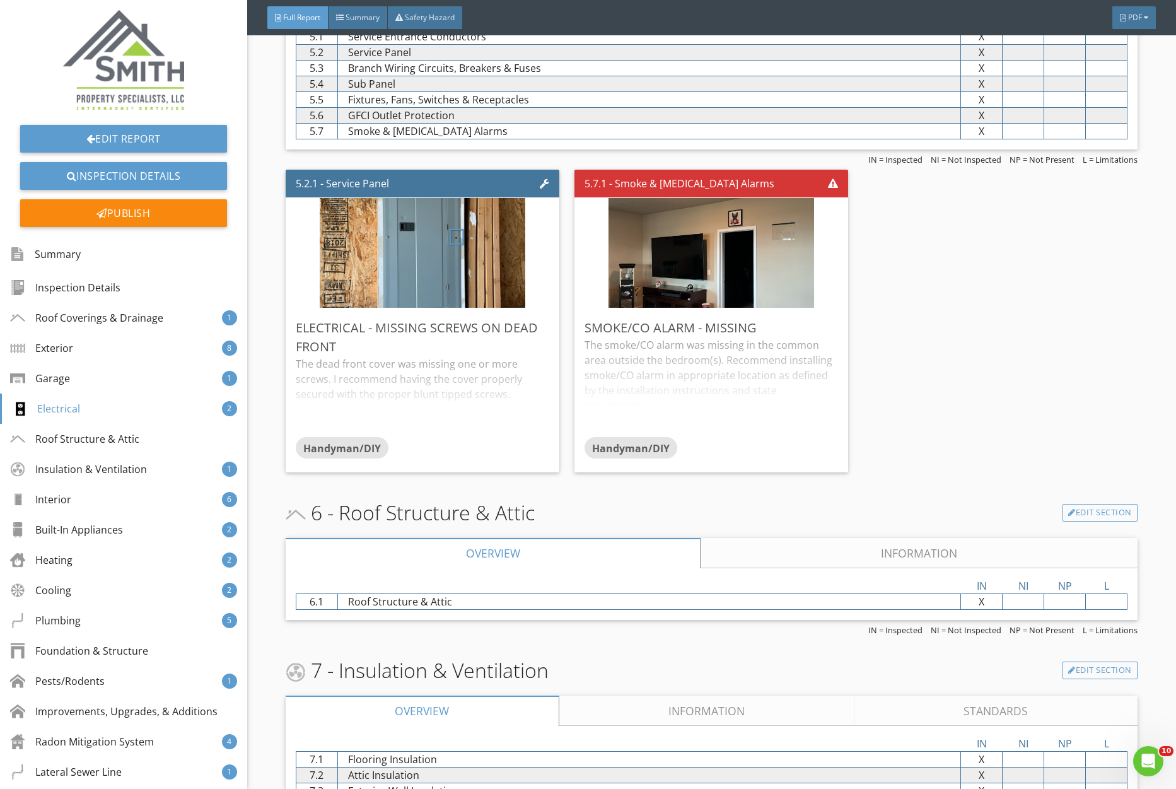
scroll to position [3225, 0]
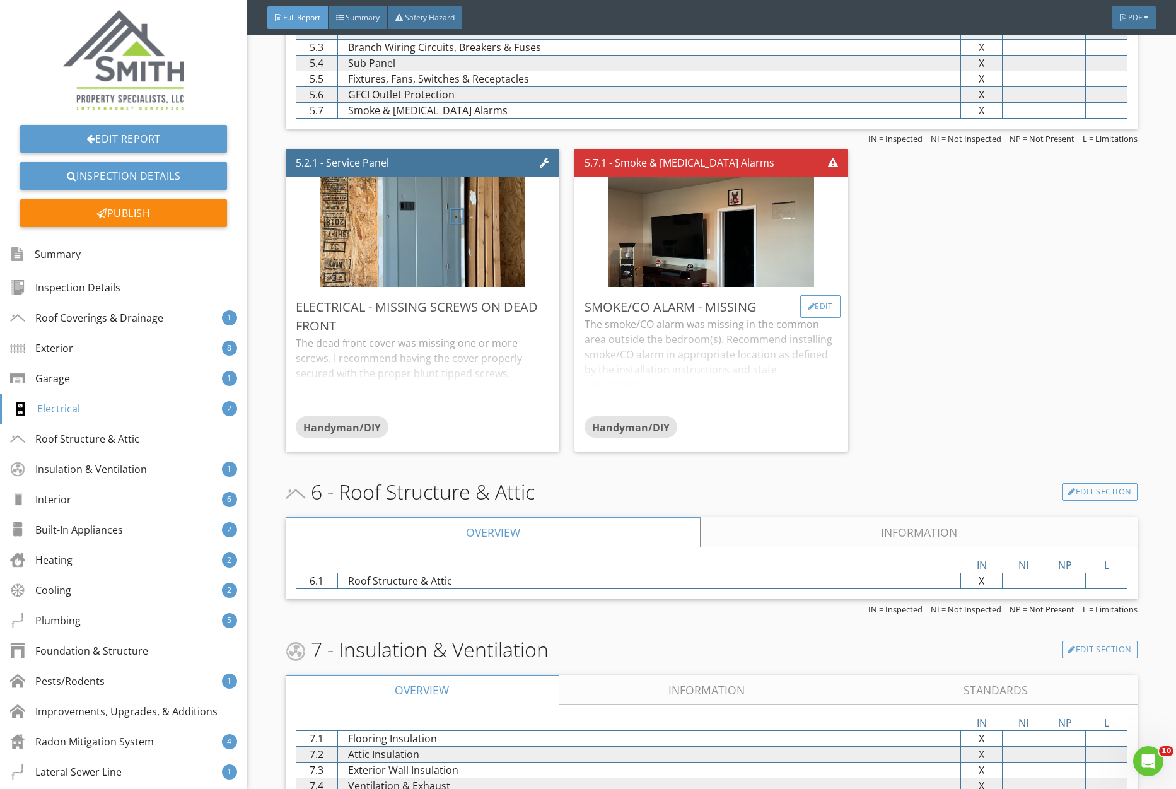
click at [824, 309] on div "Edit" at bounding box center [820, 306] width 41 height 23
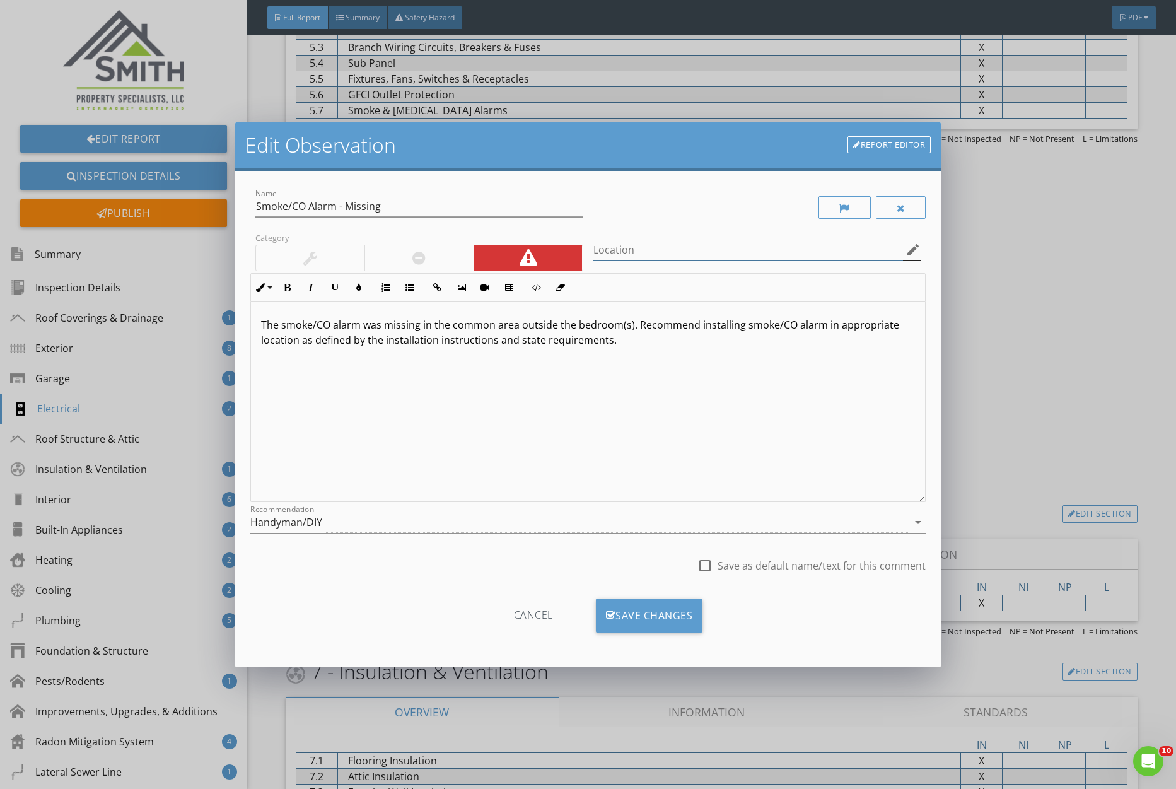
click at [765, 257] on input "Location" at bounding box center [749, 250] width 310 height 21
type input "Near Theater"
click at [667, 619] on div "Save Changes" at bounding box center [649, 616] width 107 height 34
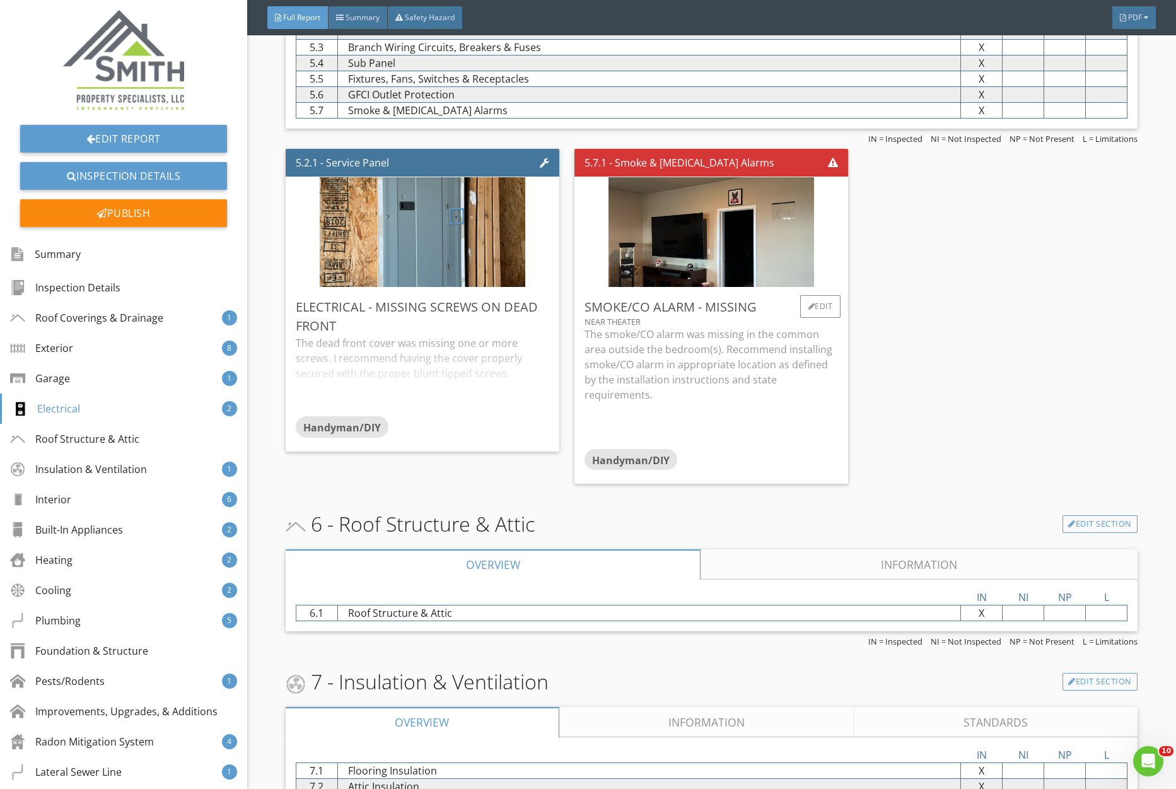
click at [676, 337] on p "The smoke/CO alarm was missing in the common area outside the bedroom(s). Recom…" at bounding box center [712, 365] width 254 height 76
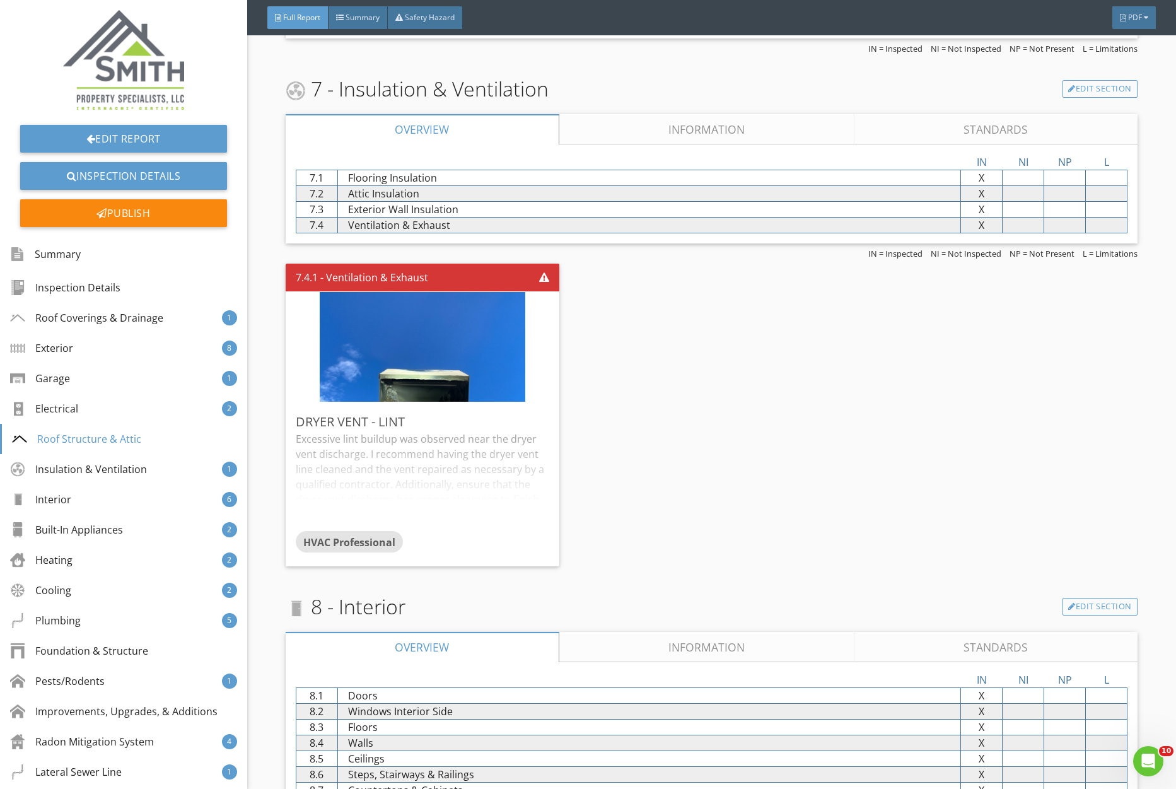
scroll to position [3802, 0]
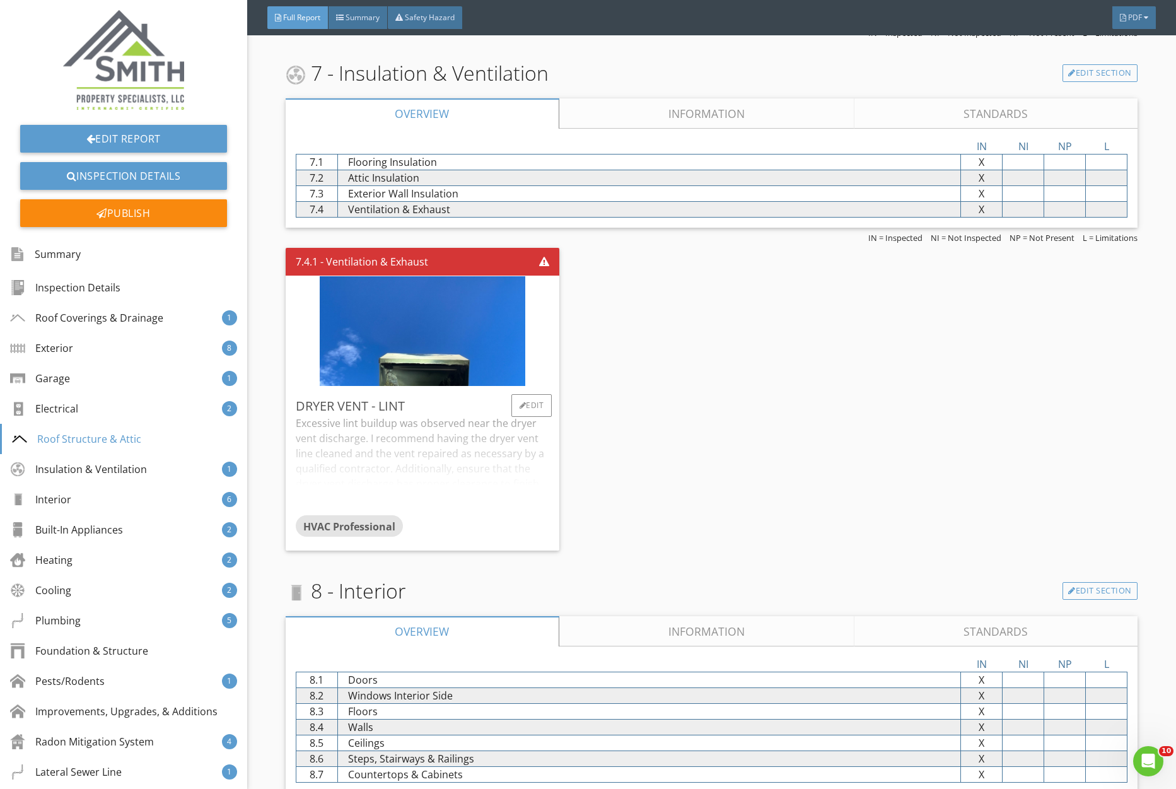
click at [435, 459] on div "Excessive lint buildup was observed near the dryer vent discharge. I recommend …" at bounding box center [423, 466] width 254 height 100
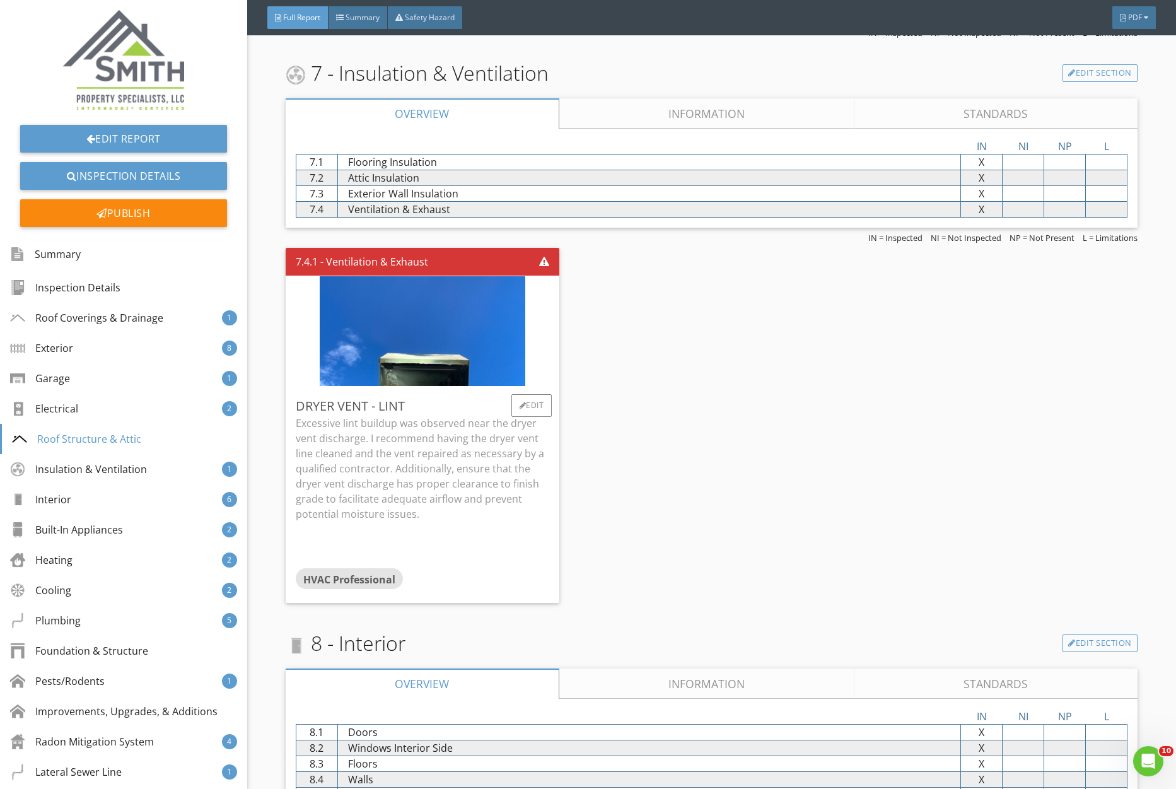
scroll to position [3786, 0]
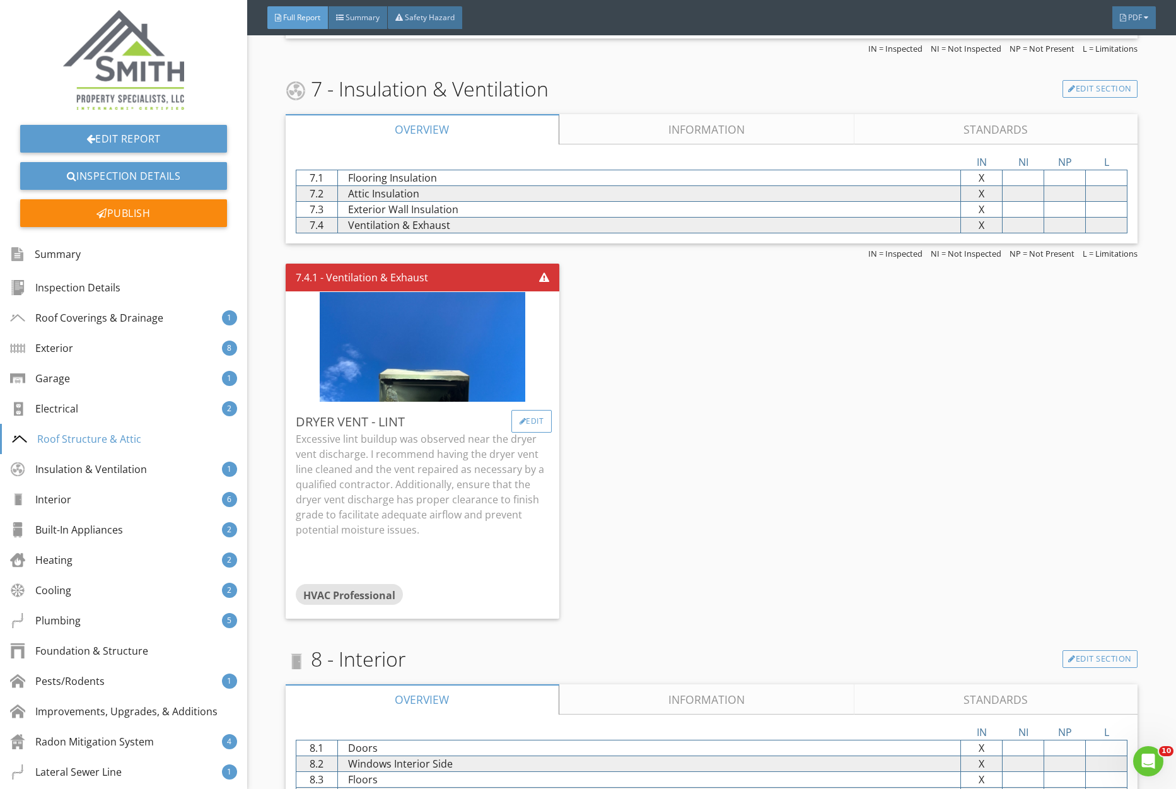
click at [537, 427] on div "Edit" at bounding box center [532, 421] width 41 height 23
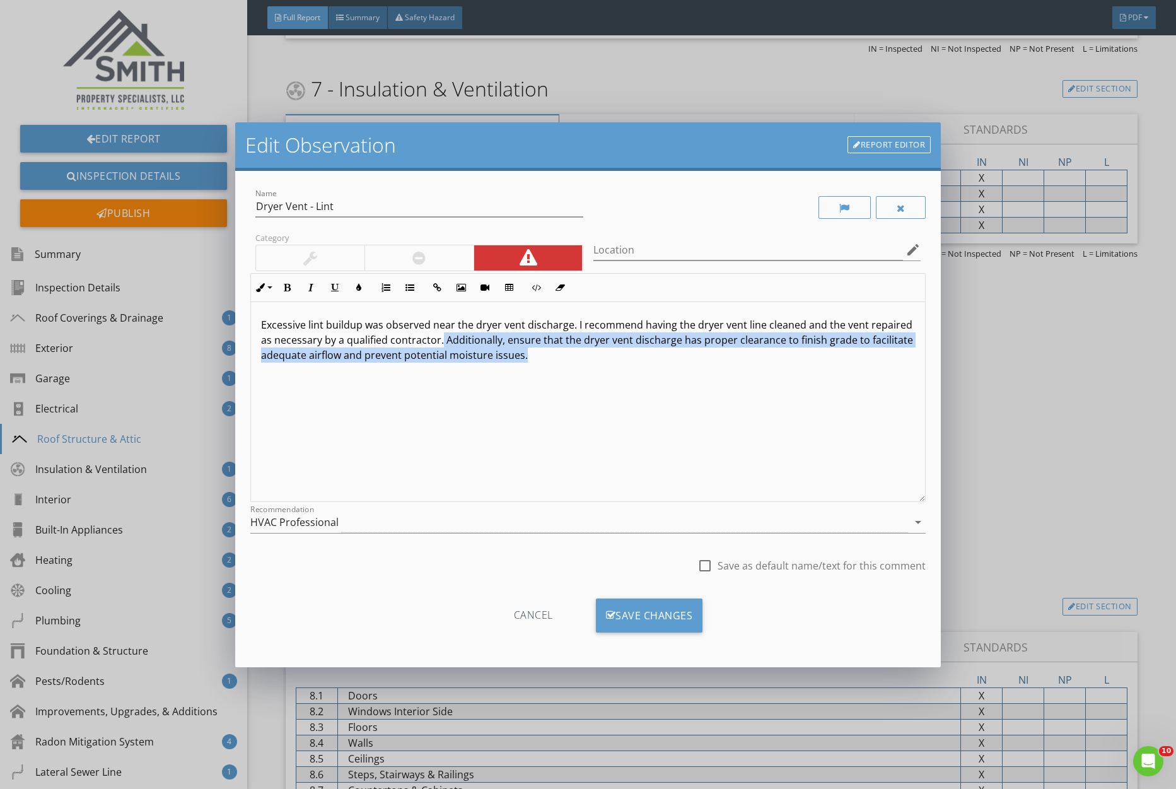
drag, startPoint x: 442, startPoint y: 341, endPoint x: 556, endPoint y: 359, distance: 115.5
click at [556, 359] on p "Excessive lint buildup was observed near the dryer vent discharge. I recommend …" at bounding box center [588, 339] width 654 height 45
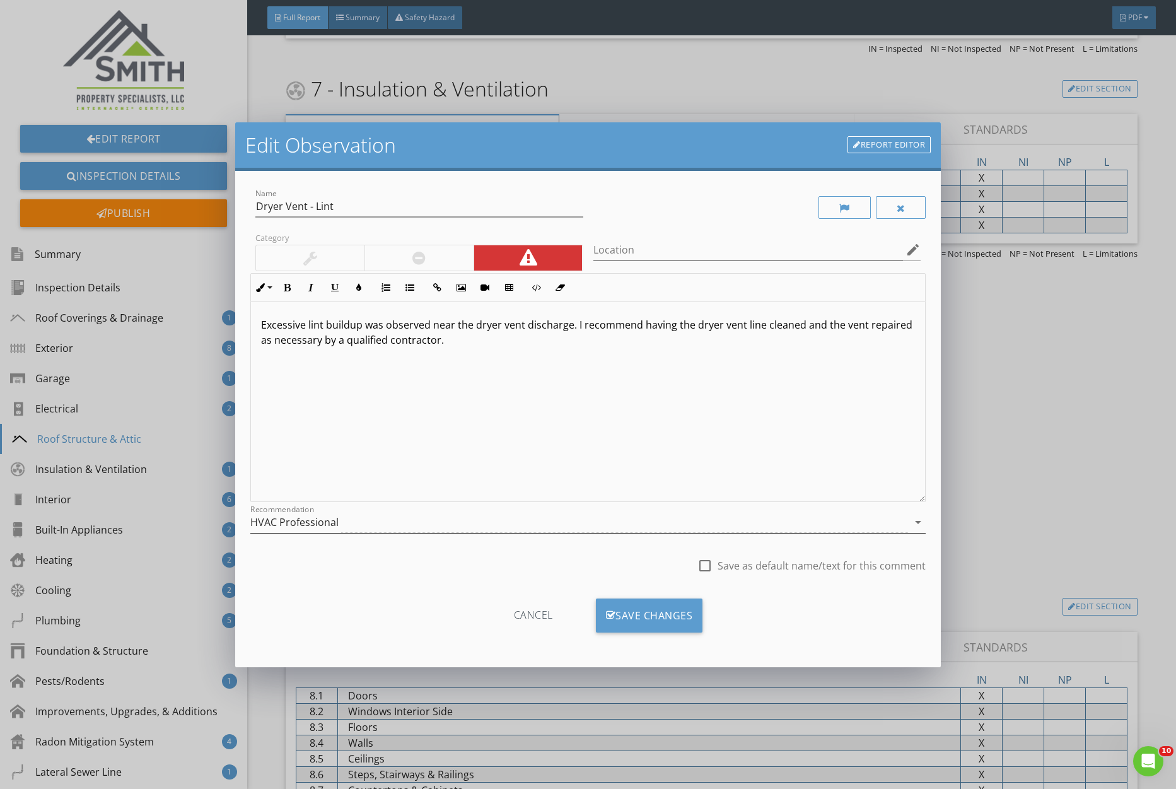
click at [344, 529] on div "HVAC Professional" at bounding box center [579, 522] width 658 height 21
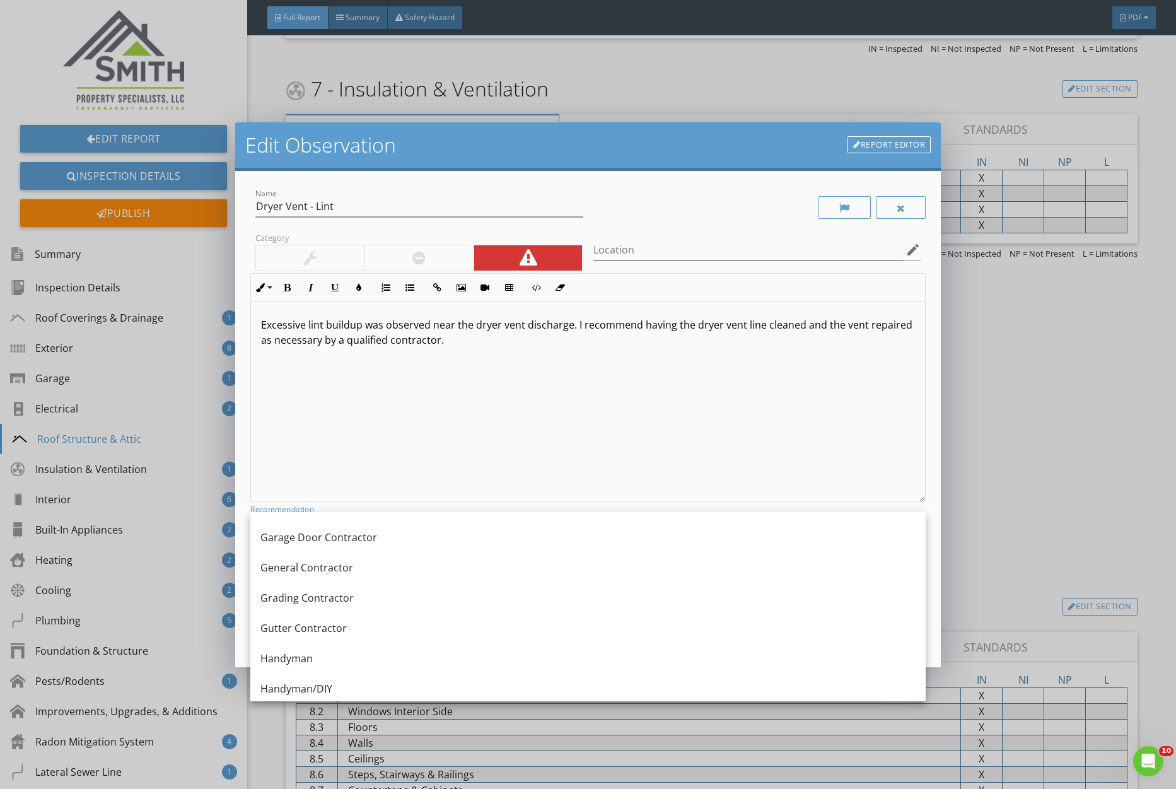
scroll to position [739, 0]
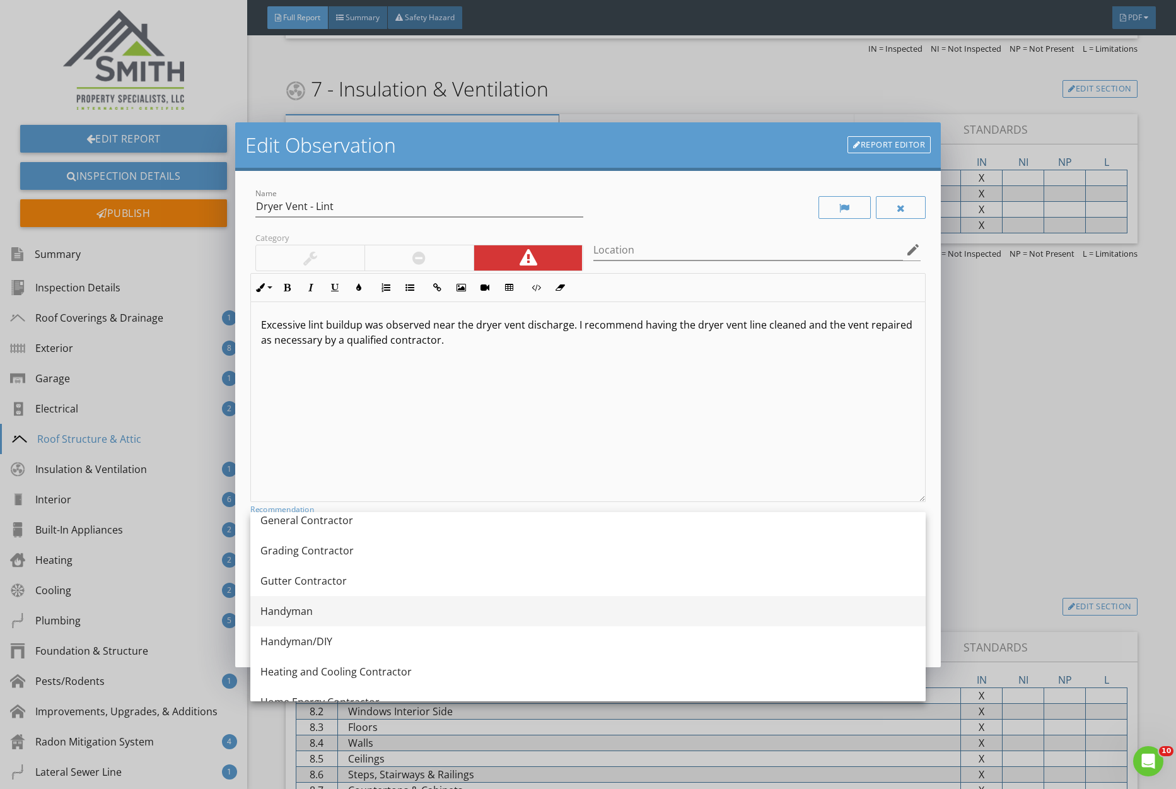
click at [357, 614] on div "Handyman" at bounding box center [588, 611] width 655 height 15
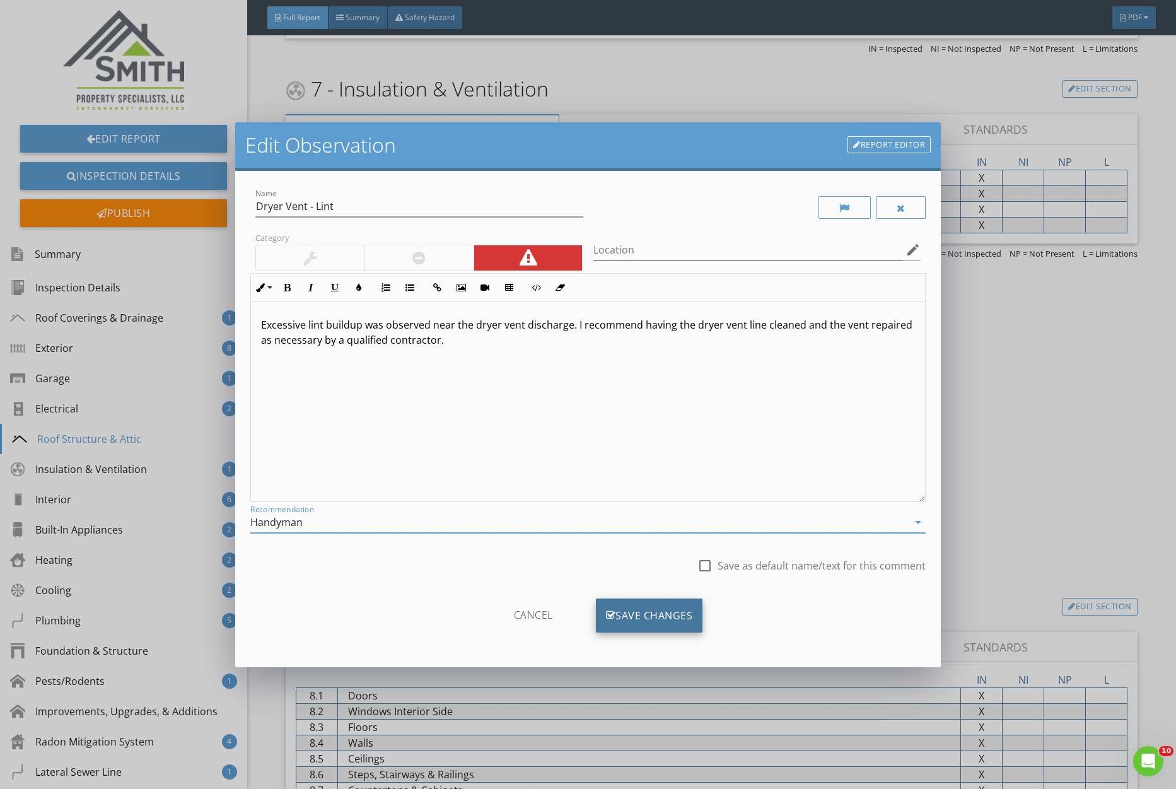
click at [634, 617] on div "Save Changes" at bounding box center [649, 616] width 107 height 34
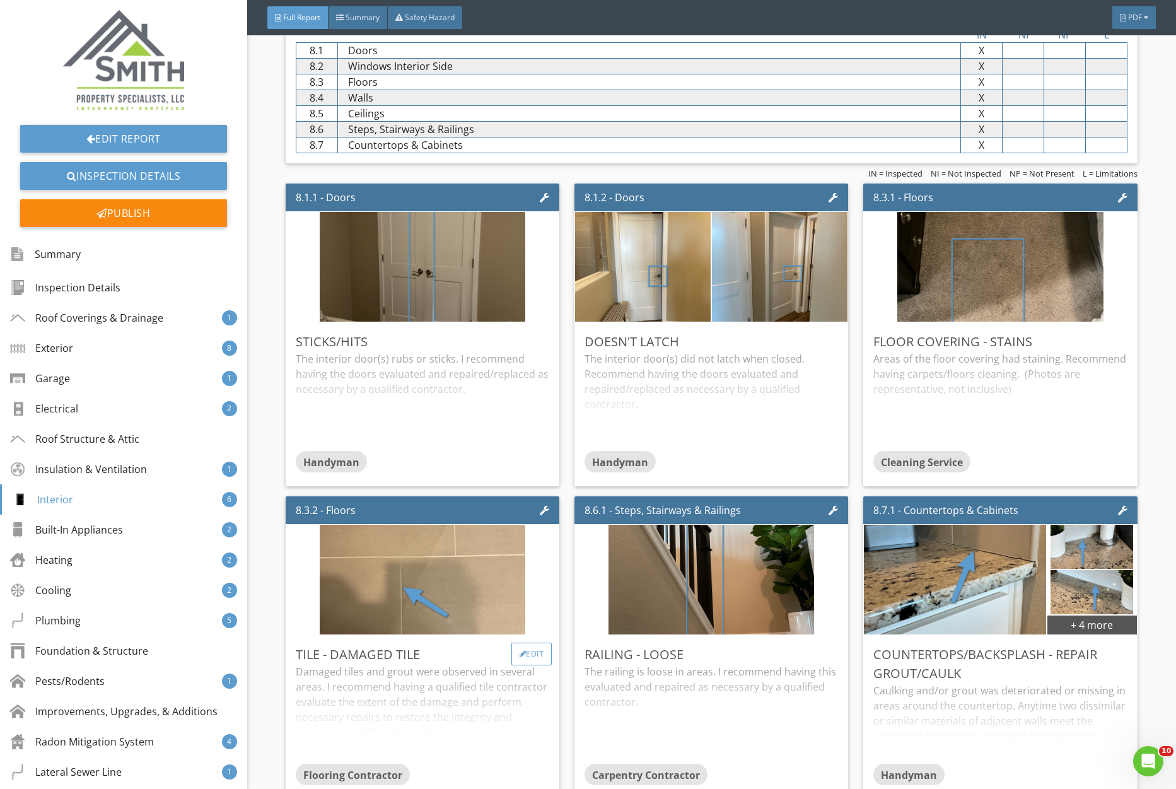
scroll to position [4516, 0]
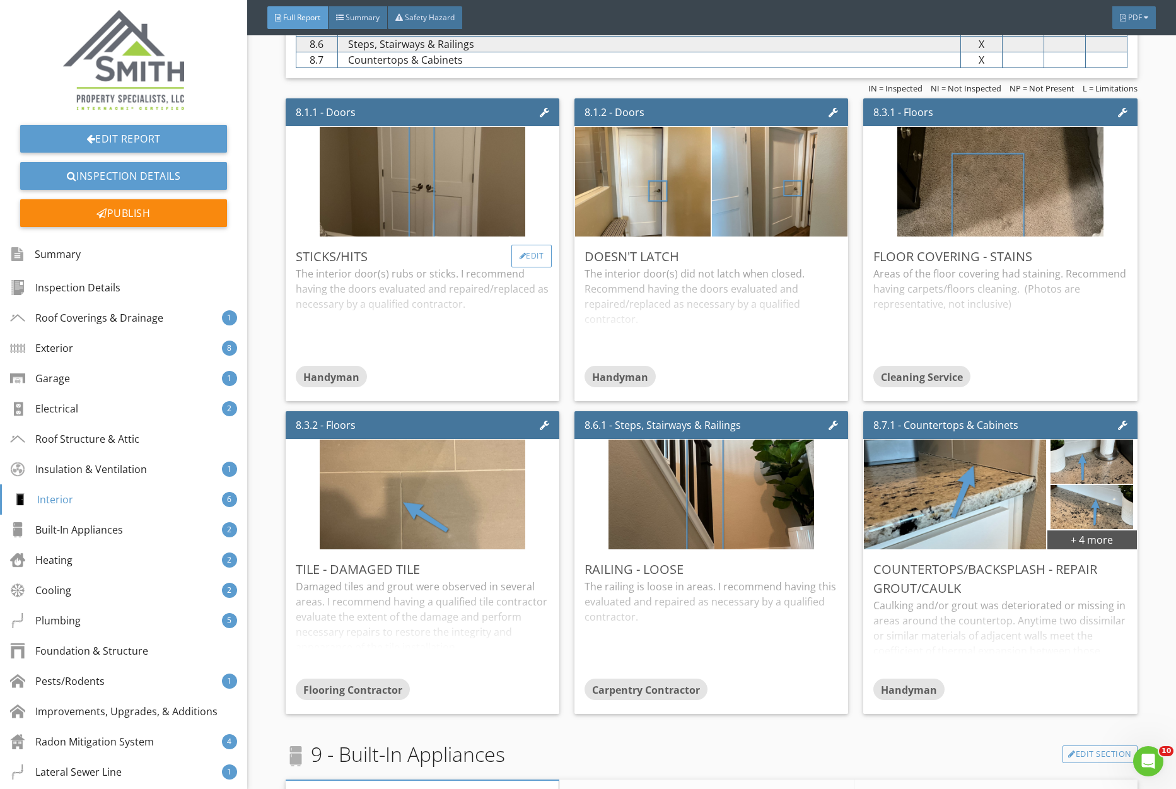
click at [545, 252] on div "Edit" at bounding box center [532, 256] width 41 height 23
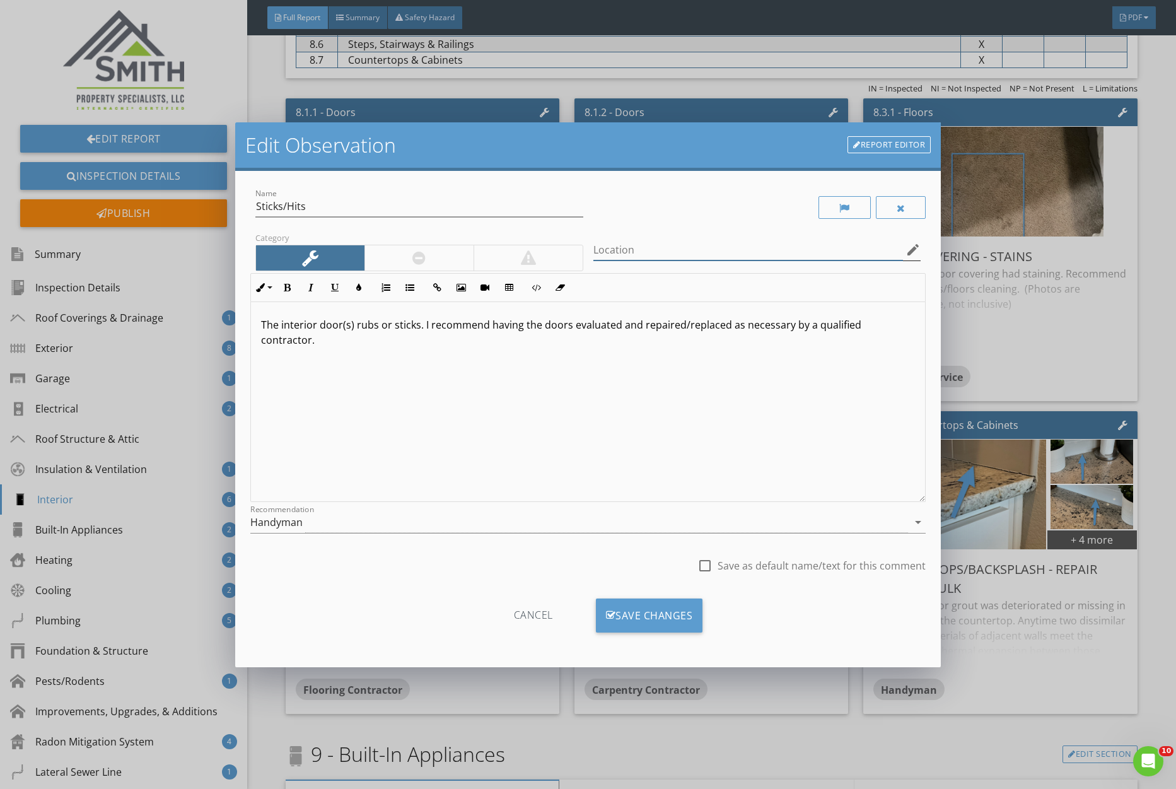
click at [635, 255] on input "Location" at bounding box center [749, 250] width 310 height 21
type input "Basement Bedroom Closet"
click at [649, 607] on div "Save Changes" at bounding box center [649, 616] width 107 height 34
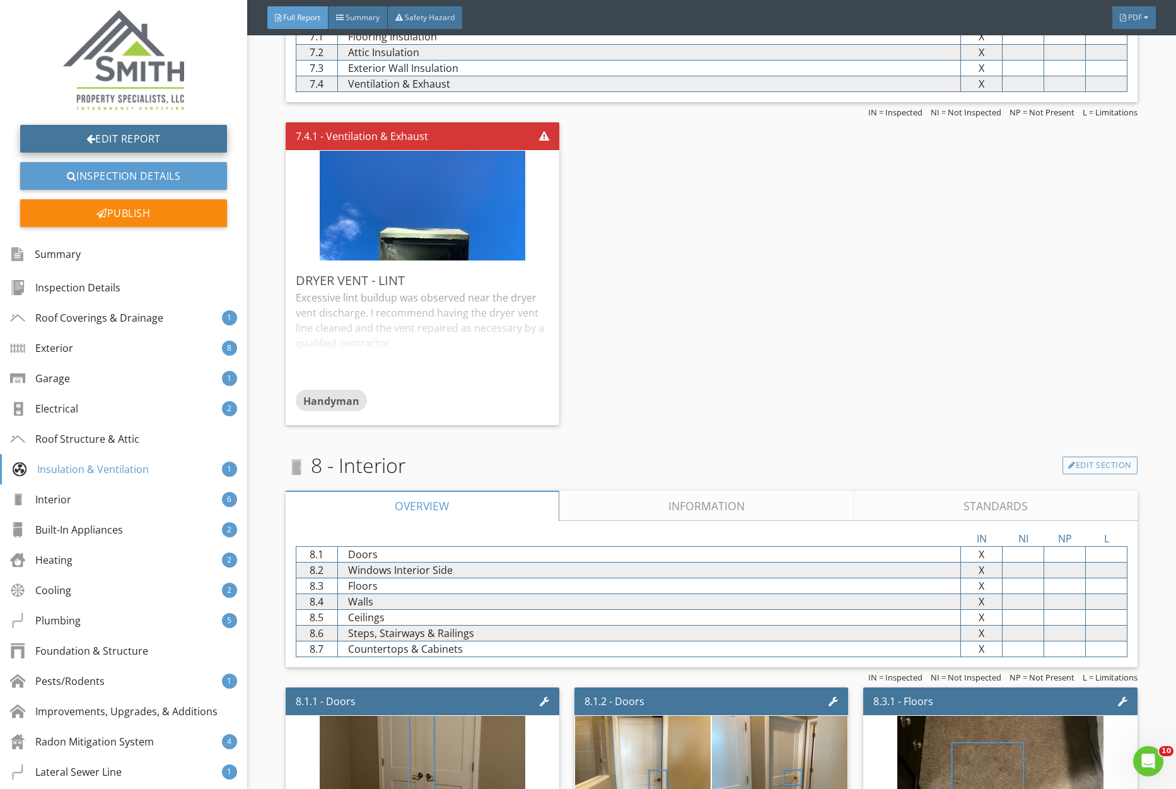
scroll to position [3906, 0]
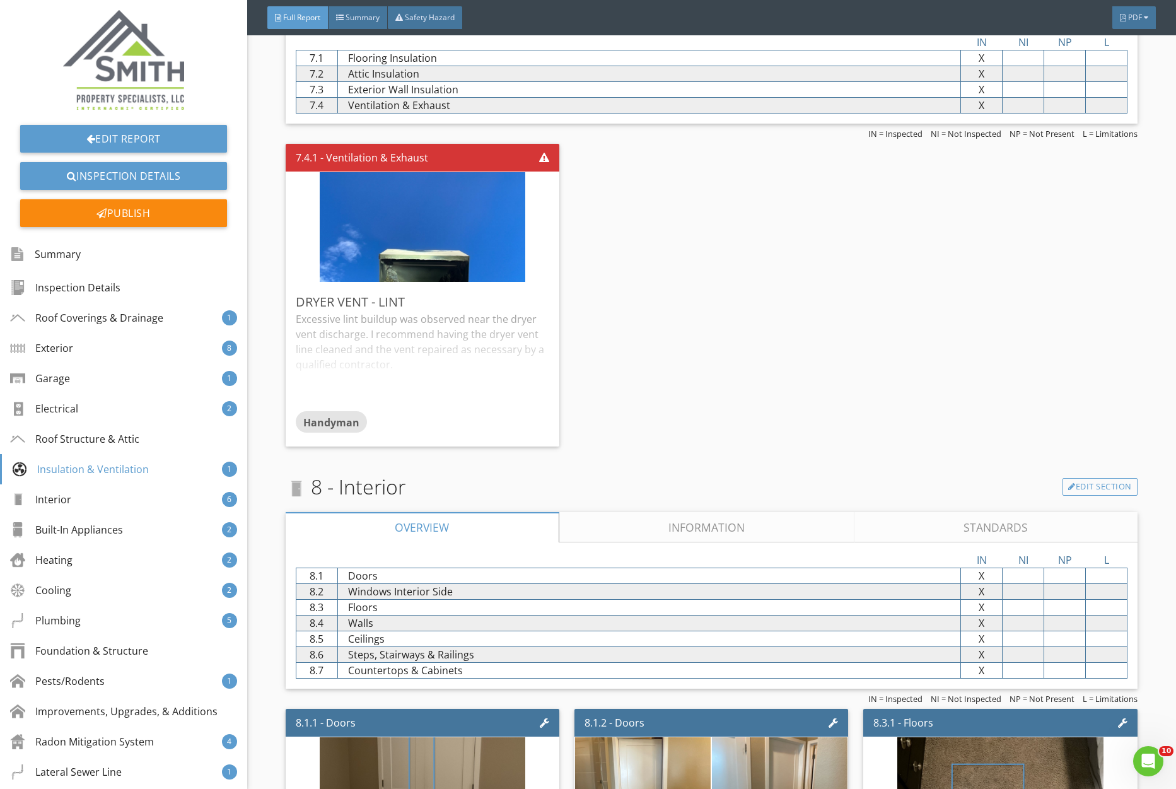
click at [148, 75] on img at bounding box center [123, 60] width 121 height 100
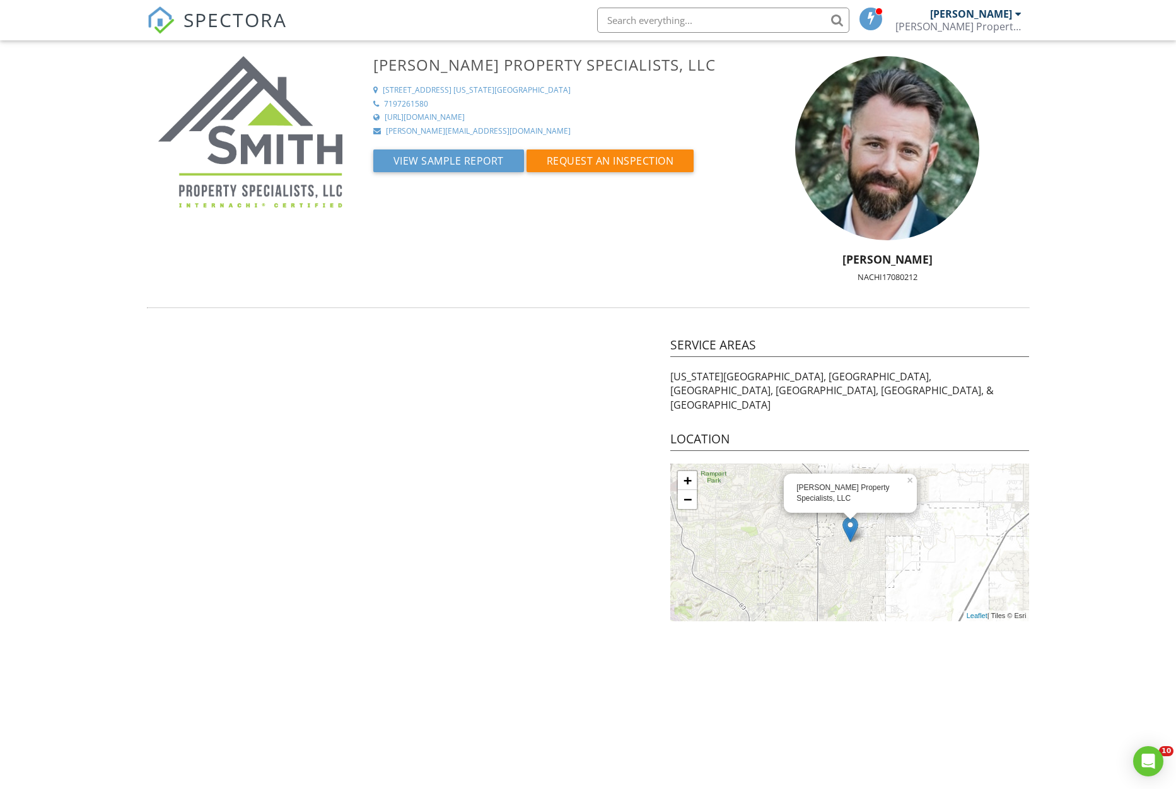
click at [231, 30] on span "SPECTORA" at bounding box center [235, 19] width 103 height 26
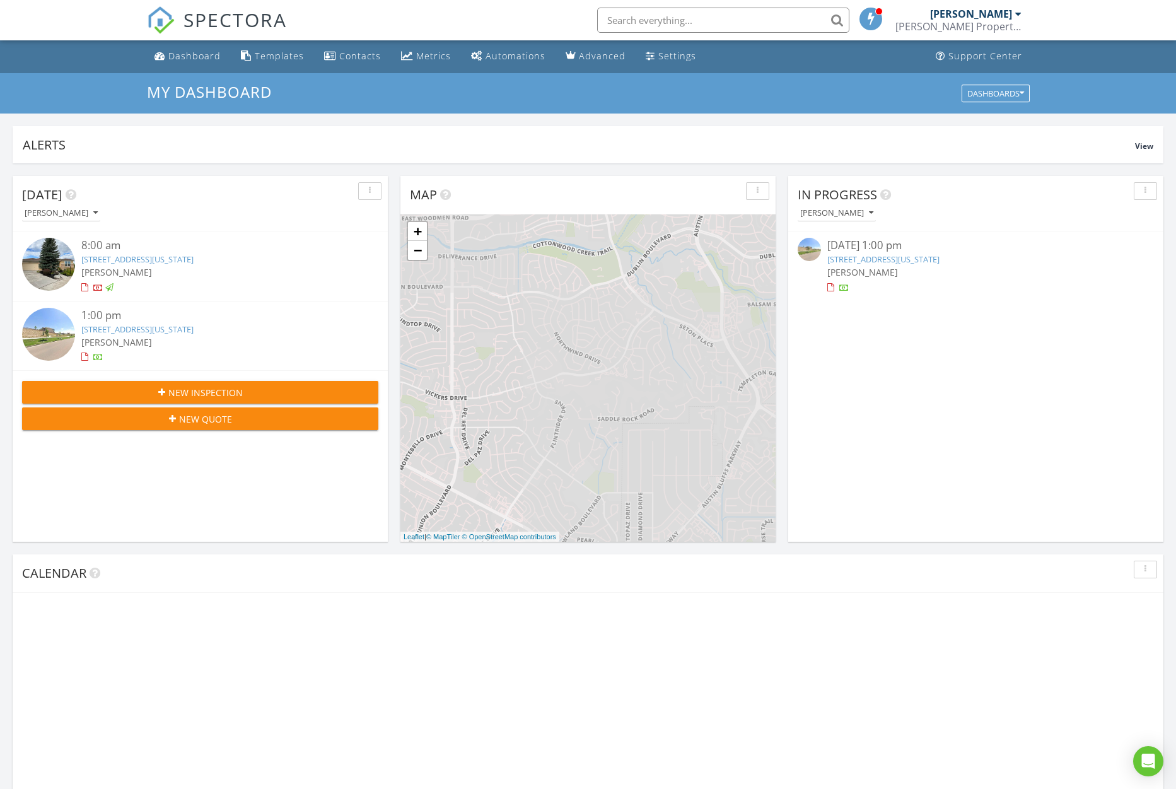
scroll to position [1149, 1177]
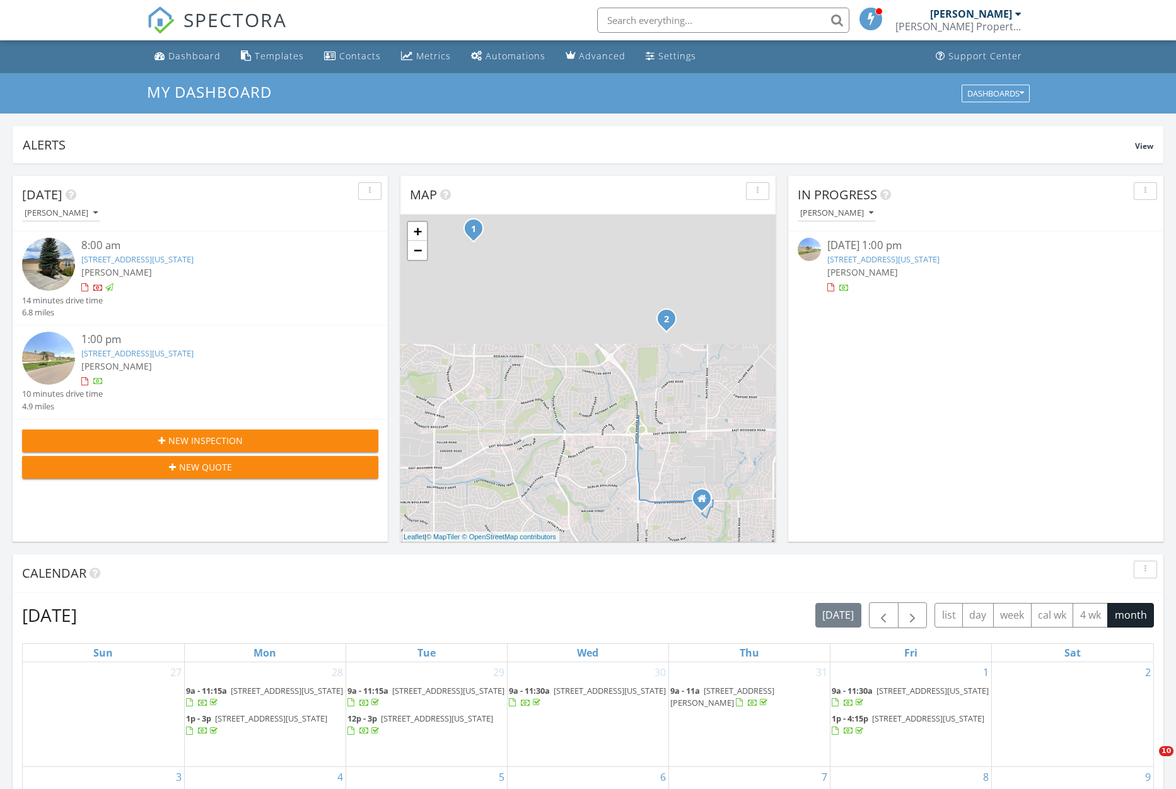
click at [177, 266] on div "[STREET_ADDRESS][US_STATE]" at bounding box center [214, 260] width 267 height 12
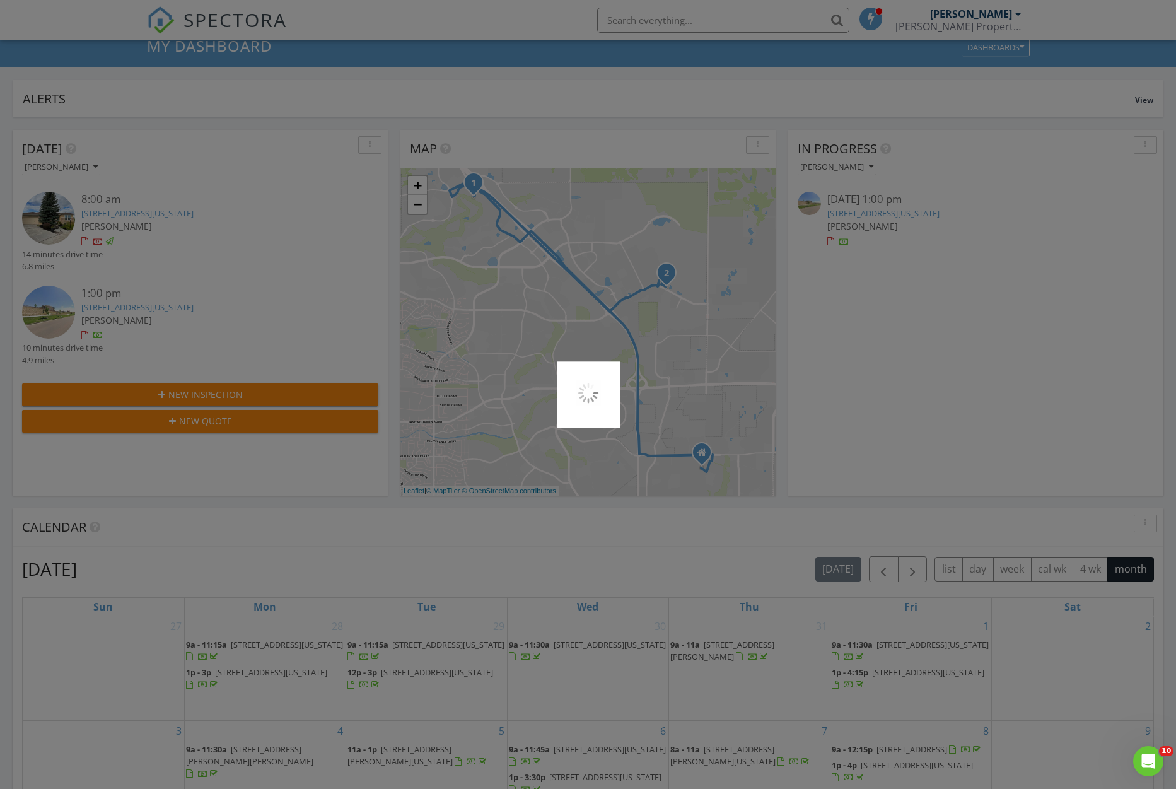
scroll to position [49, 0]
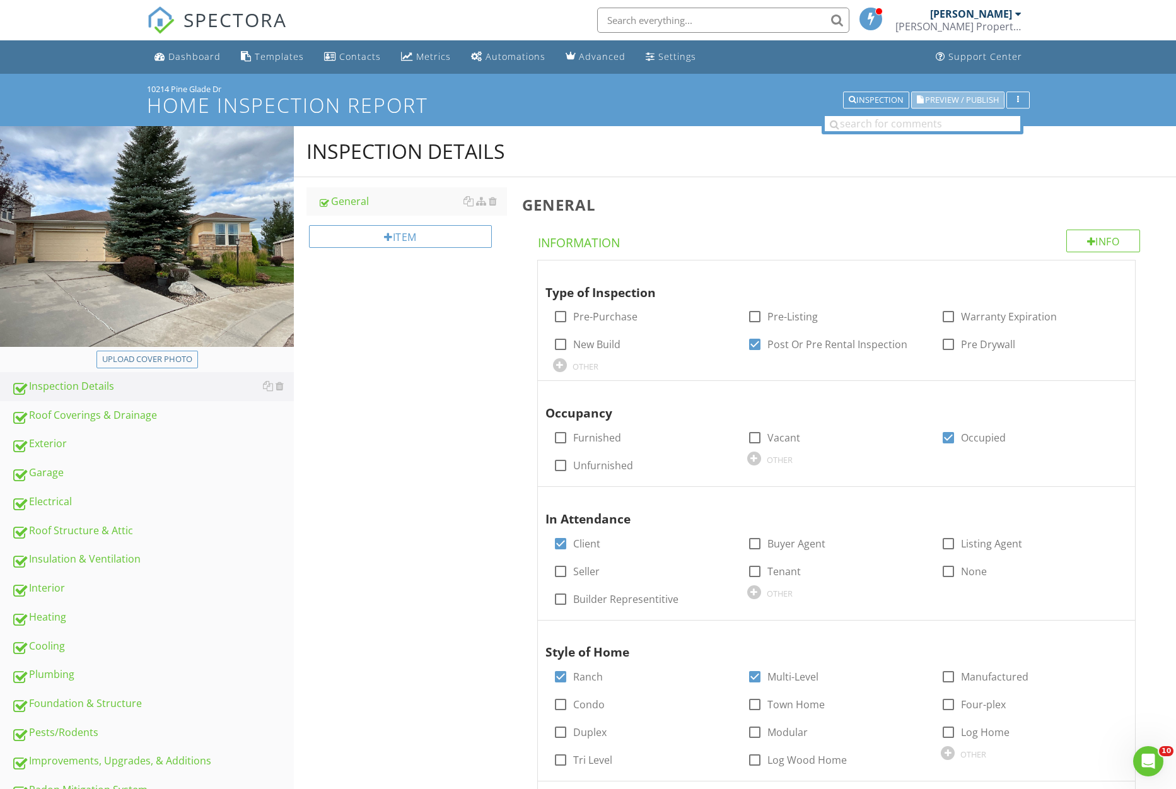
click at [946, 104] on span "Preview / Publish" at bounding box center [962, 100] width 74 height 8
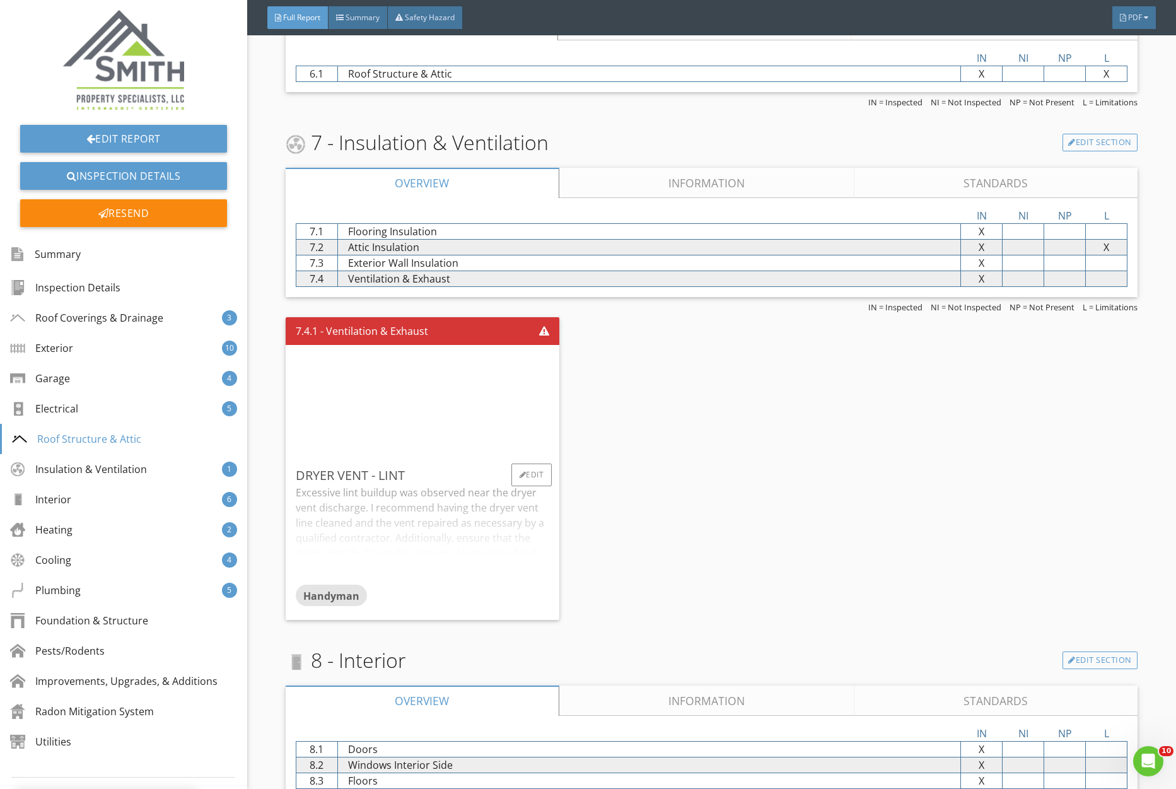
scroll to position [4656, 0]
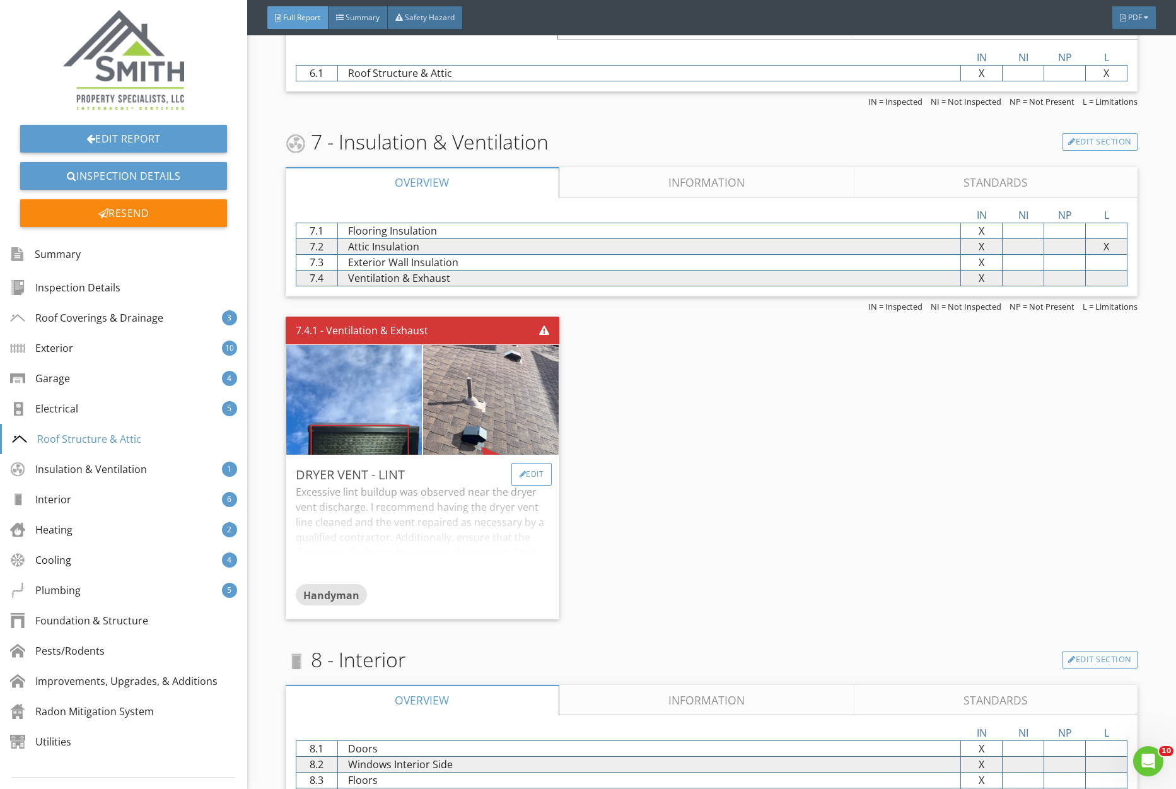
click at [536, 477] on div "Edit" at bounding box center [532, 474] width 41 height 23
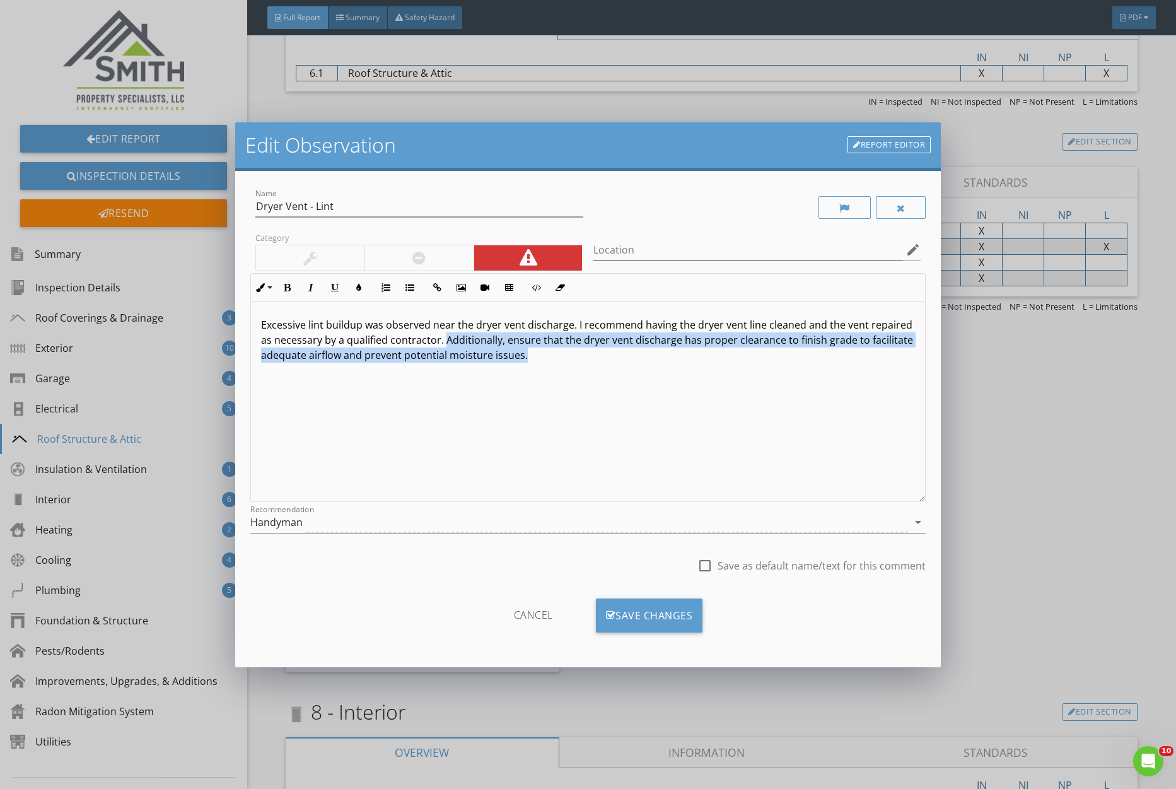
drag, startPoint x: 445, startPoint y: 339, endPoint x: 533, endPoint y: 360, distance: 90.7
click at [533, 360] on p "Excessive lint buildup was observed near the dryer vent discharge. I recommend …" at bounding box center [588, 339] width 654 height 45
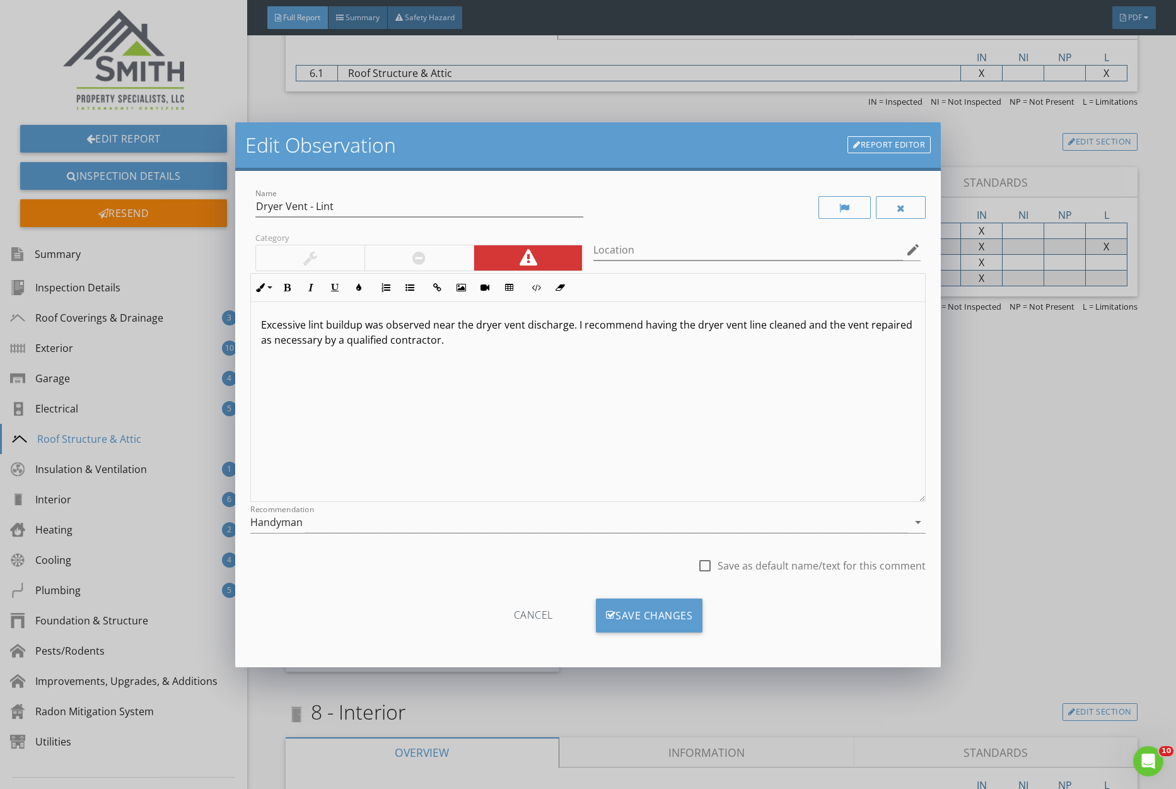
type textarea "<p>Excessive lint buildup was observed near the dryer vent discharge. I recomme…"
click at [623, 608] on div "Save Changes" at bounding box center [649, 616] width 107 height 34
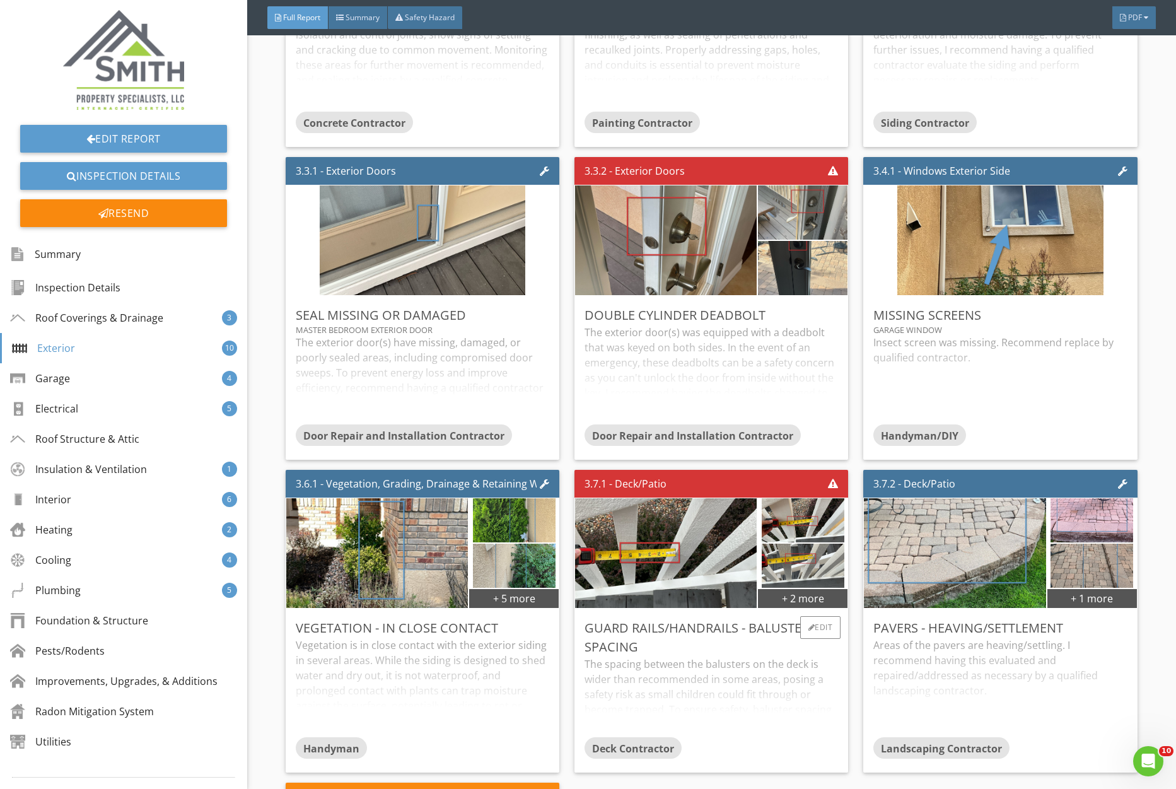
scroll to position [0, 0]
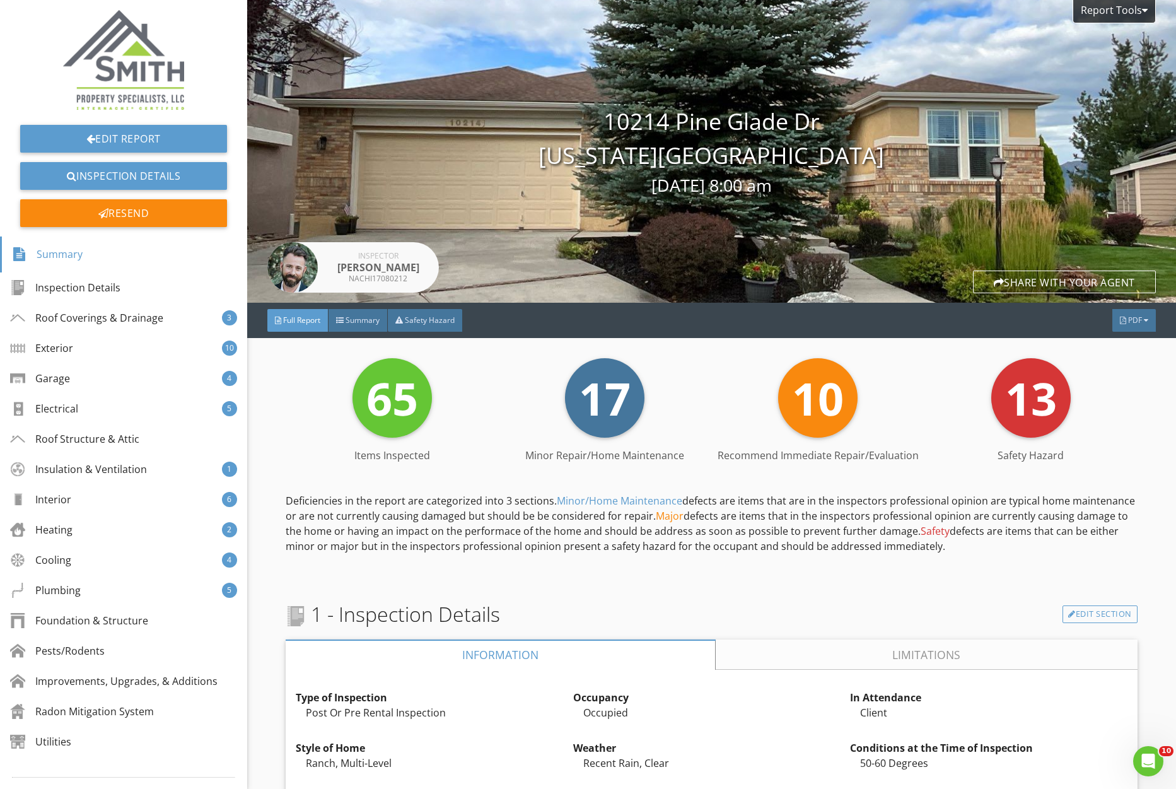
click at [129, 81] on img at bounding box center [123, 60] width 121 height 100
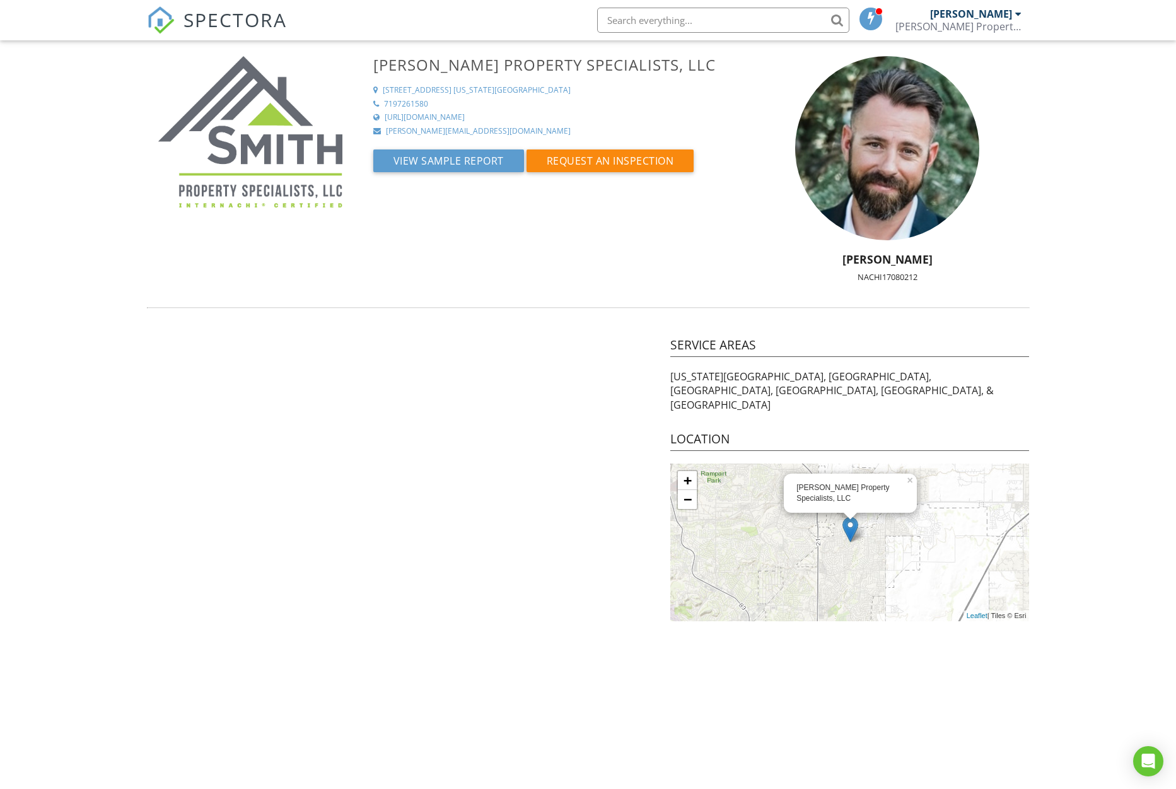
click at [247, 20] on span "SPECTORA" at bounding box center [235, 19] width 103 height 26
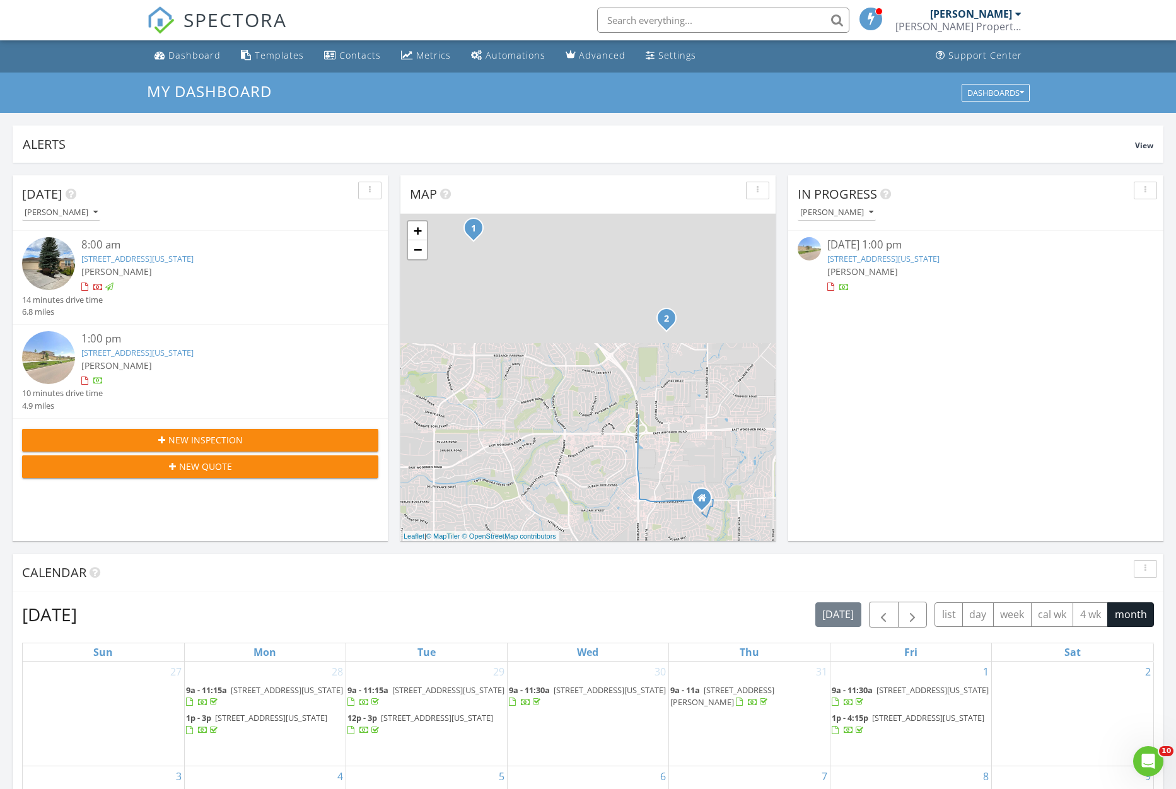
scroll to position [1, 0]
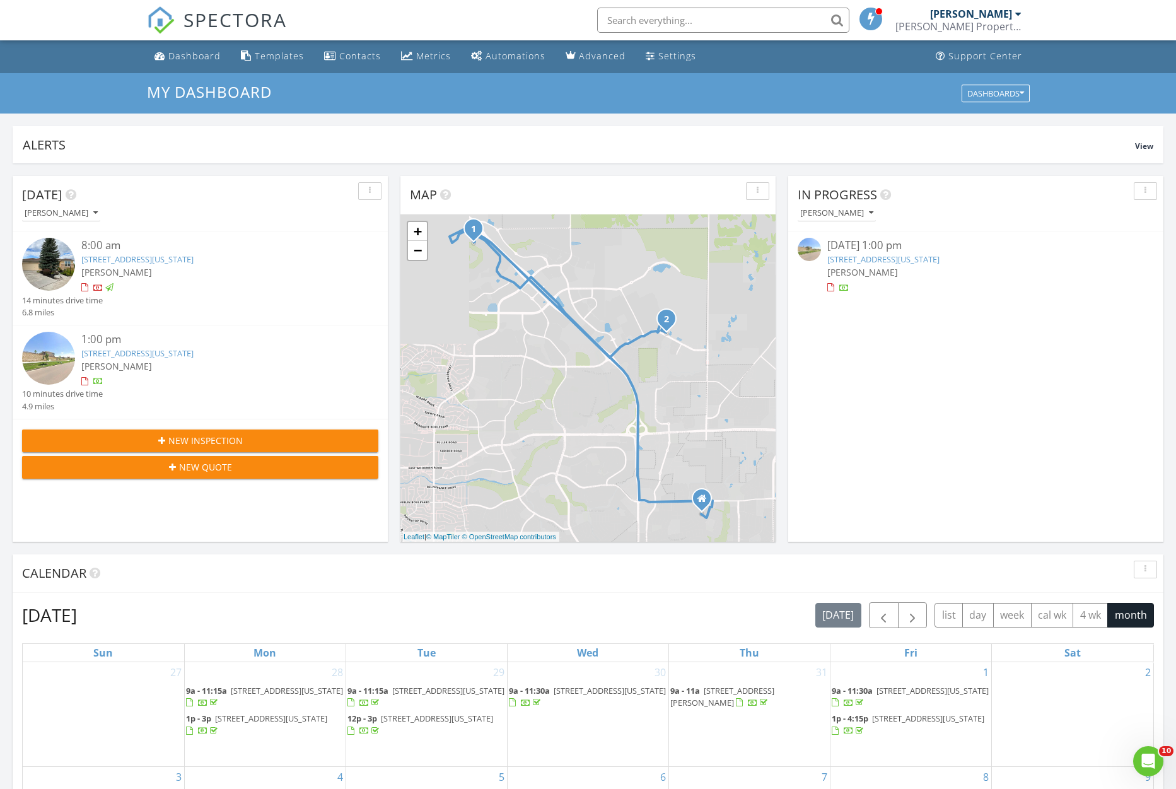
click at [194, 353] on link "6369 Rowdy Dr, Colorado Springs, CO 80924" at bounding box center [137, 353] width 112 height 11
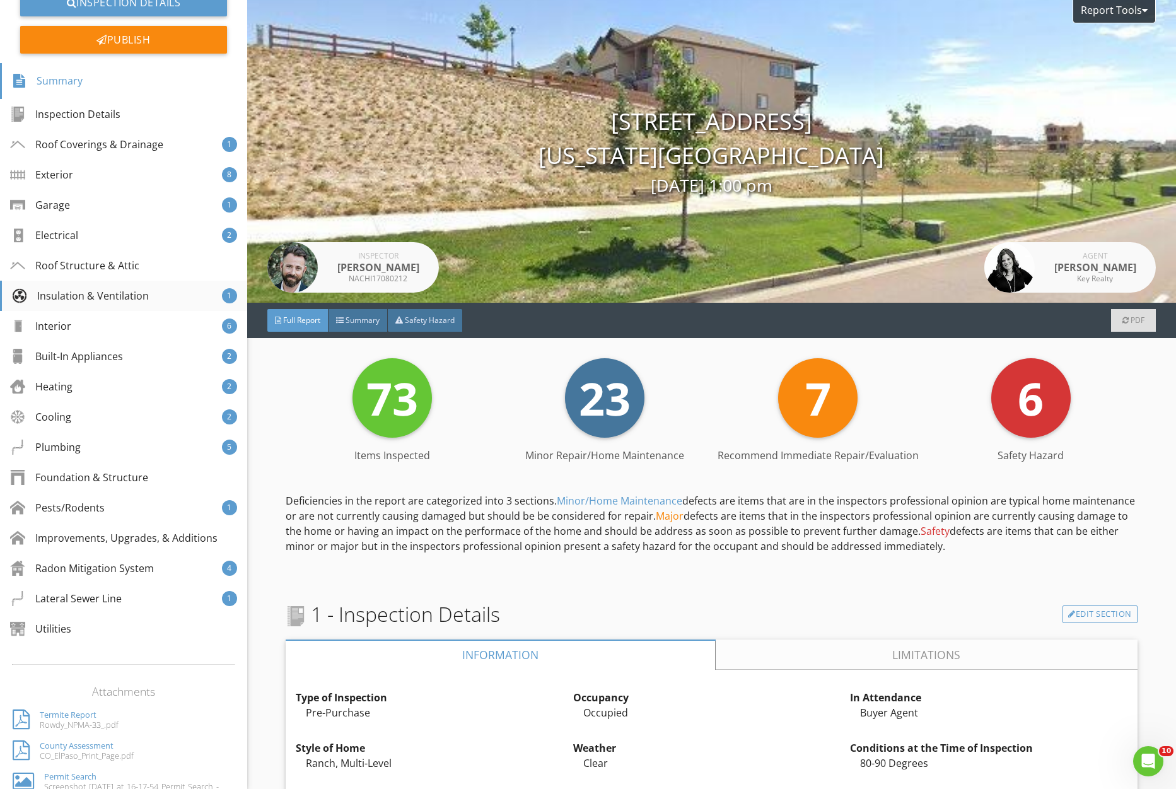
scroll to position [237, 0]
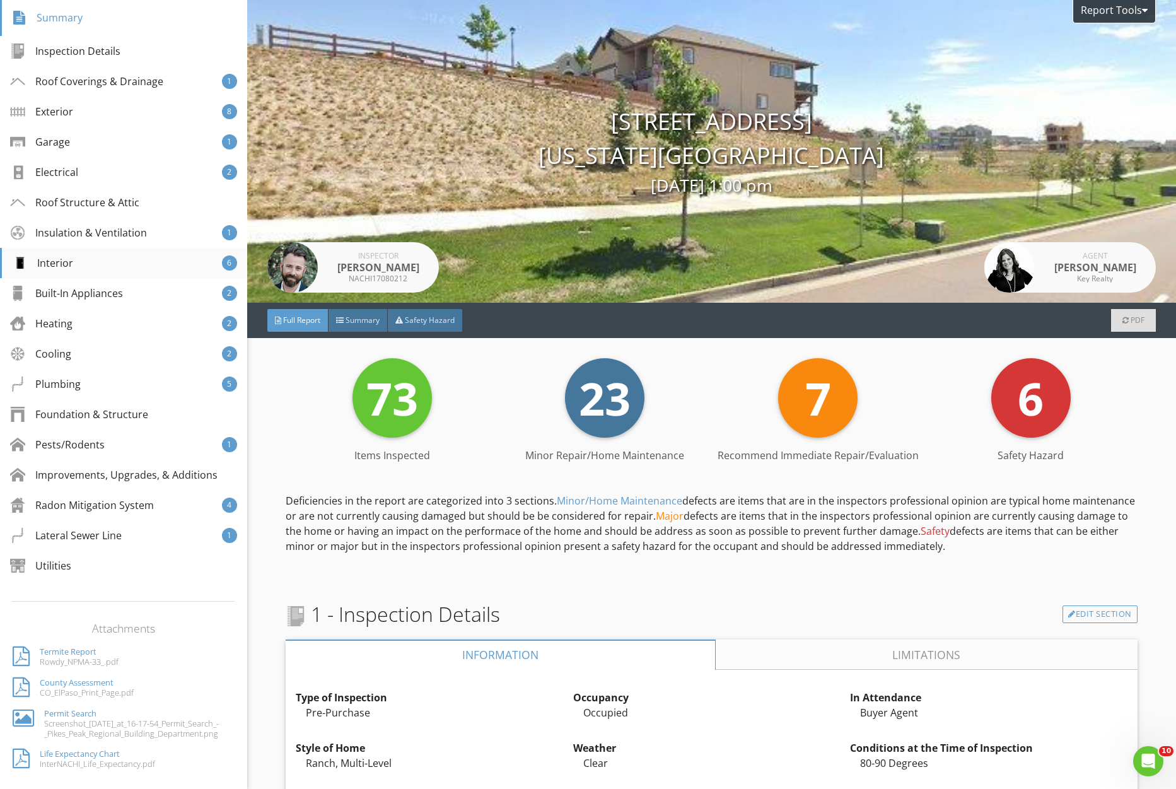
click at [67, 257] on div "Interior" at bounding box center [42, 262] width 61 height 15
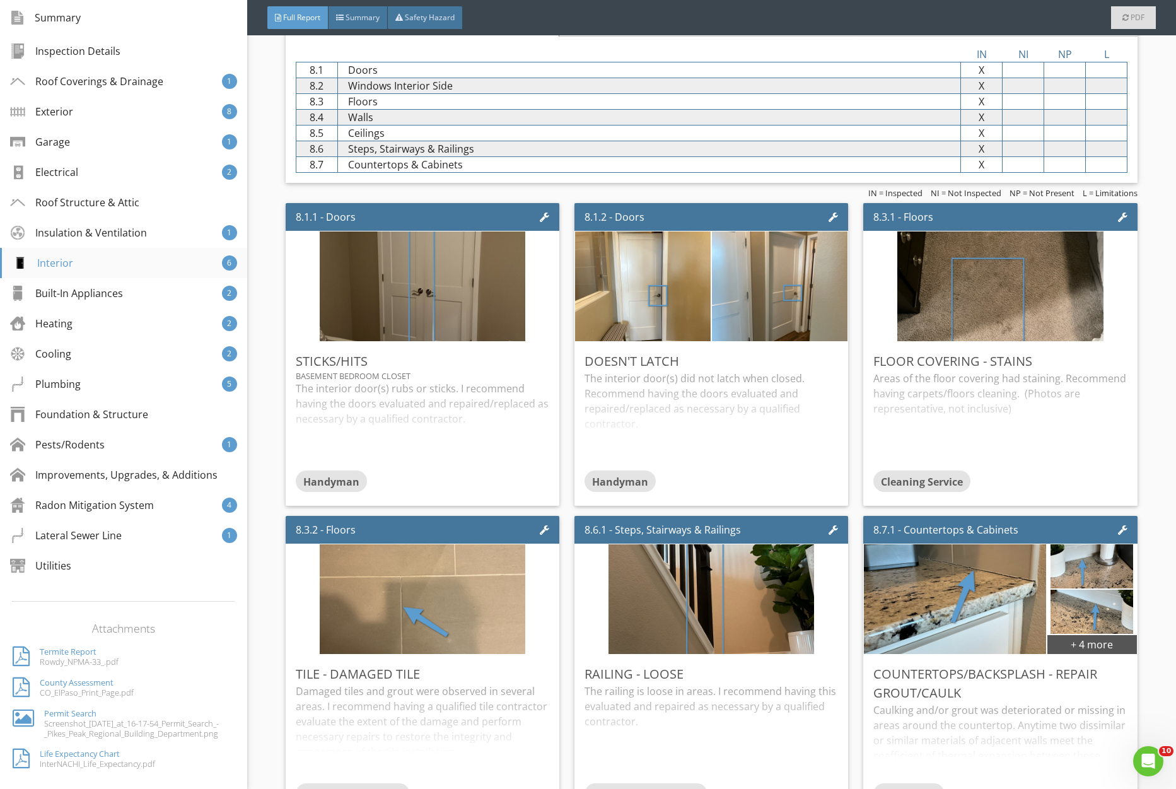
scroll to position [4413, 0]
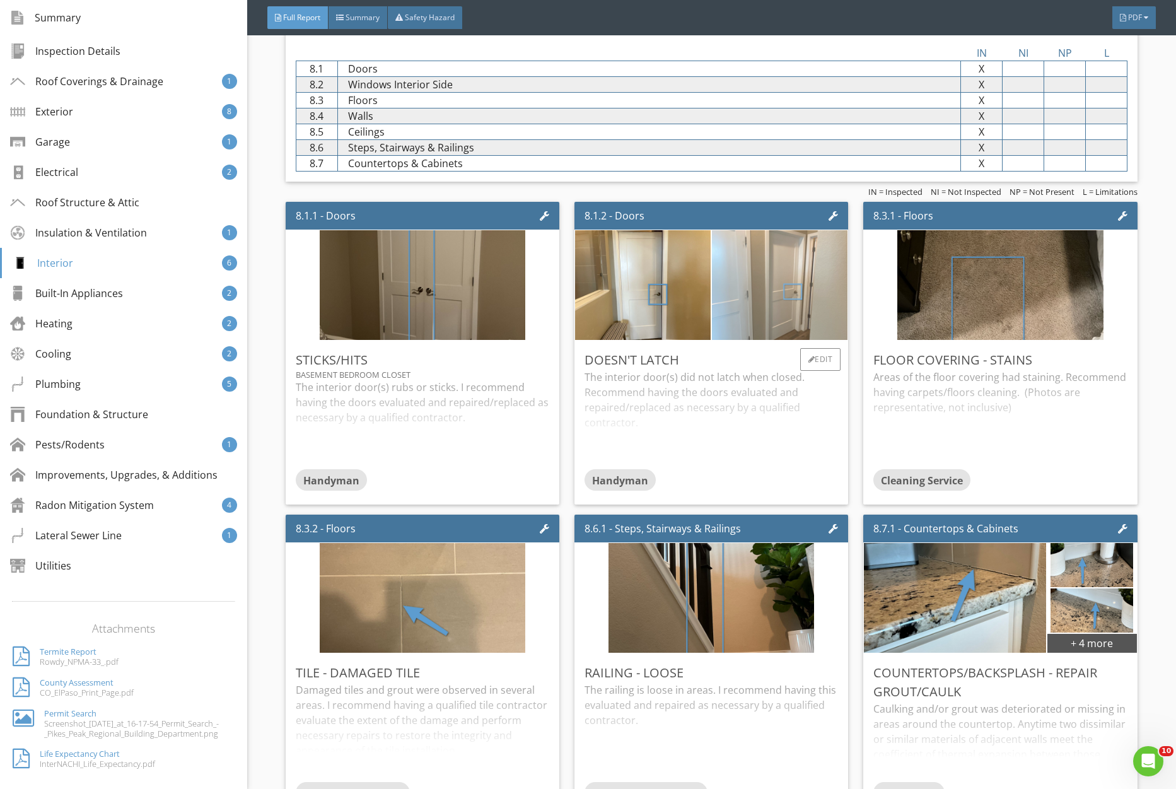
click at [781, 313] on img at bounding box center [780, 285] width 206 height 274
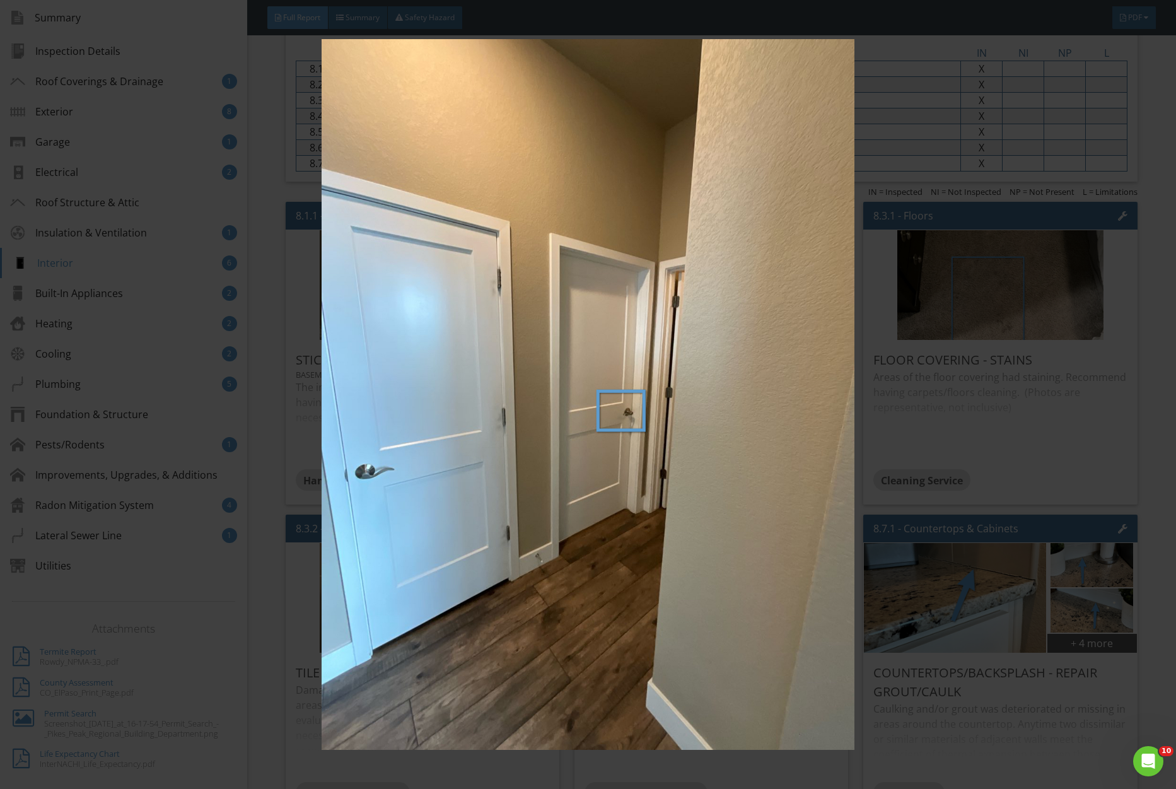
click at [781, 313] on img at bounding box center [588, 395] width 1079 height 712
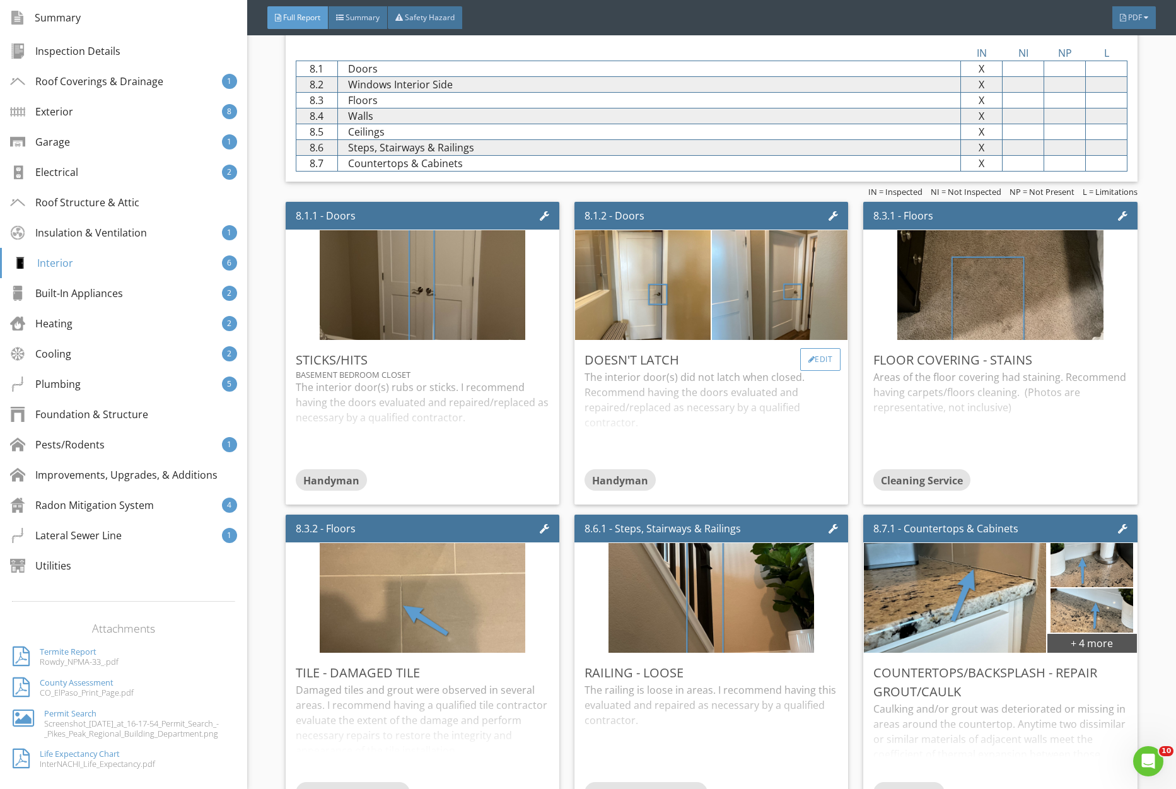
click at [821, 362] on div "Edit" at bounding box center [820, 359] width 41 height 23
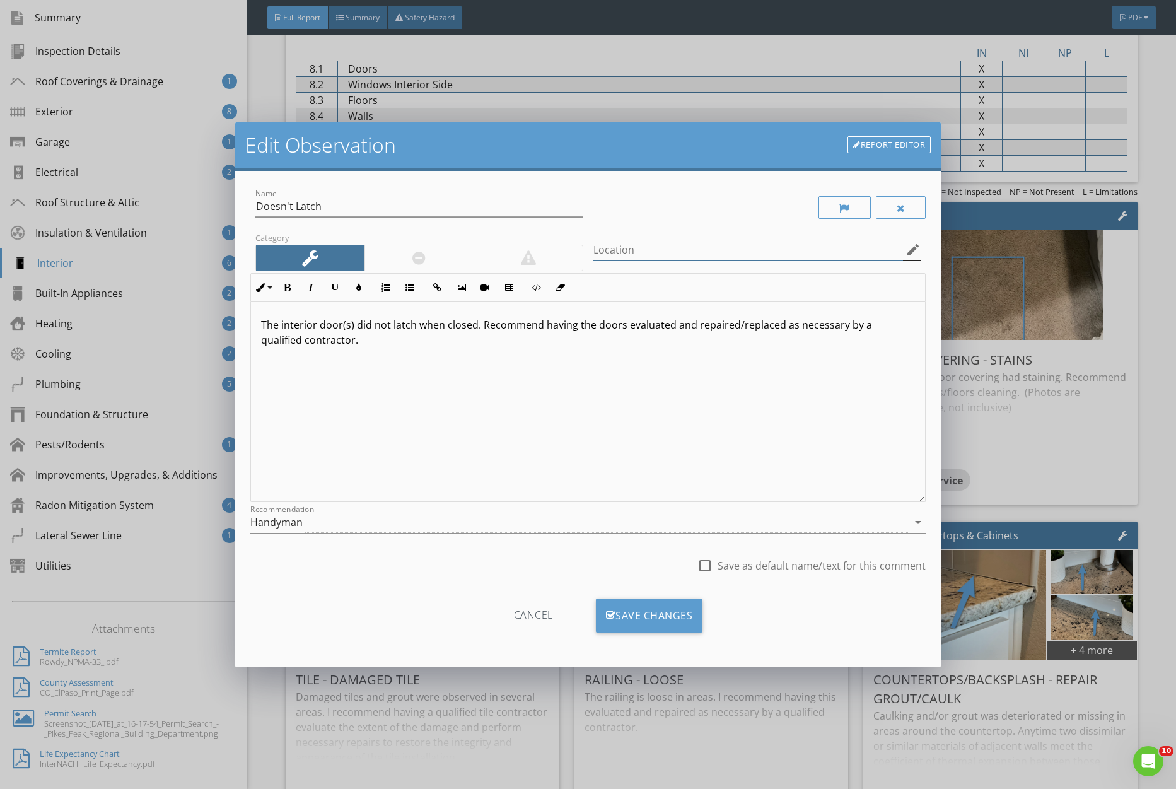
click at [758, 254] on input "Location" at bounding box center [749, 250] width 310 height 21
type input "Master Closet and Laundry Room"
click at [668, 623] on div "Save Changes" at bounding box center [649, 616] width 107 height 34
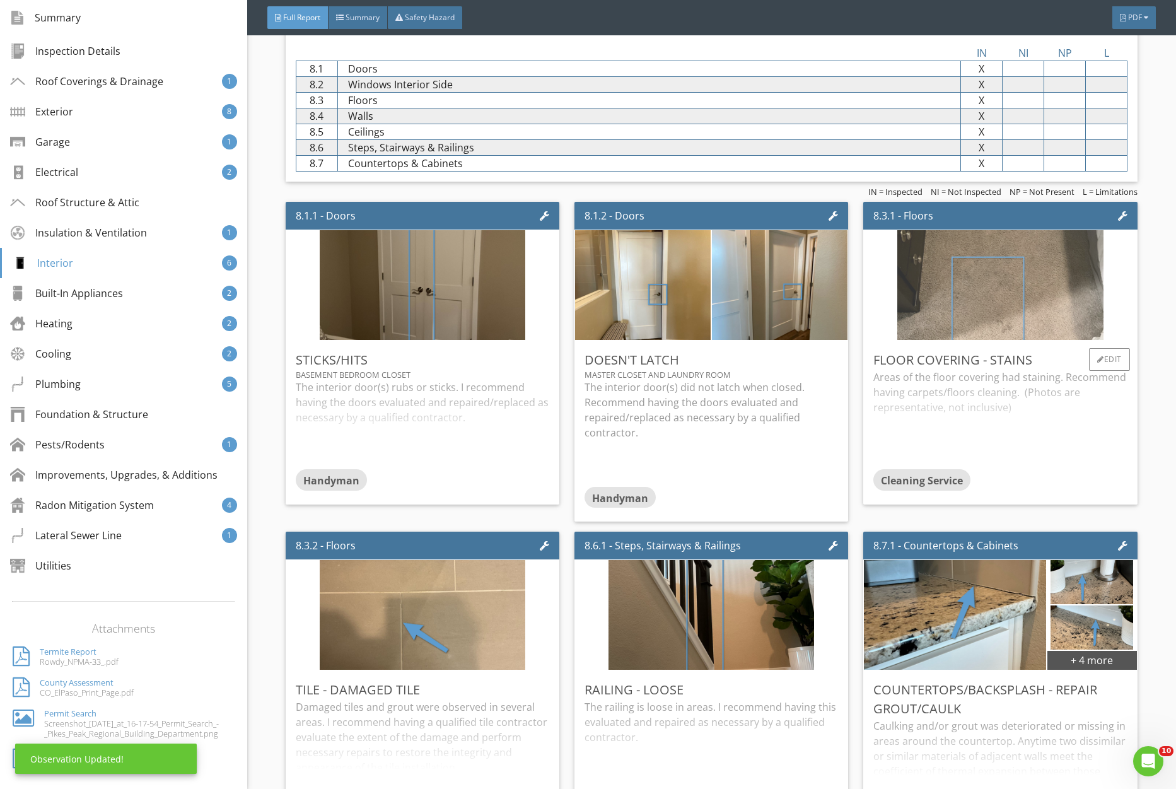
click at [1004, 317] on img at bounding box center [1001, 285] width 206 height 274
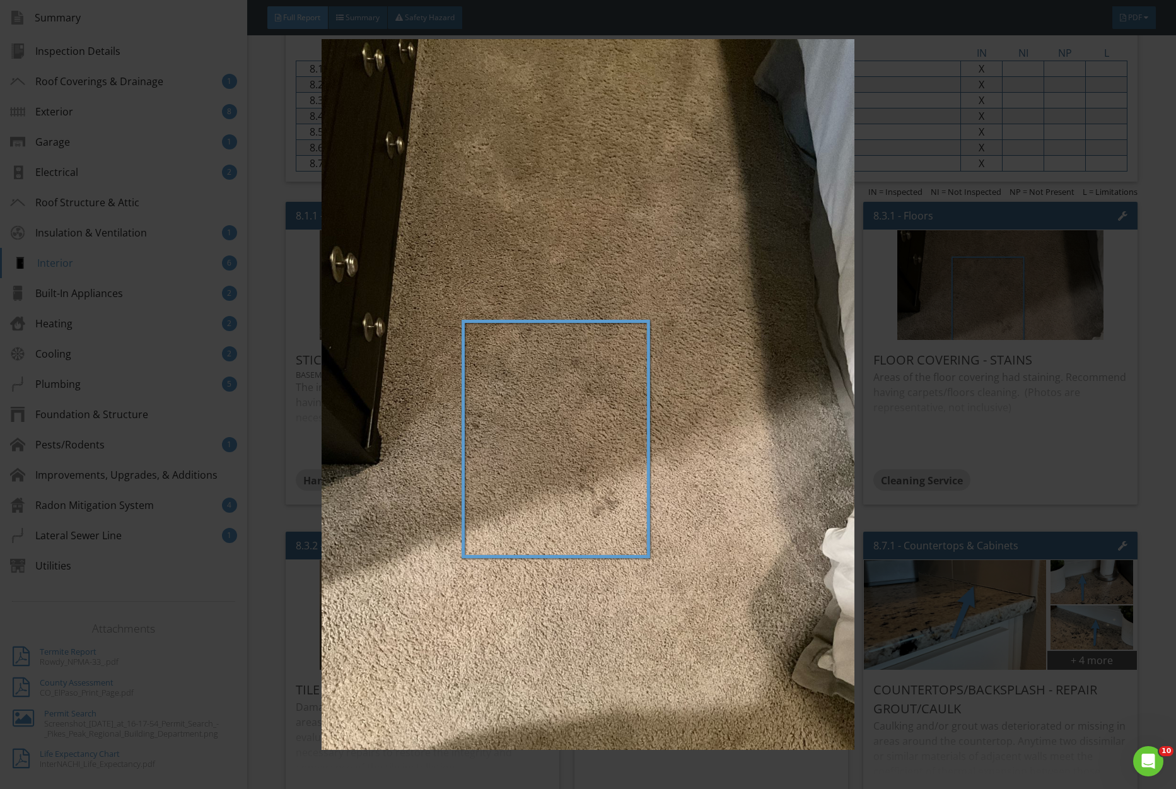
click at [1013, 324] on img at bounding box center [588, 395] width 1079 height 712
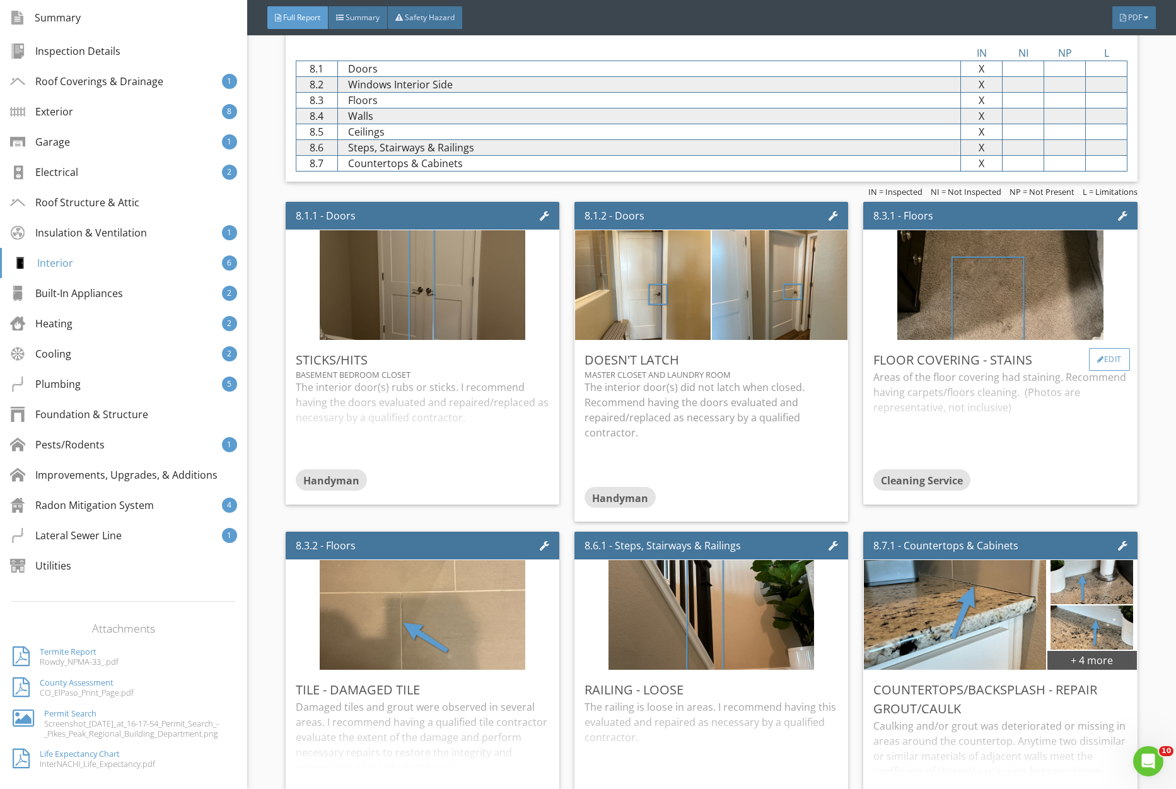
click at [1106, 363] on div "Edit" at bounding box center [1109, 359] width 41 height 23
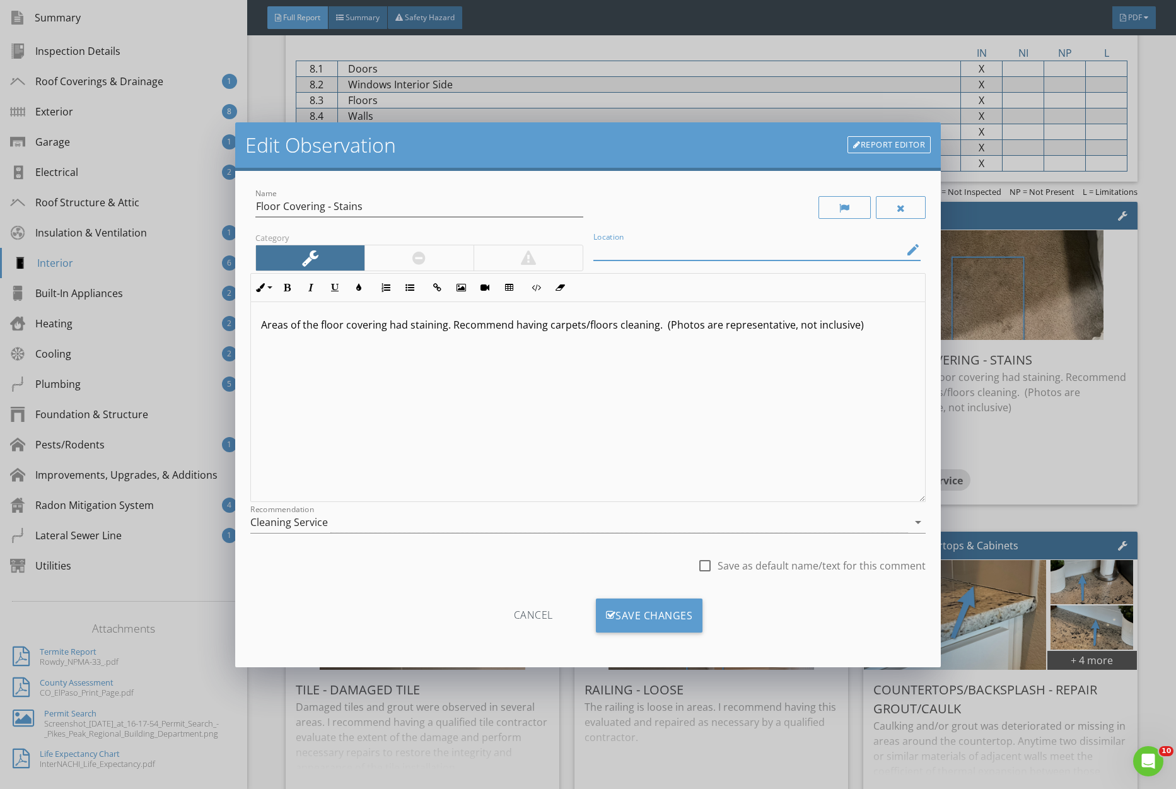
click at [789, 250] on input "Location" at bounding box center [749, 250] width 310 height 21
type input "Basement Bedroom"
click at [676, 616] on div "Save Changes" at bounding box center [649, 616] width 107 height 34
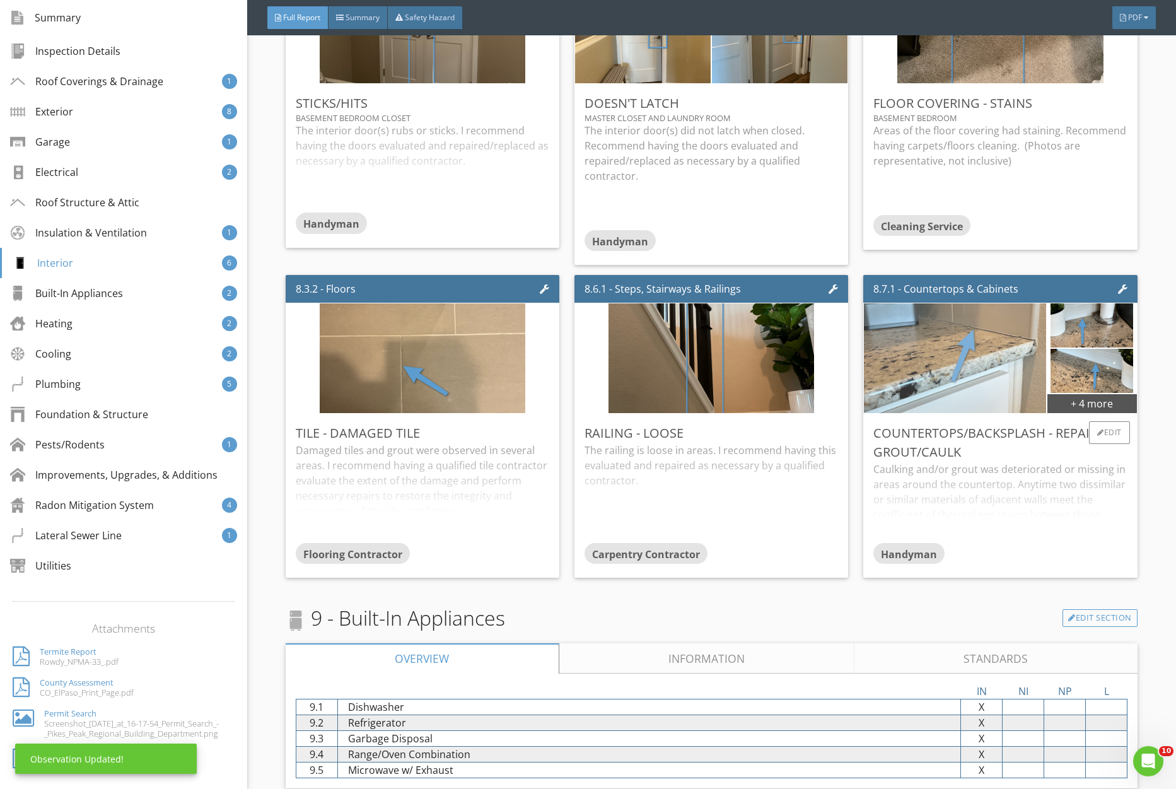
scroll to position [4771, 0]
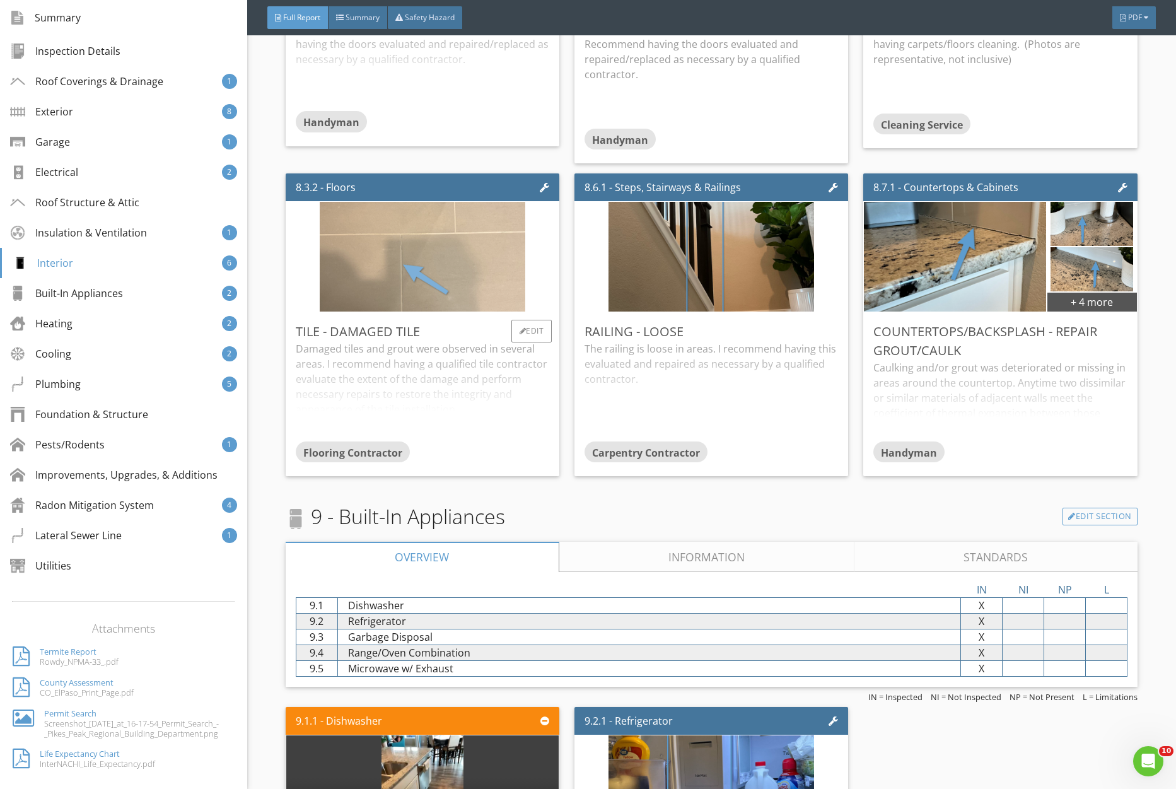
click at [406, 289] on img at bounding box center [423, 257] width 206 height 274
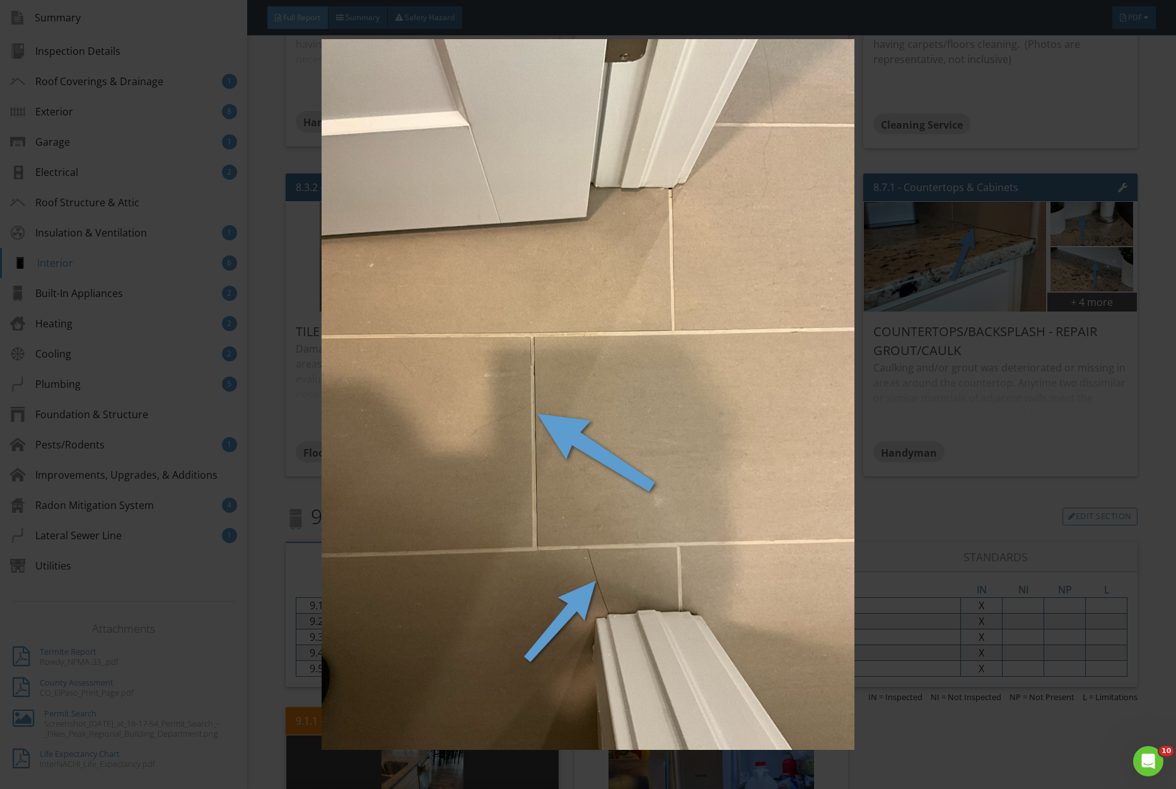
click at [406, 289] on img at bounding box center [588, 395] width 1079 height 712
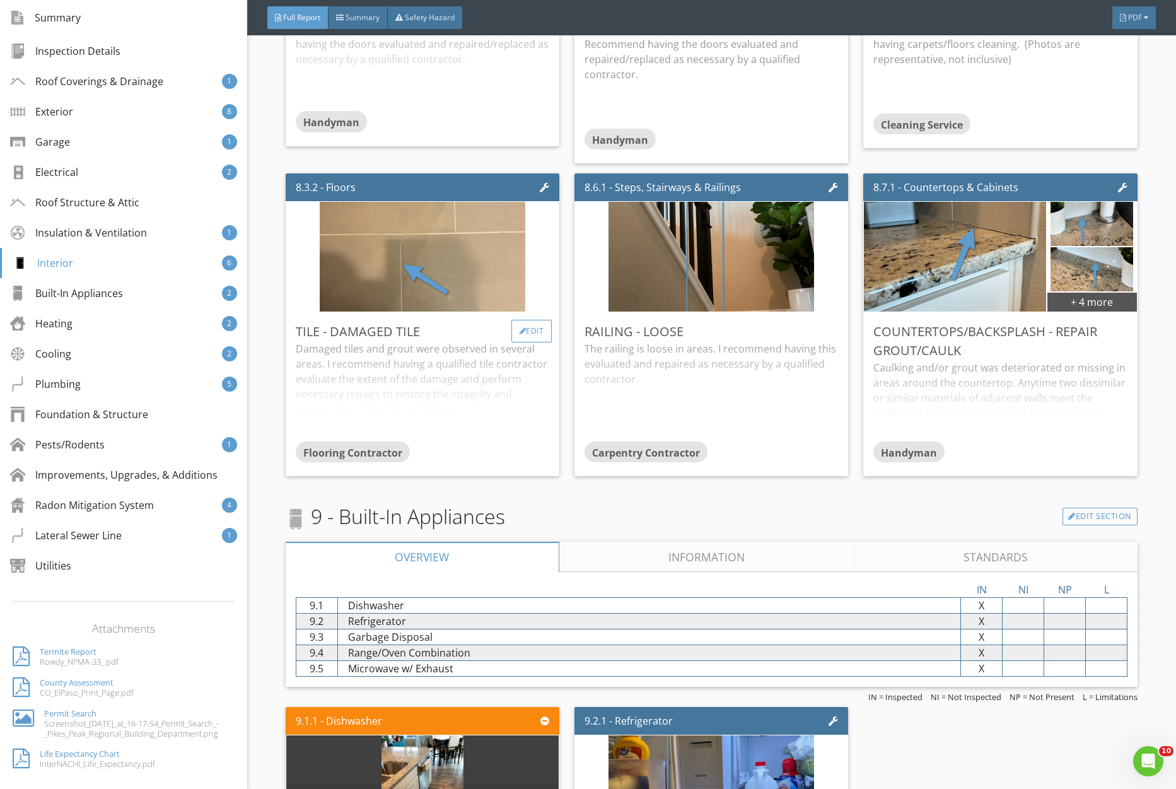
click at [529, 330] on div "Edit" at bounding box center [532, 331] width 41 height 23
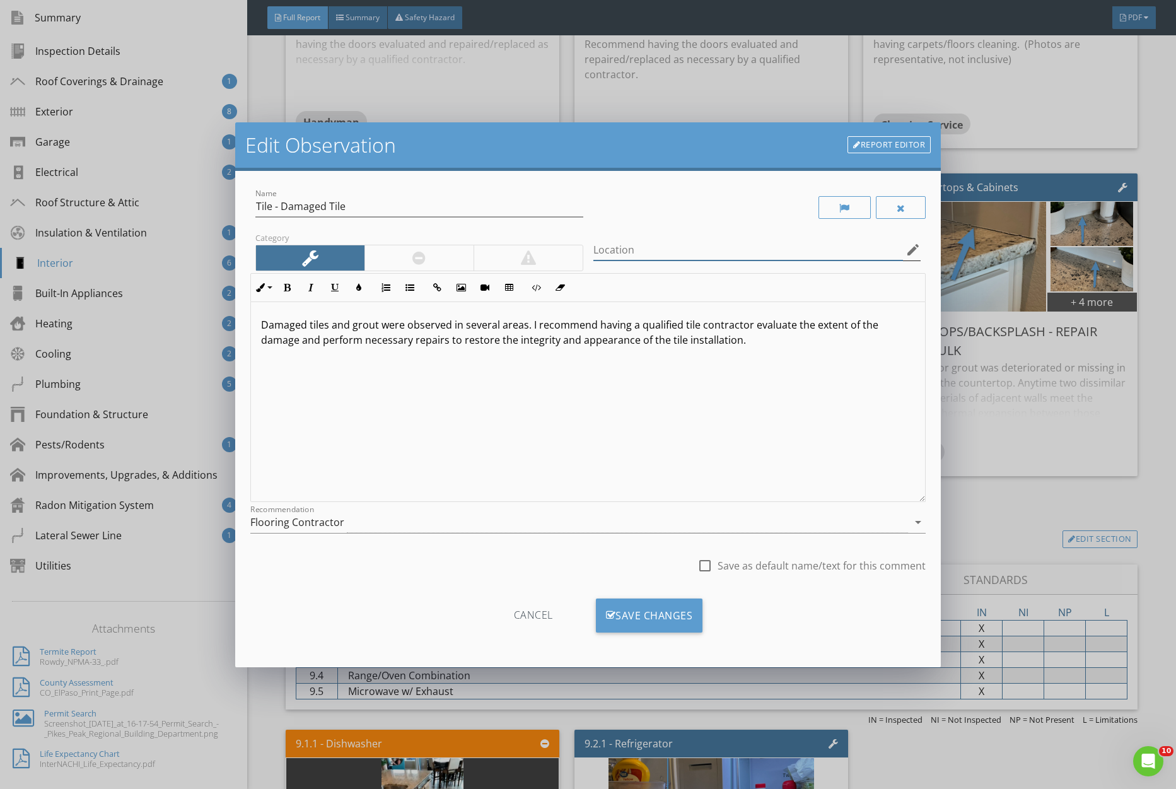
click at [667, 257] on input "Location" at bounding box center [749, 250] width 310 height 21
type input "Master Bath"
click at [649, 619] on div "Save Changes" at bounding box center [649, 616] width 107 height 34
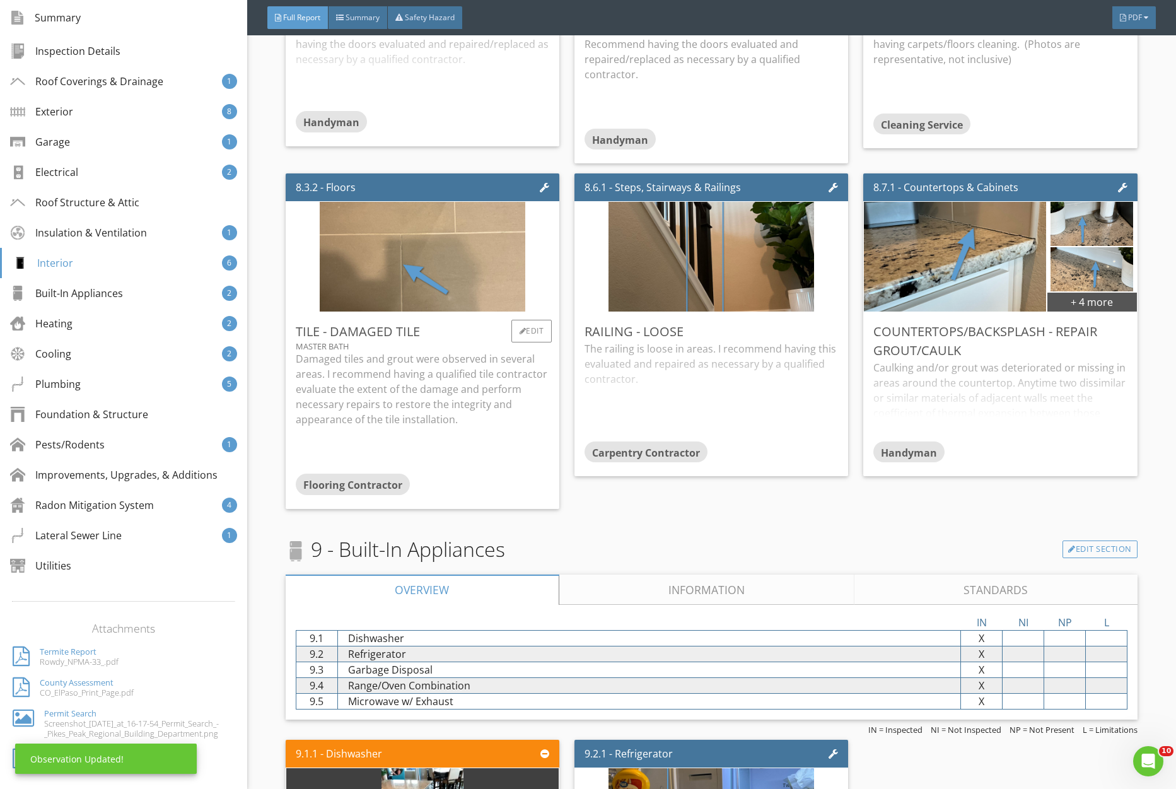
drag, startPoint x: 451, startPoint y: 377, endPoint x: 498, endPoint y: 391, distance: 49.3
click at [451, 377] on p "Damaged tiles and grout were observed in several areas. I recommend having a qu…" at bounding box center [423, 389] width 254 height 76
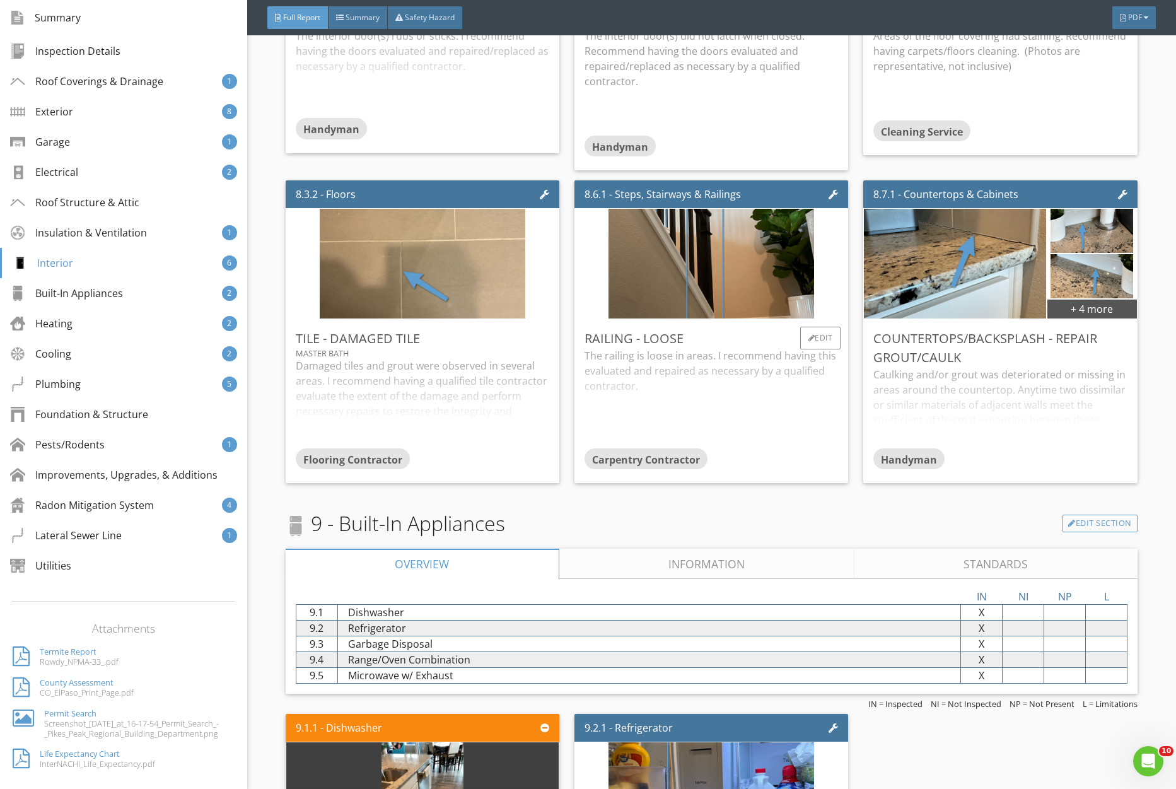
scroll to position [4766, 0]
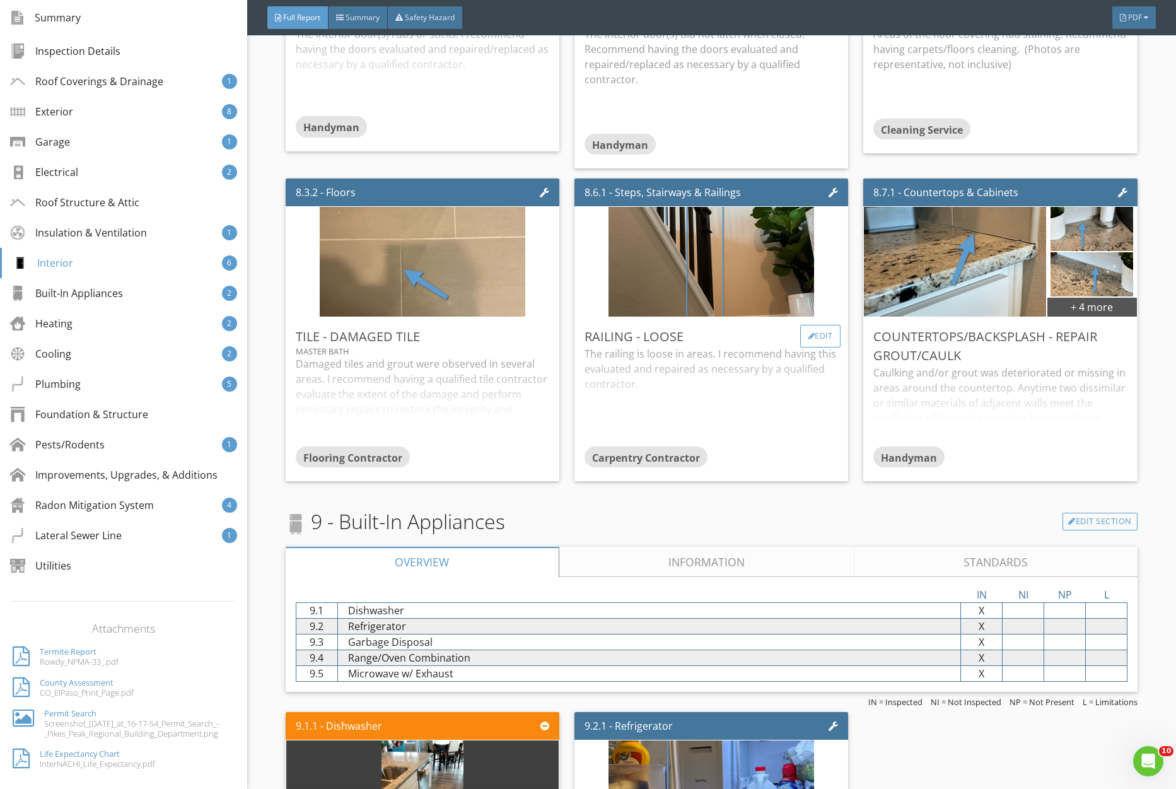
click at [814, 346] on div "Edit" at bounding box center [820, 336] width 41 height 23
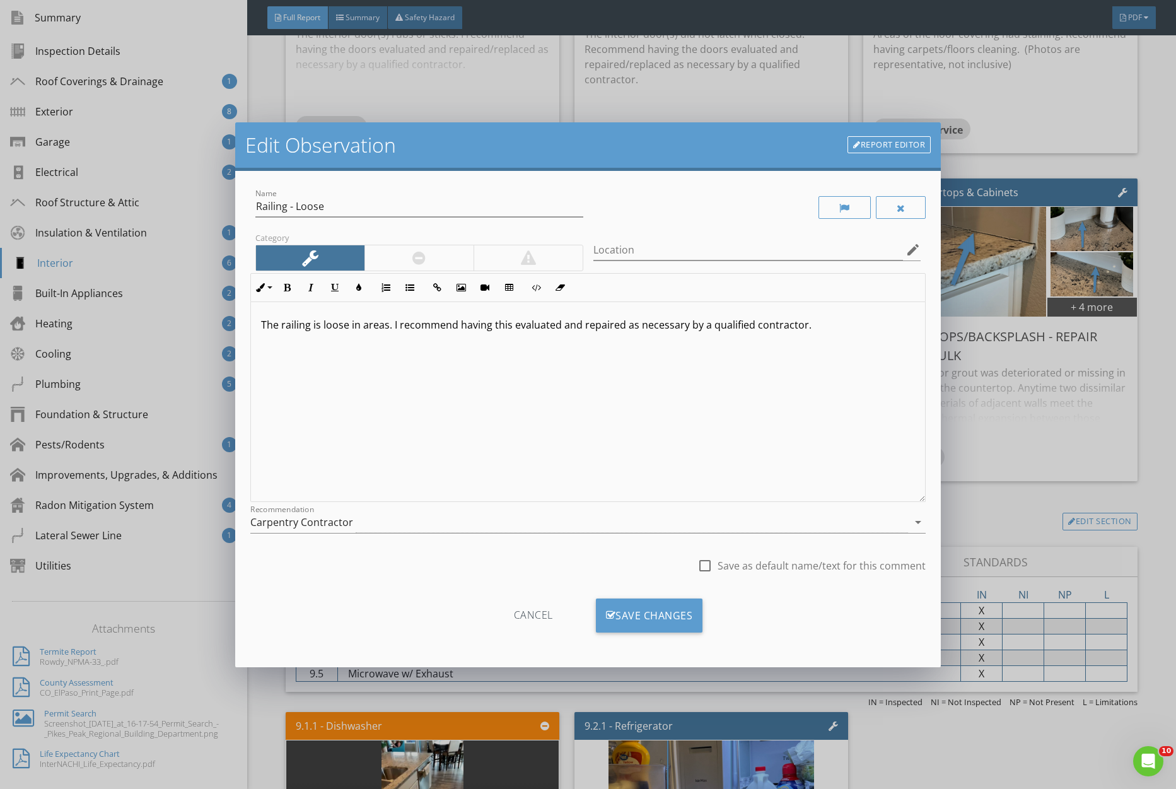
click at [428, 527] on div "Carpentry Contractor" at bounding box center [579, 522] width 658 height 21
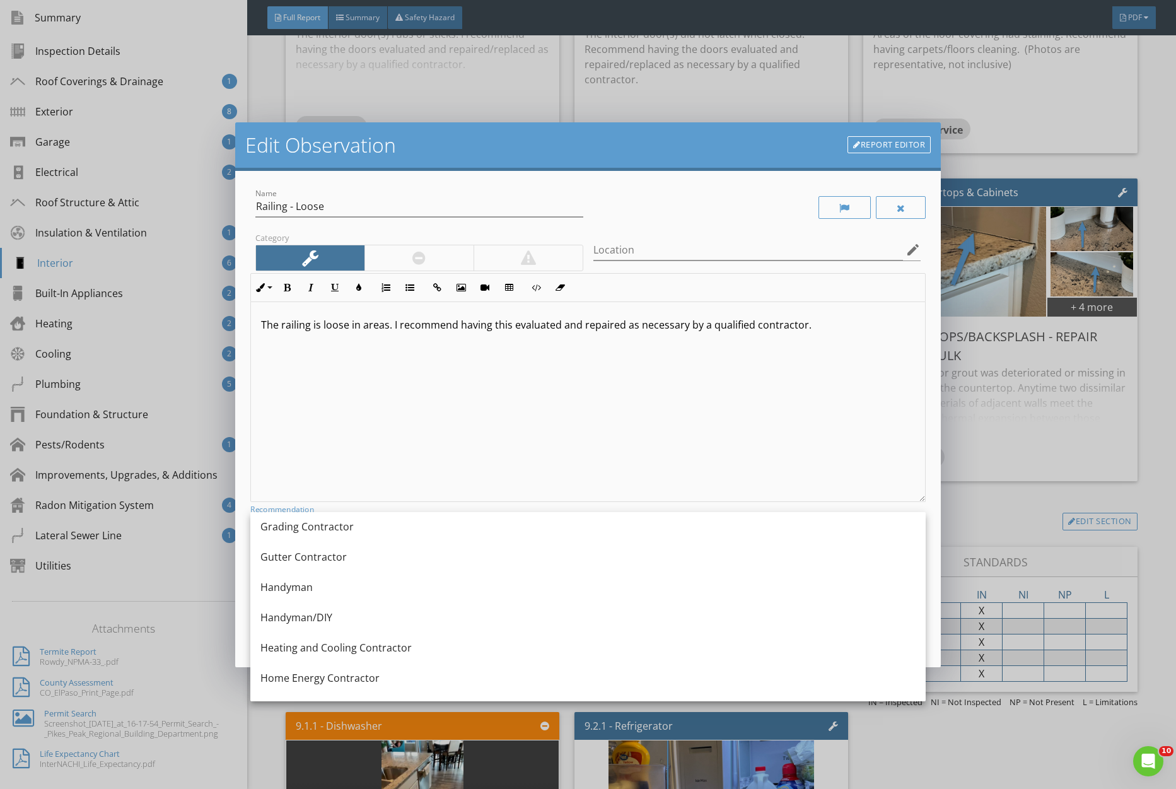
scroll to position [759, 0]
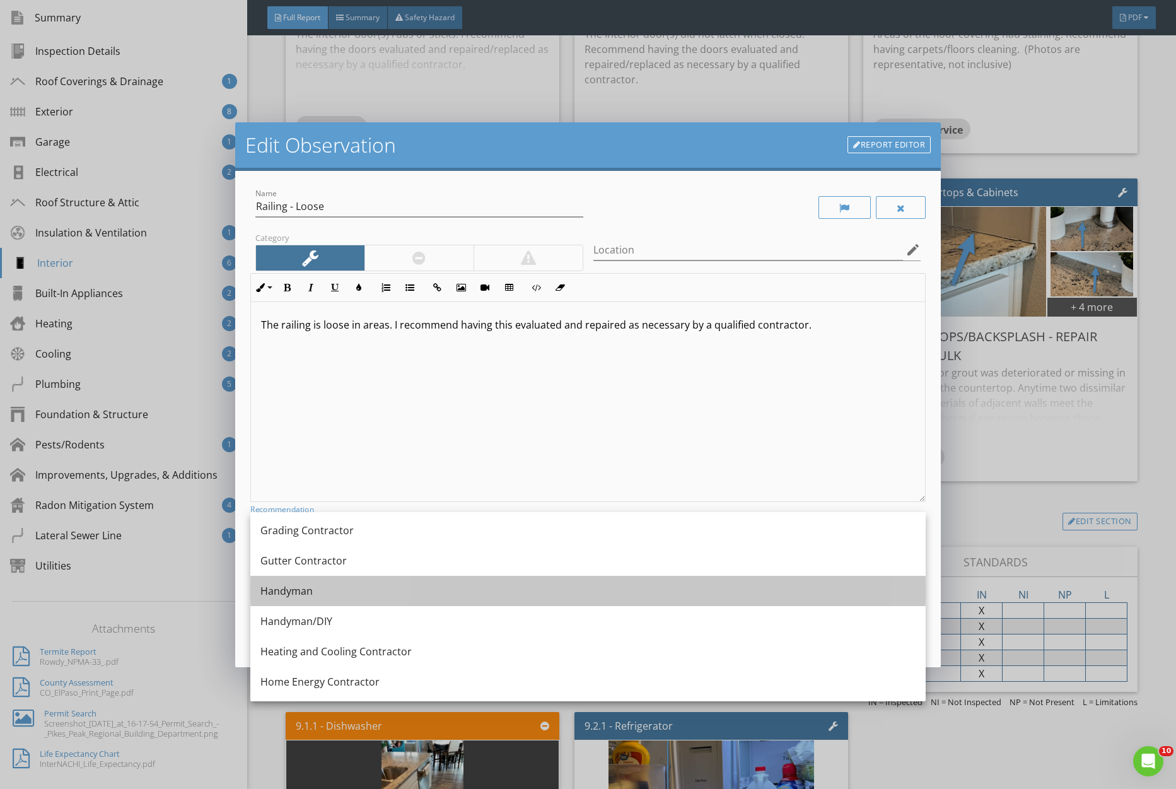
drag, startPoint x: 433, startPoint y: 599, endPoint x: 451, endPoint y: 599, distance: 18.3
click at [432, 599] on div "Handyman" at bounding box center [588, 591] width 655 height 30
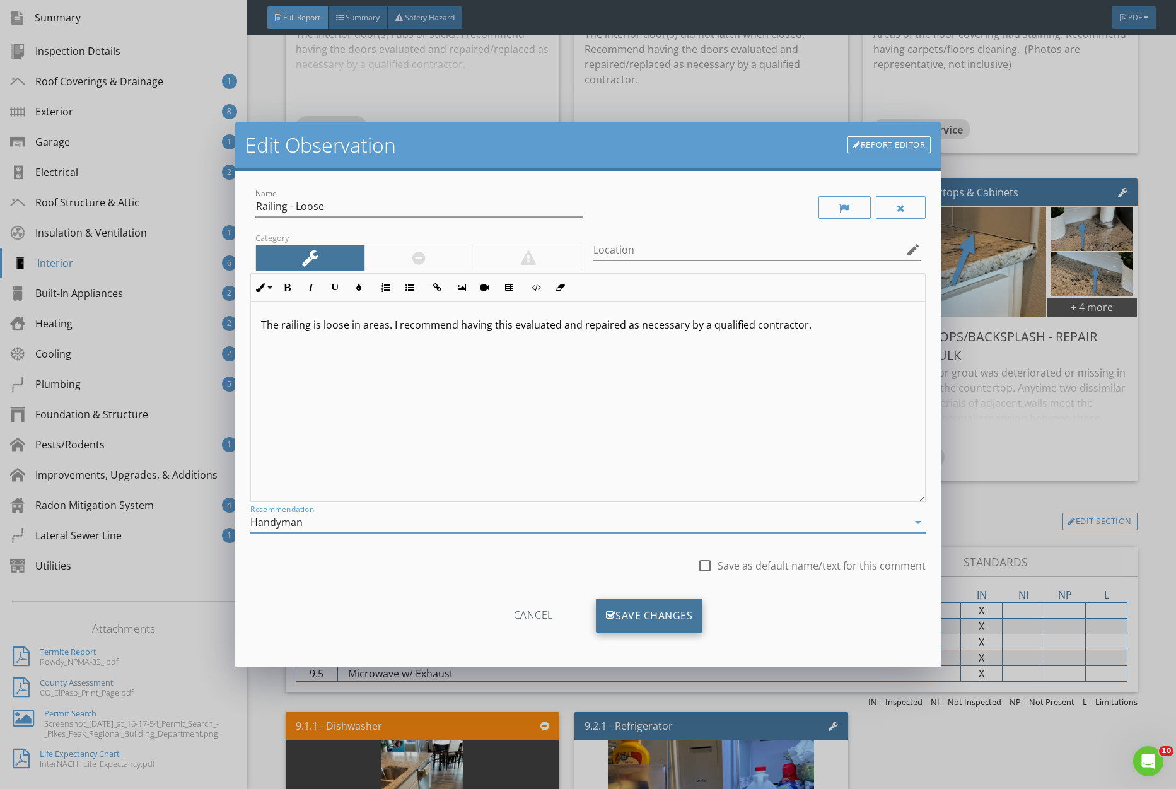
click at [634, 615] on div "Save Changes" at bounding box center [649, 616] width 107 height 34
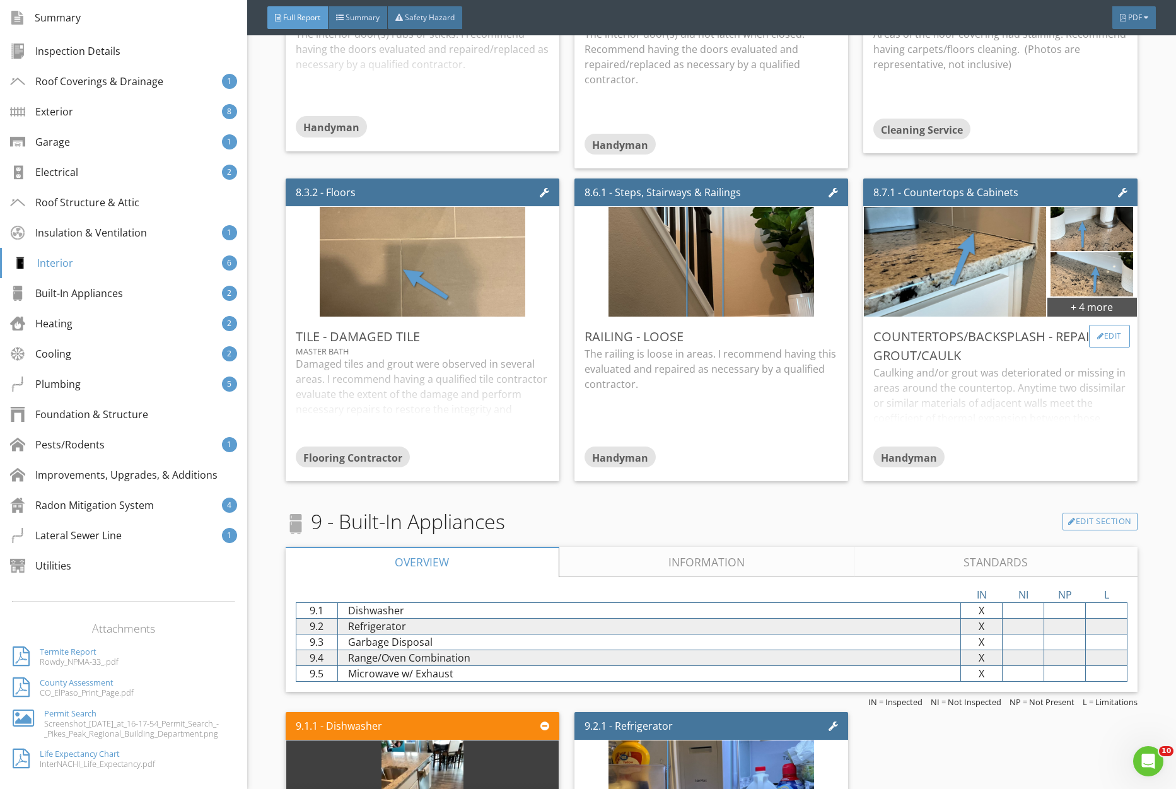
click at [1112, 332] on div "Edit" at bounding box center [1109, 336] width 41 height 23
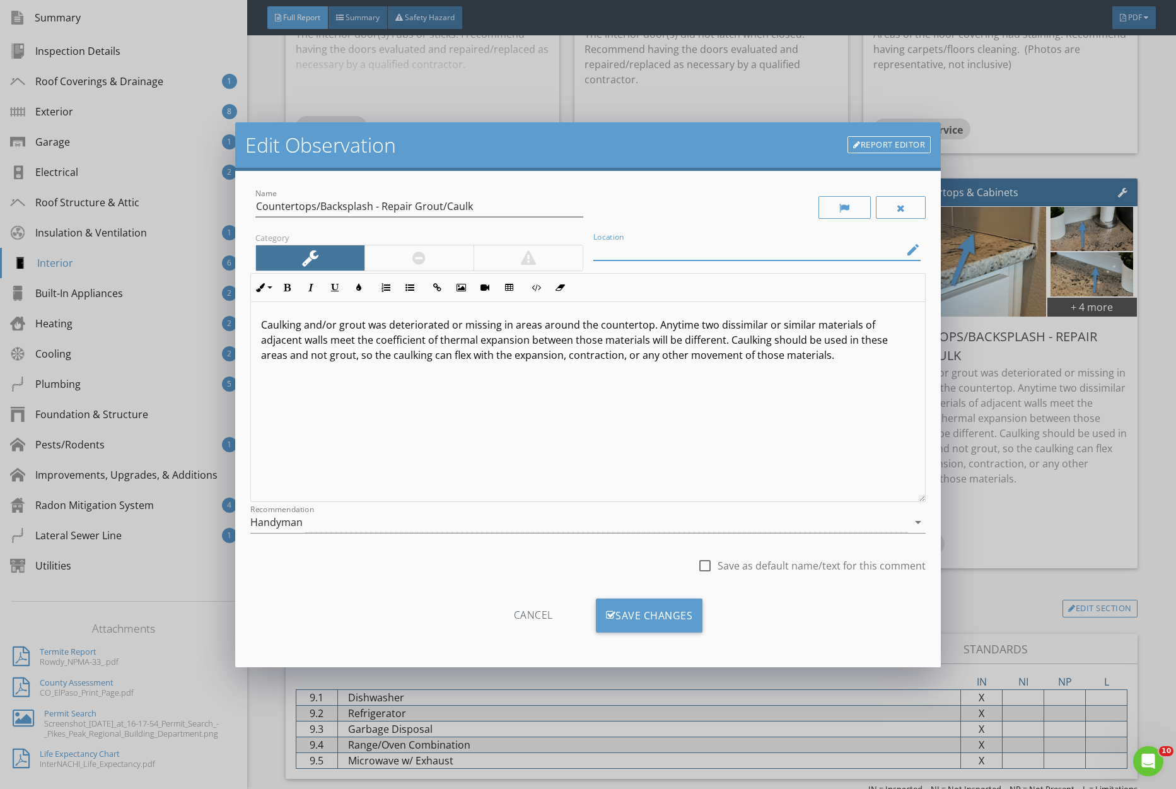
click at [782, 250] on input "Location" at bounding box center [749, 250] width 310 height 21
type input "Kitchen"
click at [630, 611] on div "Save Changes" at bounding box center [649, 616] width 107 height 34
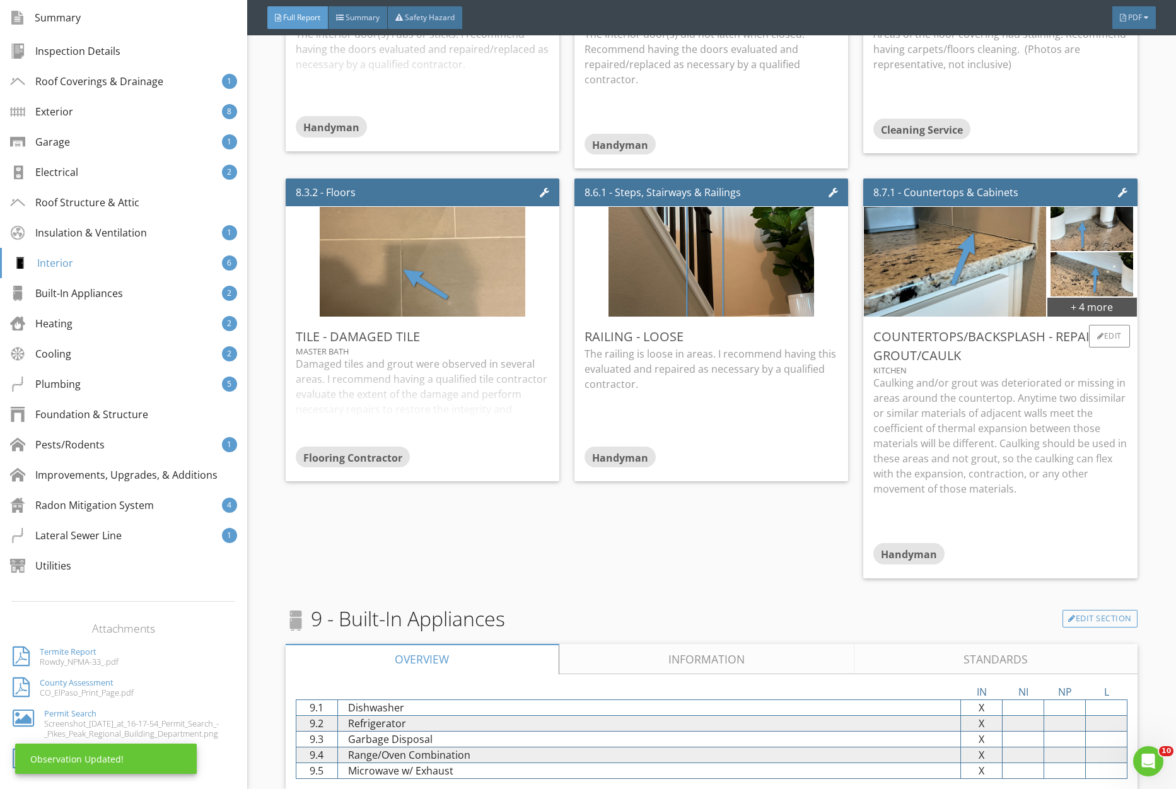
click at [976, 435] on p "Caulking and/or grout was deteriorated or missing in areas around the counterto…" at bounding box center [1001, 435] width 254 height 121
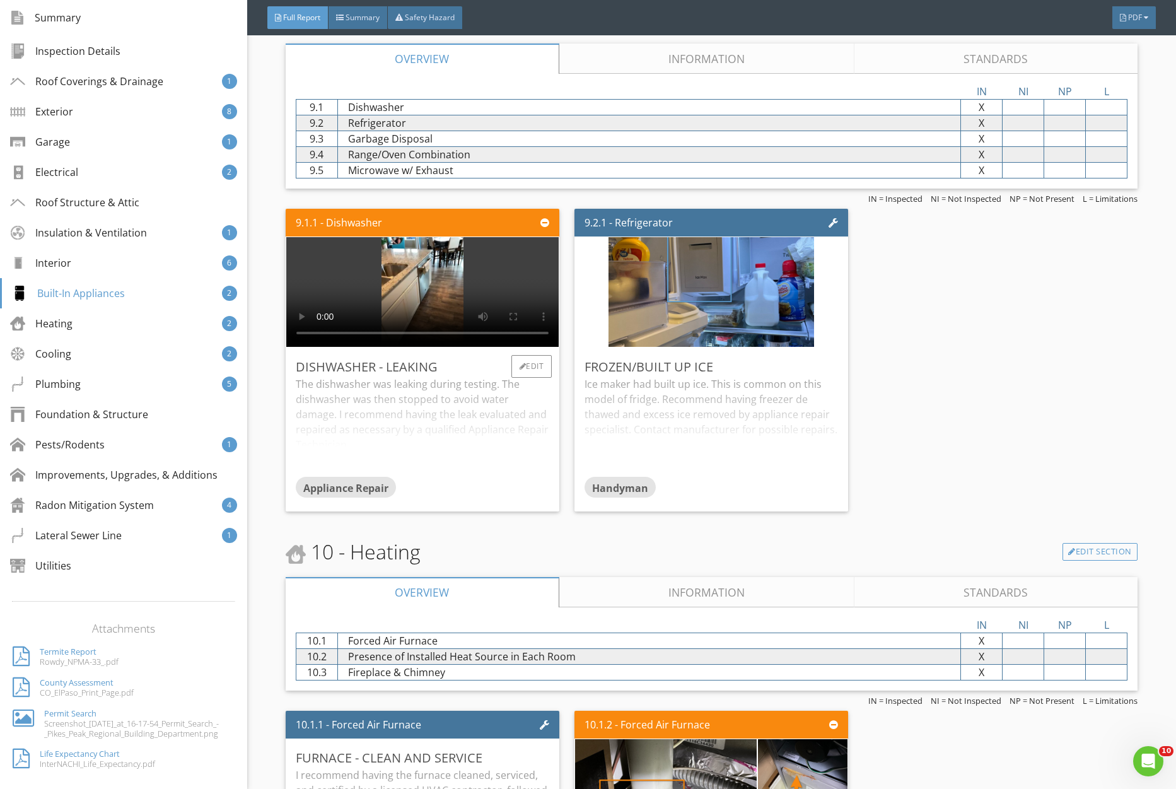
scroll to position [5268, 0]
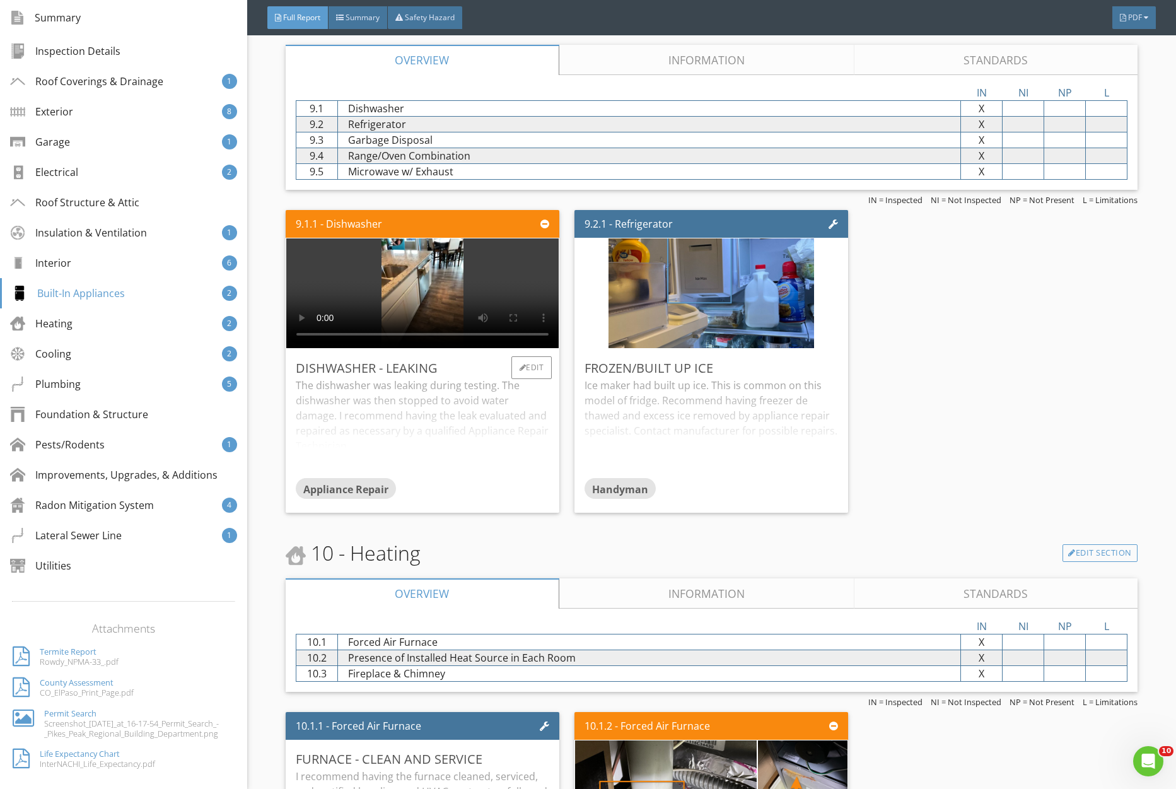
click at [416, 428] on div "The dishwasher was leaking during testing. The dishwasher was then stopped to a…" at bounding box center [423, 428] width 254 height 100
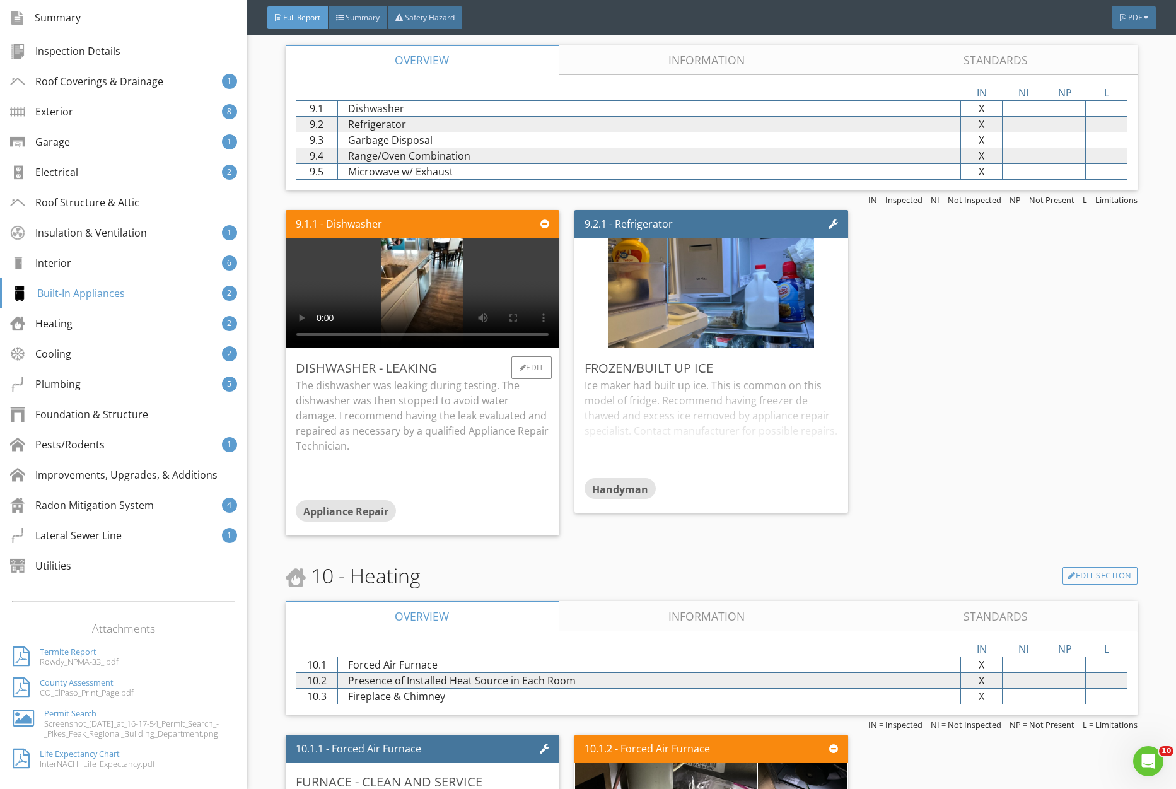
click at [422, 421] on p "The dishwasher was leaking during testing. The dishwasher was then stopped to a…" at bounding box center [423, 416] width 254 height 76
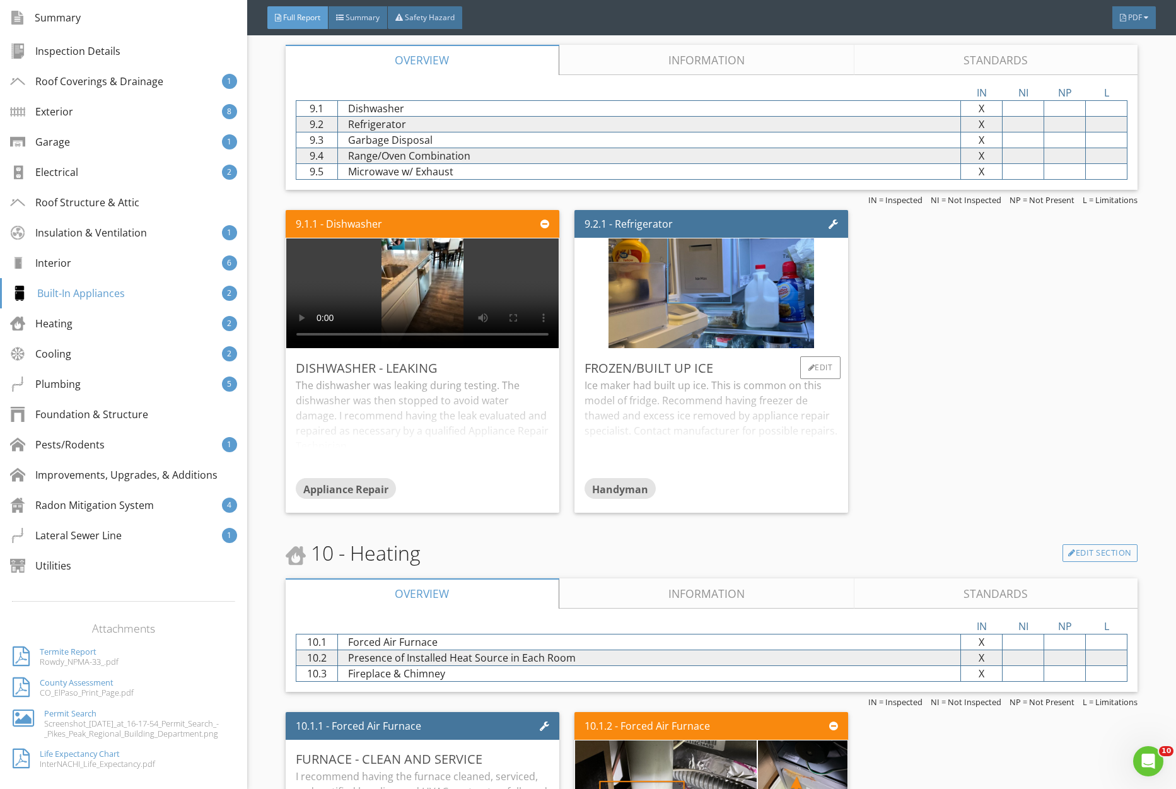
click at [743, 409] on div "Ice maker had built up ice. This is common on this model of fridge. Recommend h…" at bounding box center [712, 428] width 254 height 100
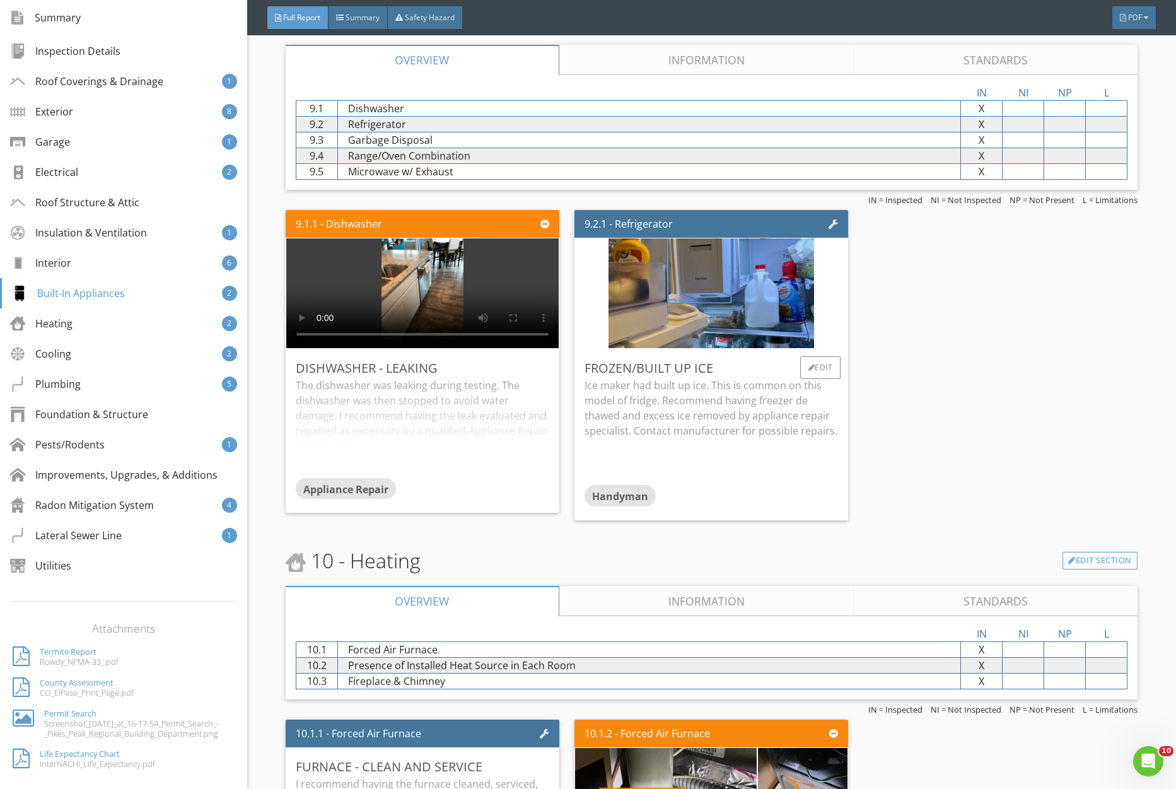
click at [752, 430] on p "Ice maker had built up ice. This is common on this model of fridge. Recommend h…" at bounding box center [712, 408] width 254 height 61
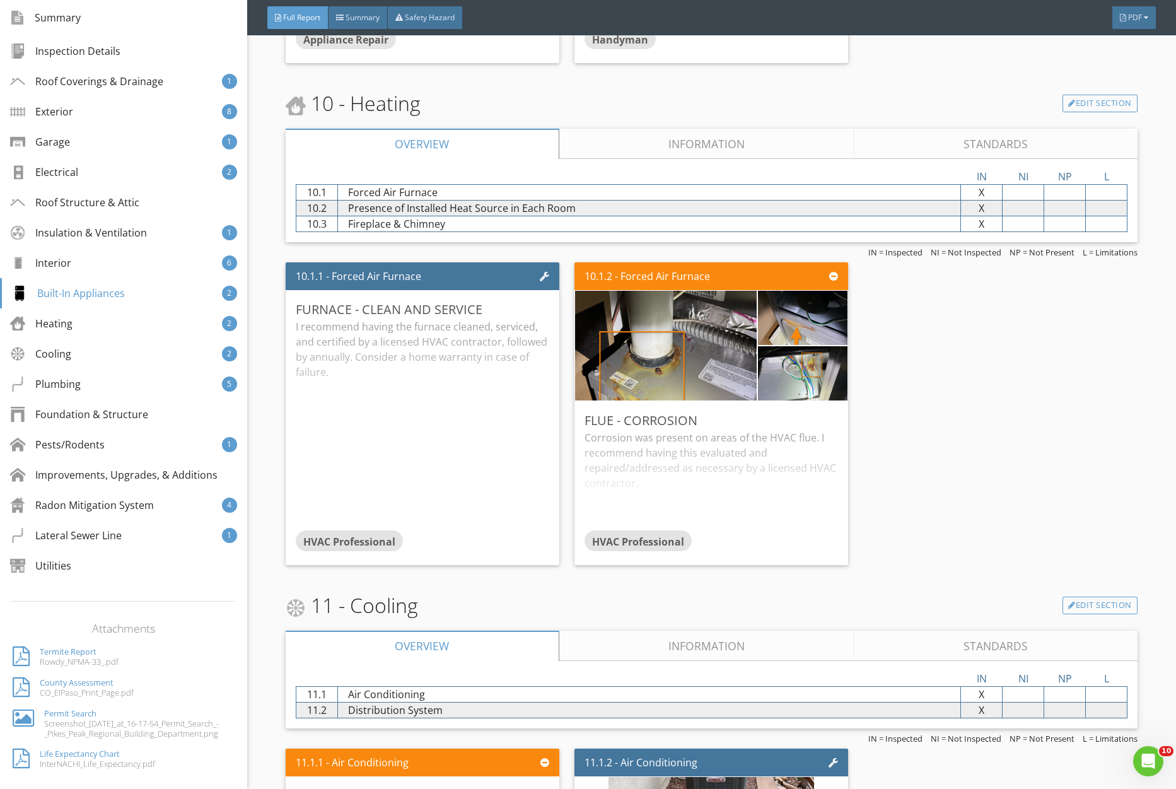
scroll to position [5866, 0]
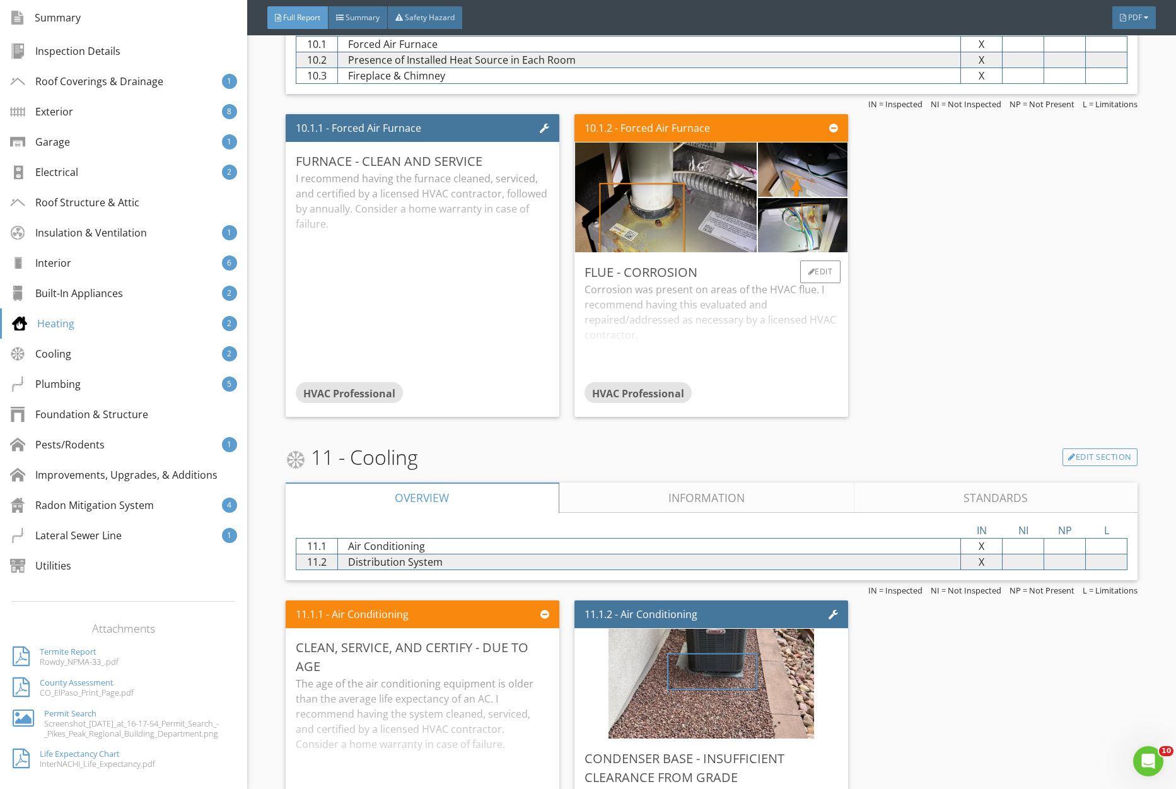
click at [691, 314] on div "Corrosion was present on areas of the HVAC flue. I recommend having this evalua…" at bounding box center [712, 332] width 254 height 100
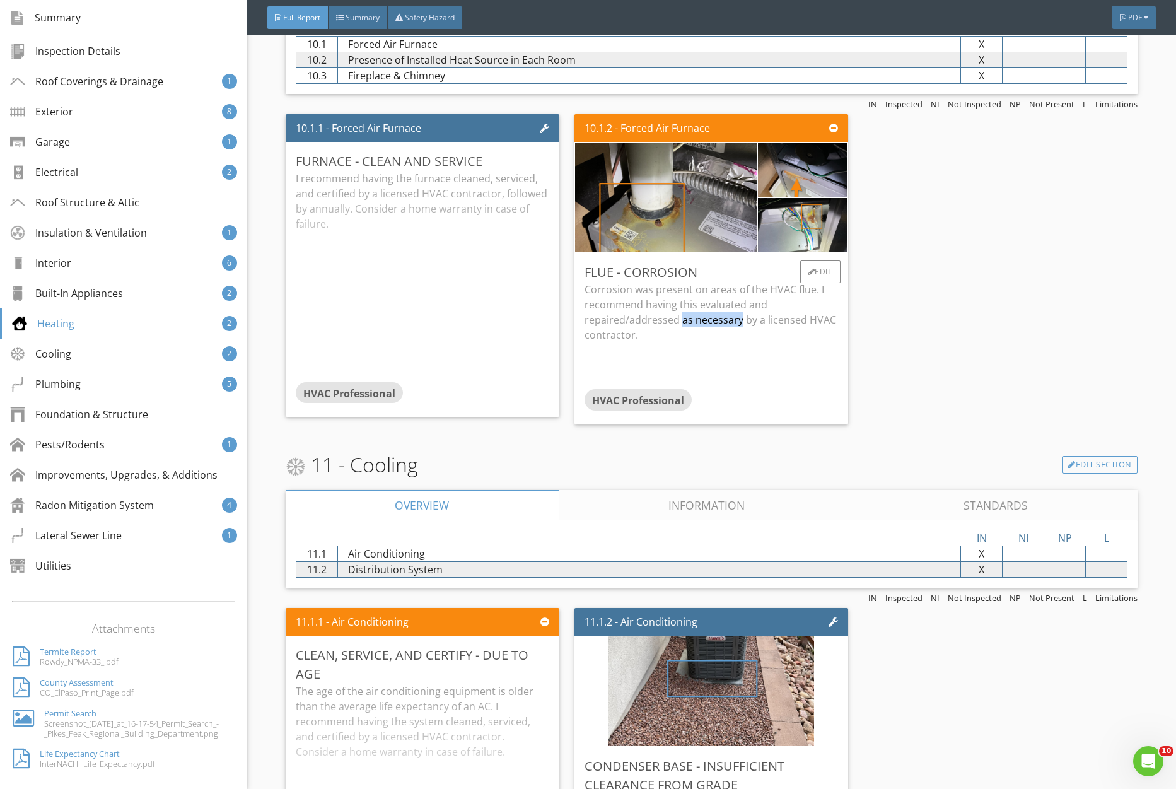
click at [691, 314] on p "Corrosion was present on areas of the HVAC flue. I recommend having this evalua…" at bounding box center [712, 312] width 254 height 61
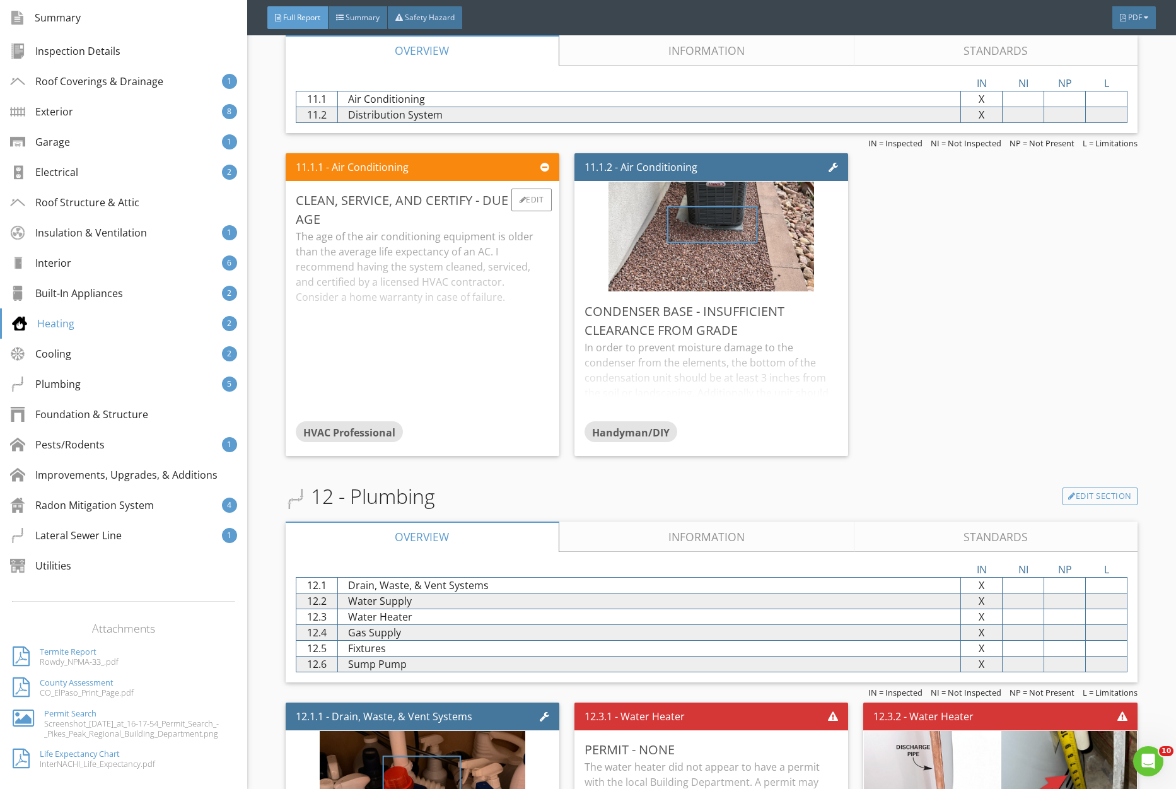
scroll to position [6216, 0]
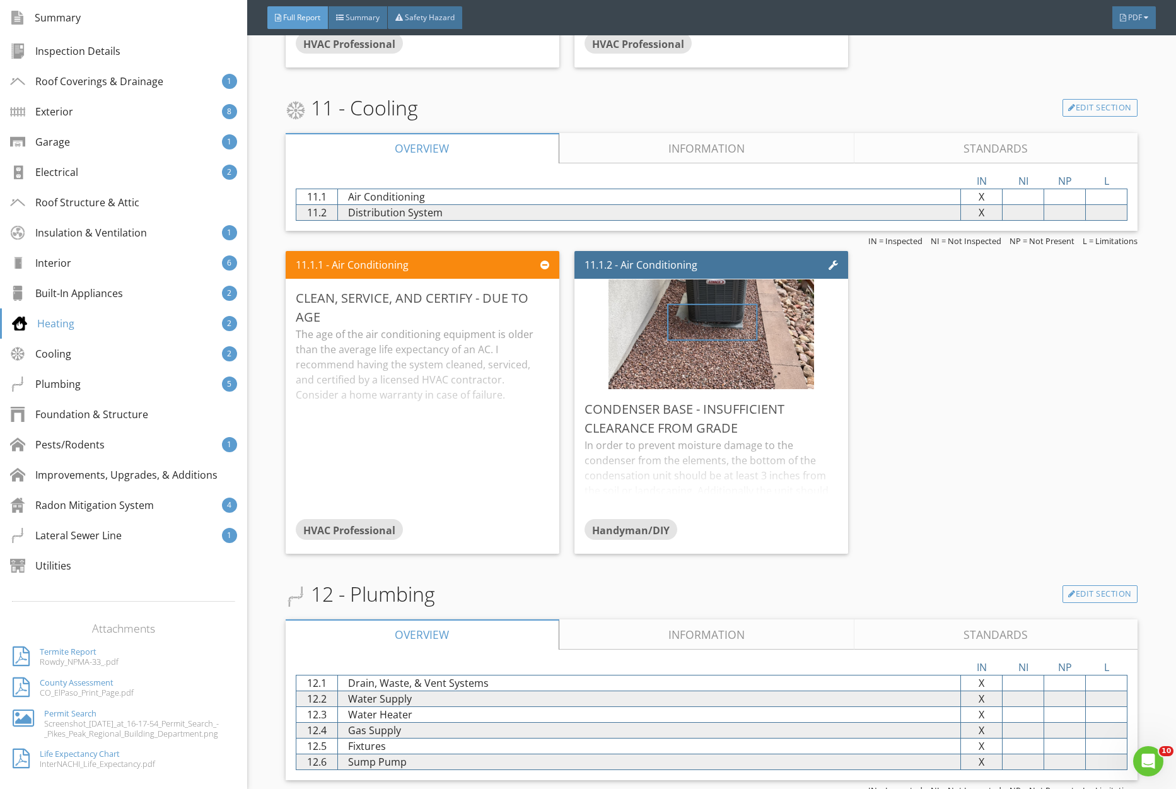
click at [691, 147] on link "Information" at bounding box center [707, 148] width 296 height 30
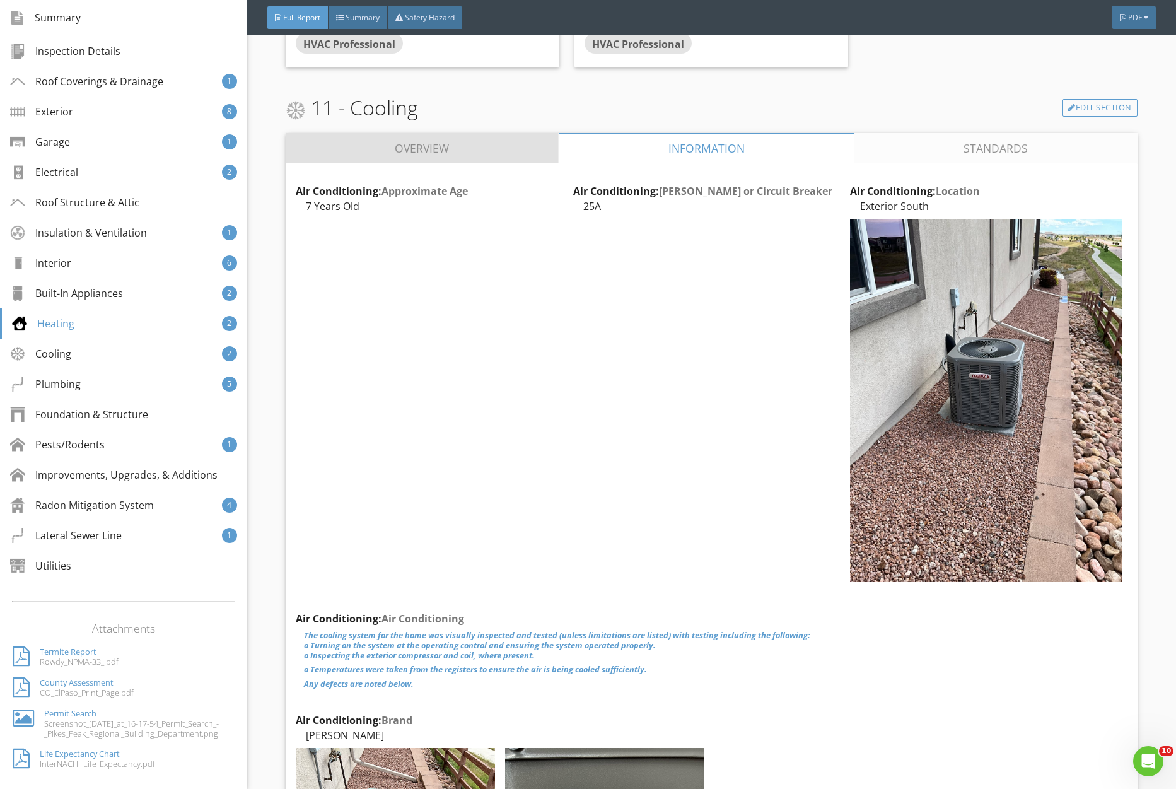
click at [457, 156] on link "Overview" at bounding box center [422, 148] width 273 height 30
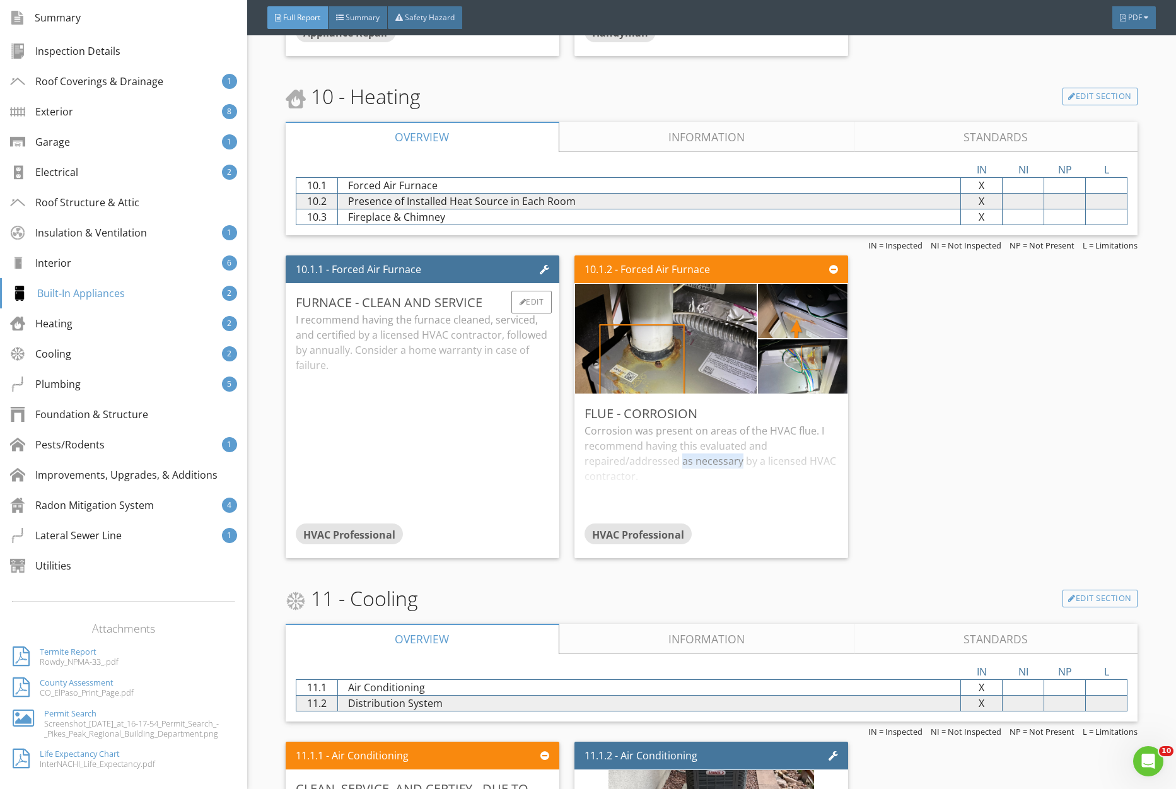
scroll to position [5675, 0]
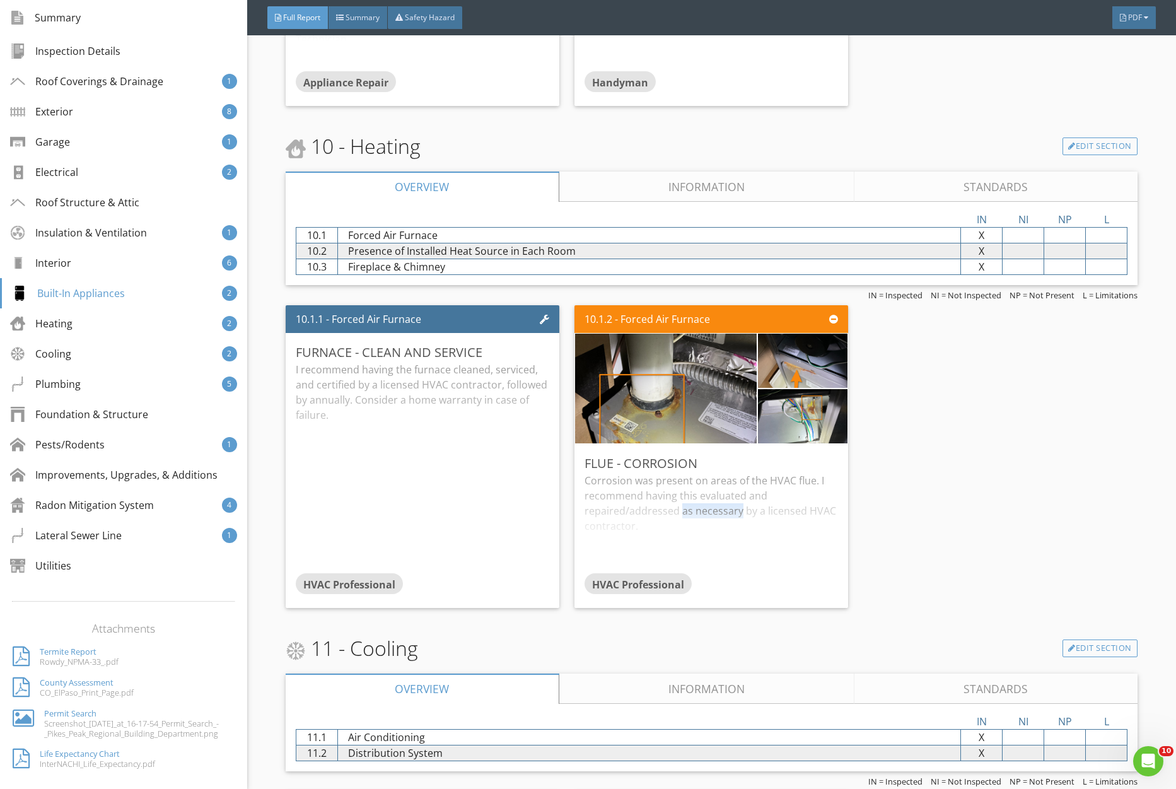
click at [683, 190] on link "Information" at bounding box center [707, 187] width 296 height 30
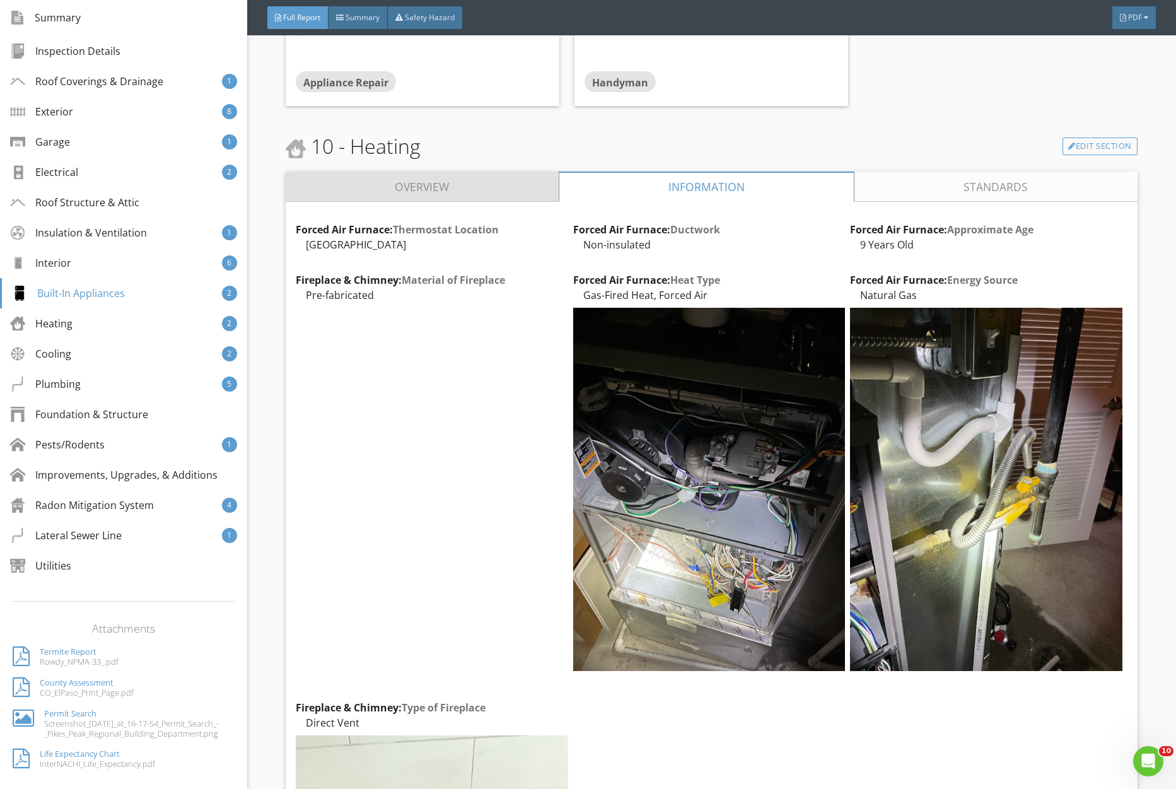
click at [419, 174] on link "Overview" at bounding box center [422, 187] width 273 height 30
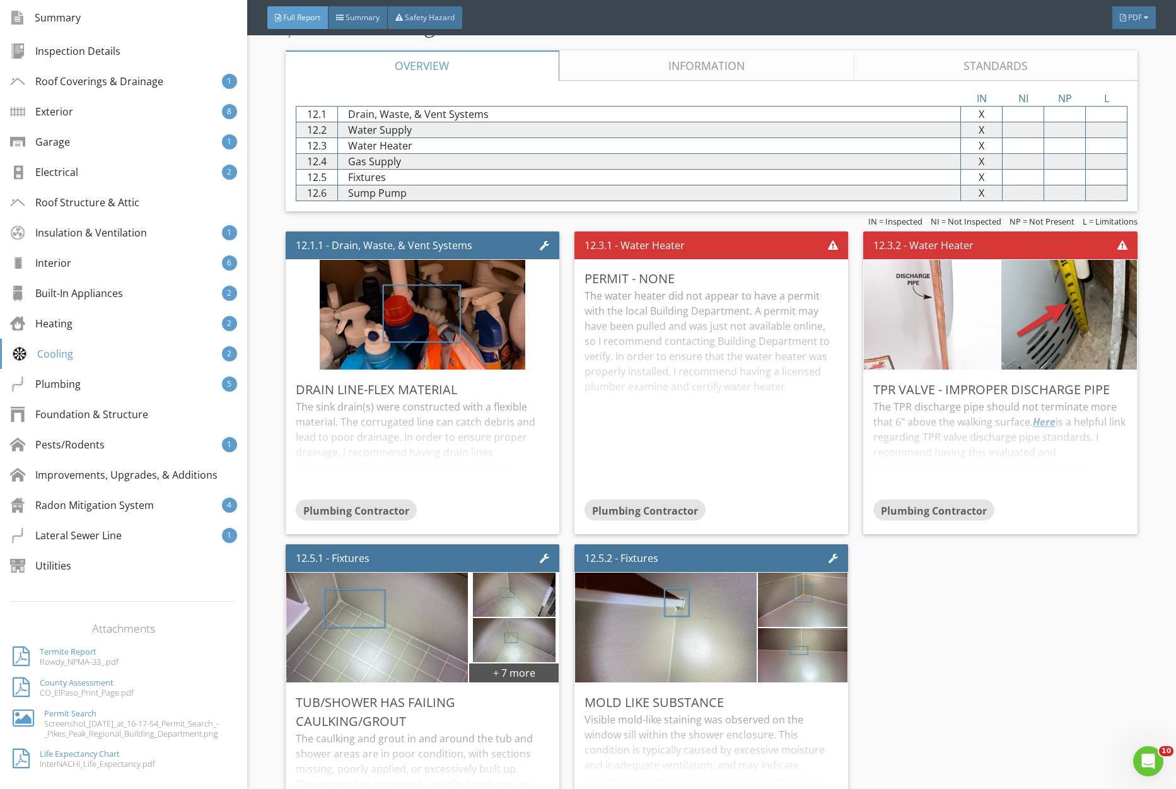
scroll to position [6810, 0]
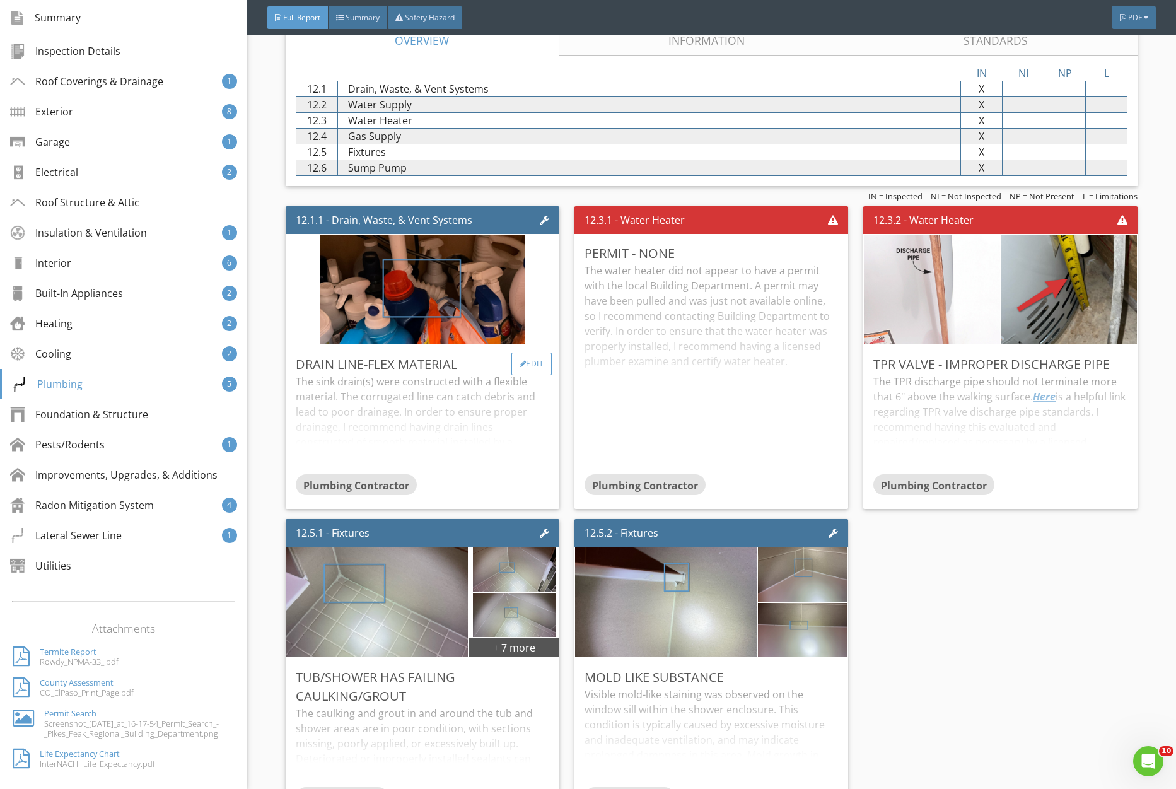
click at [526, 361] on div "Edit" at bounding box center [532, 364] width 41 height 23
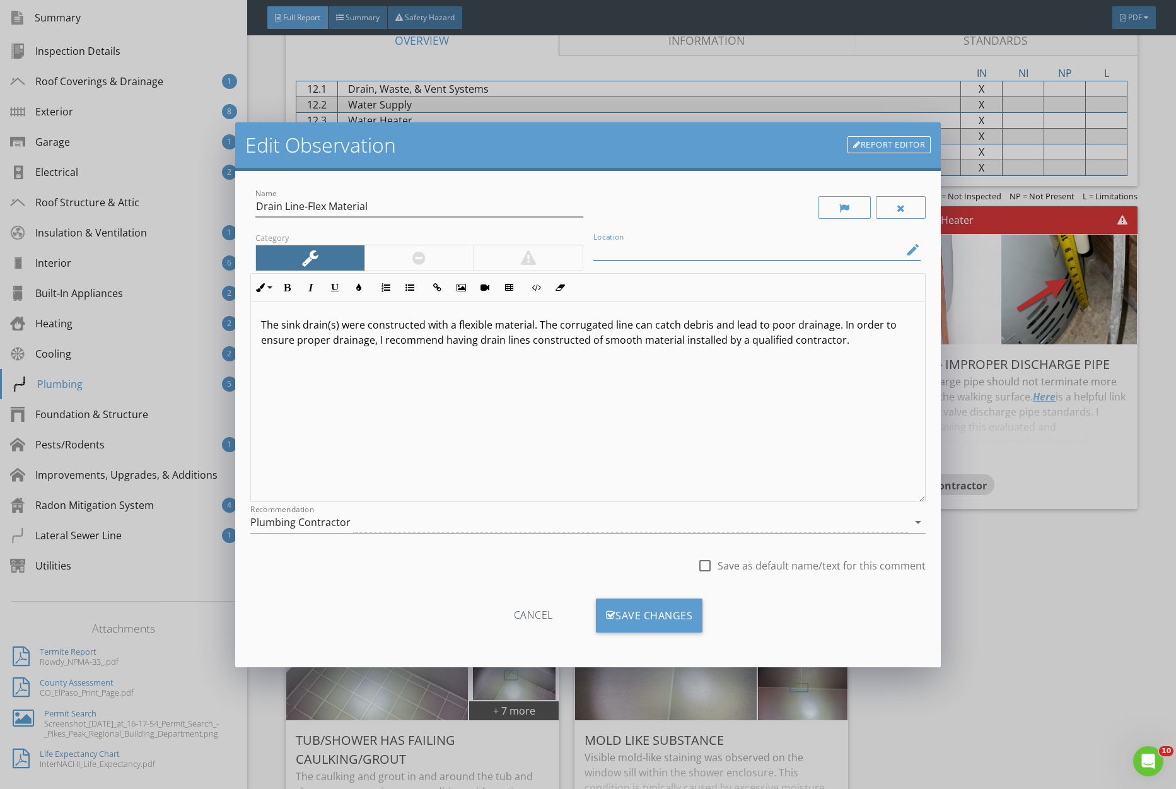
click at [649, 249] on input "Location" at bounding box center [749, 250] width 310 height 21
type input "Laundry Room"
click at [653, 609] on div "Save Changes" at bounding box center [649, 616] width 107 height 34
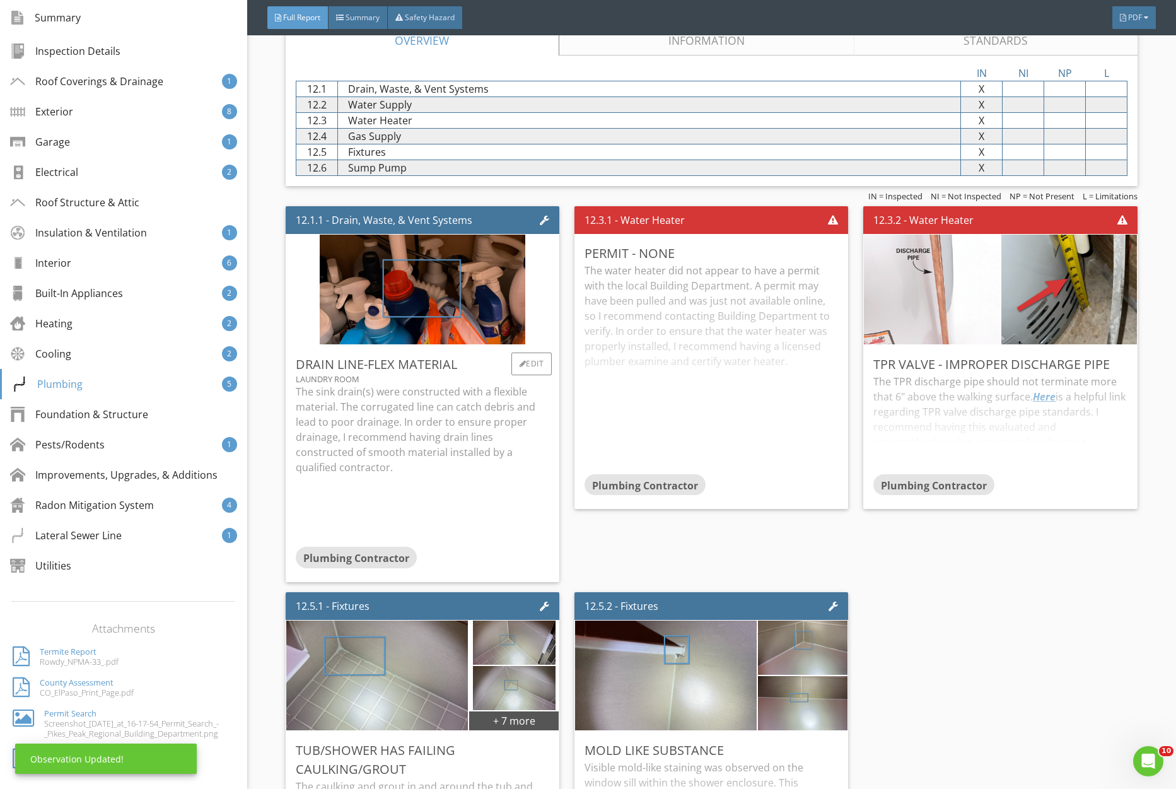
drag, startPoint x: 409, startPoint y: 417, endPoint x: 558, endPoint y: 421, distance: 148.9
click at [409, 418] on p "The sink drain(s) were constructed with a flexible material. The corrugated lin…" at bounding box center [423, 429] width 254 height 91
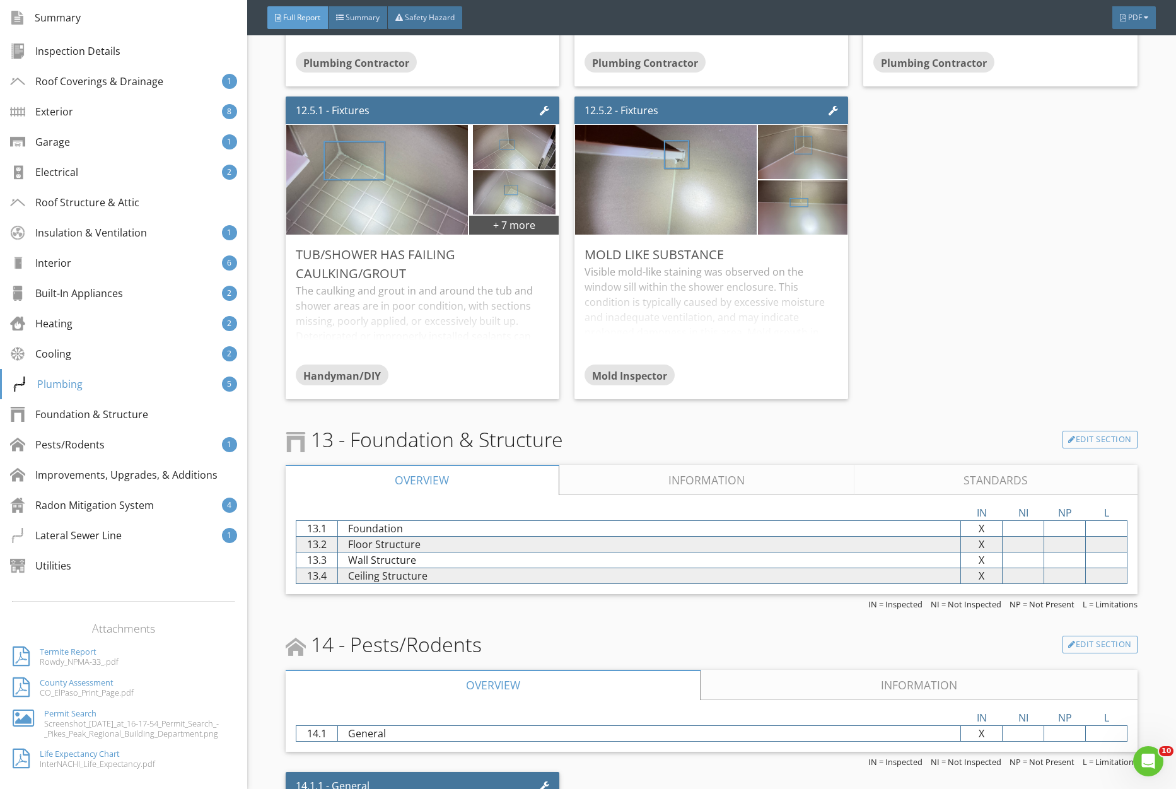
scroll to position [7243, 0]
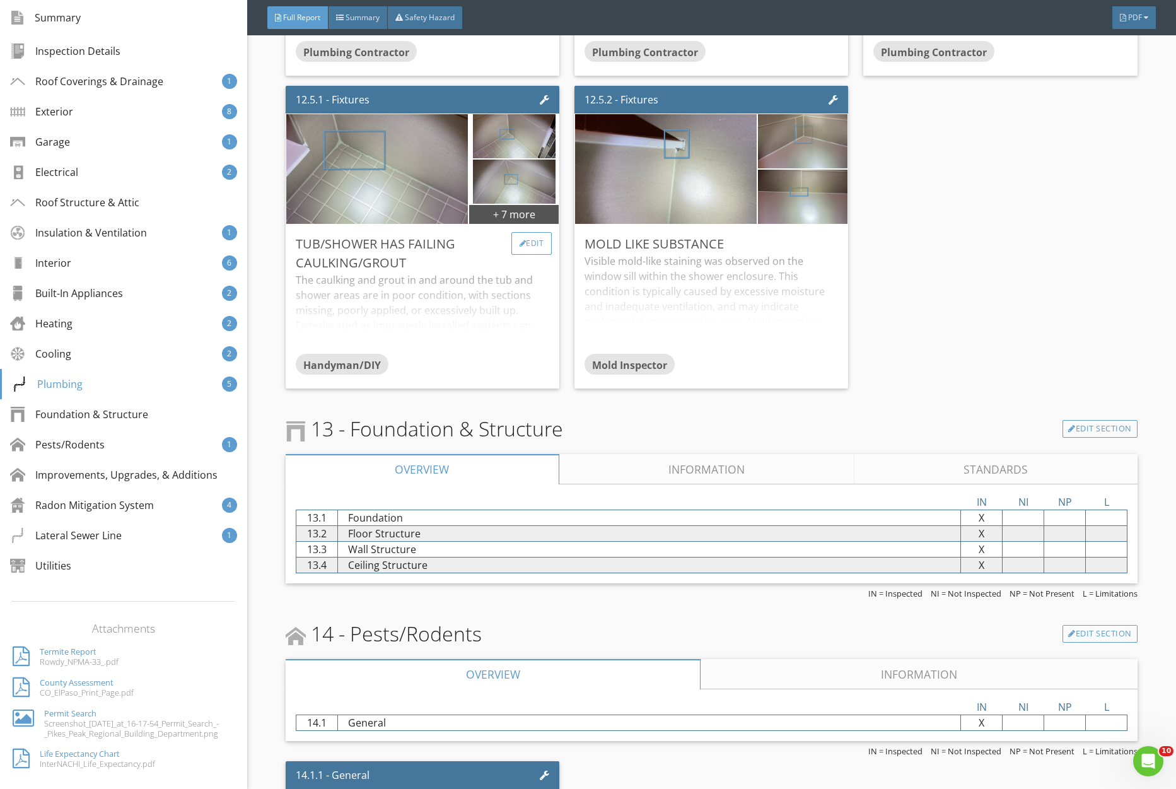
click at [540, 242] on div "Edit" at bounding box center [532, 243] width 41 height 23
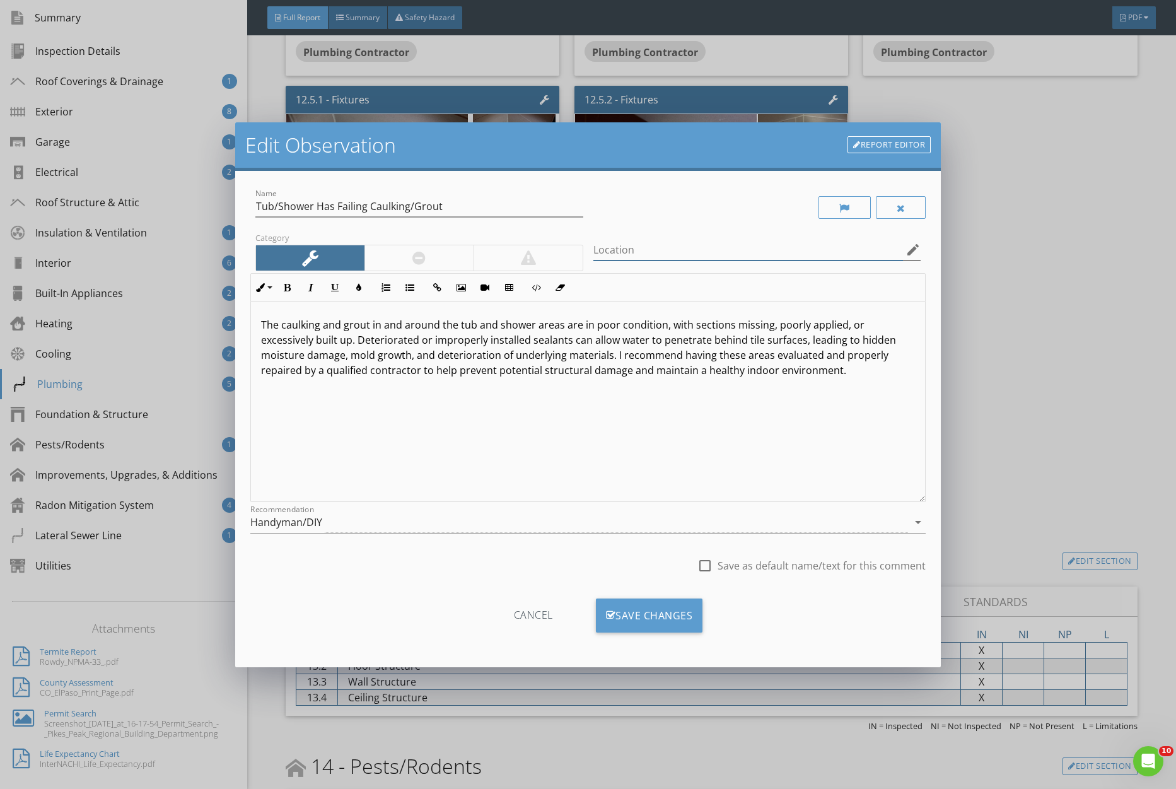
click at [705, 255] on input "Location" at bounding box center [749, 250] width 310 height 21
click at [753, 249] on input "Master Shower and Basement SHower" at bounding box center [749, 250] width 310 height 21
type input "Master Shower and Basement Shower"
click at [659, 609] on div "Save Changes" at bounding box center [649, 616] width 107 height 34
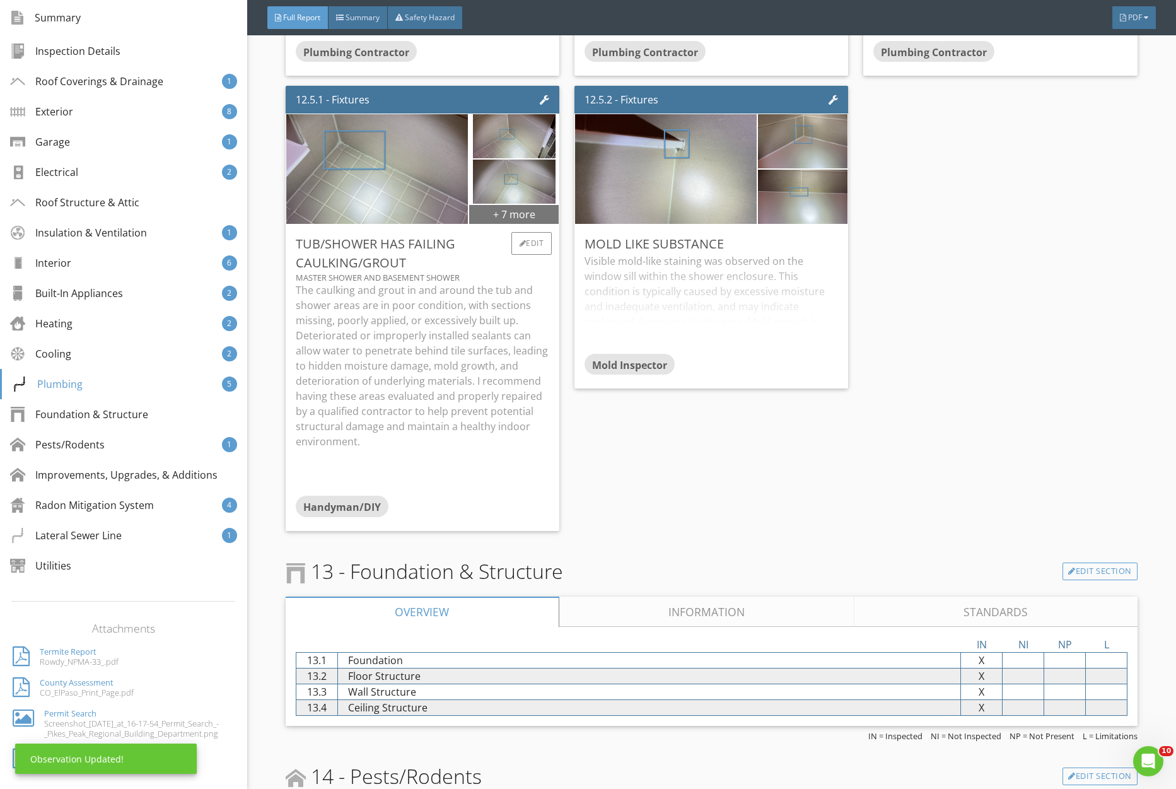
click at [517, 219] on div "+ 7 more" at bounding box center [514, 214] width 90 height 20
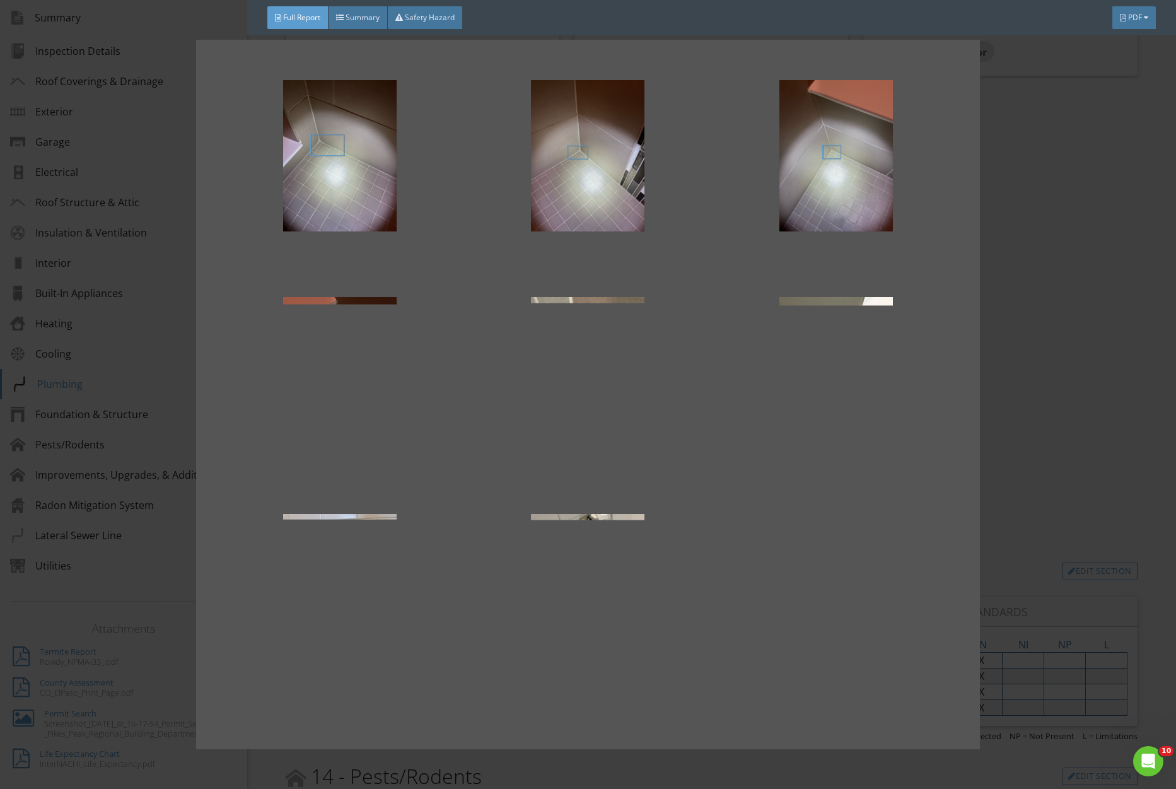
click at [1030, 360] on div at bounding box center [588, 394] width 1176 height 789
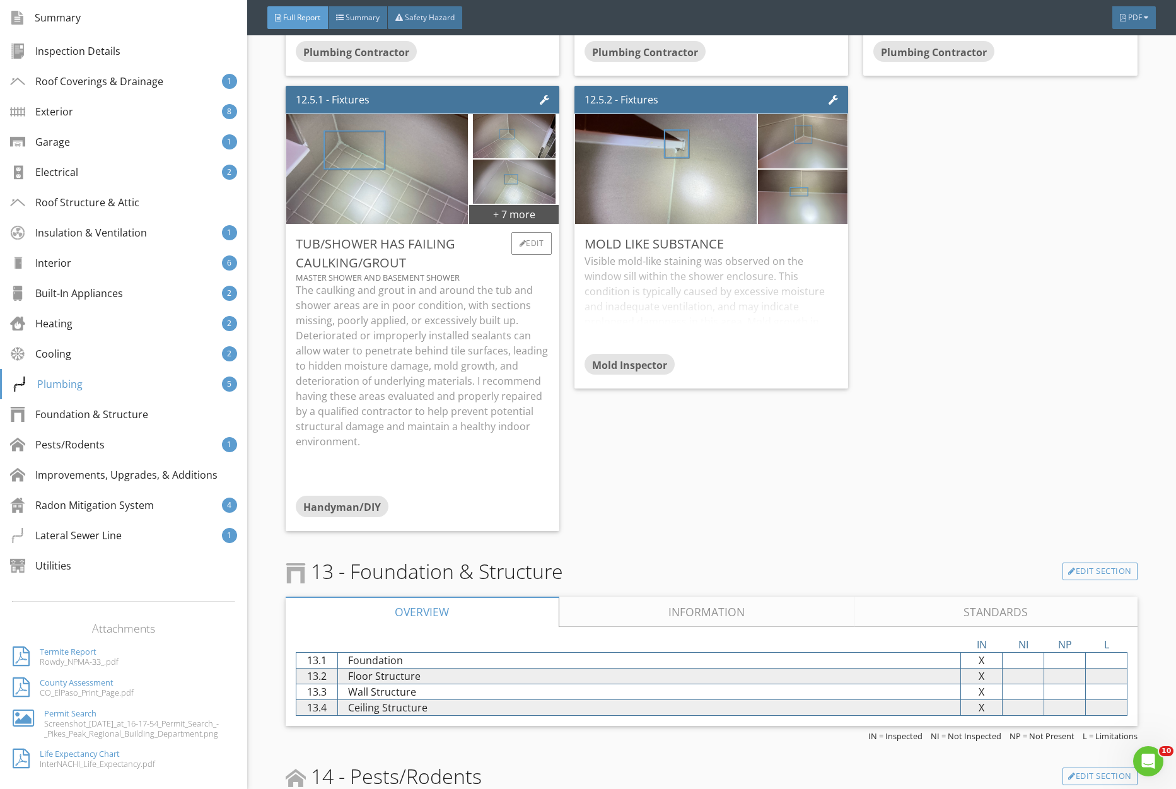
click at [416, 312] on p "The caulking and grout in and around the tub and shower areas are in poor condi…" at bounding box center [423, 366] width 254 height 167
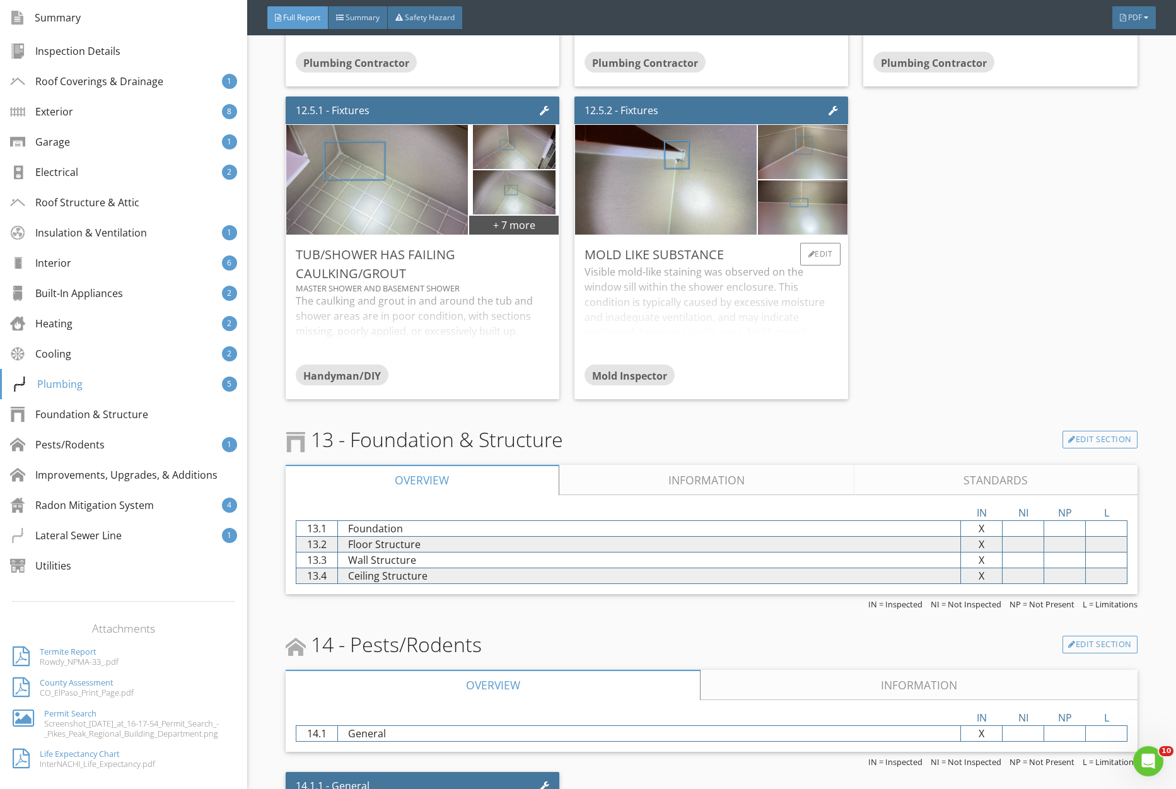
scroll to position [7234, 0]
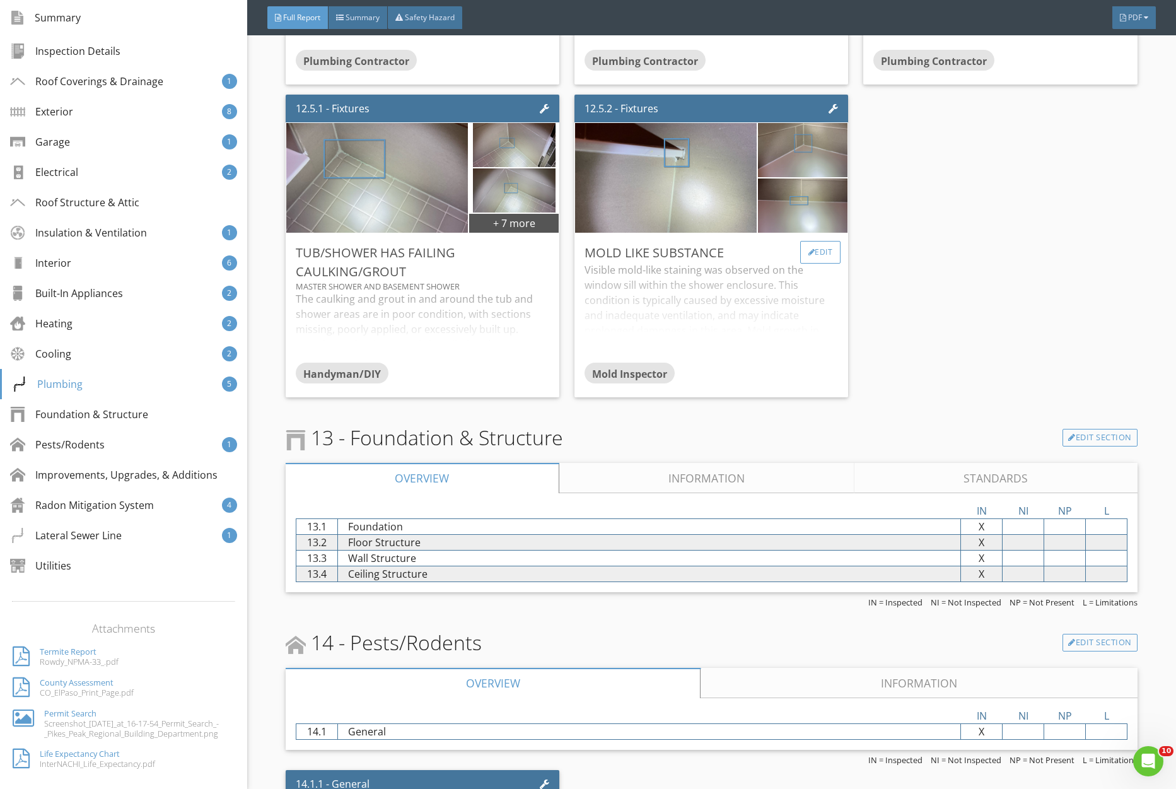
click at [819, 257] on div "Edit" at bounding box center [820, 252] width 41 height 23
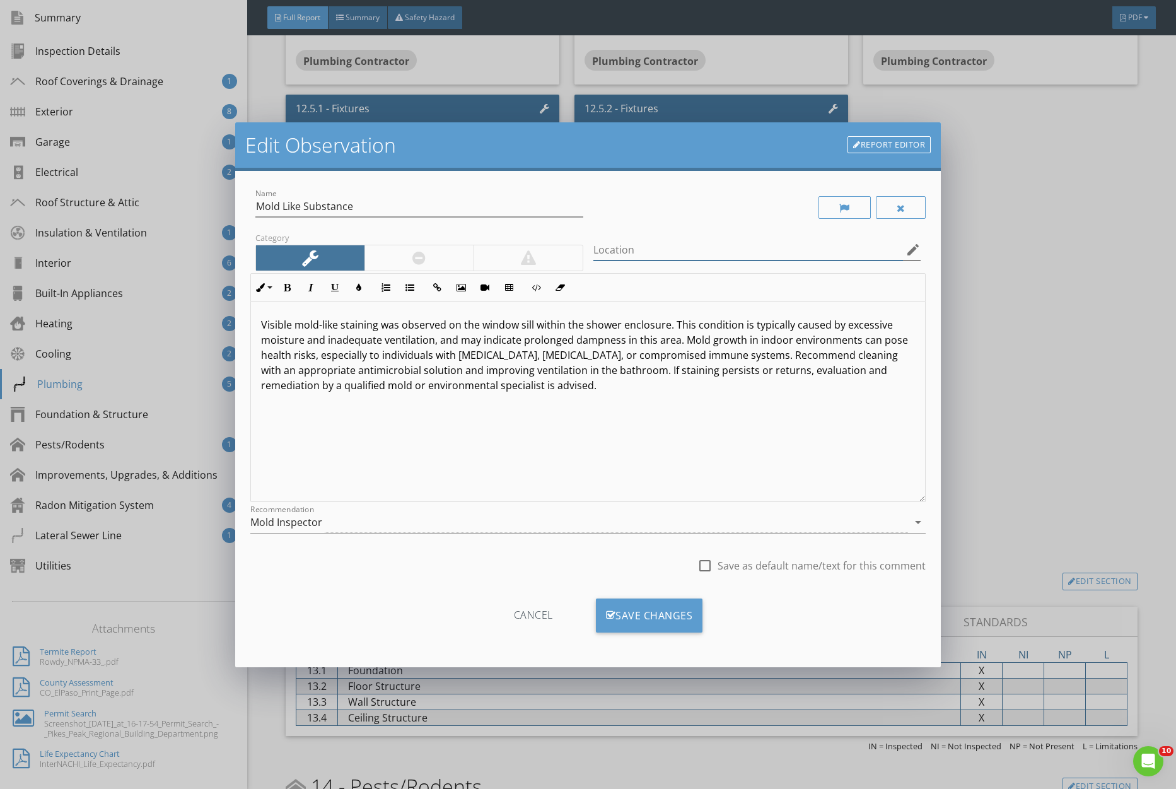
click at [695, 248] on input "Location" at bounding box center [749, 250] width 310 height 21
click at [641, 251] on input "Master SHower" at bounding box center [749, 250] width 310 height 21
type input "Master Shower"
click at [452, 327] on p "Visible mold-like staining was observed on the window sill within the shower en…" at bounding box center [588, 355] width 654 height 76
drag, startPoint x: 476, startPoint y: 325, endPoint x: 532, endPoint y: 331, distance: 57.1
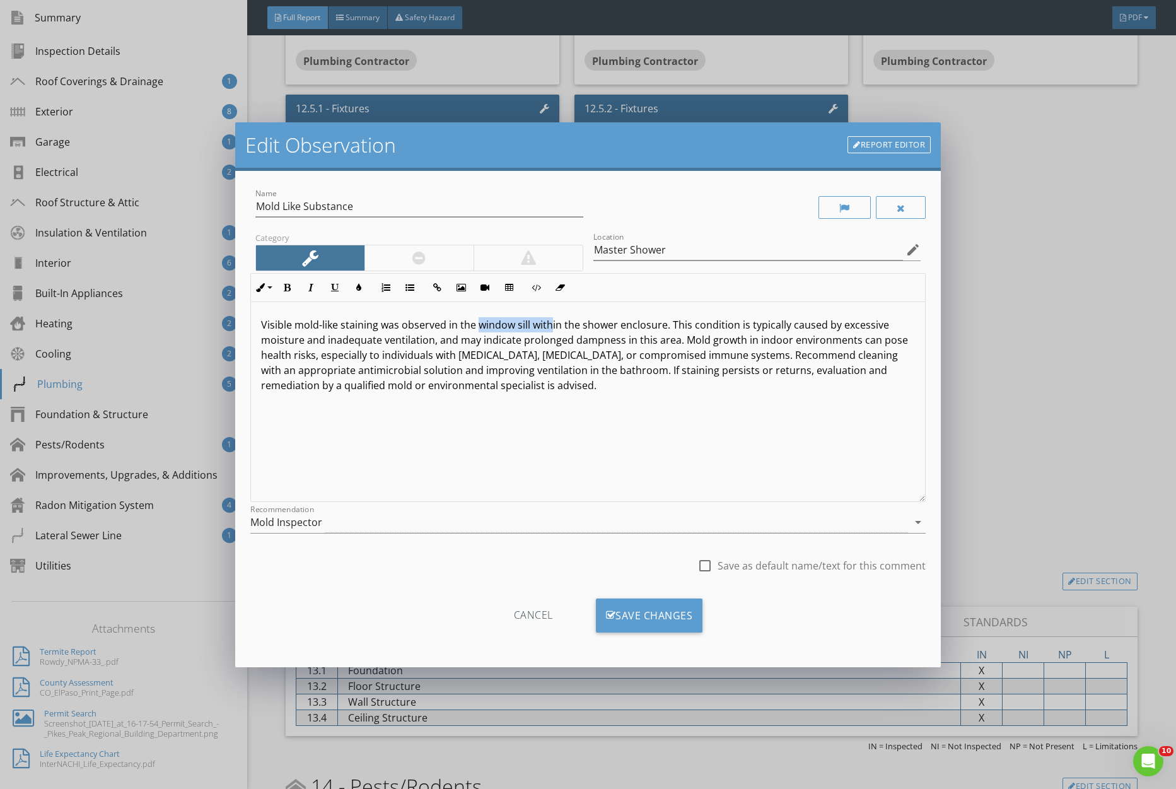
click at [551, 331] on p "Visible mold-like staining was observed in the window sill within the shower en…" at bounding box center [588, 355] width 654 height 76
drag, startPoint x: 448, startPoint y: 327, endPoint x: 531, endPoint y: 328, distance: 83.3
click at [531, 328] on p "Visible mold-like staining was observed in the window sill within the shower en…" at bounding box center [588, 355] width 654 height 76
click at [665, 614] on div "Save Changes" at bounding box center [649, 616] width 107 height 34
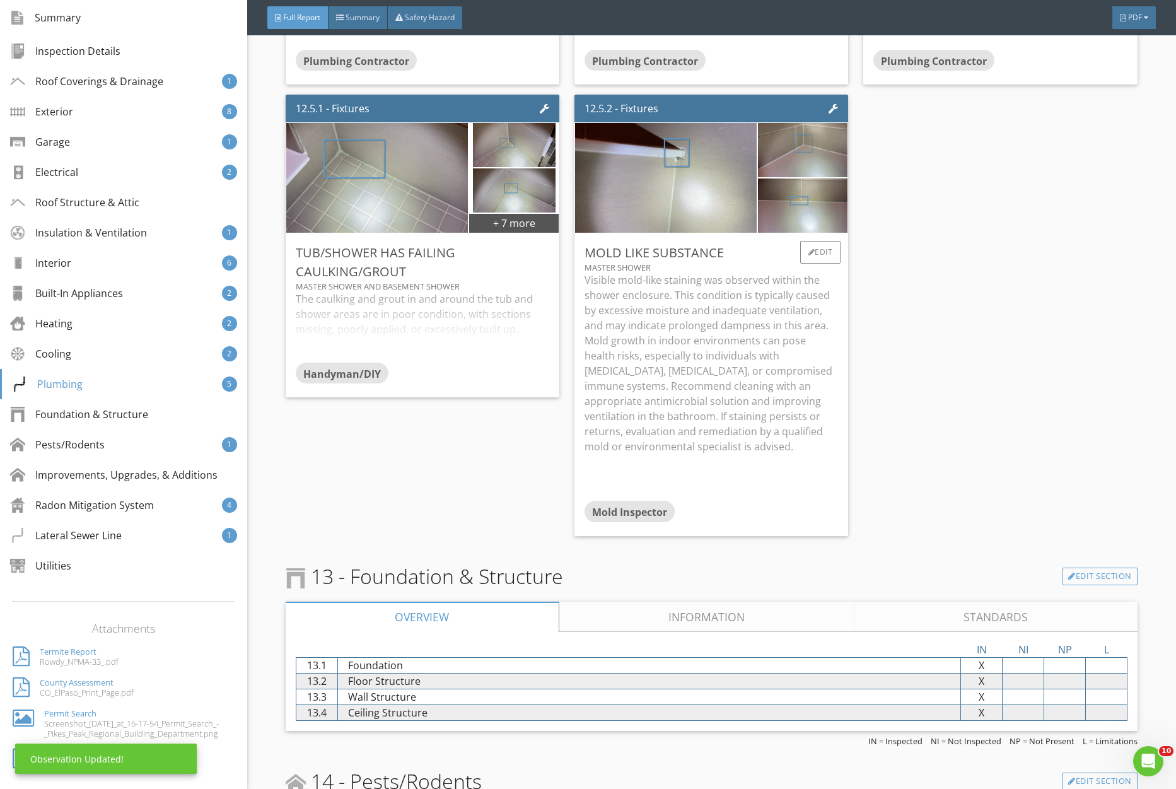
click at [681, 387] on p "Visible mold-like staining was observed within the shower enclosure. This condi…" at bounding box center [712, 363] width 254 height 182
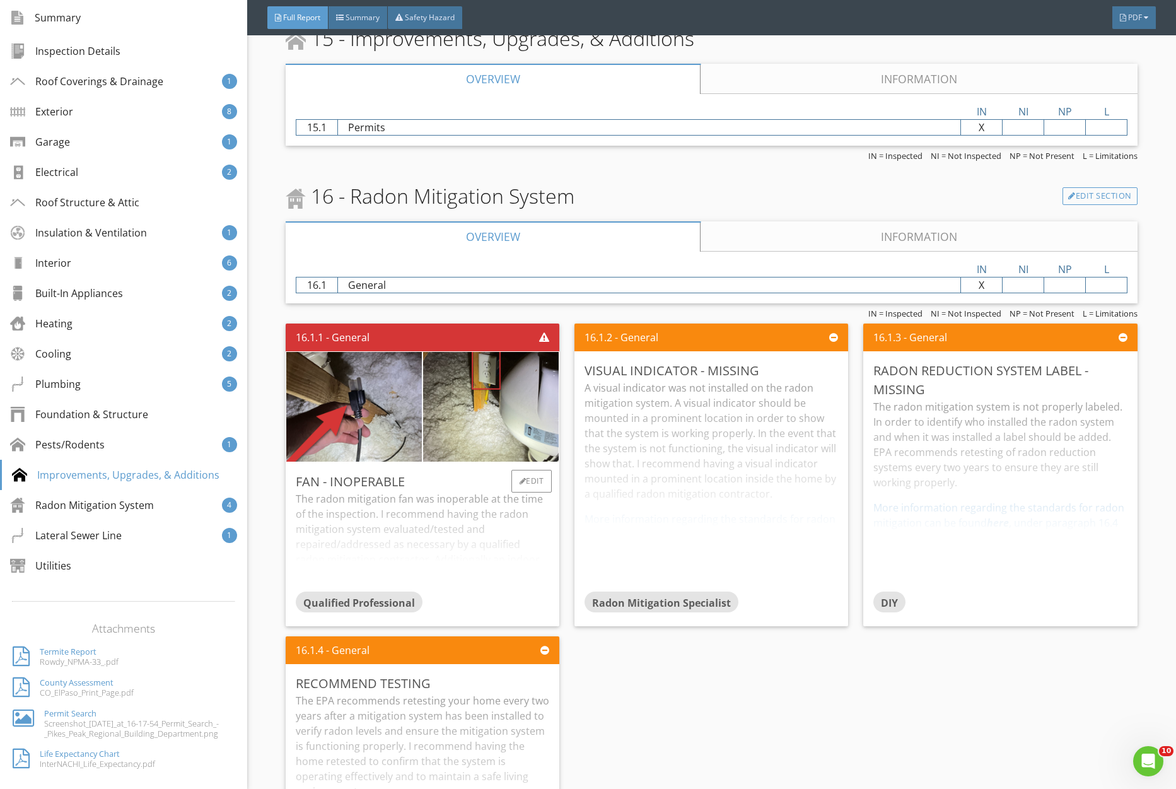
scroll to position [8347, 0]
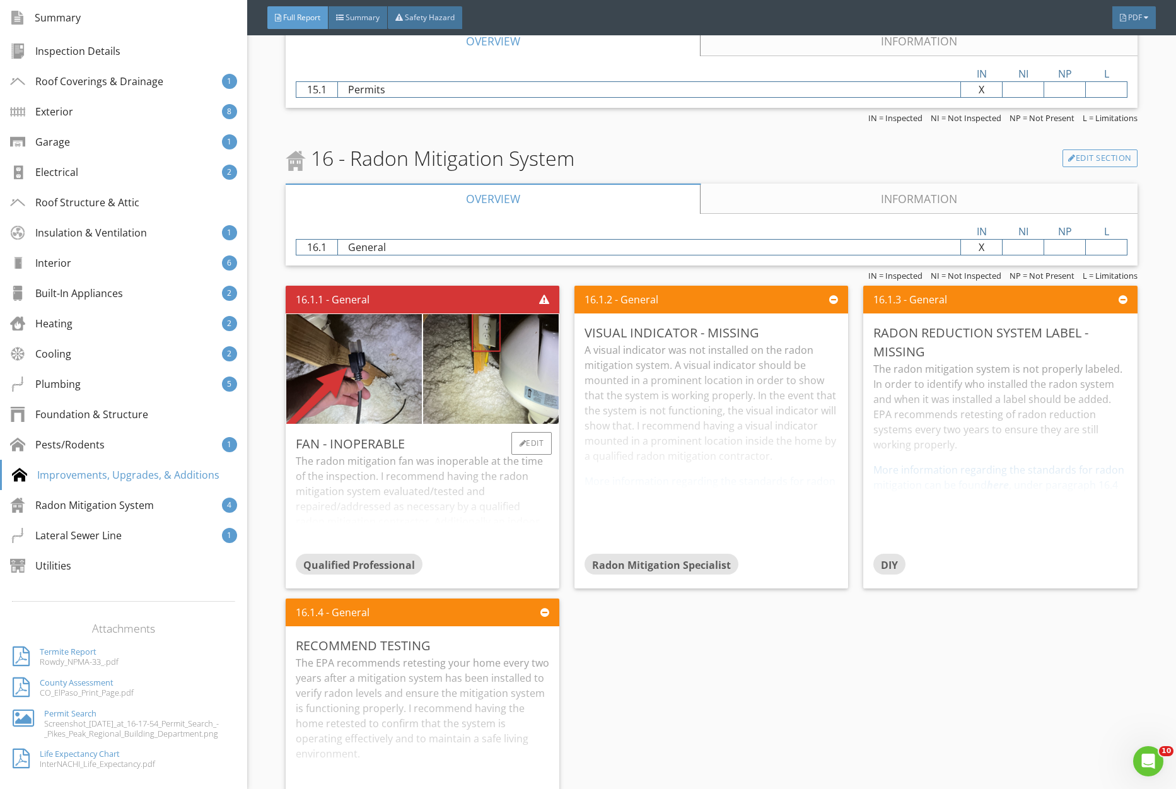
click at [430, 486] on div "The radon mitigation fan was inoperable at the time of the inspection. I recomm…" at bounding box center [423, 504] width 254 height 100
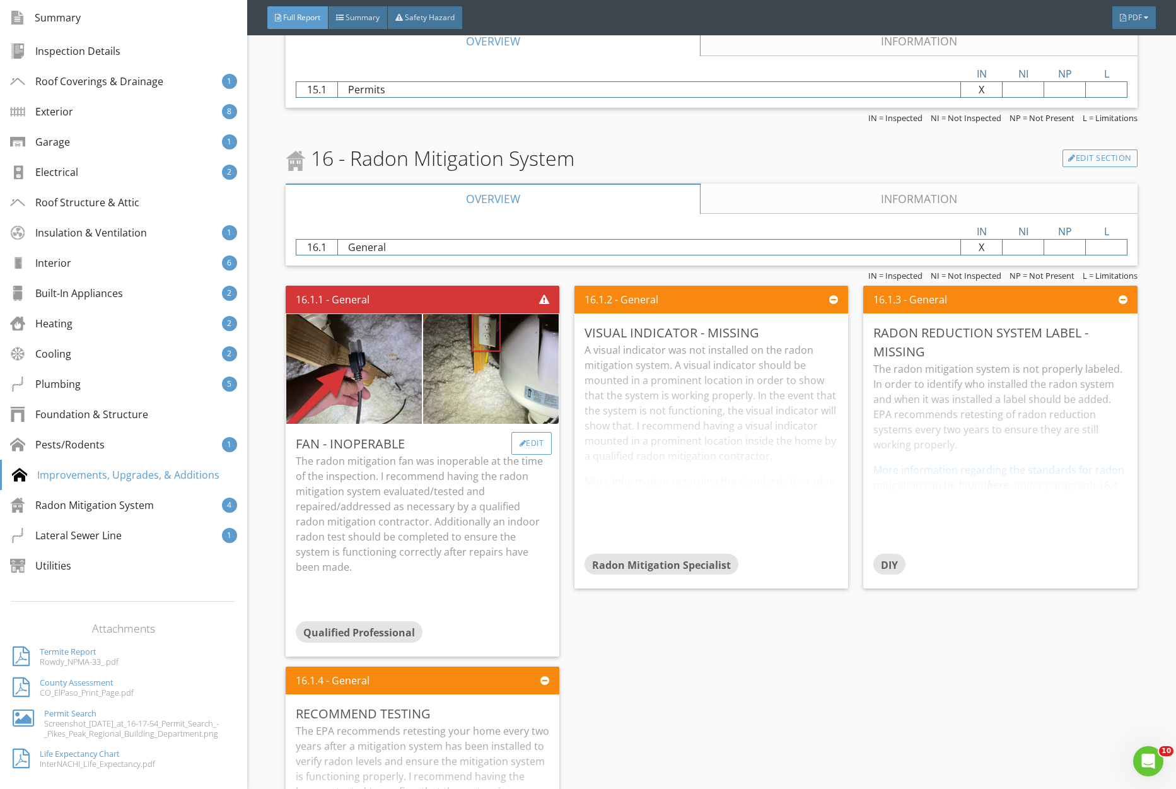
click at [534, 439] on div "Edit" at bounding box center [532, 443] width 41 height 23
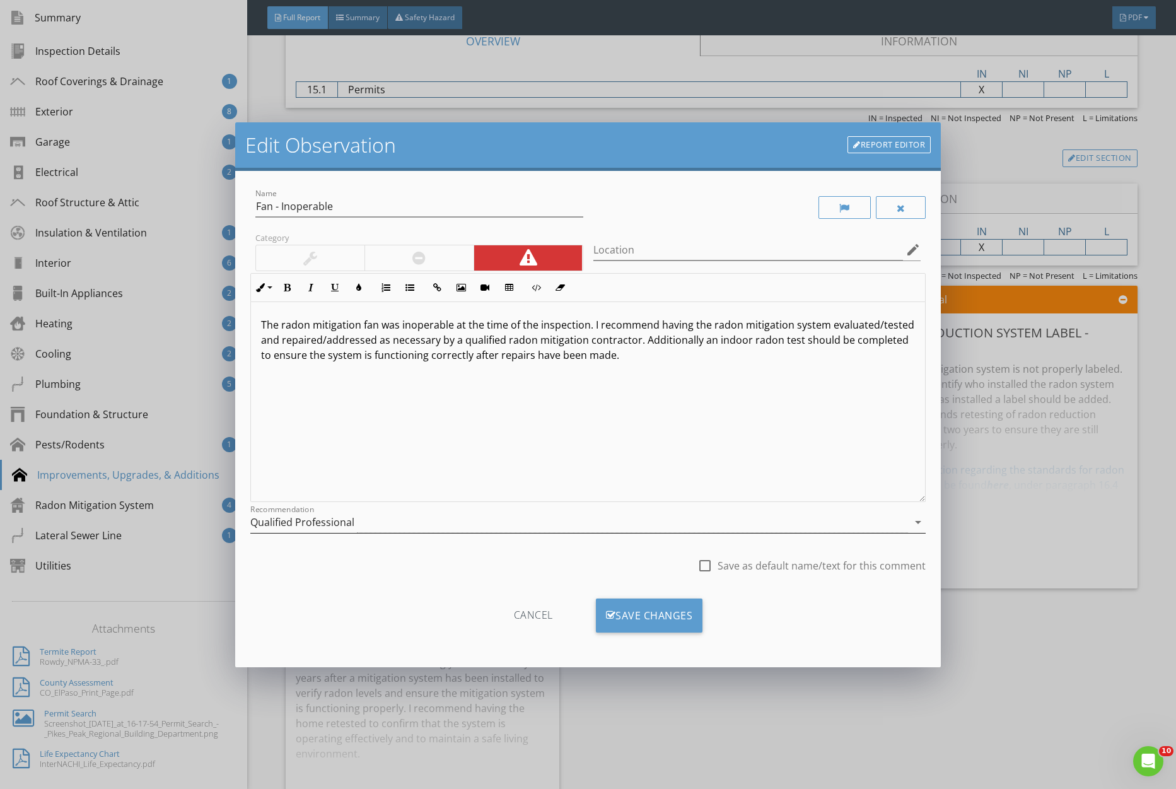
click at [298, 528] on div "Qualified Professional" at bounding box center [302, 522] width 104 height 11
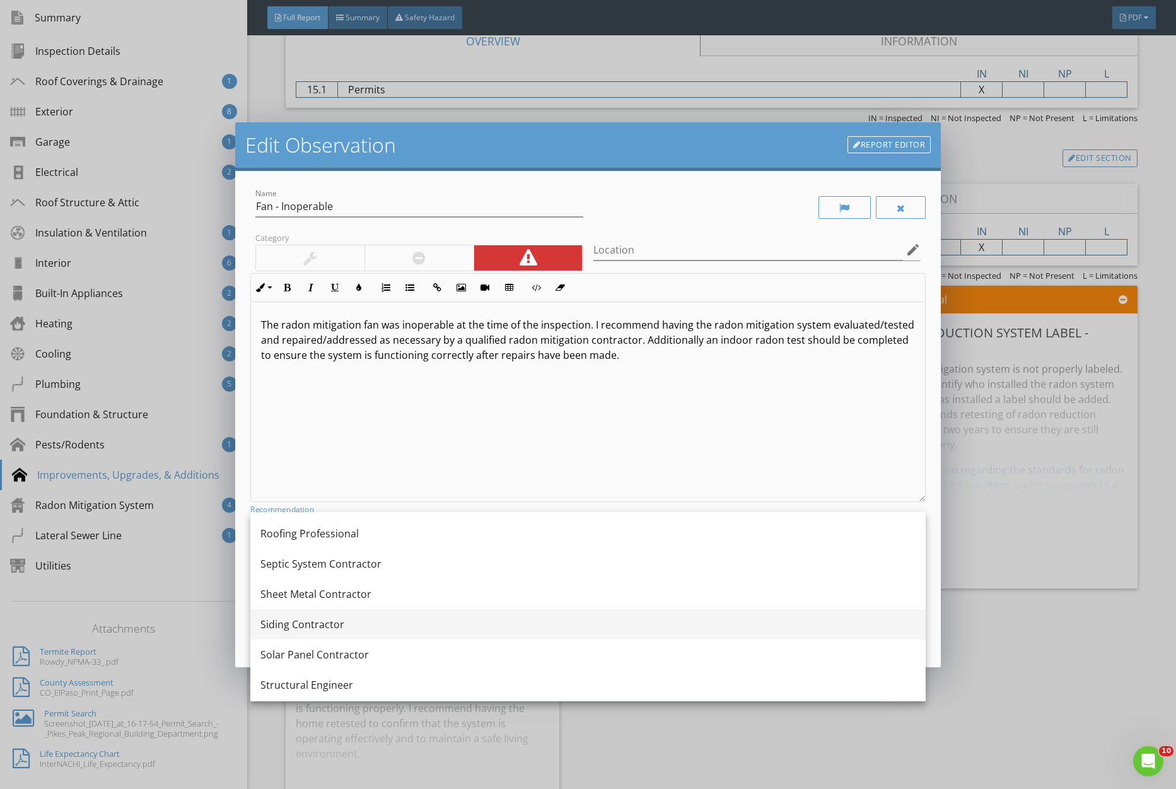
scroll to position [1483, 0]
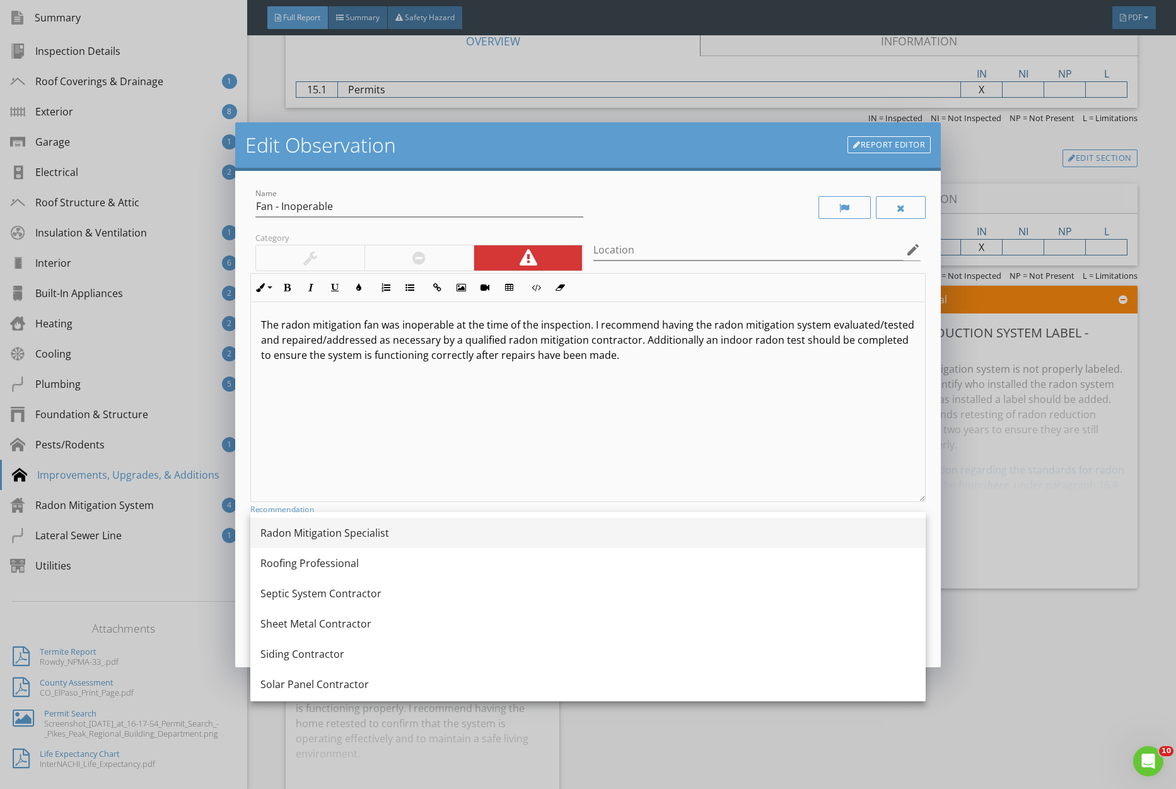
click at [313, 535] on div "Radon Mitigation Specialist" at bounding box center [588, 532] width 655 height 15
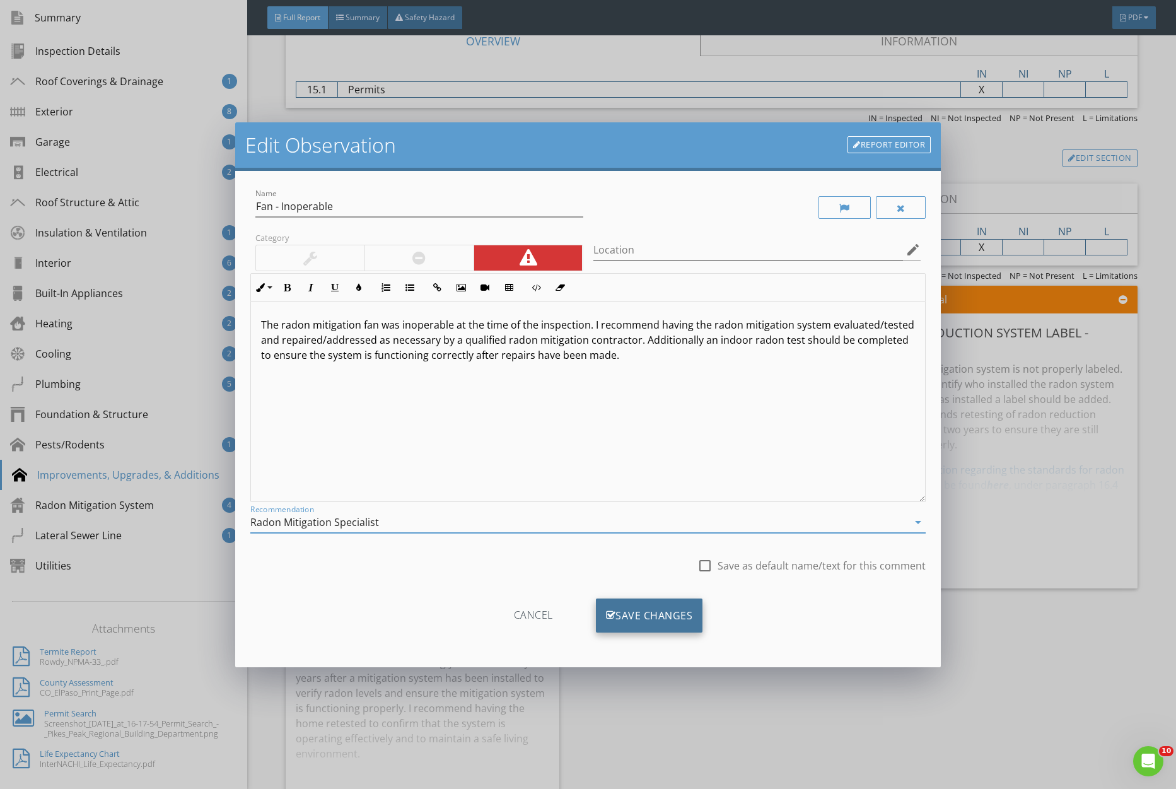
click at [685, 616] on div "Save Changes" at bounding box center [649, 616] width 107 height 34
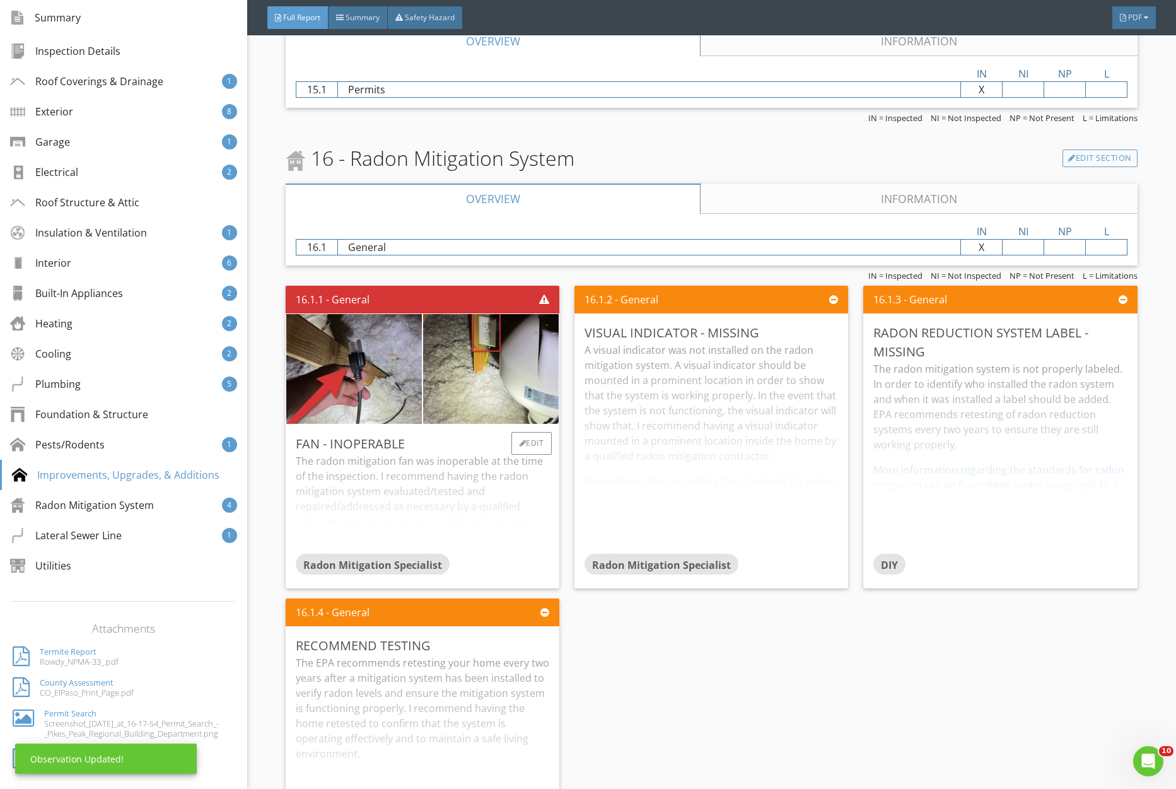
click at [502, 500] on div "The radon mitigation fan was inoperable at the time of the inspection. I recomm…" at bounding box center [423, 504] width 254 height 100
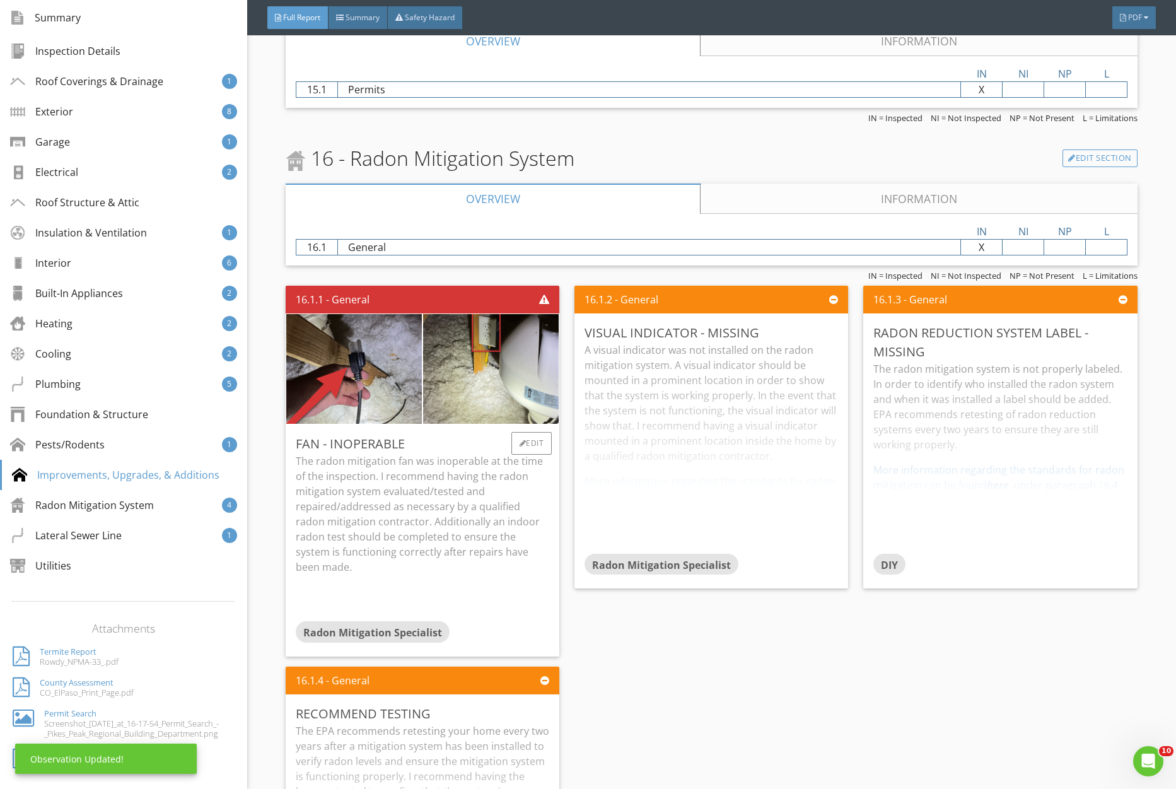
click at [502, 500] on p "The radon mitigation fan was inoperable at the time of the inspection. I recomm…" at bounding box center [423, 514] width 254 height 121
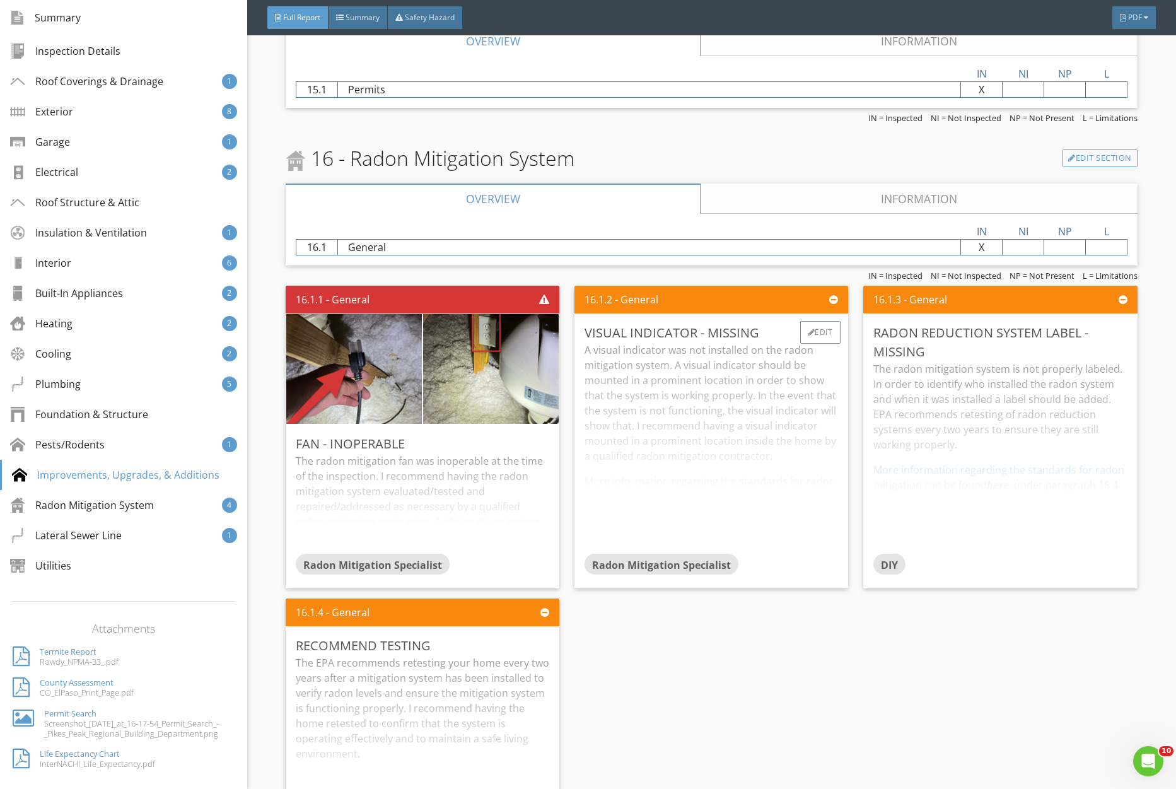
click at [770, 455] on div "A visual indicator was not installed on the radon mitigation system. A visual i…" at bounding box center [712, 448] width 254 height 211
click at [931, 442] on div "The radon mitigation system is not properly labeled. In order to identify who i…" at bounding box center [1001, 457] width 254 height 192
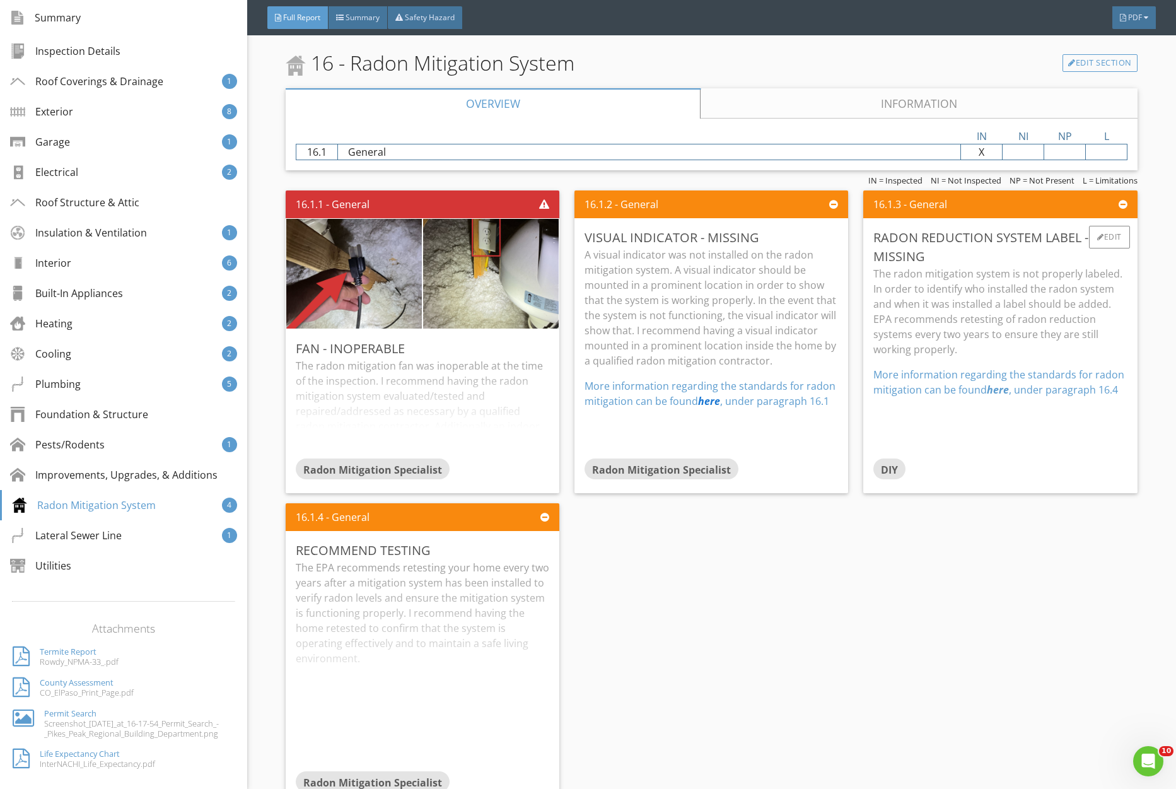
scroll to position [8586, 0]
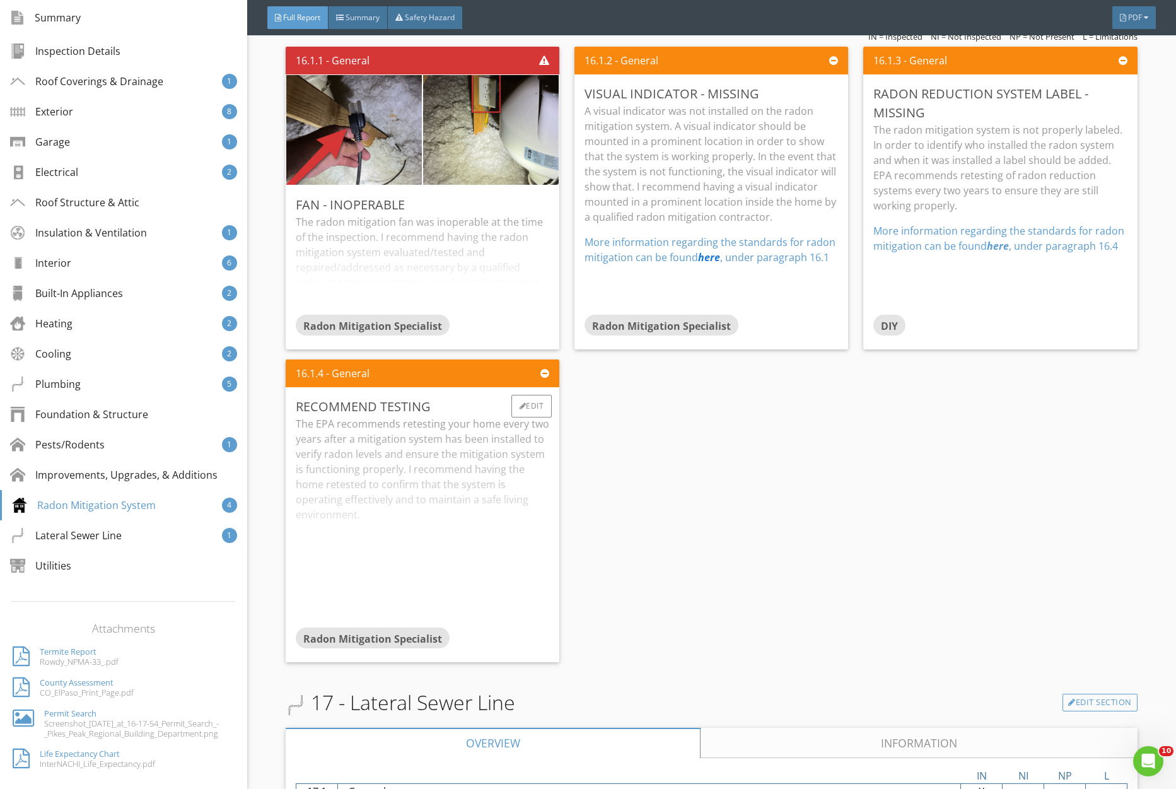
click at [487, 463] on div "The EPA recommends retesting your home every two years after a mitigation syste…" at bounding box center [423, 521] width 254 height 211
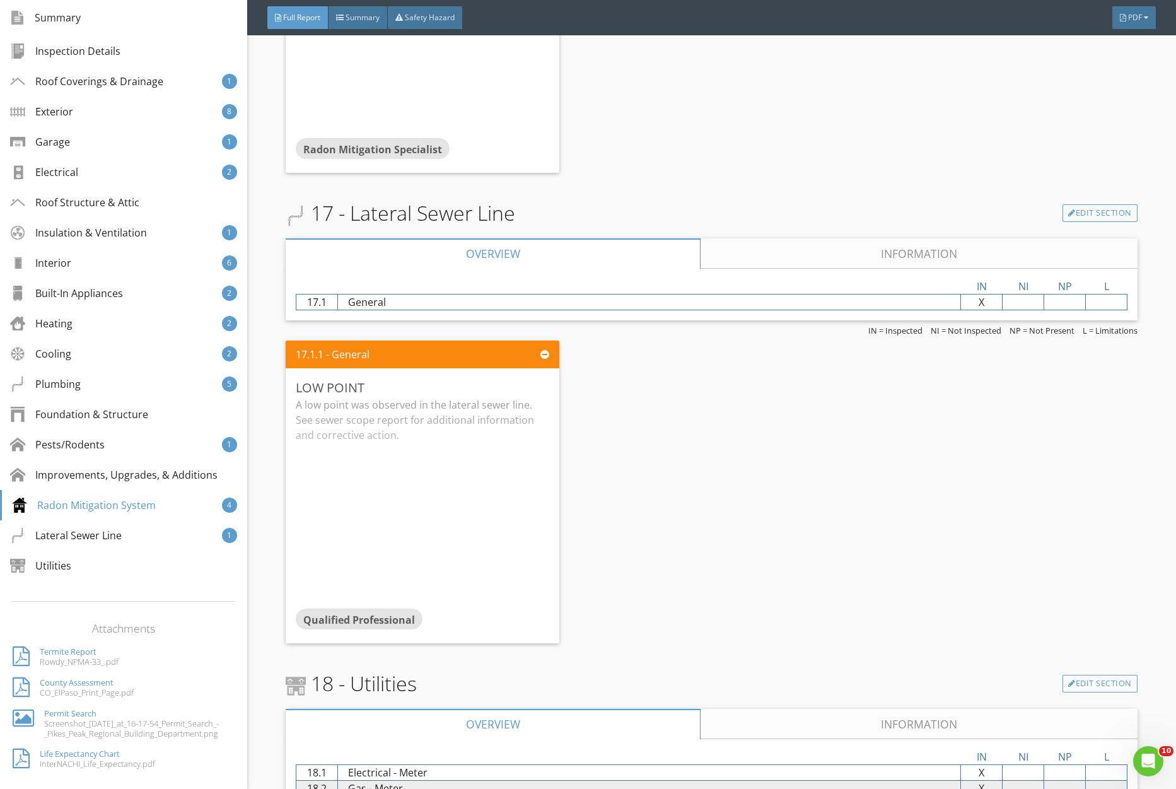
scroll to position [9125, 0]
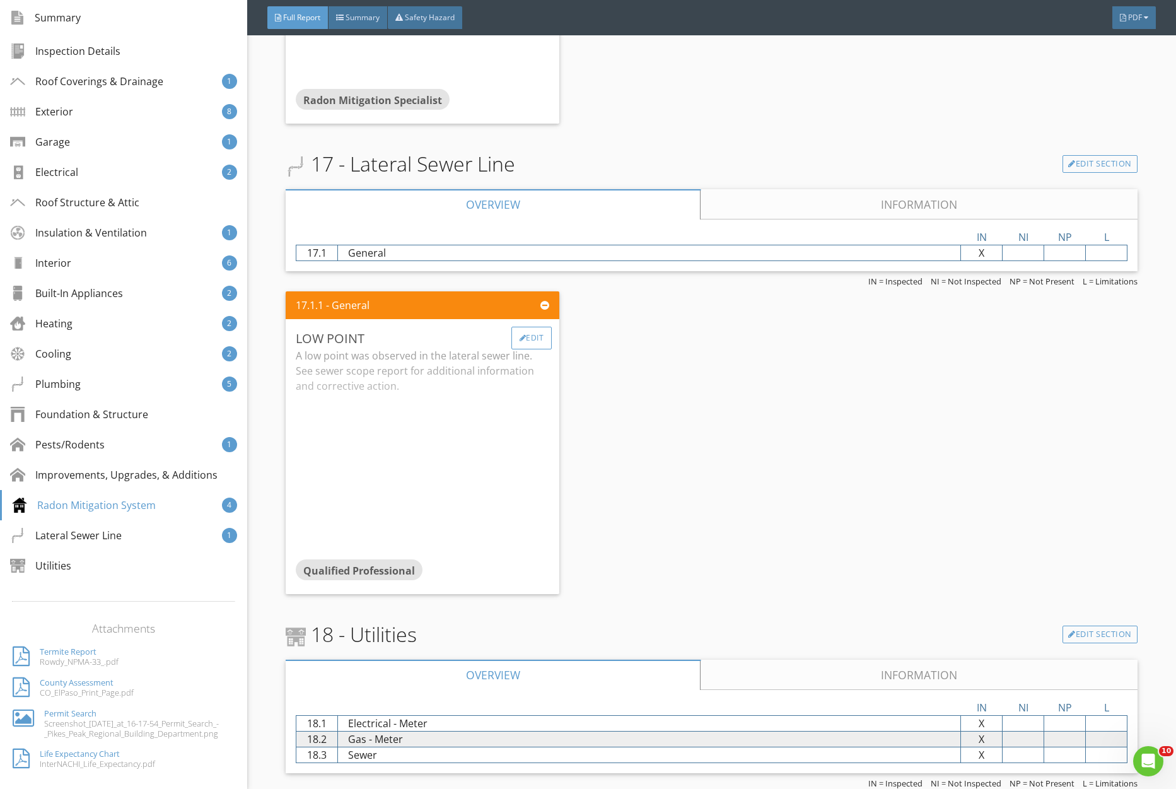
click at [535, 337] on div "Edit" at bounding box center [532, 338] width 41 height 23
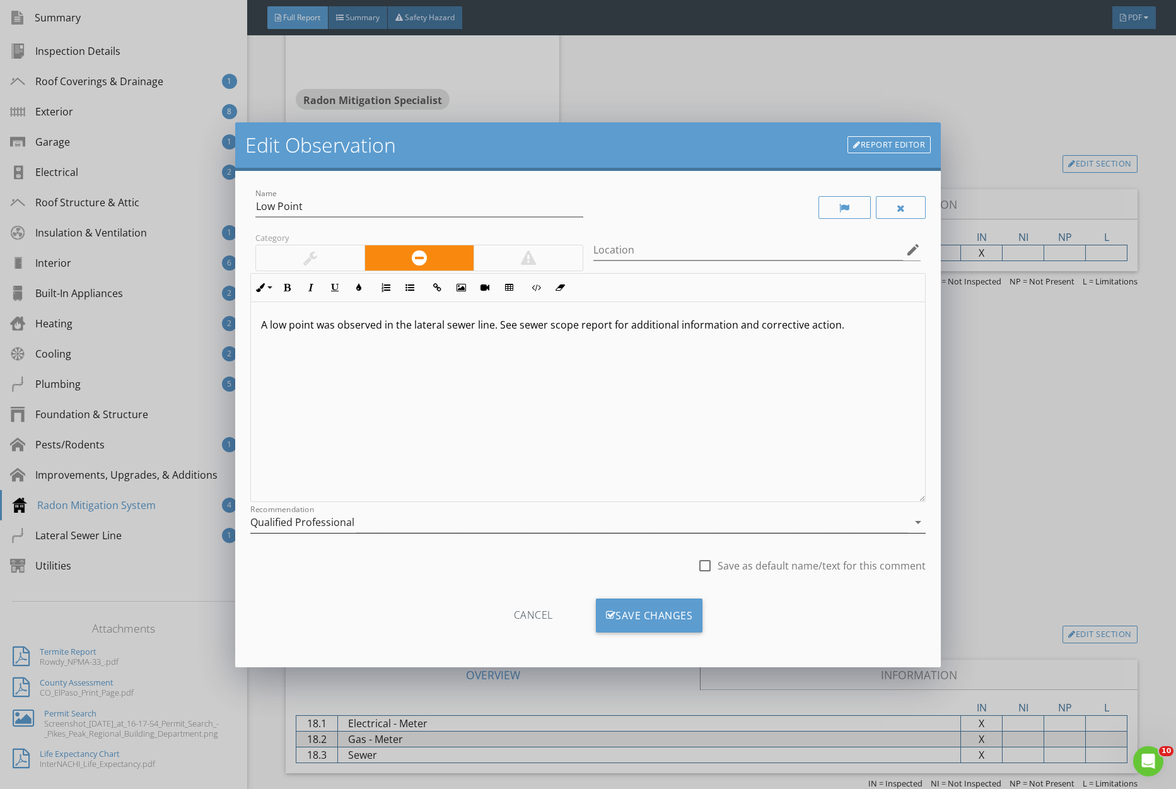
click at [371, 522] on div "Qualified Professional" at bounding box center [579, 522] width 658 height 21
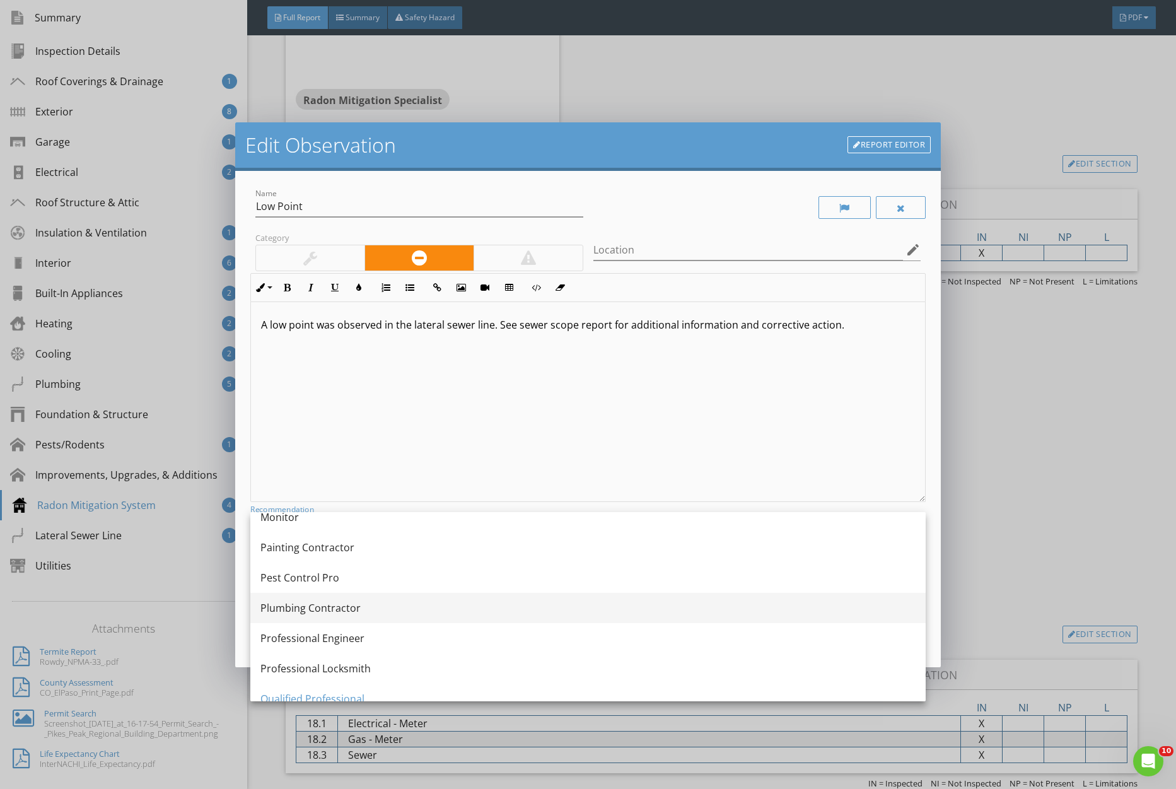
scroll to position [1286, 0]
click at [433, 612] on div "Plumbing Contractor" at bounding box center [588, 608] width 655 height 15
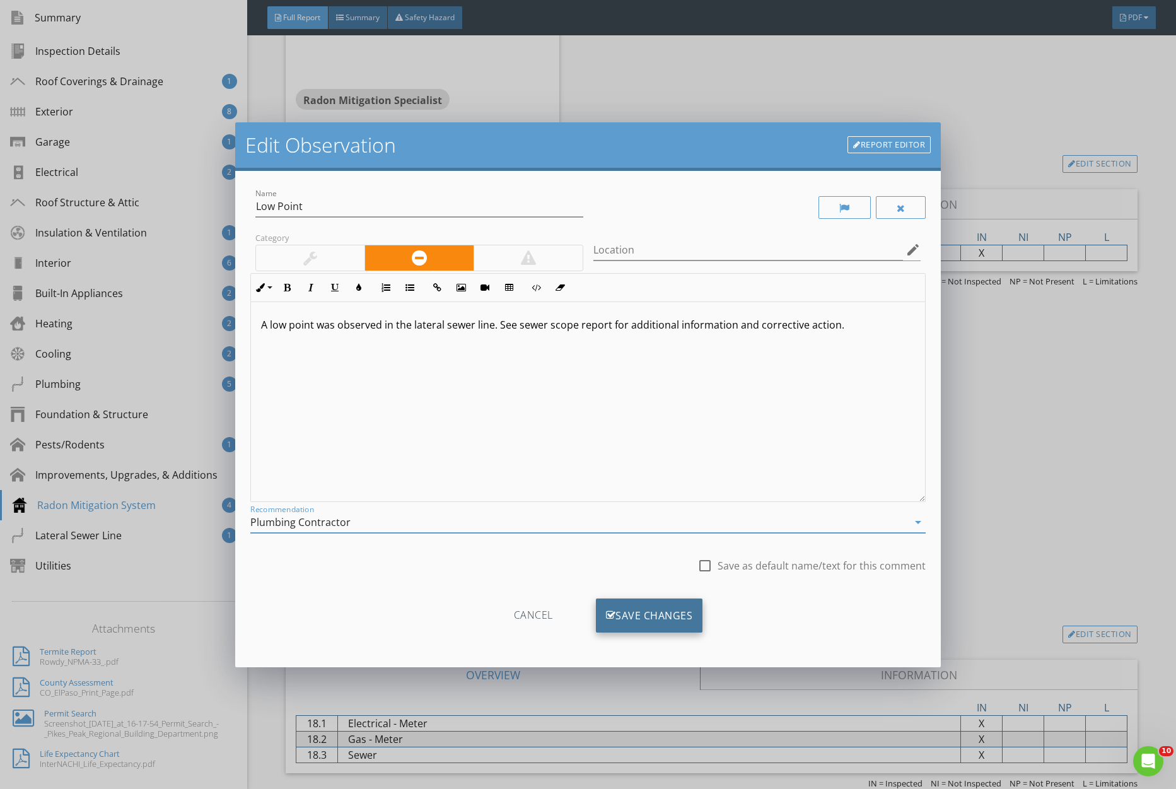
click at [629, 617] on div "Save Changes" at bounding box center [649, 616] width 107 height 34
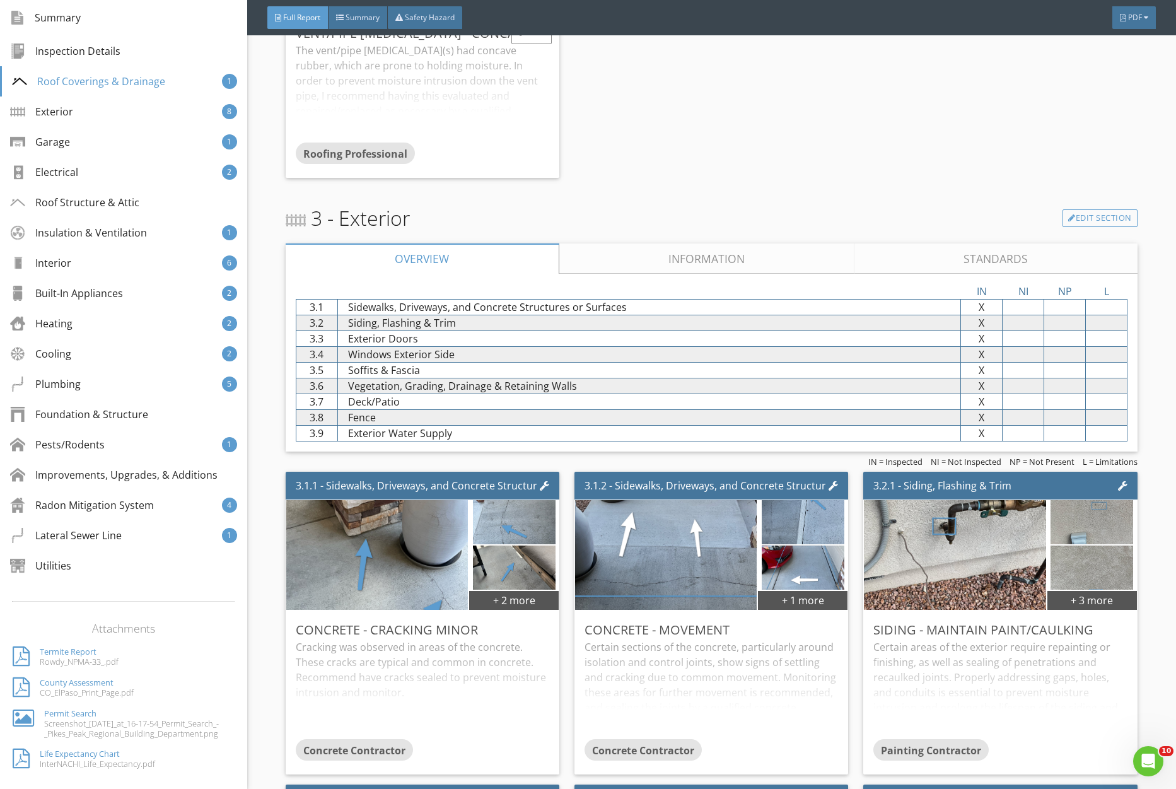
scroll to position [1209, 0]
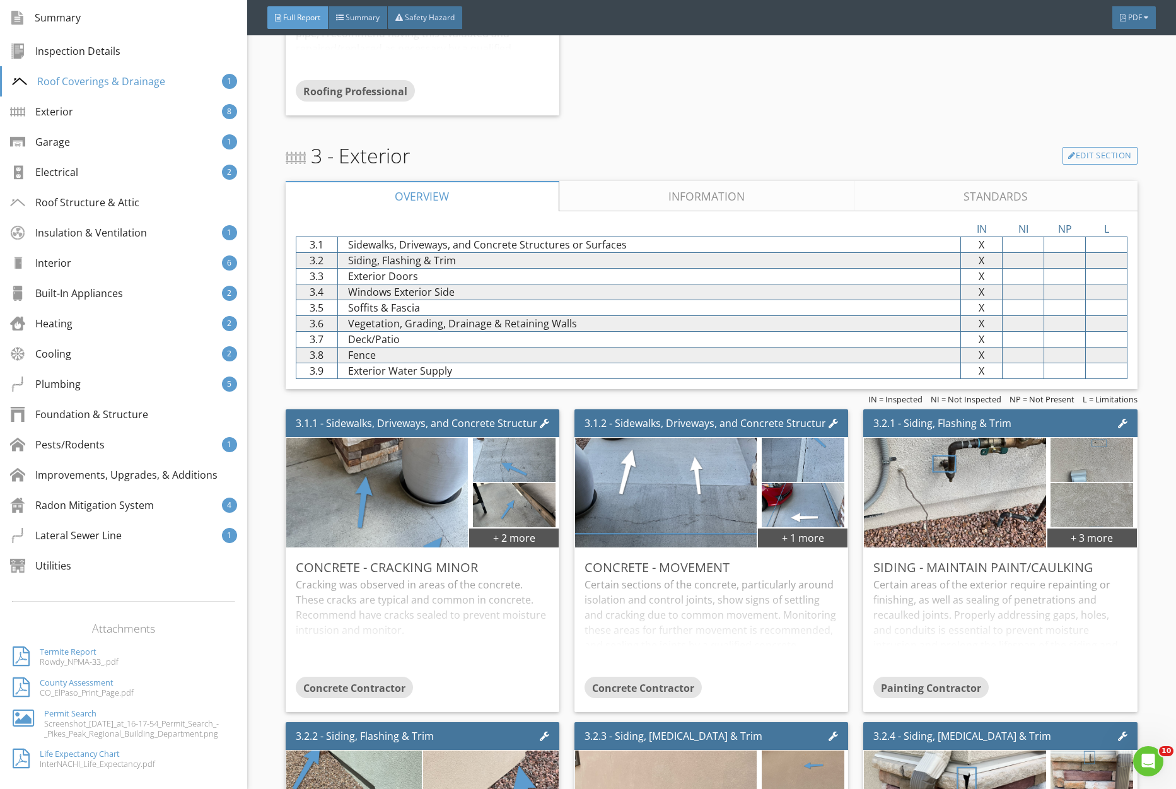
drag, startPoint x: 682, startPoint y: 199, endPoint x: 690, endPoint y: 230, distance: 31.4
click at [682, 199] on link "Information" at bounding box center [707, 196] width 296 height 30
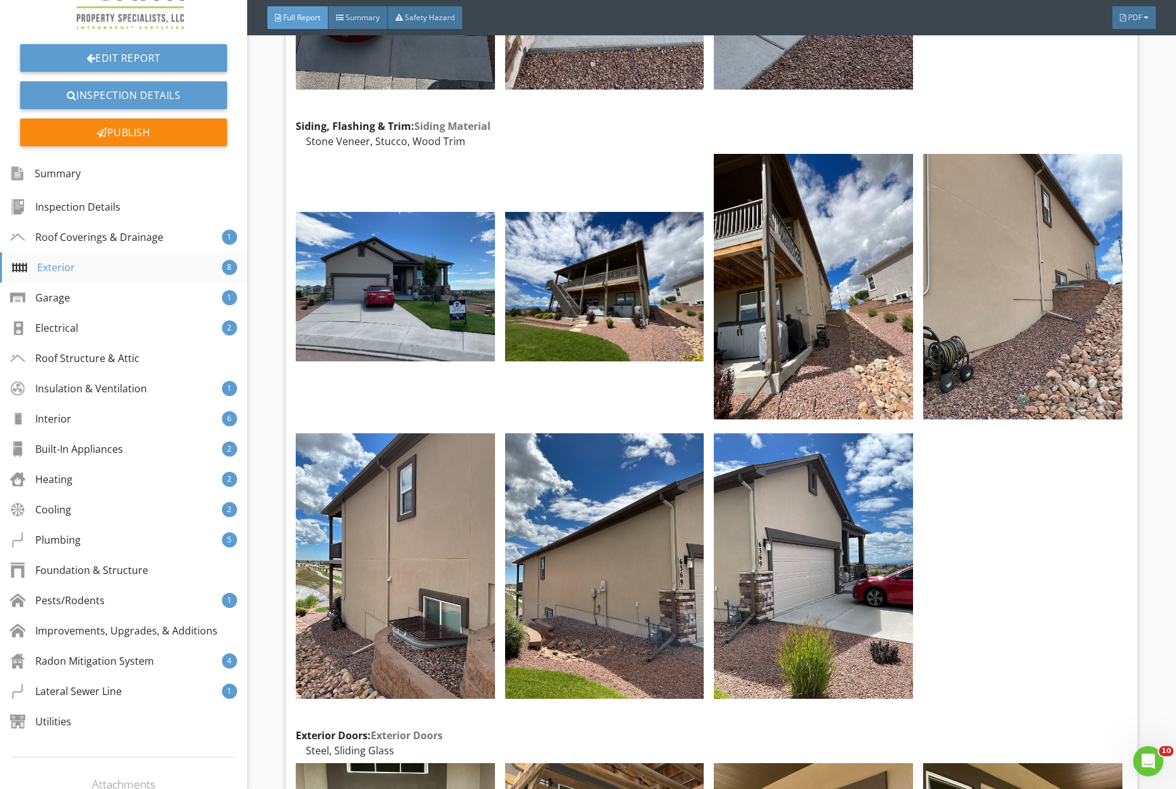
scroll to position [0, 0]
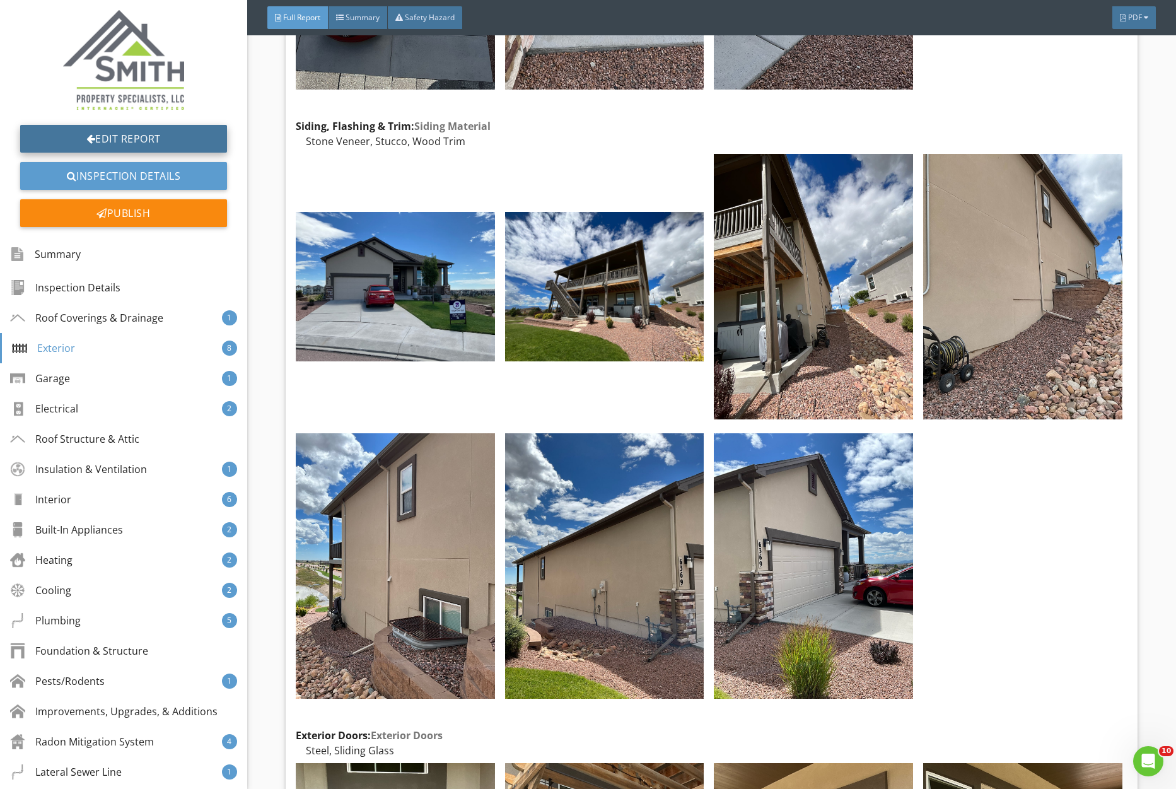
click at [161, 142] on link "Edit Report" at bounding box center [123, 139] width 207 height 28
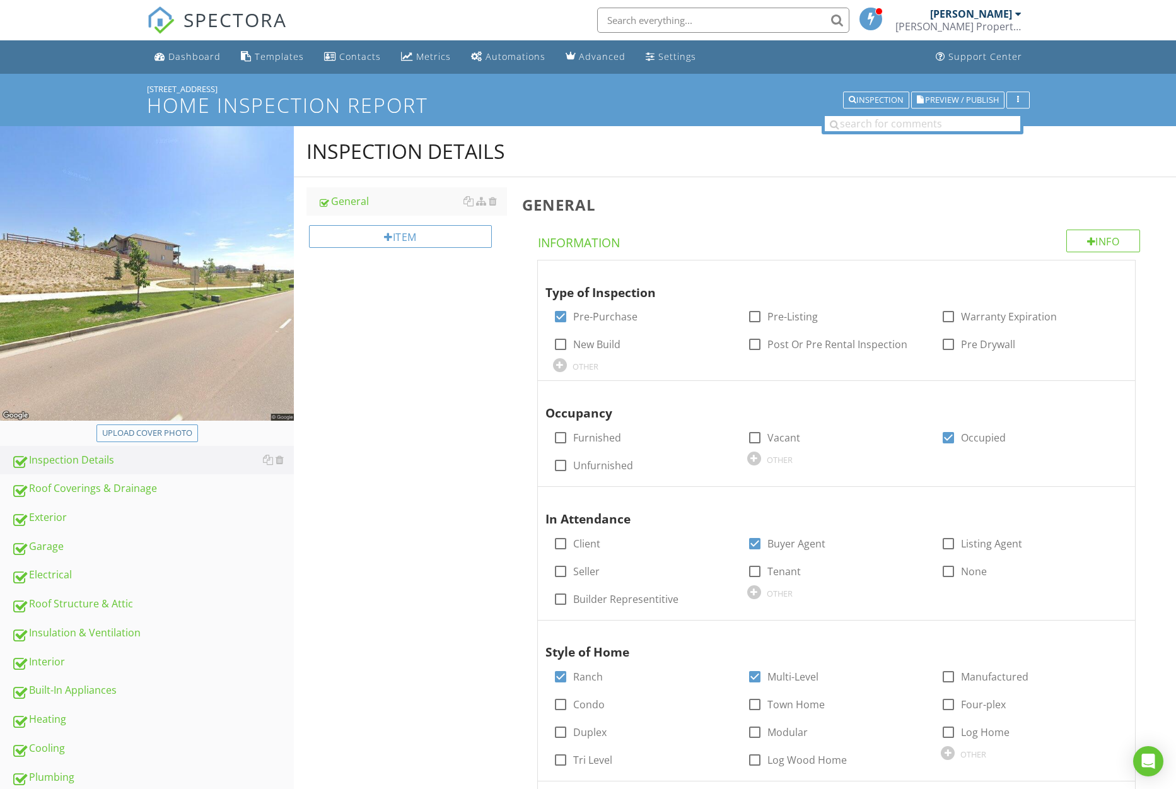
click at [181, 435] on div "Upload cover photo" at bounding box center [147, 433] width 90 height 13
type input "C:\fakepath\photo.jpg"
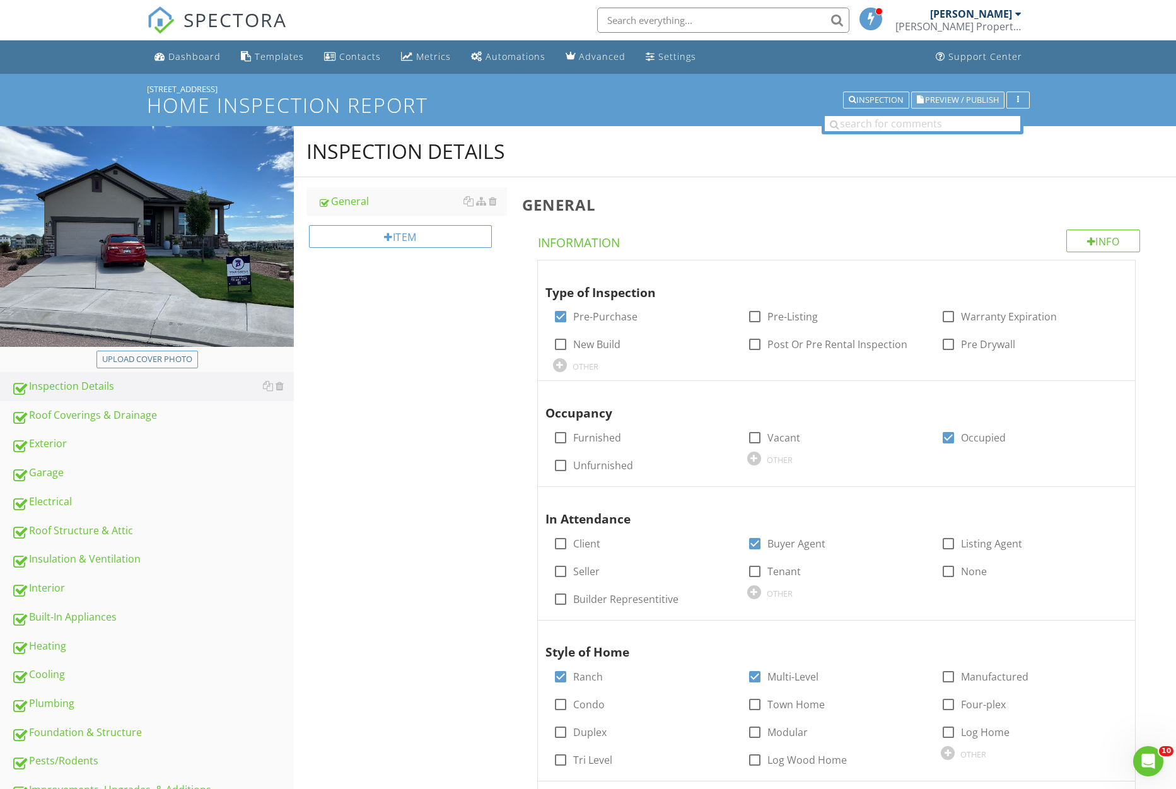
click at [937, 102] on span "Preview / Publish" at bounding box center [962, 100] width 74 height 8
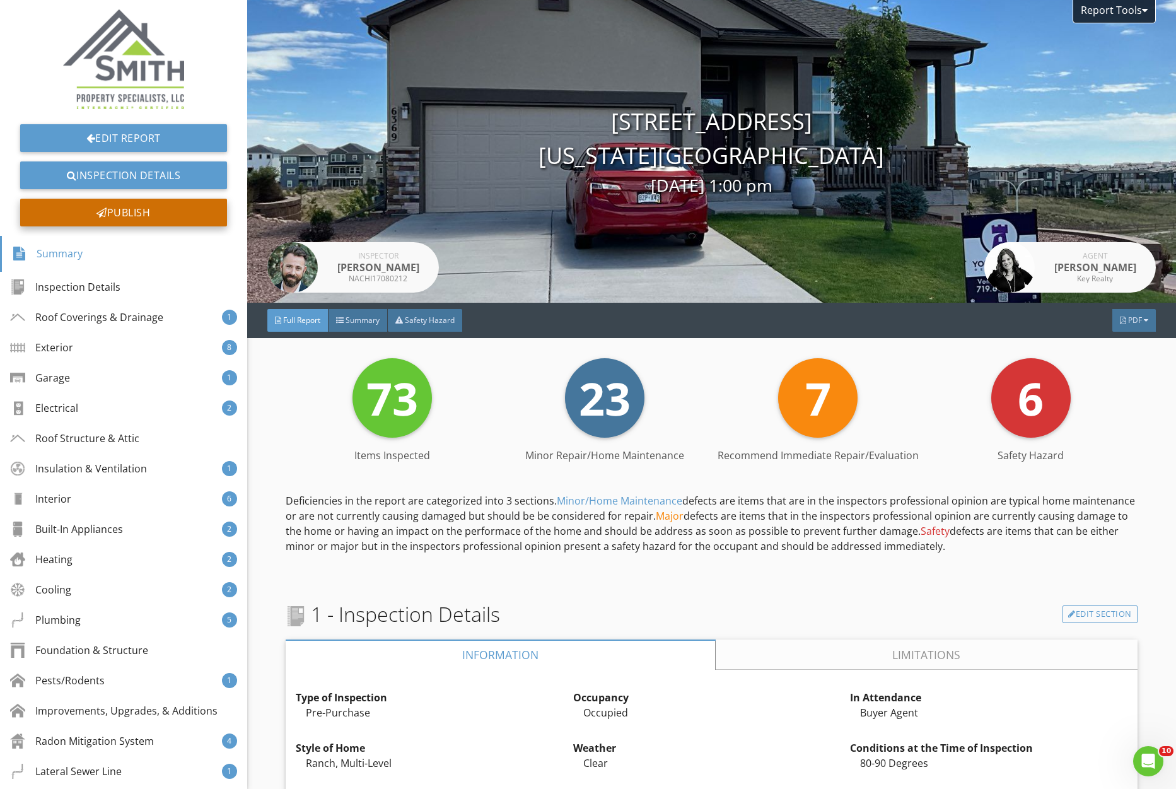
click at [124, 213] on div "Publish" at bounding box center [123, 213] width 207 height 28
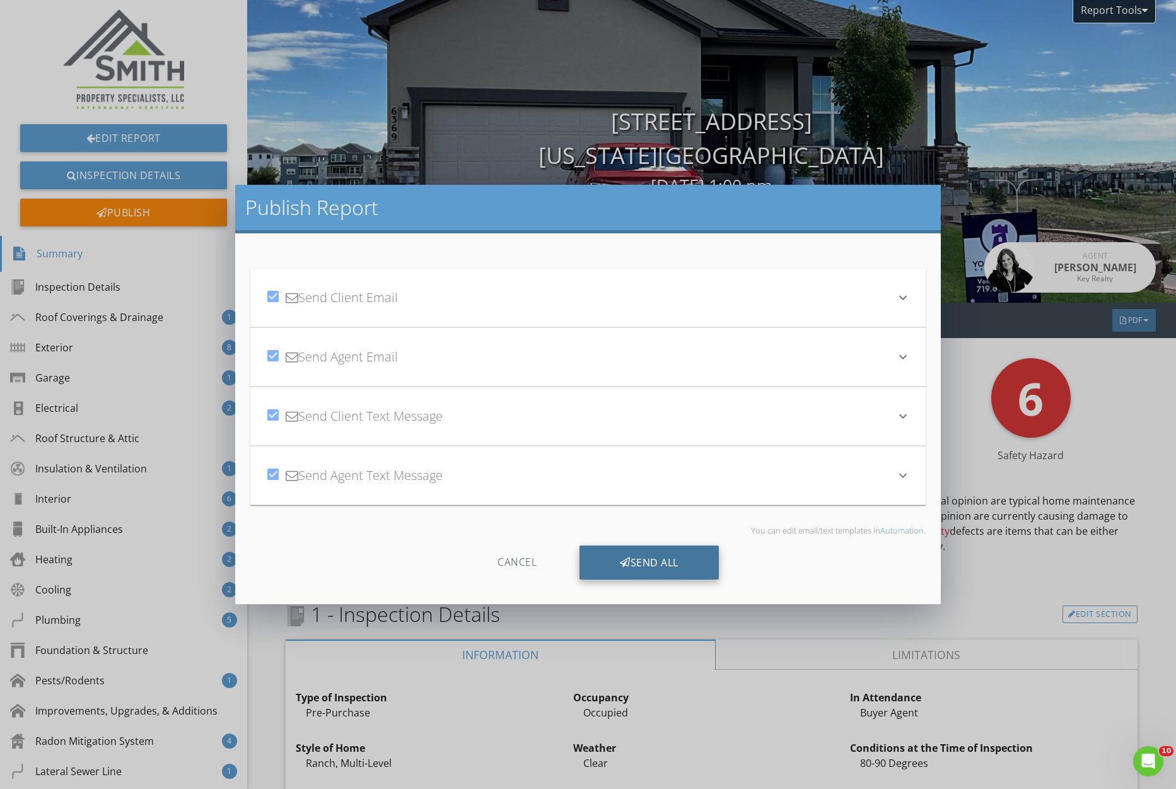
click at [663, 565] on div "Send All" at bounding box center [649, 563] width 139 height 34
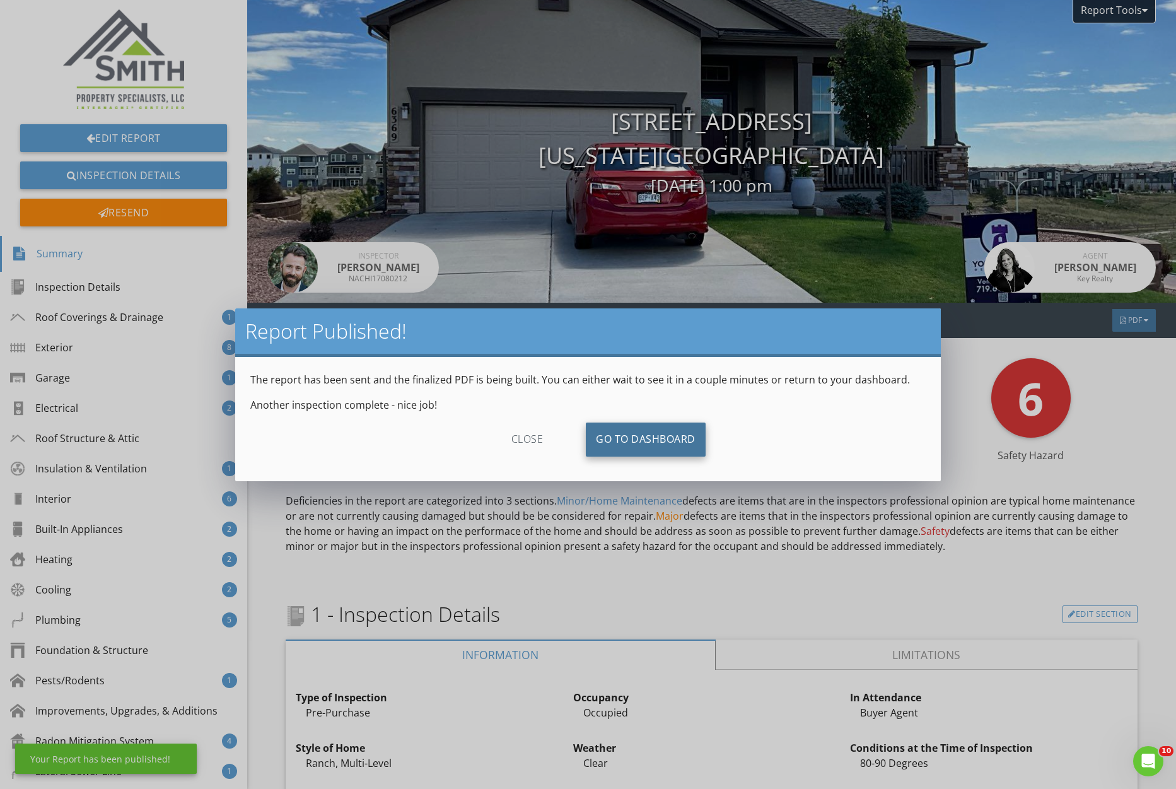
click at [628, 445] on link "Go To Dashboard" at bounding box center [646, 440] width 120 height 34
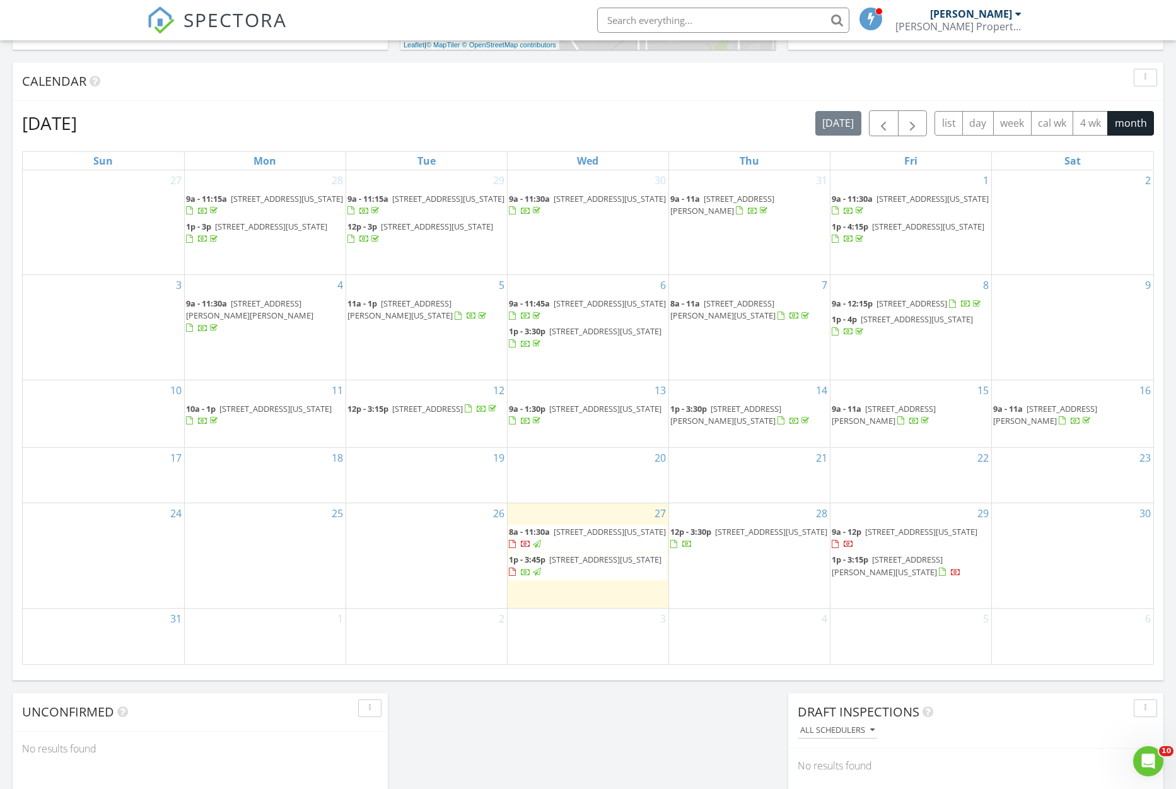
scroll to position [549, 0]
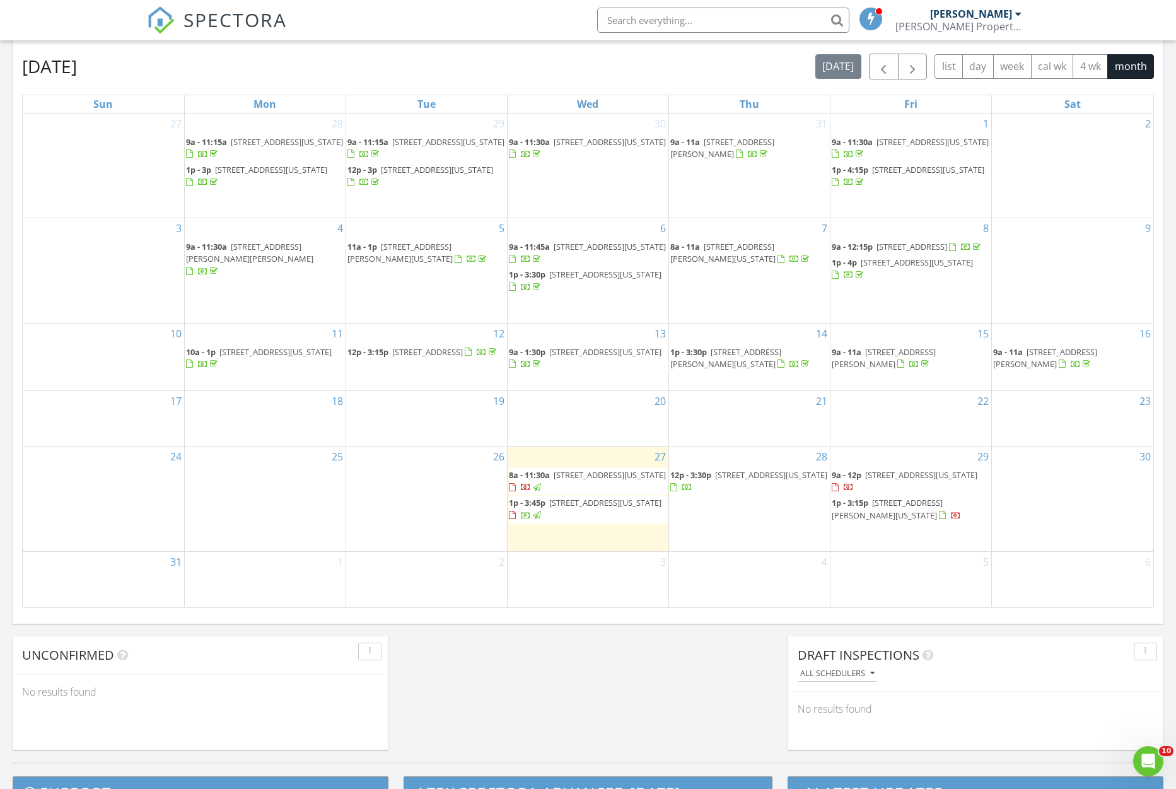
click at [459, 577] on div "2" at bounding box center [426, 579] width 161 height 55
click at [442, 518] on link "Inspection" at bounding box center [424, 523] width 65 height 20
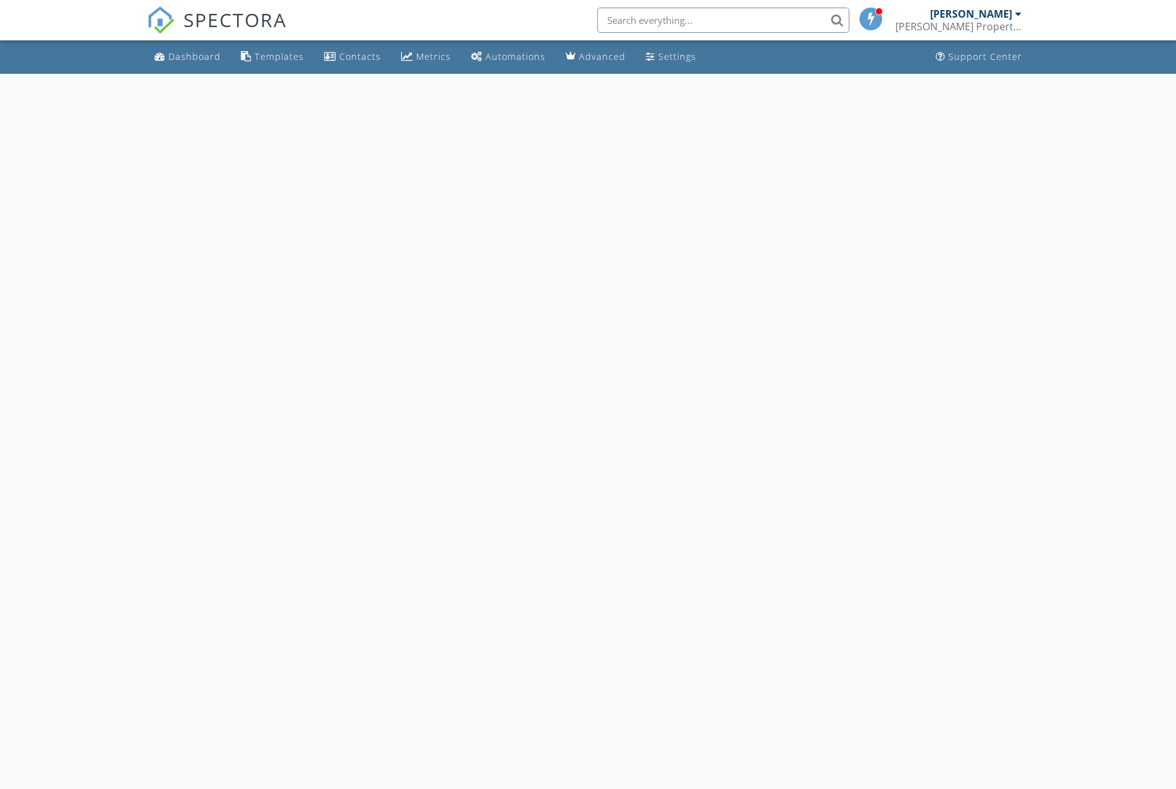
select select "8"
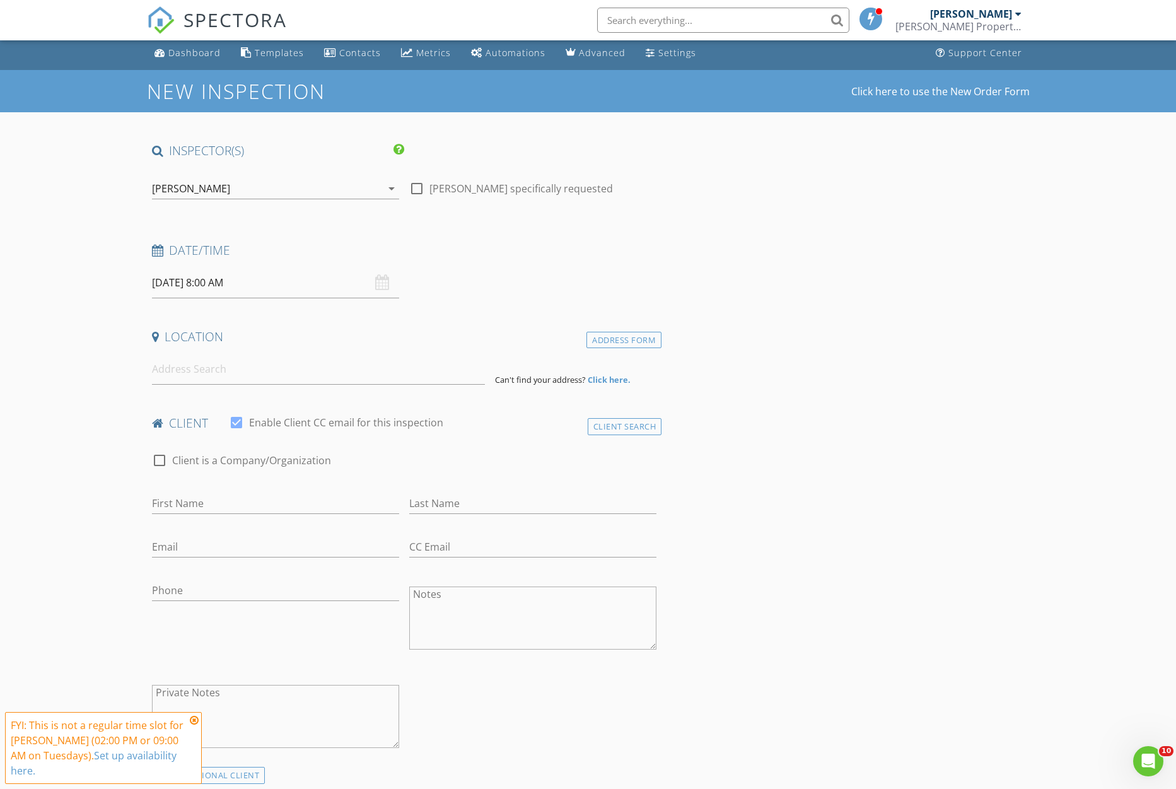
click at [267, 288] on input "[DATE] 8:00 AM" at bounding box center [275, 282] width 247 height 31
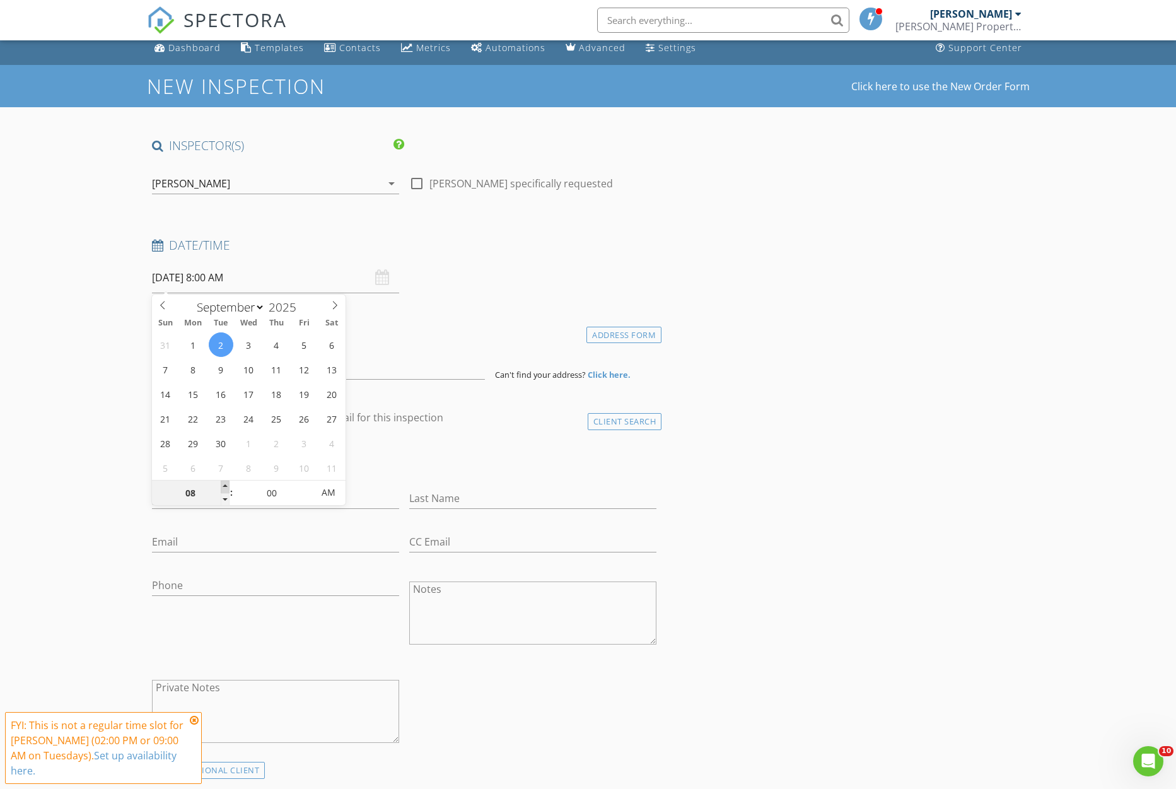
type input "09"
type input "[DATE] 9:00 AM"
click at [223, 487] on span at bounding box center [225, 487] width 9 height 13
click at [351, 478] on div "First Name" at bounding box center [275, 499] width 257 height 44
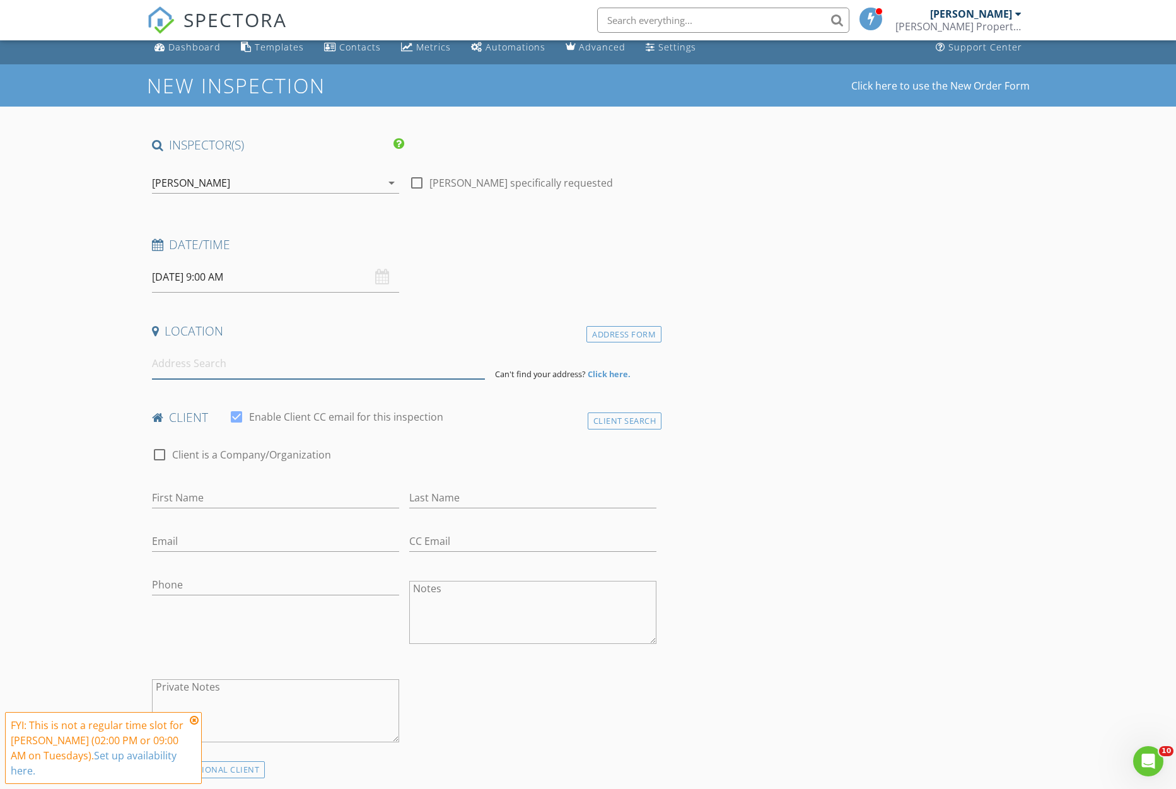
click at [332, 367] on input at bounding box center [318, 363] width 333 height 31
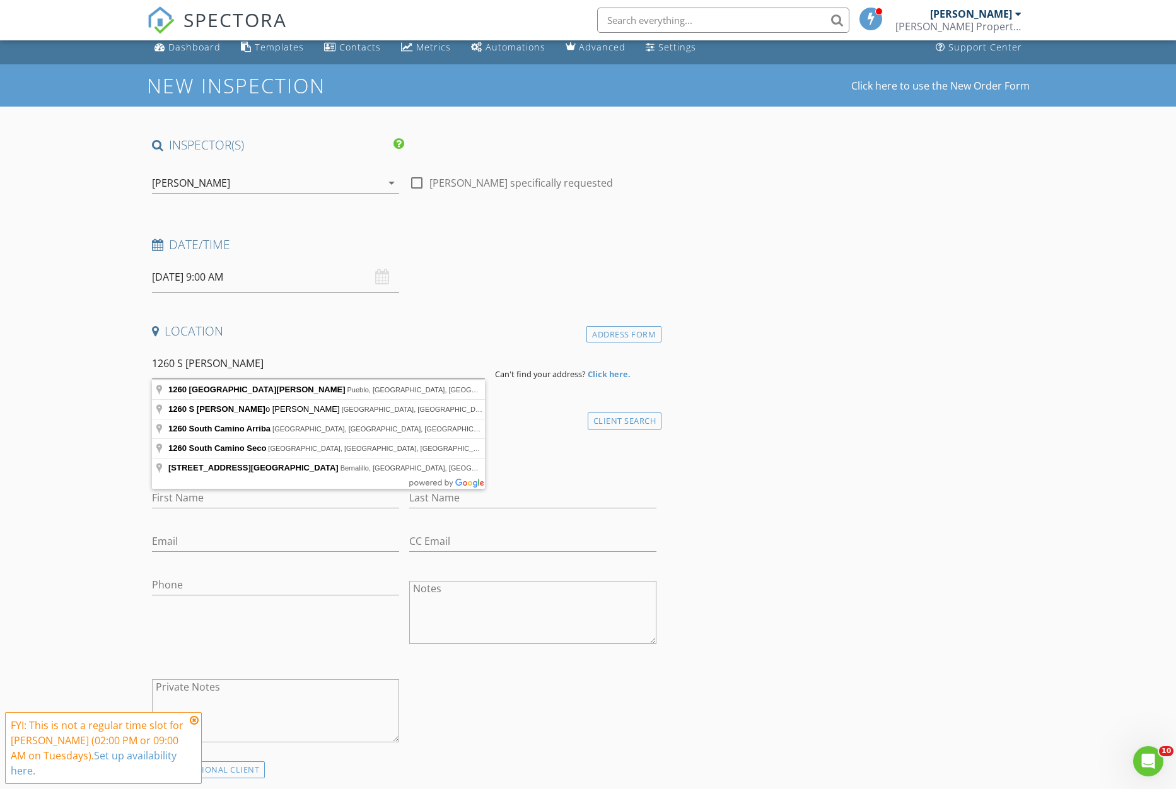
type input "[STREET_ADDRESS][PERSON_NAME]"
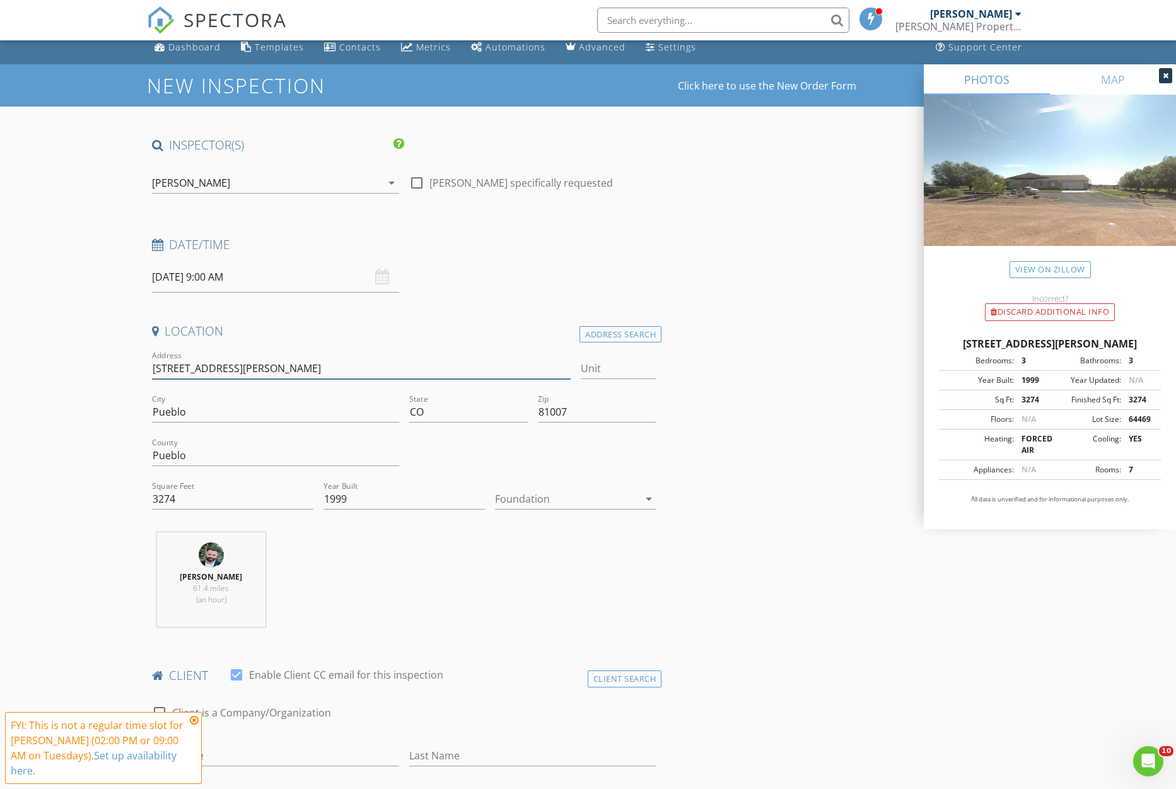
click at [309, 373] on input "[STREET_ADDRESS][PERSON_NAME]" at bounding box center [361, 368] width 419 height 21
drag, startPoint x: 308, startPoint y: 368, endPoint x: 135, endPoint y: 355, distance: 173.3
click at [152, 358] on input "[STREET_ADDRESS][PERSON_NAME]" at bounding box center [361, 368] width 419 height 21
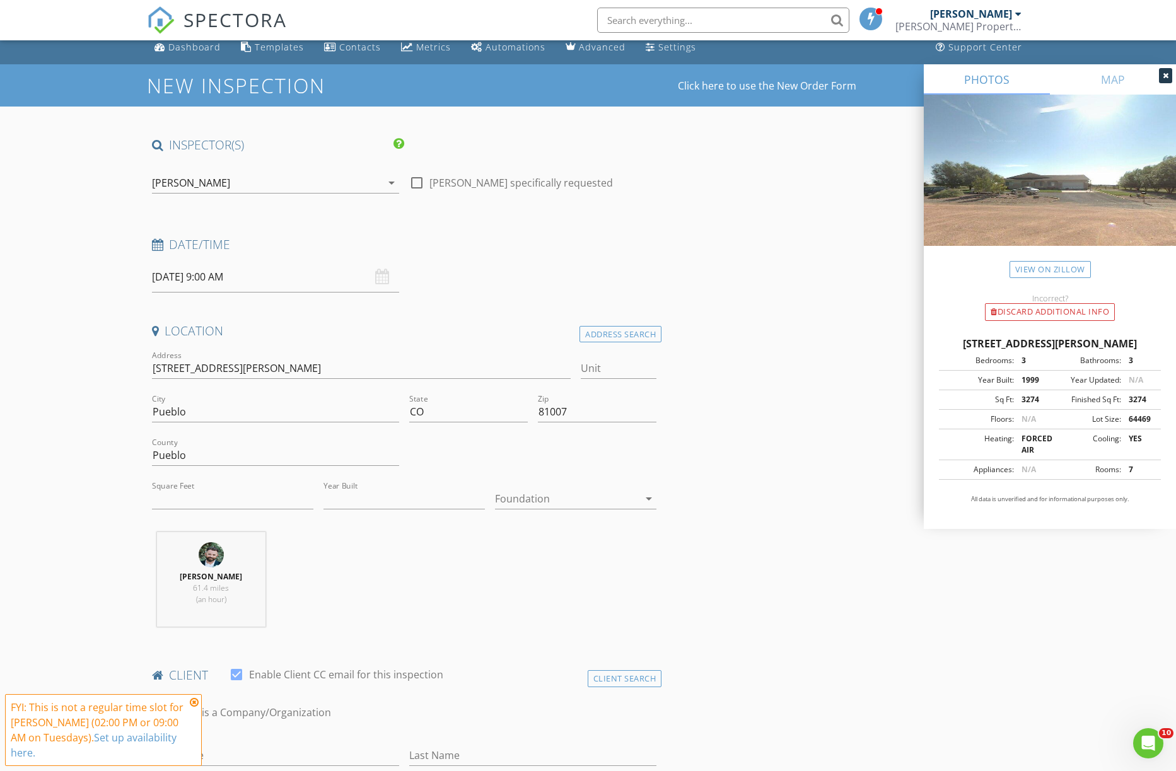
type input "3274"
type input "1999"
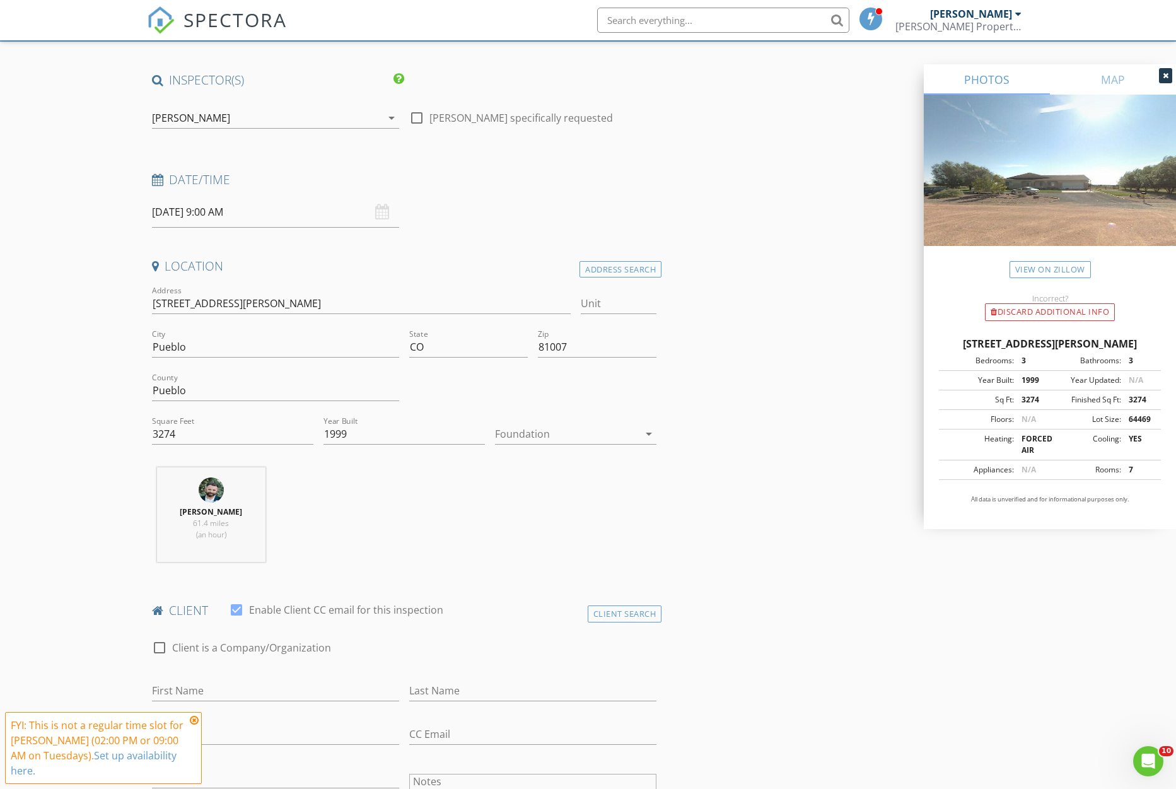
scroll to position [287, 0]
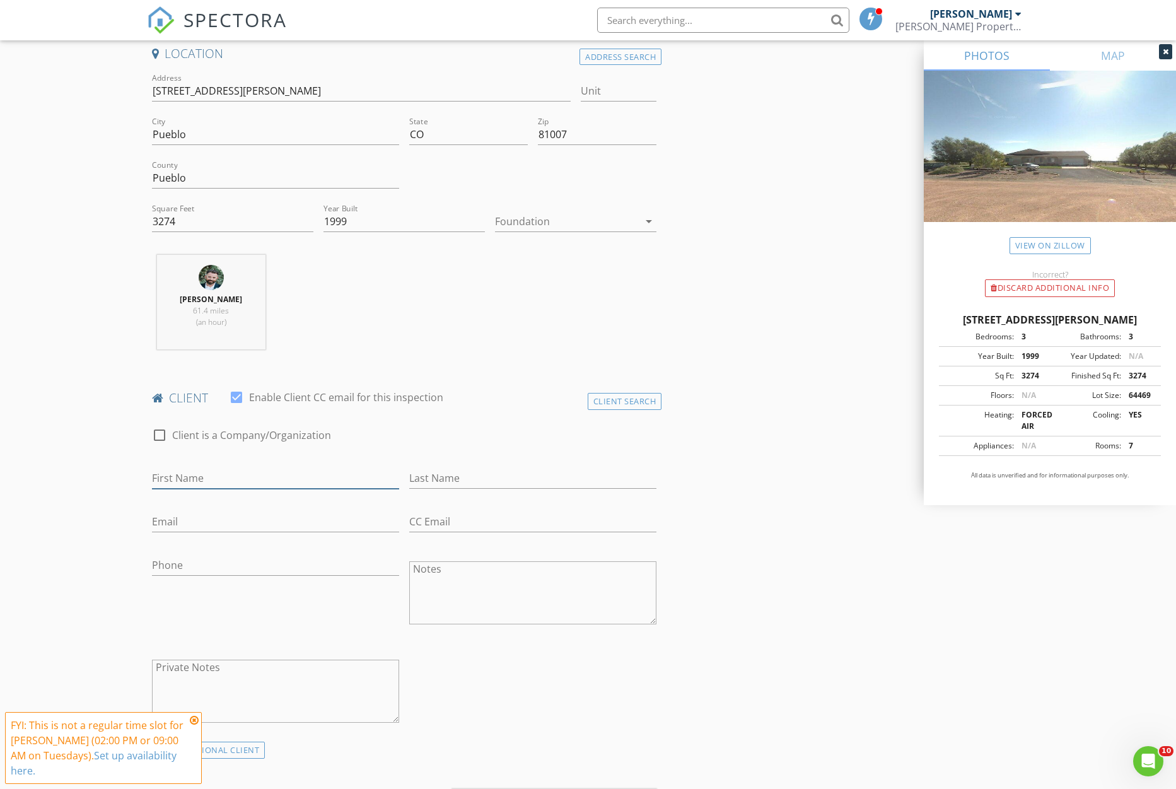
click at [194, 472] on input "First Name" at bounding box center [275, 478] width 247 height 21
click at [222, 479] on input "First Name" at bounding box center [275, 478] width 247 height 21
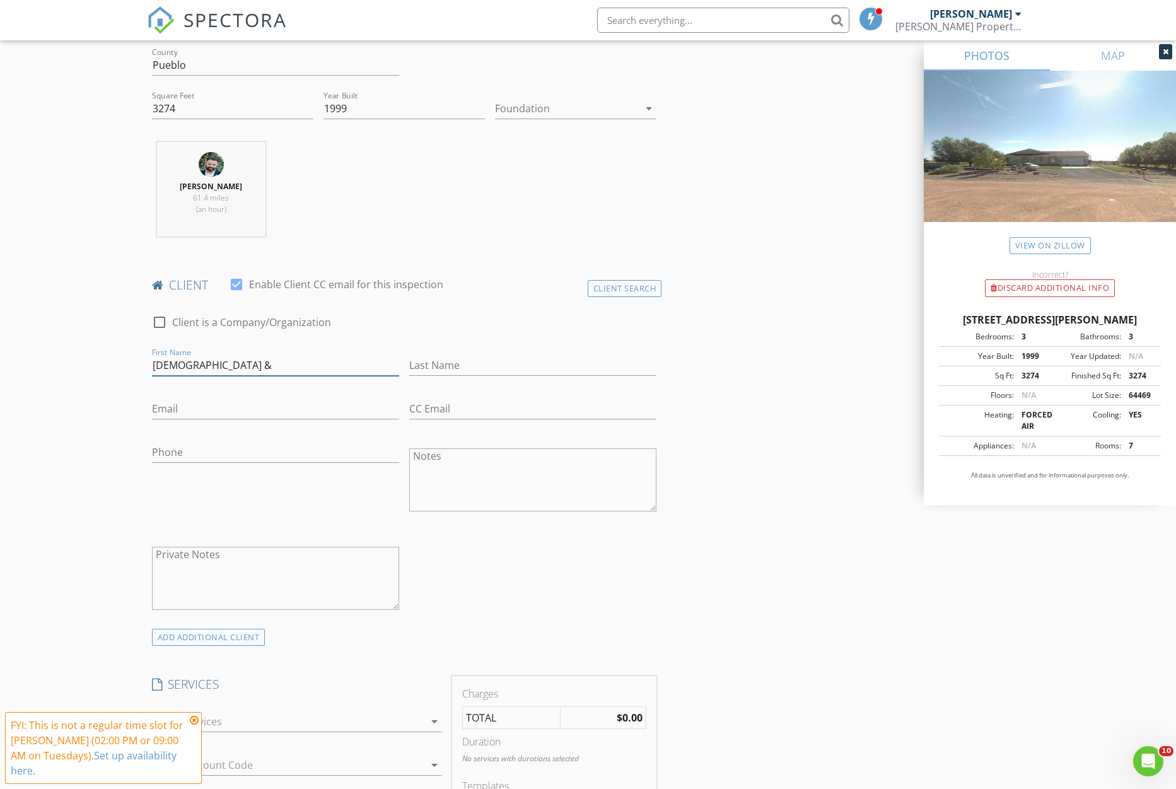
scroll to position [693, 0]
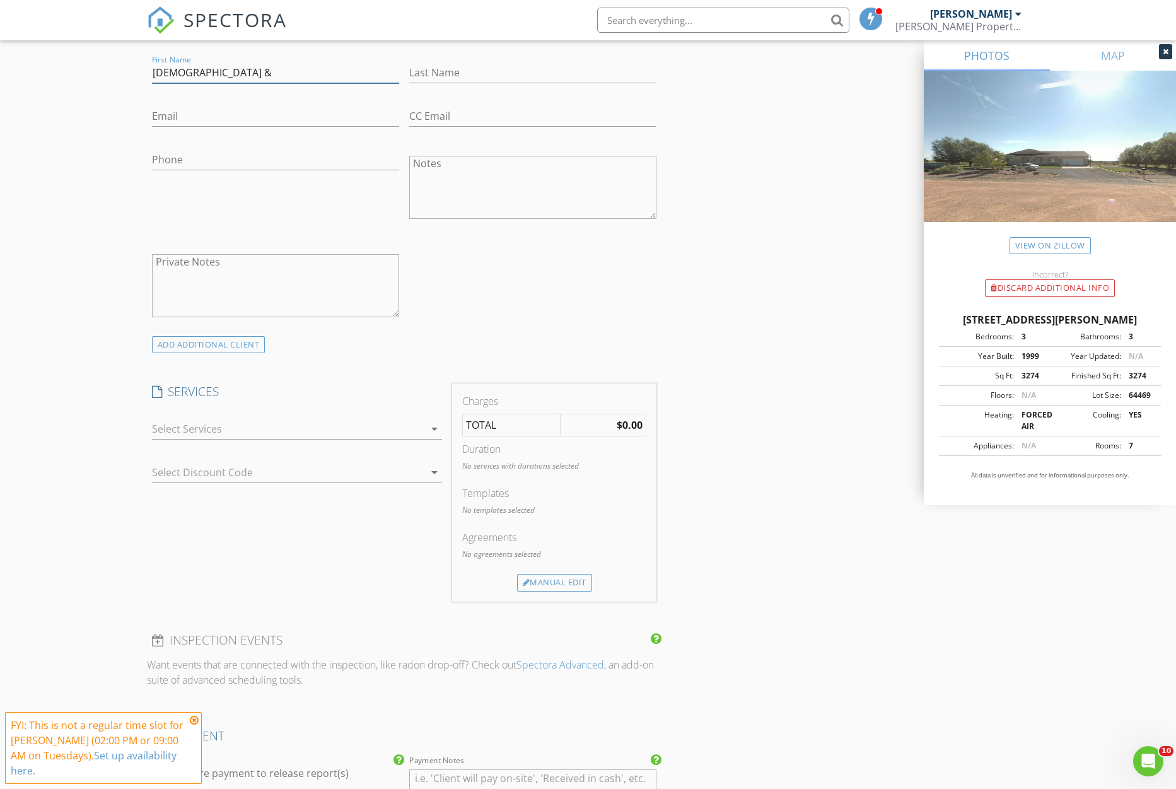
type input "[DEMOGRAPHIC_DATA] &"
click at [190, 423] on div at bounding box center [288, 429] width 272 height 20
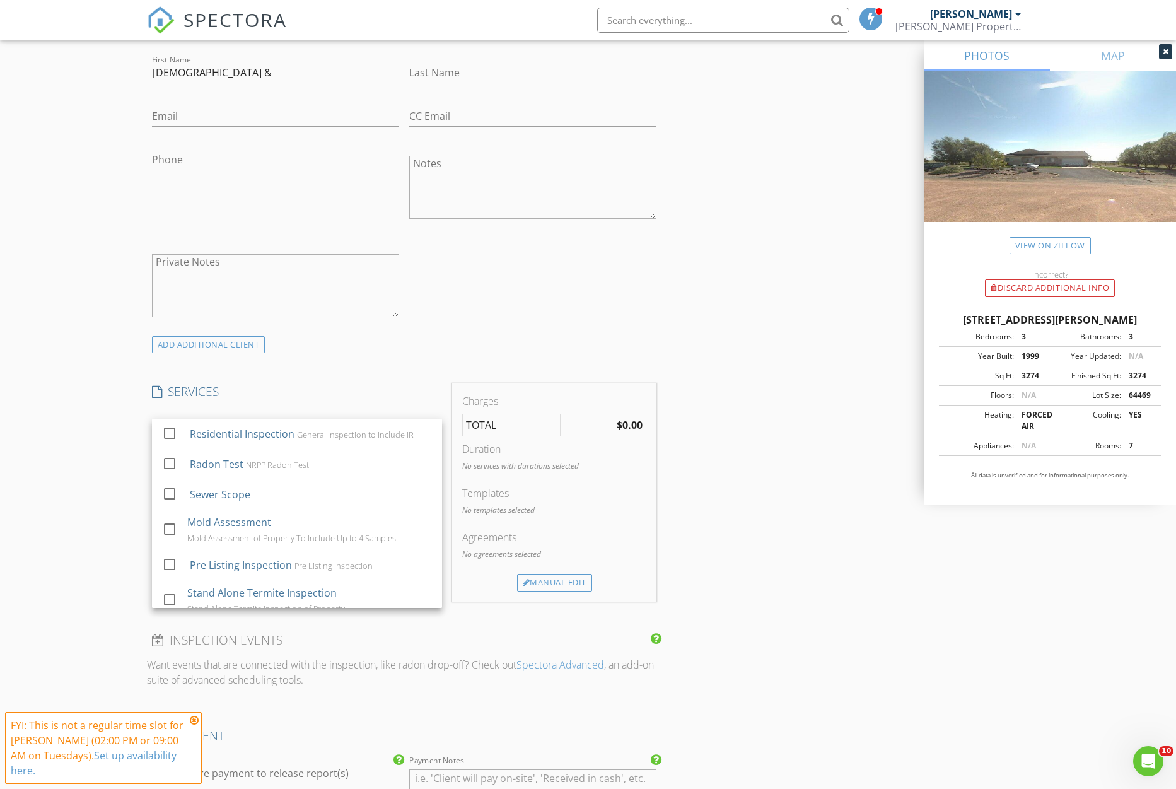
click at [175, 438] on div at bounding box center [169, 433] width 21 height 21
checkbox input "true"
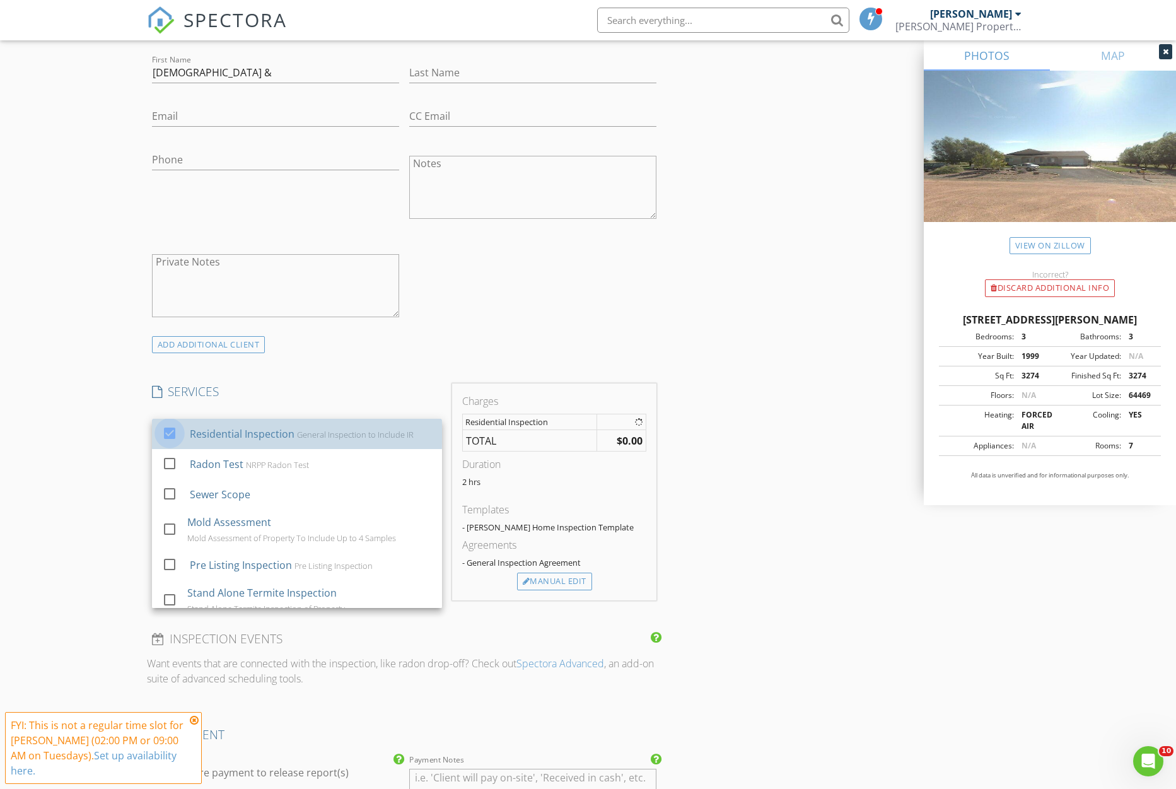
click at [121, 476] on div "New Inspection Click here to use the New Order Form INSPECTOR(S) check_box [PER…" at bounding box center [588, 509] width 1176 height 2256
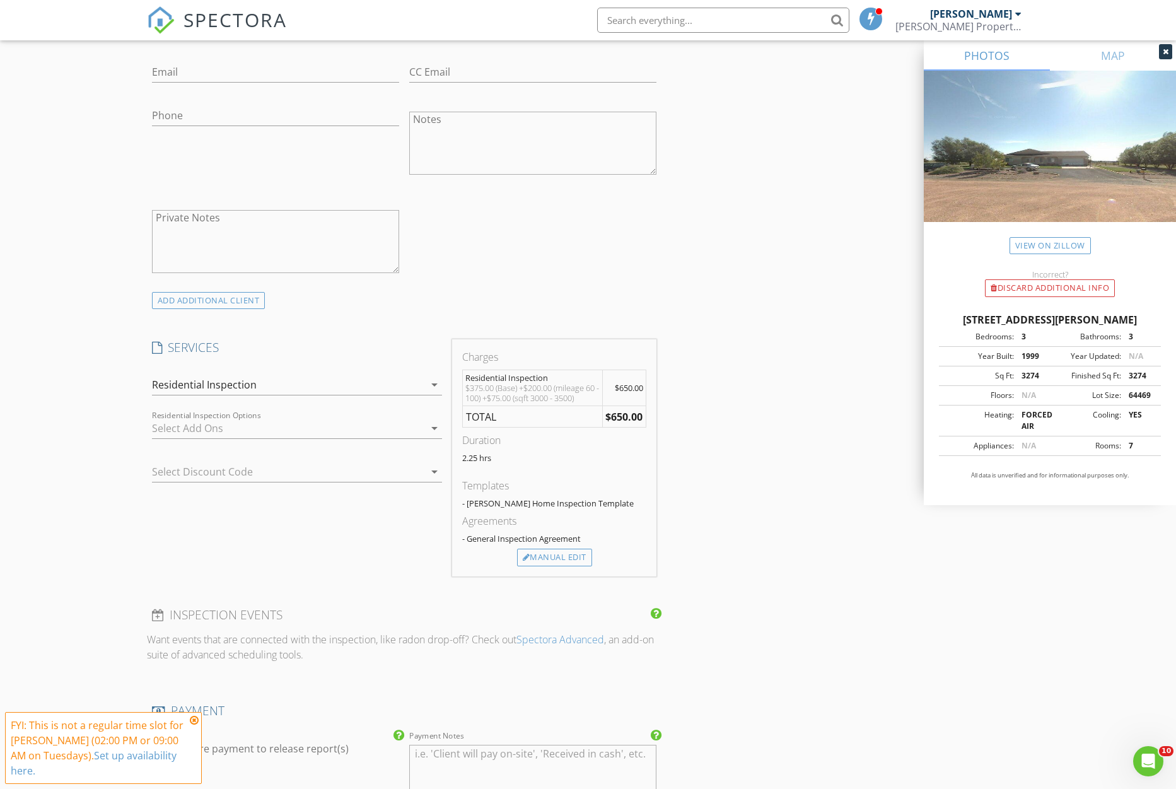
scroll to position [754, 0]
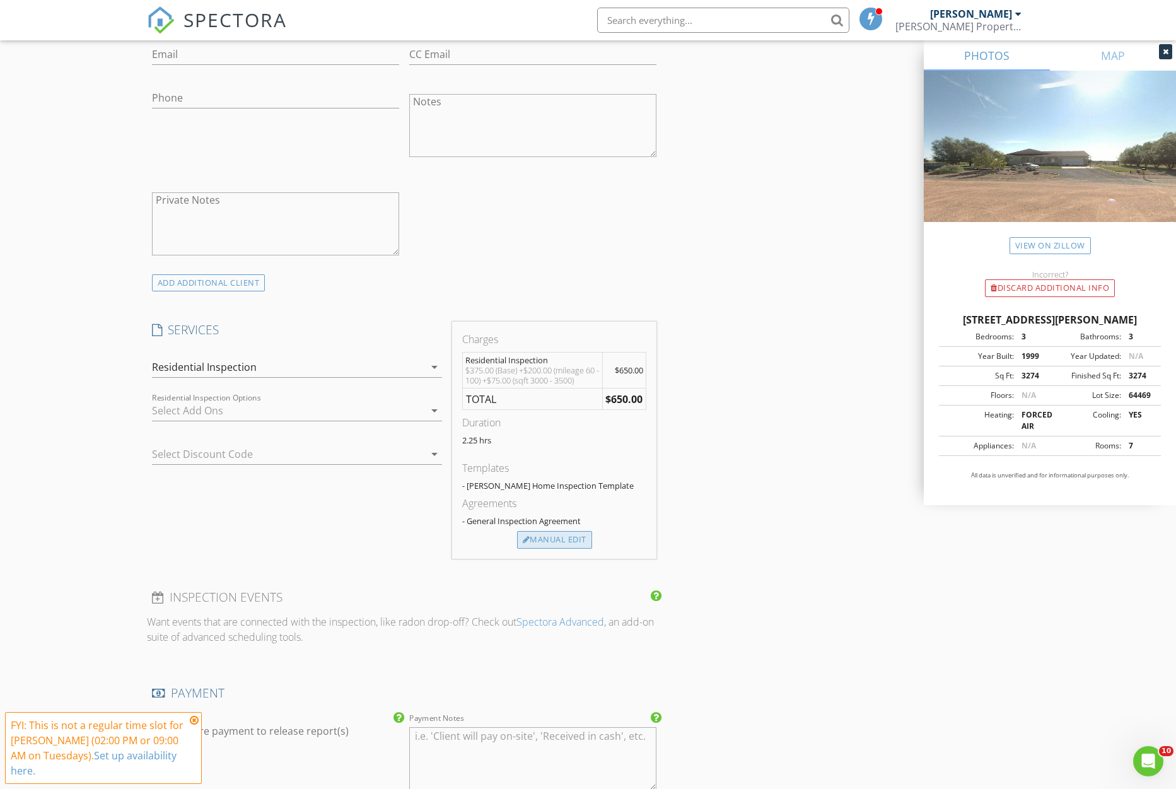
click at [556, 540] on div "Manual Edit" at bounding box center [554, 540] width 75 height 18
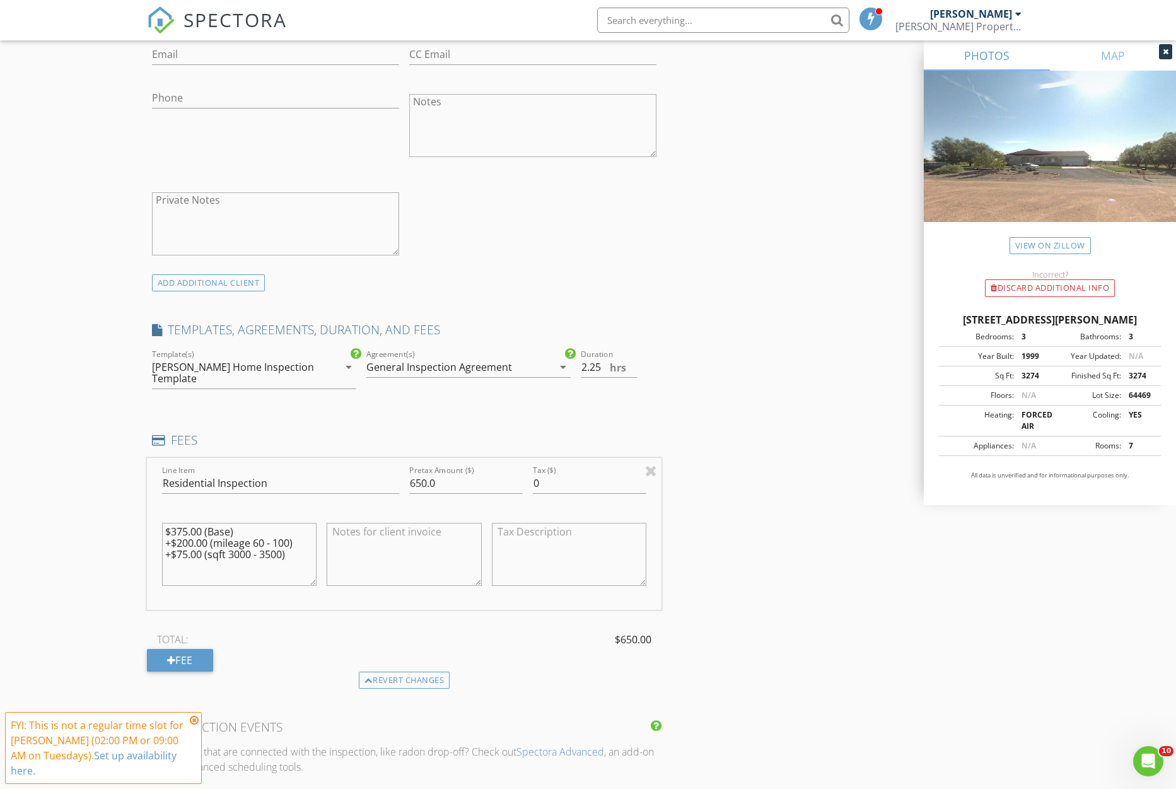
click at [182, 532] on textarea "$375.00 (Base) +$200.00 (mileage 60 - 100) +$75.00 (sqft 3000 - 3500)" at bounding box center [239, 554] width 155 height 63
type textarea "$375.00 (Base) +$100.00 (mileage 60 - 100) +$75.00 (sqft 3000 - 3500)"
click at [250, 653] on div "TOTAL: $650.00 Fee" at bounding box center [404, 651] width 515 height 42
click at [416, 473] on input "650.0" at bounding box center [466, 483] width 114 height 21
type input "550.0"
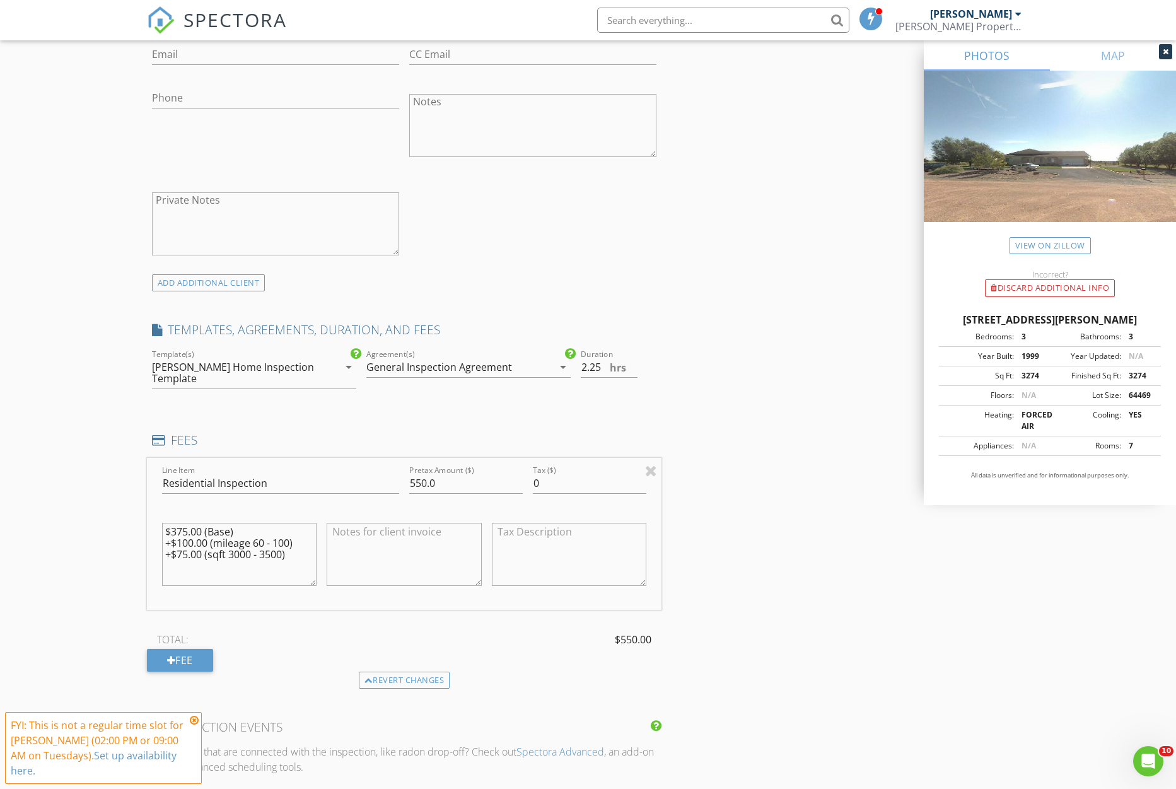
drag, startPoint x: 112, startPoint y: 458, endPoint x: 146, endPoint y: 443, distance: 37.0
click at [112, 457] on div "New Inspection Click here to use the New Order Form INSPECTOR(S) check_box [PER…" at bounding box center [588, 522] width 1176 height 2406
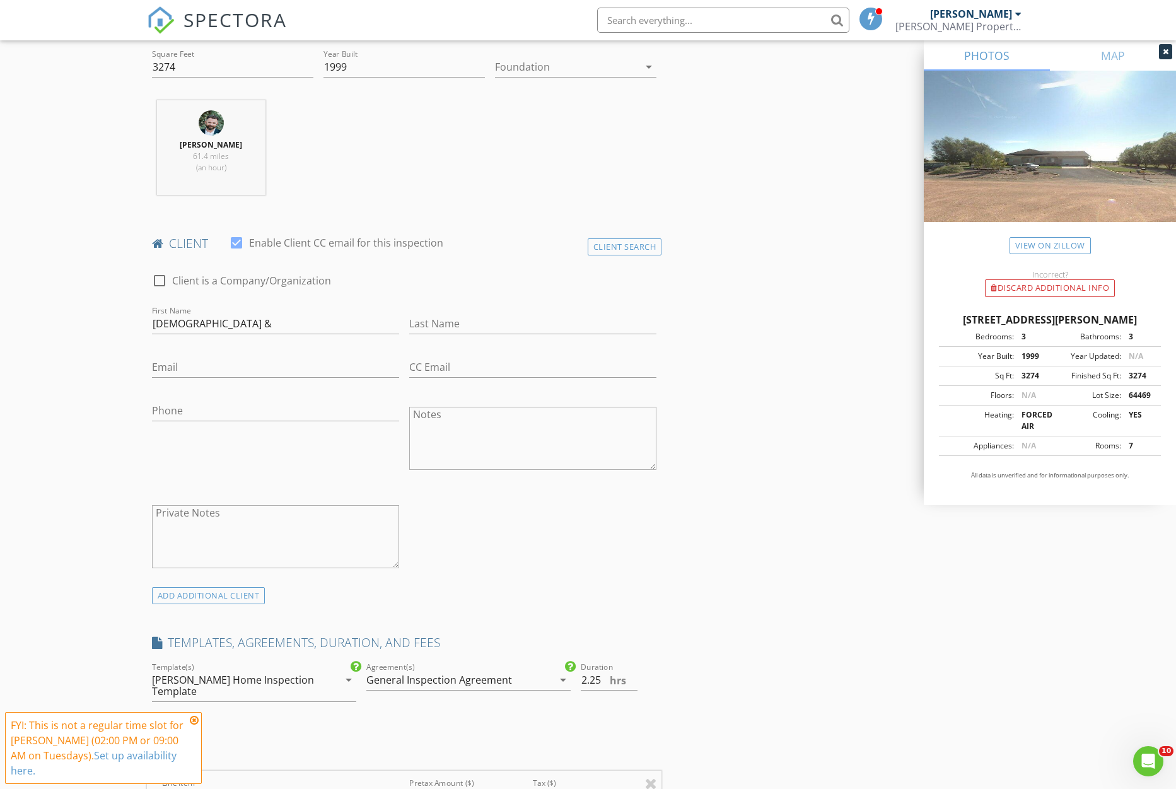
scroll to position [440, 0]
click at [232, 327] on input "[DEMOGRAPHIC_DATA] &" at bounding box center [275, 325] width 247 height 21
type input "[PERSON_NAME] & [PERSON_NAME]"
type input "[PERSON_NAME]"
type input "[EMAIL_ADDRESS][DOMAIN_NAME]"
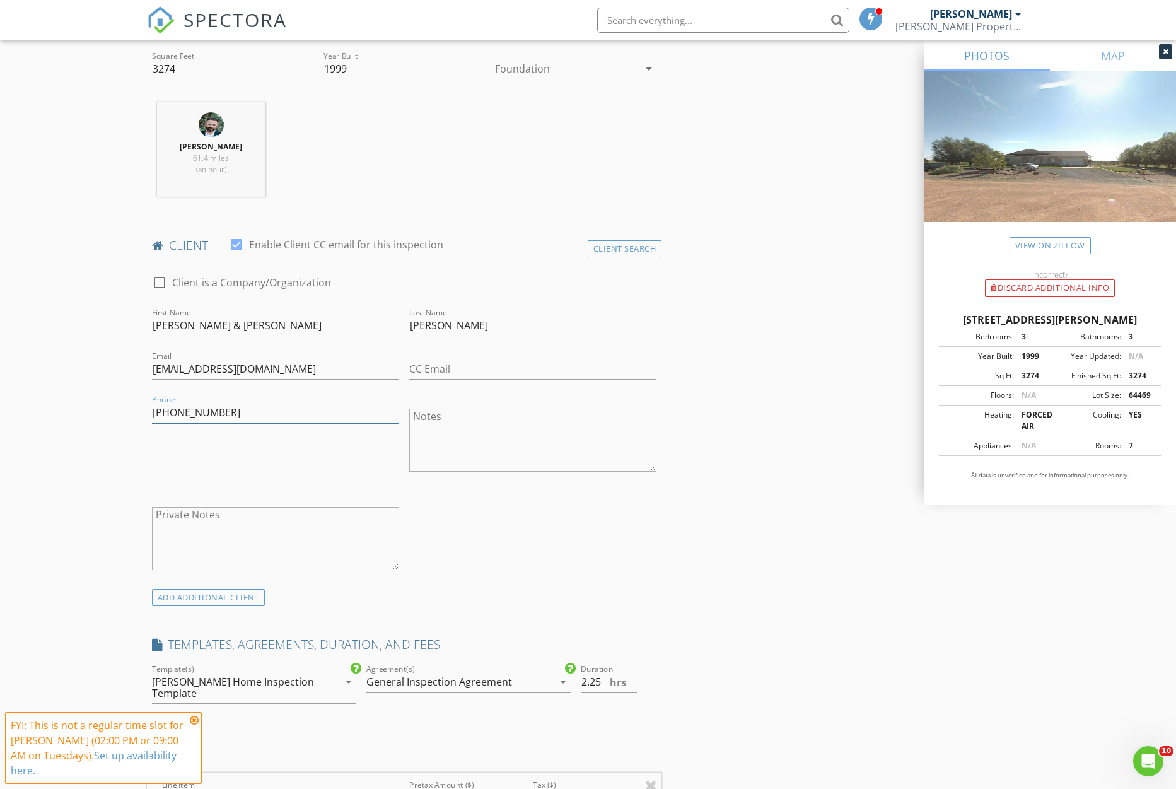
type input "[PHONE_NUMBER]"
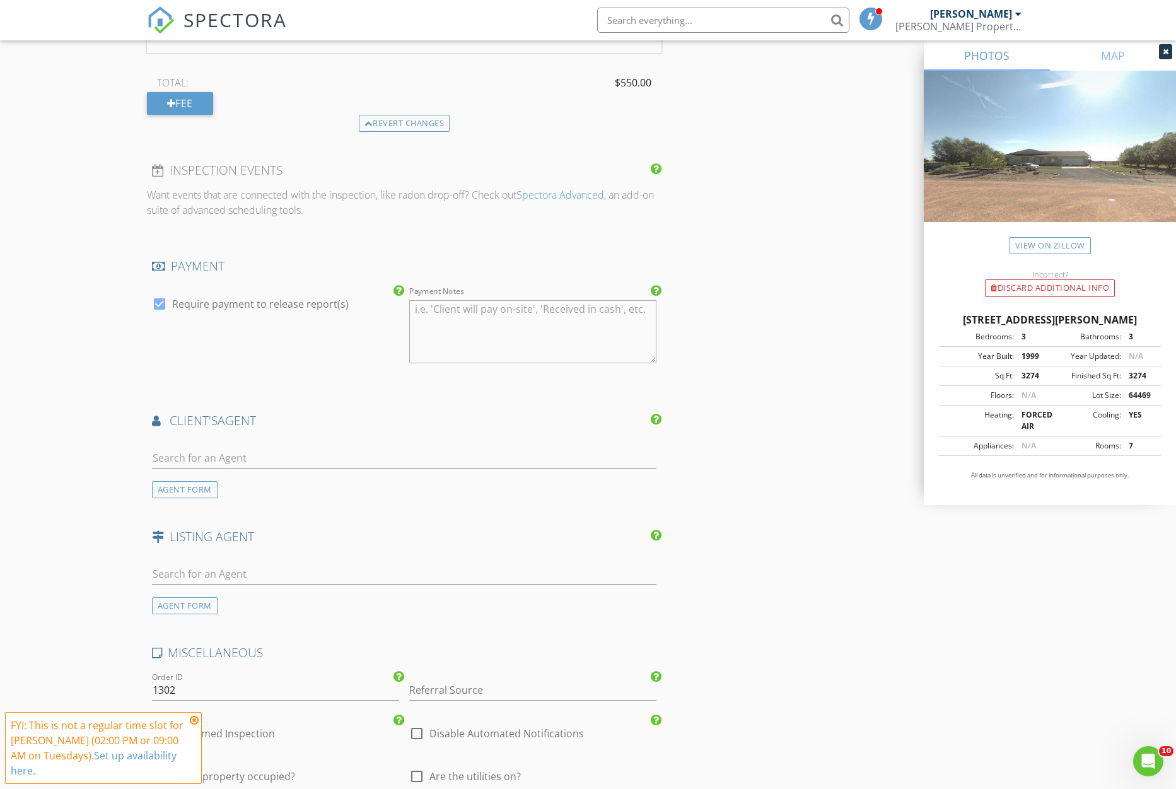
scroll to position [1407, 0]
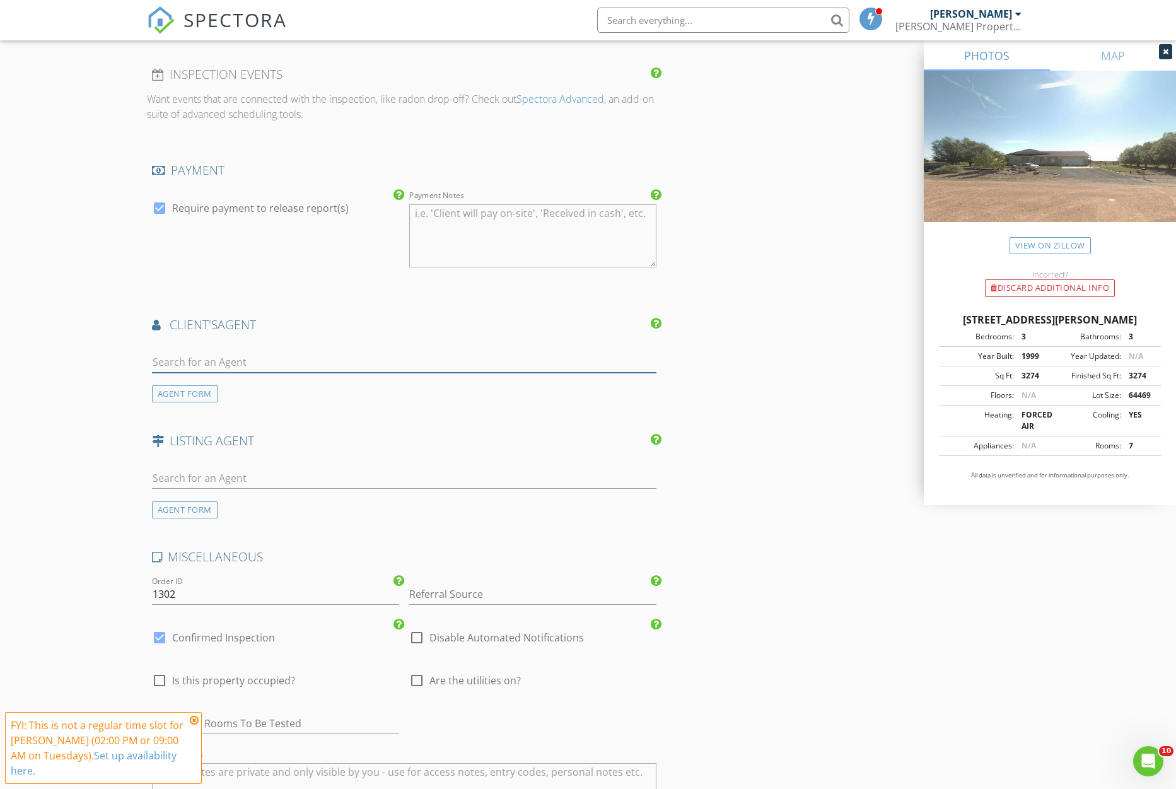
click at [211, 354] on input "text" at bounding box center [404, 362] width 505 height 21
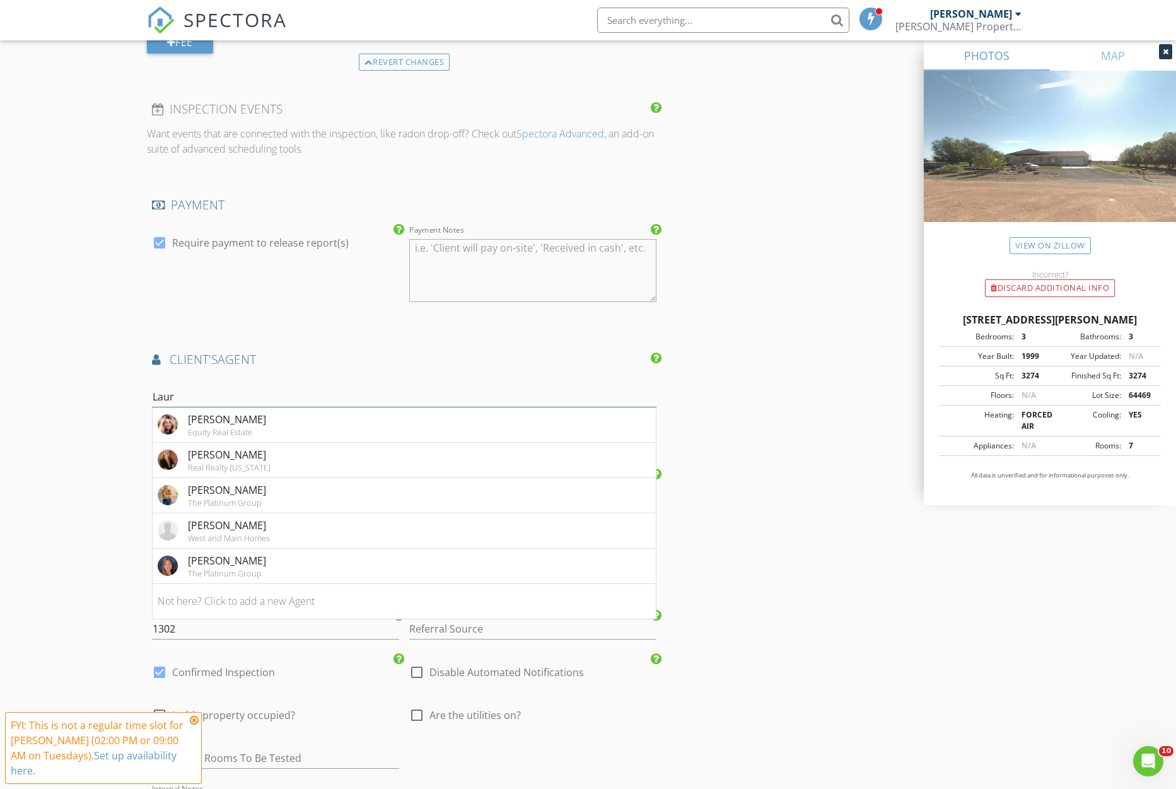
scroll to position [1367, 0]
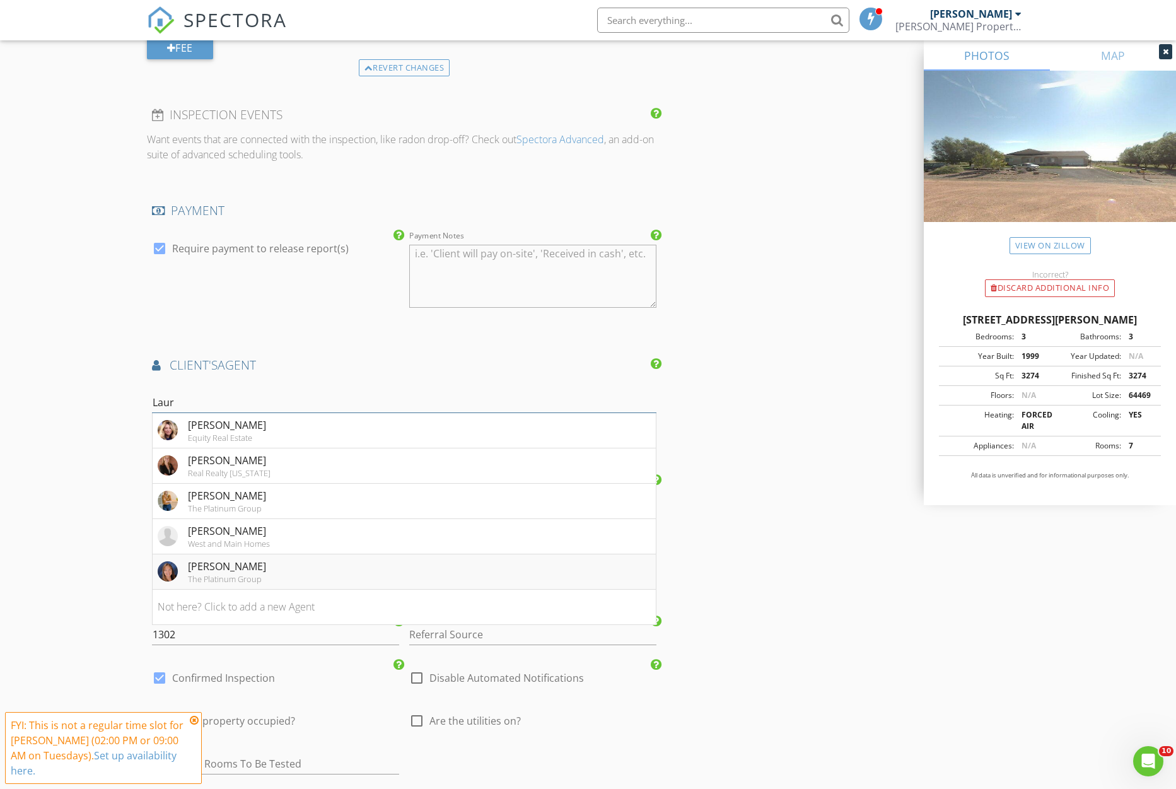
type input "Laur"
click at [234, 560] on div "[PERSON_NAME]" at bounding box center [227, 566] width 78 height 15
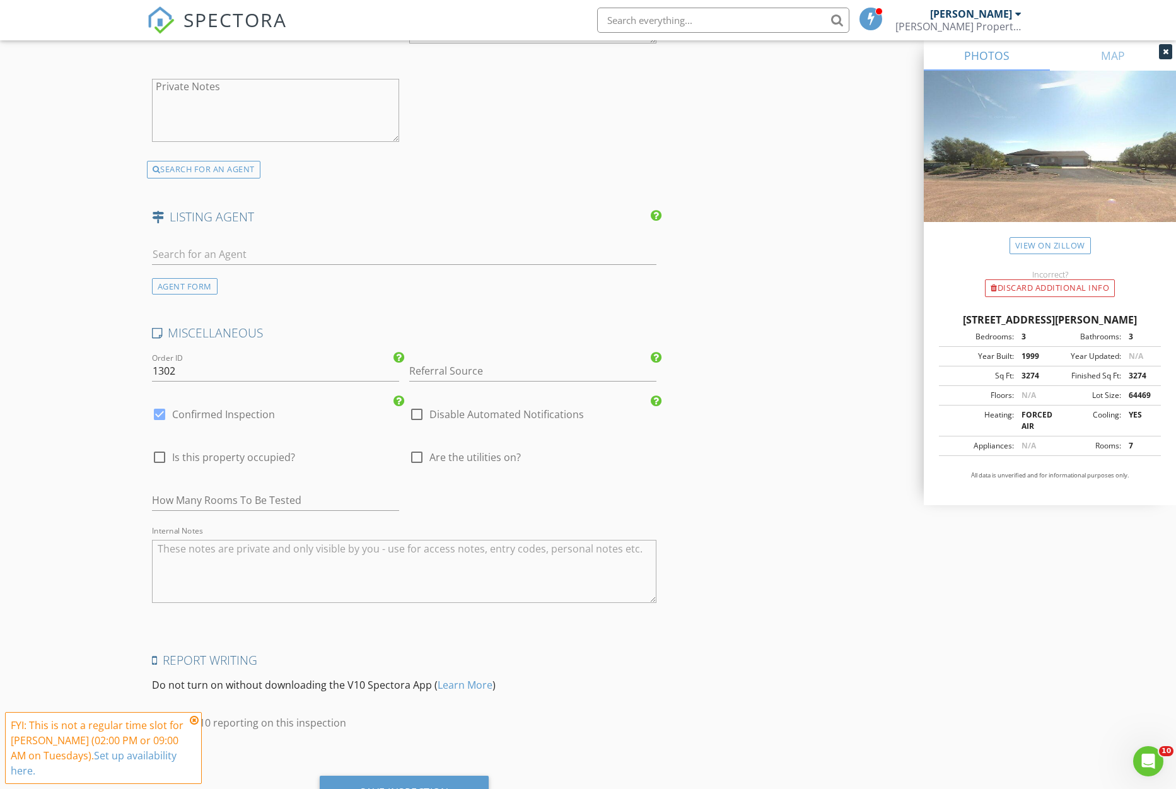
scroll to position [1968, 0]
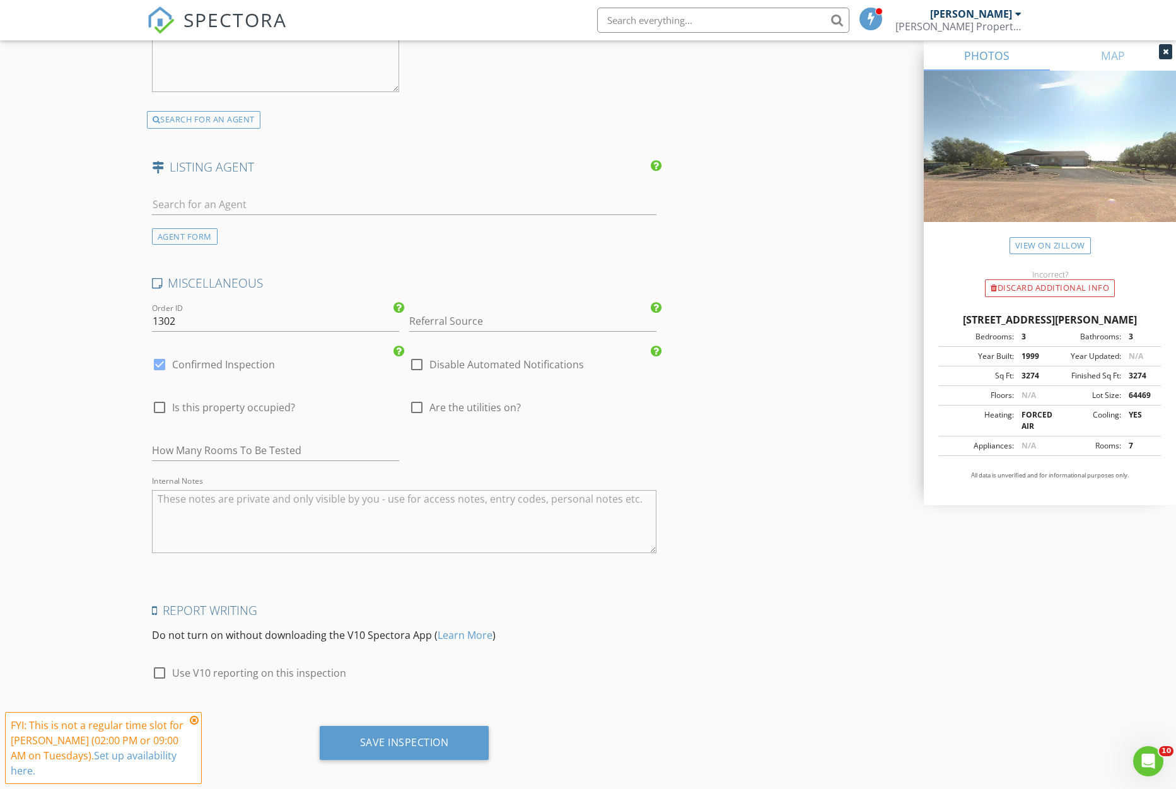
click at [423, 354] on div at bounding box center [416, 364] width 21 height 21
checkbox input "true"
drag, startPoint x: 159, startPoint y: 353, endPoint x: 294, endPoint y: 536, distance: 227.3
click at [159, 354] on div at bounding box center [159, 364] width 21 height 21
checkbox input "false"
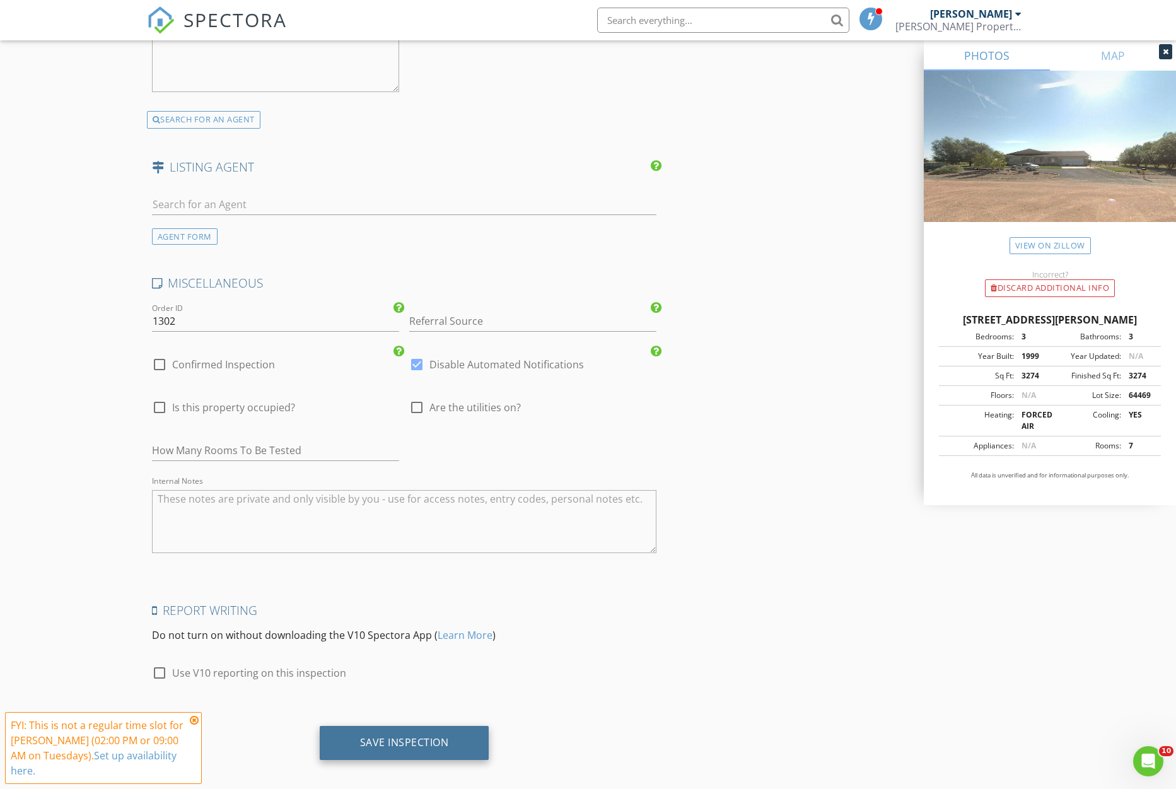
click at [438, 736] on div "Save Inspection" at bounding box center [404, 742] width 89 height 13
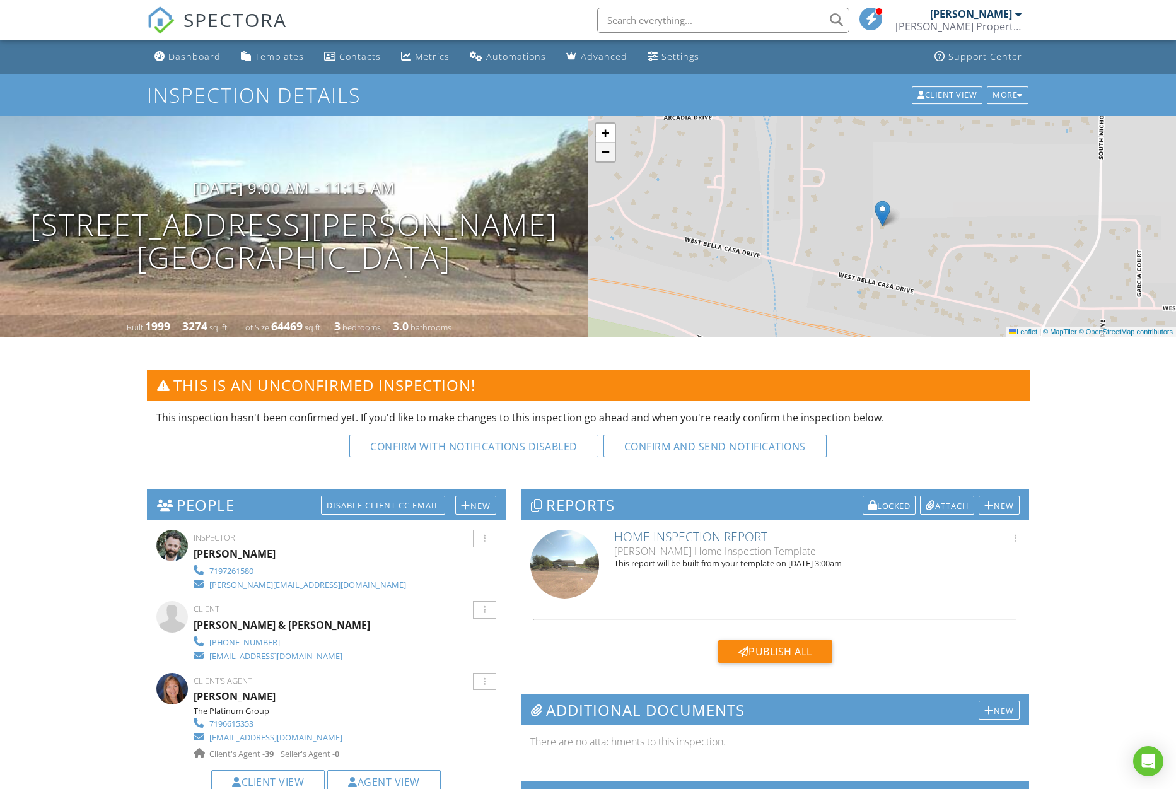
click at [612, 156] on link "−" at bounding box center [605, 152] width 19 height 19
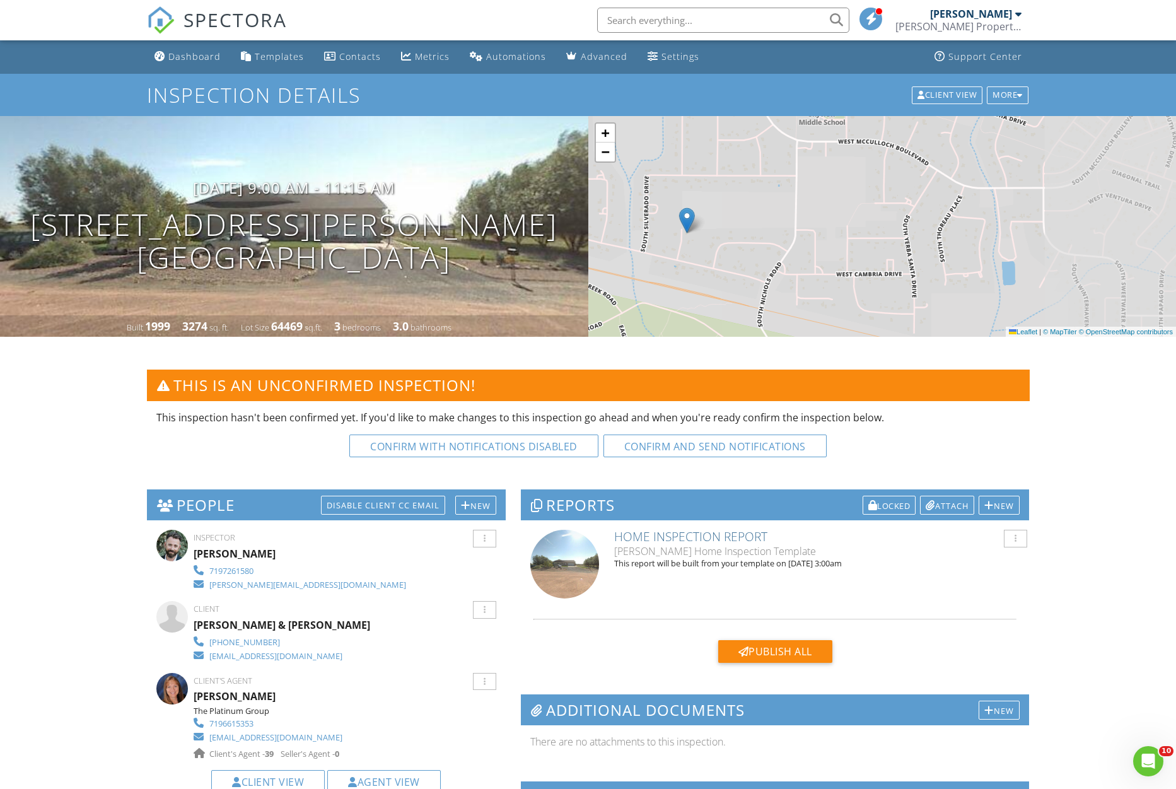
drag, startPoint x: 610, startPoint y: 250, endPoint x: 595, endPoint y: 250, distance: 14.5
click at [595, 250] on div "+ − Leaflet | © MapTiler © OpenStreetMap contributors" at bounding box center [883, 226] width 589 height 221
click at [604, 150] on span "−" at bounding box center [605, 152] width 8 height 16
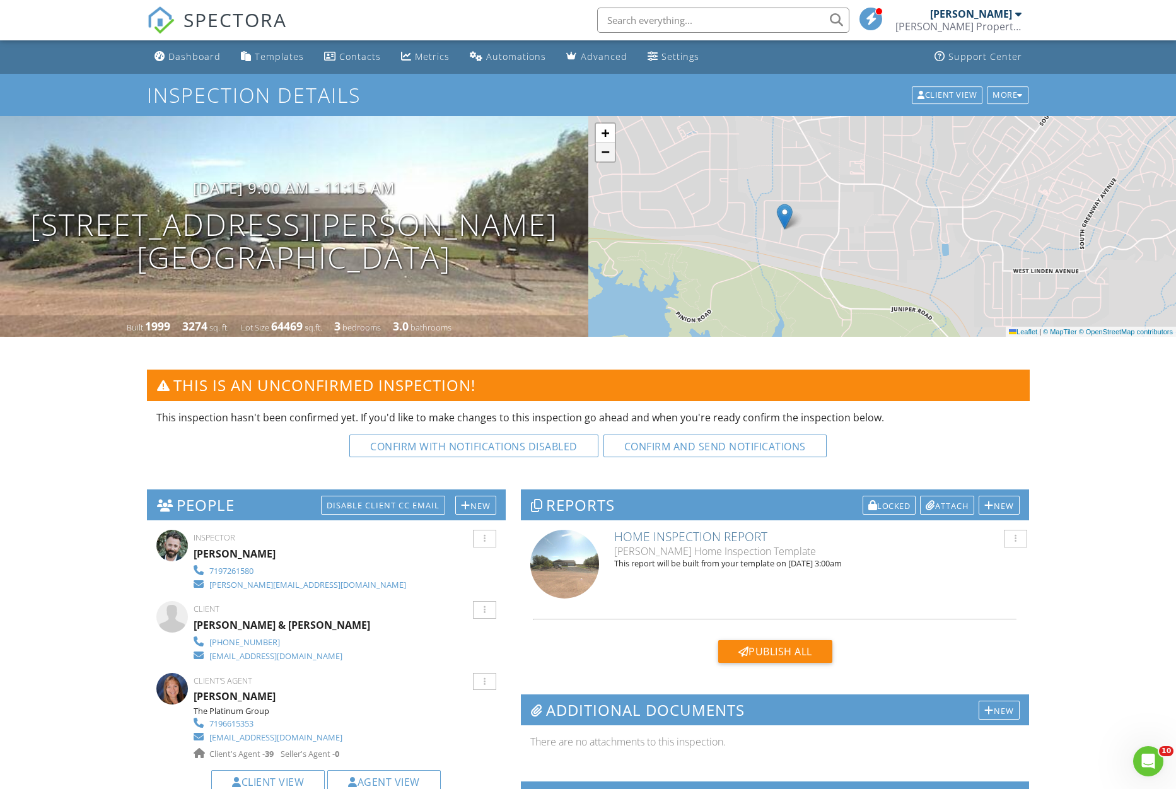
click at [603, 150] on span "−" at bounding box center [605, 152] width 8 height 16
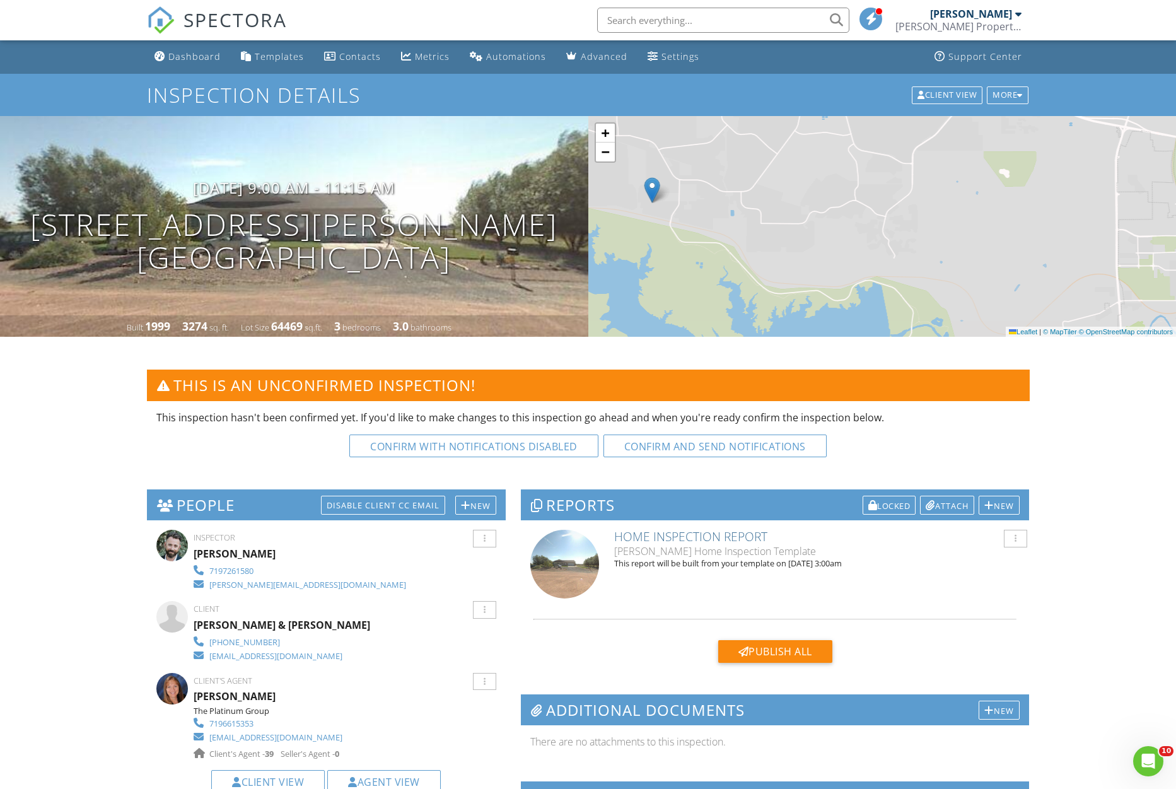
drag, startPoint x: 832, startPoint y: 262, endPoint x: 657, endPoint y: 188, distance: 190.5
click at [674, 235] on div "+ − Leaflet | © MapTiler © OpenStreetMap contributors" at bounding box center [883, 226] width 589 height 221
click at [607, 134] on span "+" at bounding box center [605, 133] width 8 height 16
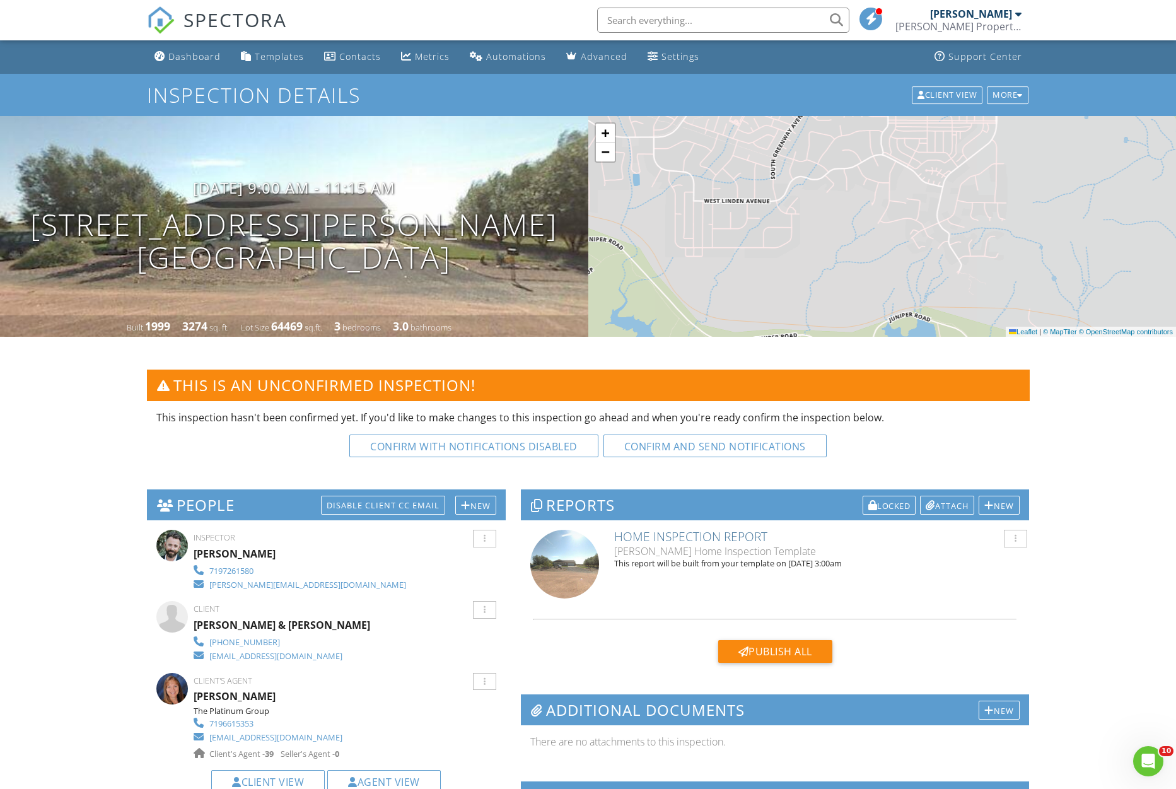
drag, startPoint x: 797, startPoint y: 243, endPoint x: 805, endPoint y: 240, distance: 9.2
click at [805, 240] on div "+ − Leaflet | © MapTiler © OpenStreetMap contributors" at bounding box center [883, 226] width 589 height 221
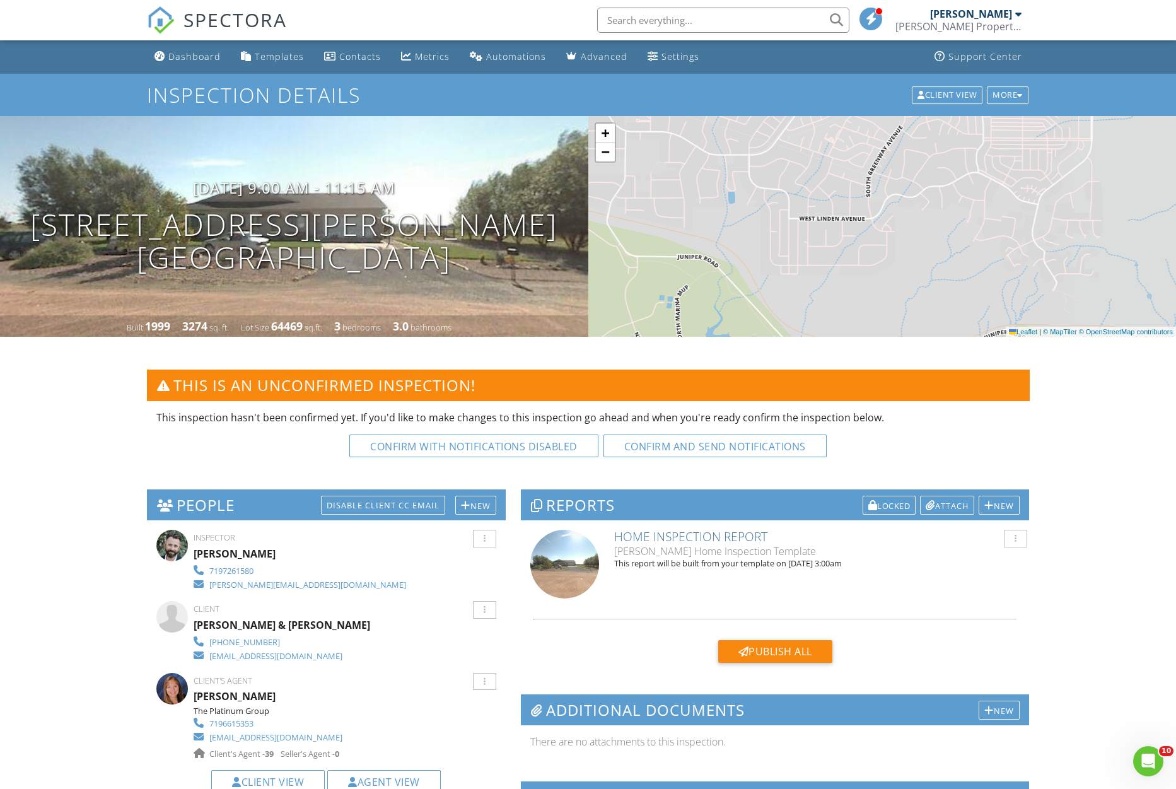
drag, startPoint x: 751, startPoint y: 278, endPoint x: 848, endPoint y: 300, distance: 99.0
click at [850, 302] on div "+ − Leaflet | © MapTiler © OpenStreetMap contributors" at bounding box center [883, 226] width 589 height 221
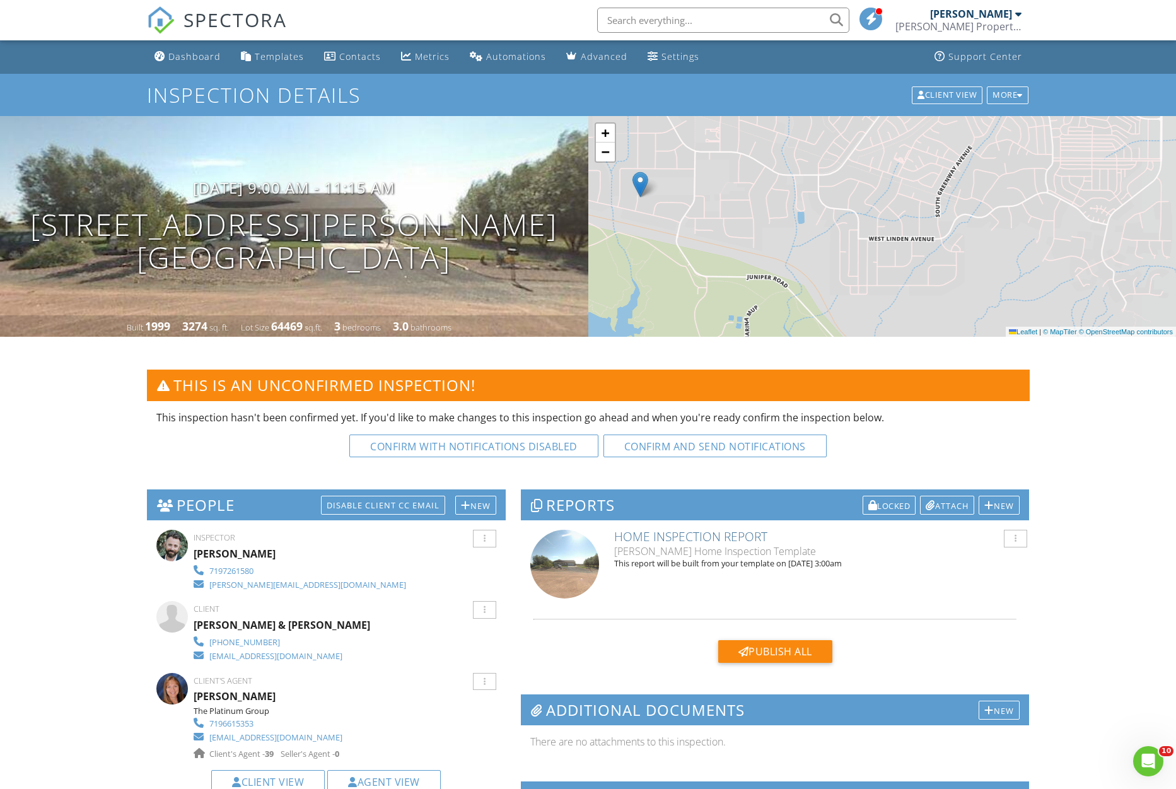
drag, startPoint x: 759, startPoint y: 259, endPoint x: 783, endPoint y: 267, distance: 25.9
click at [783, 267] on div "+ − Leaflet | © MapTiler © OpenStreetMap contributors" at bounding box center [883, 226] width 589 height 221
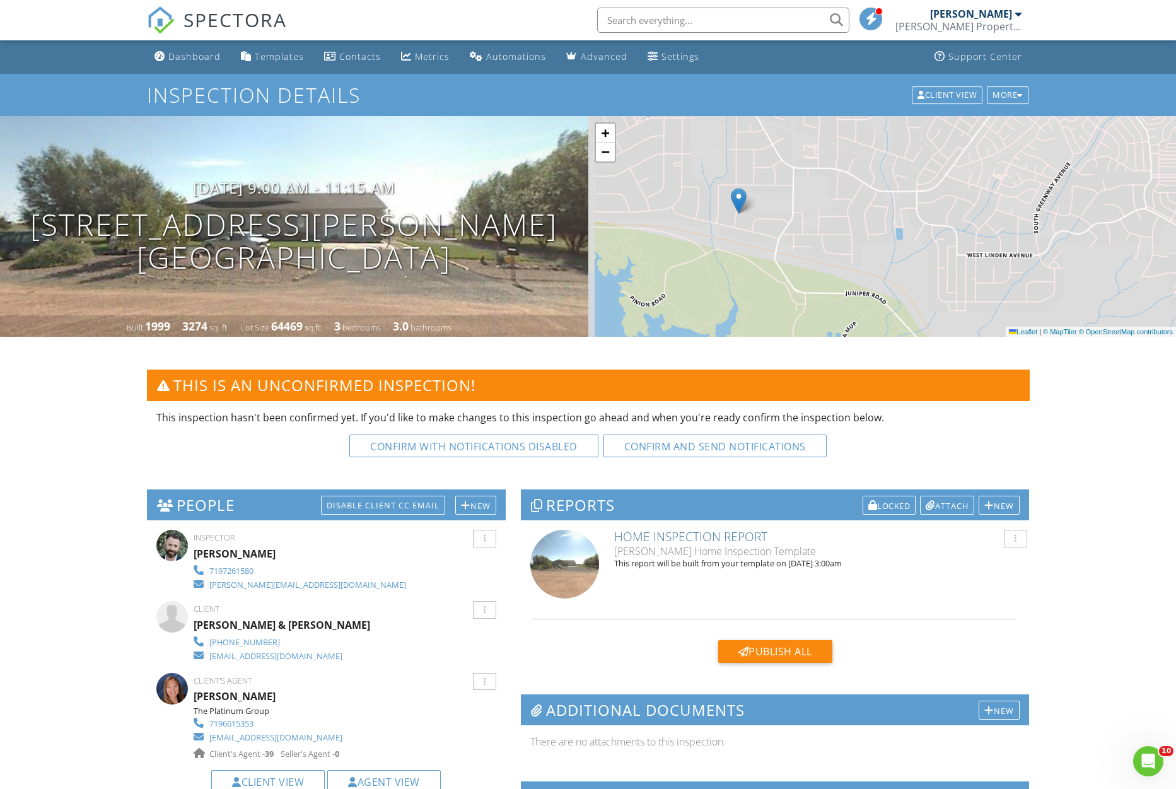
drag, startPoint x: 744, startPoint y: 255, endPoint x: 836, endPoint y: 267, distance: 92.3
click at [836, 267] on div "+ − Leaflet | © MapTiler © OpenStreetMap contributors" at bounding box center [883, 226] width 589 height 221
